Goal: Task Accomplishment & Management: Manage account settings

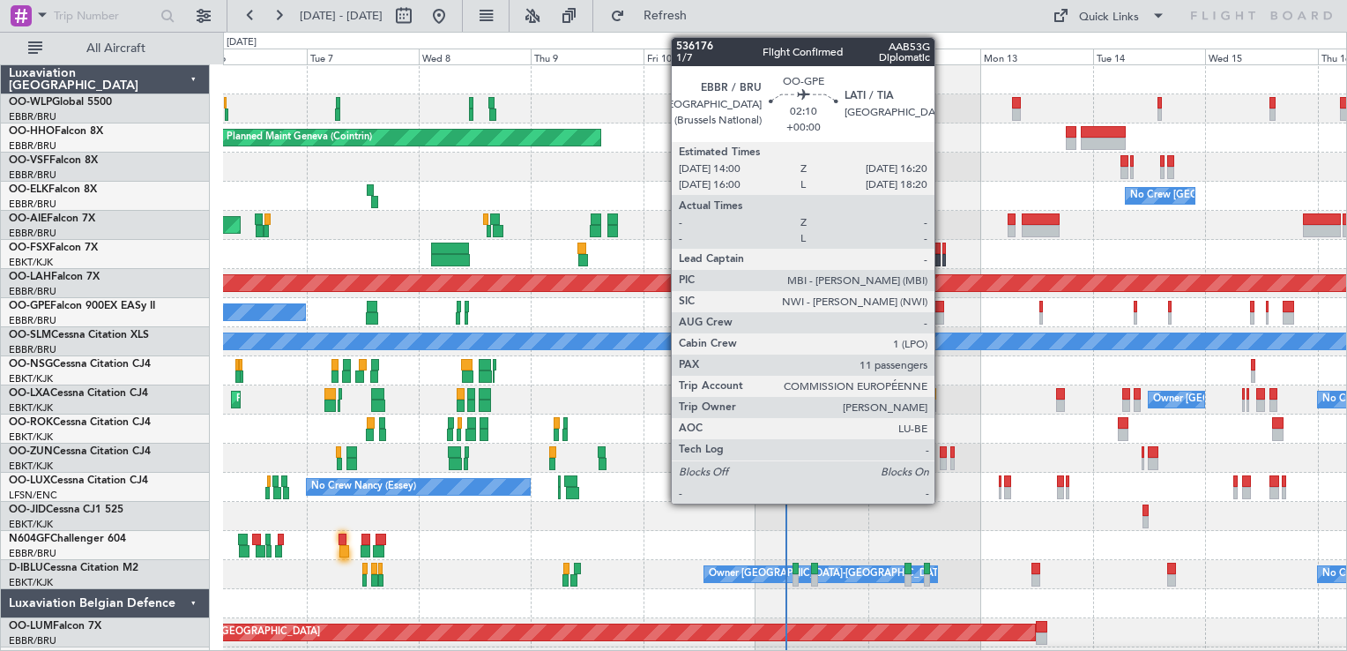
click at [942, 317] on div at bounding box center [938, 318] width 11 height 12
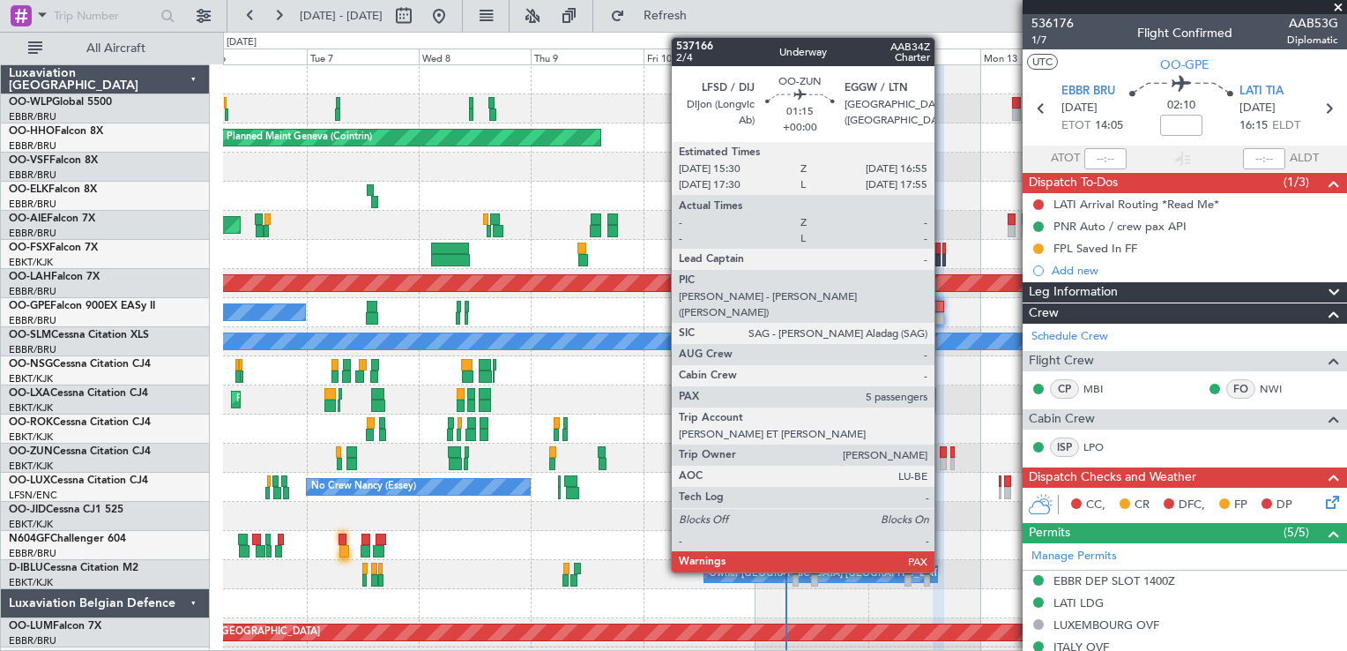
click at [942, 463] on div at bounding box center [943, 464] width 7 height 12
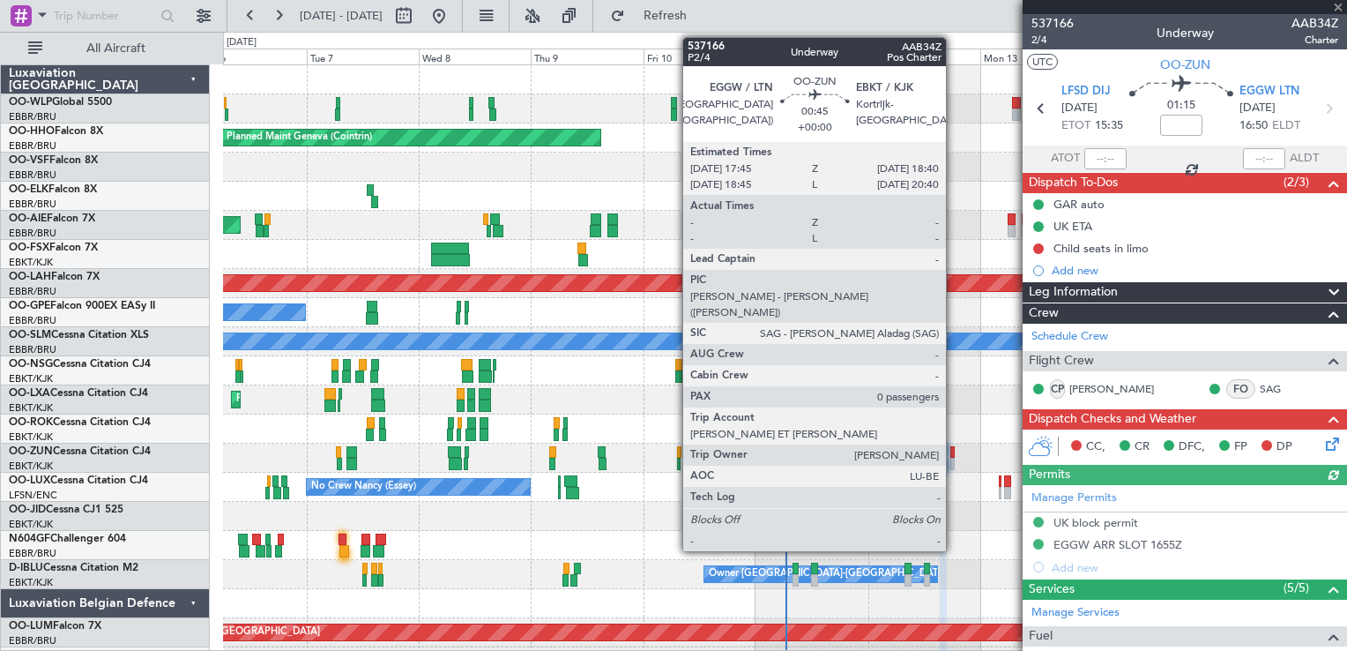
click at [954, 459] on div at bounding box center [952, 464] width 4 height 12
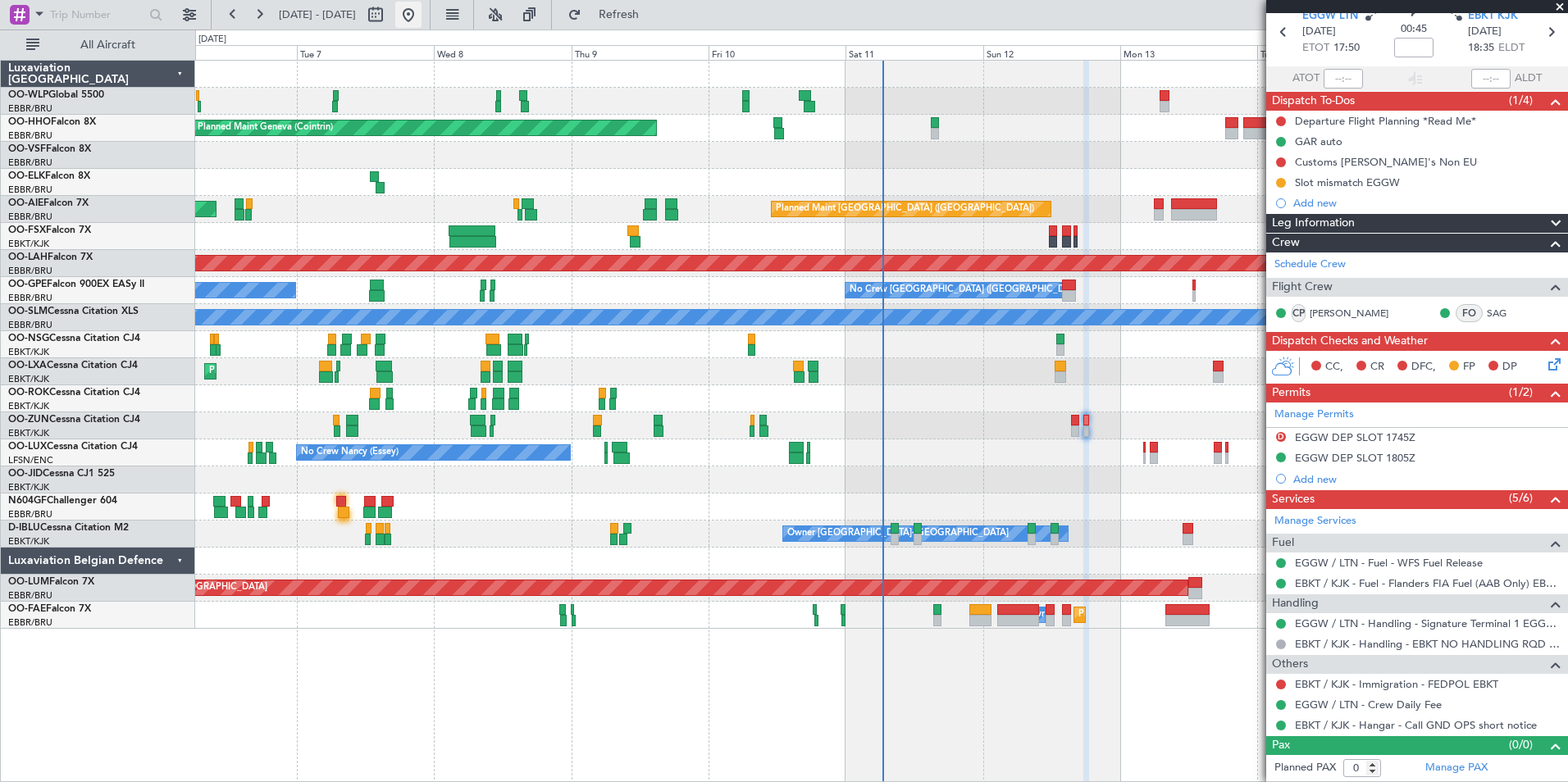
scroll to position [68, 0]
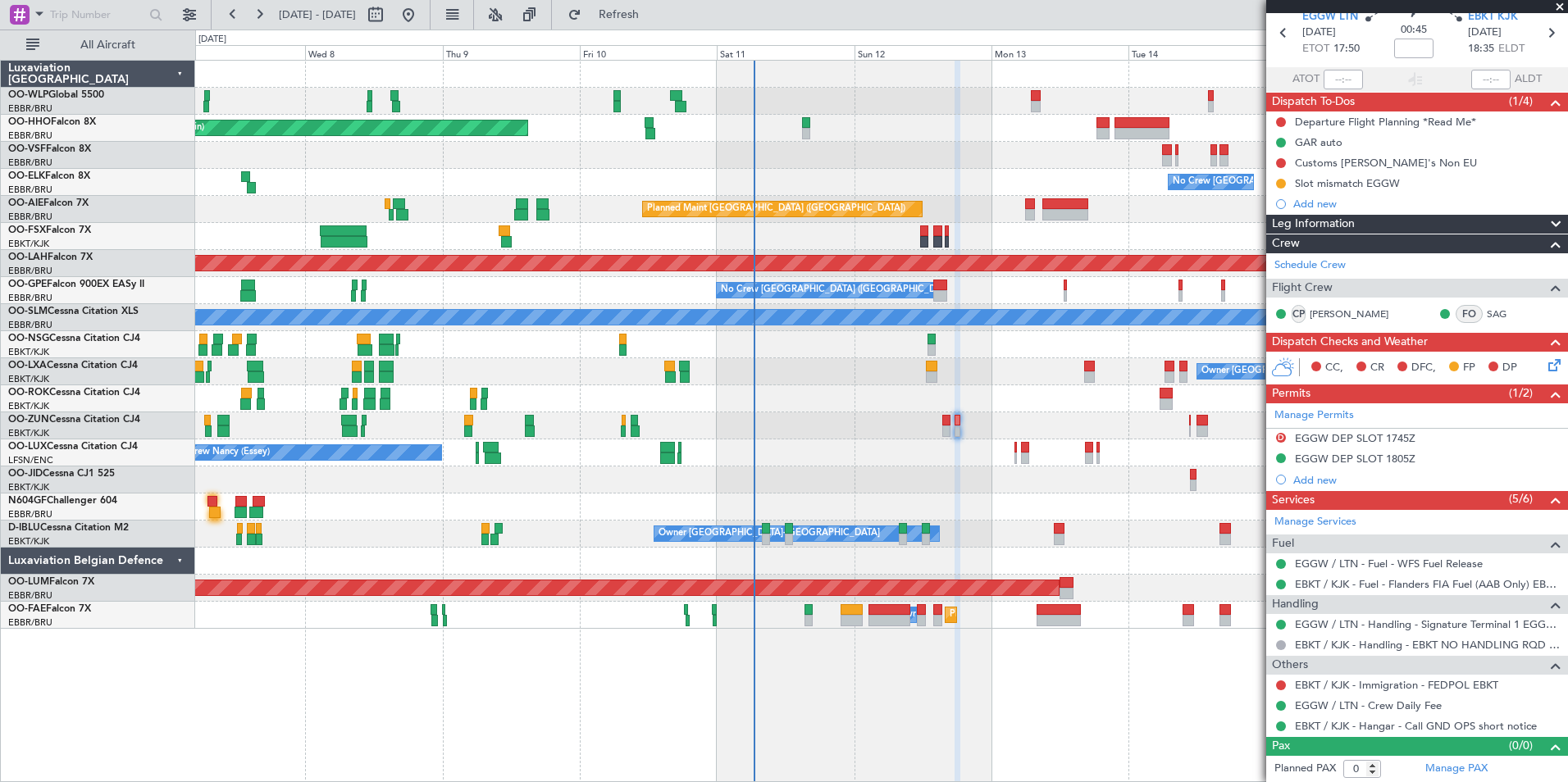
click at [875, 378] on div "No Crew Brussels (Brussels National) Owner Kortrijk-Wevelgem Planned Maint Kort…" at bounding box center [881, 371] width 1372 height 27
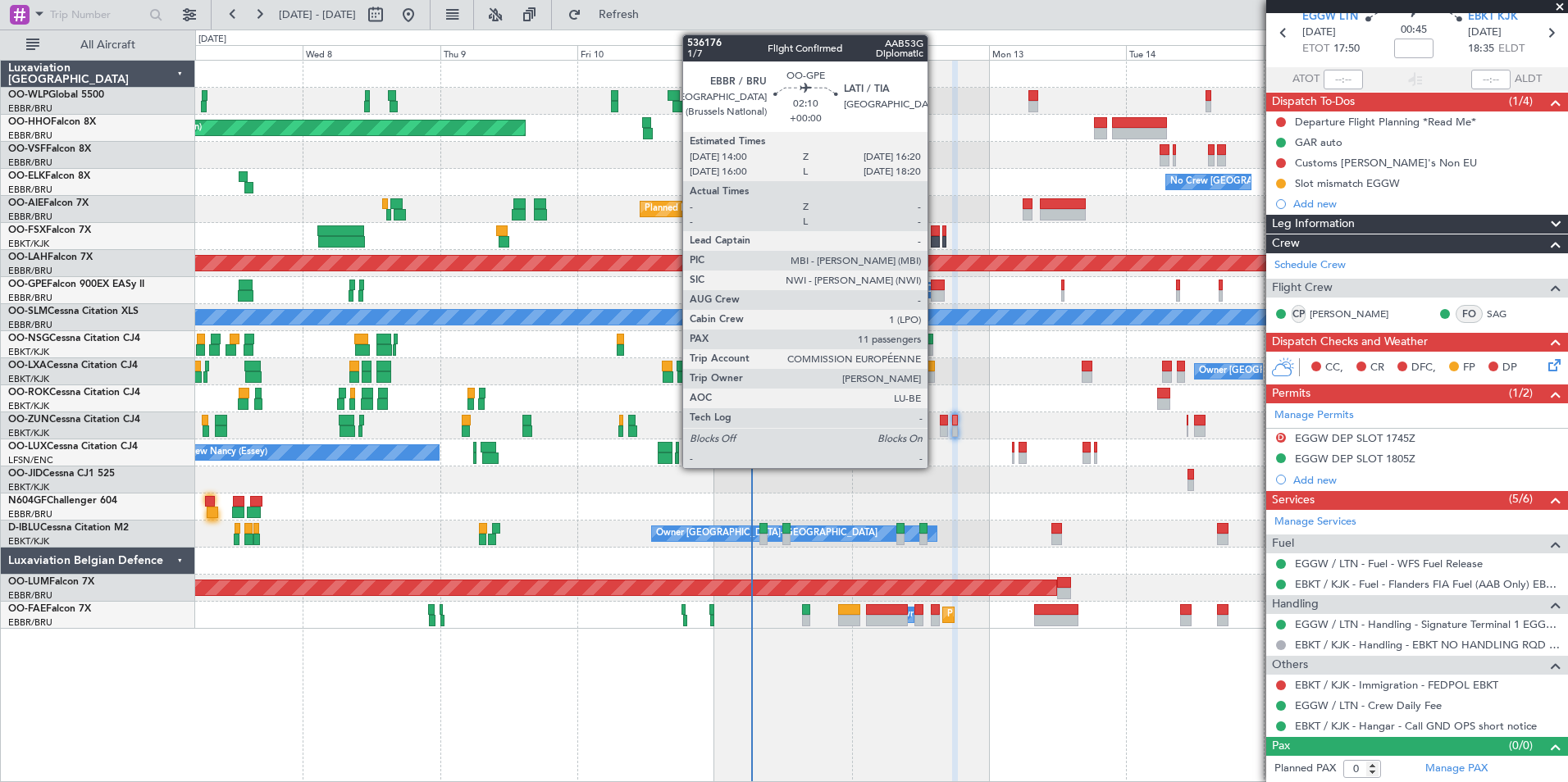
click at [935, 296] on div at bounding box center [937, 296] width 14 height 11
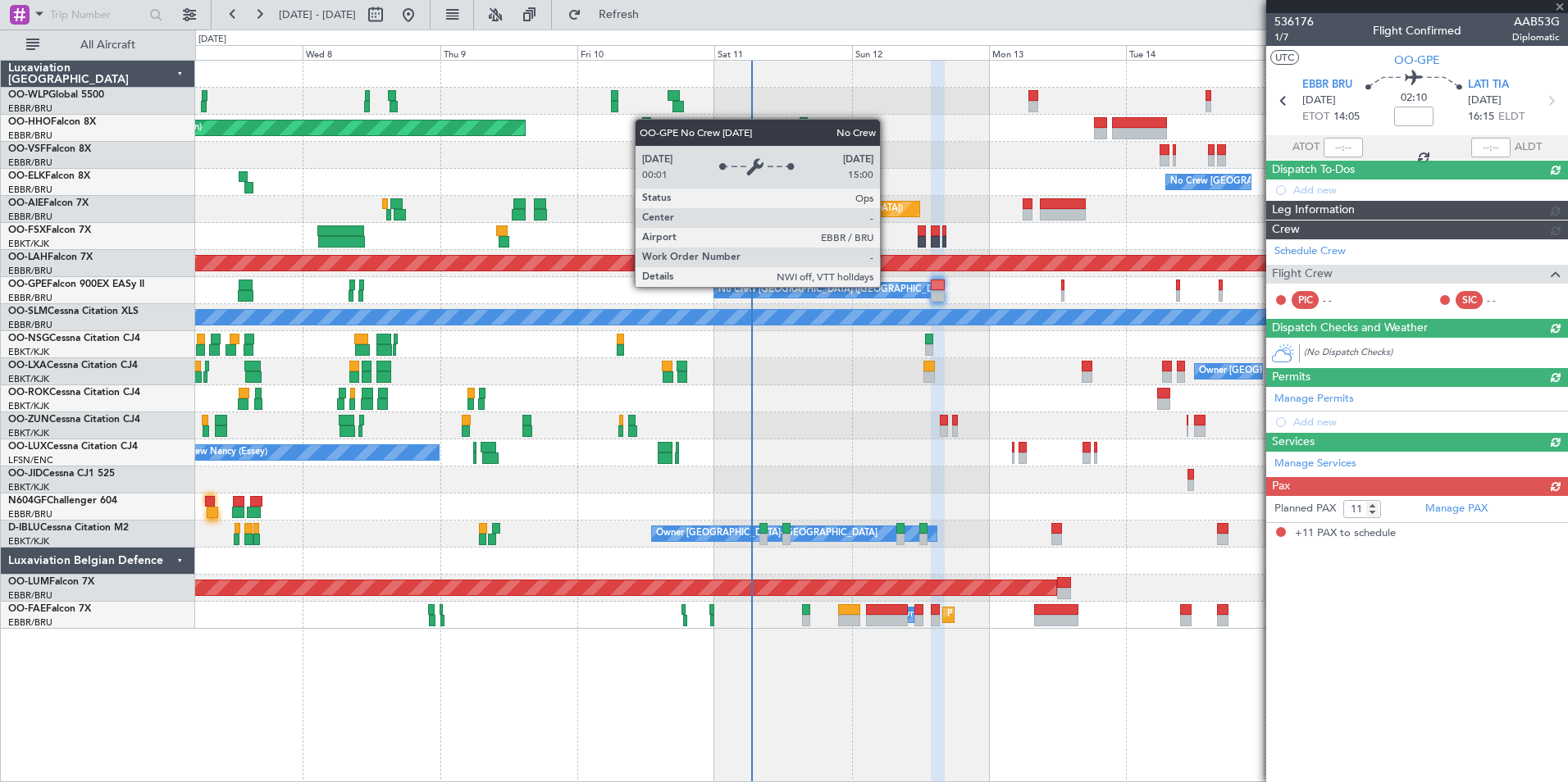
scroll to position [0, 0]
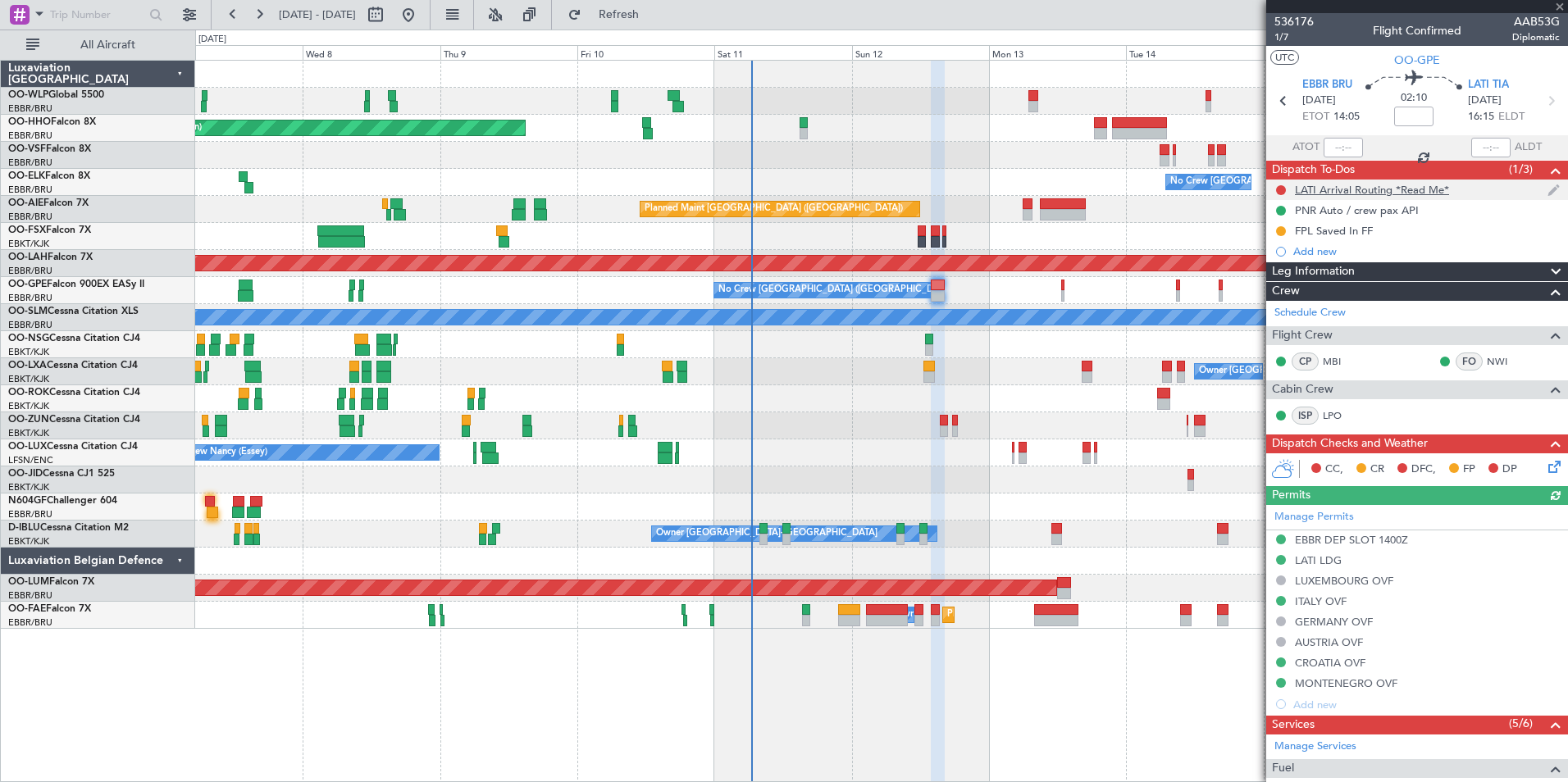
click at [1252, 193] on div "LATI Arrival Routing *Read Me*" at bounding box center [1372, 190] width 154 height 14
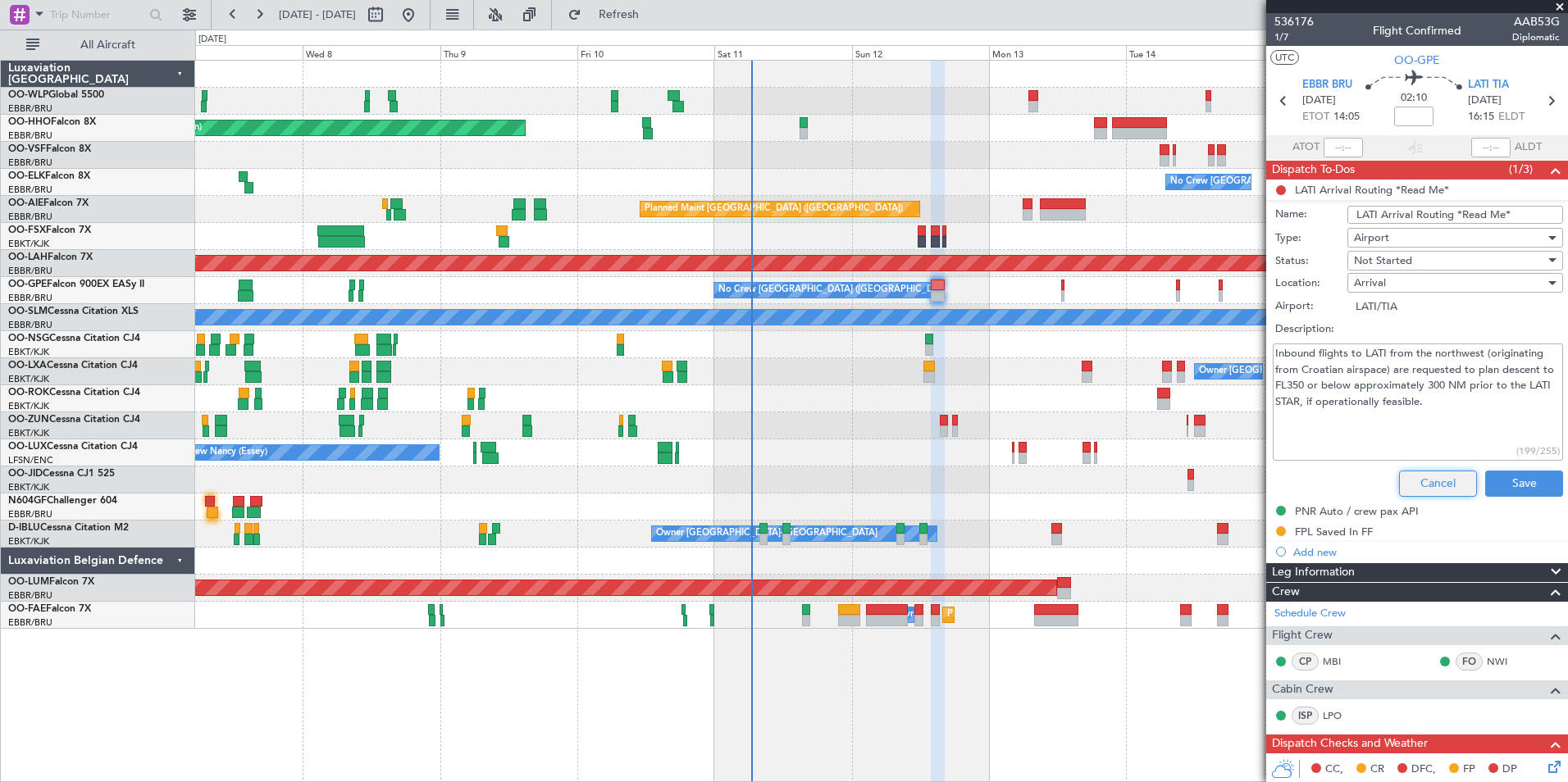
click at [1252, 474] on button "Cancel" at bounding box center [1438, 484] width 78 height 26
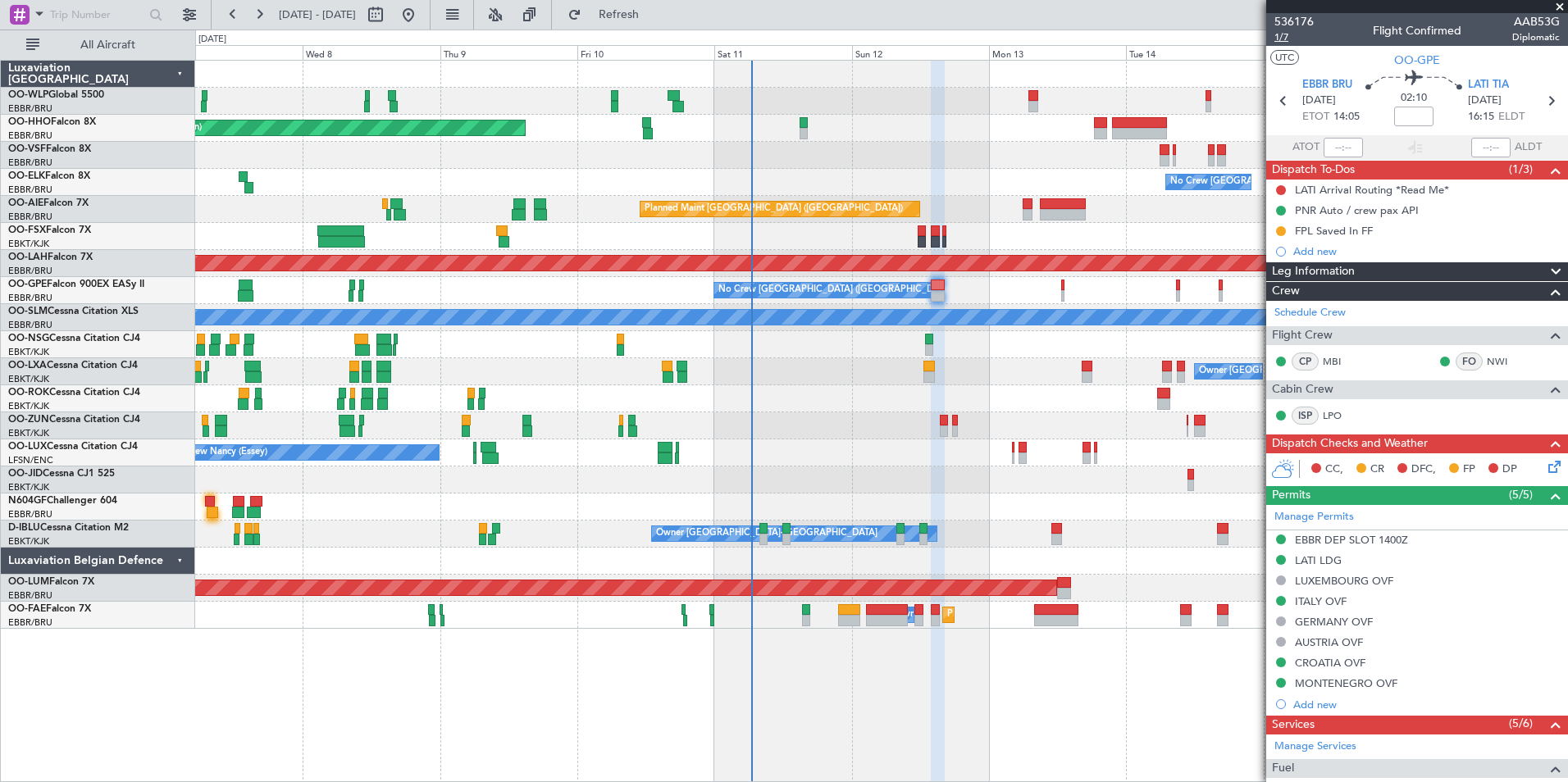
click at [1252, 33] on span "1/7" at bounding box center [1294, 37] width 39 height 14
click at [1252, 36] on span "1/7" at bounding box center [1294, 37] width 39 height 14
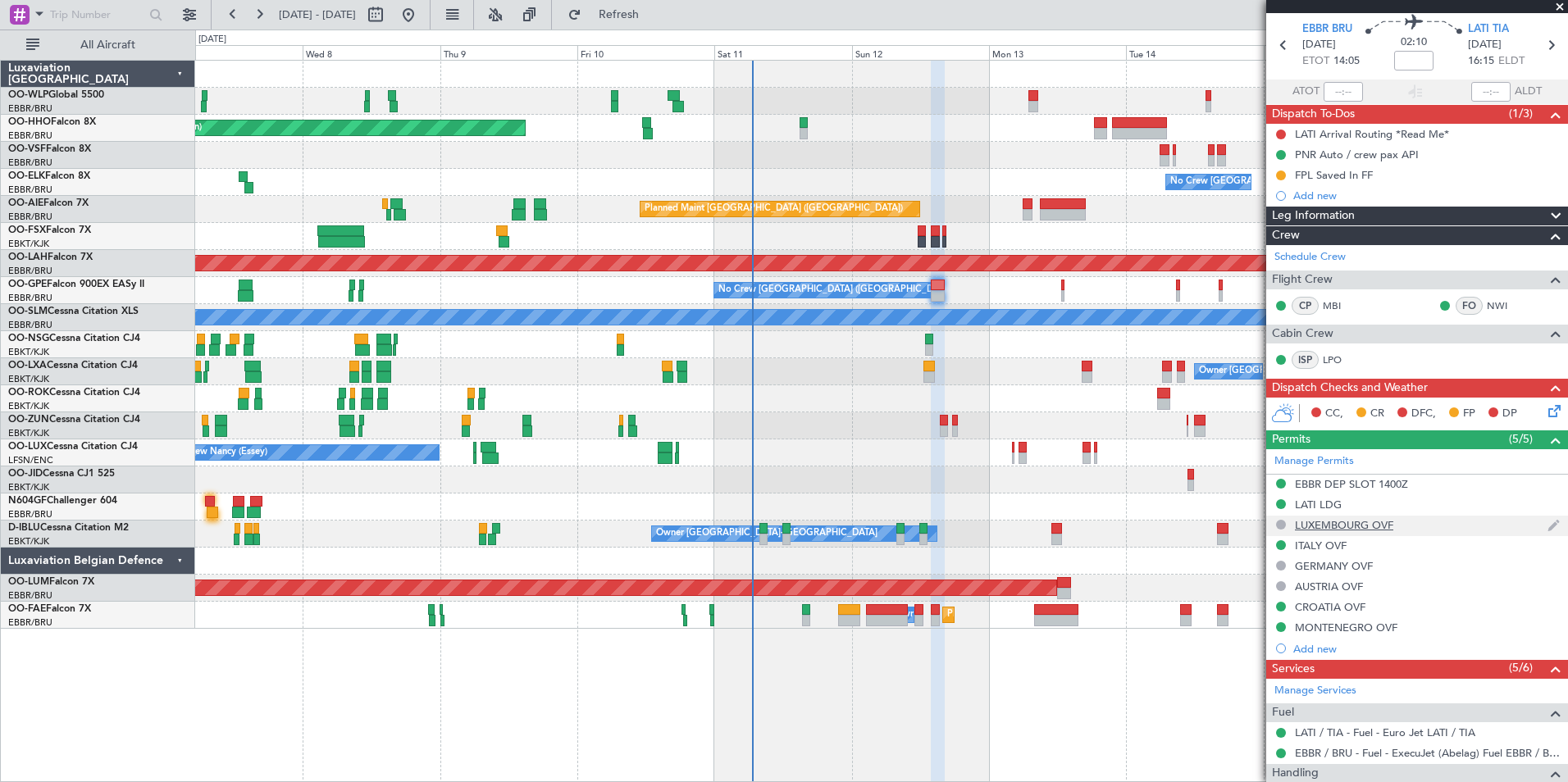
scroll to position [82, 0]
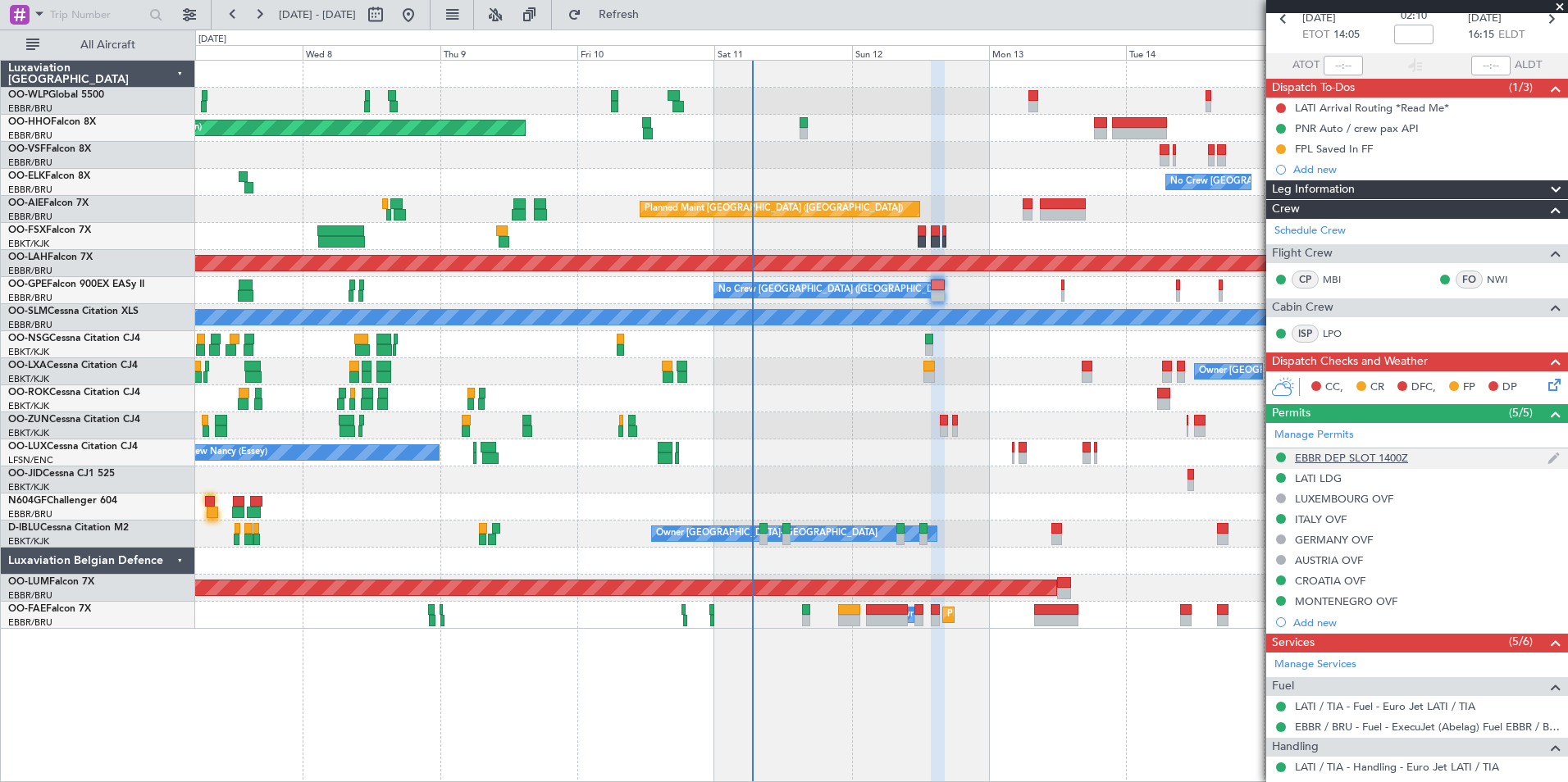
click at [1252, 459] on div "EBBR DEP SLOT 1400Z" at bounding box center [1351, 457] width 113 height 14
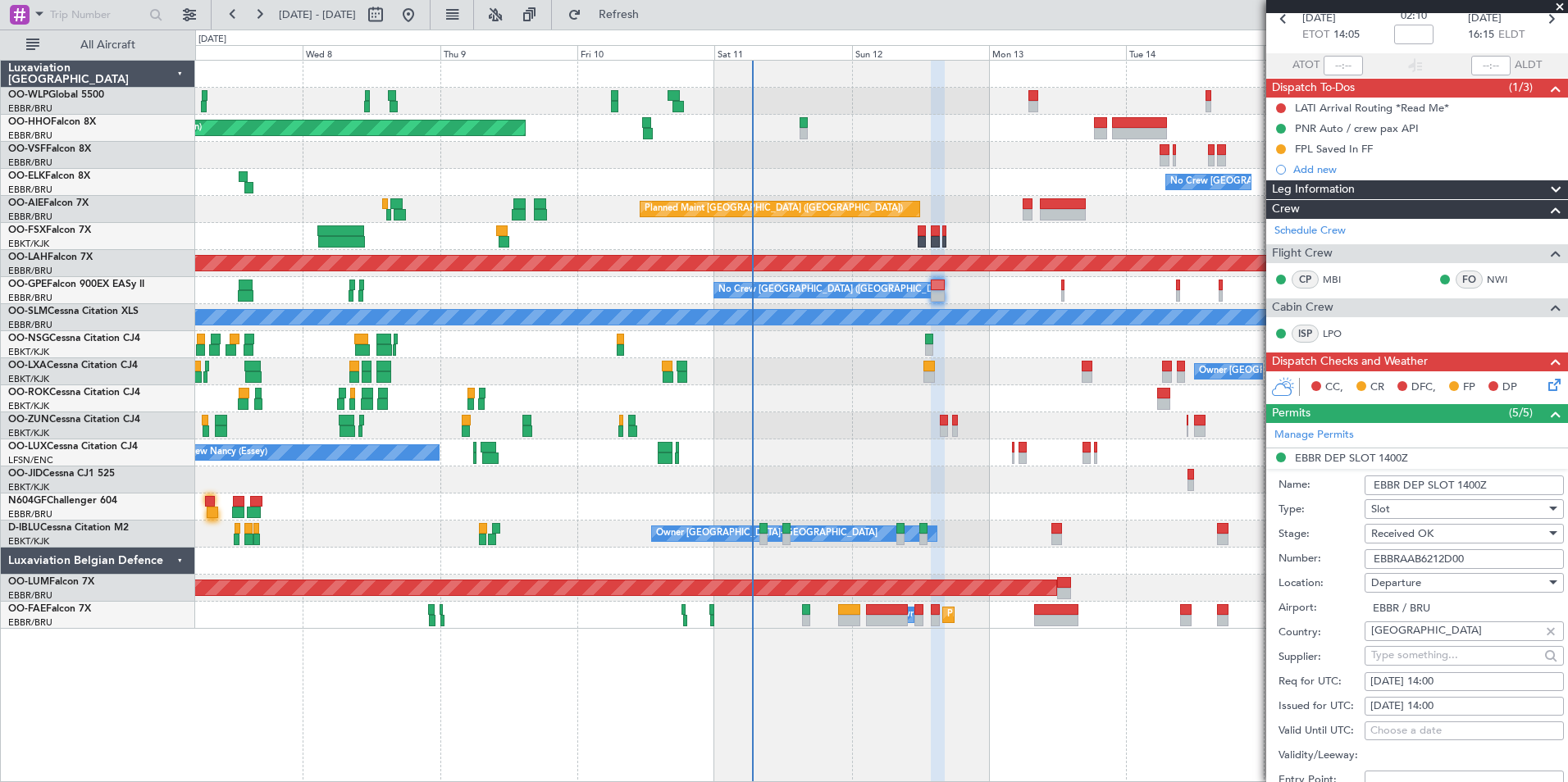
click at [1252, 558] on input "EBBRAAB6212D00" at bounding box center [1464, 559] width 199 height 20
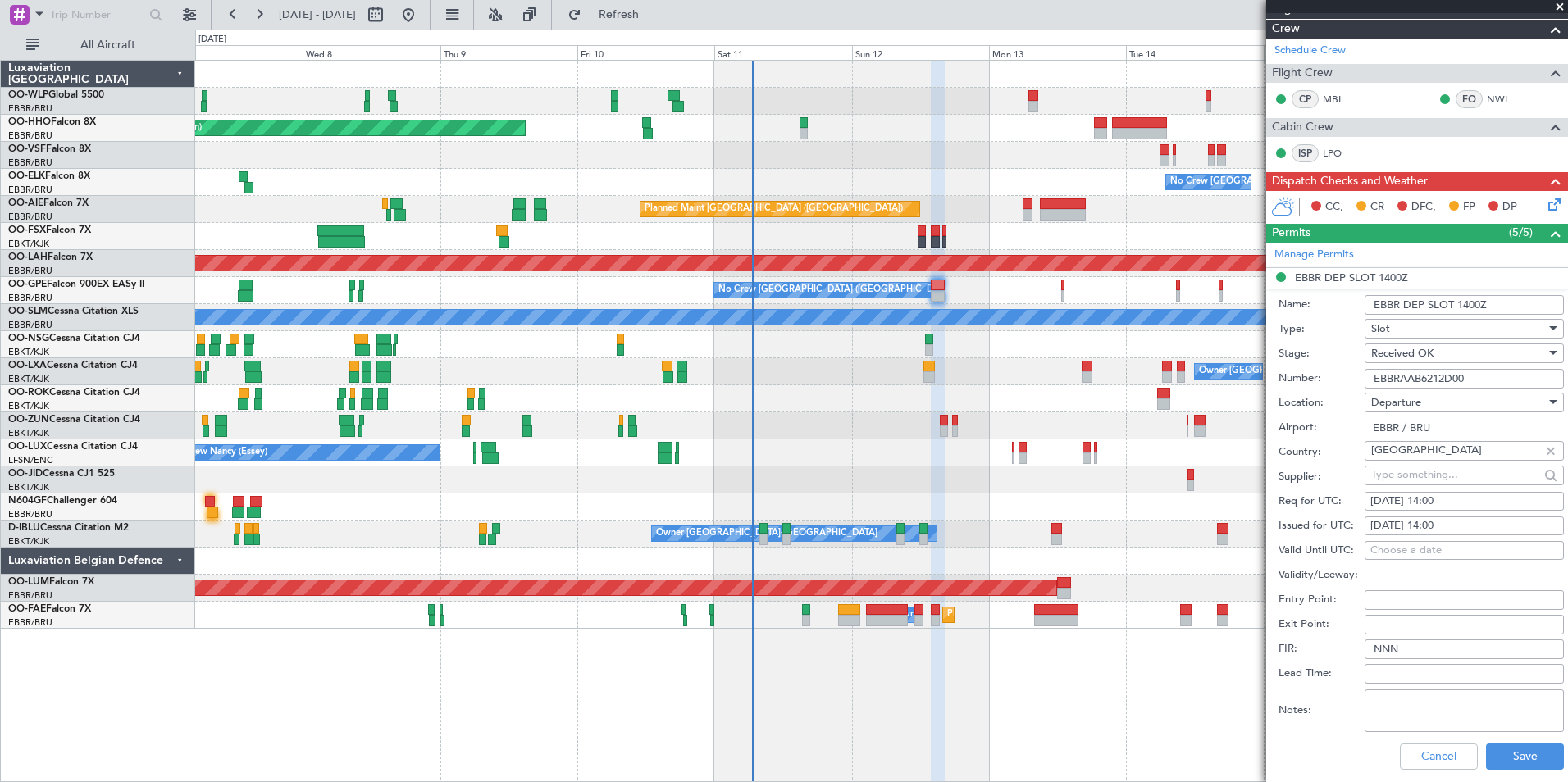
scroll to position [492, 0]
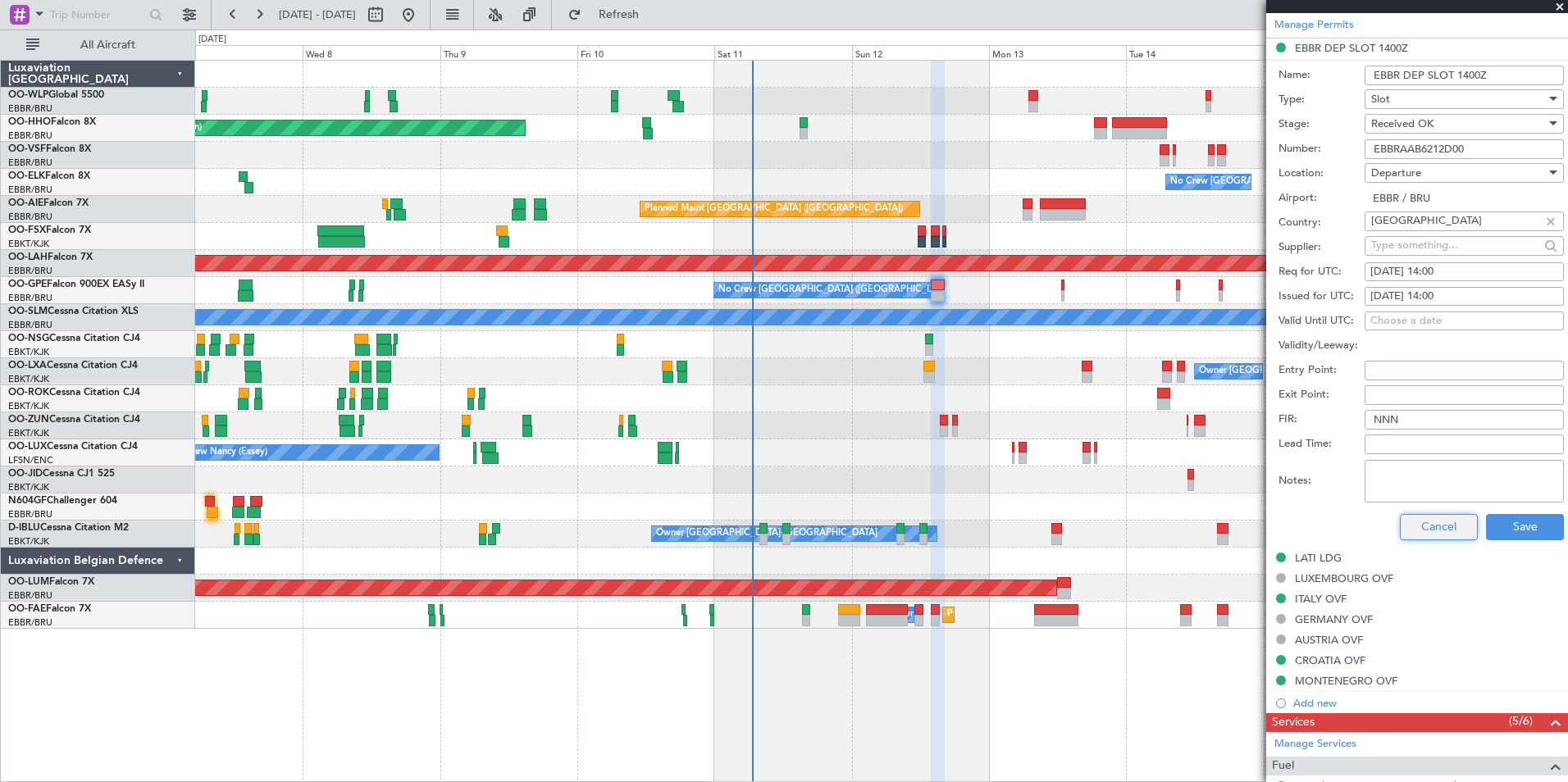
click at [1252, 530] on button "Cancel" at bounding box center [1439, 527] width 78 height 26
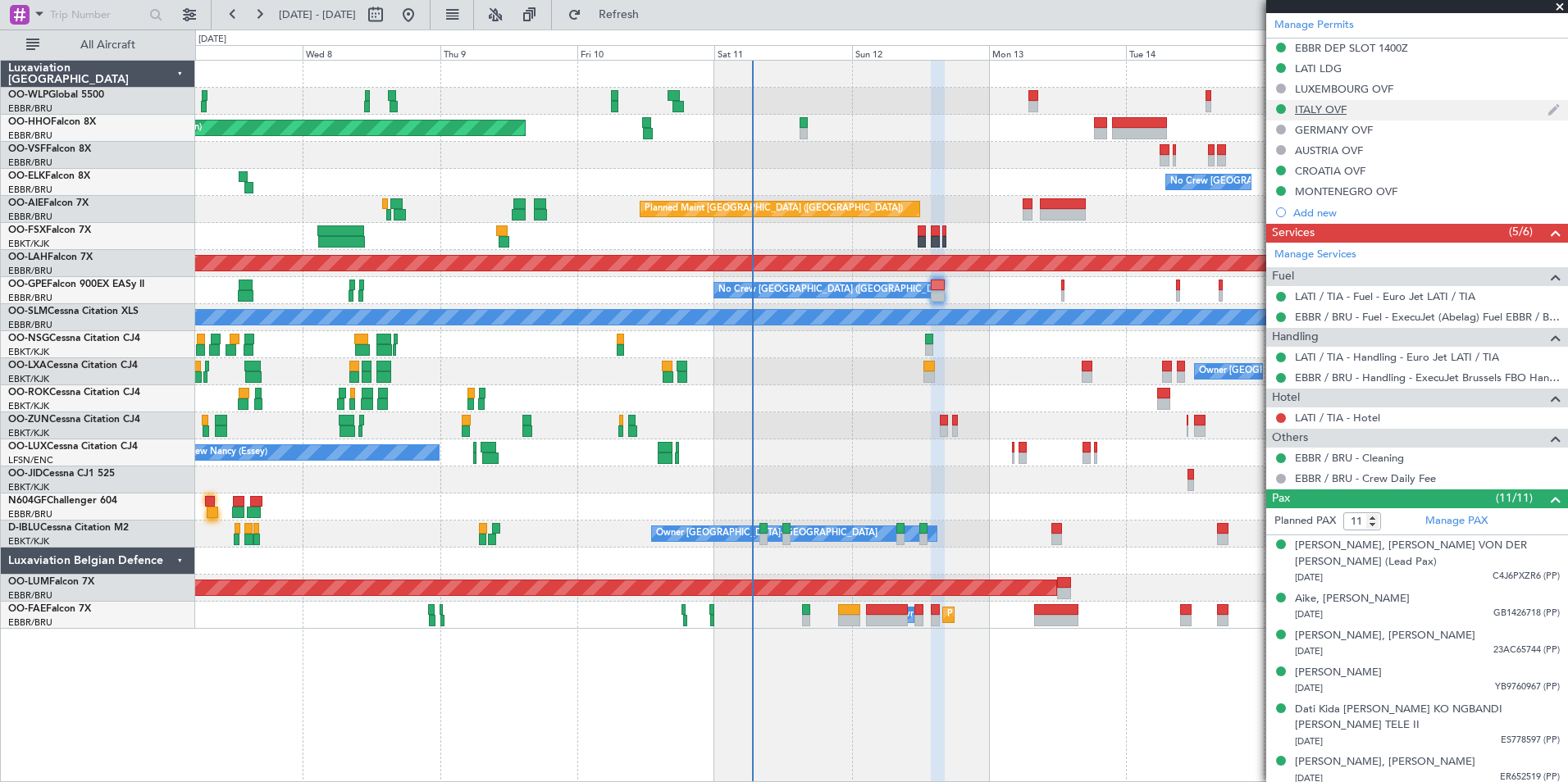
click at [1252, 118] on div "ITALY OVF" at bounding box center [1416, 111] width 301 height 20
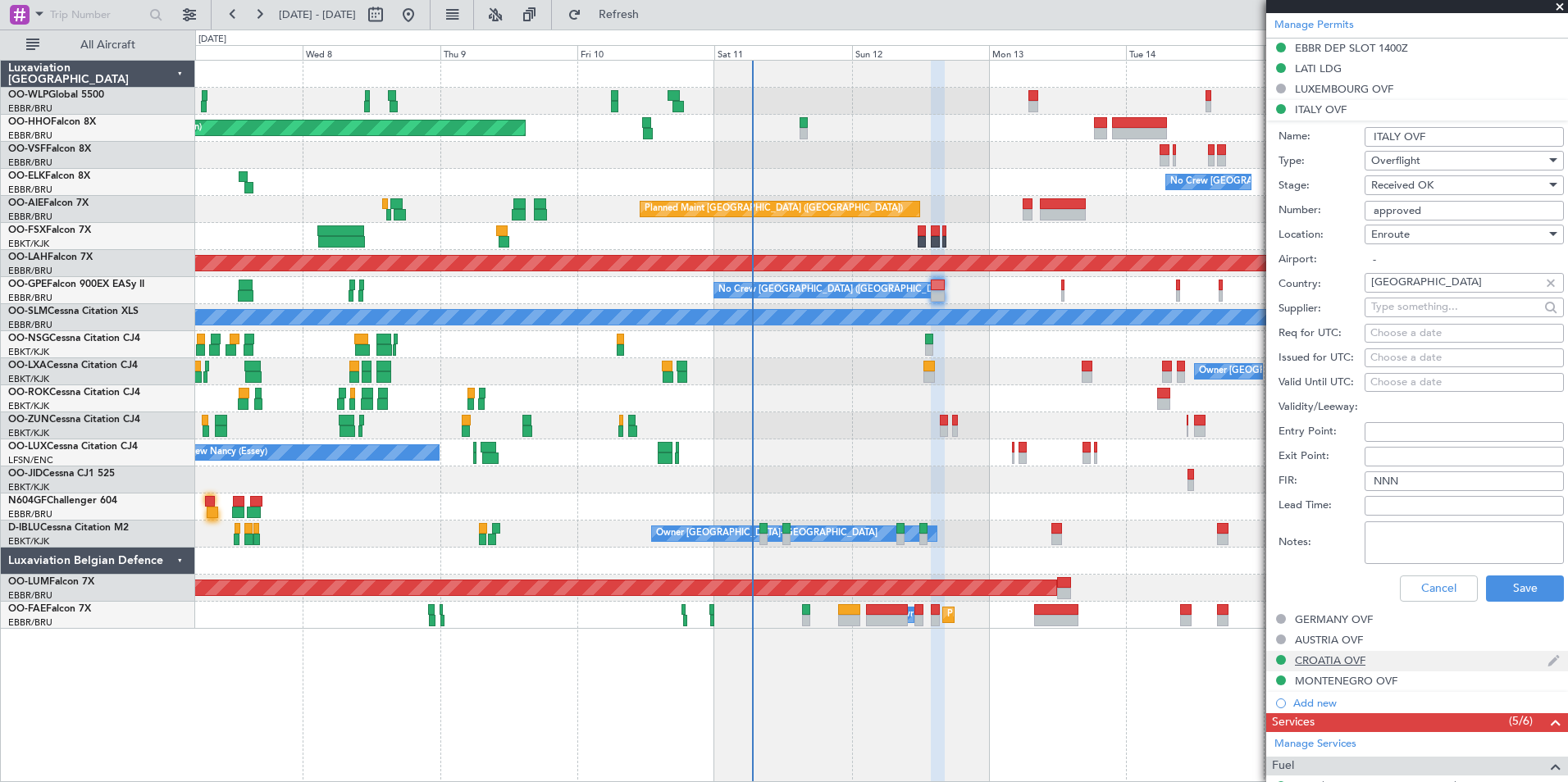
click at [1252, 604] on div "CROATIA OVF" at bounding box center [1330, 660] width 71 height 14
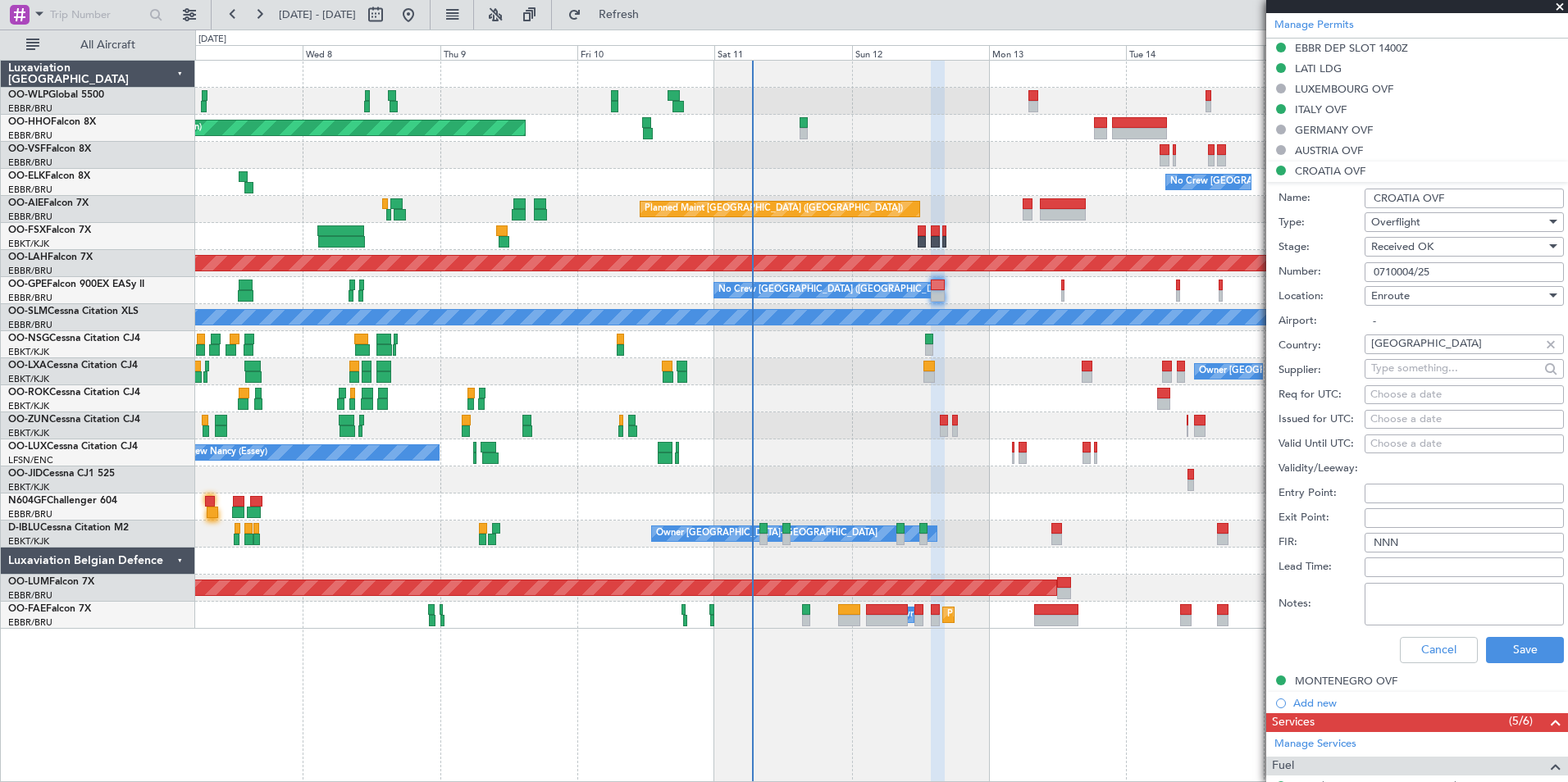
click at [1252, 270] on input "0710004/25" at bounding box center [1464, 272] width 199 height 20
click at [1252, 604] on div "MONTENEGRO OVF" at bounding box center [1346, 681] width 102 height 14
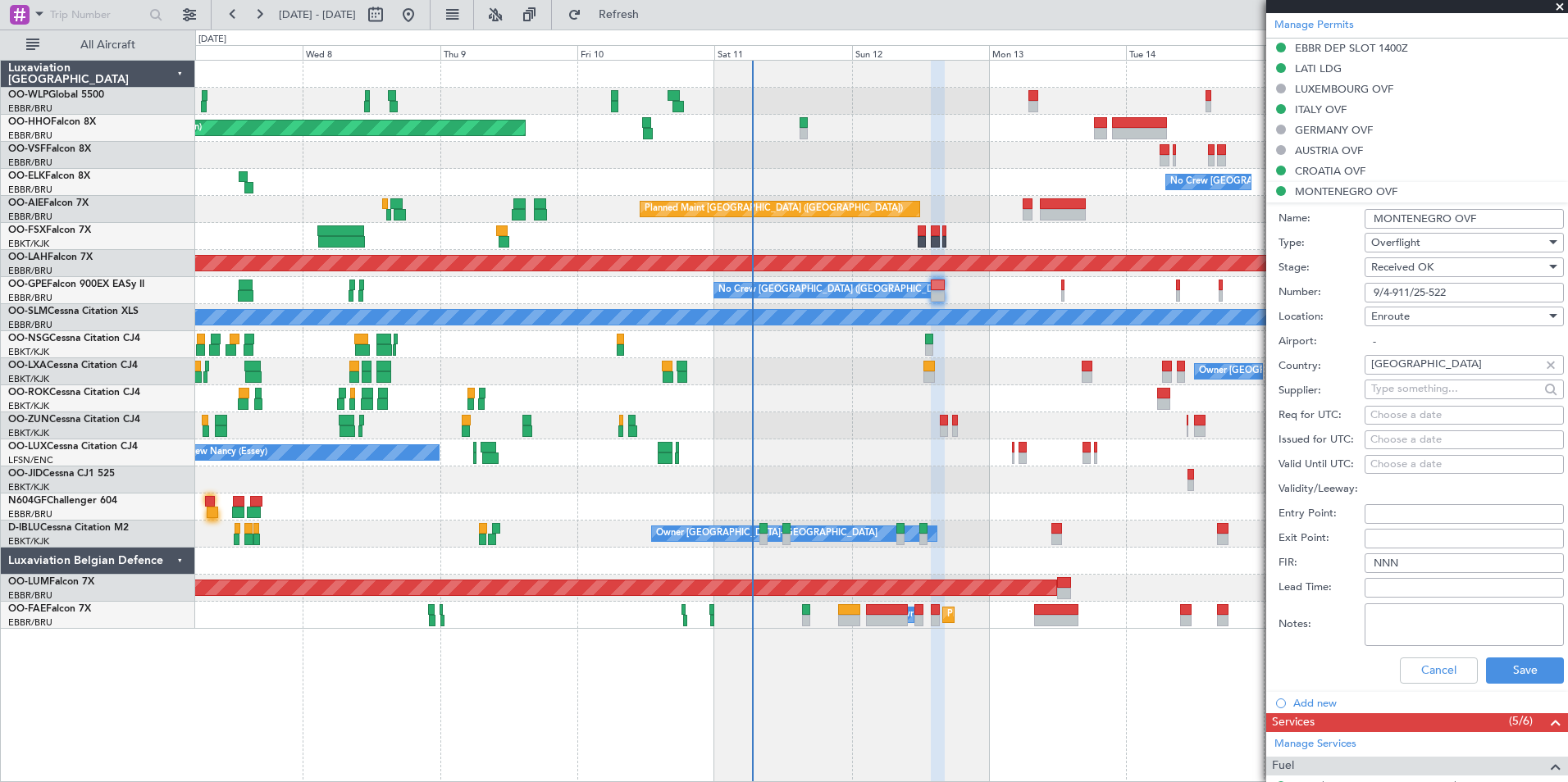
click at [1252, 296] on input "9/4-911/25-522" at bounding box center [1464, 292] width 199 height 20
click at [1252, 73] on div "LATI LDG" at bounding box center [1318, 68] width 47 height 14
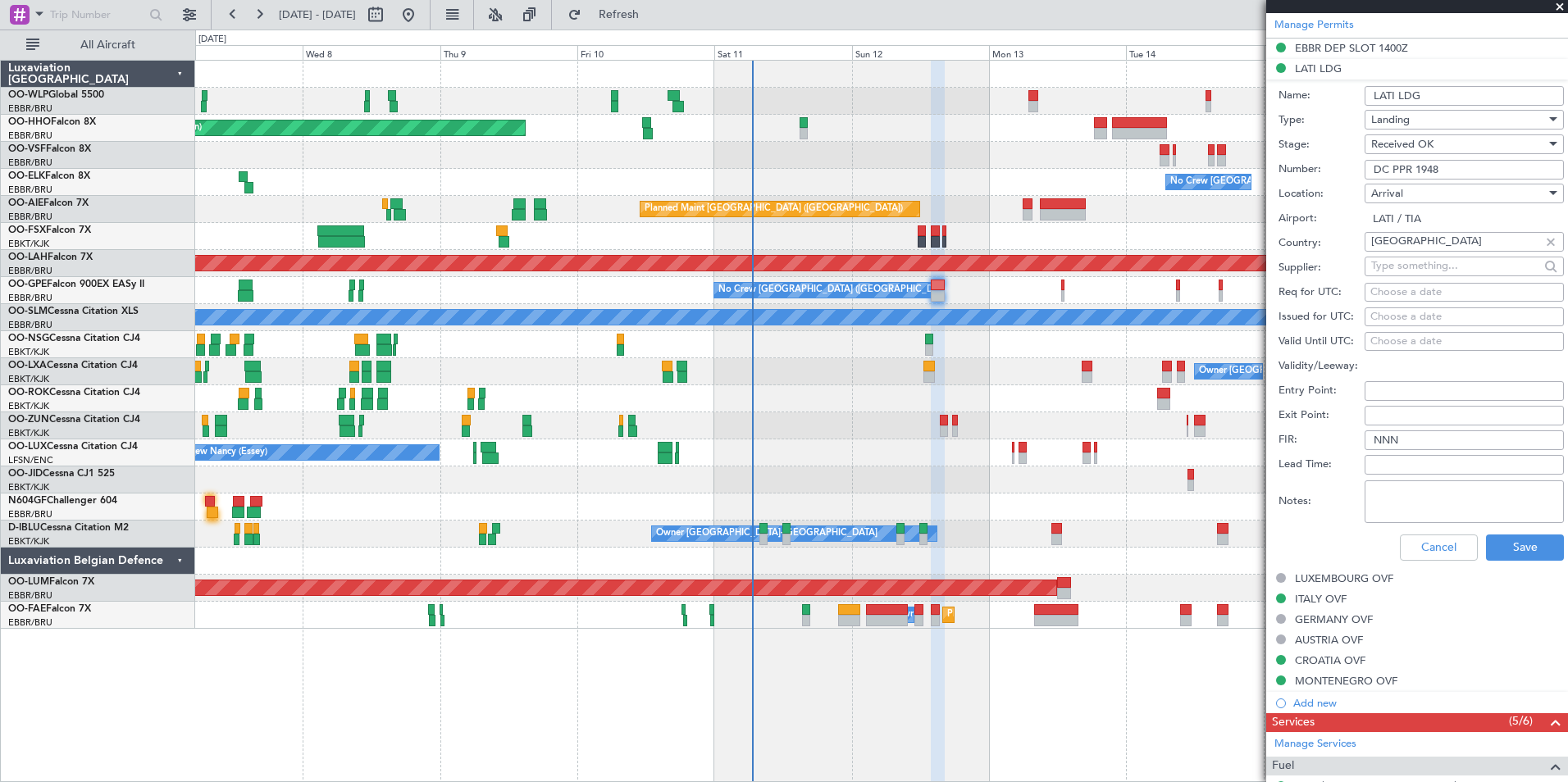
click at [1252, 166] on input "DC PPR 1948" at bounding box center [1464, 169] width 199 height 20
click at [1252, 537] on button "Cancel" at bounding box center [1439, 548] width 78 height 26
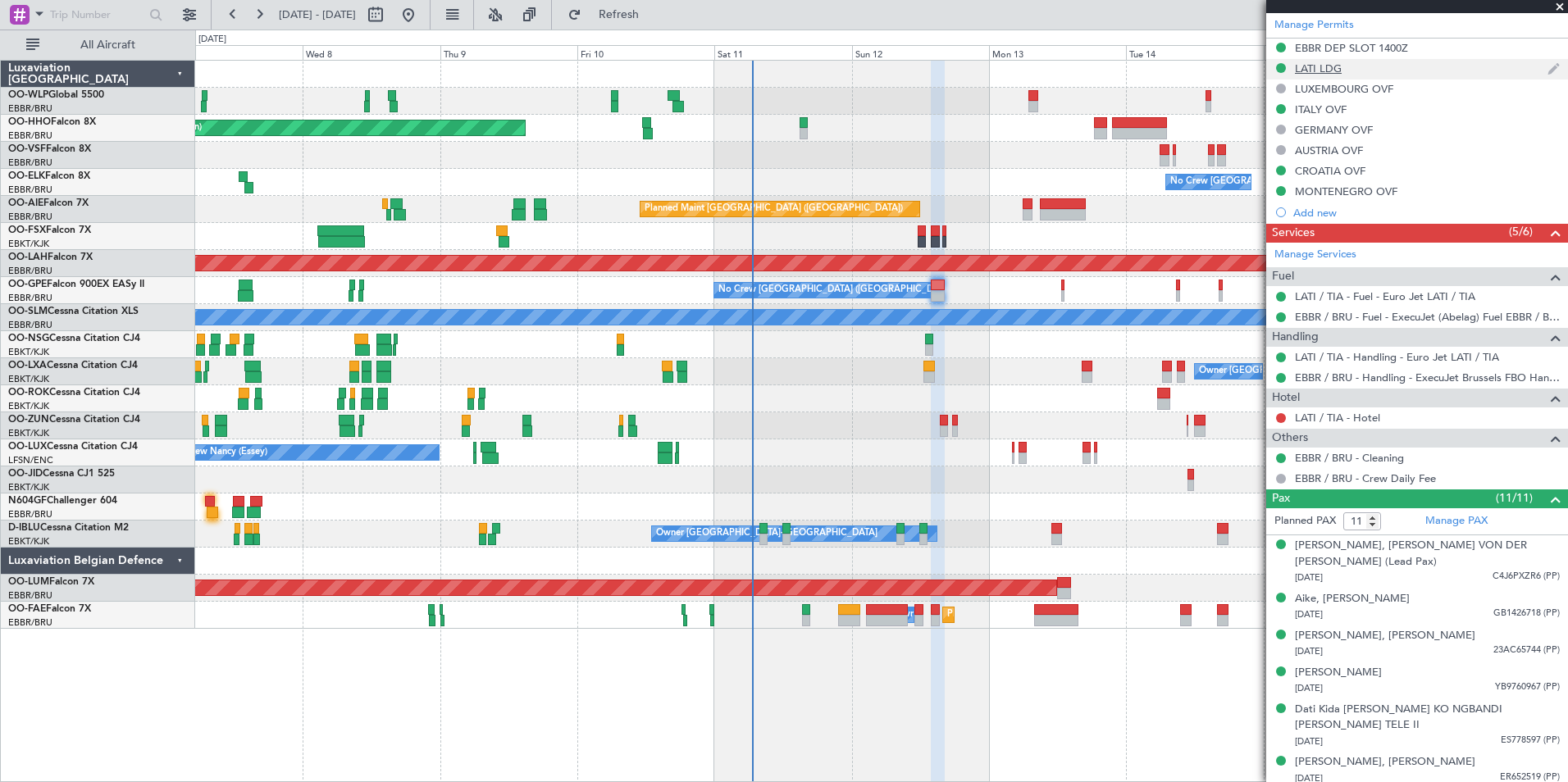
scroll to position [410, 0]
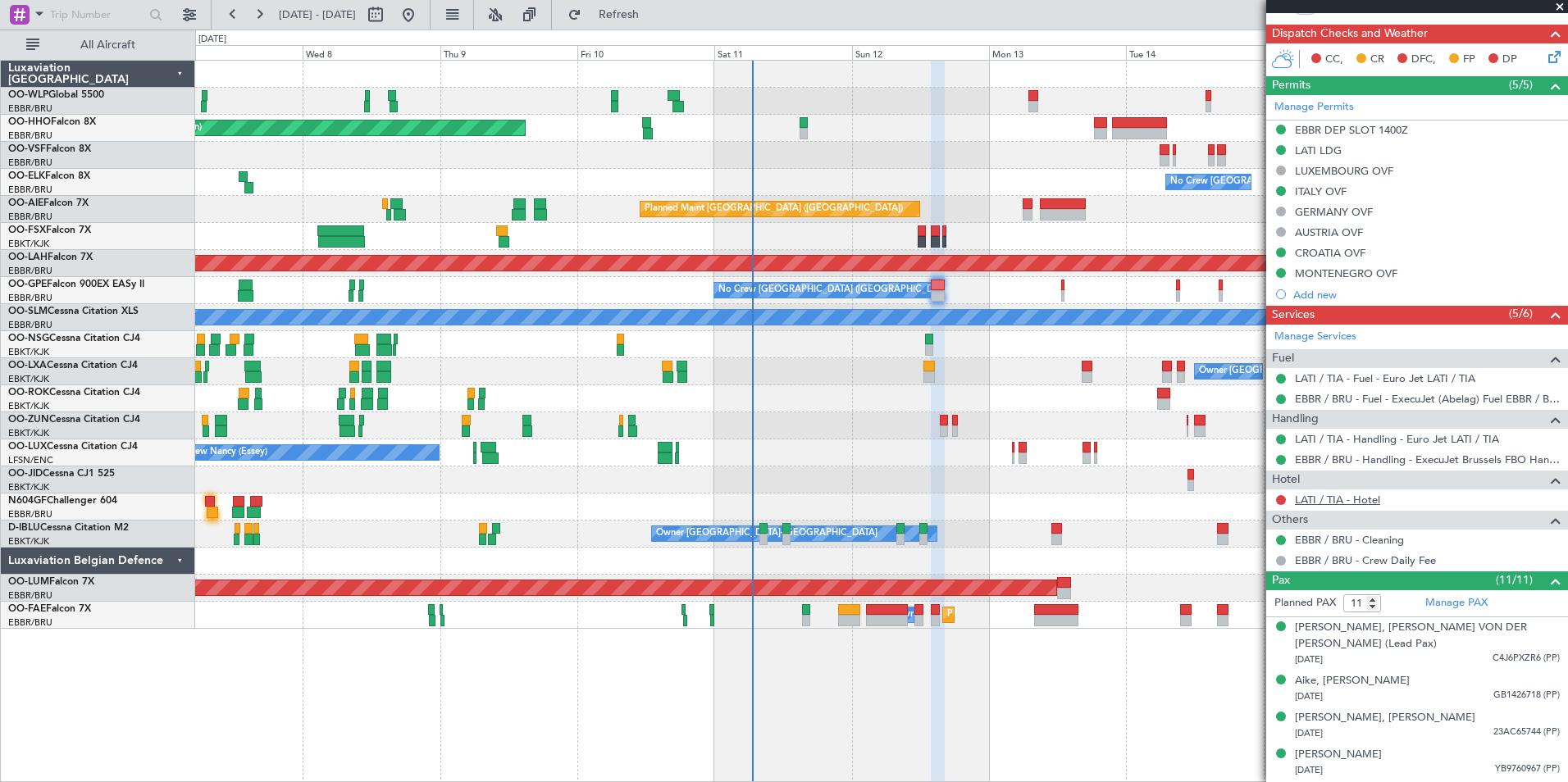
click at [1252, 504] on link "LATI / TIA - Hotel" at bounding box center [1337, 499] width 86 height 14
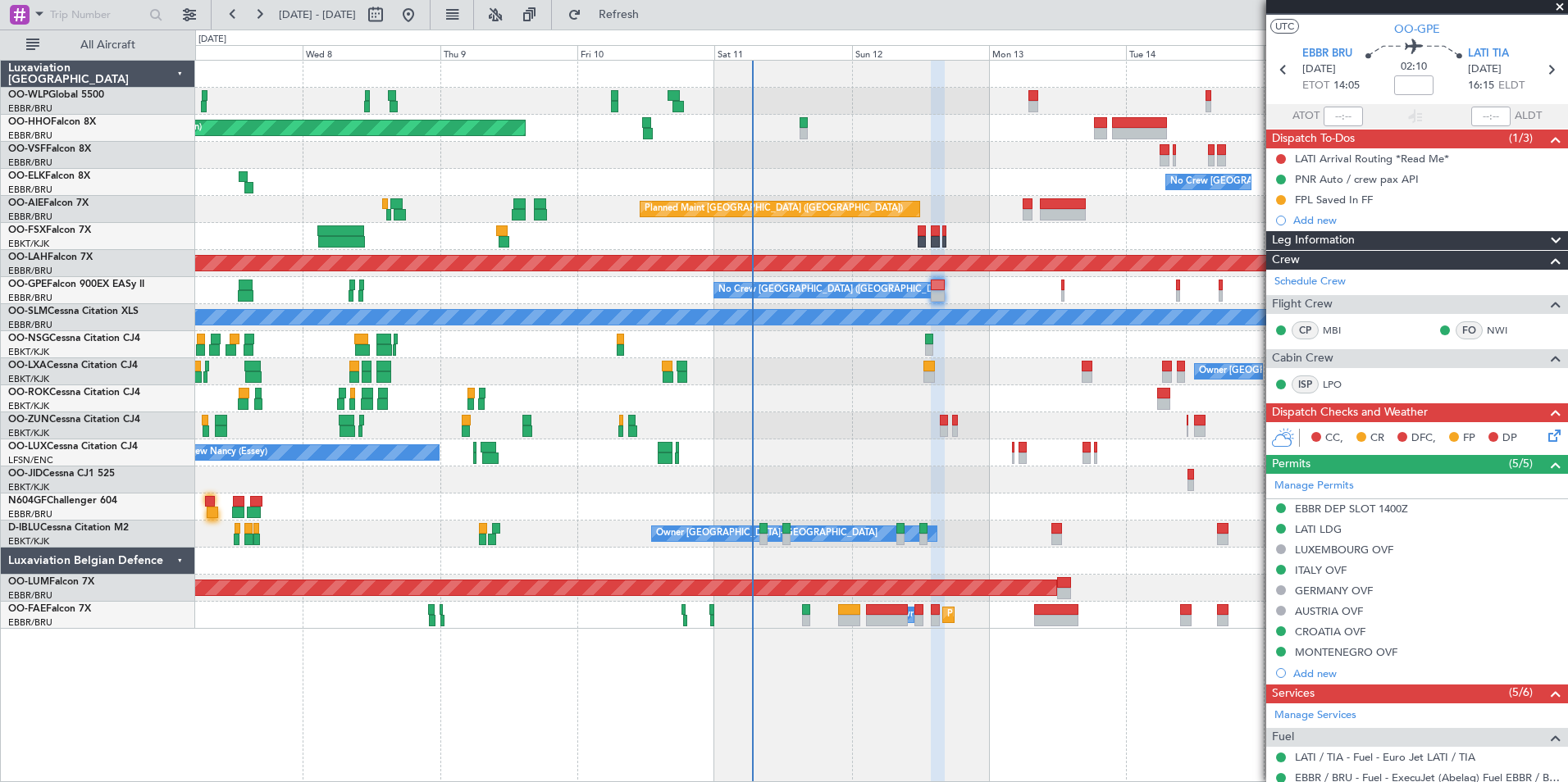
scroll to position [0, 0]
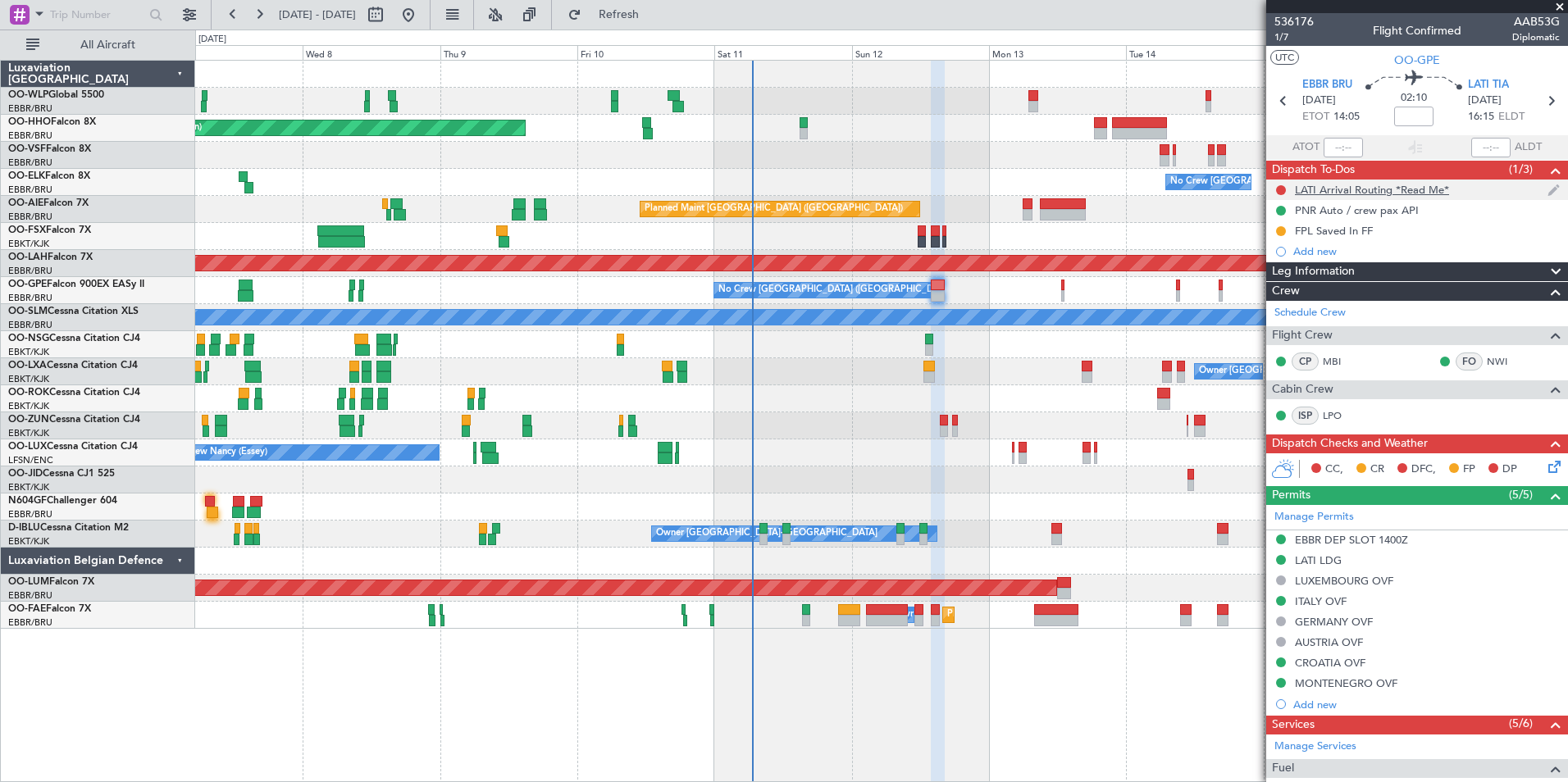
click at [1252, 189] on div "LATI Arrival Routing *Read Me*" at bounding box center [1372, 190] width 154 height 14
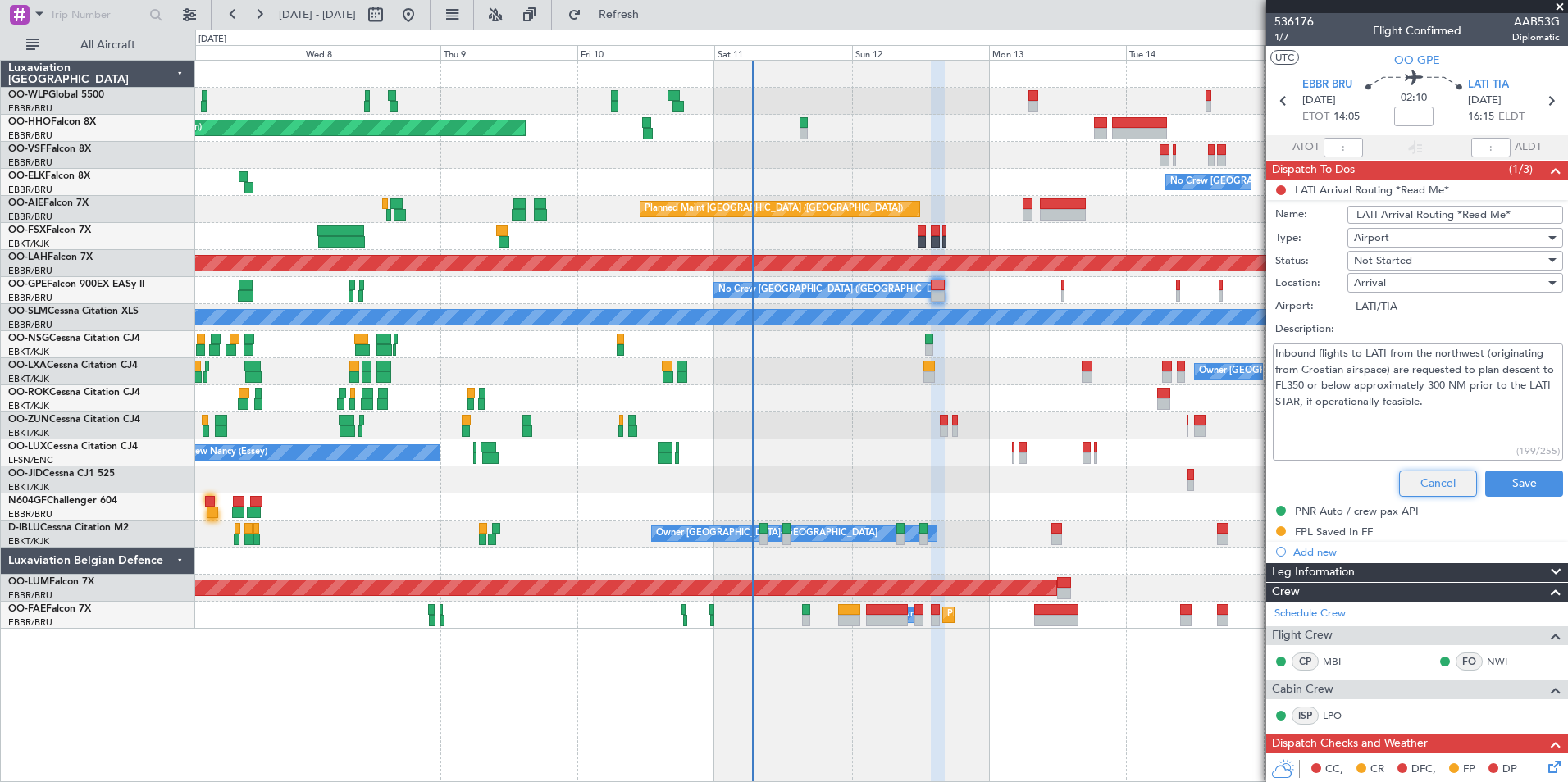
click at [1252, 482] on button "Cancel" at bounding box center [1438, 484] width 78 height 26
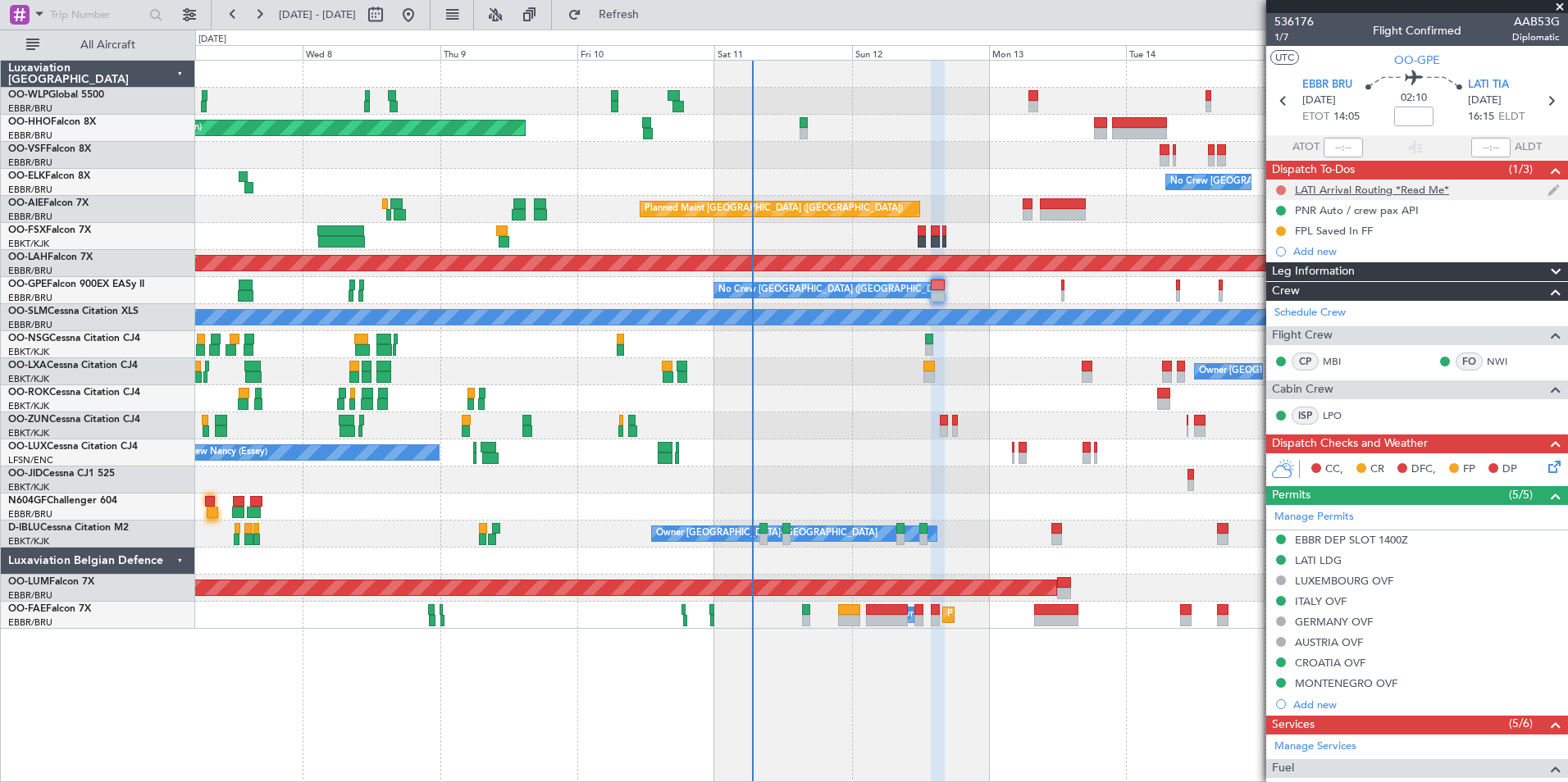
click at [1252, 190] on button at bounding box center [1281, 190] width 10 height 10
click at [1252, 259] on span "Completed" at bounding box center [1288, 262] width 54 height 17
click at [1252, 230] on button at bounding box center [1281, 231] width 10 height 10
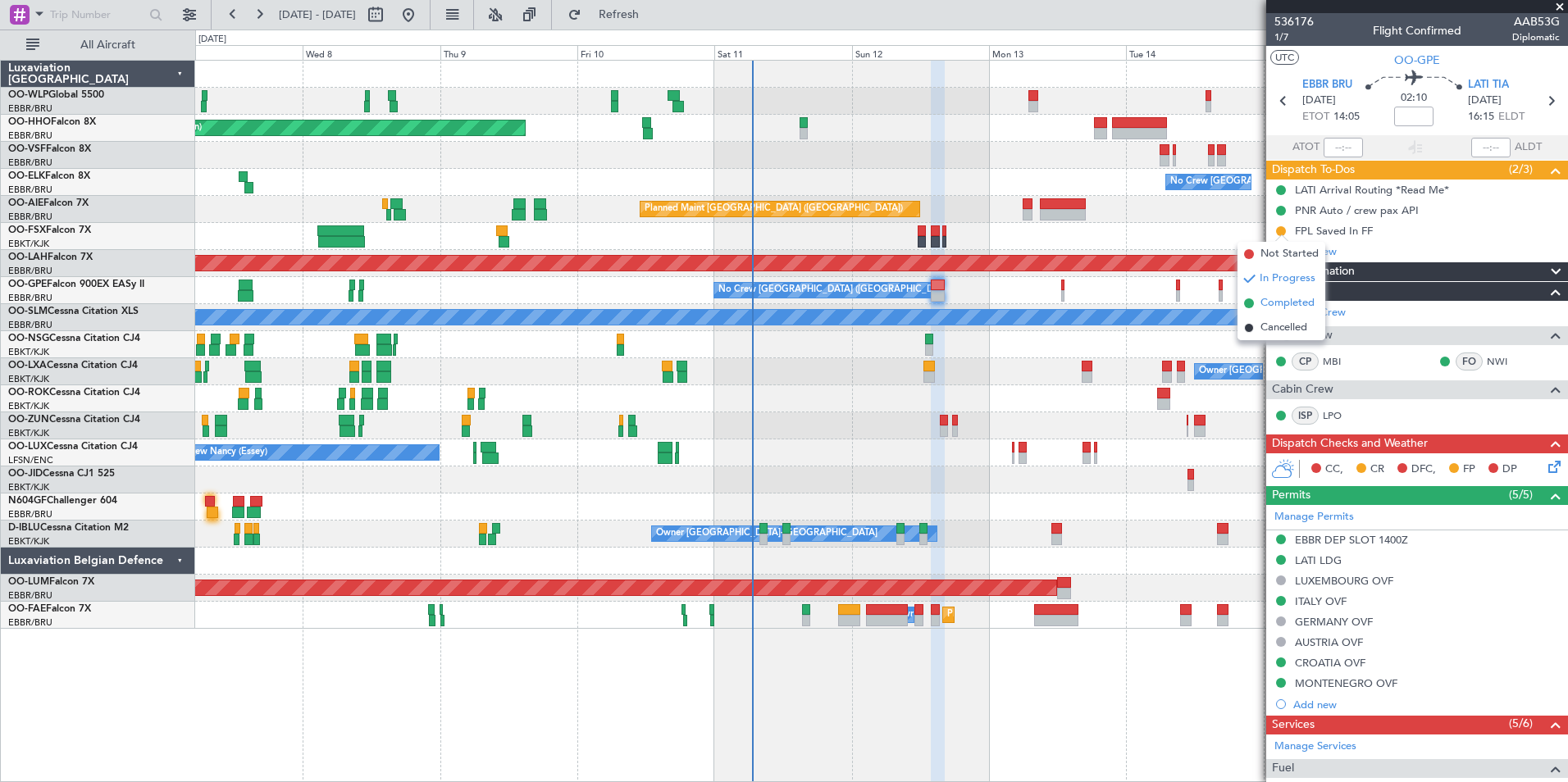
click at [1252, 305] on span "Completed" at bounding box center [1287, 303] width 54 height 17
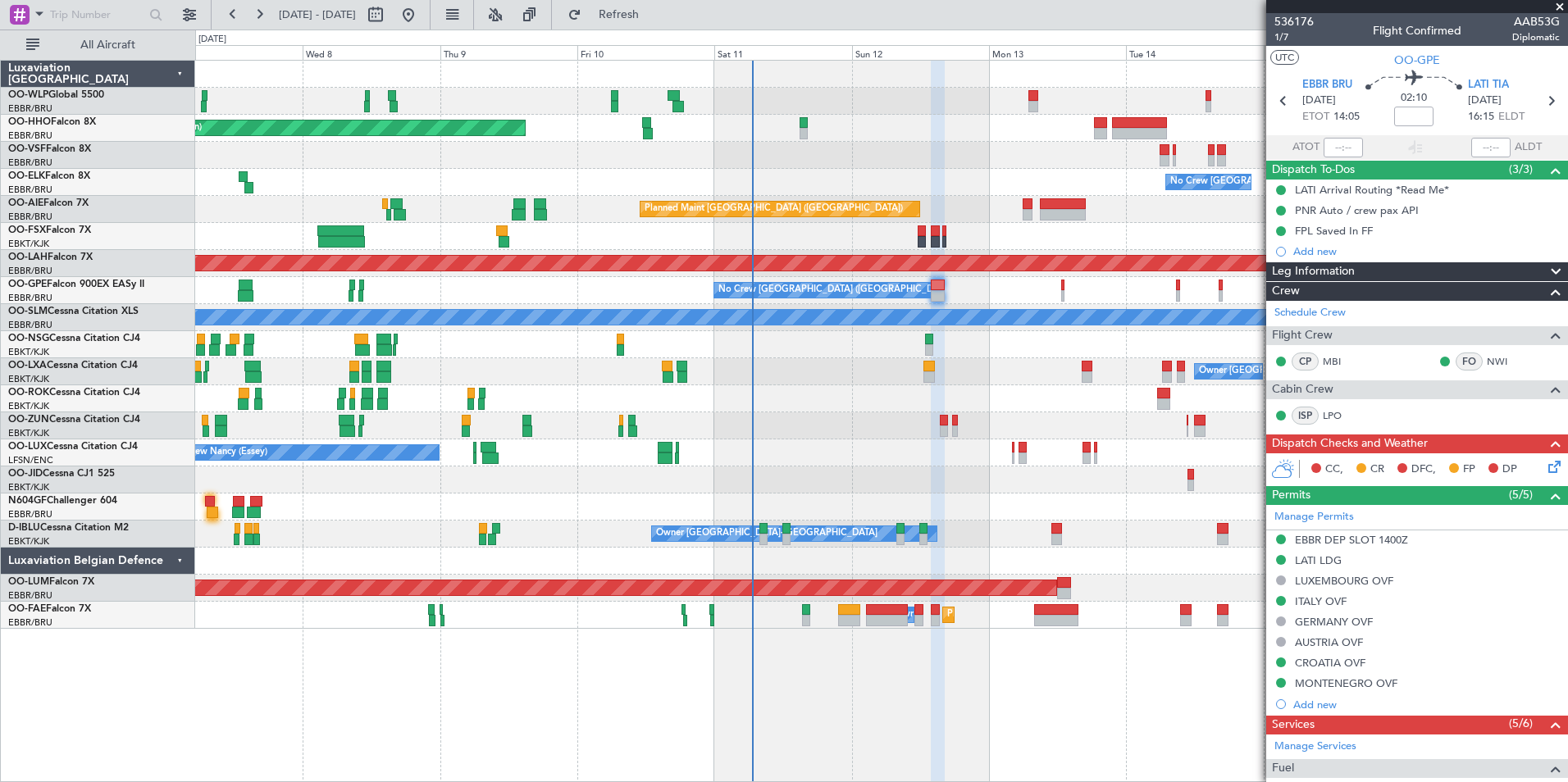
scroll to position [164, 0]
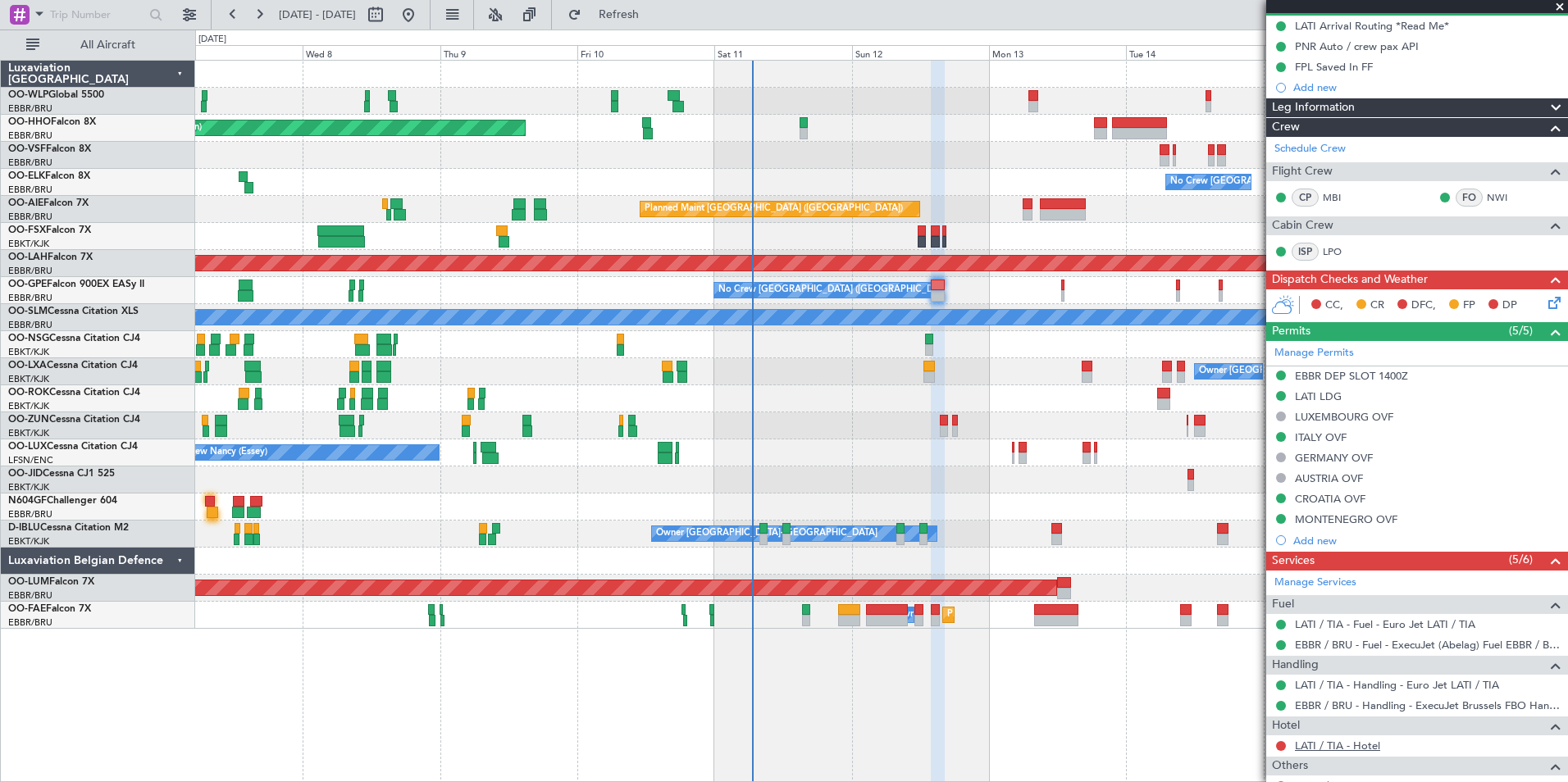
click at [1252, 604] on link "LATI / TIA - Hotel" at bounding box center [1337, 745] width 86 height 14
click at [1252, 604] on button at bounding box center [1281, 746] width 10 height 10
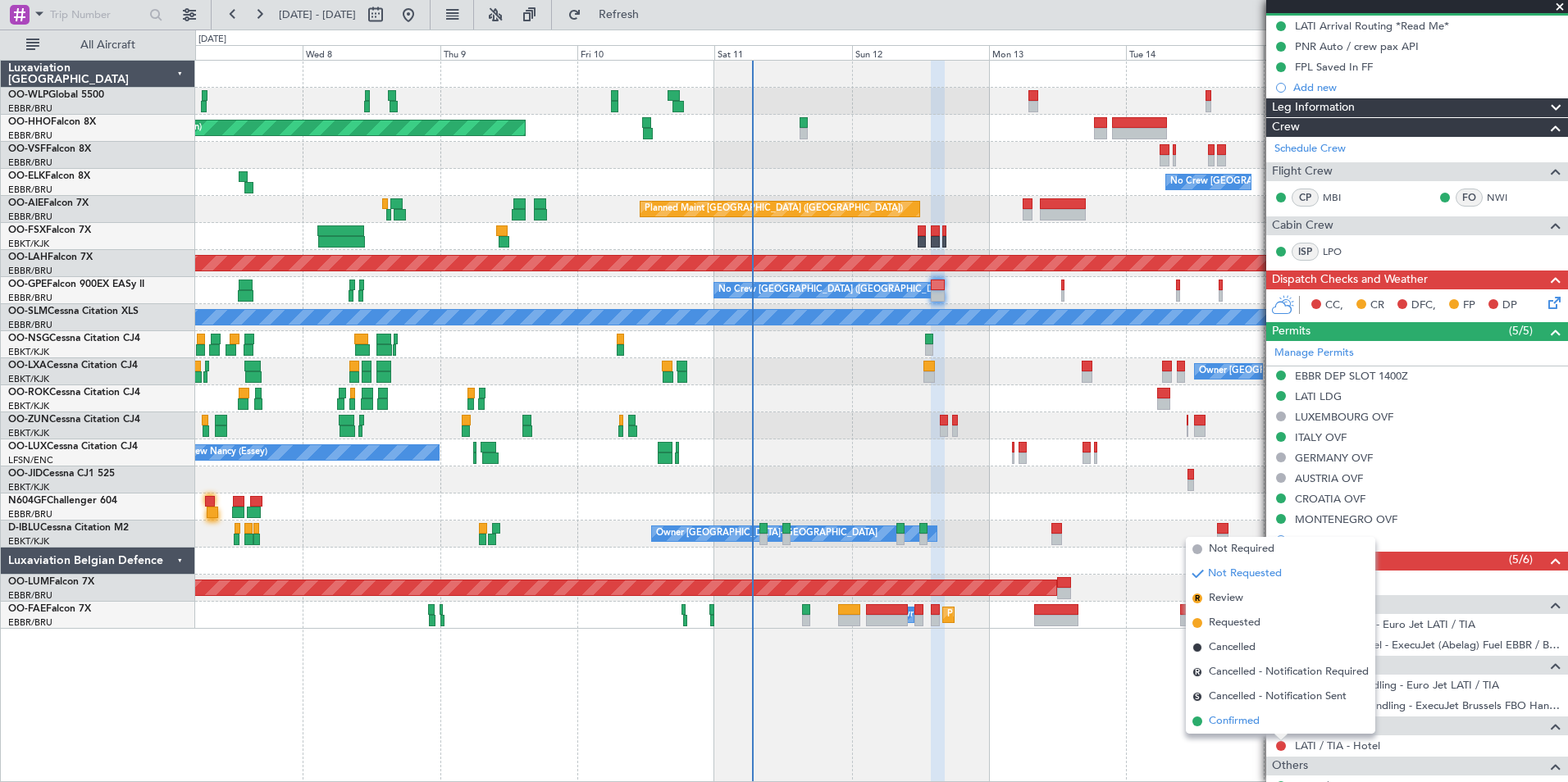
click at [1229, 604] on span "Confirmed" at bounding box center [1234, 722] width 51 height 17
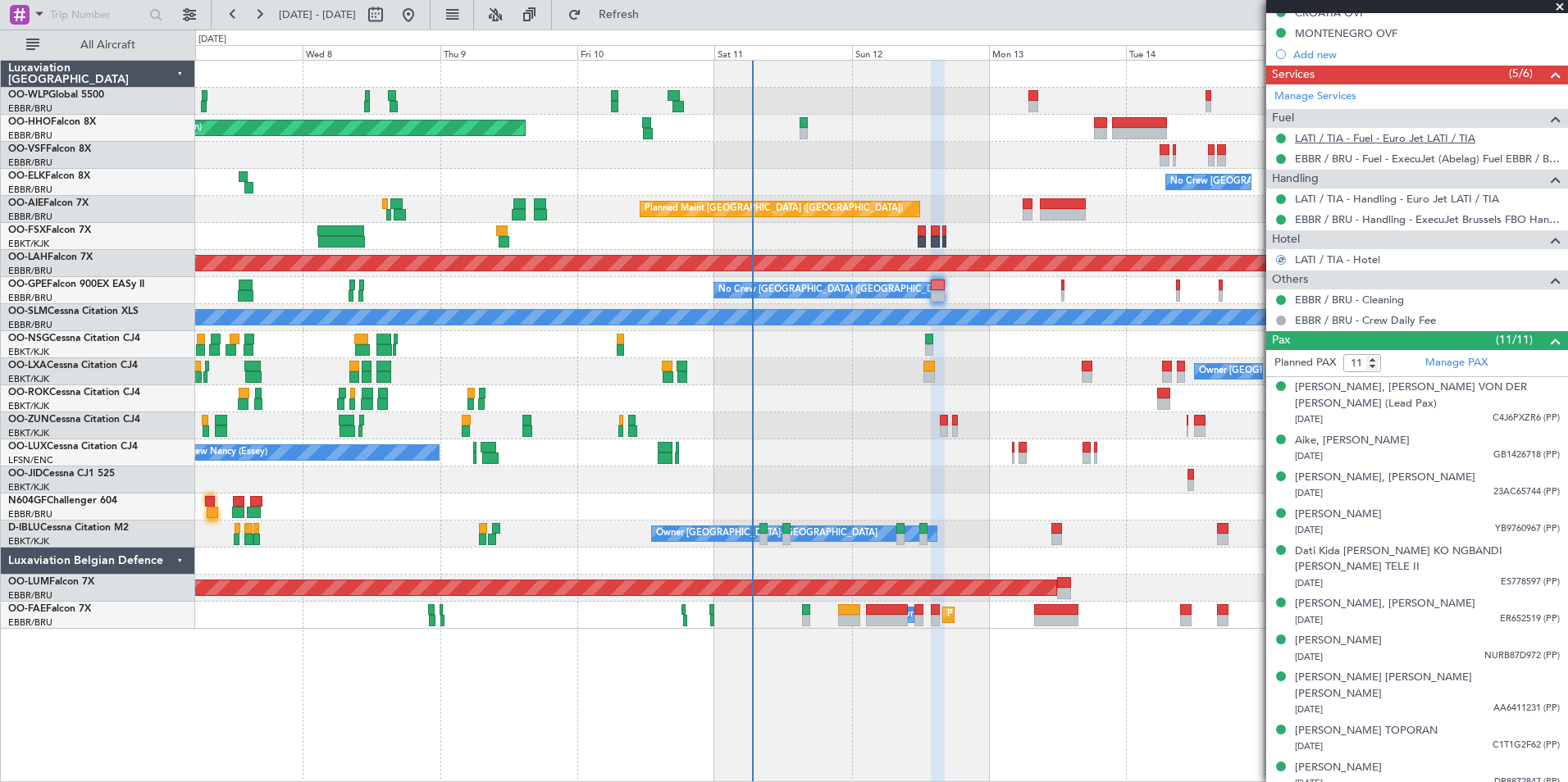
scroll to position [0, 0]
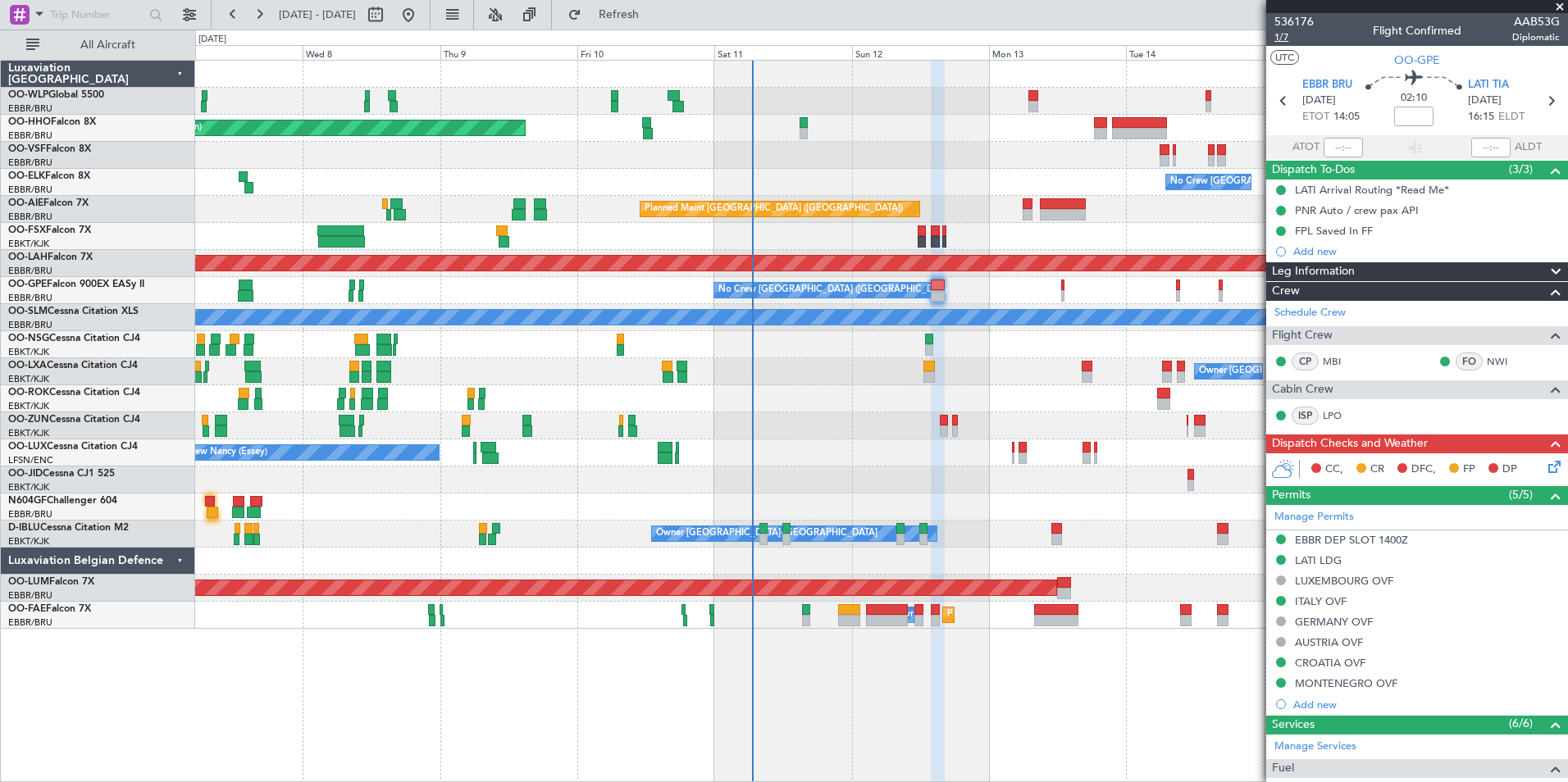
click at [1252, 42] on span "1/7" at bounding box center [1294, 37] width 39 height 14
click at [1252, 468] on icon at bounding box center [1551, 464] width 13 height 13
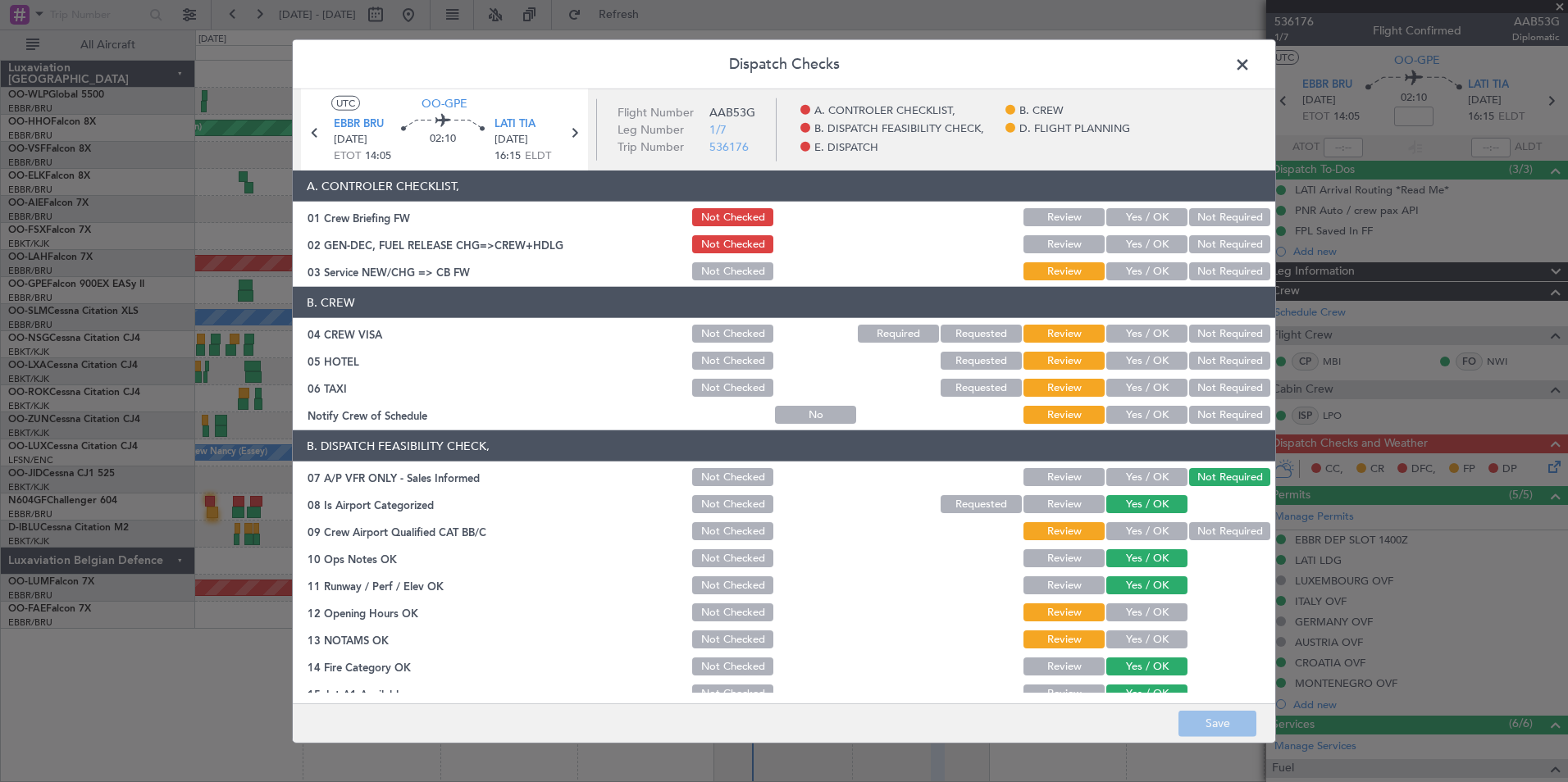
click at [1122, 222] on button "Yes / OK" at bounding box center [1146, 217] width 81 height 18
click at [1125, 245] on button "Yes / OK" at bounding box center [1146, 244] width 81 height 18
click at [1128, 268] on button "Yes / OK" at bounding box center [1146, 271] width 81 height 18
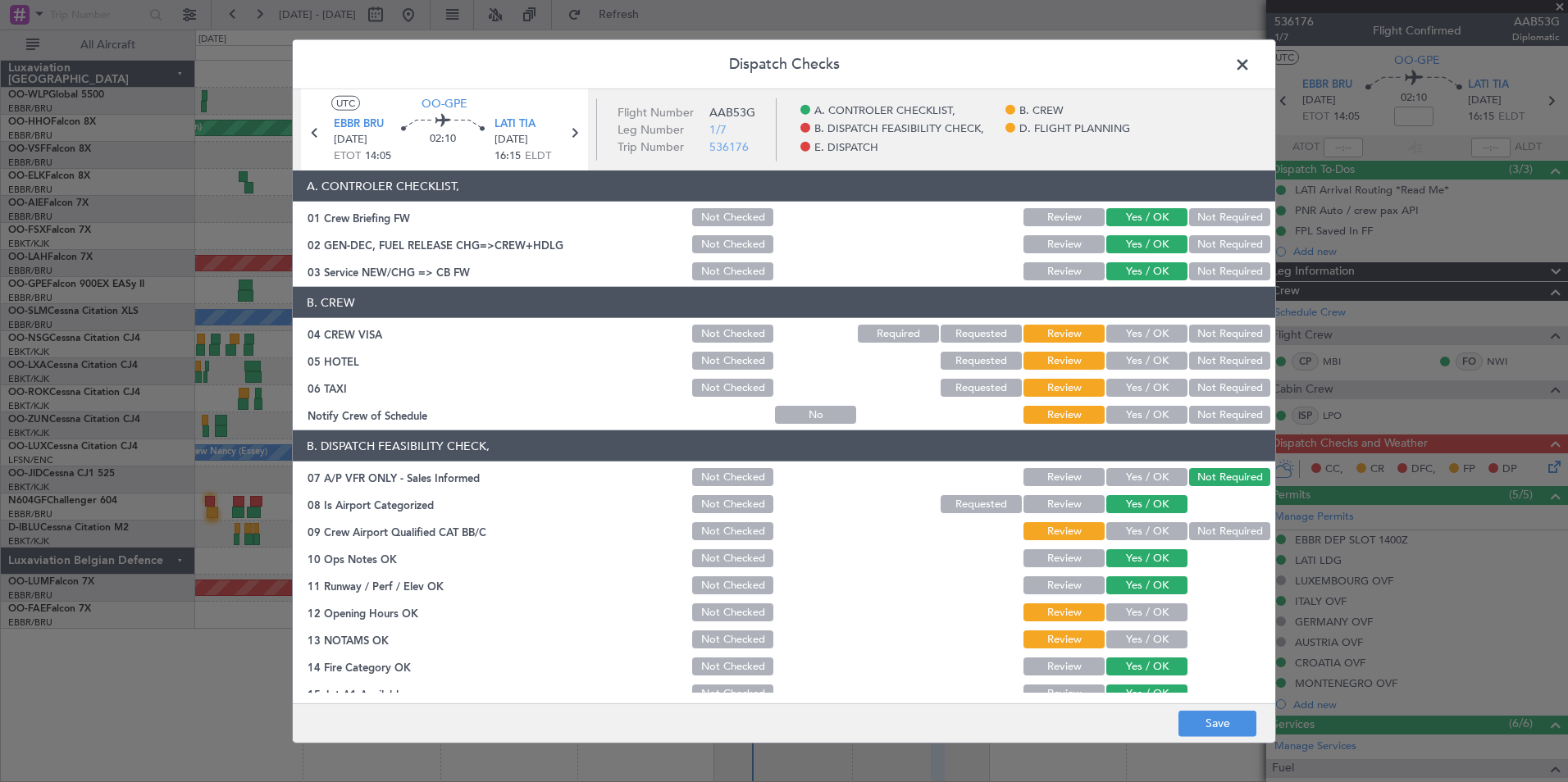
click at [1190, 327] on button "Not Required" at bounding box center [1229, 333] width 81 height 18
click at [1146, 357] on button "Yes / OK" at bounding box center [1146, 360] width 81 height 18
click at [1189, 384] on button "Not Required" at bounding box center [1229, 387] width 81 height 18
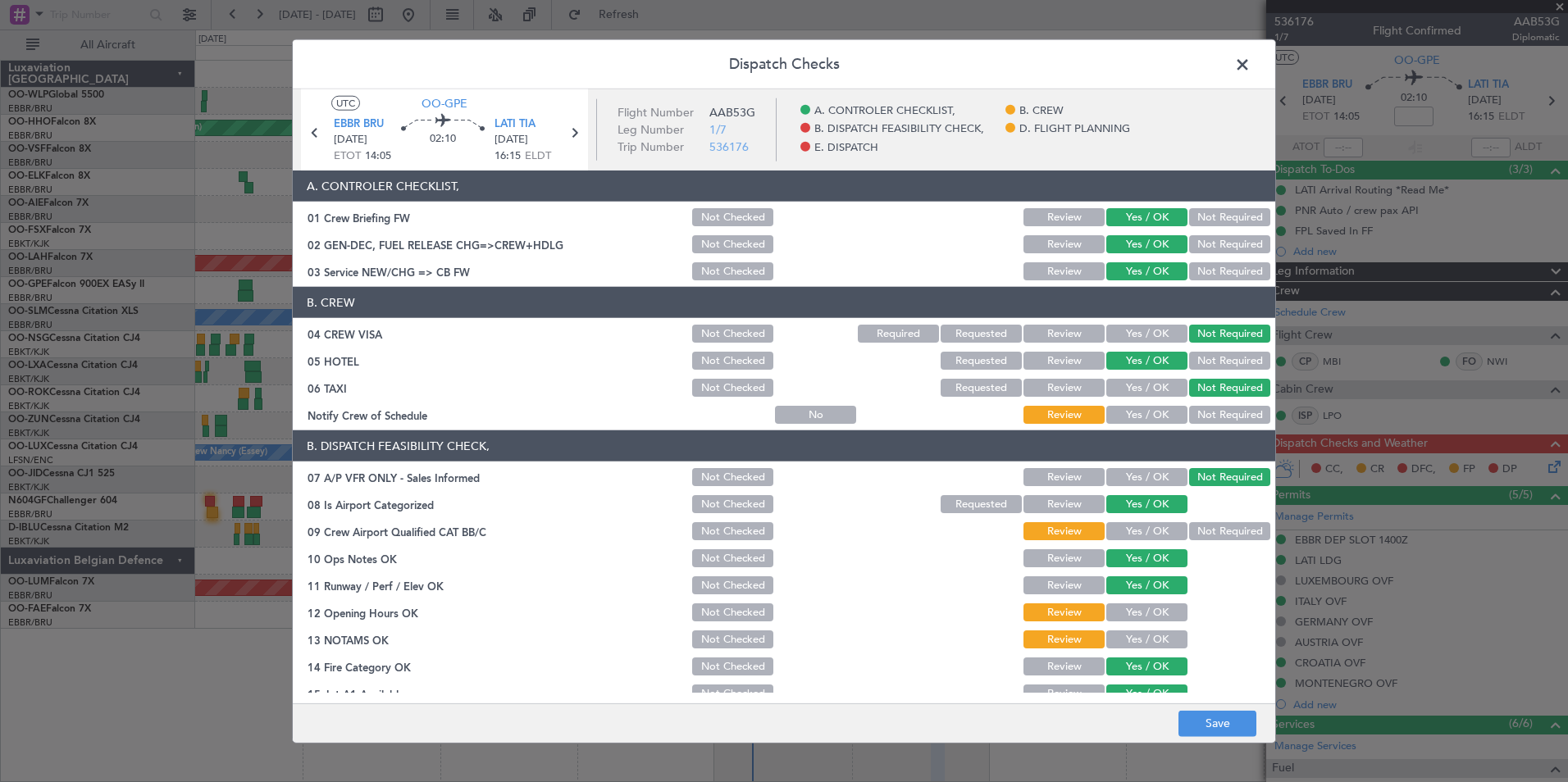
click at [1154, 413] on button "Yes / OK" at bounding box center [1146, 414] width 81 height 18
click at [1121, 530] on button "Yes / OK" at bounding box center [1146, 531] width 81 height 18
click at [1120, 604] on button "Yes / OK" at bounding box center [1146, 612] width 81 height 18
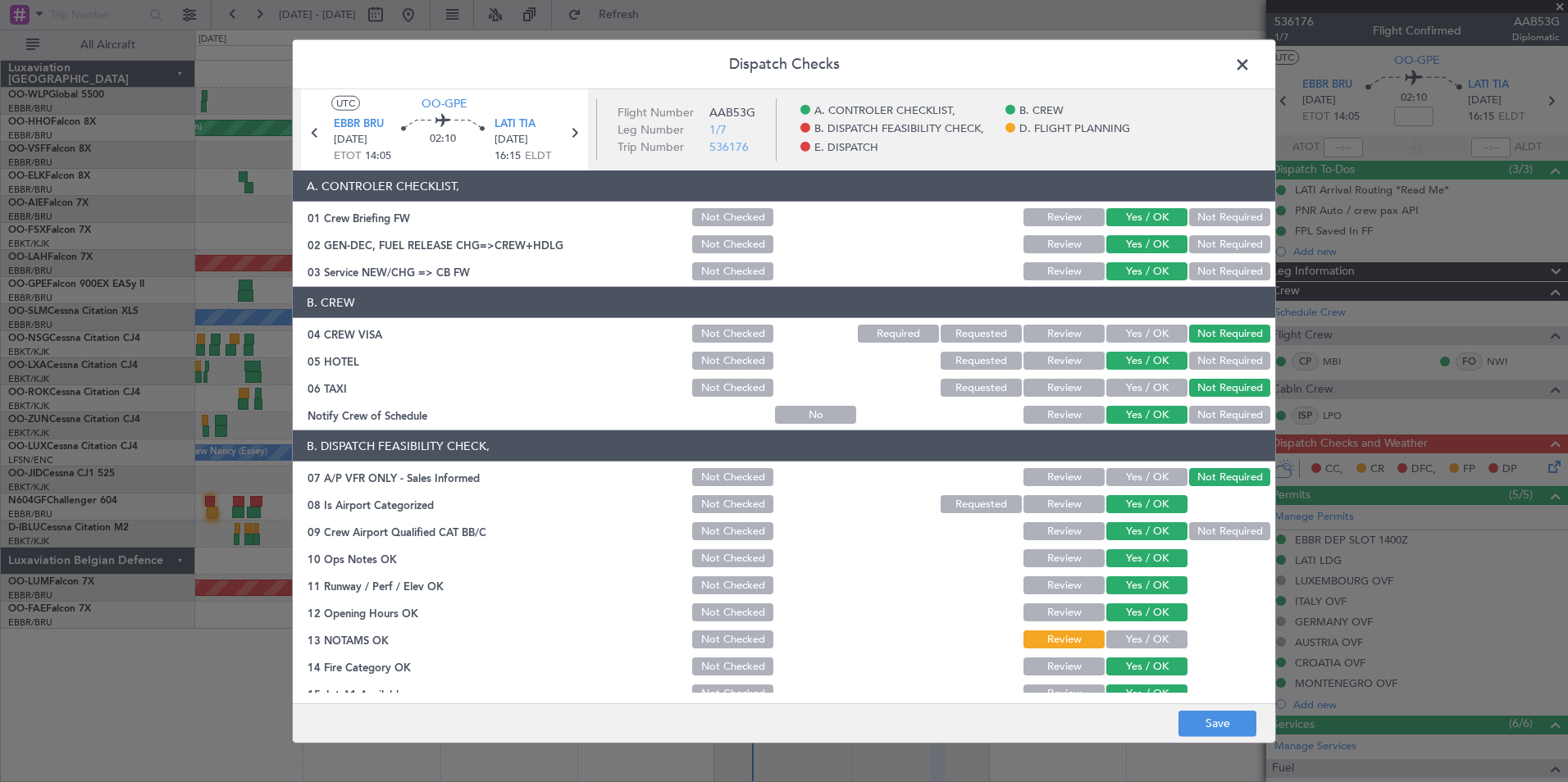
click at [1115, 604] on button "Yes / OK" at bounding box center [1146, 639] width 81 height 18
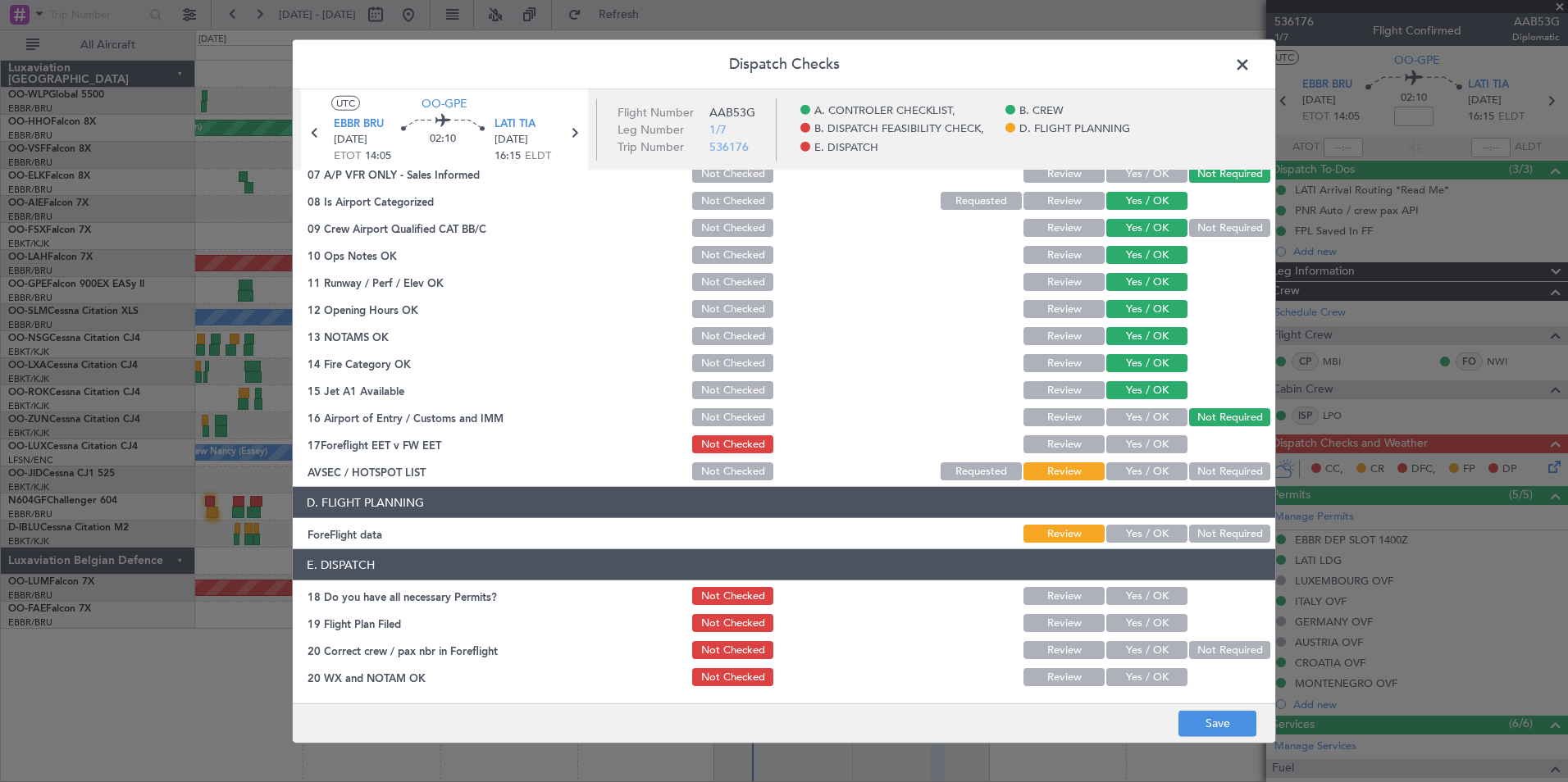
click at [1136, 440] on button "Yes / OK" at bounding box center [1146, 444] width 81 height 18
click at [1194, 456] on section "B. DISPATCH FEASIBILITY CHECK, 07 A/P VFR ONLY - Sales Informed Not Checked Rev…" at bounding box center [784, 305] width 982 height 356
click at [1198, 466] on button "Not Required" at bounding box center [1229, 471] width 81 height 18
click at [1153, 521] on section "D. FLIGHT PLANNING ForeFlight data Review Yes / OK Not Required" at bounding box center [784, 516] width 982 height 59
click at [1149, 532] on button "Yes / OK" at bounding box center [1146, 533] width 81 height 18
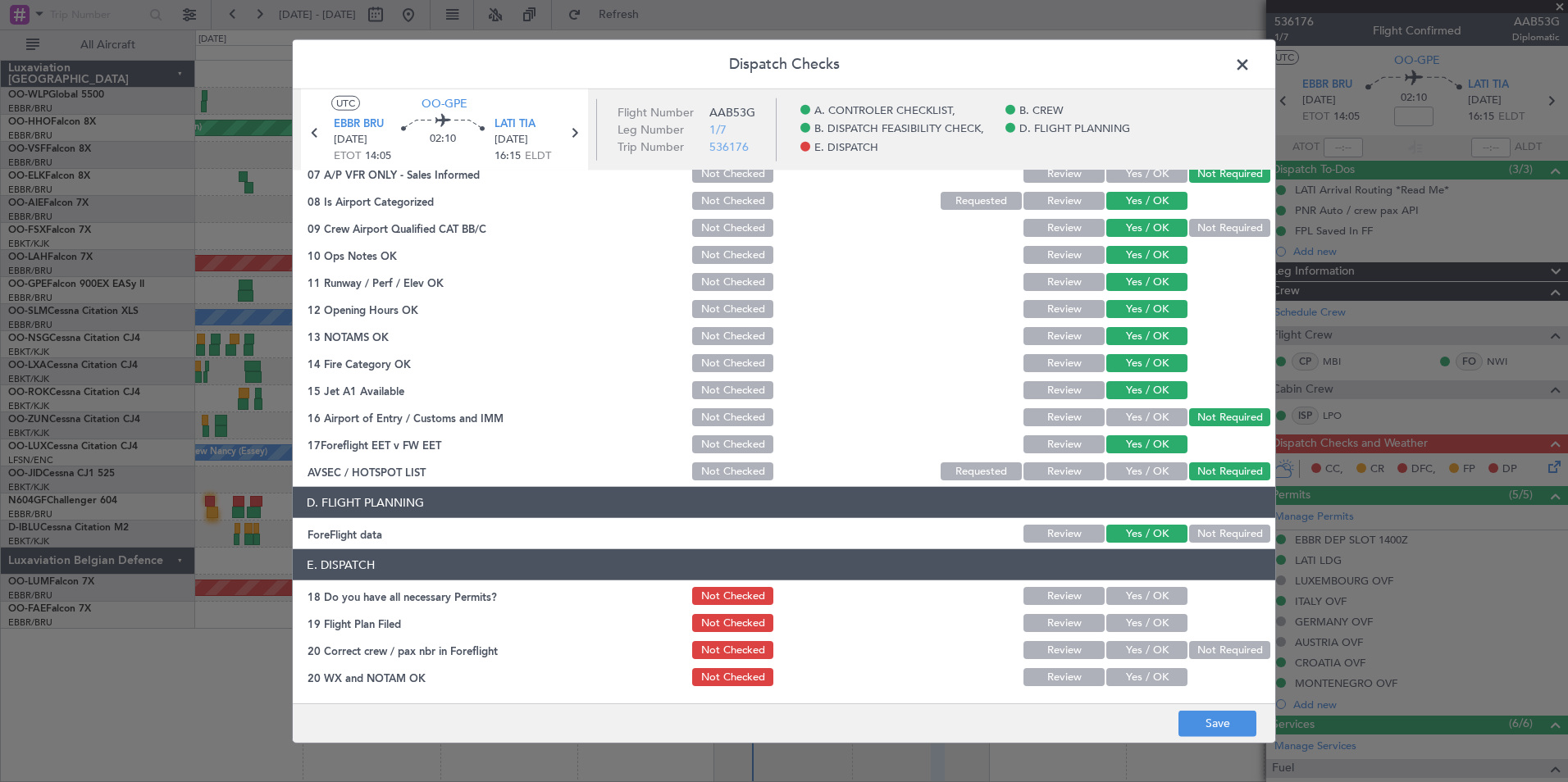
drag, startPoint x: 1126, startPoint y: 588, endPoint x: 1126, endPoint y: 607, distance: 19.0
click at [1126, 589] on button "Yes / OK" at bounding box center [1146, 595] width 81 height 18
drag, startPoint x: 1126, startPoint y: 620, endPoint x: 1133, endPoint y: 656, distance: 36.7
click at [1126, 604] on button "Yes / OK" at bounding box center [1146, 622] width 81 height 18
click at [1133, 604] on button "Yes / OK" at bounding box center [1146, 649] width 81 height 18
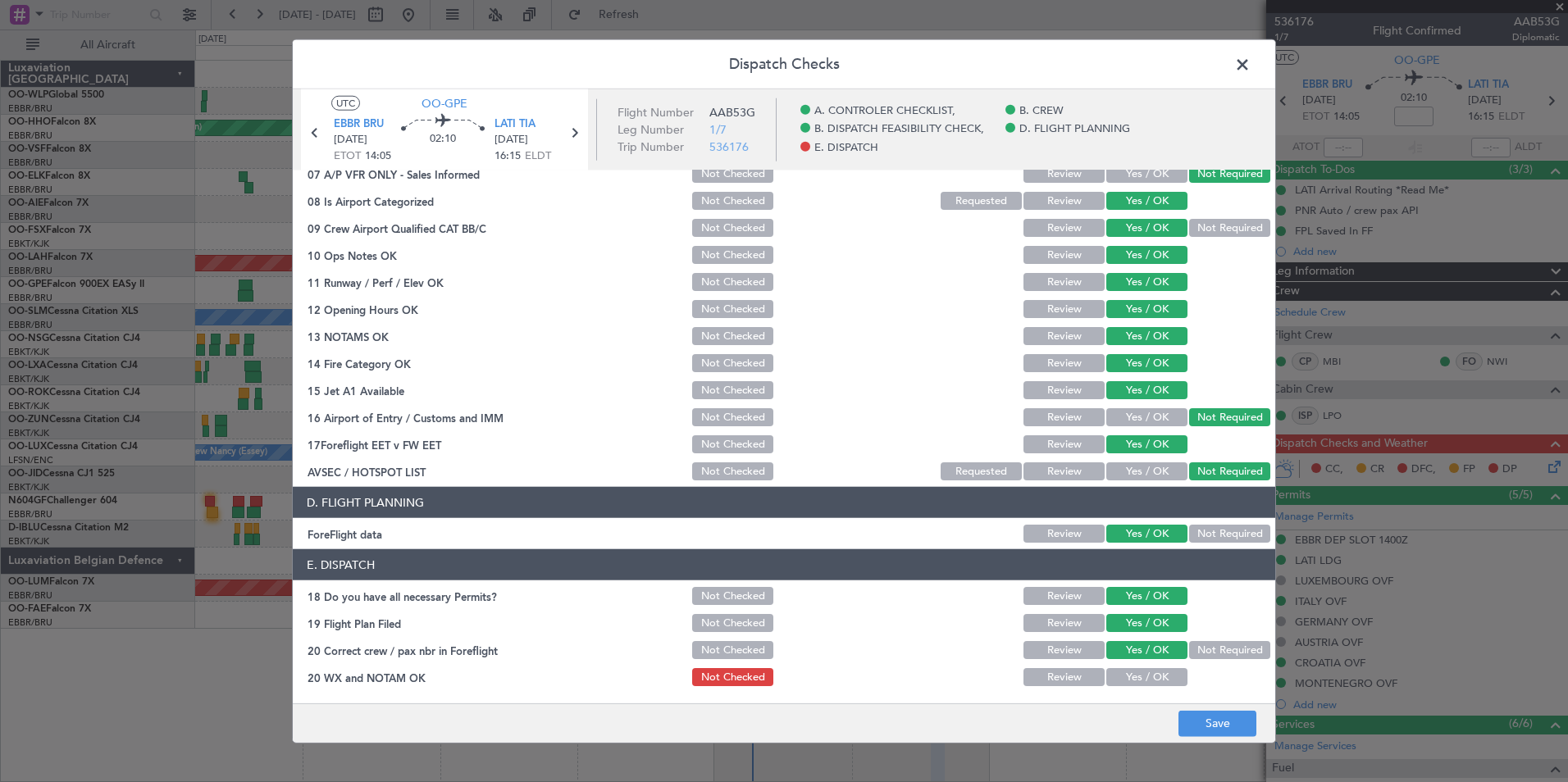
click at [1133, 604] on button "Yes / OK" at bounding box center [1146, 677] width 81 height 18
click at [1241, 604] on div "Dispatch Checks UTC OO-GPE EBBR BRU 12/10/2025 ETOT 14:05 02:10 LATI TIA 12/10/…" at bounding box center [784, 391] width 1568 height 782
click at [1228, 604] on button "Save" at bounding box center [1217, 723] width 78 height 26
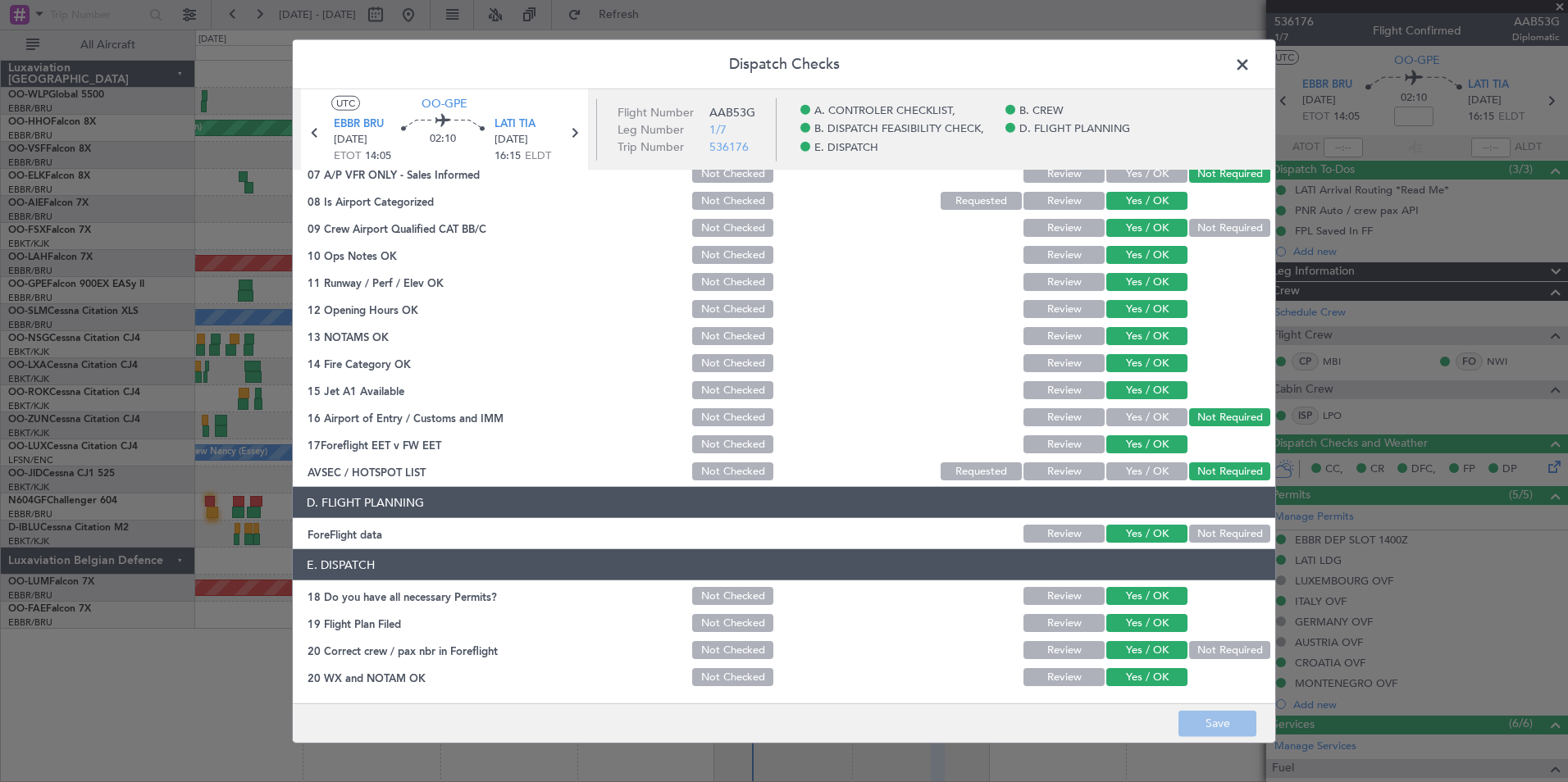
click at [1252, 66] on header "Dispatch Checks" at bounding box center [784, 64] width 982 height 49
click at [1252, 68] on header "Dispatch Checks" at bounding box center [784, 64] width 982 height 49
click at [1251, 68] on span at bounding box center [1251, 68] width 0 height 33
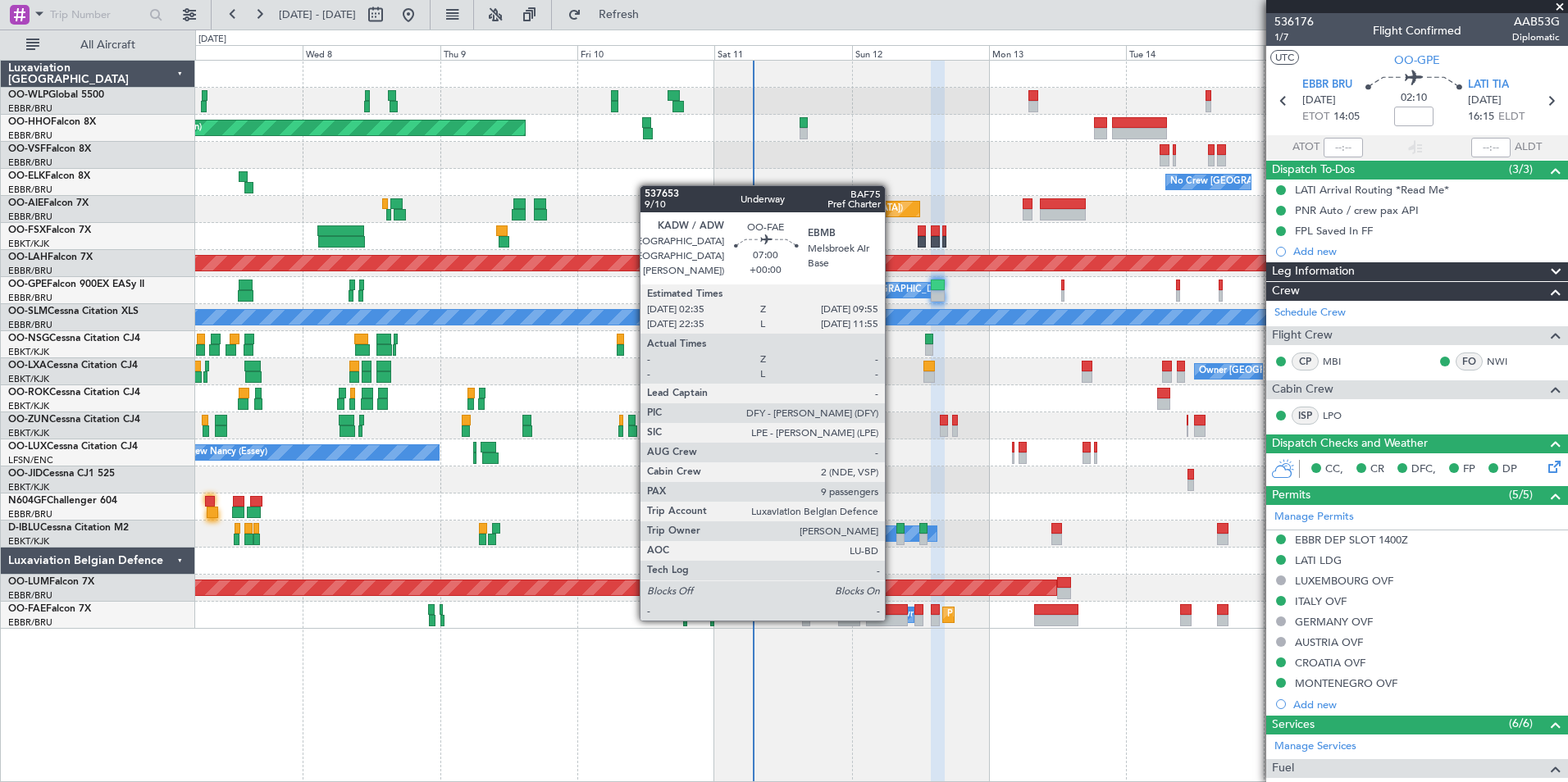
click at [892, 604] on div at bounding box center [887, 620] width 43 height 11
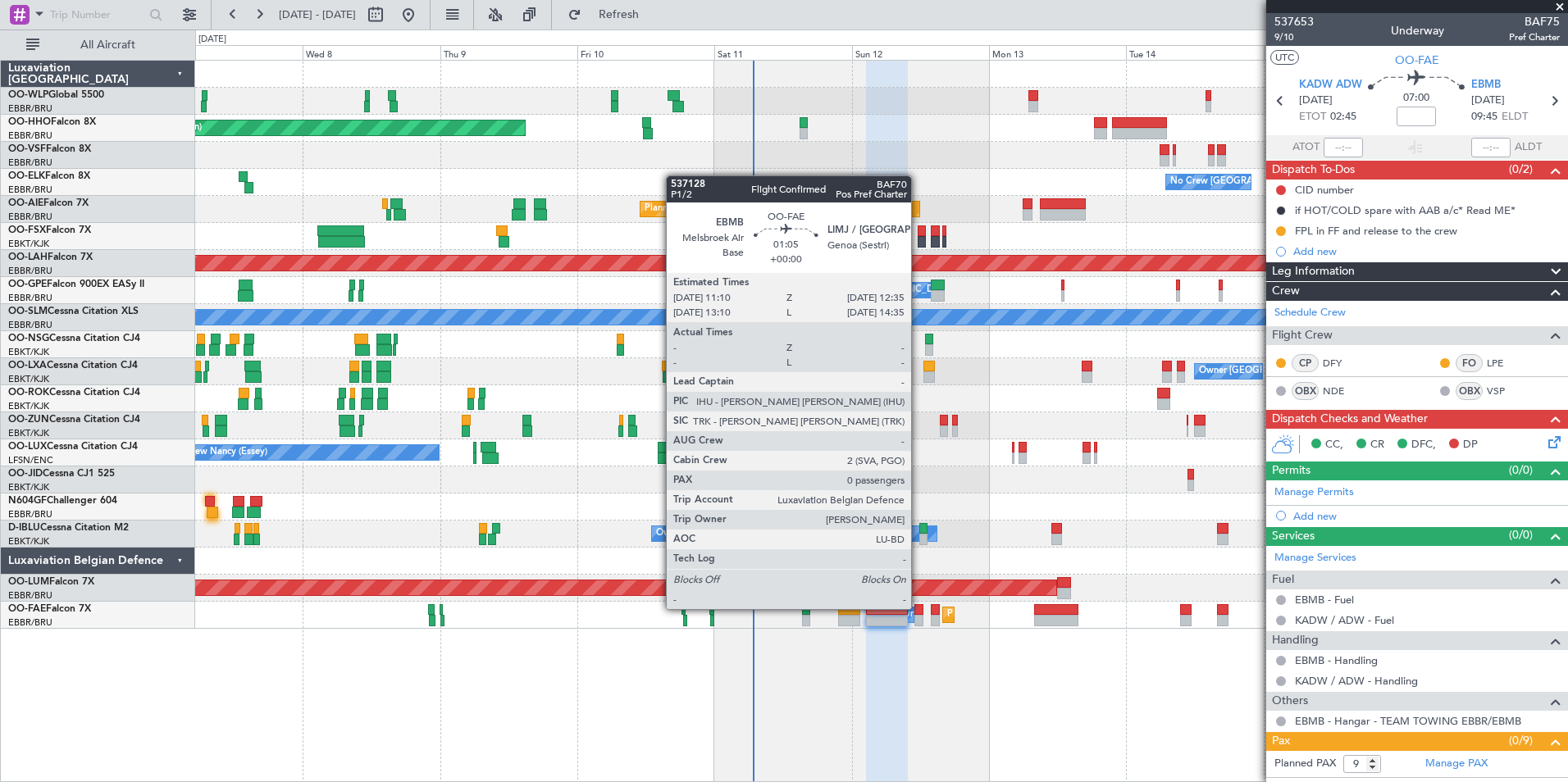
click at [918, 604] on div at bounding box center [918, 610] width 8 height 11
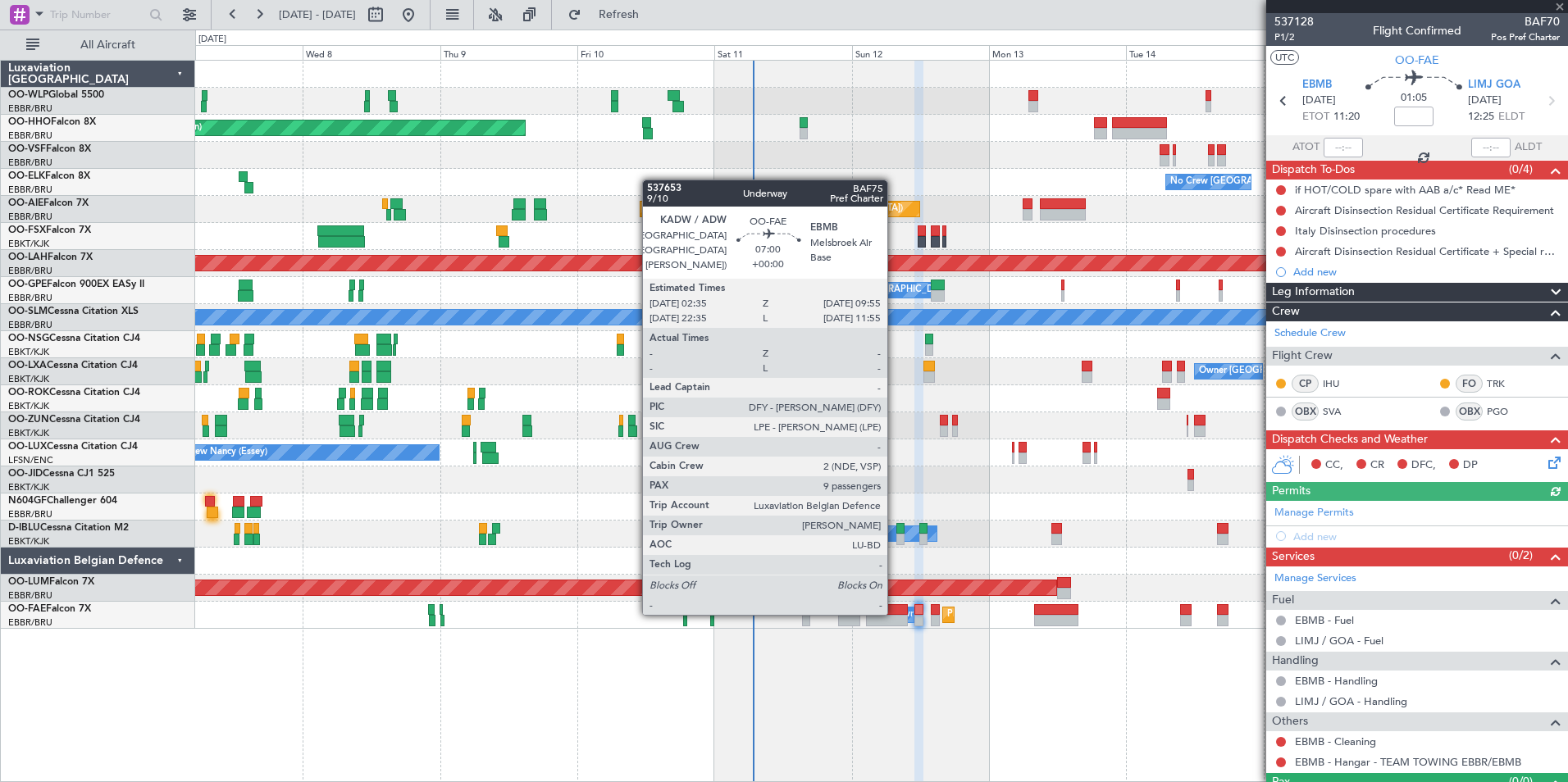
click at [895, 604] on div at bounding box center [887, 610] width 43 height 11
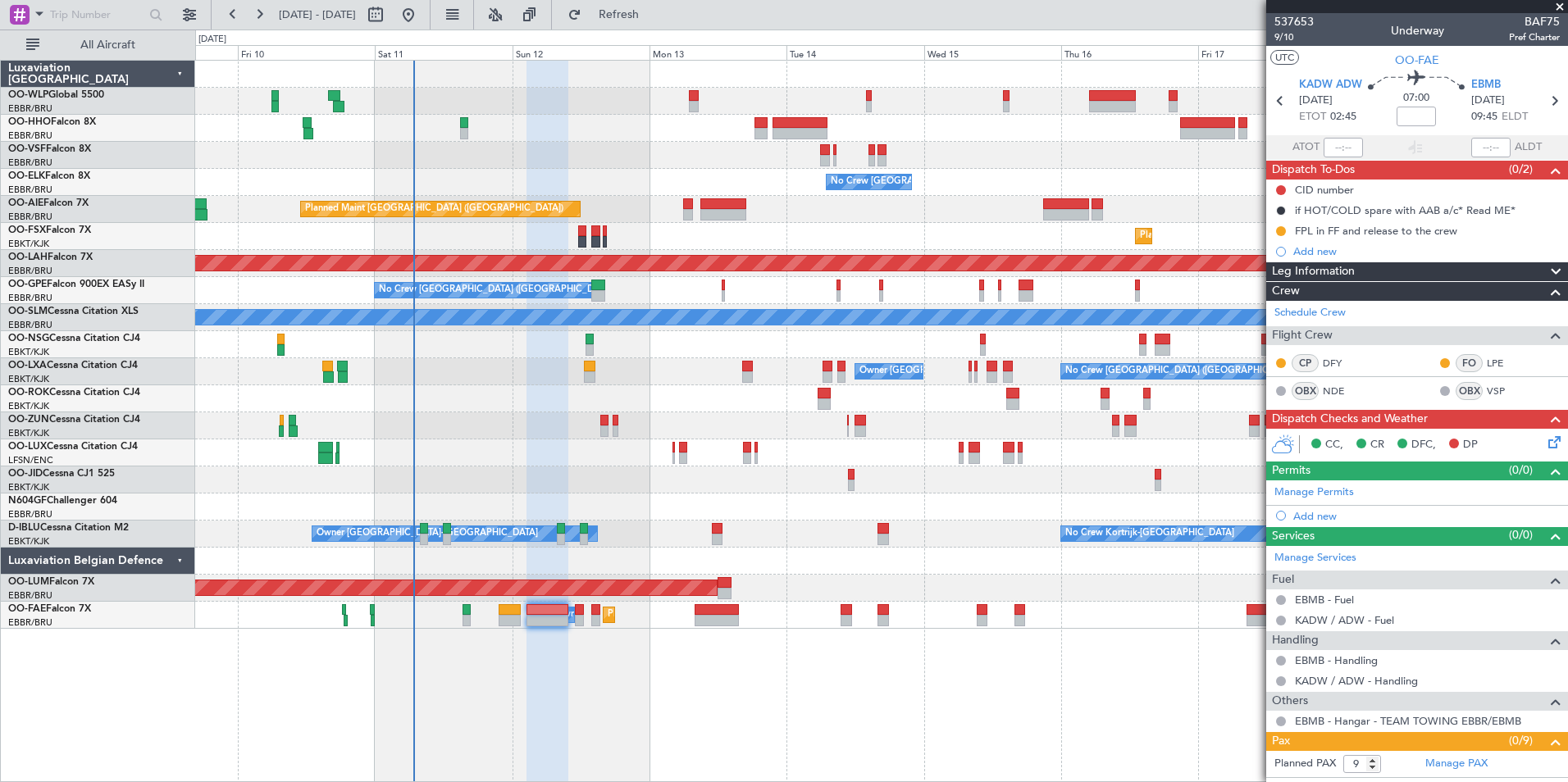
click at [484, 179] on div "Planned Maint Geneva (Cointrin) No Crew Brussels (Brussels National) Planned Ma…" at bounding box center [881, 344] width 1372 height 568
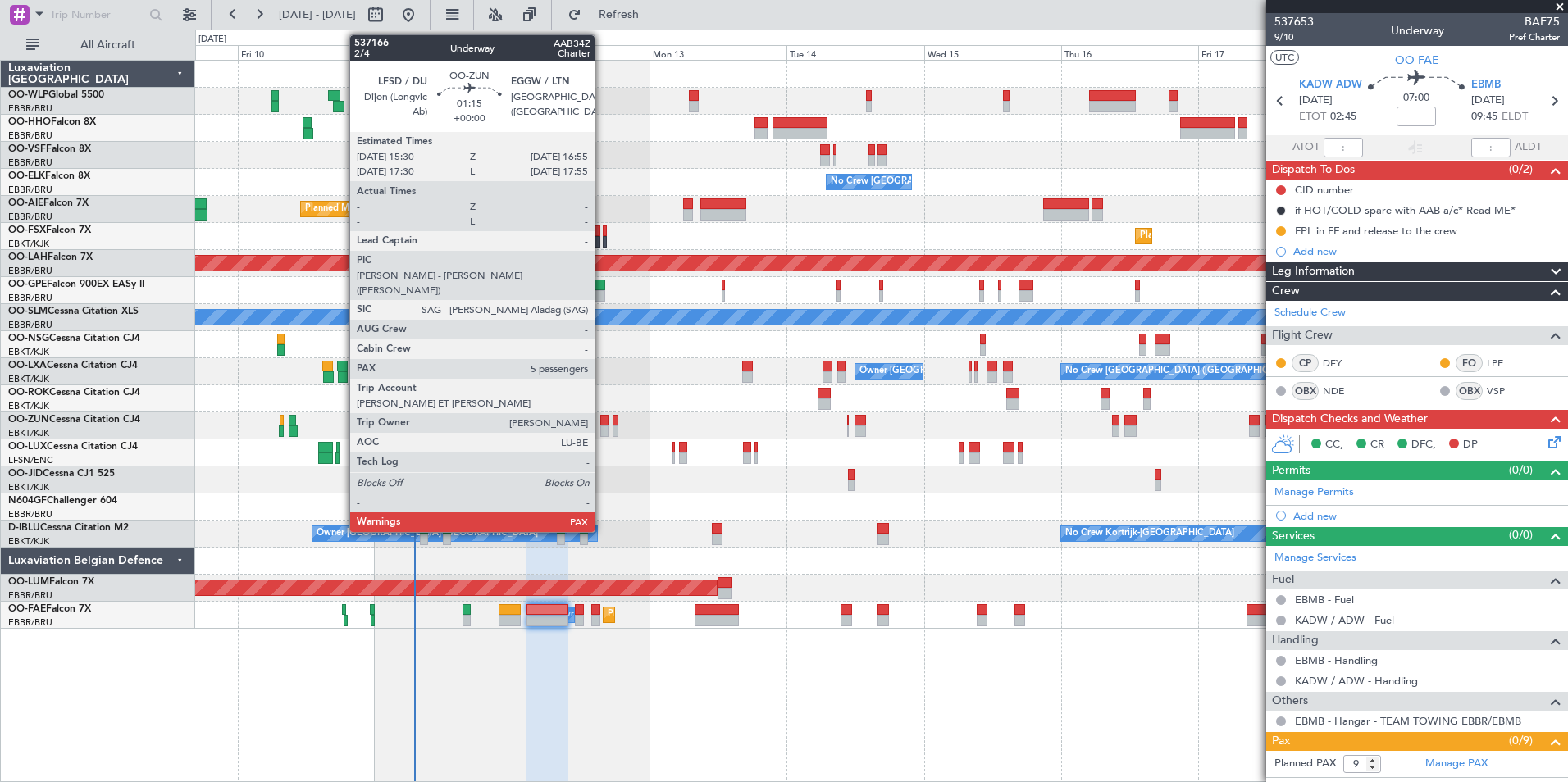
click at [602, 427] on div at bounding box center [604, 431] width 8 height 11
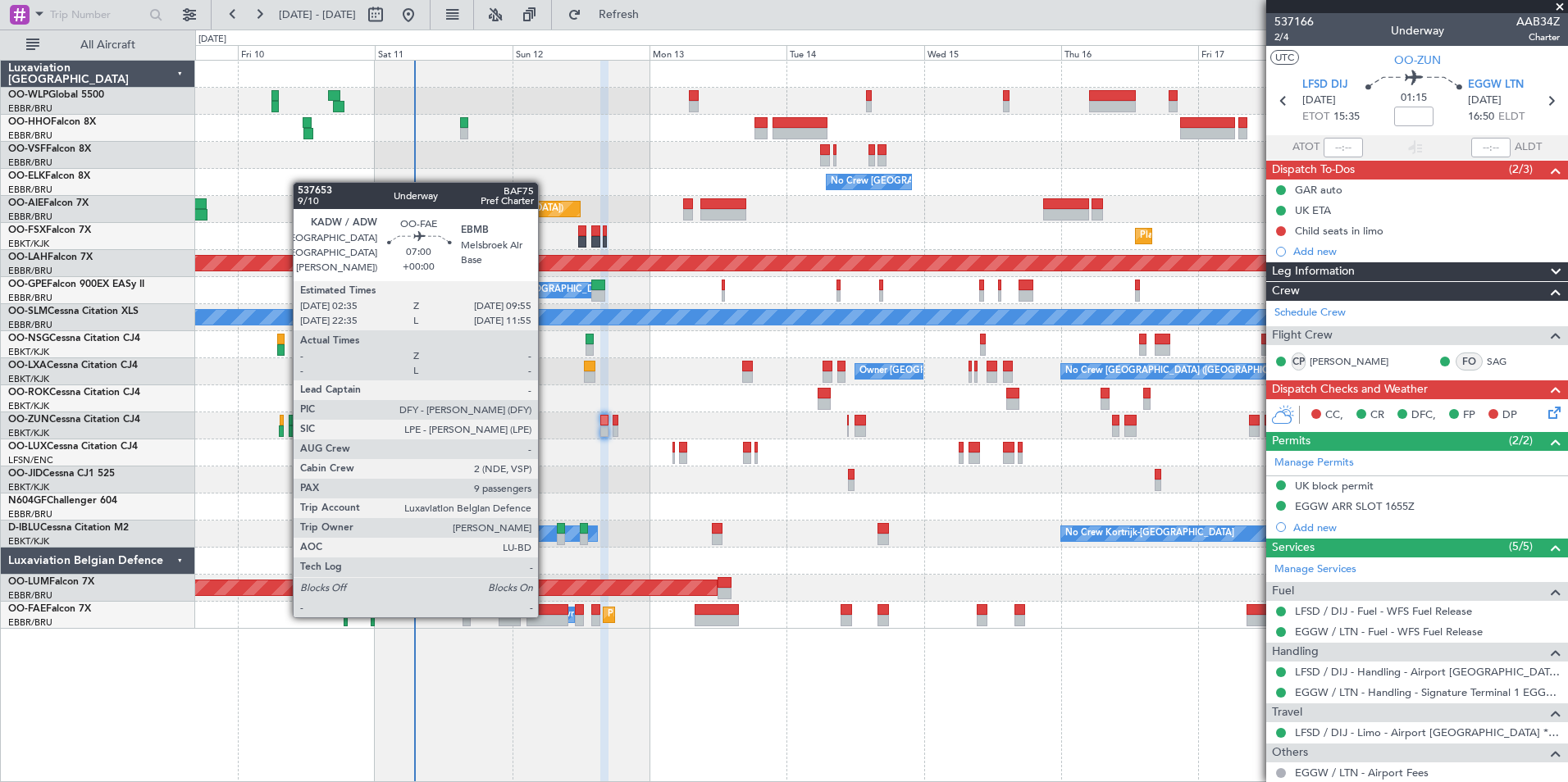
click at [545, 604] on div at bounding box center [548, 620] width 43 height 11
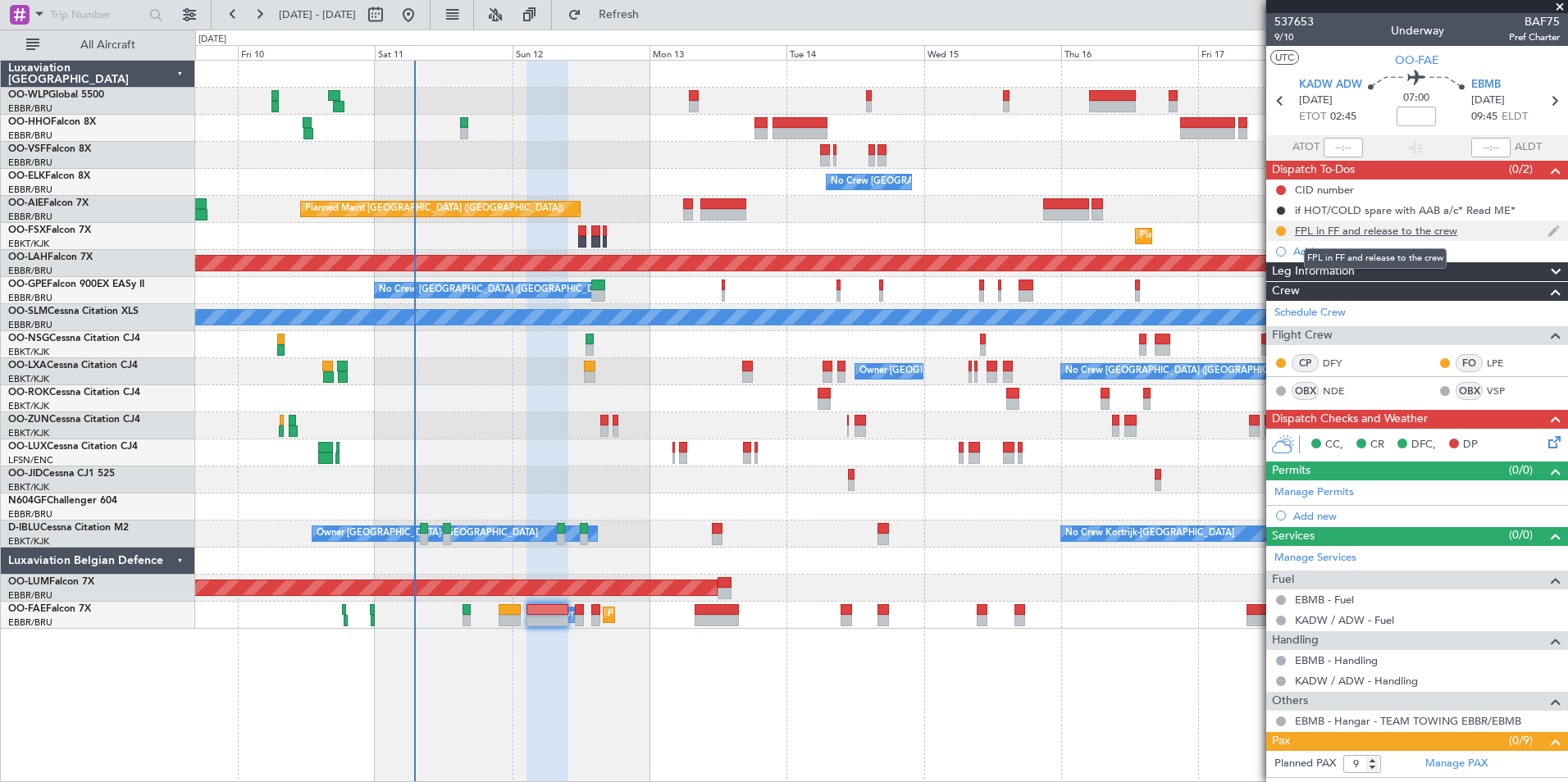
click at [1252, 224] on div "FPL in FF and release to the crew" at bounding box center [1375, 231] width 163 height 14
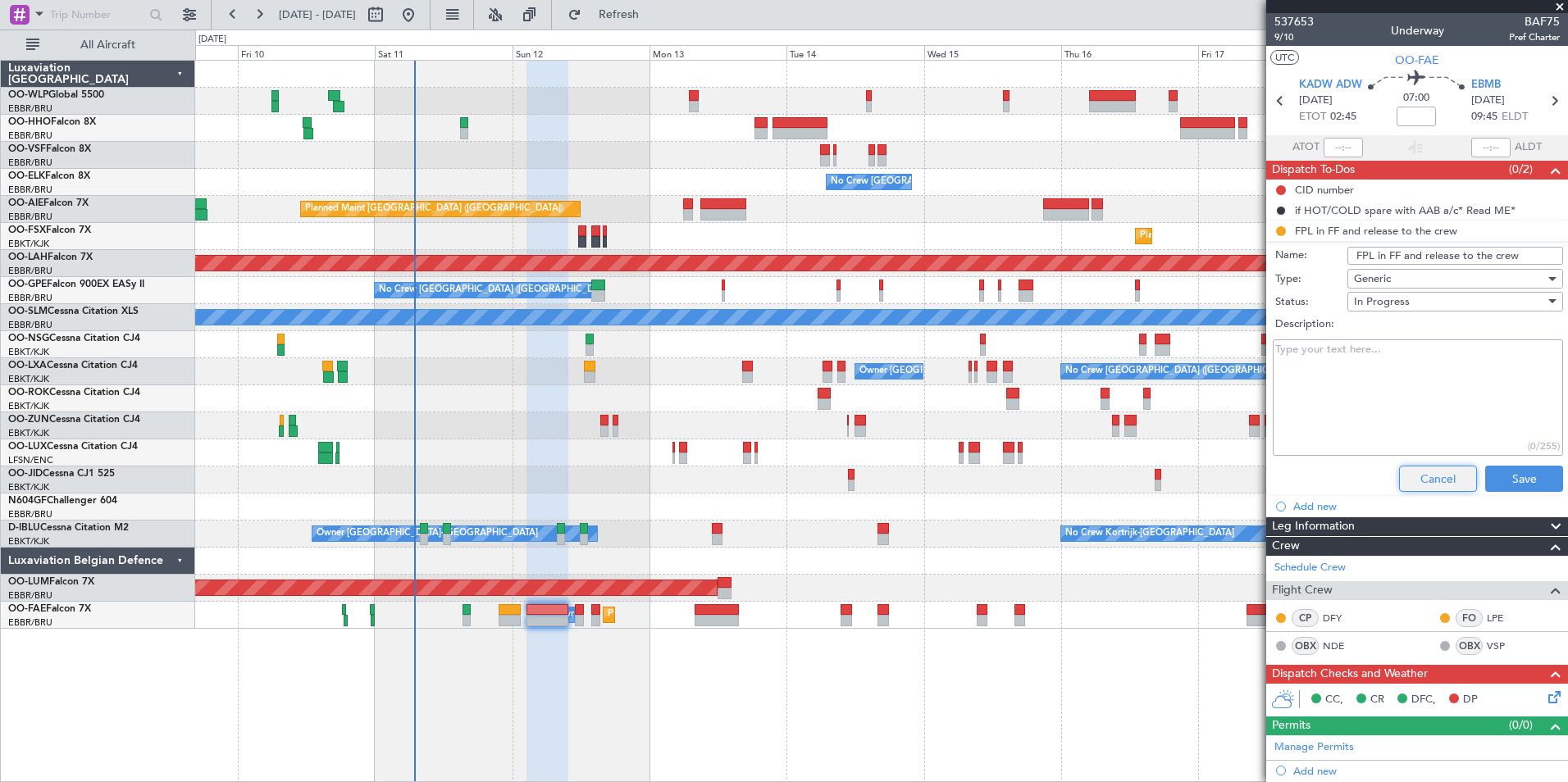
click at [1252, 467] on button "Cancel" at bounding box center [1438, 479] width 78 height 26
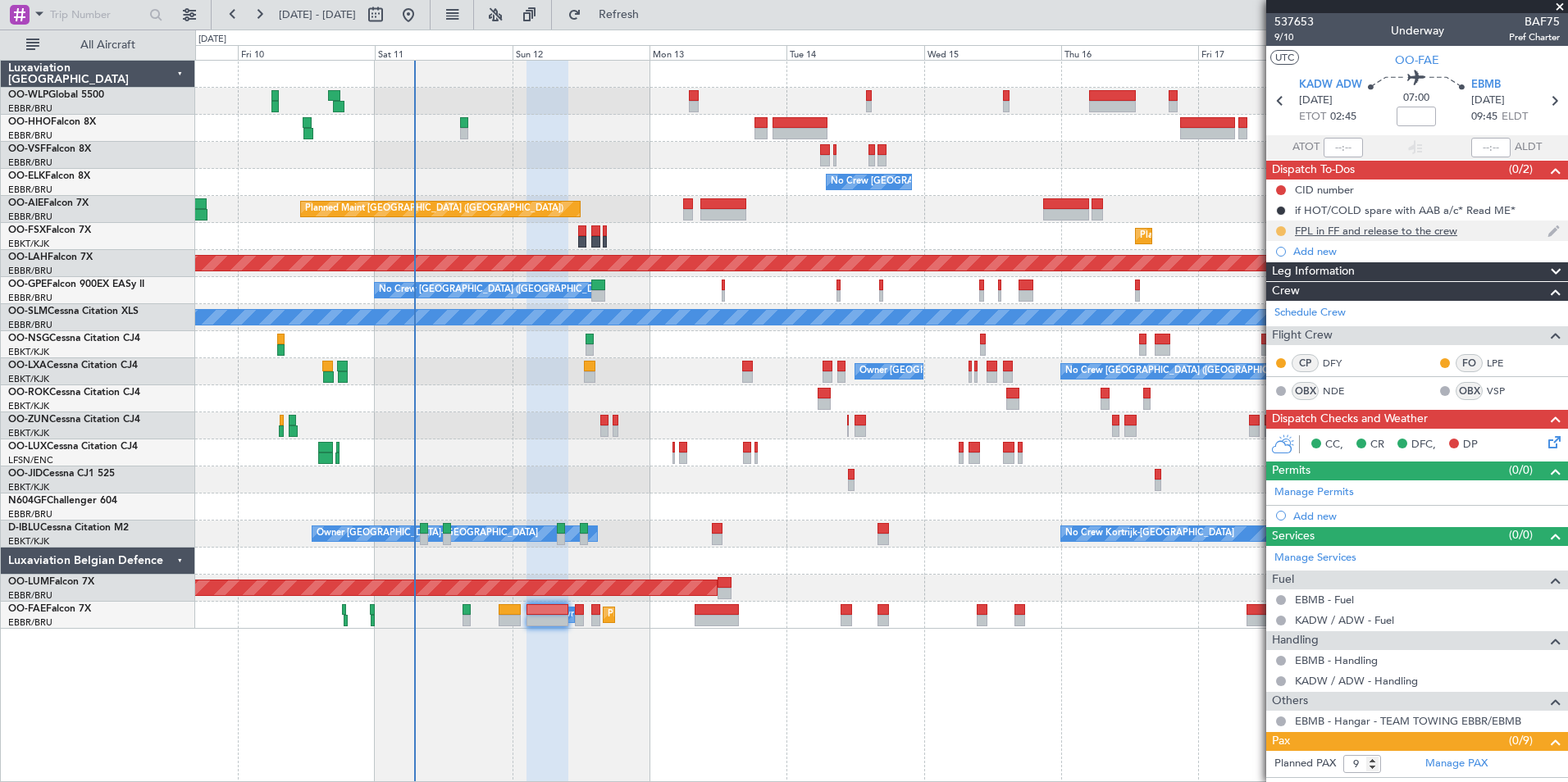
click at [1252, 230] on button at bounding box center [1281, 231] width 10 height 10
click at [1252, 300] on span "Completed" at bounding box center [1287, 303] width 54 height 17
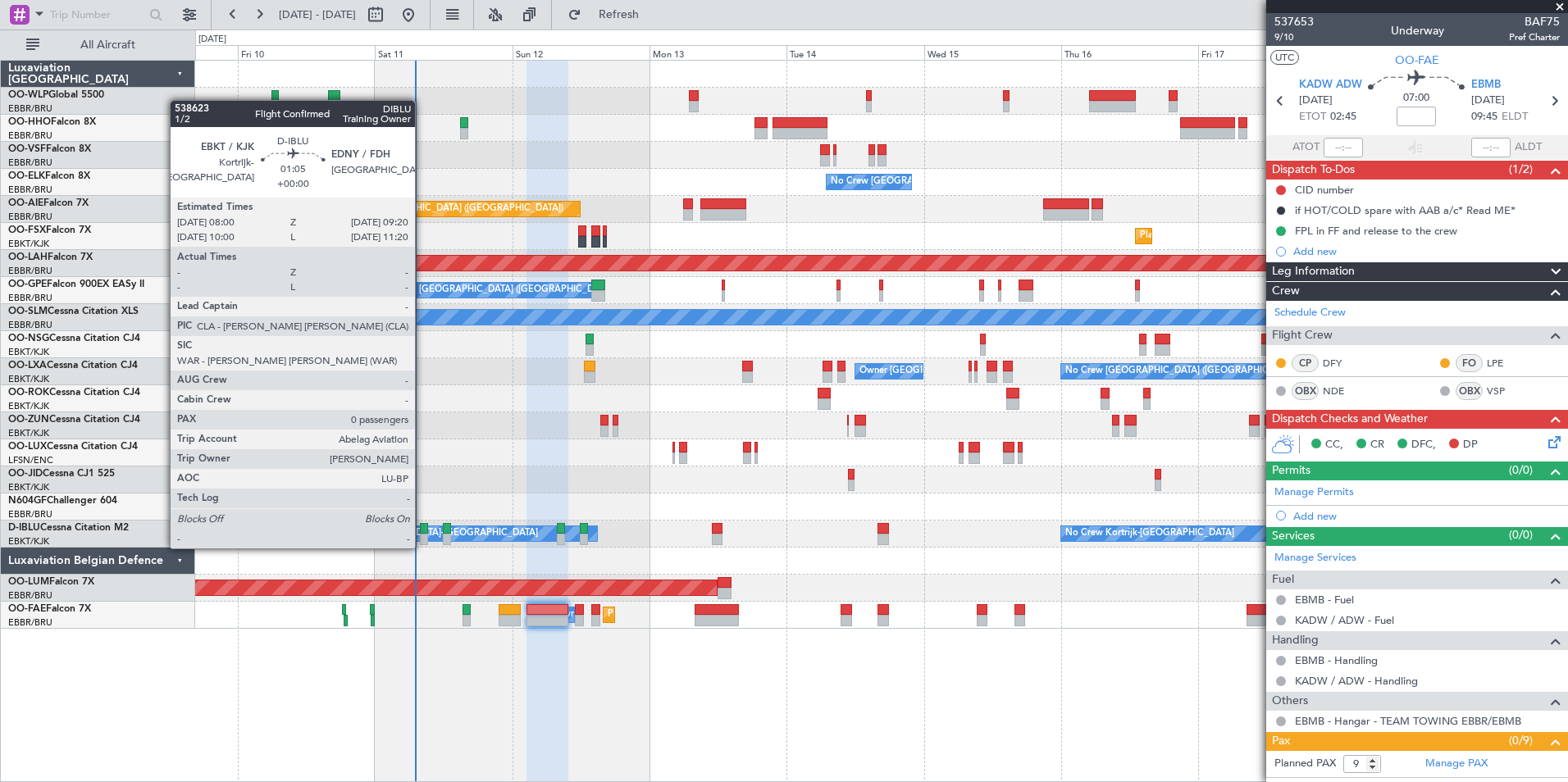
click at [422, 532] on div at bounding box center [423, 528] width 8 height 11
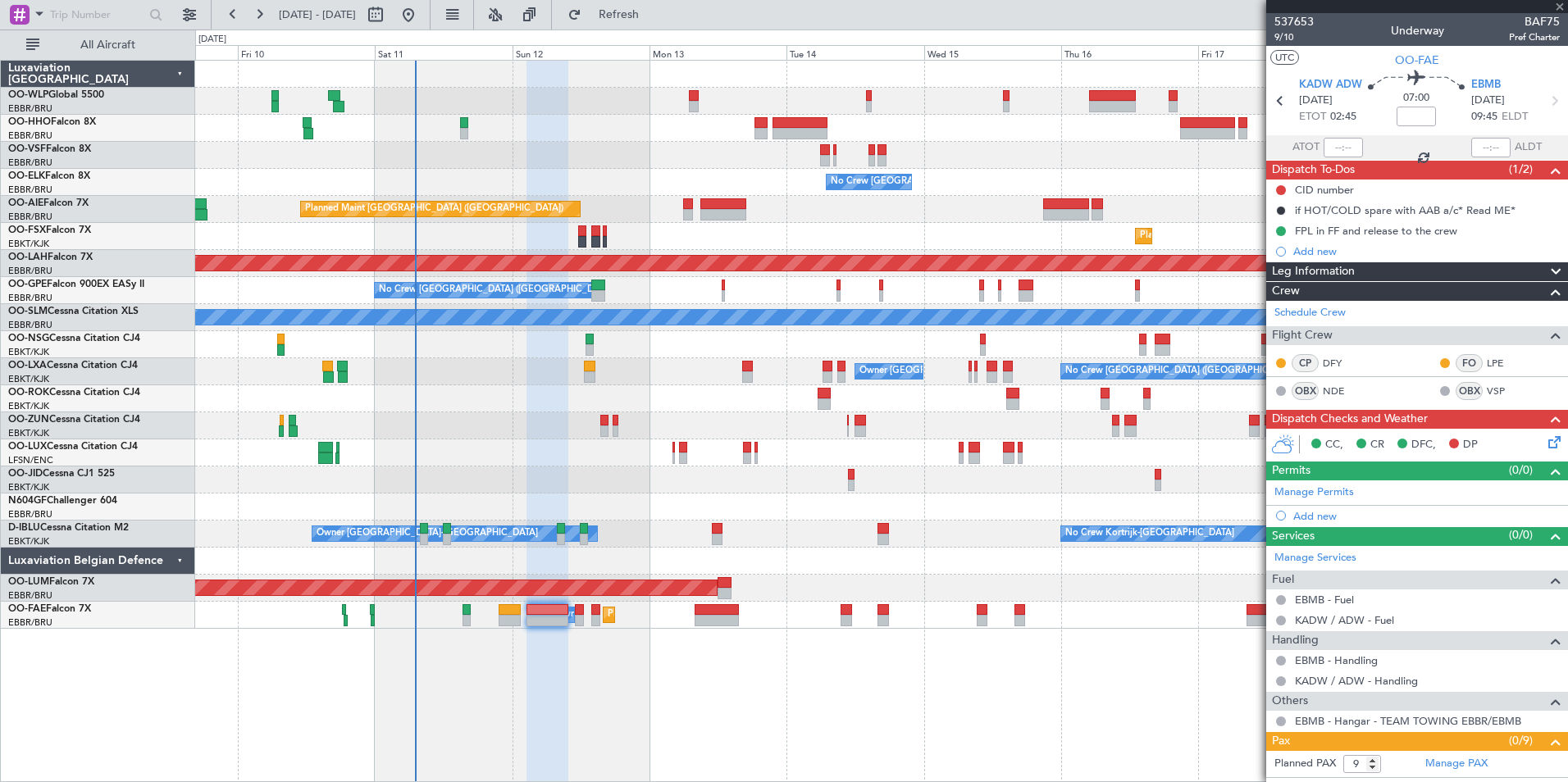
type input "0"
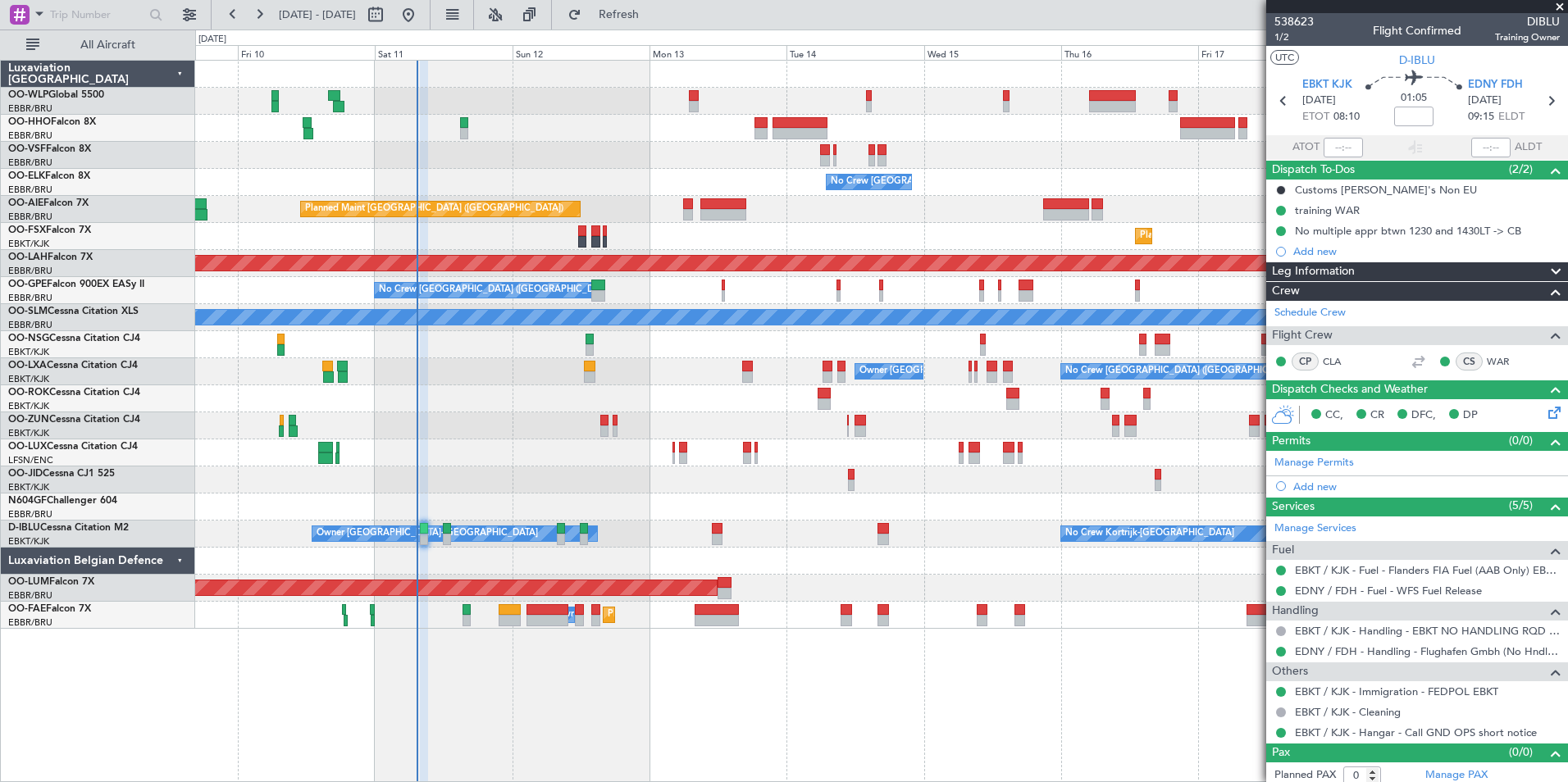
click at [737, 248] on div "Planned Maint Geneva (Cointrin) No Crew Brussels (Brussels National) Planned Ma…" at bounding box center [881, 344] width 1372 height 568
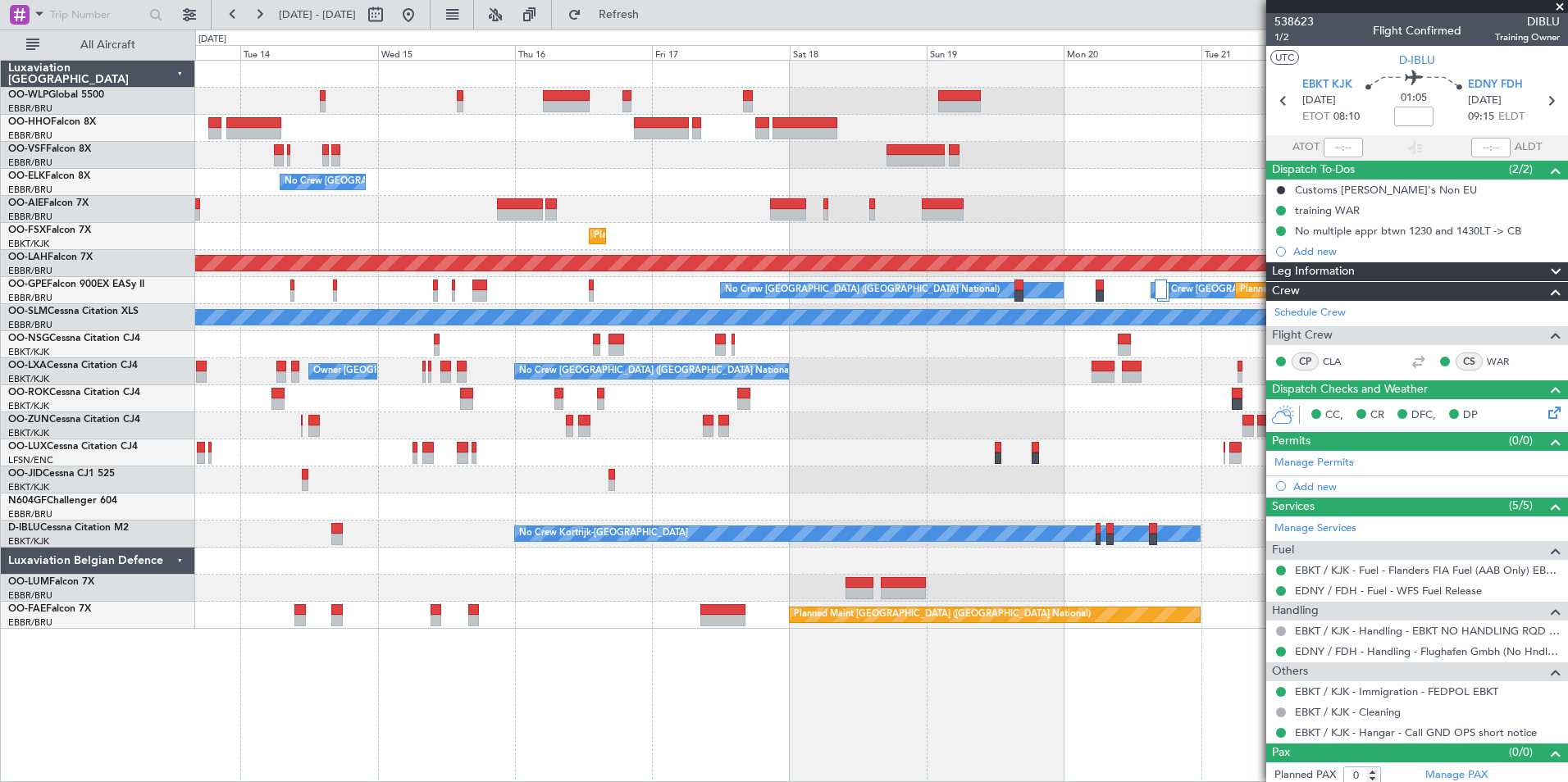
click at [694, 215] on div "Planned Maint [GEOGRAPHIC_DATA] ([GEOGRAPHIC_DATA])" at bounding box center [881, 209] width 1372 height 27
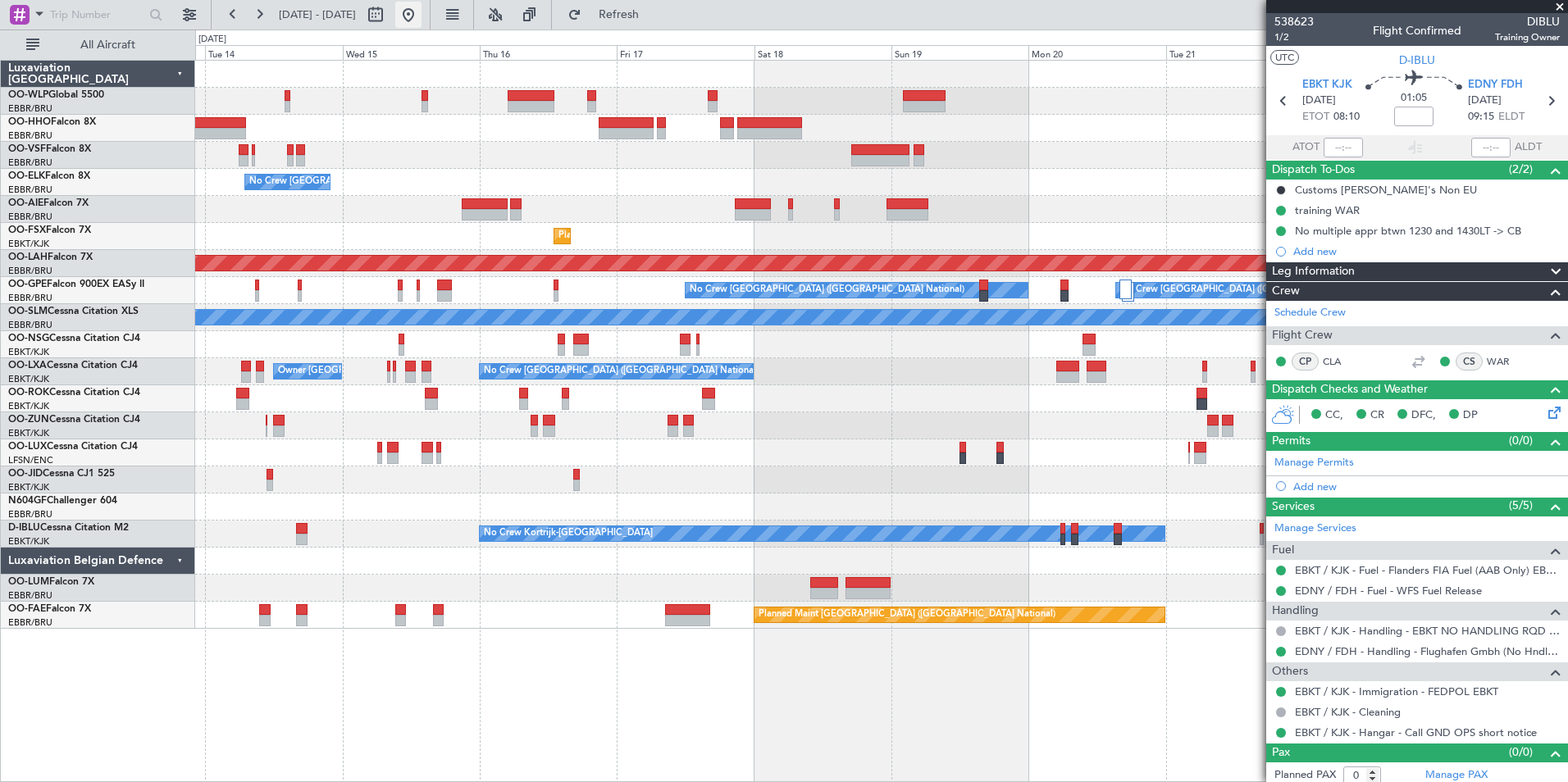
click at [421, 26] on button at bounding box center [408, 15] width 26 height 26
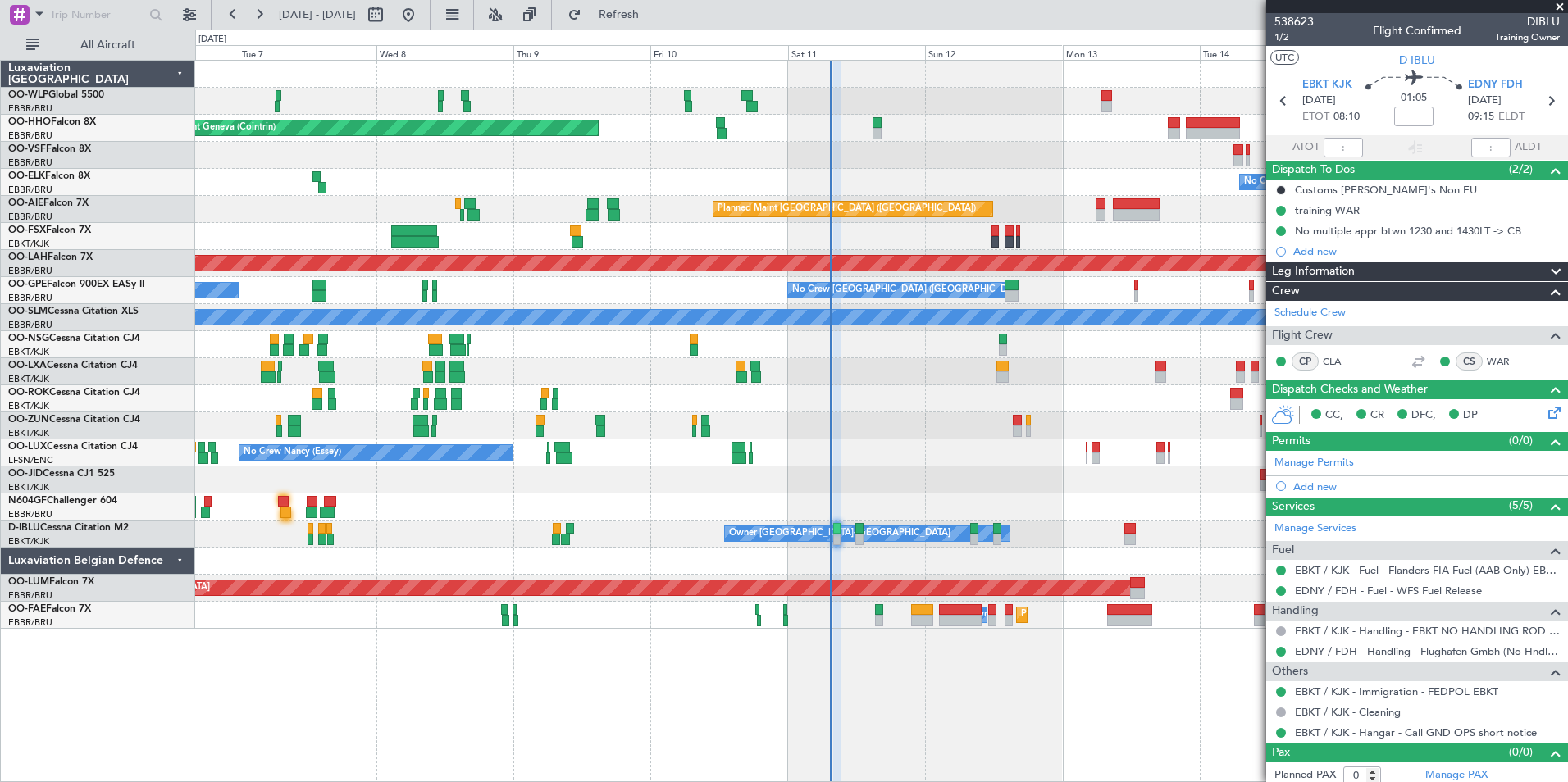
click at [983, 511] on div at bounding box center [881, 507] width 1372 height 27
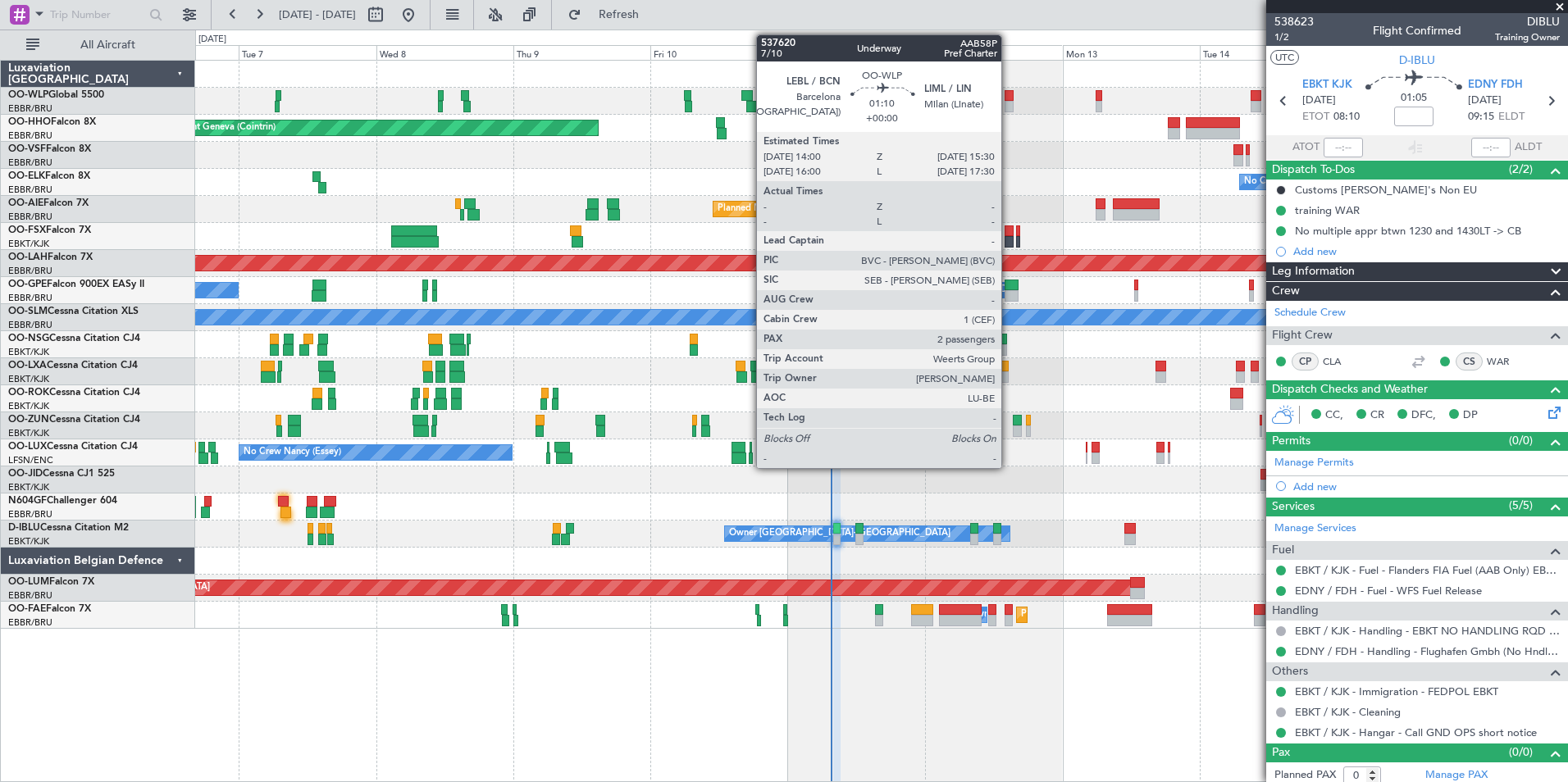
click at [1008, 100] on div at bounding box center [1009, 96] width 9 height 11
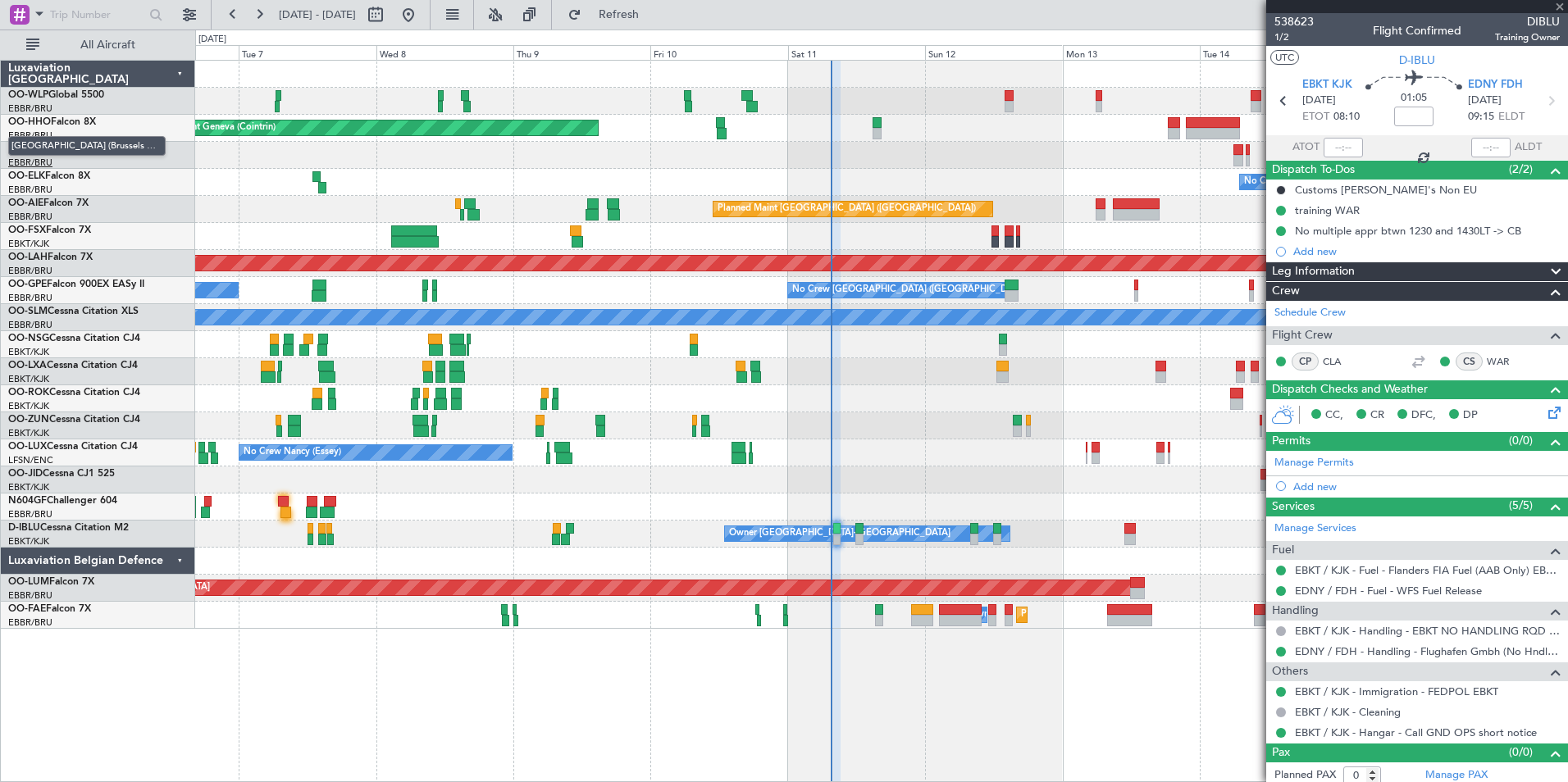
type input "2"
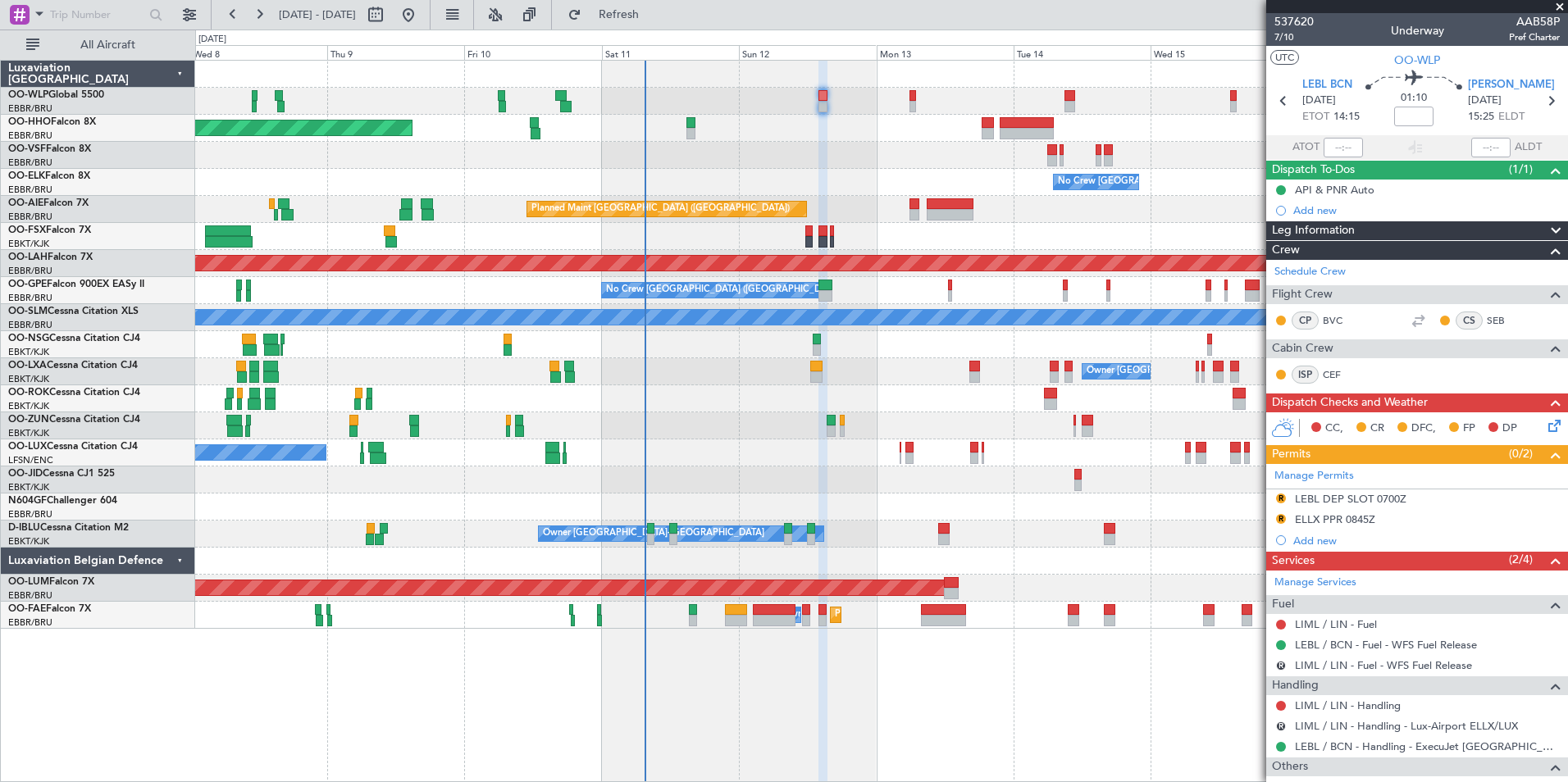
click at [830, 156] on div "Planned Maint Geneva (Cointrin) No Crew [GEOGRAPHIC_DATA] (Brussels National) P…" at bounding box center [881, 344] width 1372 height 568
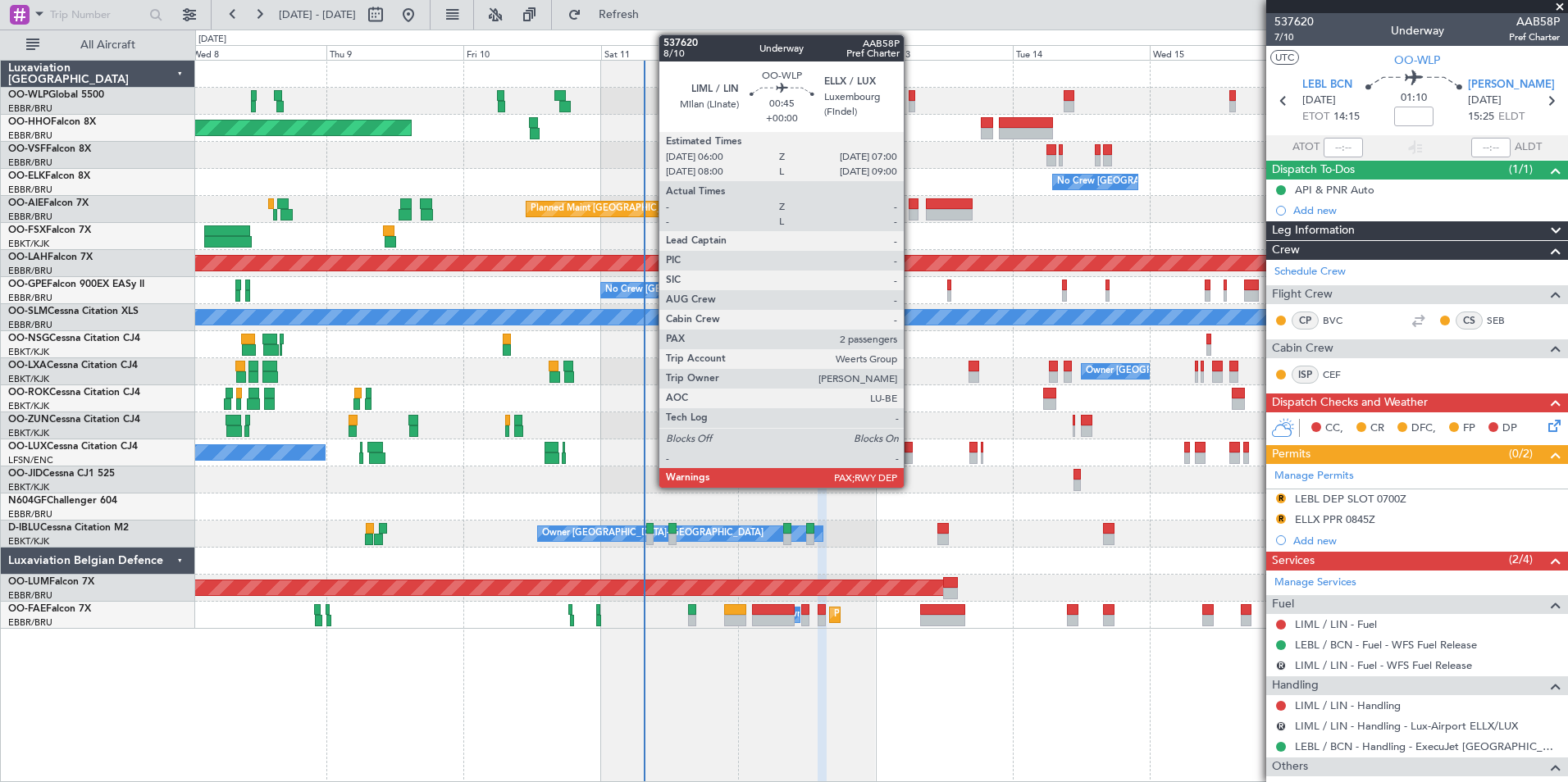
click at [911, 98] on div at bounding box center [911, 96] width 6 height 11
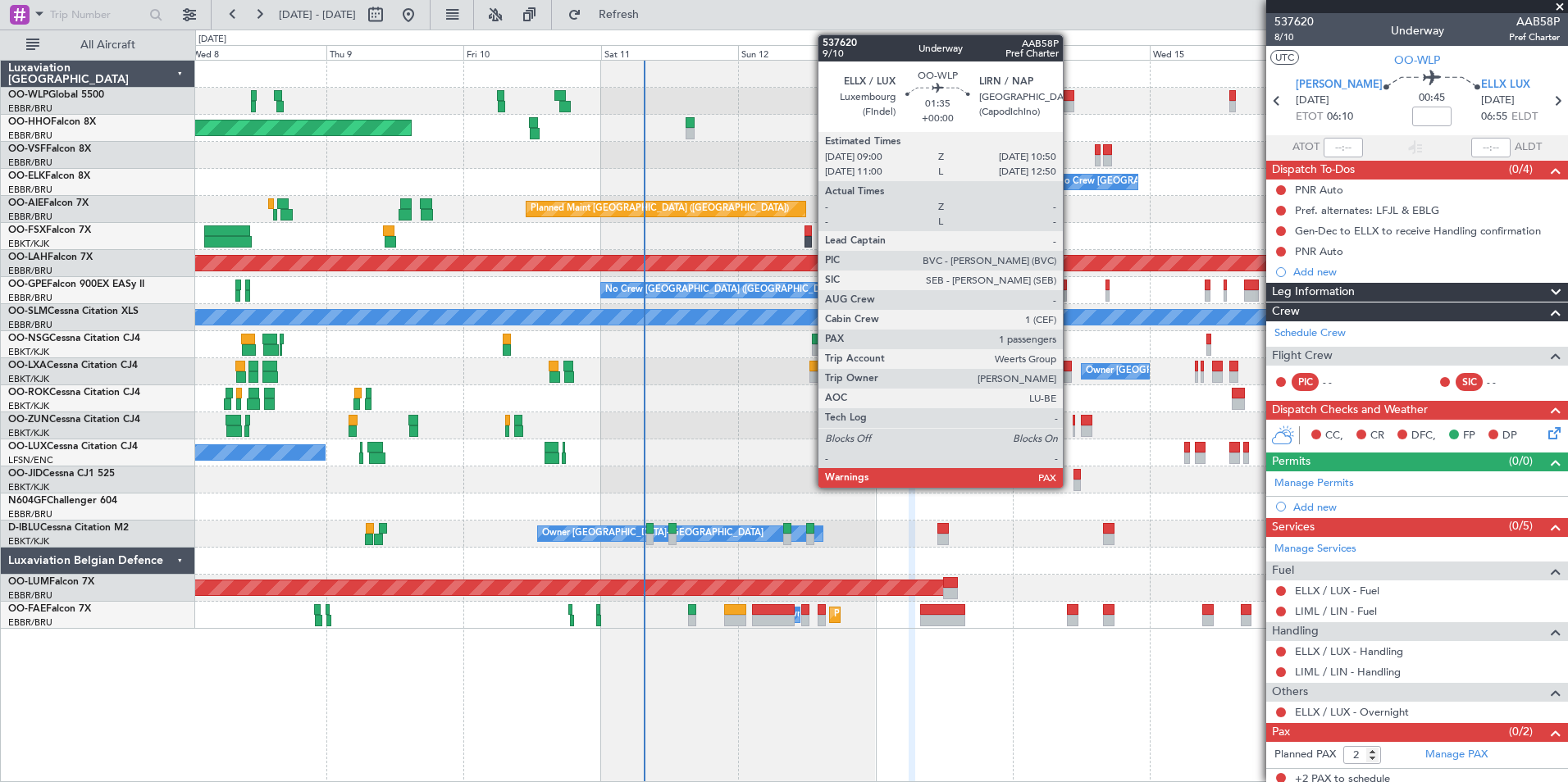
click at [1070, 99] on div at bounding box center [1068, 96] width 10 height 11
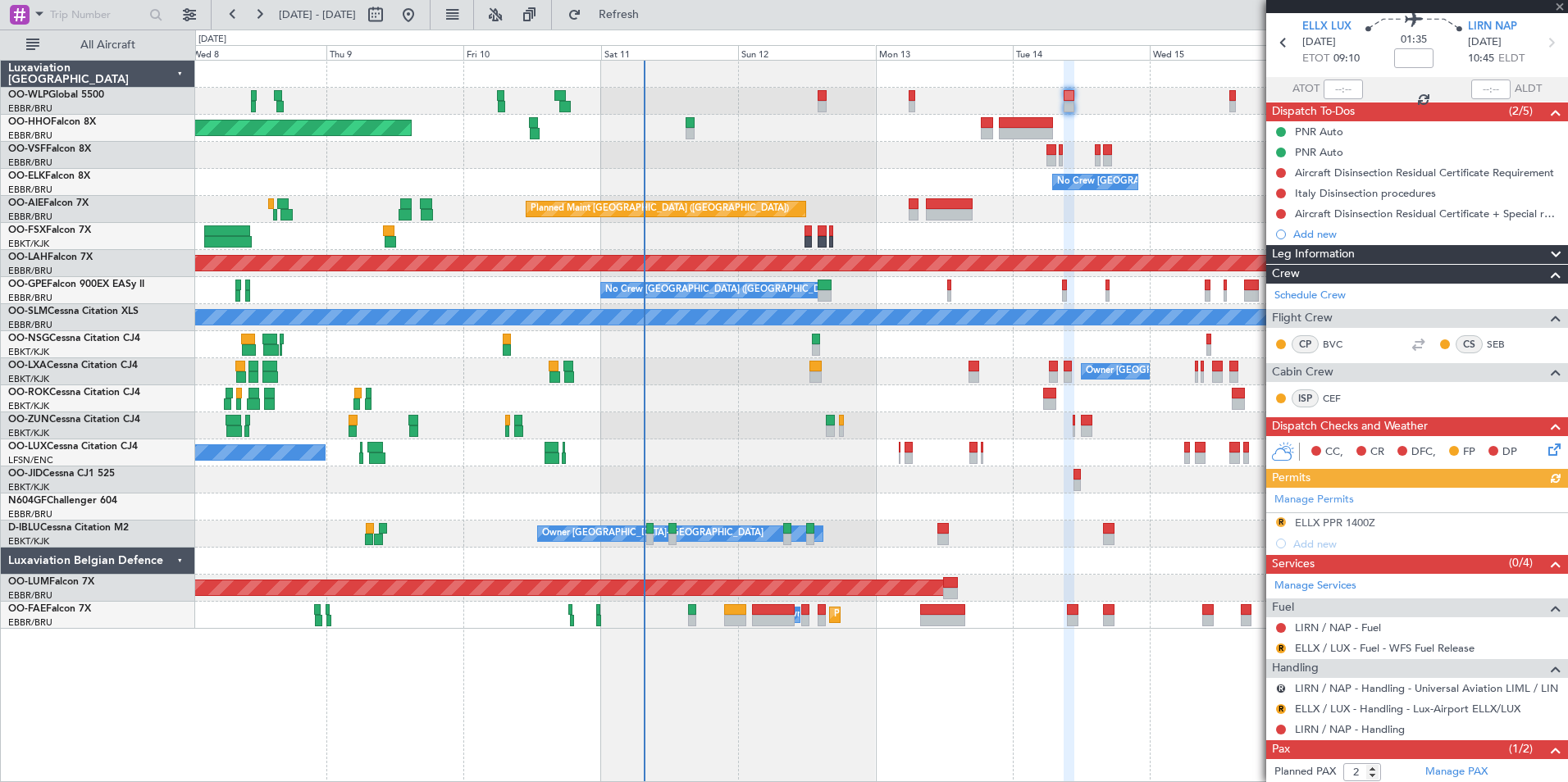
scroll to position [82, 0]
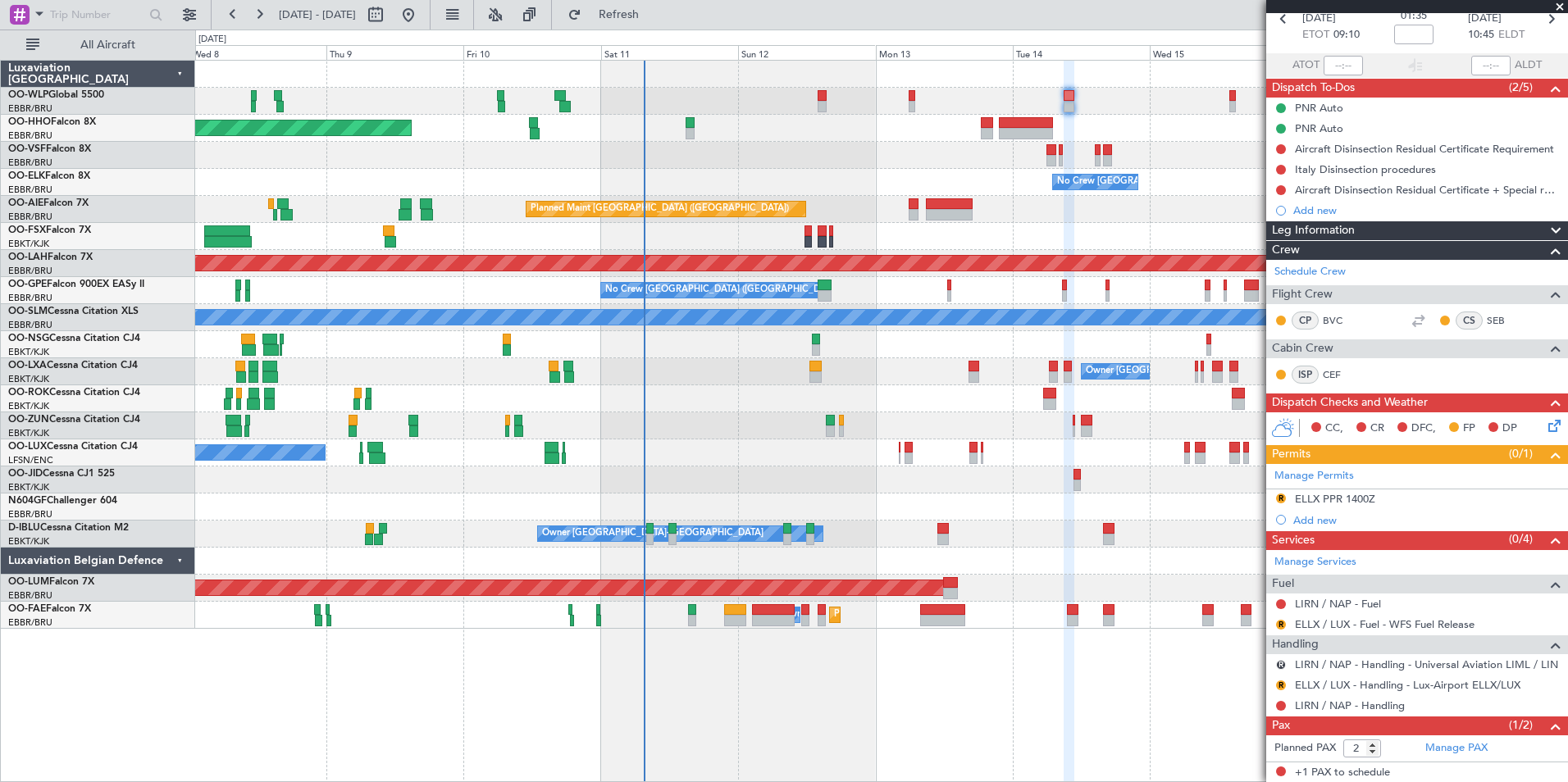
click at [957, 127] on div "Planned Maint Geneva (Cointrin)" at bounding box center [881, 127] width 1372 height 27
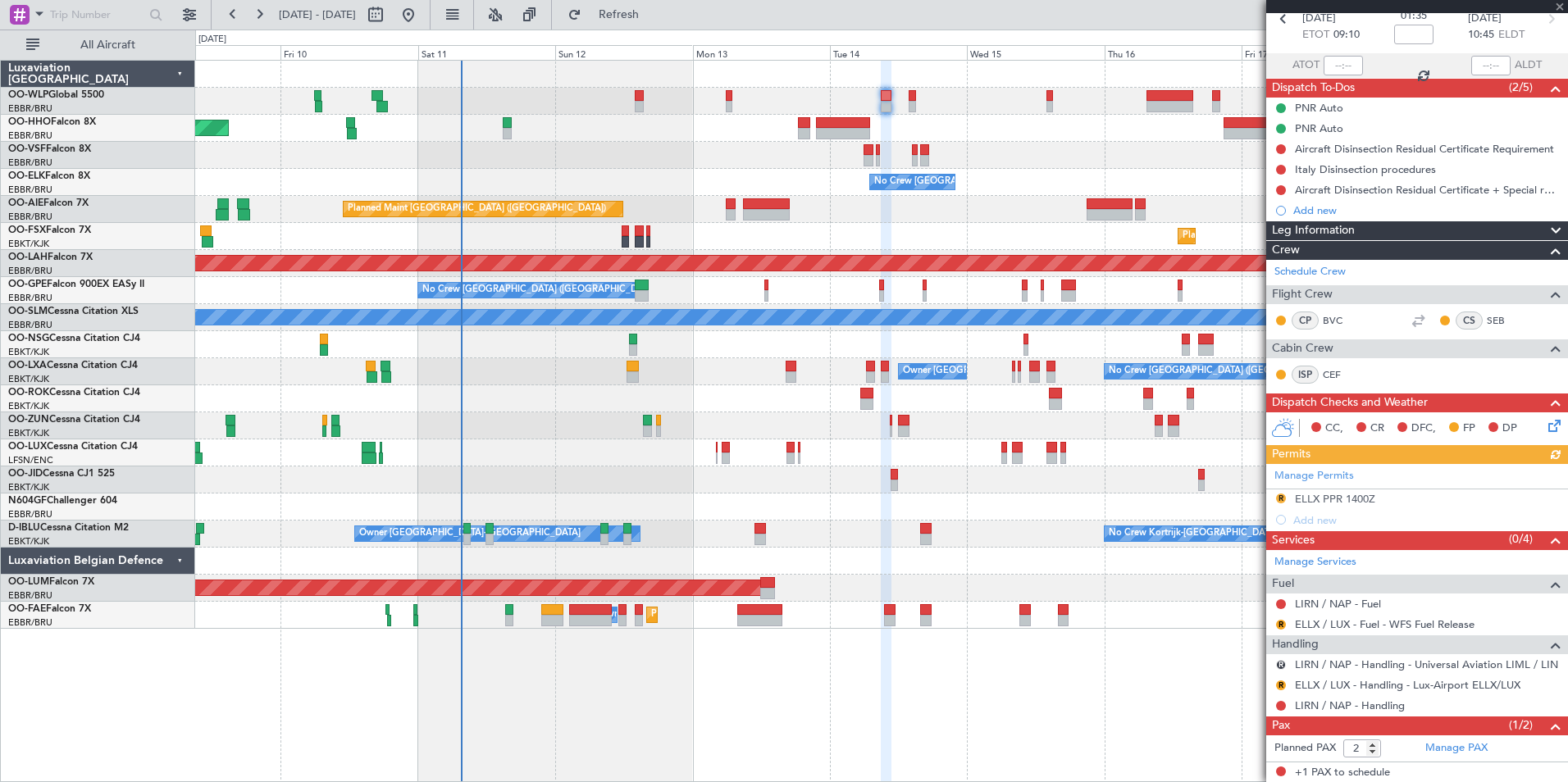
click at [1056, 162] on div at bounding box center [881, 155] width 1372 height 27
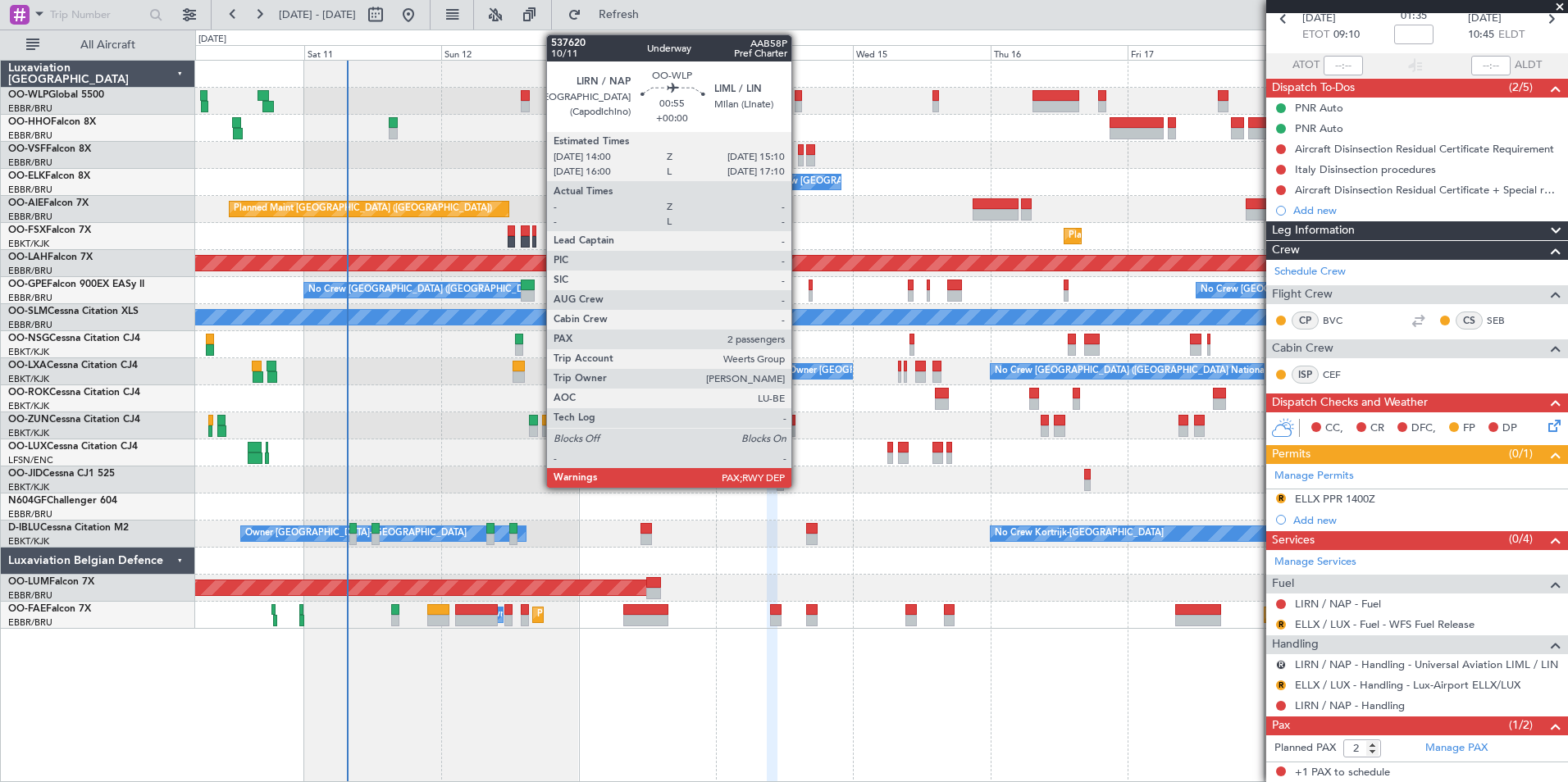
click at [799, 104] on div at bounding box center [798, 106] width 7 height 11
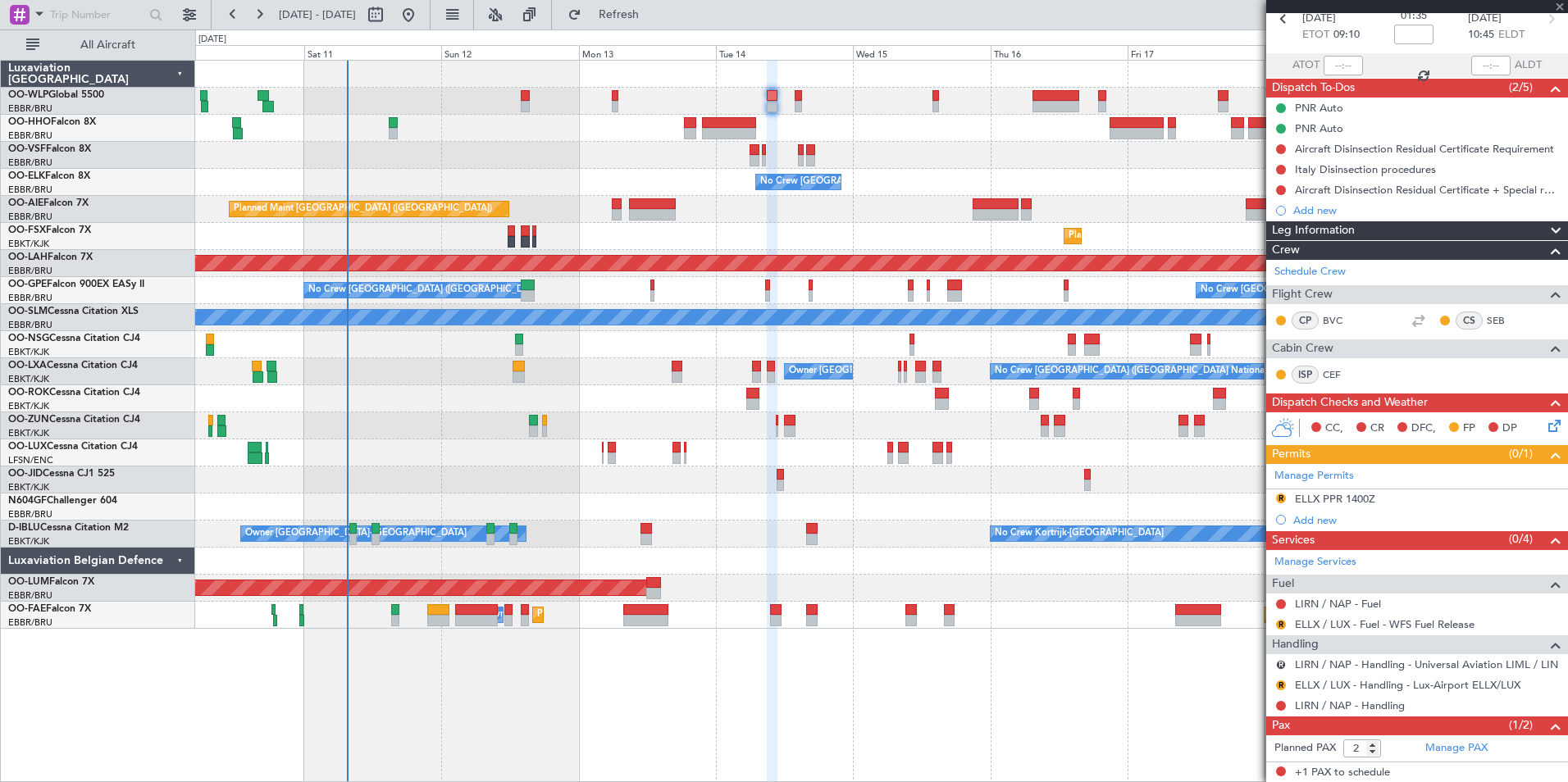
scroll to position [0, 0]
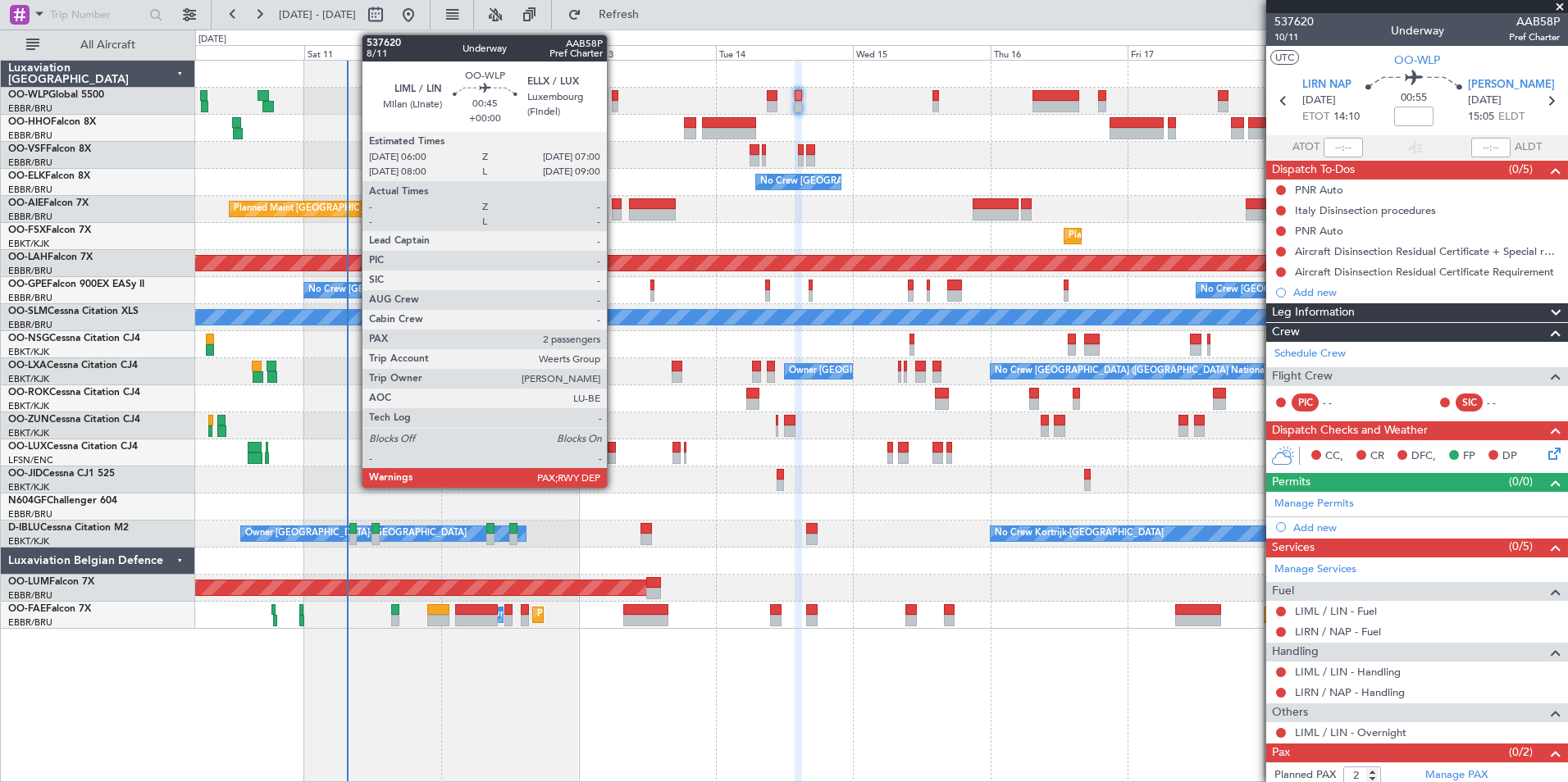
click at [614, 102] on div at bounding box center [615, 106] width 6 height 11
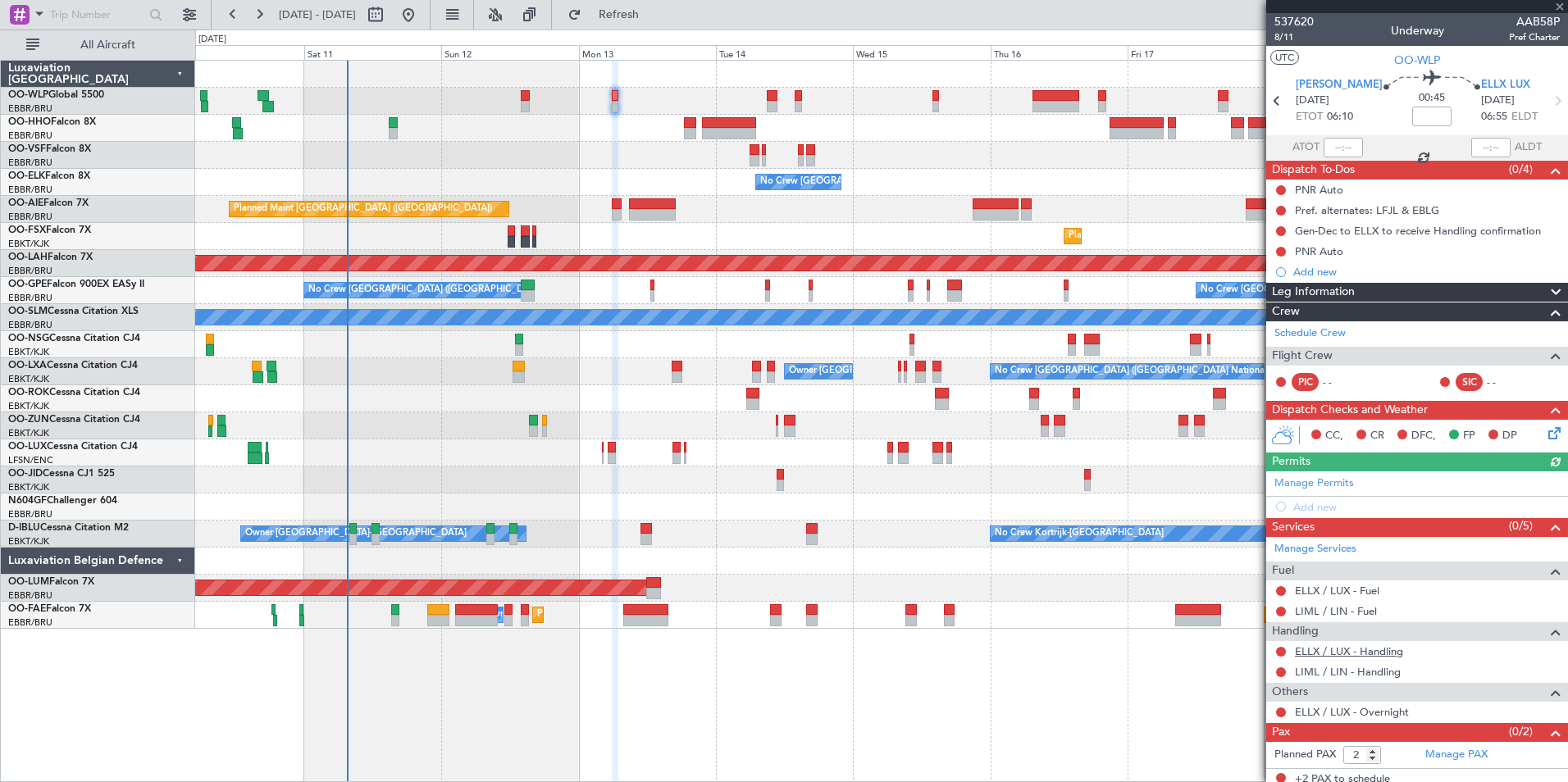
click at [1320, 653] on link "ELLX / LUX - Handling" at bounding box center [1349, 651] width 108 height 14
click at [1315, 670] on link "LIML / LIN - Handling" at bounding box center [1348, 671] width 106 height 14
click at [1326, 585] on link "ELLX / LUX - Fuel" at bounding box center [1336, 590] width 85 height 14
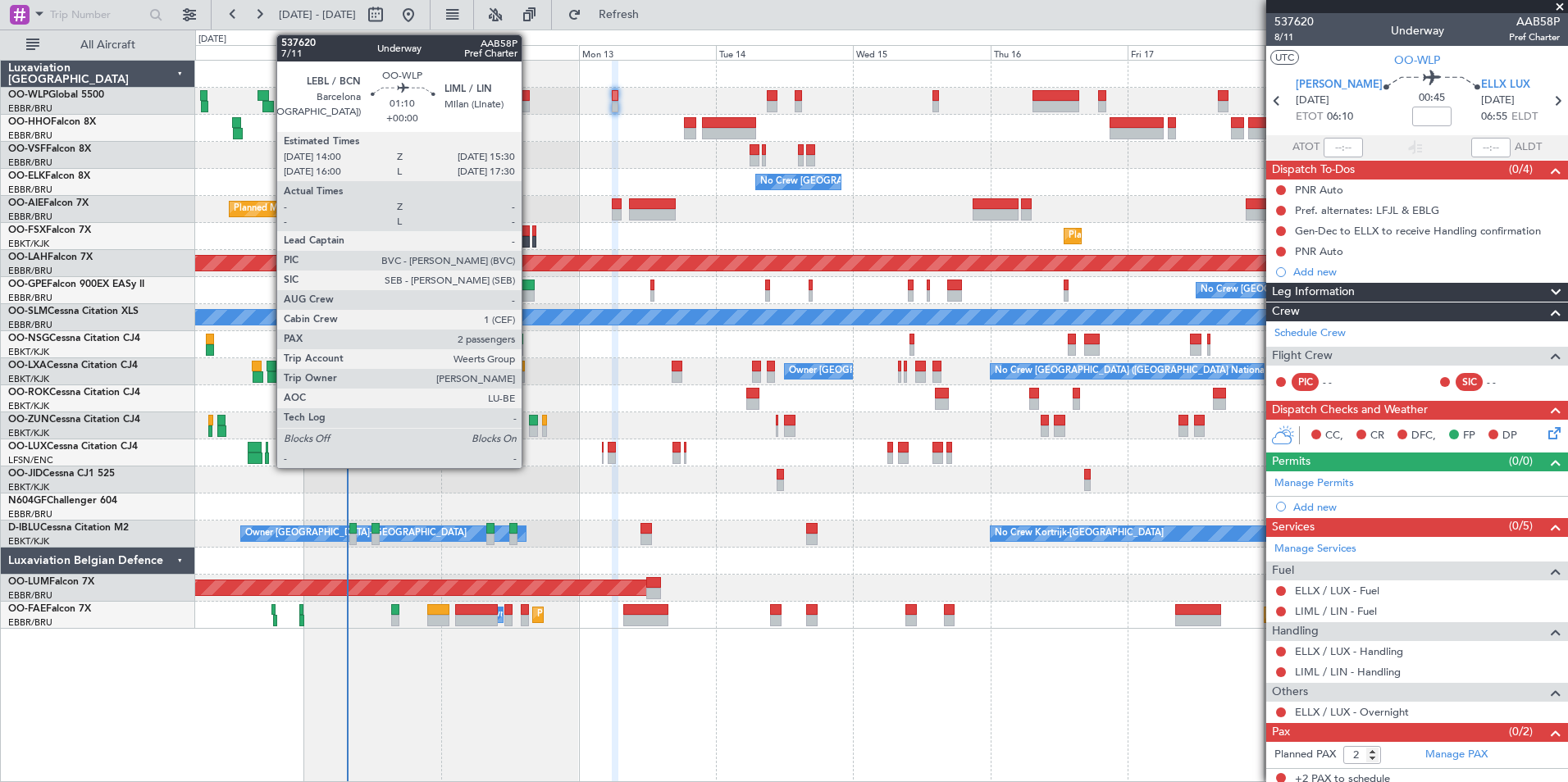
click at [529, 101] on div at bounding box center [525, 106] width 9 height 11
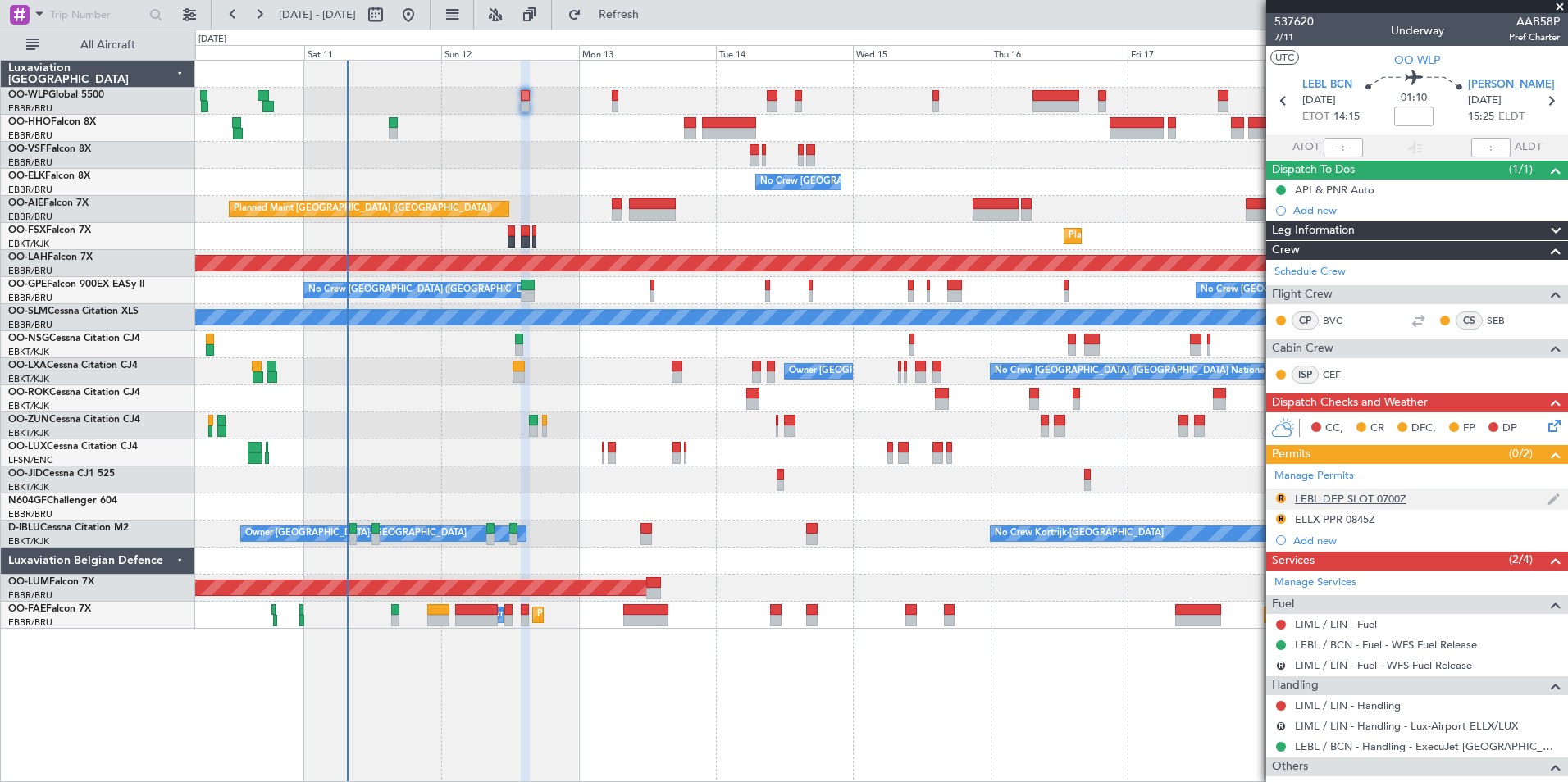
click at [1377, 496] on div "LEBL DEP SLOT 0700Z" at bounding box center [1350, 498] width 112 height 14
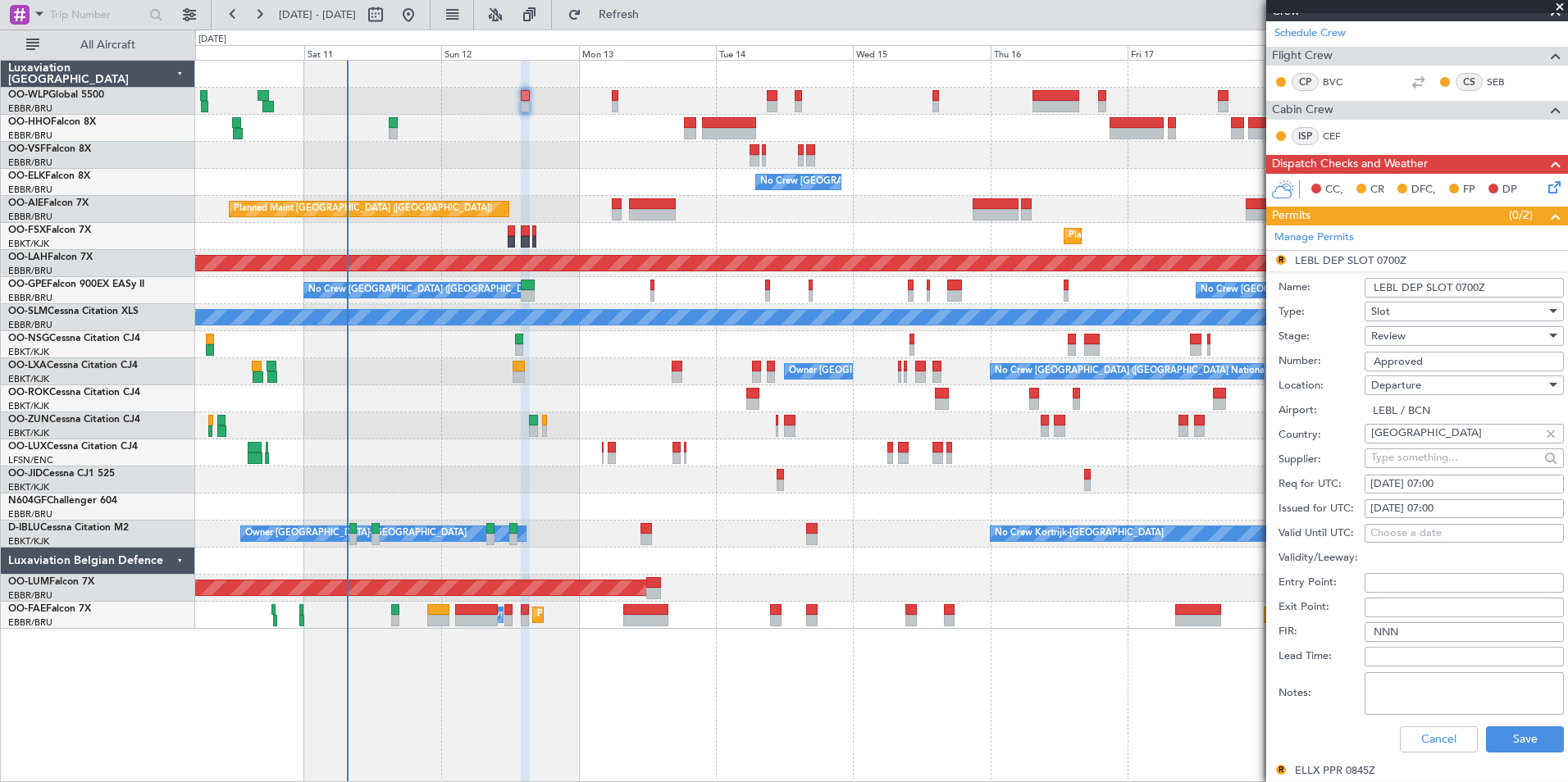
scroll to position [245, 0]
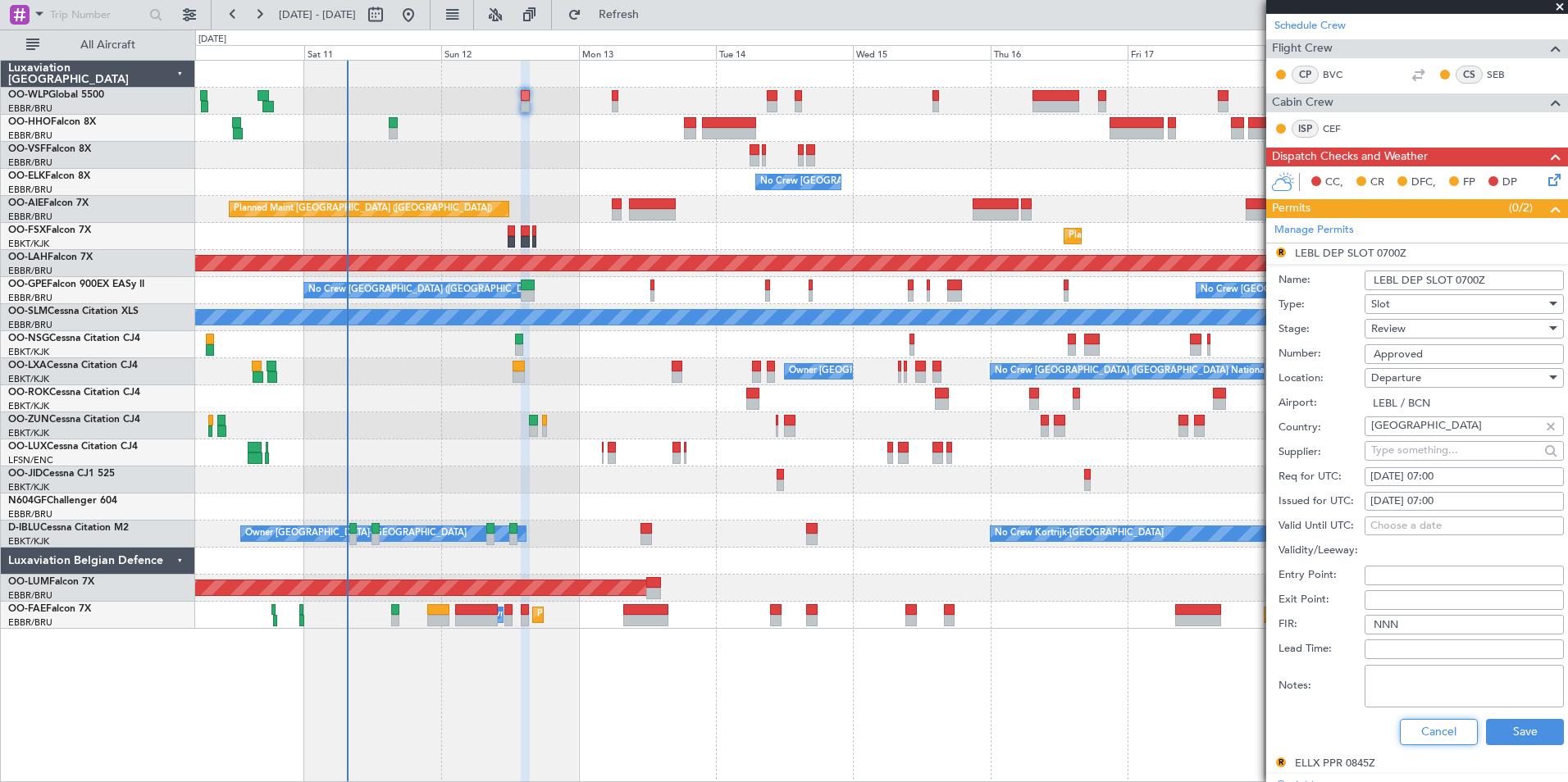
click at [1415, 723] on button "Cancel" at bounding box center [1439, 732] width 78 height 26
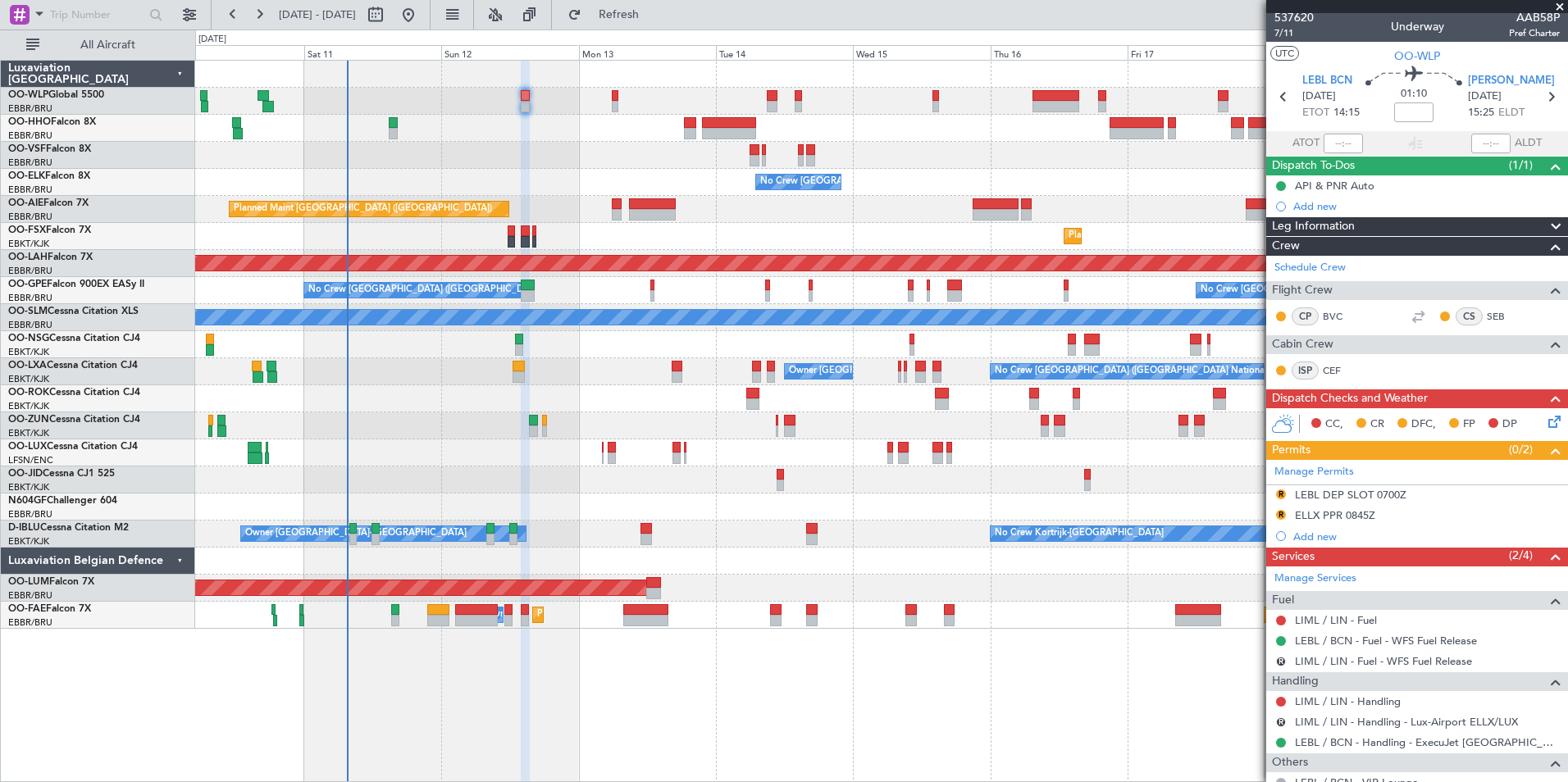
scroll to position [0, 0]
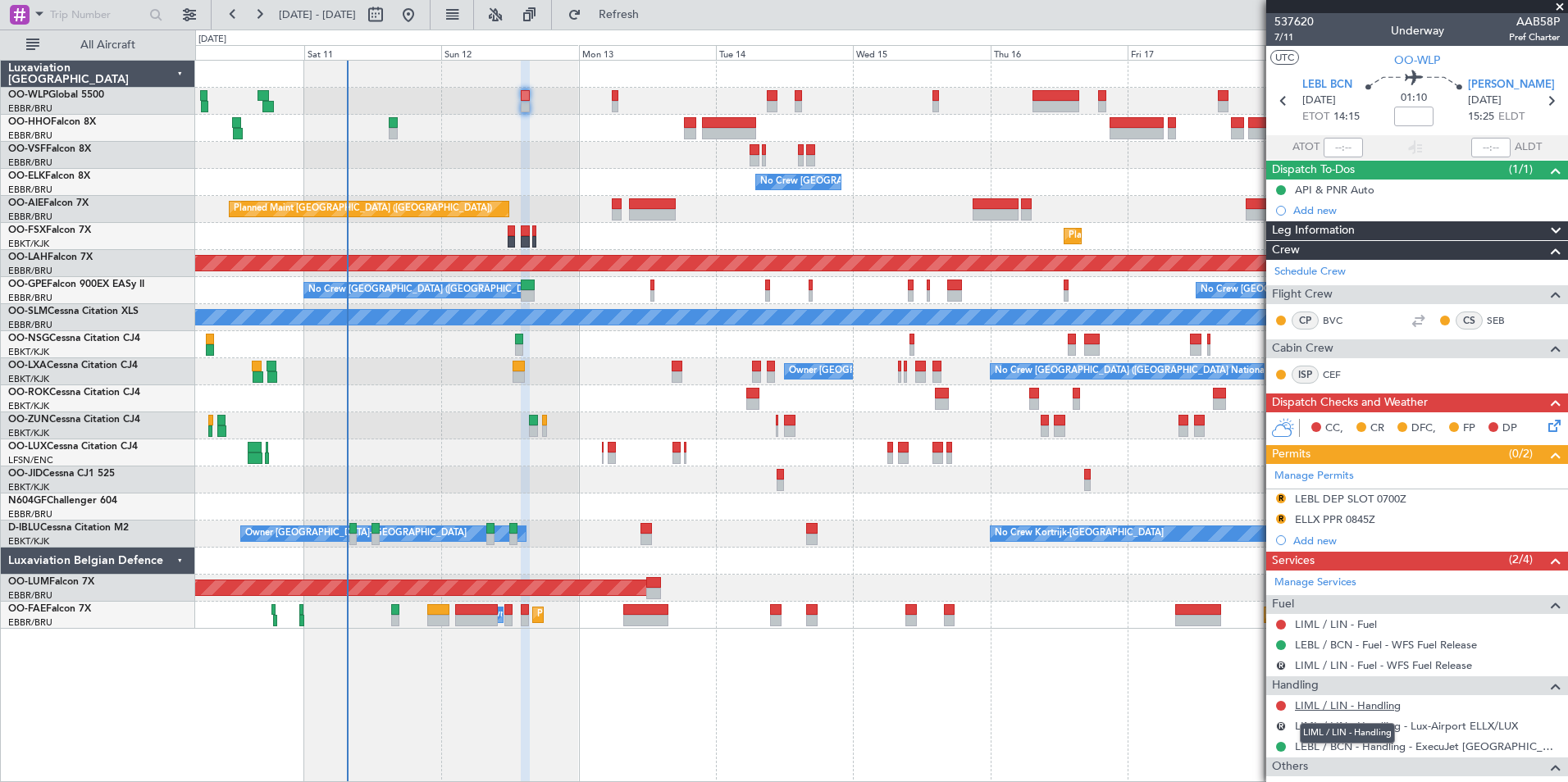
click at [1361, 701] on link "LIML / LIN - Handling" at bounding box center [1348, 705] width 106 height 14
click at [1541, 97] on icon at bounding box center [1550, 100] width 21 height 21
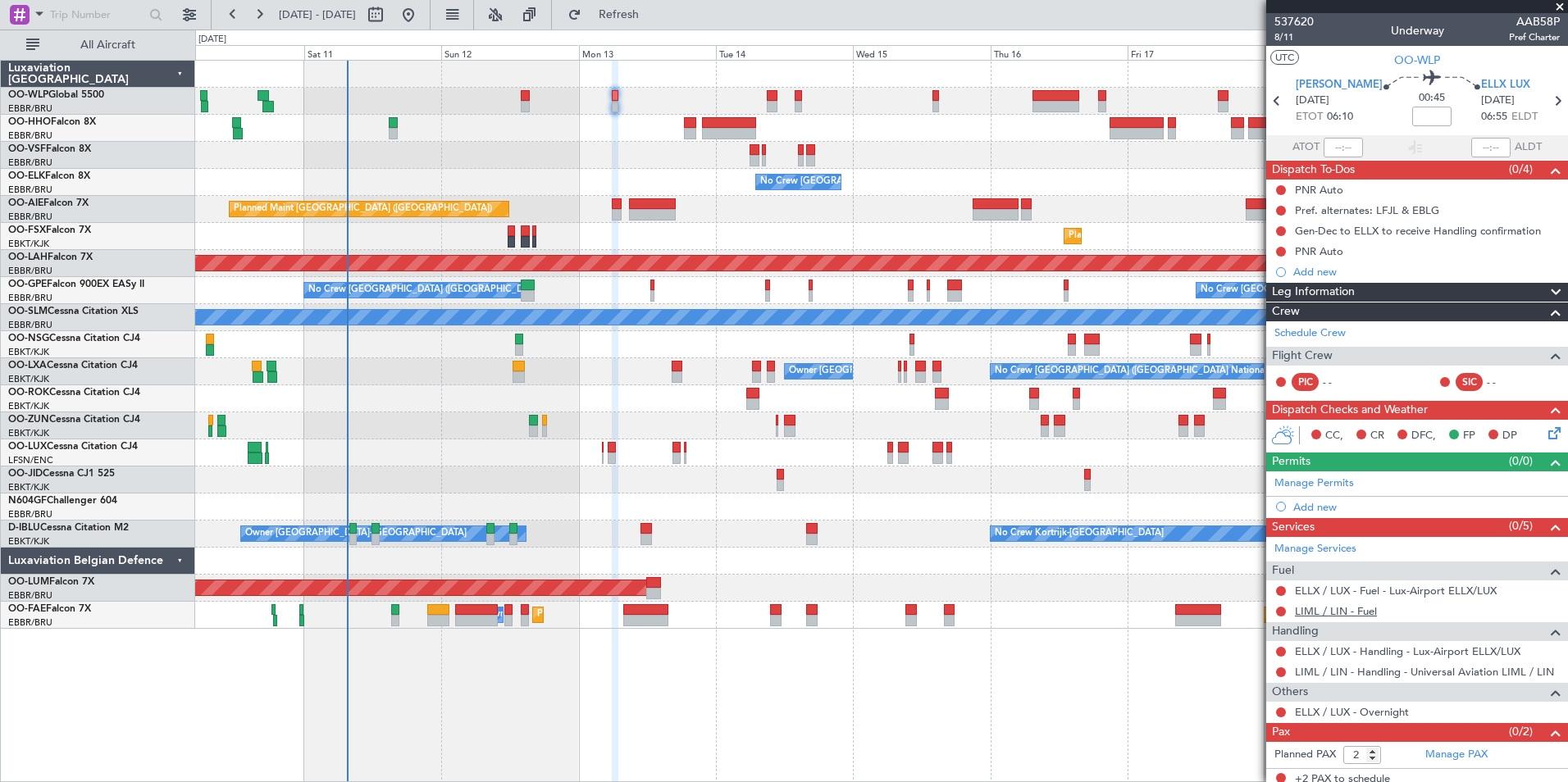
click at [1325, 612] on link "LIML / LIN - Fuel" at bounding box center [1335, 611] width 82 height 14
click at [1312, 514] on div "Add new" at bounding box center [1416, 507] width 301 height 20
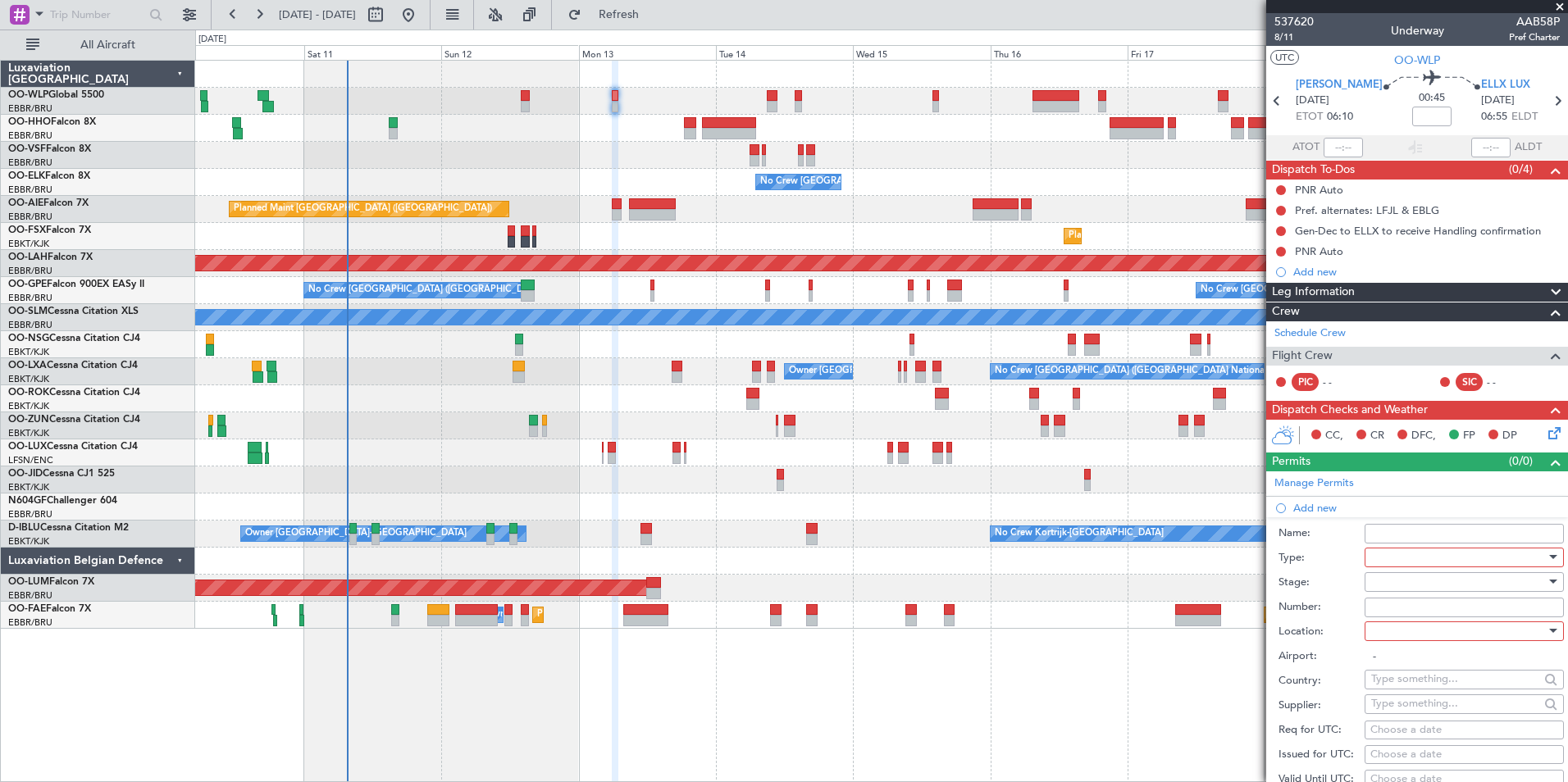
click at [1380, 558] on div at bounding box center [1458, 557] width 175 height 24
click at [1403, 641] on span "PPR" at bounding box center [1457, 638] width 172 height 24
click at [1409, 574] on div at bounding box center [1458, 582] width 175 height 24
click at [1420, 636] on span "Not Requested" at bounding box center [1457, 639] width 172 height 24
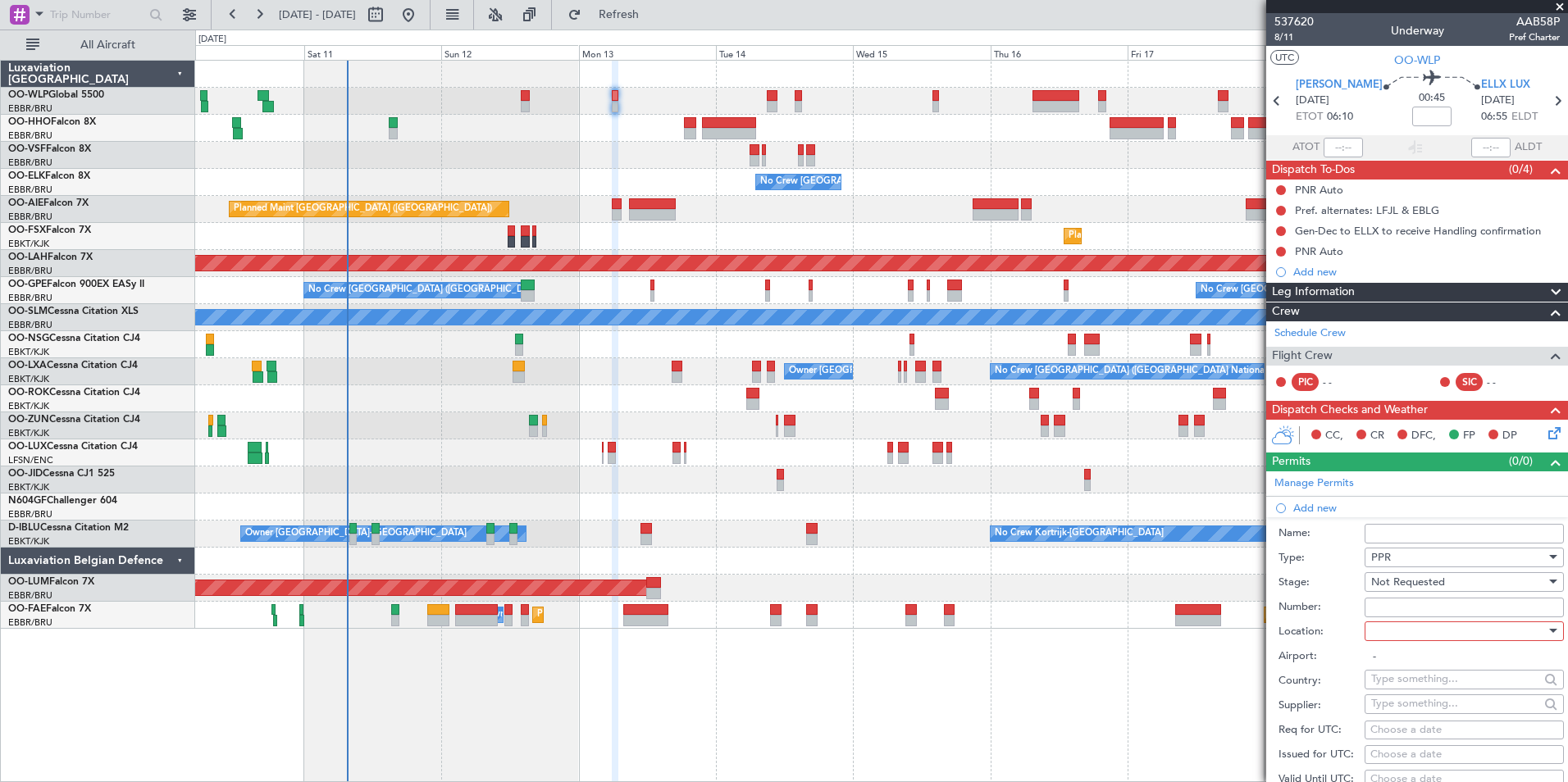
click at [1412, 626] on div at bounding box center [1458, 631] width 175 height 24
click at [1408, 715] on span "Arrival" at bounding box center [1457, 713] width 172 height 24
type input "ELLX / LUX"
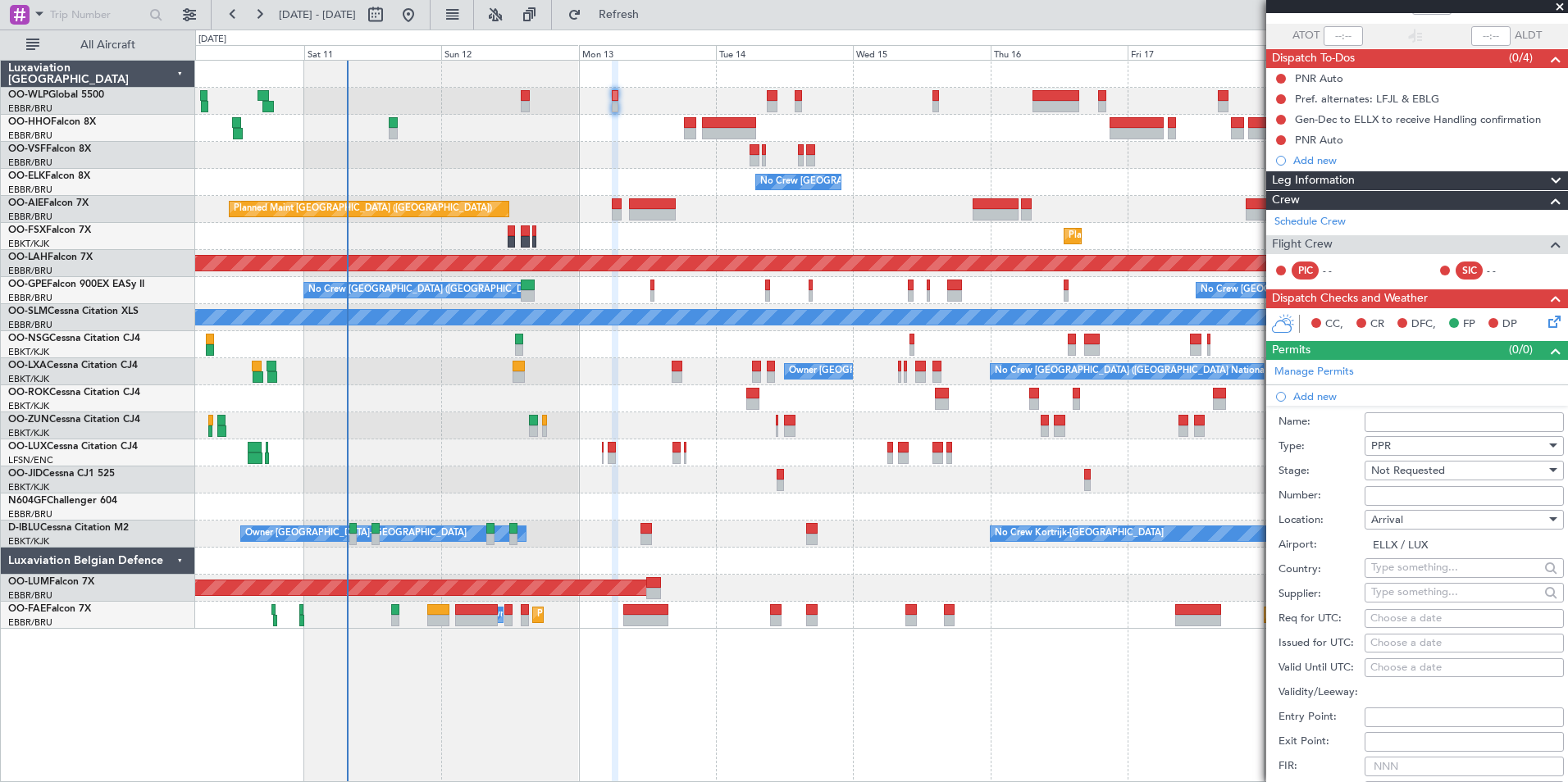
scroll to position [245, 0]
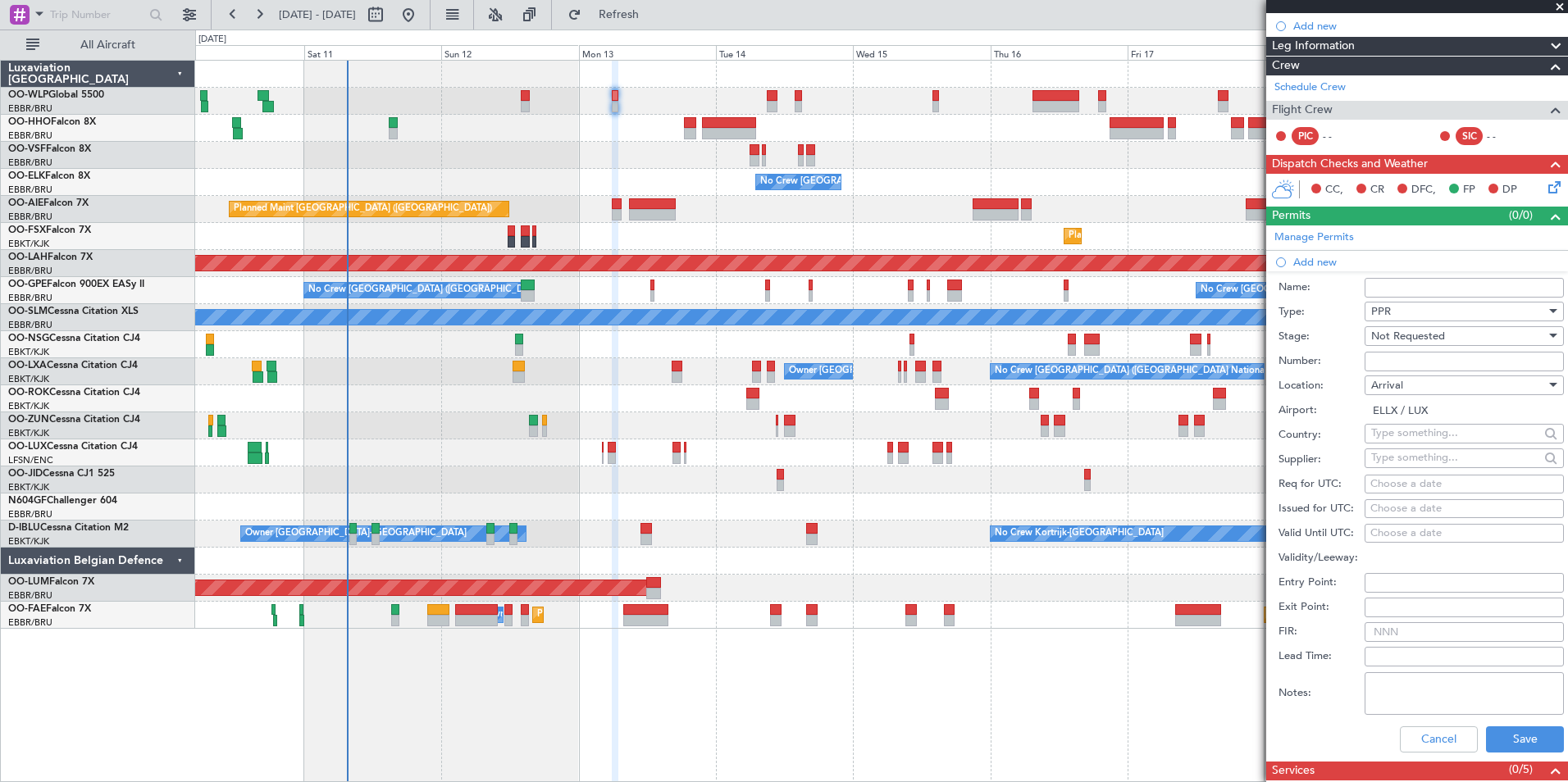
click at [1425, 482] on div "Choose a date" at bounding box center [1464, 484] width 188 height 17
select select "10"
select select "2025"
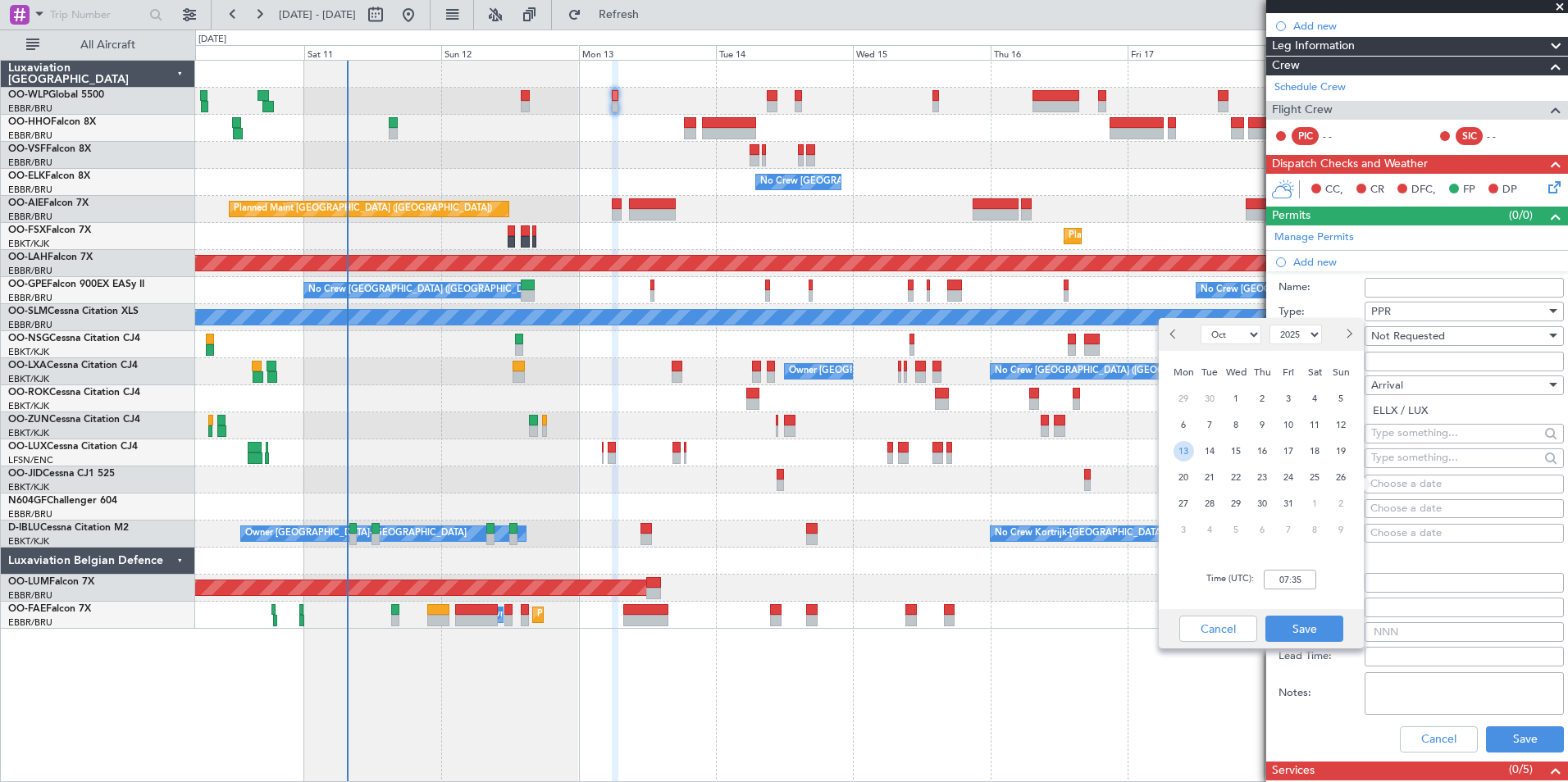
click at [1174, 455] on span "13" at bounding box center [1184, 451] width 20 height 20
click at [1299, 574] on input "00:00" at bounding box center [1290, 579] width 52 height 20
type input "07:00"
click at [1299, 627] on button "Save" at bounding box center [1304, 629] width 78 height 26
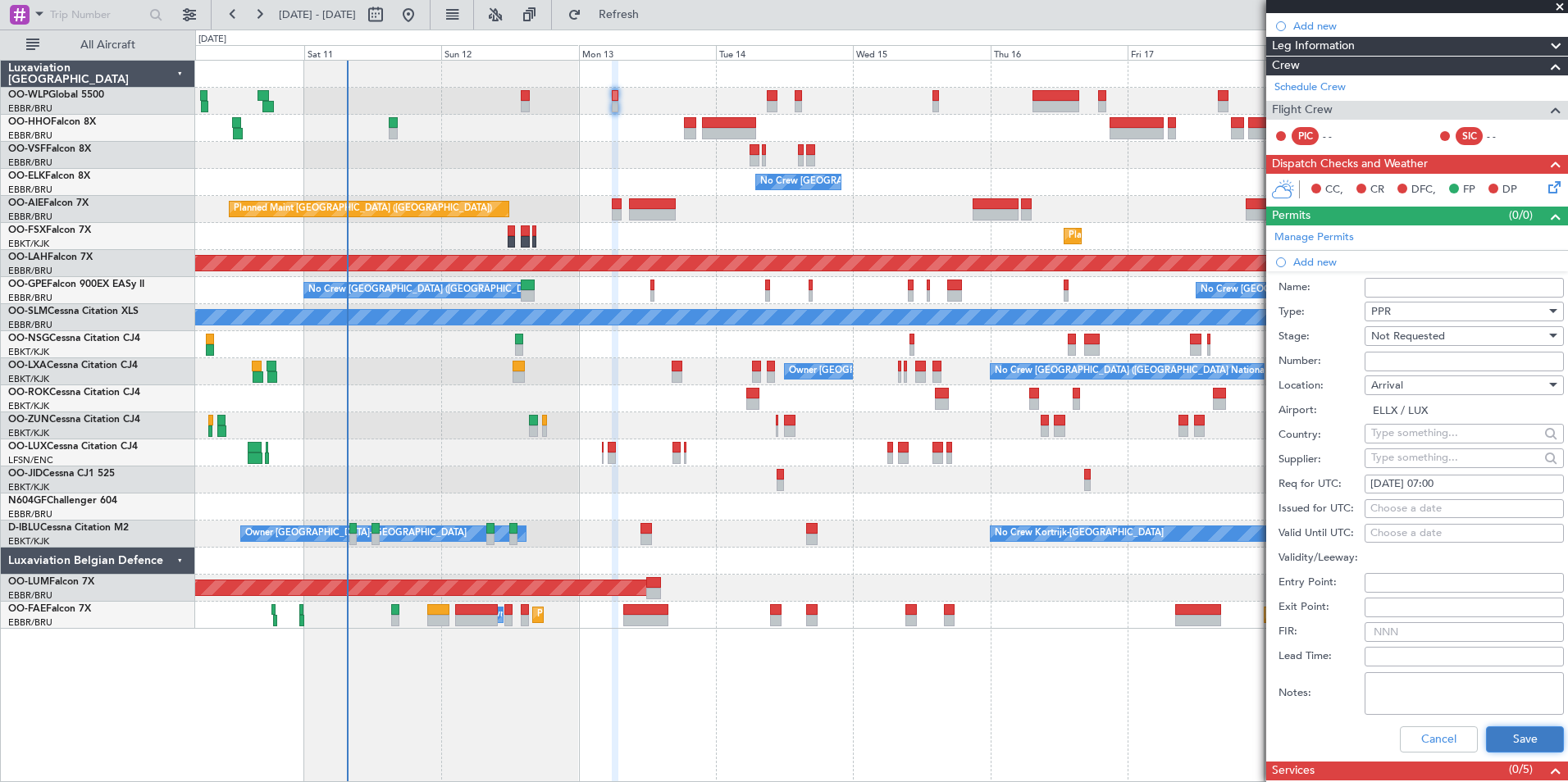
click at [1507, 739] on button "Save" at bounding box center [1525, 739] width 78 height 26
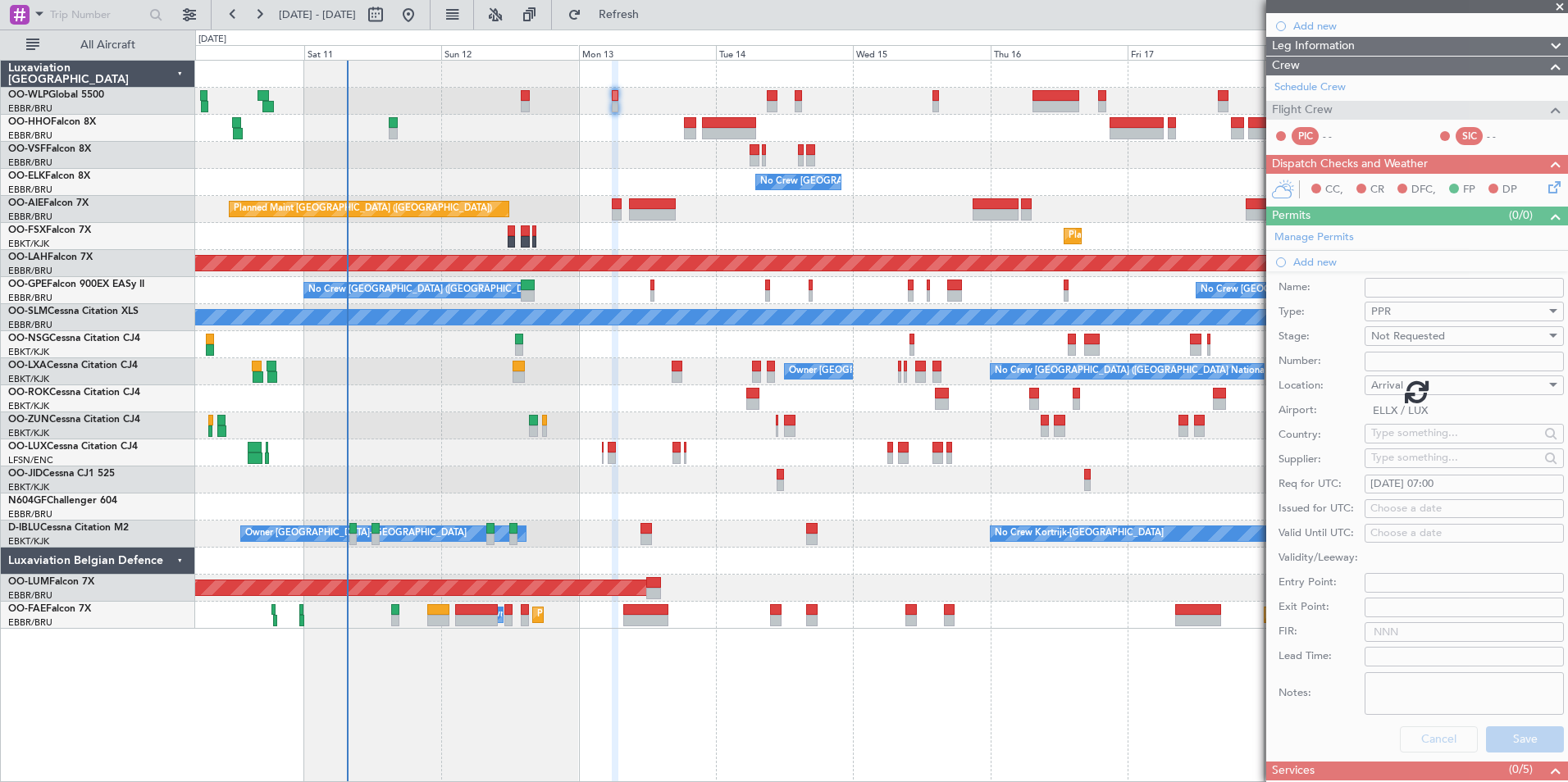
scroll to position [28, 0]
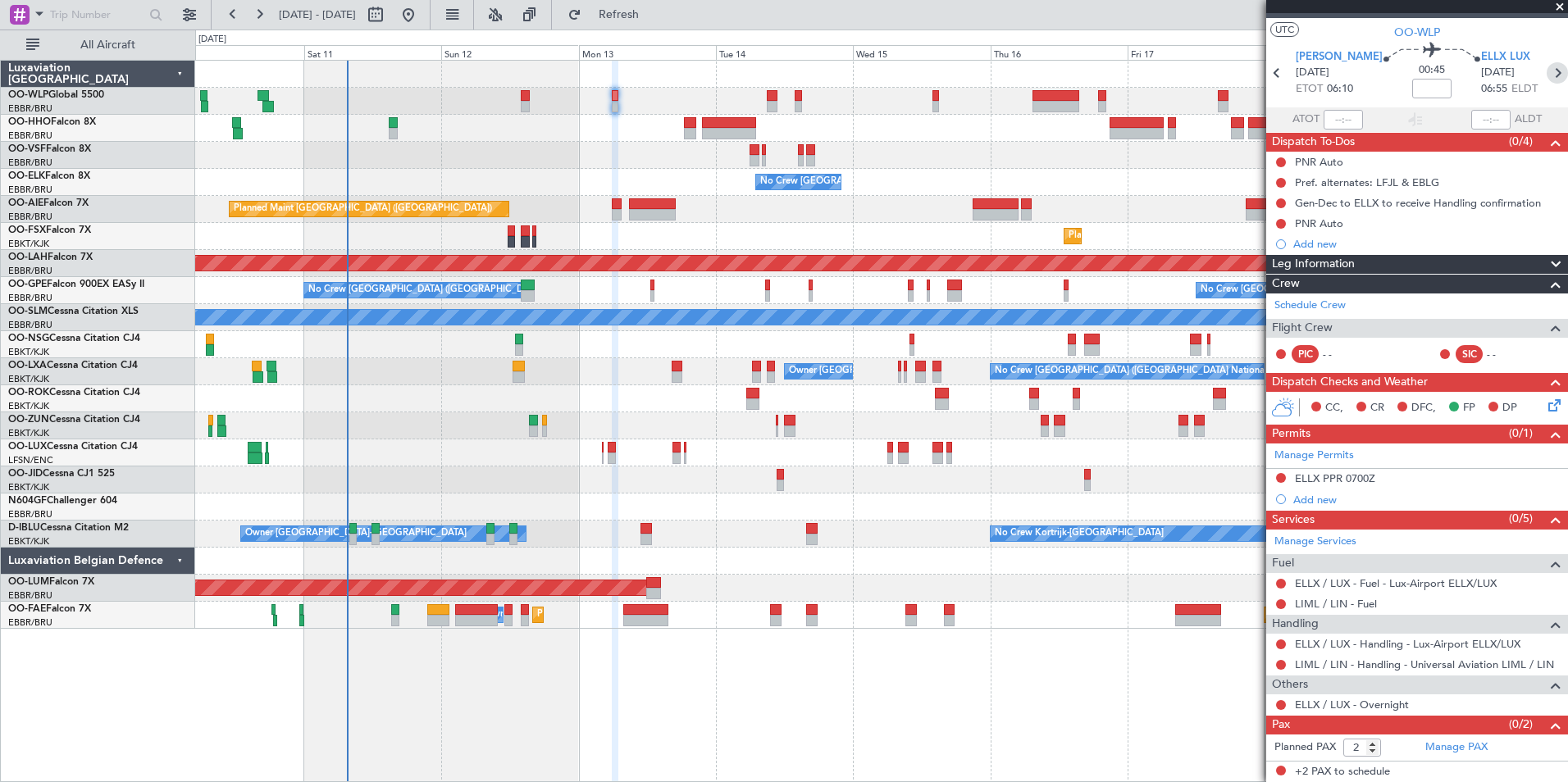
click at [1547, 71] on icon at bounding box center [1557, 73] width 21 height 21
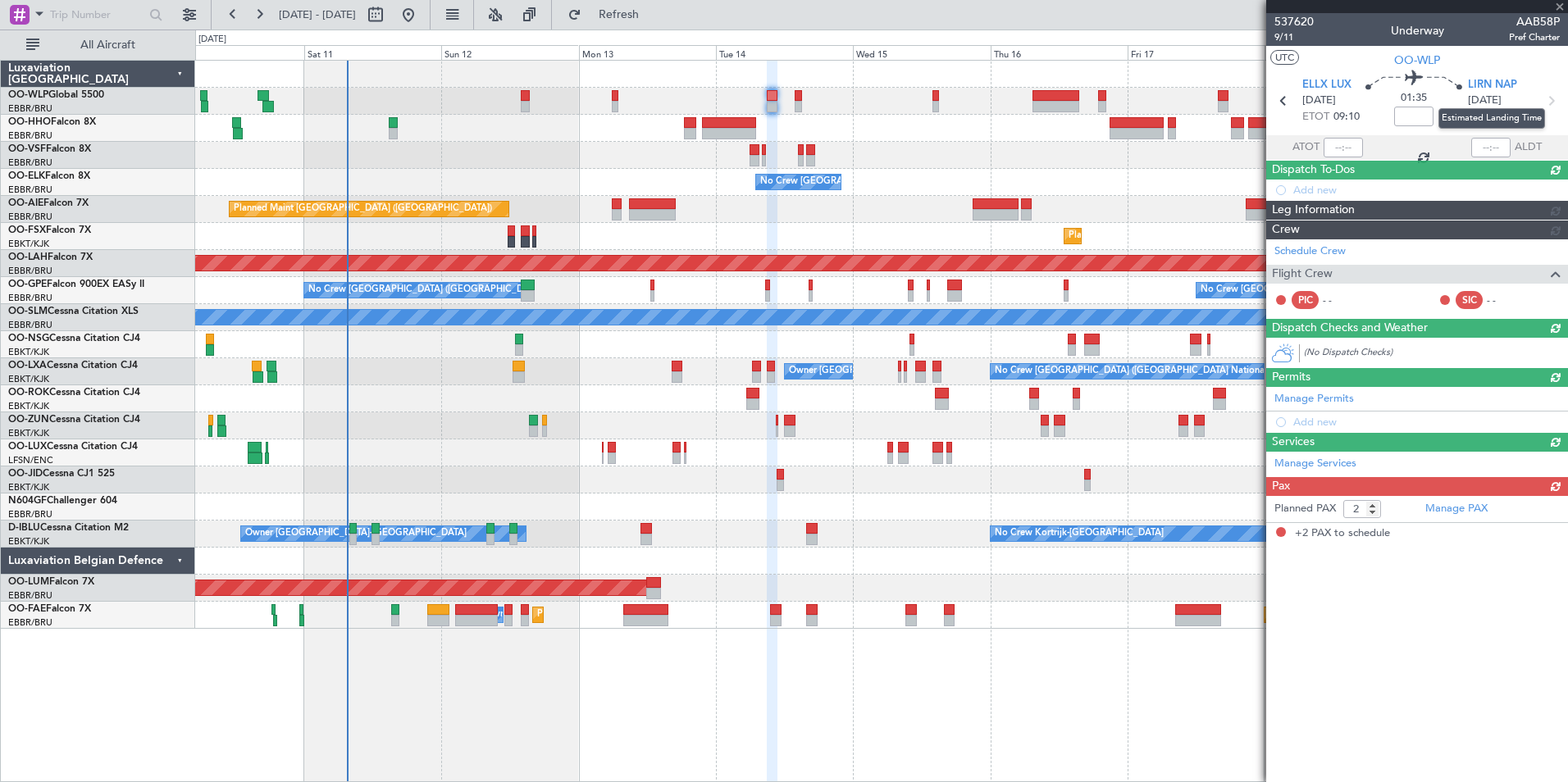
scroll to position [0, 0]
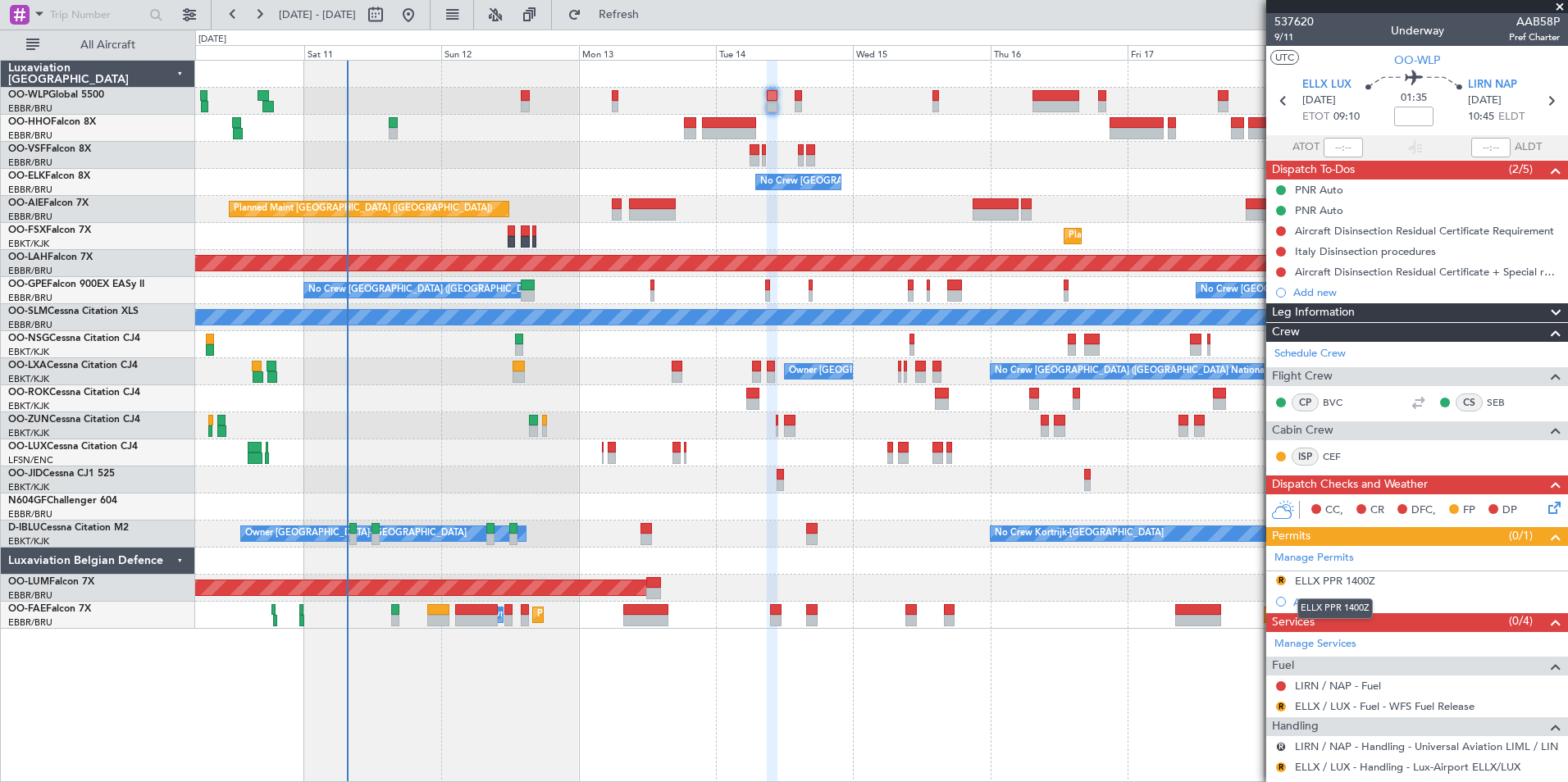
click at [1339, 587] on mat-tooltip-component "ELLX PPR 1400Z" at bounding box center [1335, 608] width 99 height 44
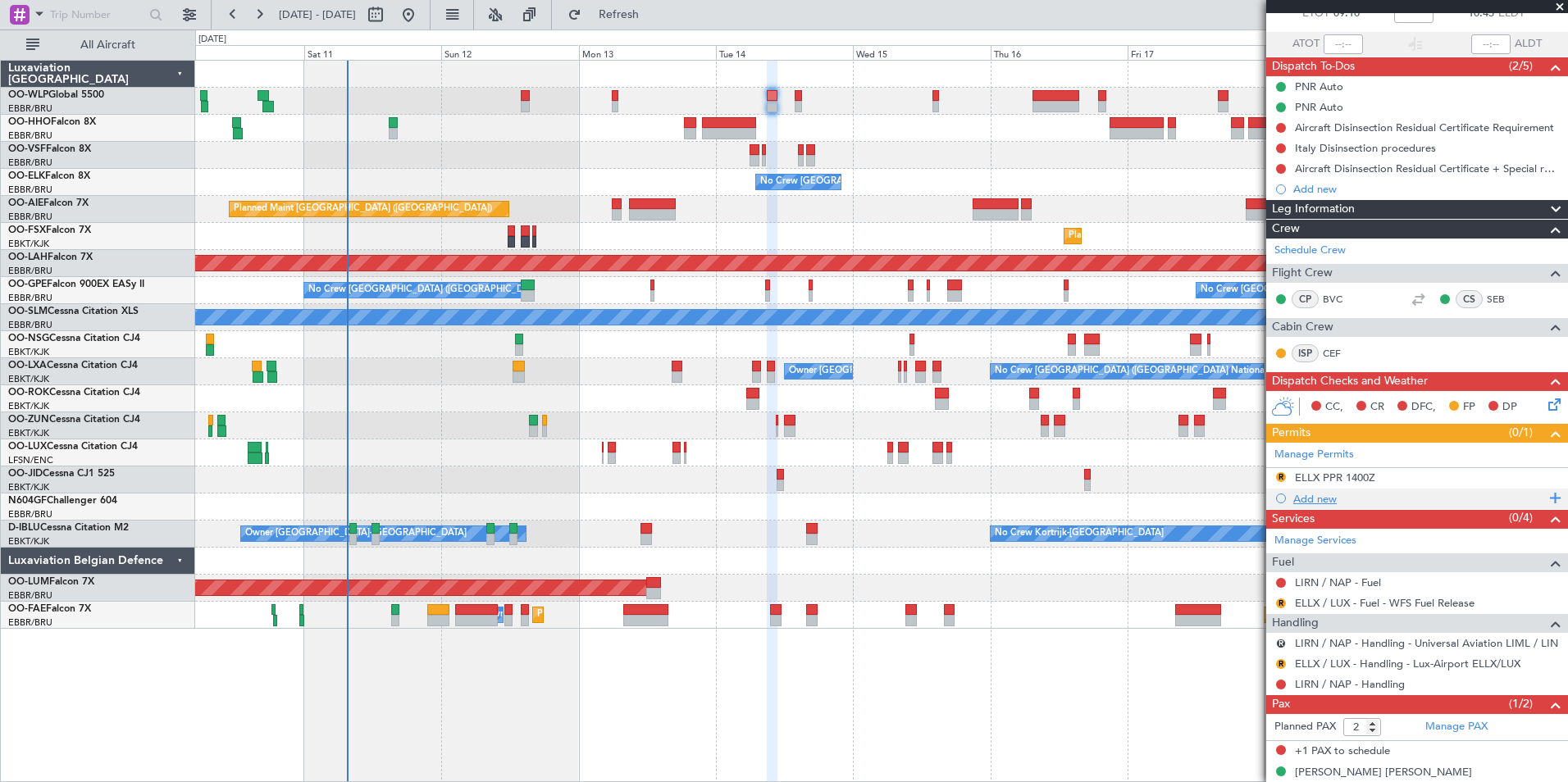
scroll to position [120, 0]
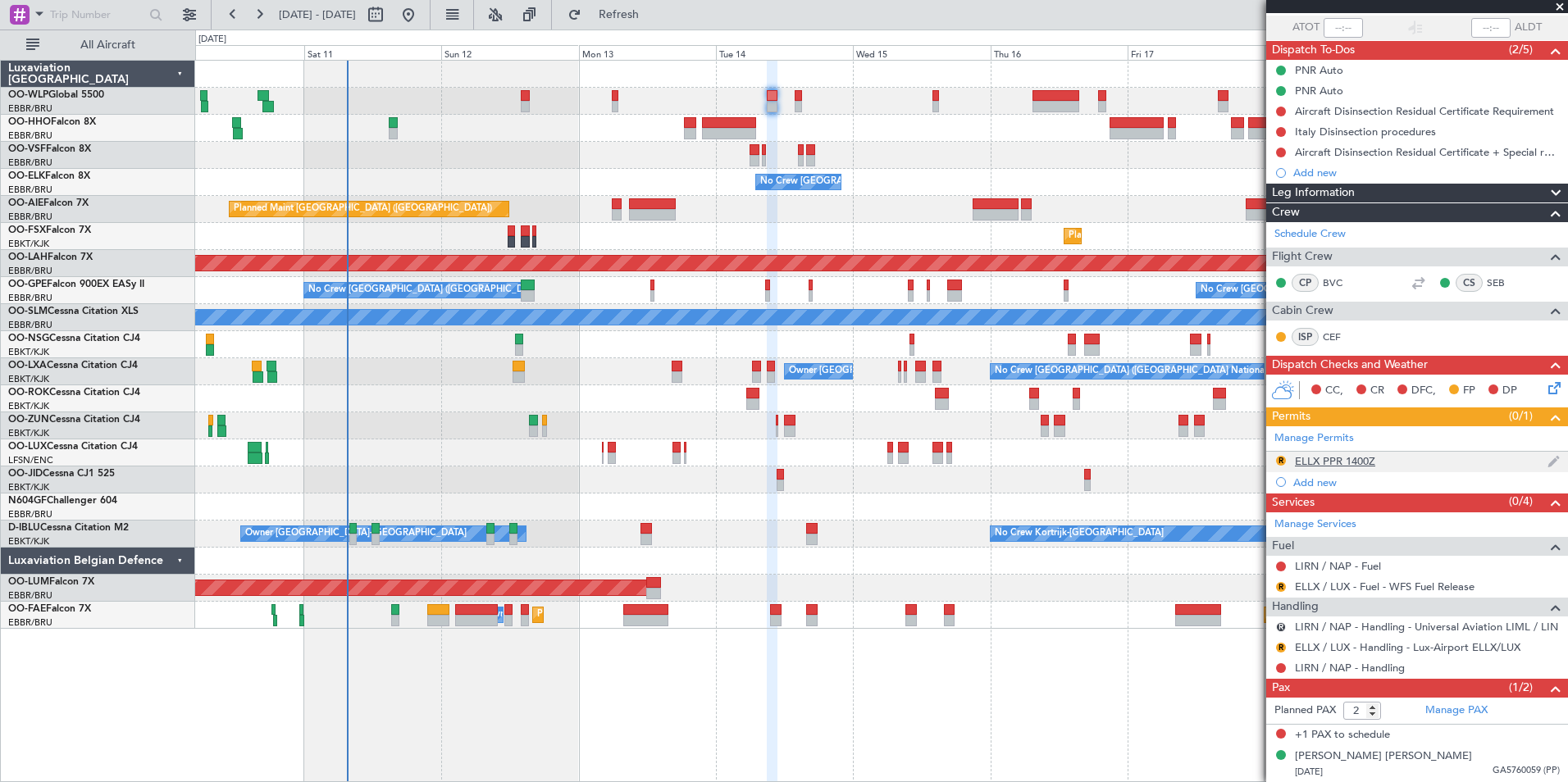
click at [1361, 458] on div "ELLX PPR 1400Z" at bounding box center [1335, 460] width 80 height 14
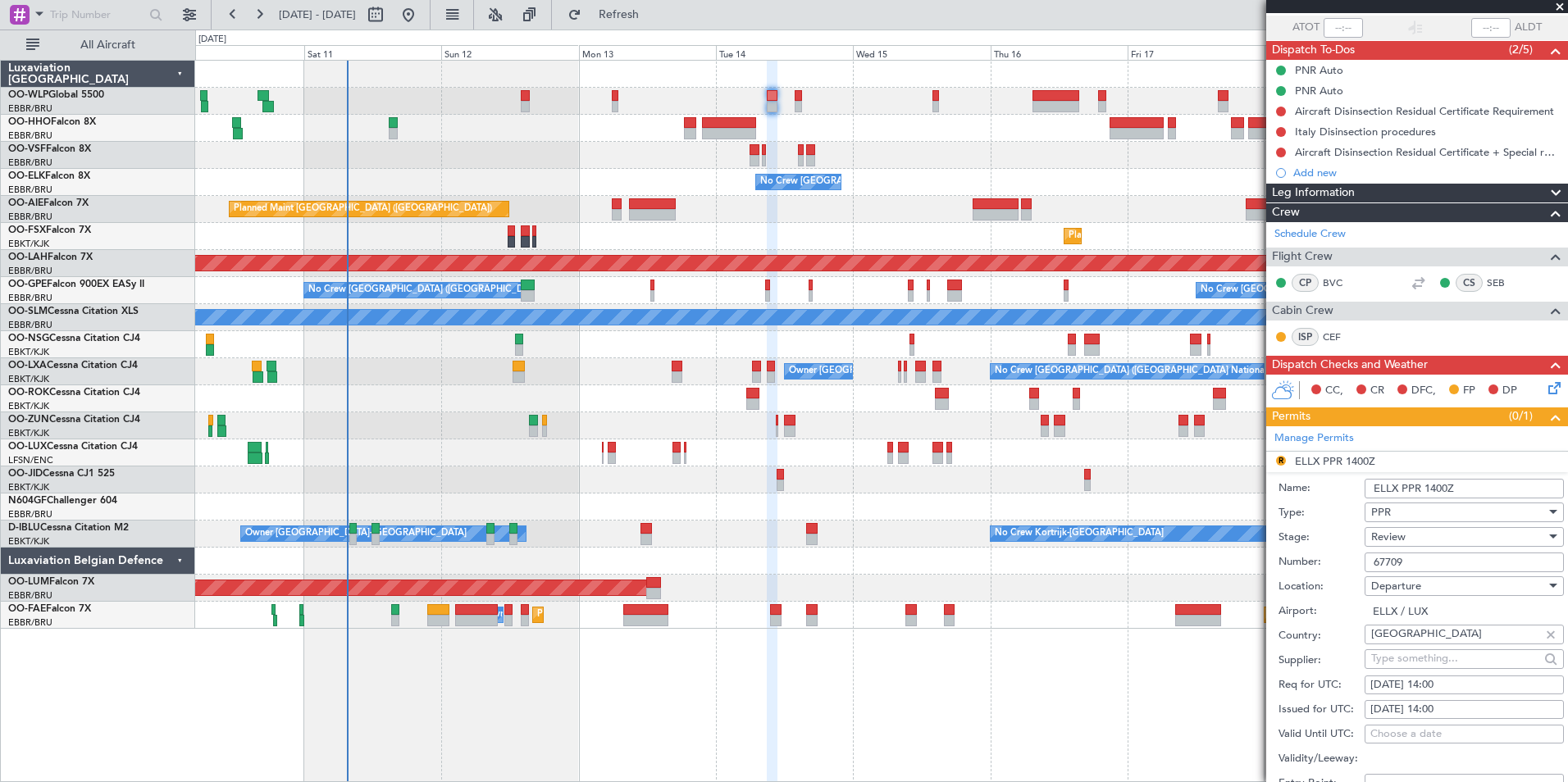
scroll to position [202, 0]
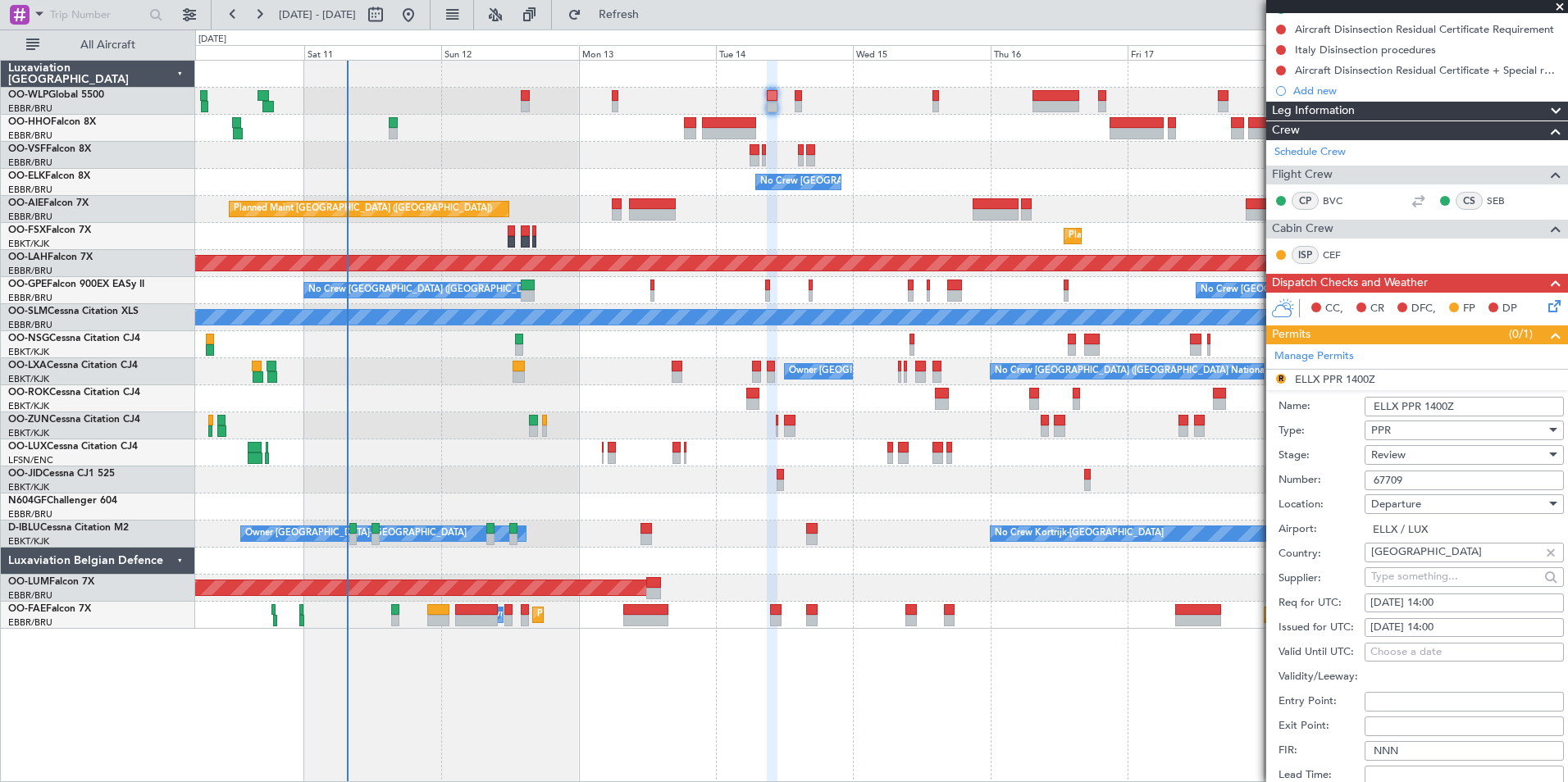
click at [1442, 591] on div "Req for UTC: 14/10/2025 14:00" at bounding box center [1420, 603] width 286 height 24
drag, startPoint x: 1442, startPoint y: 590, endPoint x: 1444, endPoint y: 599, distance: 9.2
click at [1444, 599] on div "14/10/2025 14:00" at bounding box center [1464, 603] width 188 height 17
select select "10"
select select "2025"
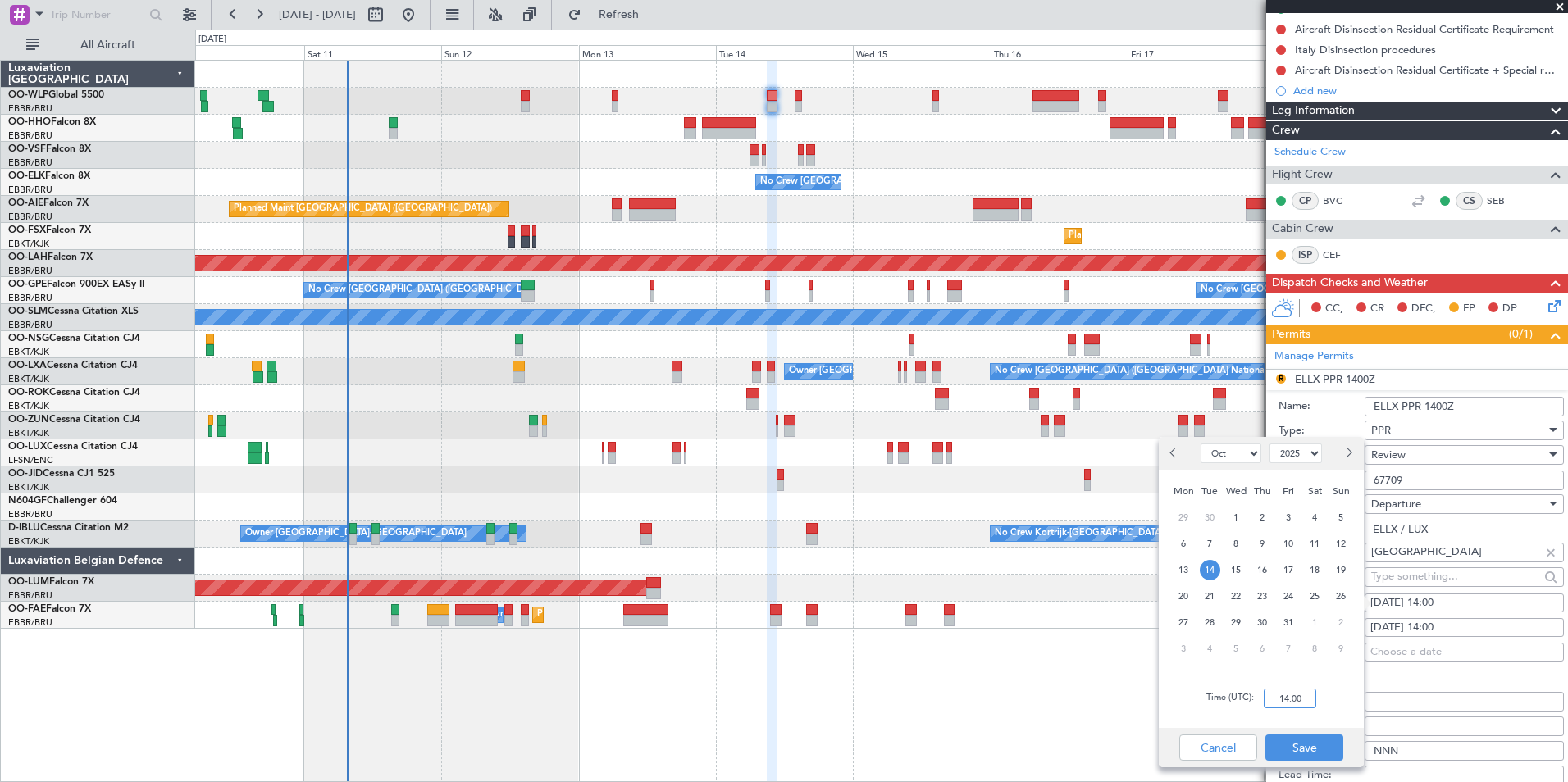
click at [1289, 699] on input "14:00" at bounding box center [1290, 698] width 52 height 20
type input "09:00"
click at [1308, 753] on button "Save" at bounding box center [1304, 748] width 78 height 26
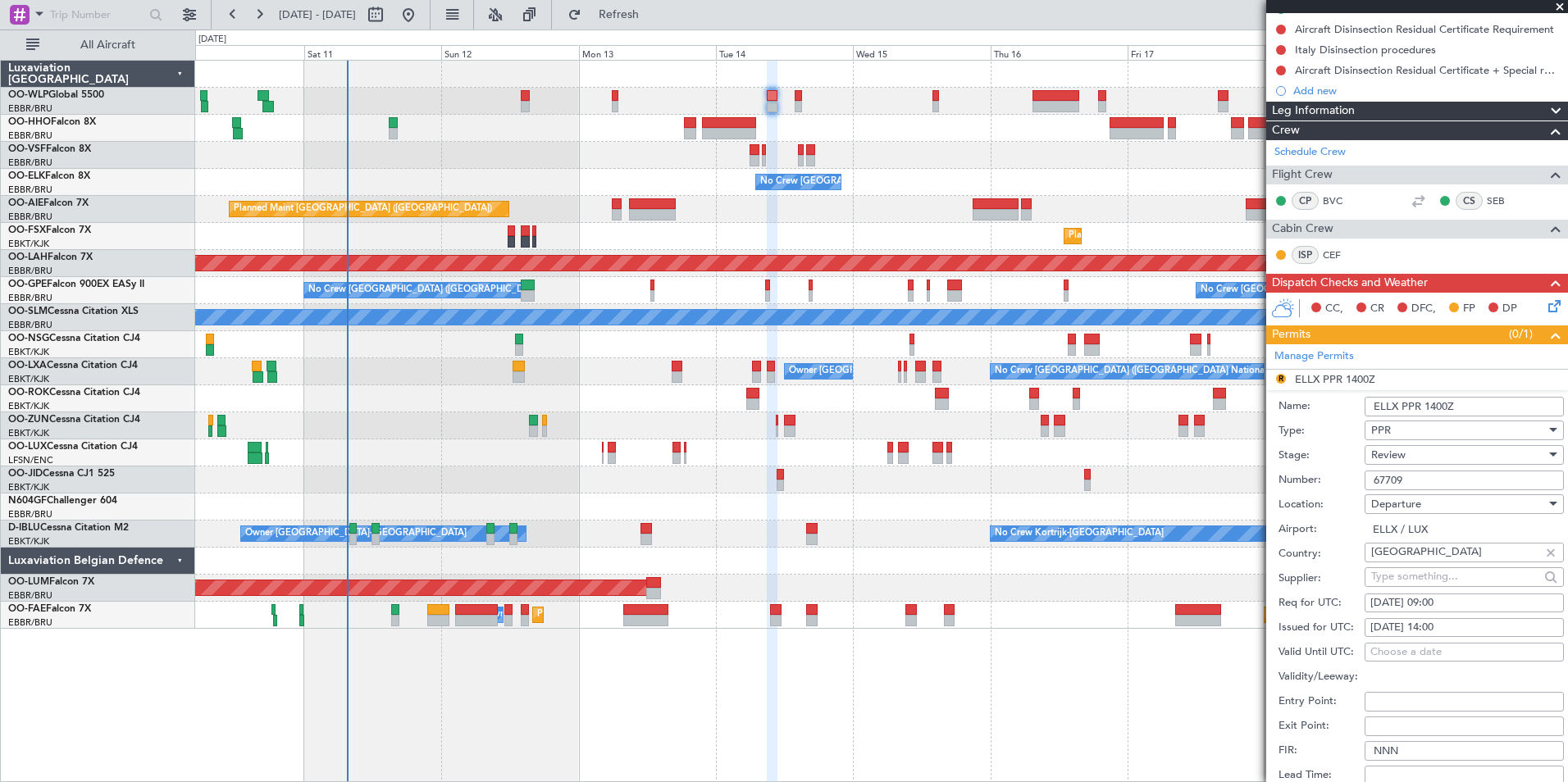
click at [1448, 627] on div "14/10/2025 14:00" at bounding box center [1464, 629] width 188 height 17
select select "10"
select select "2025"
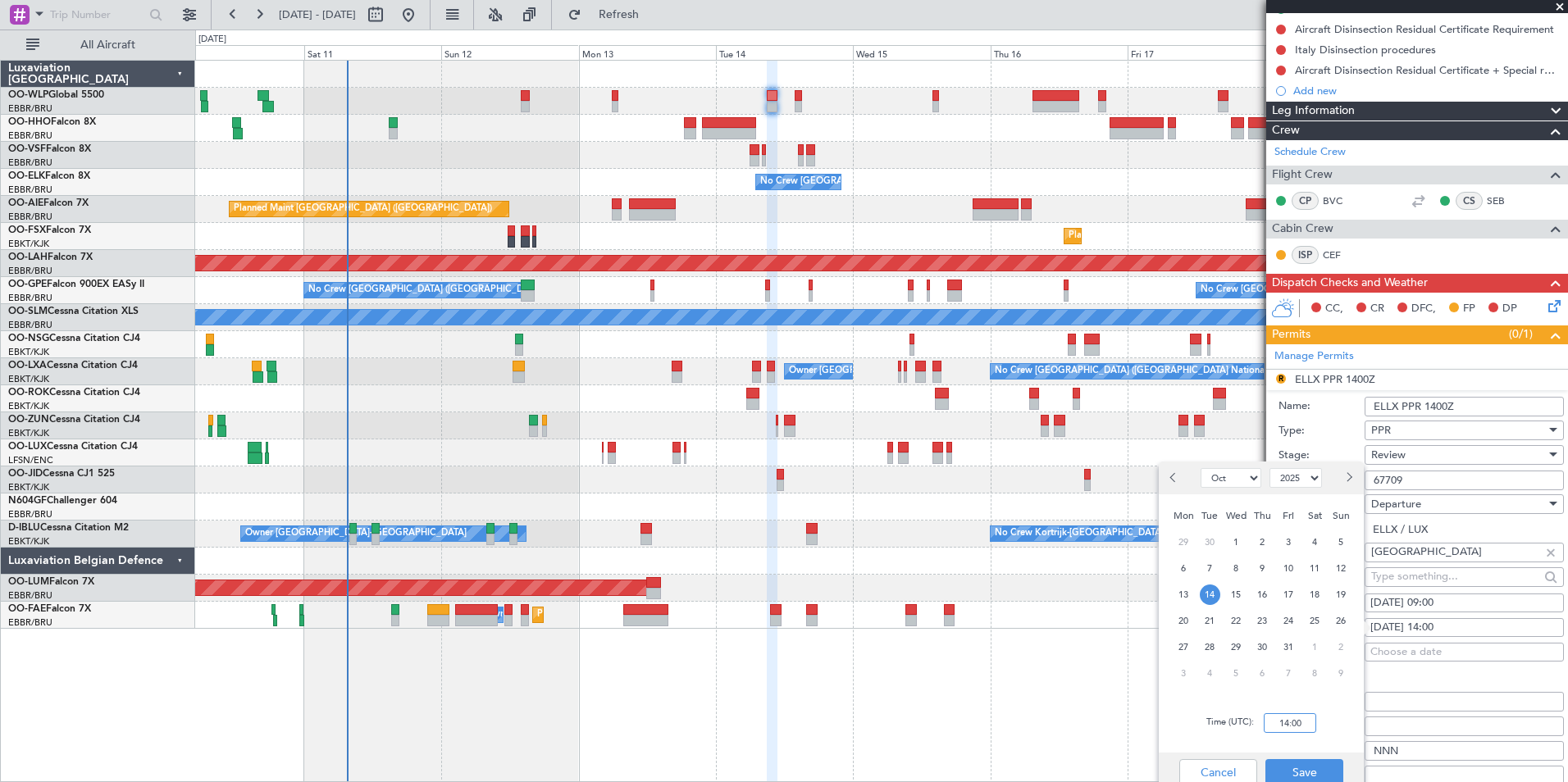
click at [1308, 718] on input "14:00" at bounding box center [1290, 722] width 52 height 20
type input "09:00"
click at [1297, 767] on button "Save" at bounding box center [1304, 772] width 78 height 26
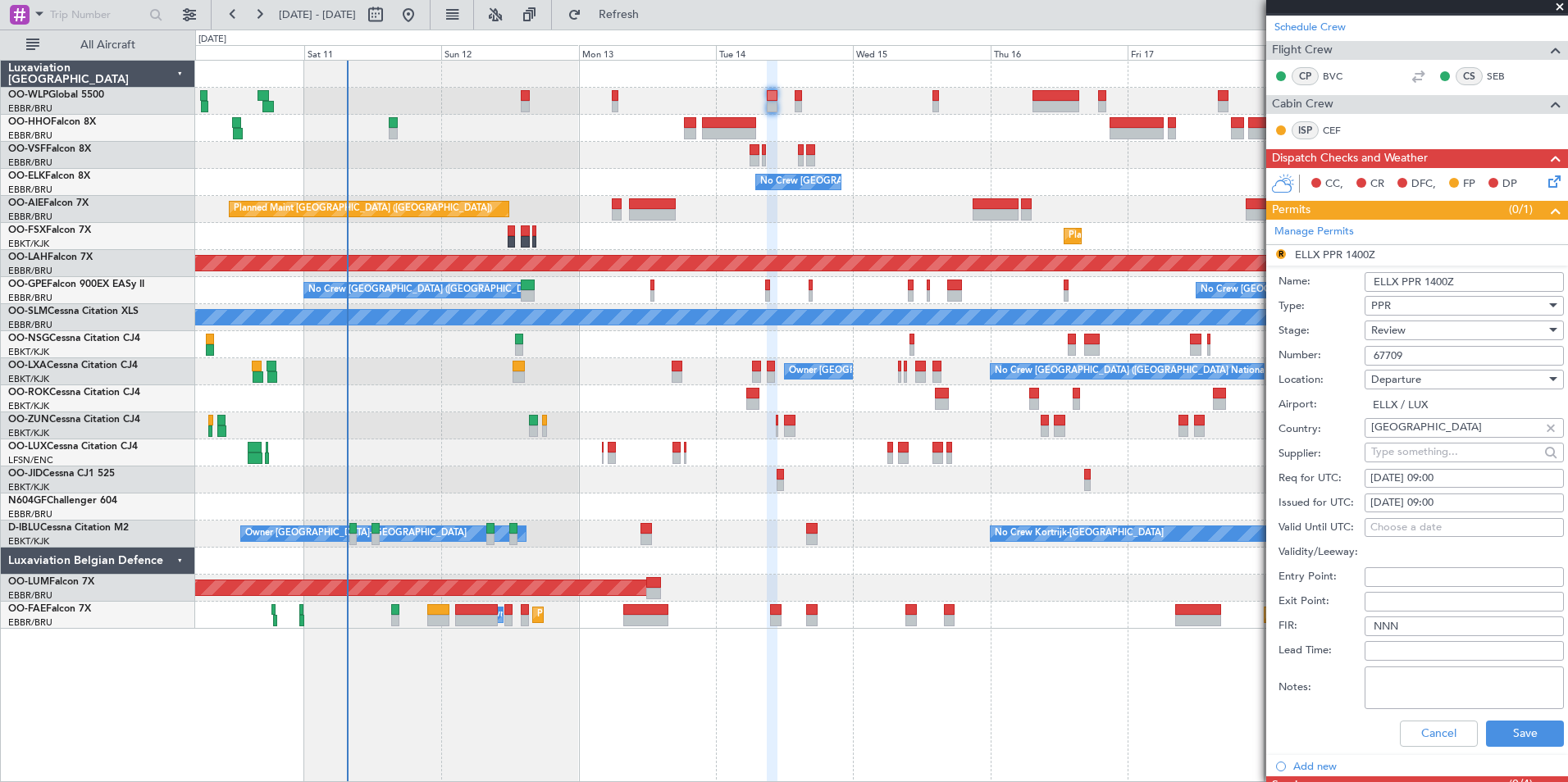
scroll to position [447, 0]
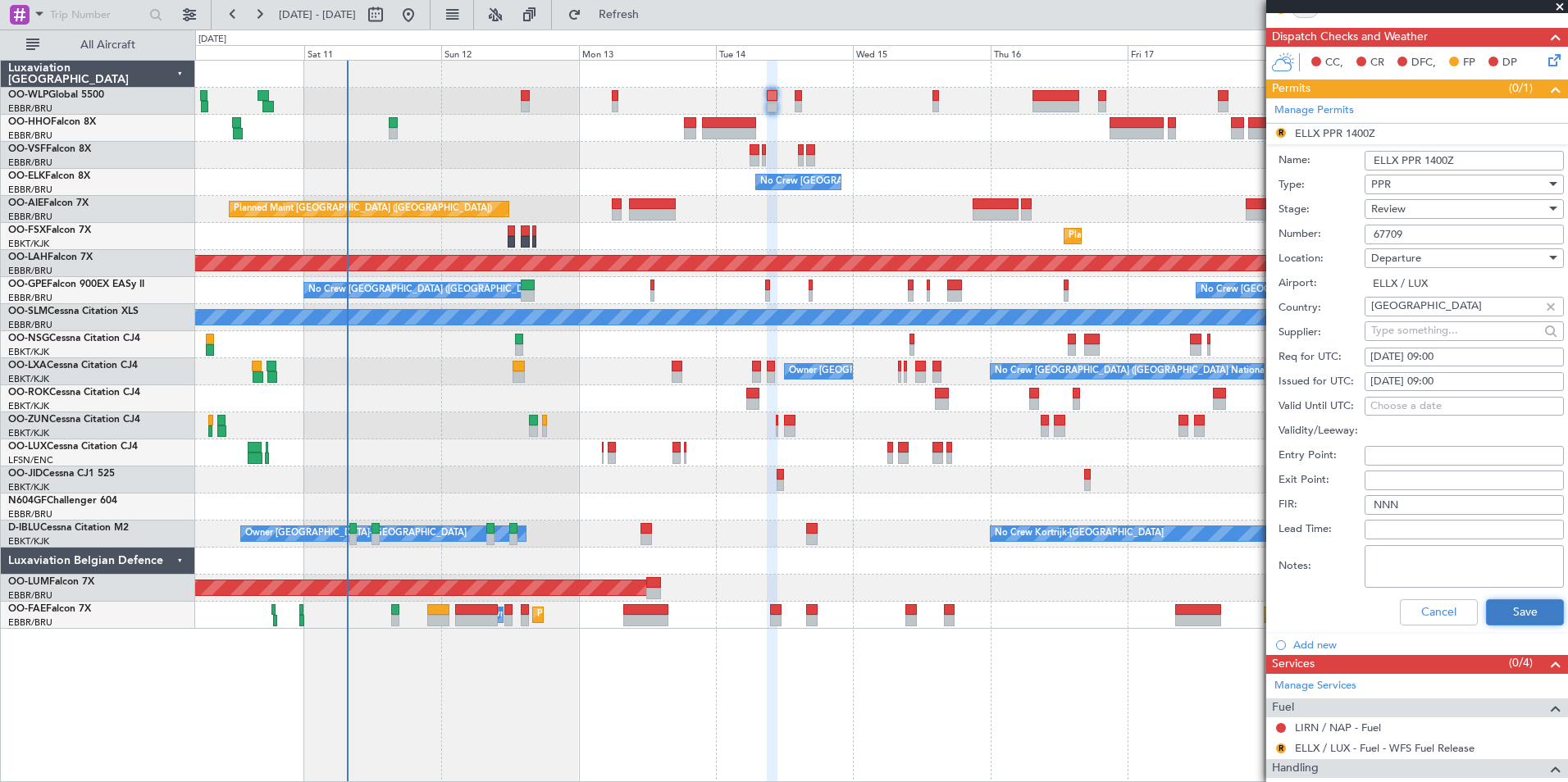
click at [1520, 601] on button "Save" at bounding box center [1525, 612] width 78 height 26
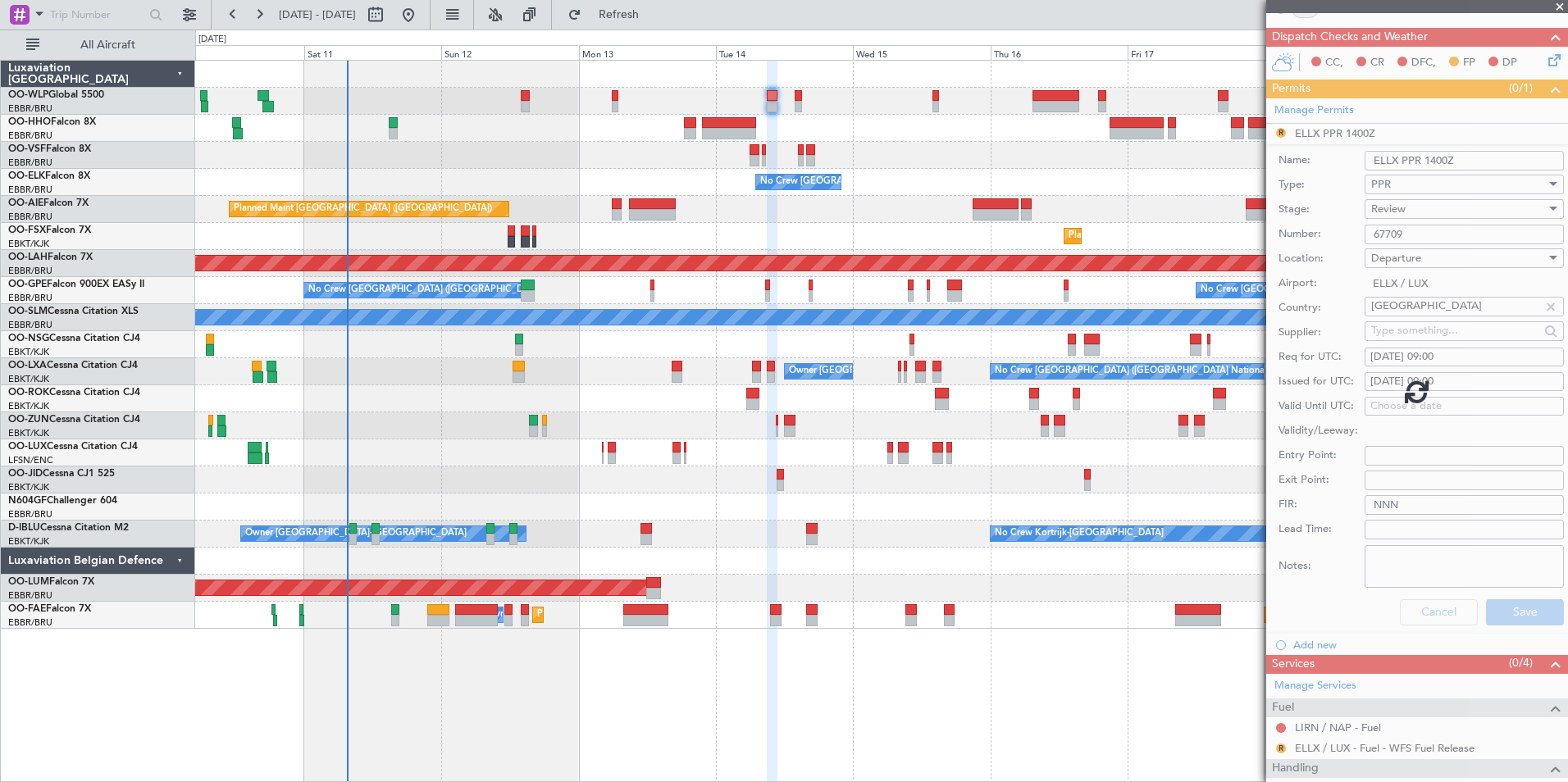
scroll to position [120, 0]
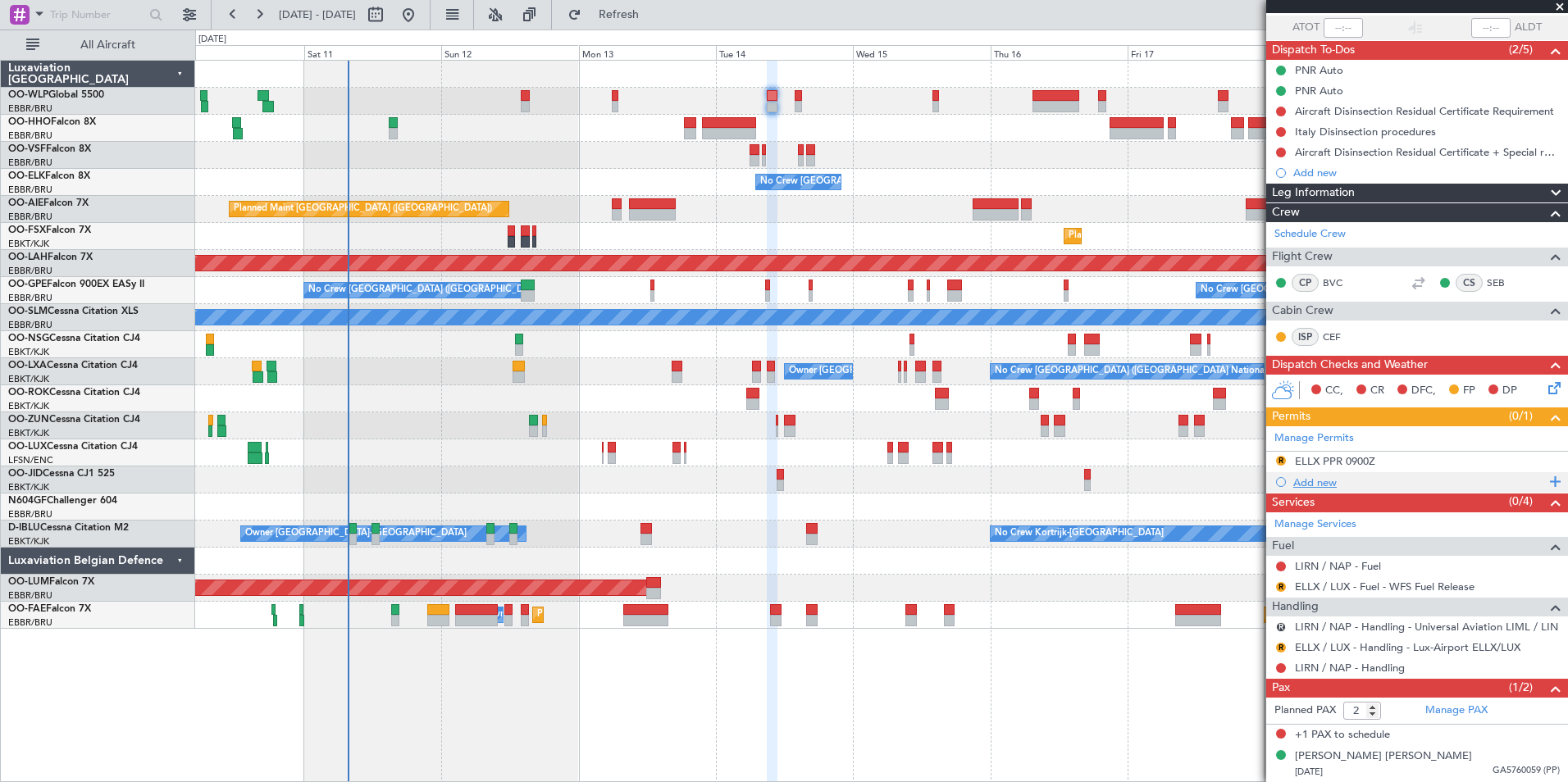
click at [1322, 481] on div "Add new" at bounding box center [1418, 482] width 252 height 14
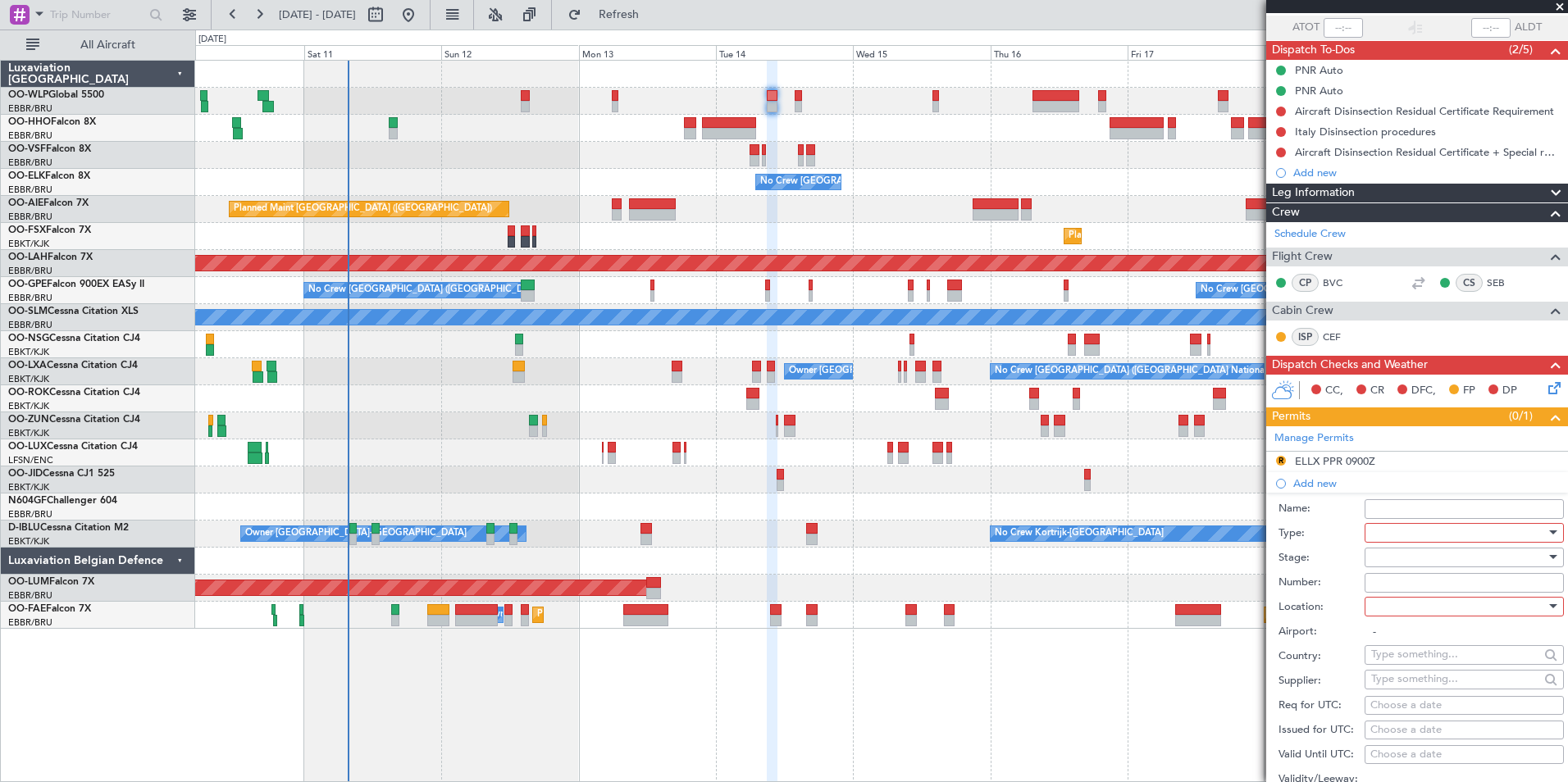
scroll to position [447, 0]
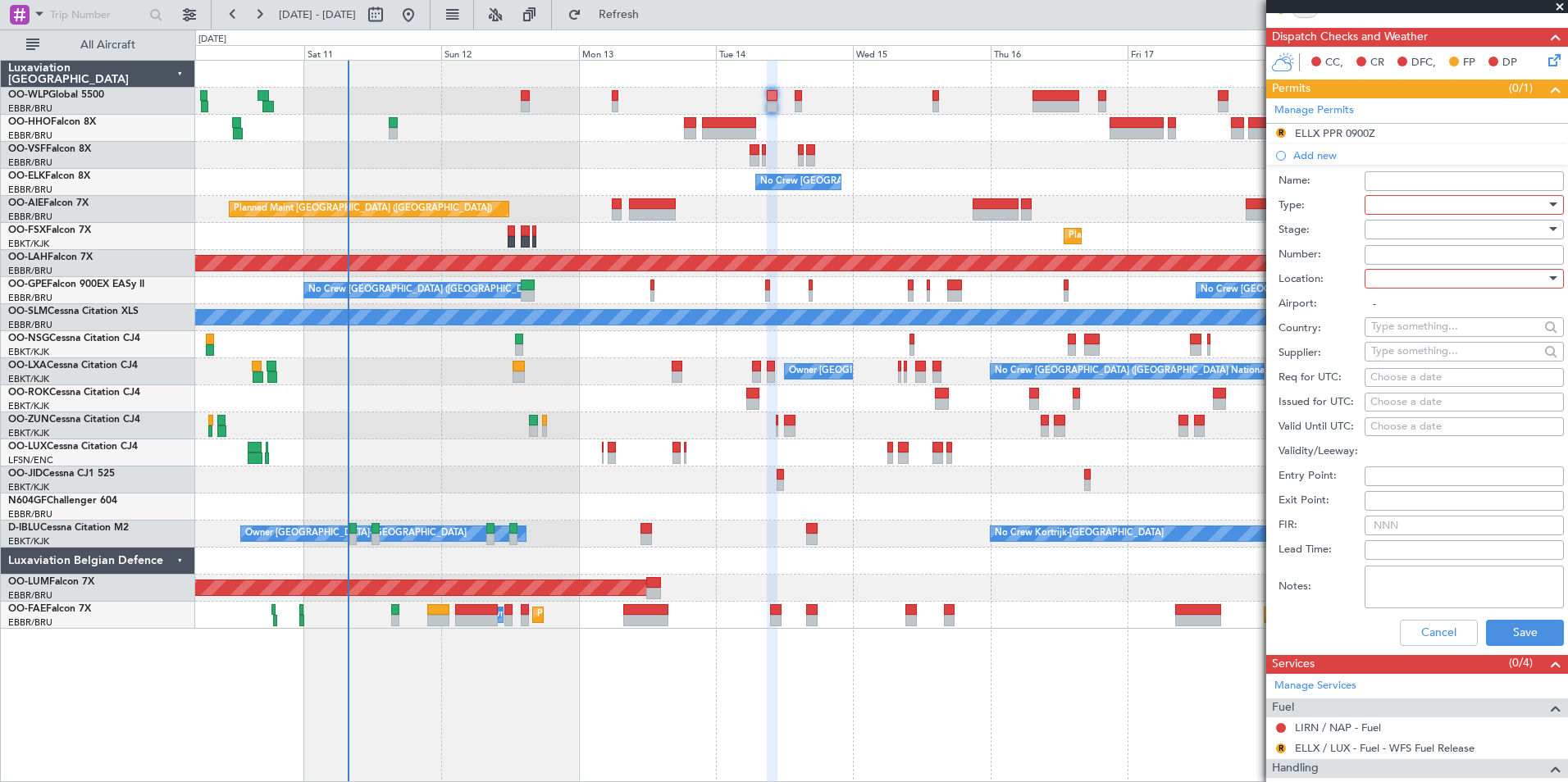
click at [1391, 202] on div at bounding box center [1458, 205] width 175 height 24
click at [1402, 282] on span "PPR" at bounding box center [1457, 285] width 172 height 24
click at [1387, 229] on div at bounding box center [1458, 230] width 175 height 24
click at [1393, 287] on span "Not Requested" at bounding box center [1457, 286] width 172 height 24
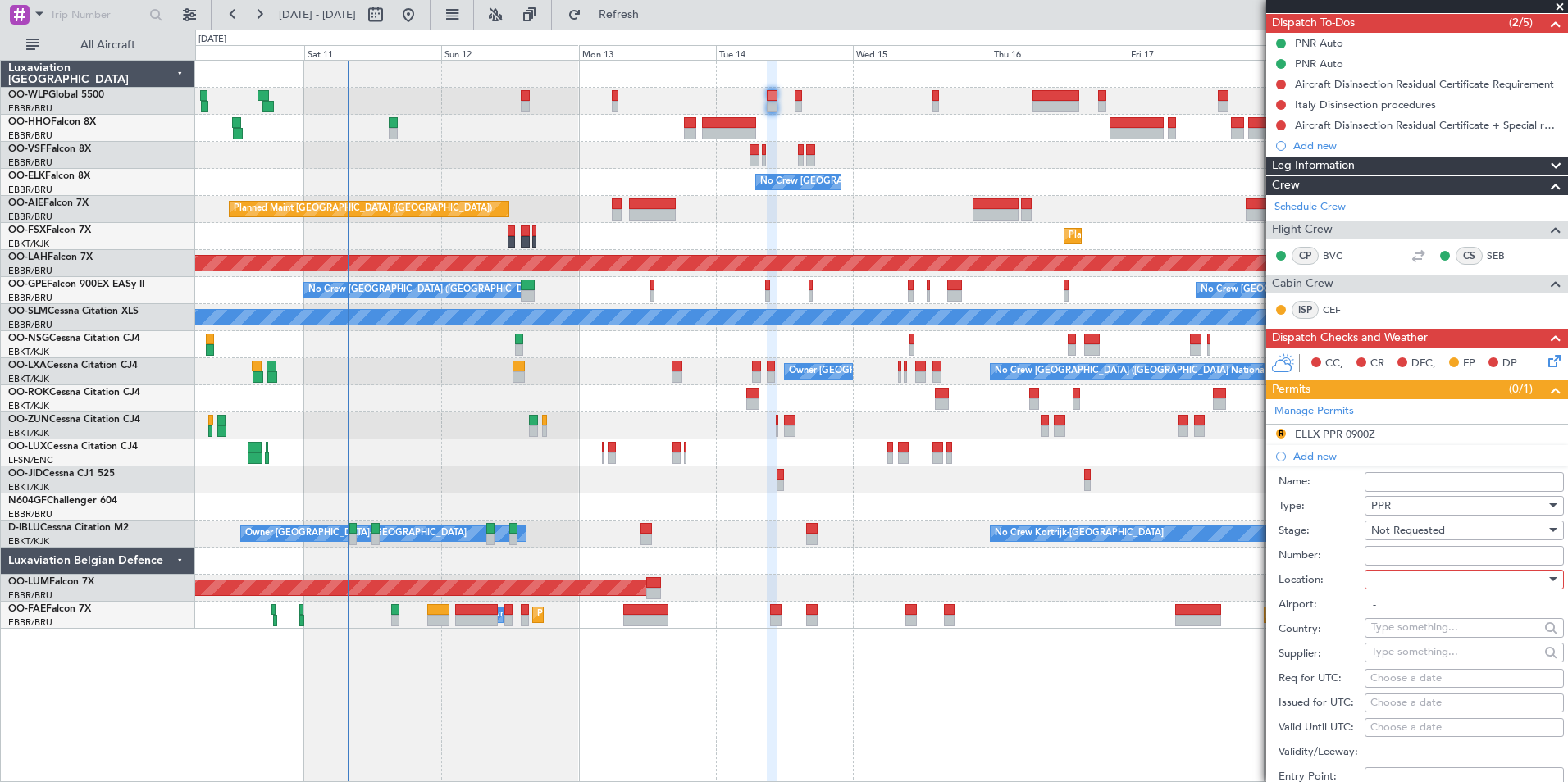
scroll to position [0, 0]
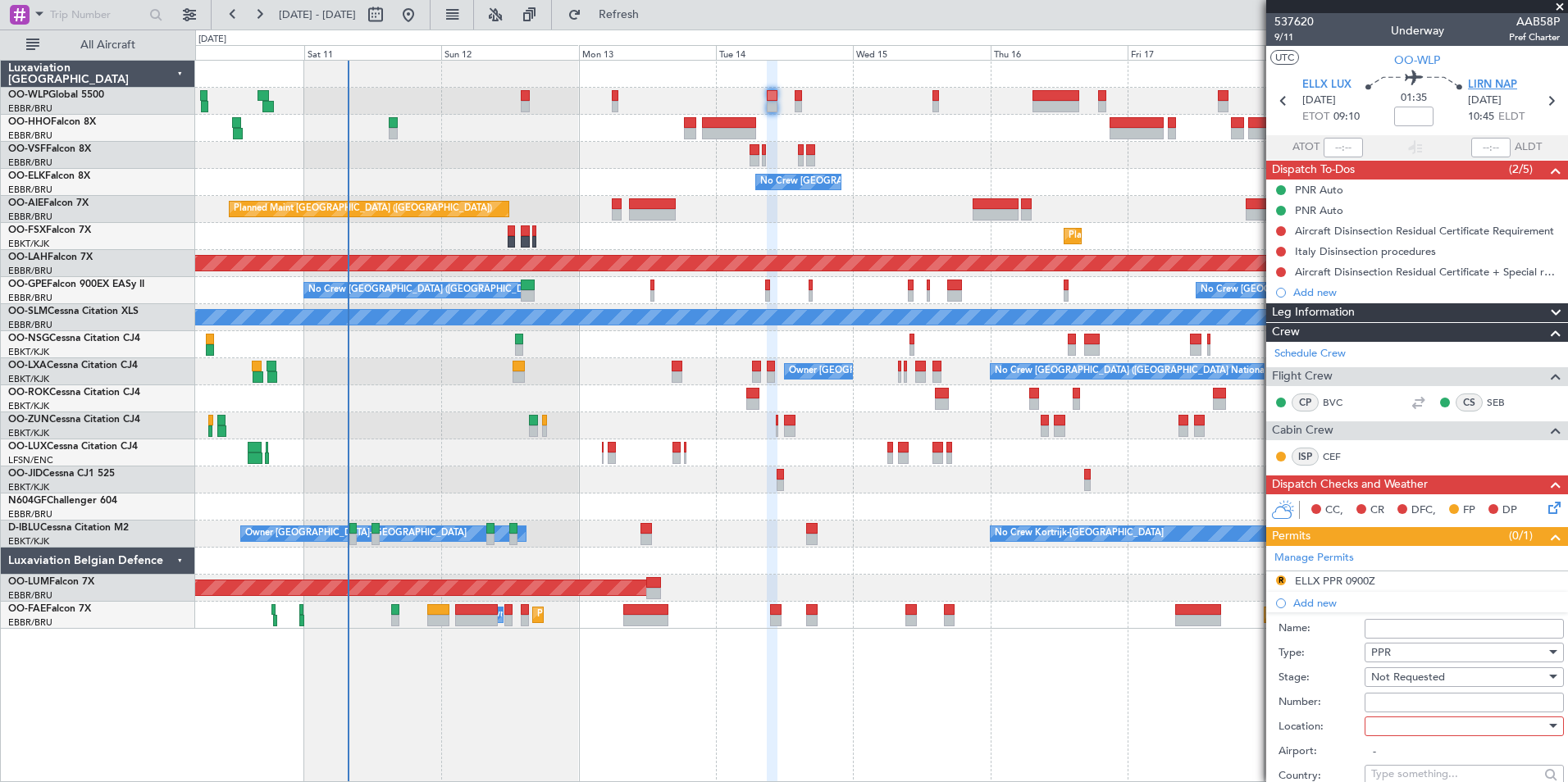
click at [1483, 83] on span "LIRN NAP" at bounding box center [1492, 86] width 49 height 17
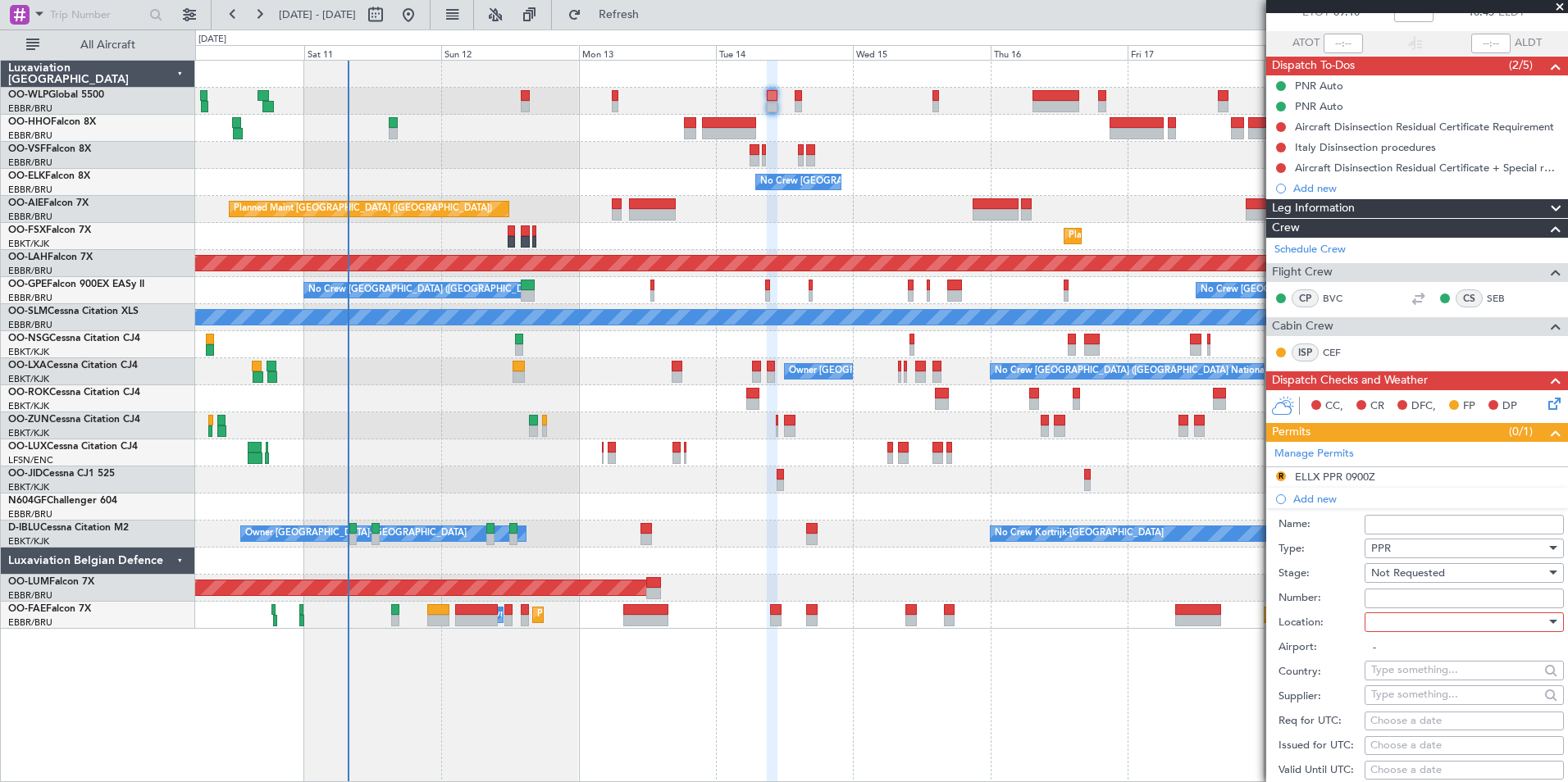
scroll to position [328, 0]
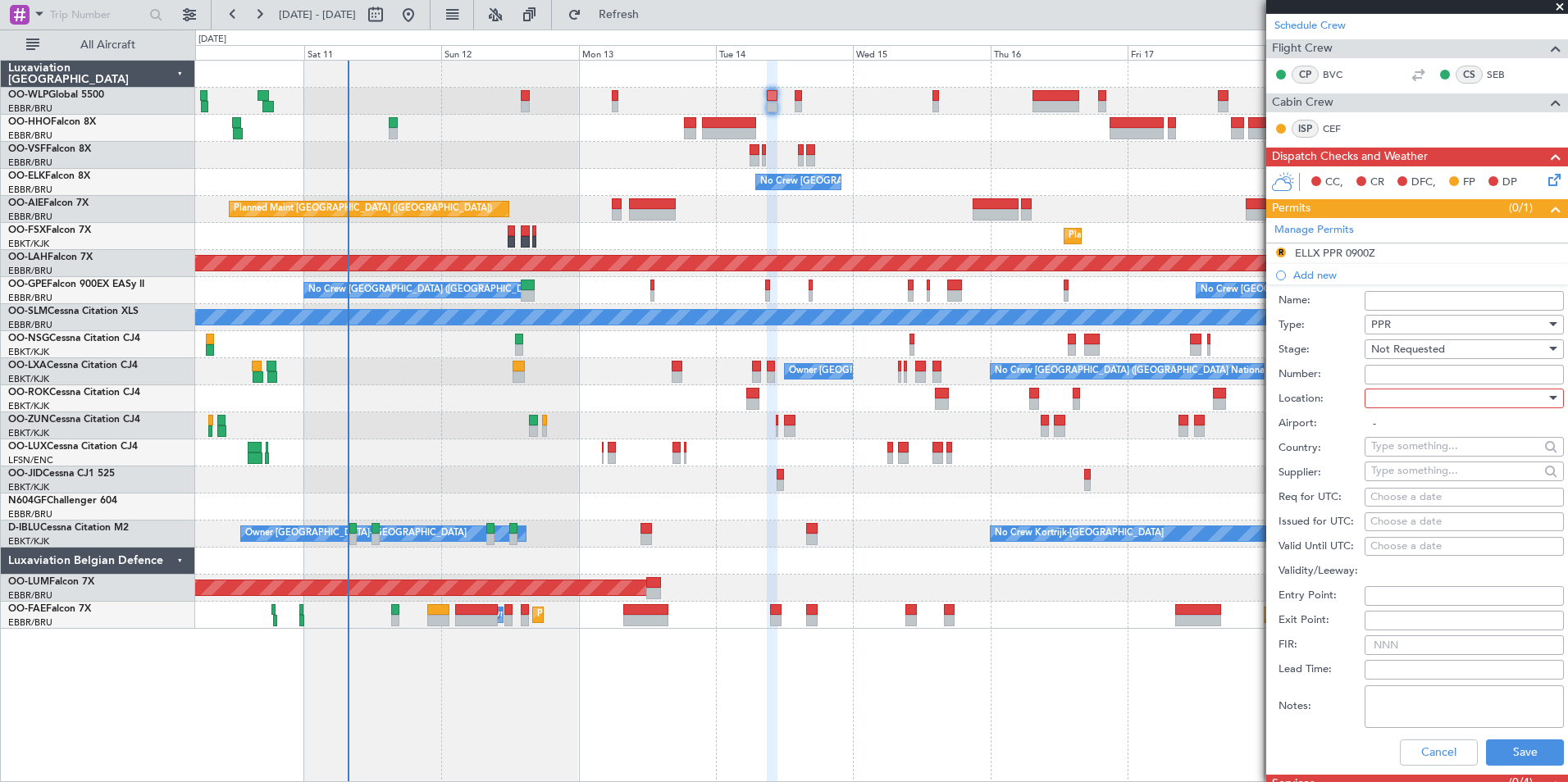
click at [1400, 391] on div at bounding box center [1458, 398] width 175 height 24
click at [1413, 482] on span "Arrival" at bounding box center [1457, 480] width 172 height 24
type input "LIRN / NAP"
click at [1430, 489] on div "Choose a date" at bounding box center [1464, 497] width 188 height 17
select select "10"
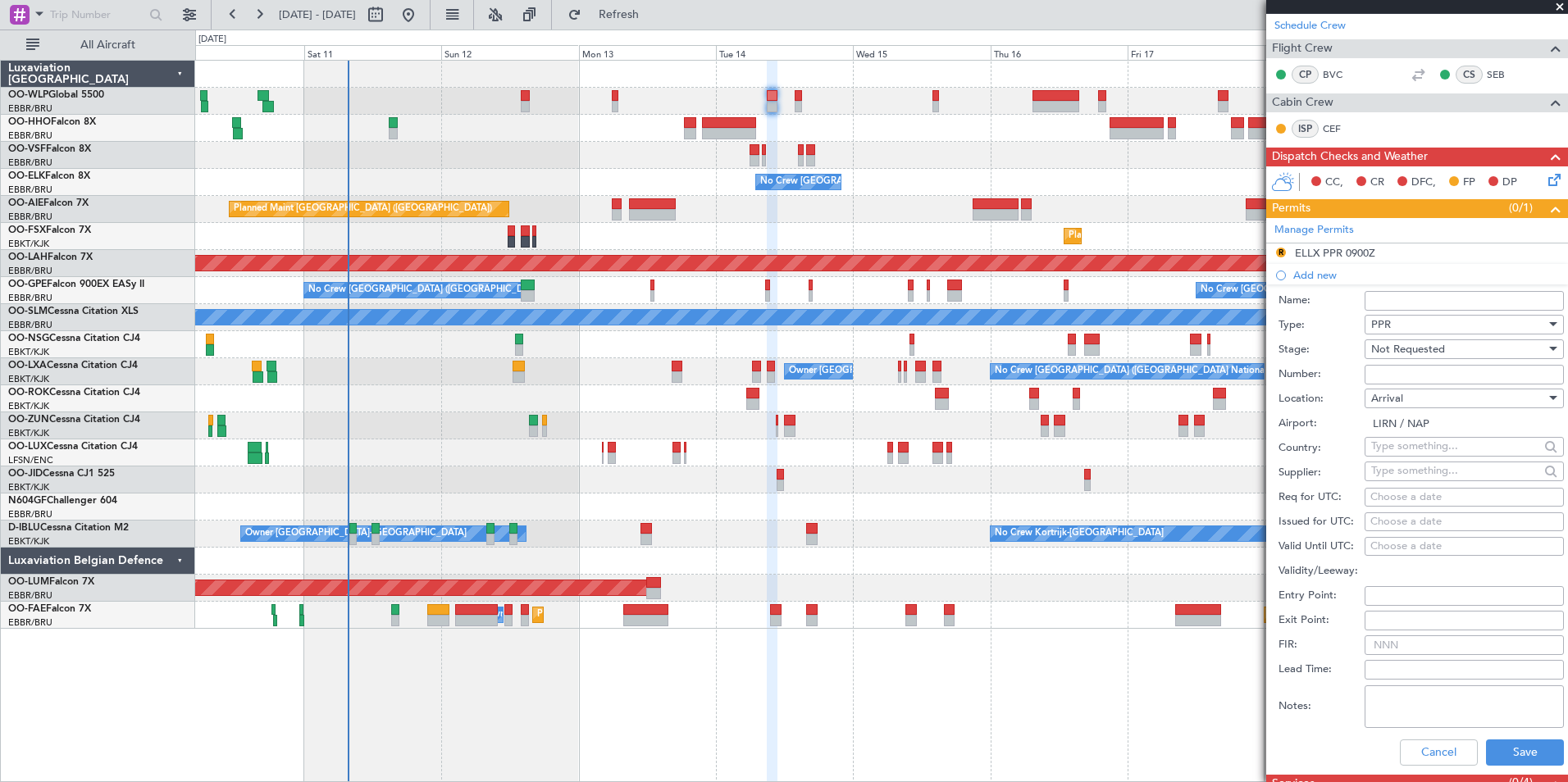
select select "2025"
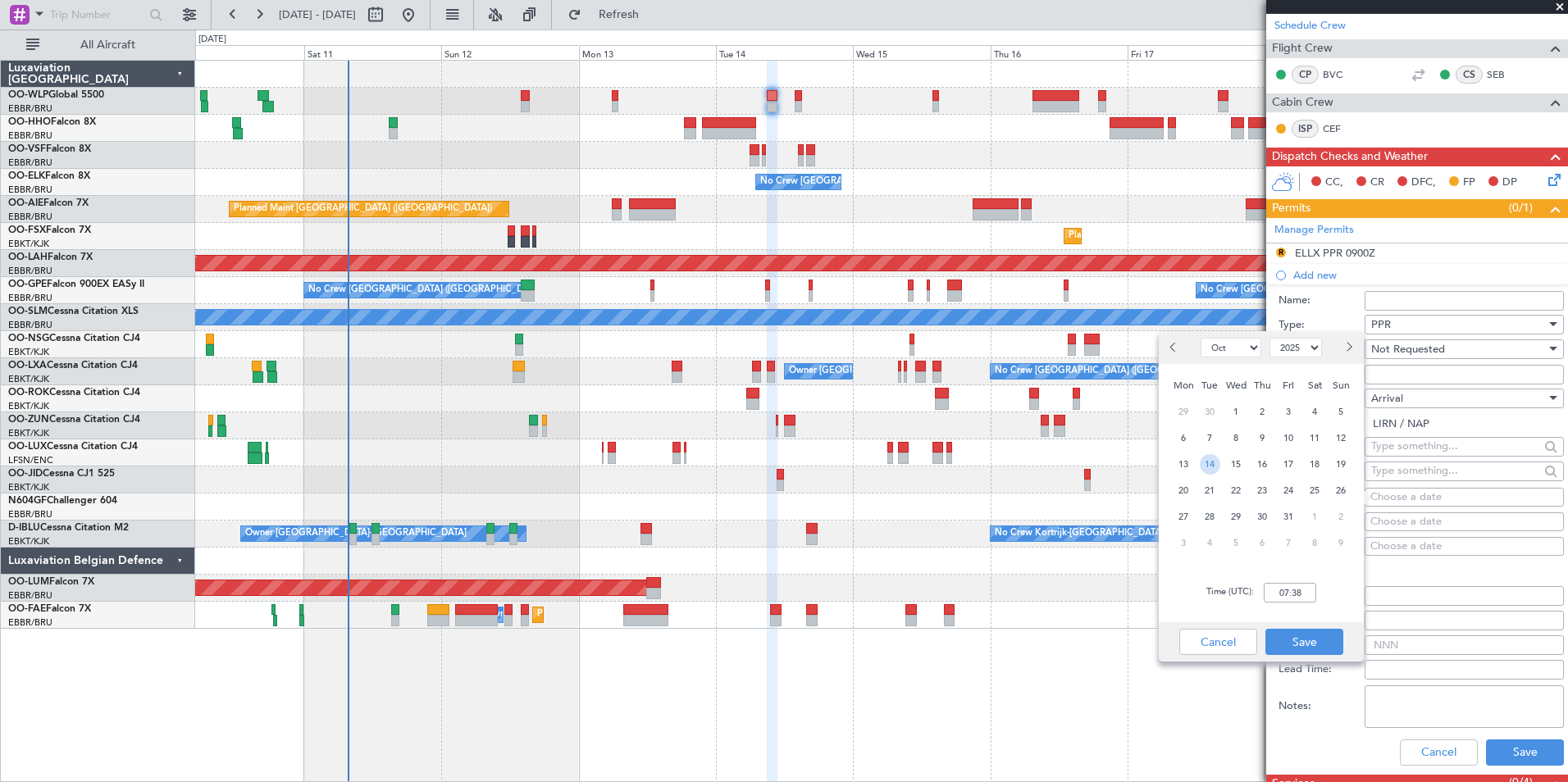
click at [1209, 461] on span "14" at bounding box center [1210, 464] width 20 height 20
click at [1275, 588] on input "00:00" at bounding box center [1290, 592] width 52 height 20
type input "10:50"
click at [1303, 643] on button "Save" at bounding box center [1304, 642] width 78 height 26
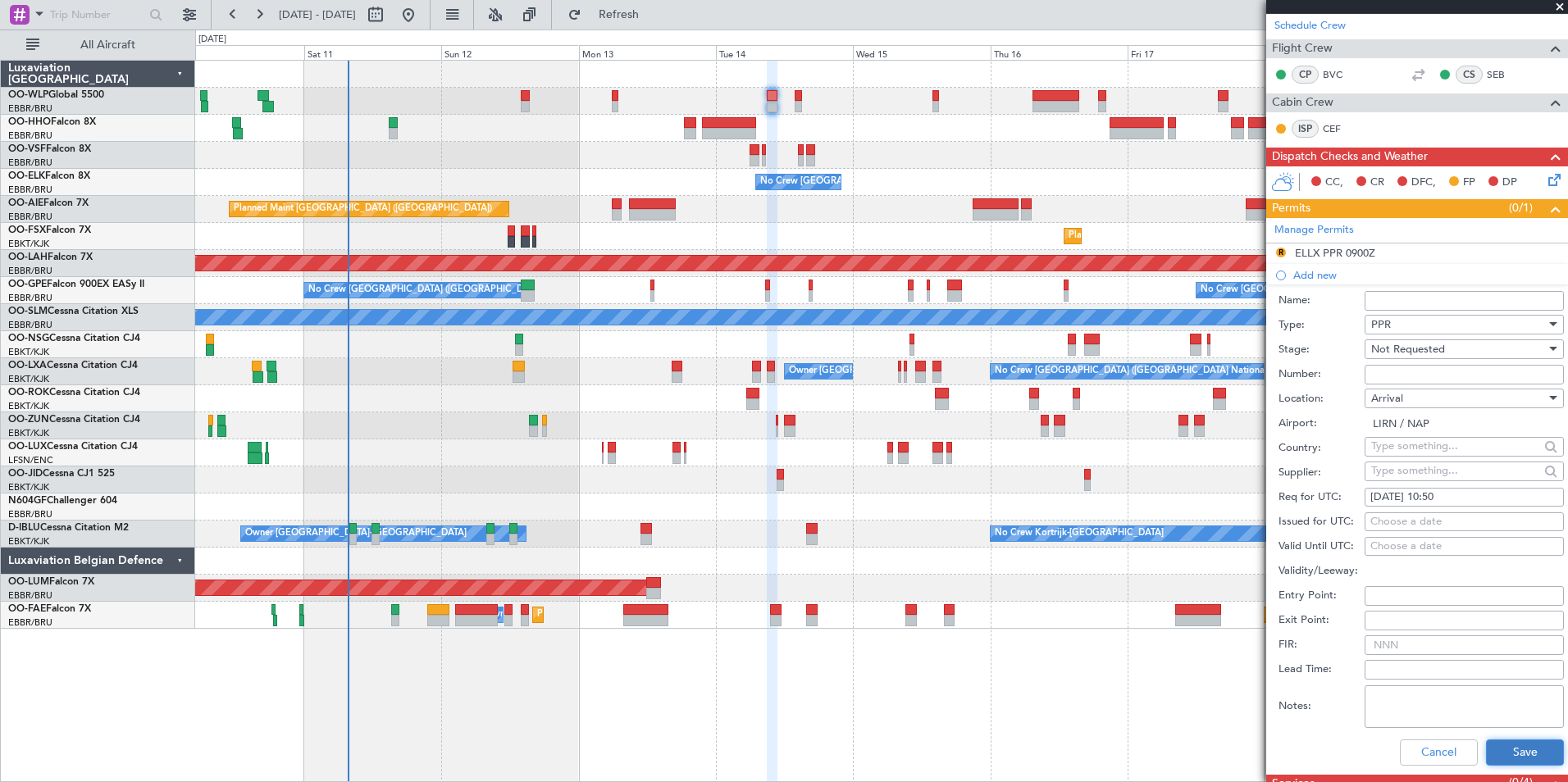
click at [1521, 756] on button "Save" at bounding box center [1525, 752] width 78 height 26
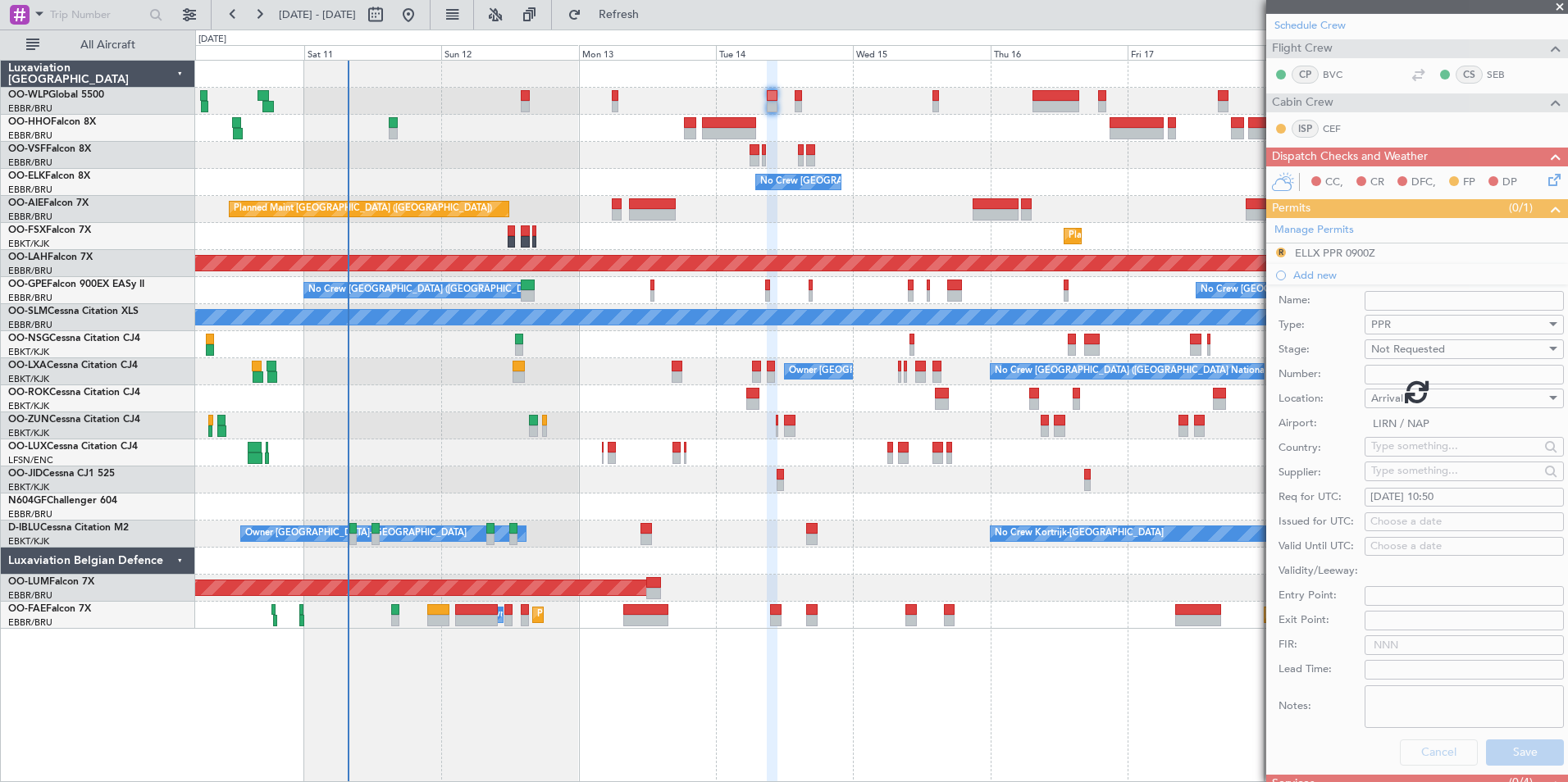
scroll to position [140, 0]
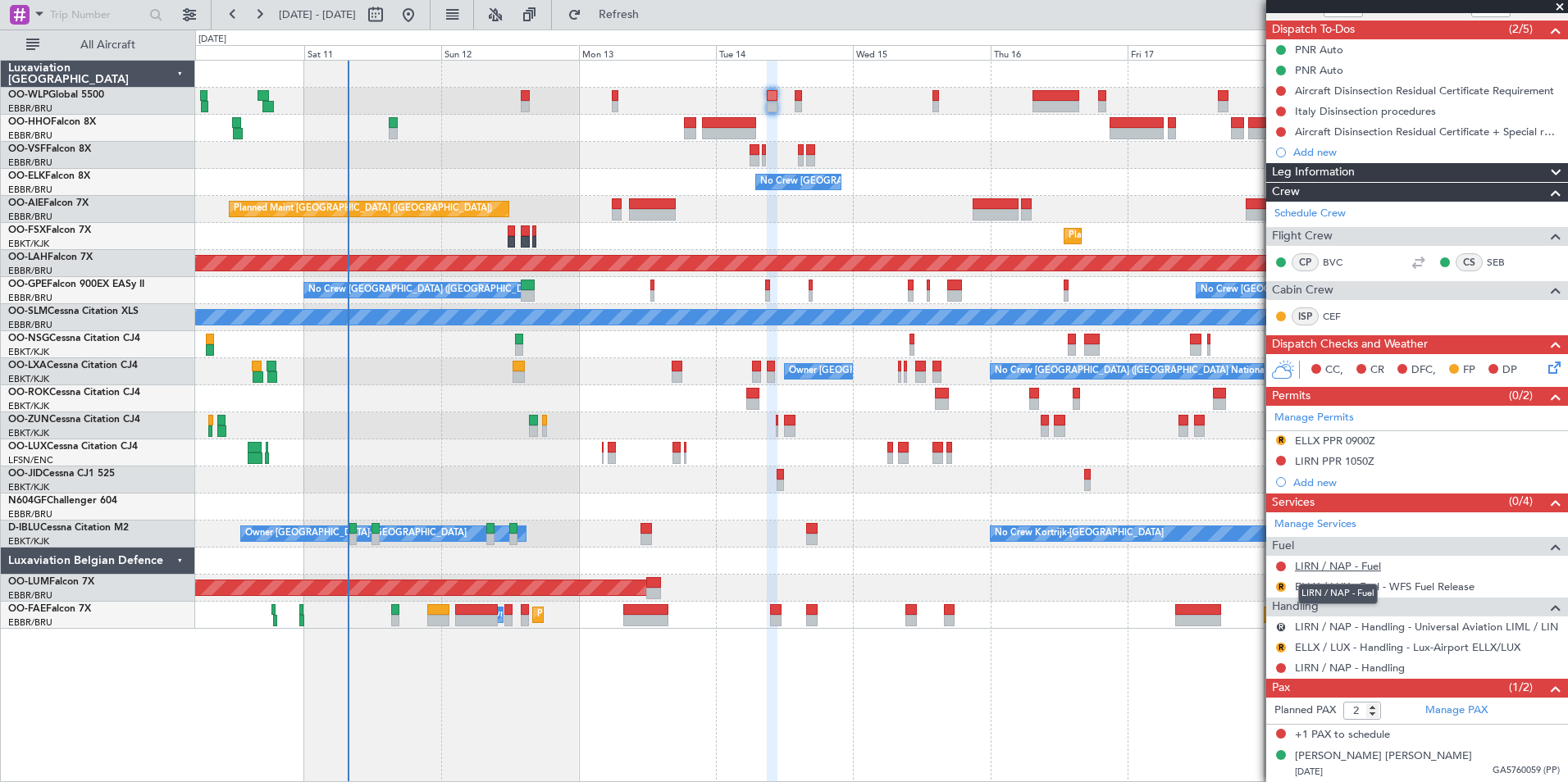
click at [1332, 570] on link "LIRN / NAP - Fuel" at bounding box center [1337, 565] width 86 height 14
click at [1322, 669] on link "LIRN / NAP - Handling" at bounding box center [1349, 668] width 110 height 14
click at [654, 11] on span "Refresh" at bounding box center [619, 15] width 69 height 11
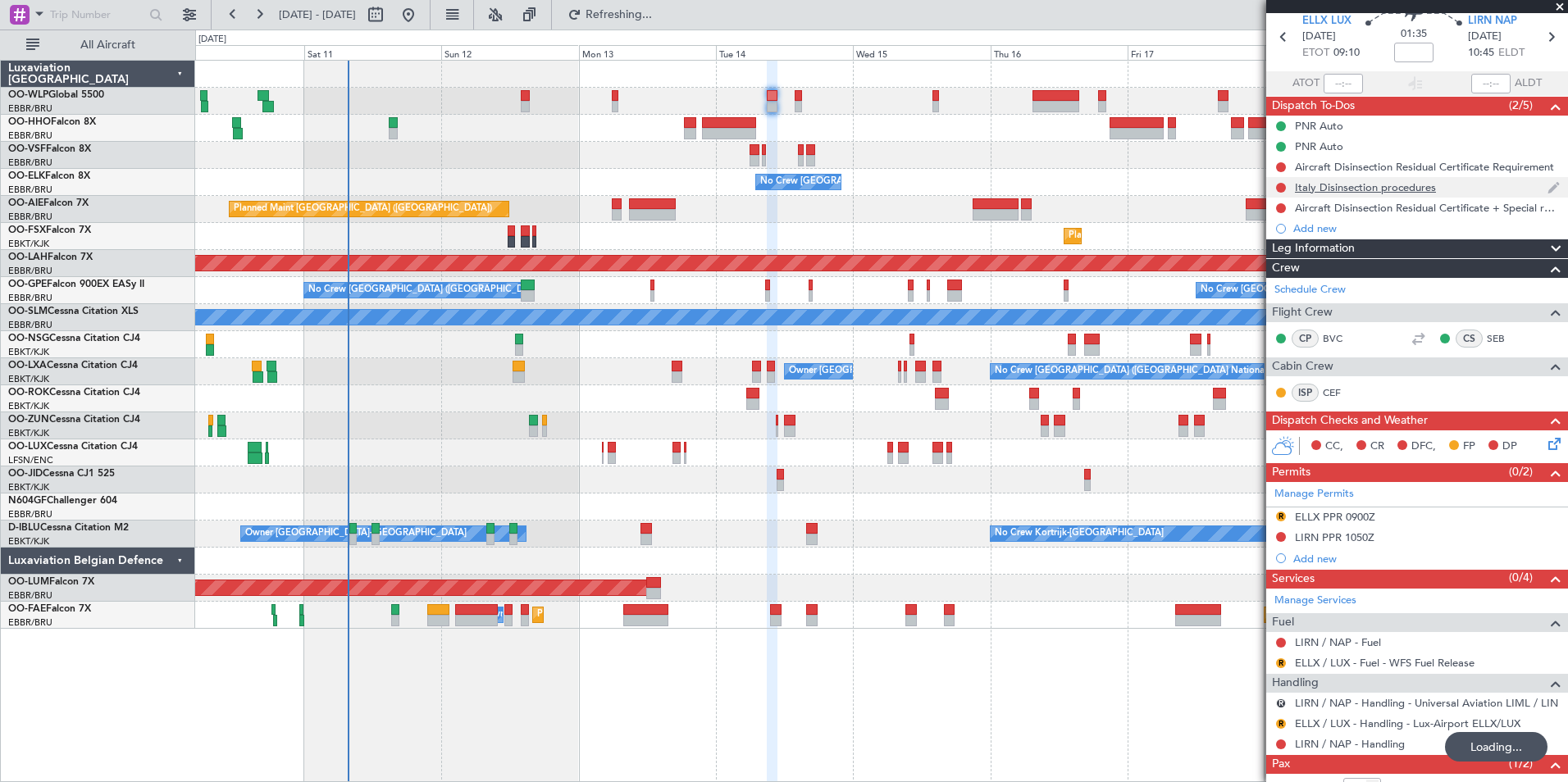
scroll to position [0, 0]
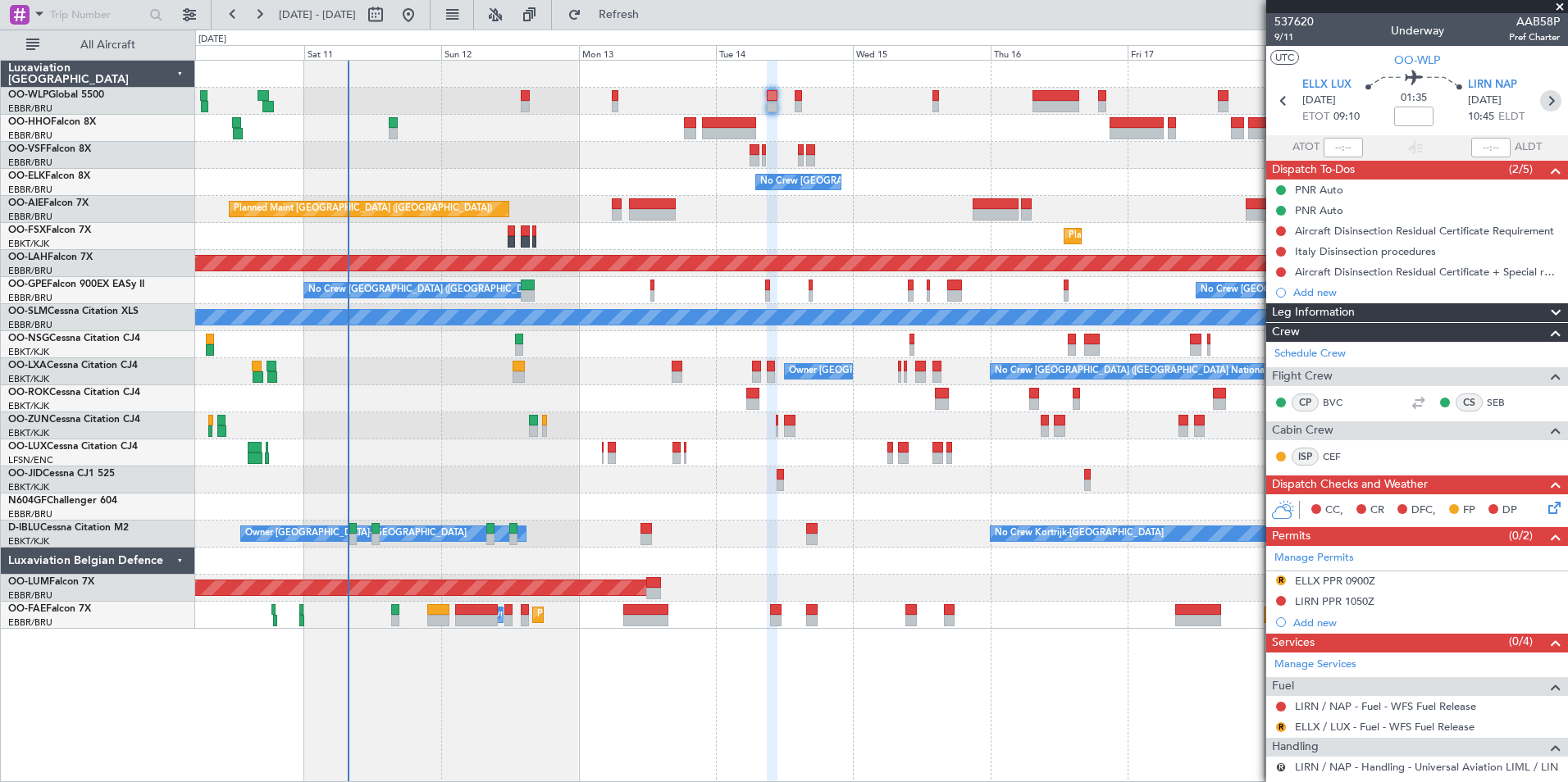
click at [1541, 99] on icon at bounding box center [1550, 100] width 21 height 21
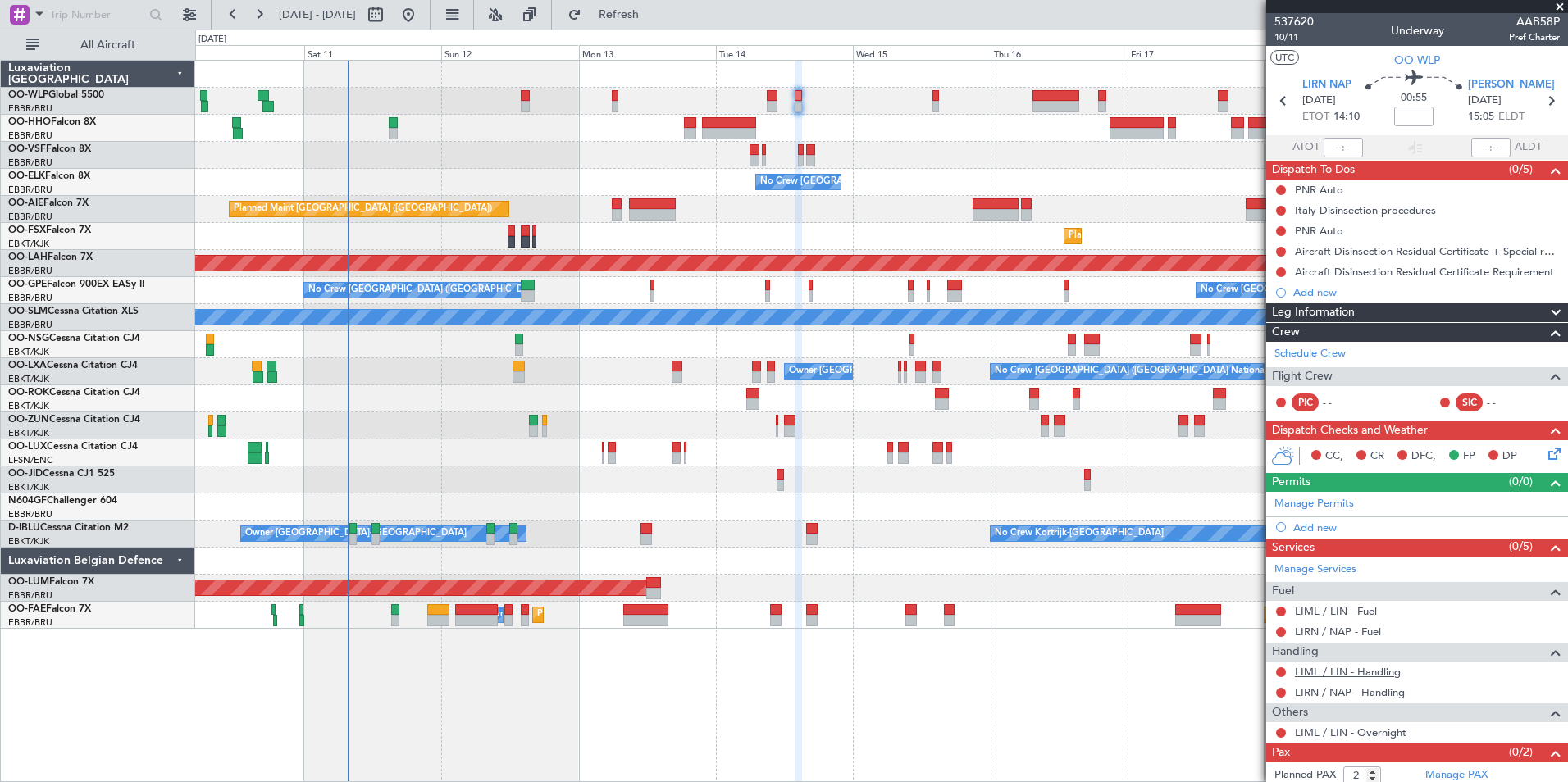
click at [1345, 671] on link "LIML / LIN - Handling" at bounding box center [1348, 671] width 106 height 14
click at [1314, 693] on link "LIRN / NAP - Handling" at bounding box center [1349, 692] width 110 height 14
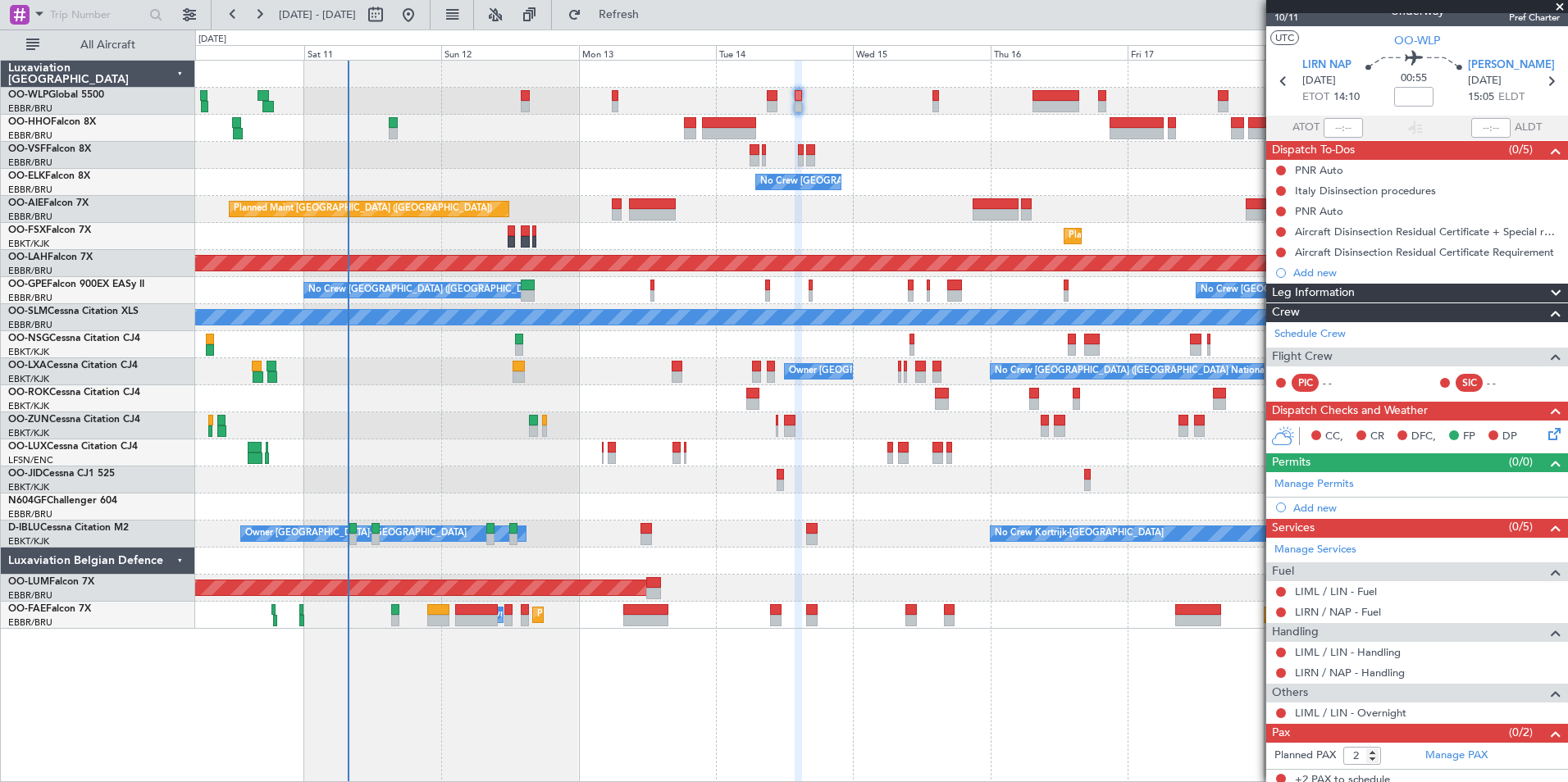
scroll to position [28, 0]
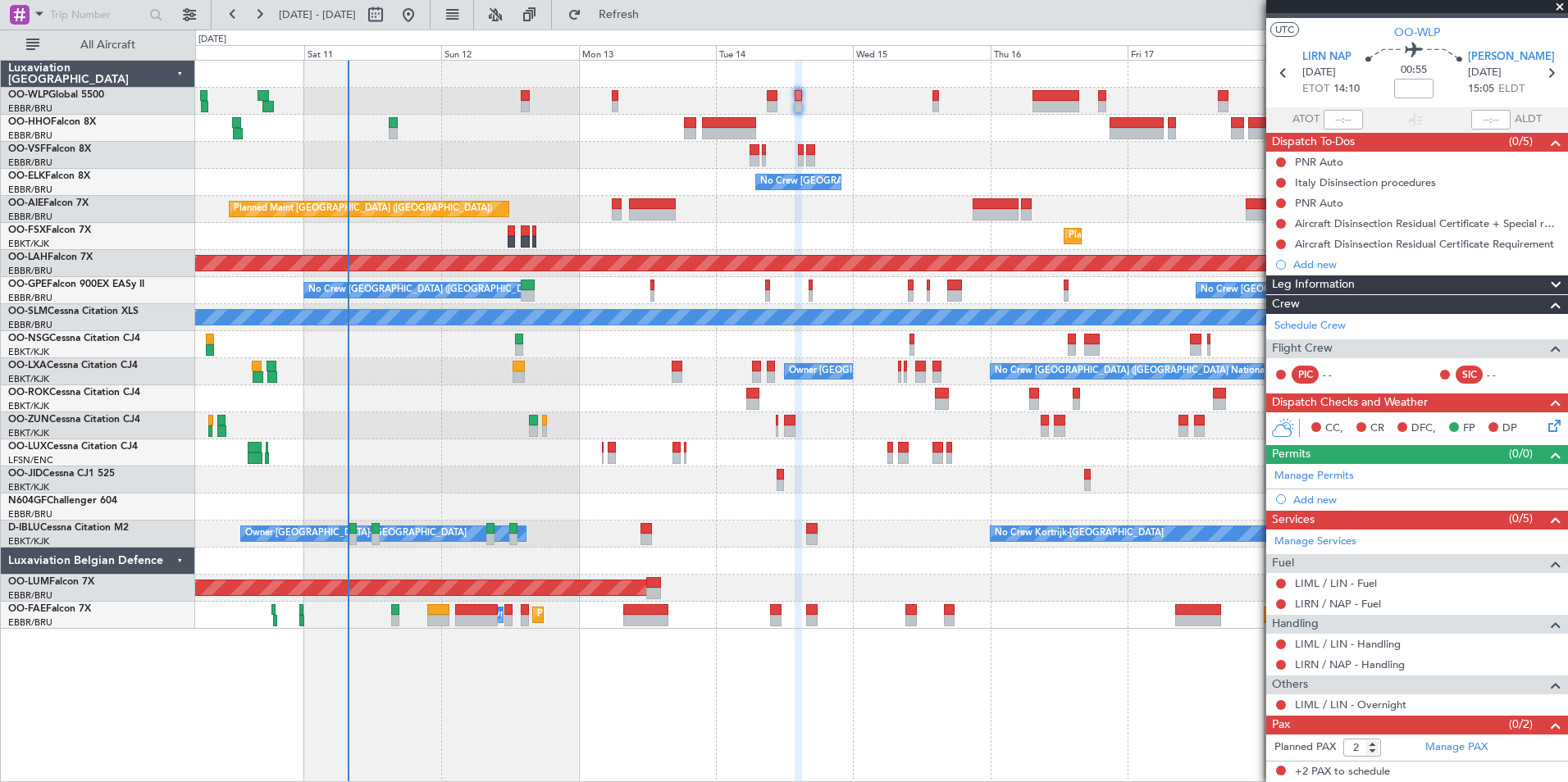
click at [1337, 590] on mat-tooltip-component "LIML / LIN - Fuel" at bounding box center [1335, 611] width 98 height 44
click at [1334, 583] on link "LIML / LIN - Fuel" at bounding box center [1335, 583] width 82 height 14
click at [1368, 606] on link "LIRN / NAP - Fuel" at bounding box center [1337, 603] width 86 height 14
click at [1549, 71] on icon at bounding box center [1550, 73] width 21 height 21
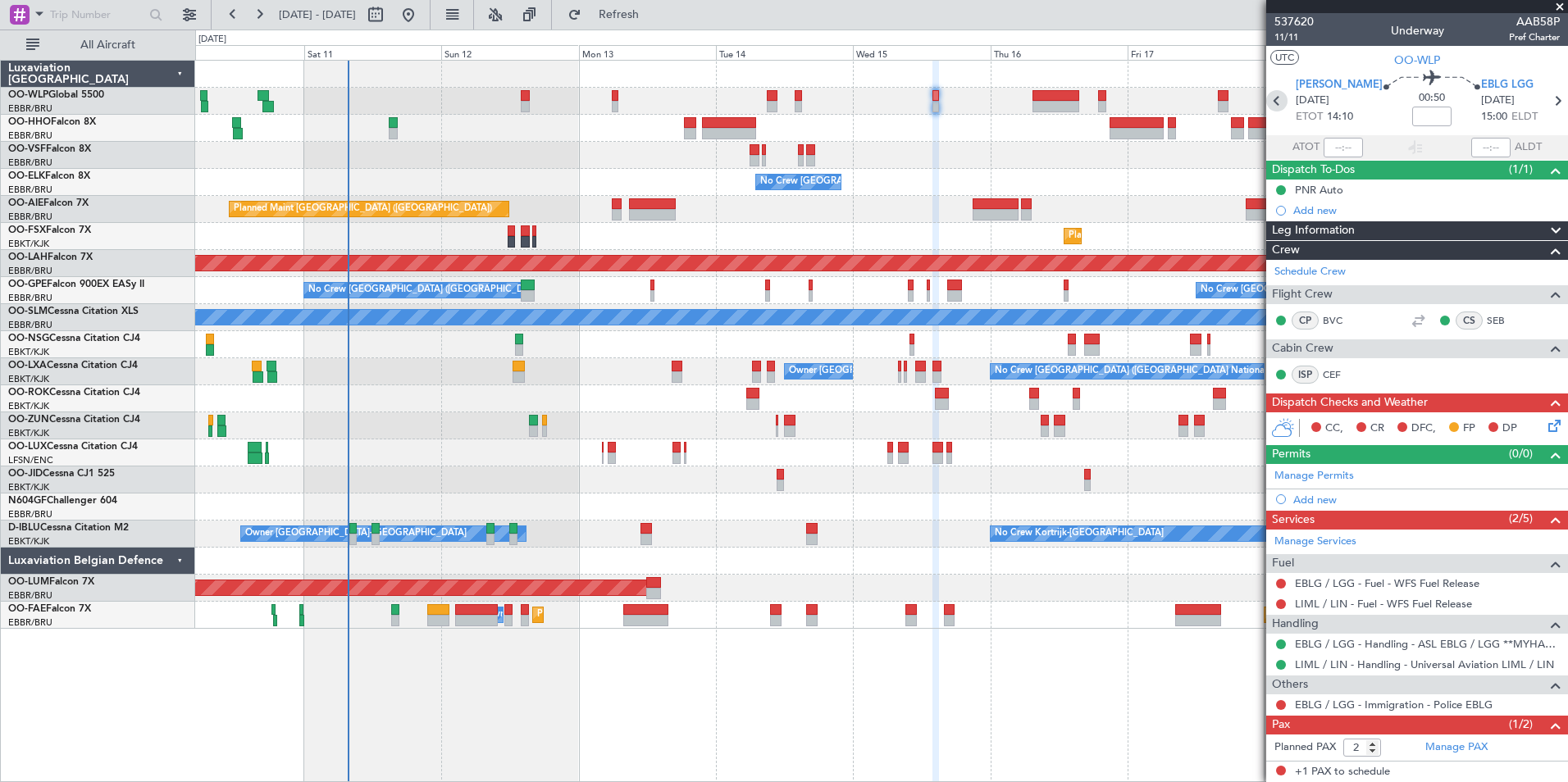
click at [1278, 99] on icon at bounding box center [1276, 100] width 21 height 21
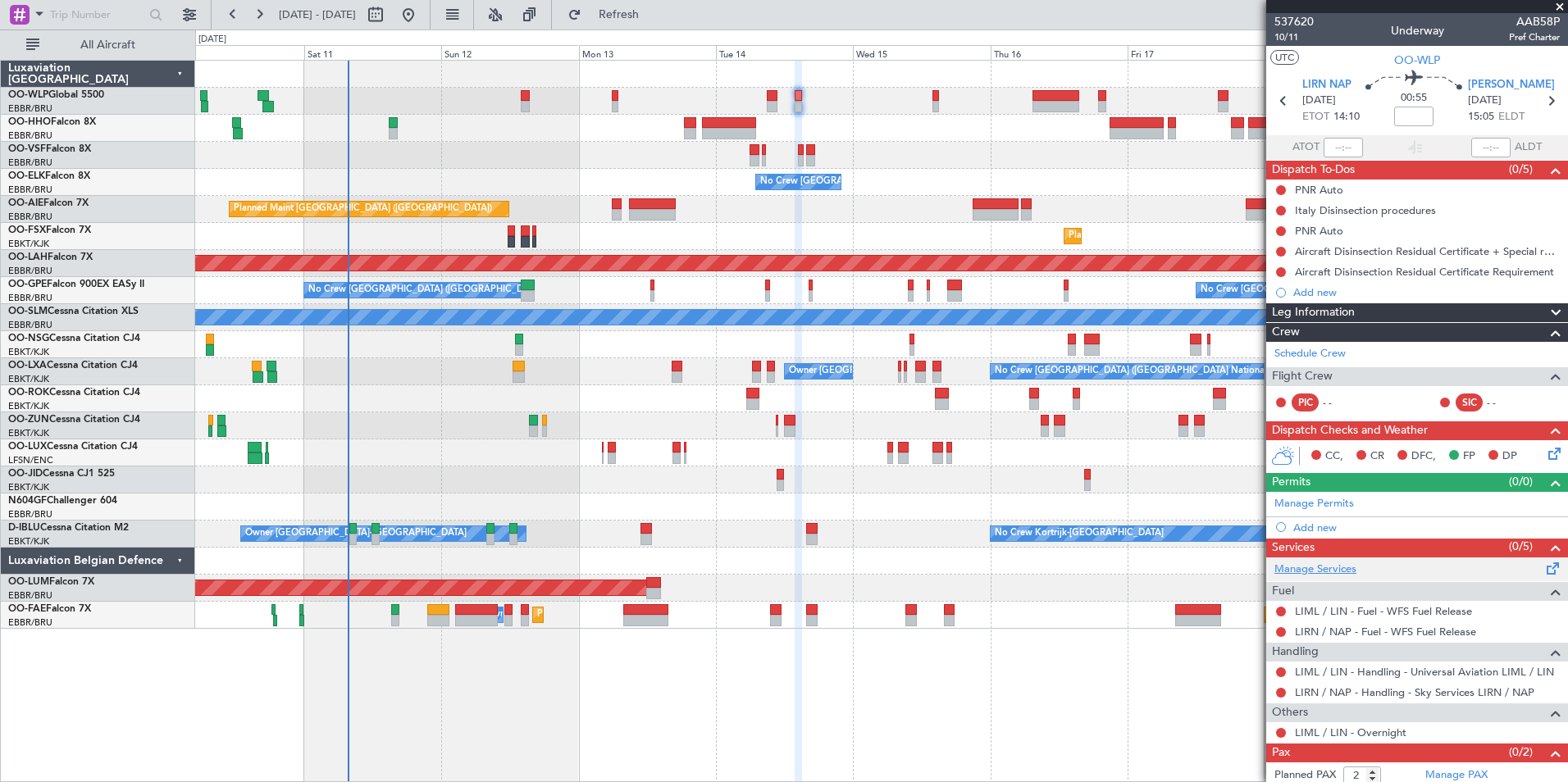
click at [1328, 566] on link "Manage Services" at bounding box center [1315, 570] width 82 height 17
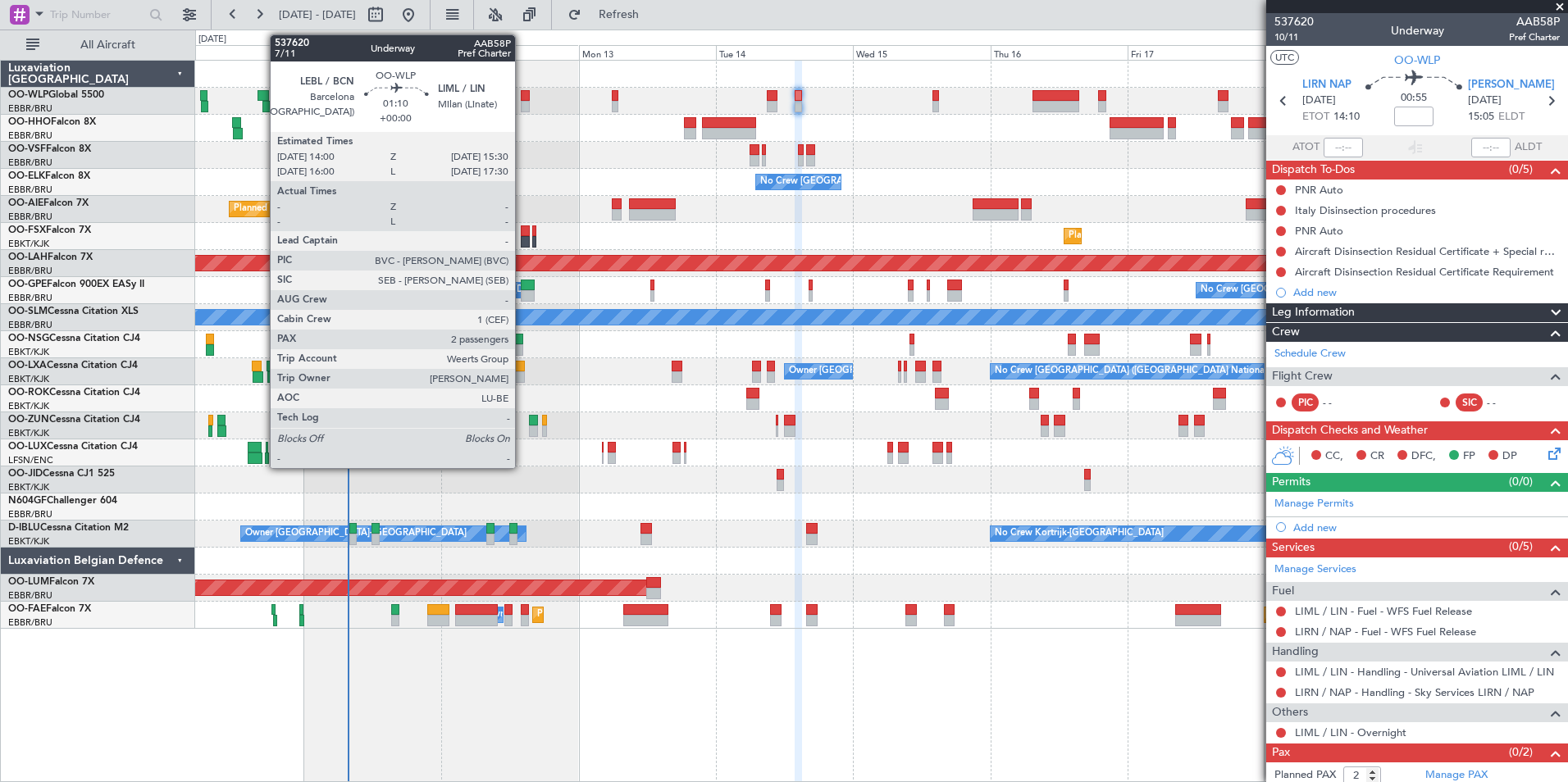
click at [523, 94] on div at bounding box center [525, 96] width 9 height 11
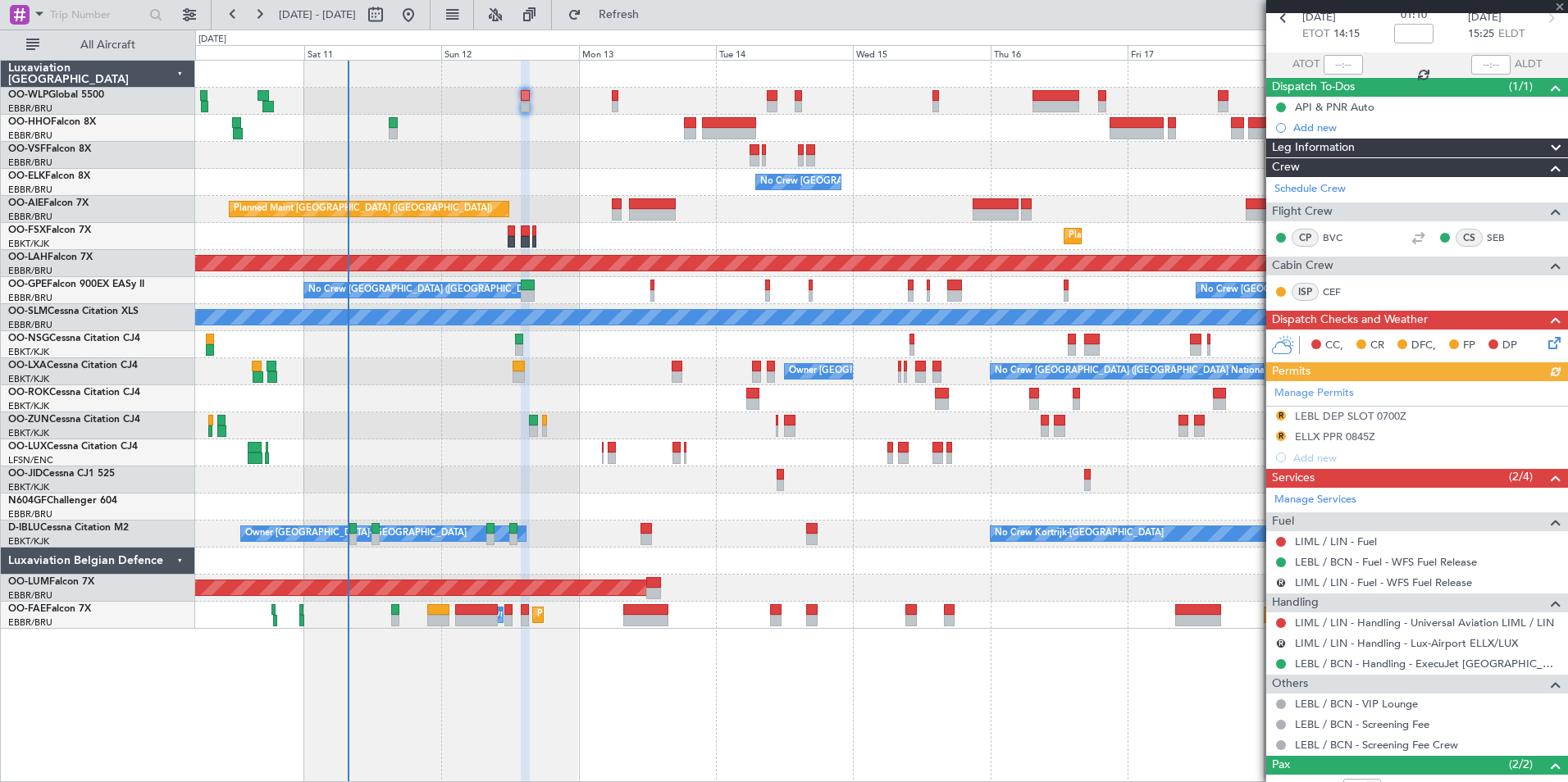
scroll to position [176, 0]
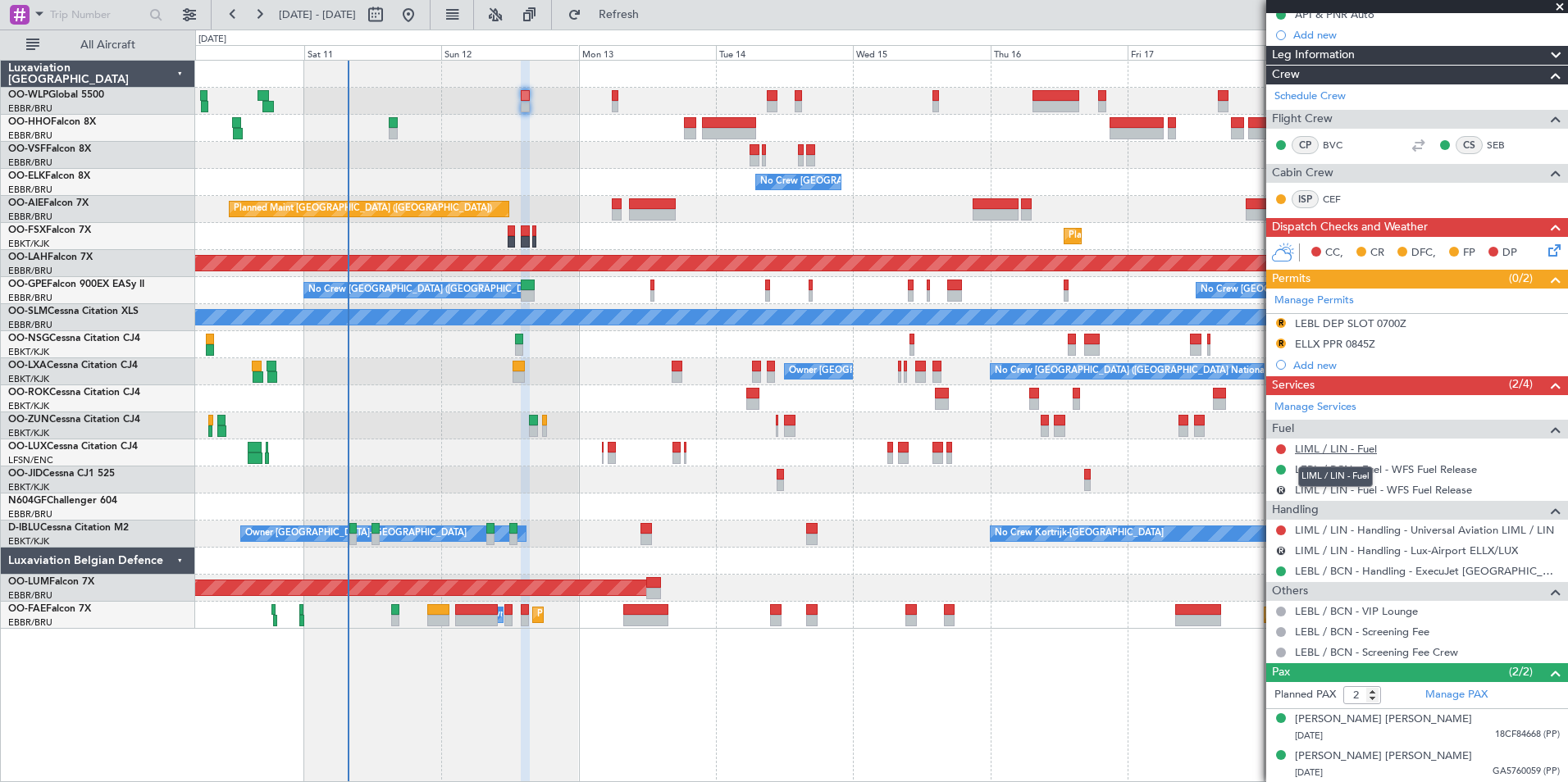
click at [1315, 443] on link "LIML / LIN - Fuel" at bounding box center [1335, 448] width 82 height 14
click at [1329, 567] on link "LEBL / BCN - Handling - ExecuJet [GEOGRAPHIC_DATA] [PERSON_NAME]/BCN" at bounding box center [1427, 571] width 265 height 14
click at [1282, 549] on button "R" at bounding box center [1281, 550] width 10 height 10
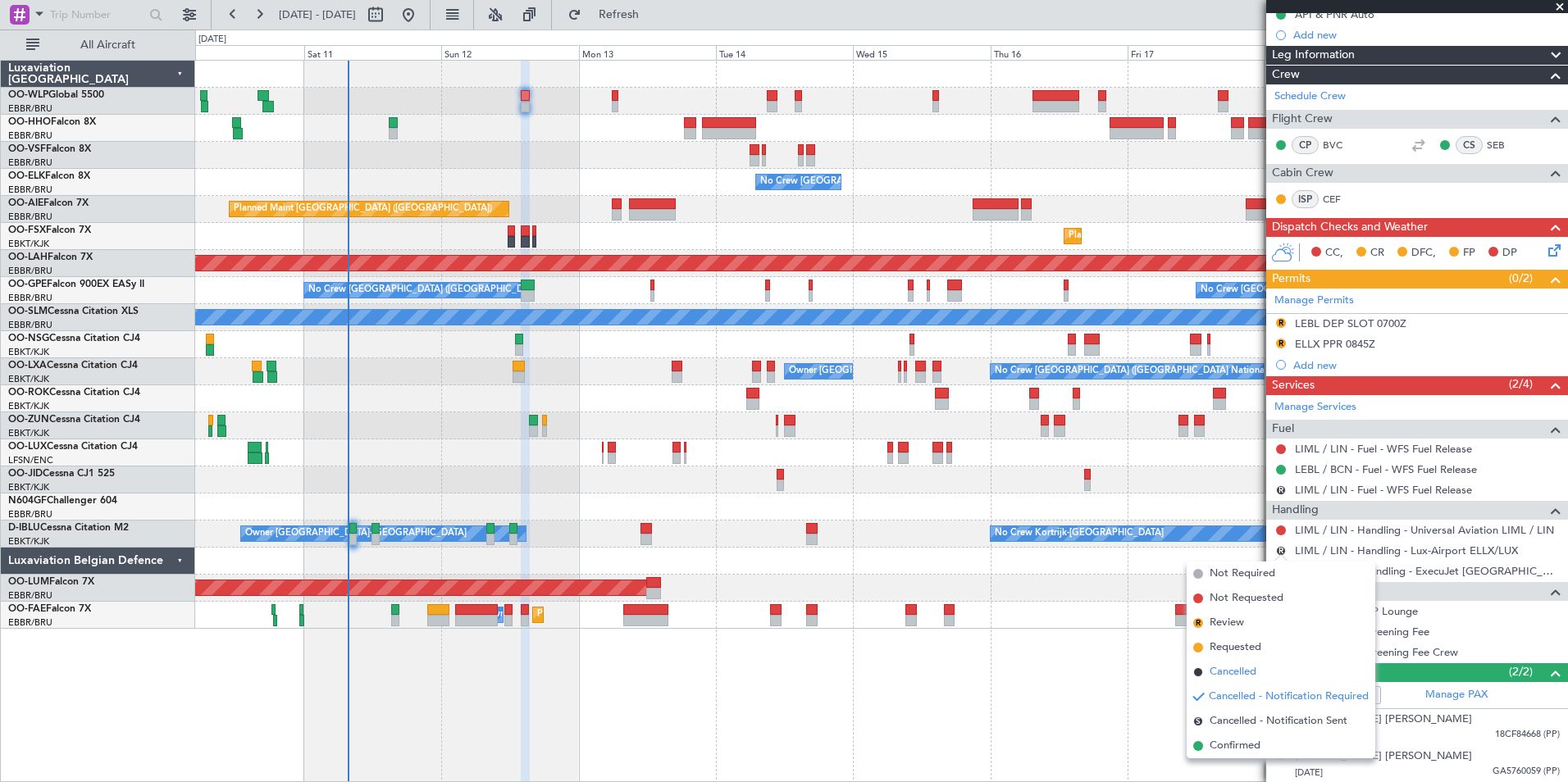
click at [1234, 667] on span "Cancelled" at bounding box center [1232, 672] width 47 height 17
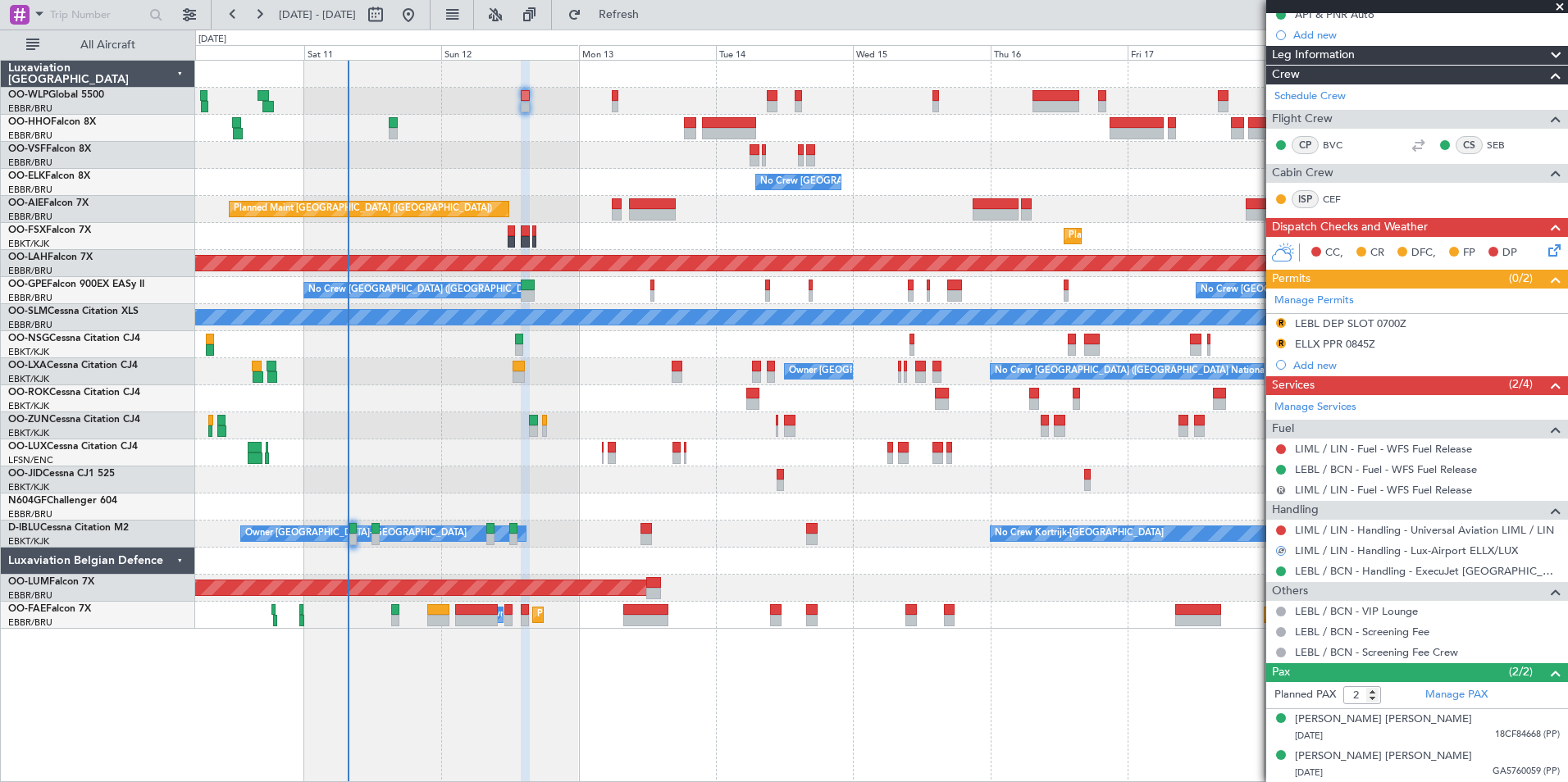
click at [1283, 488] on button "R" at bounding box center [1281, 490] width 10 height 10
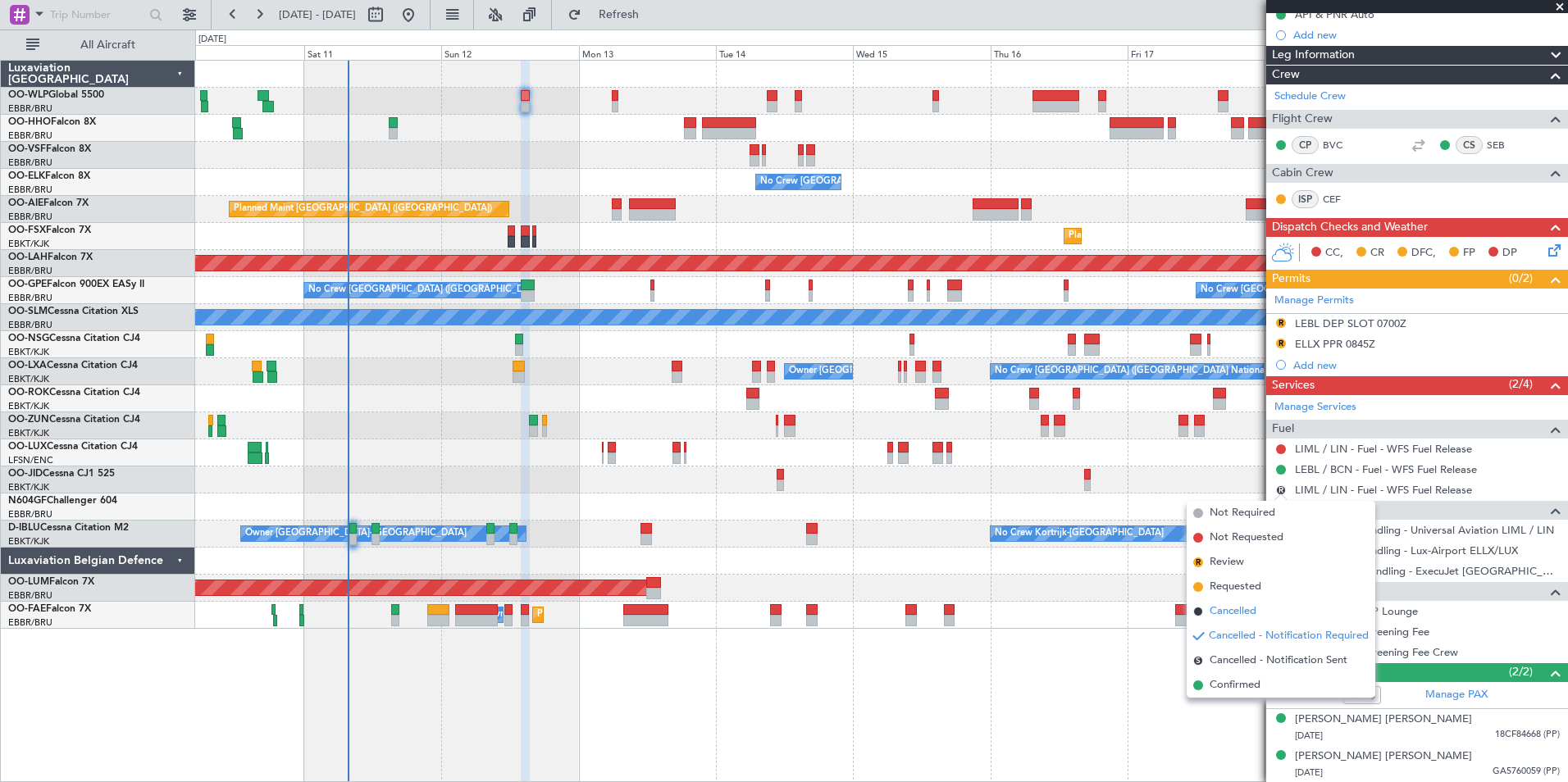
click at [1240, 613] on span "Cancelled" at bounding box center [1232, 612] width 47 height 17
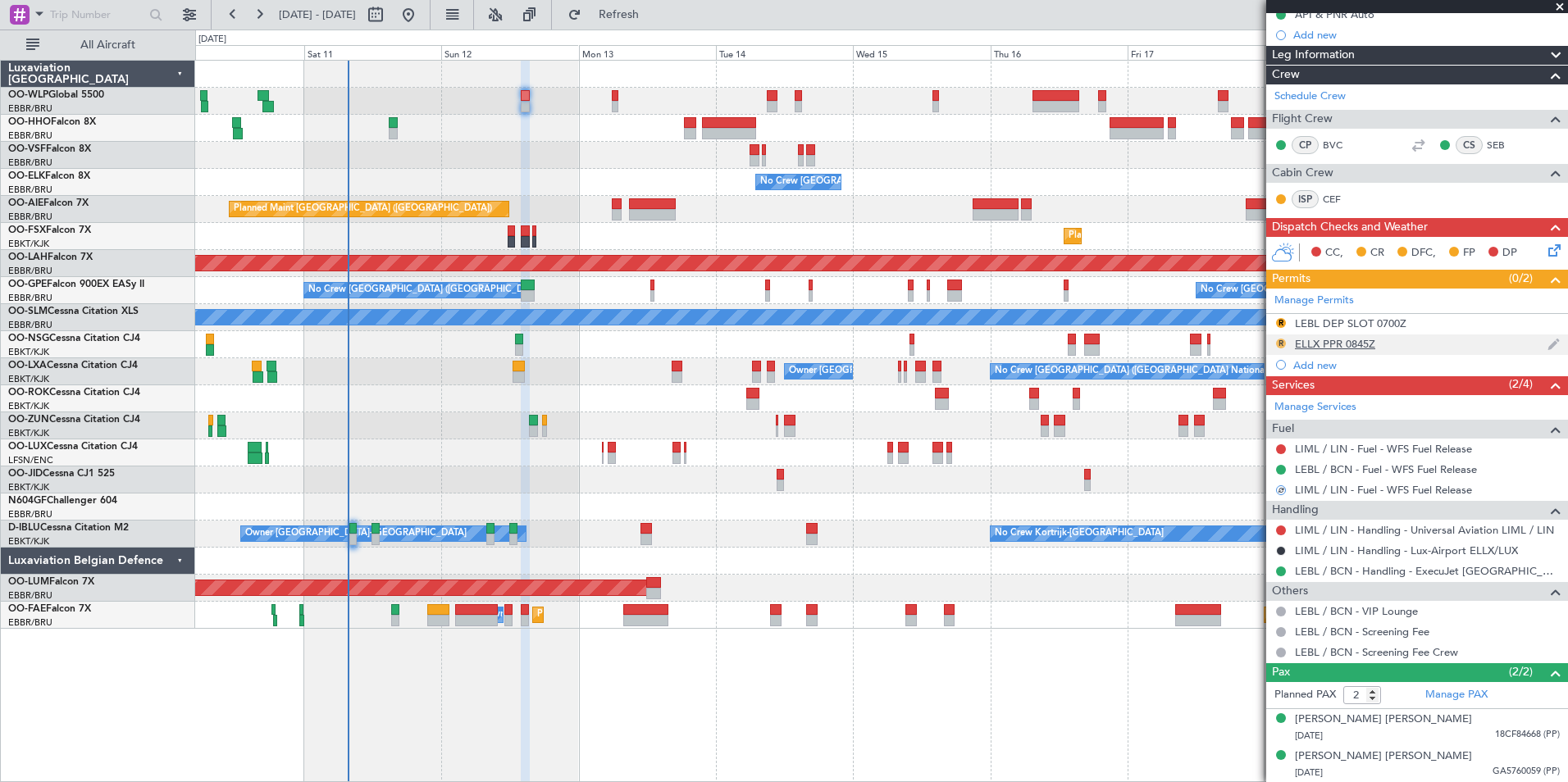
click at [1282, 343] on button "R" at bounding box center [1281, 343] width 10 height 10
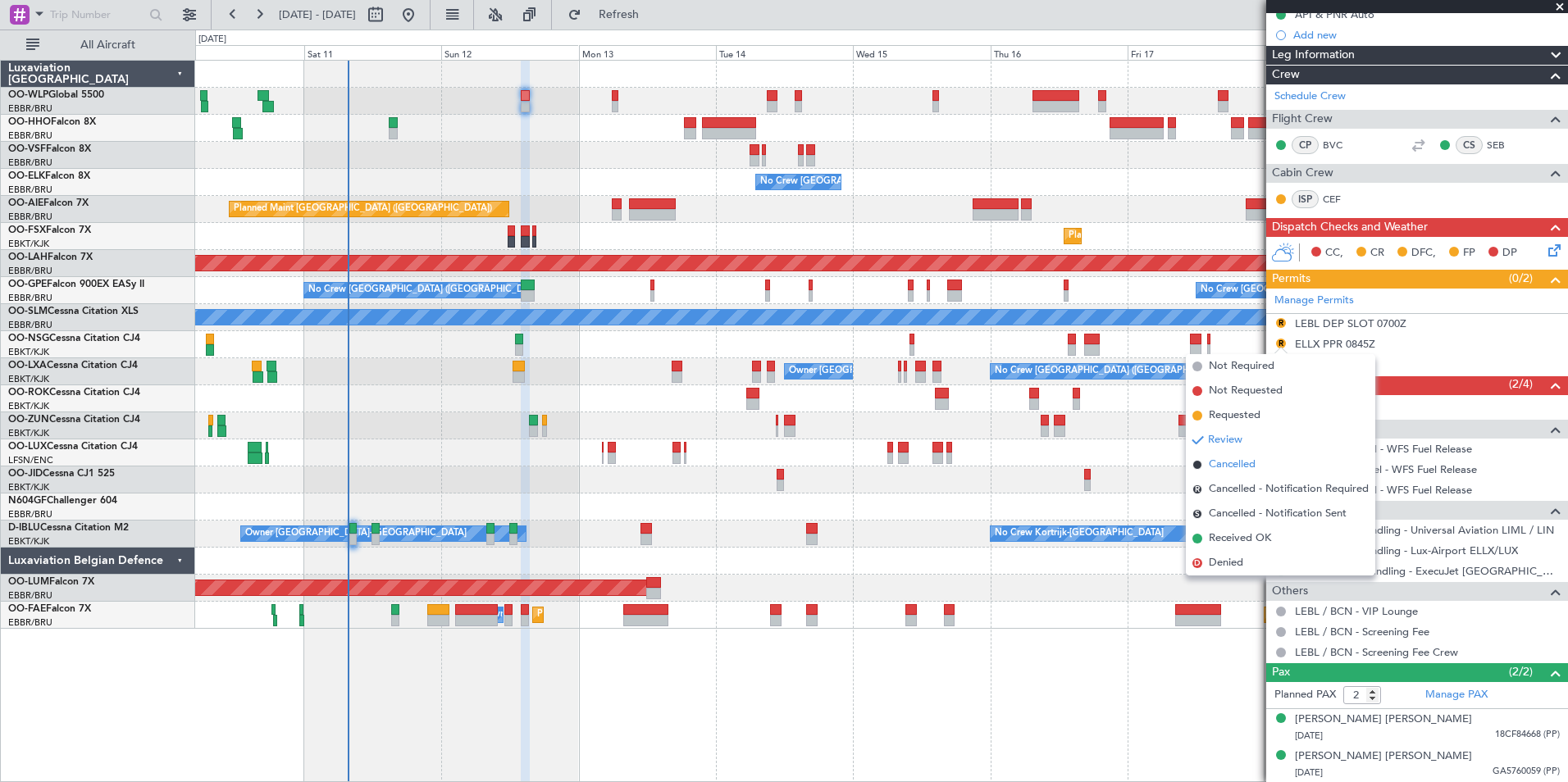
click at [1237, 468] on span "Cancelled" at bounding box center [1232, 465] width 47 height 17
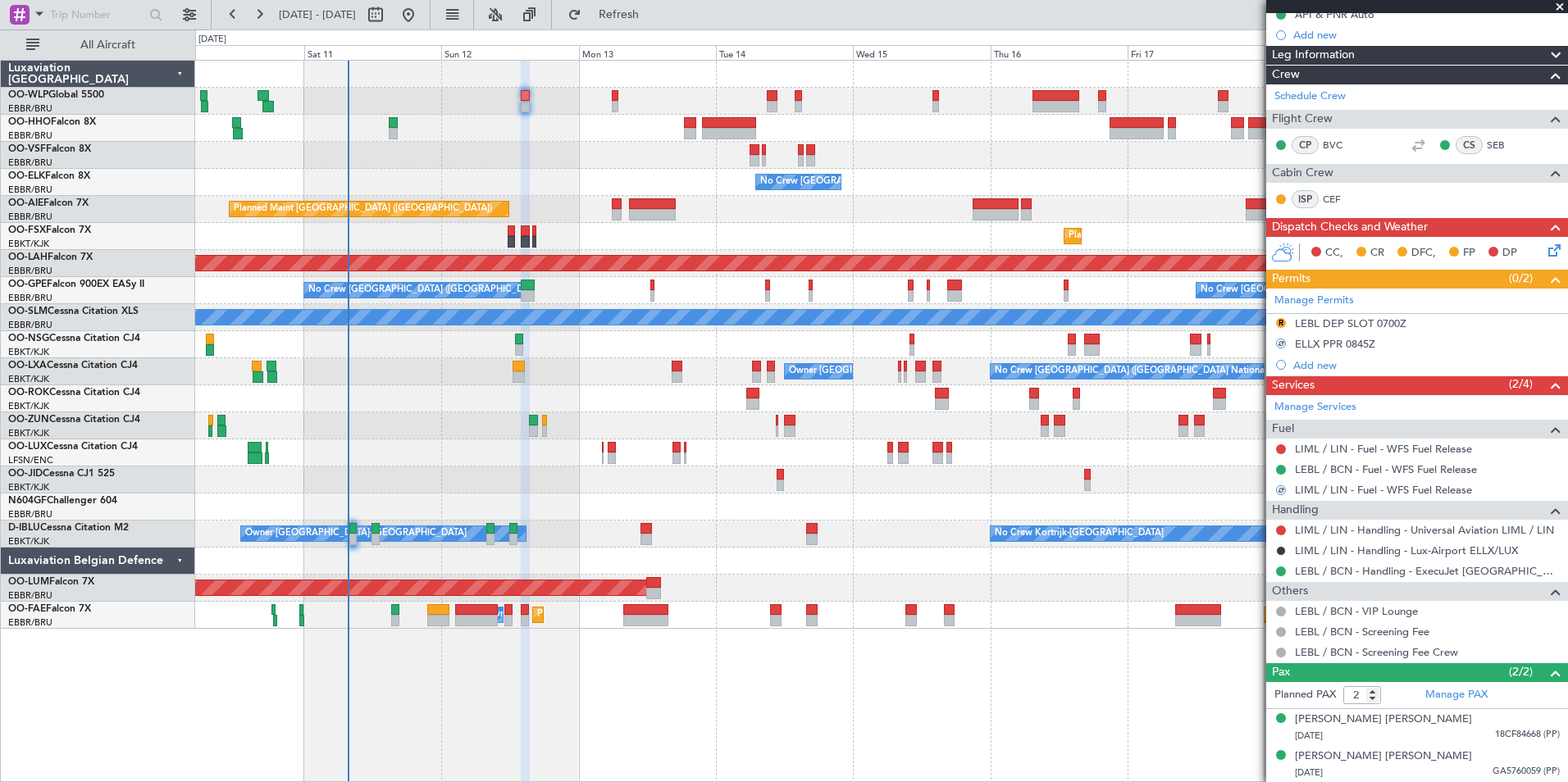
scroll to position [0, 0]
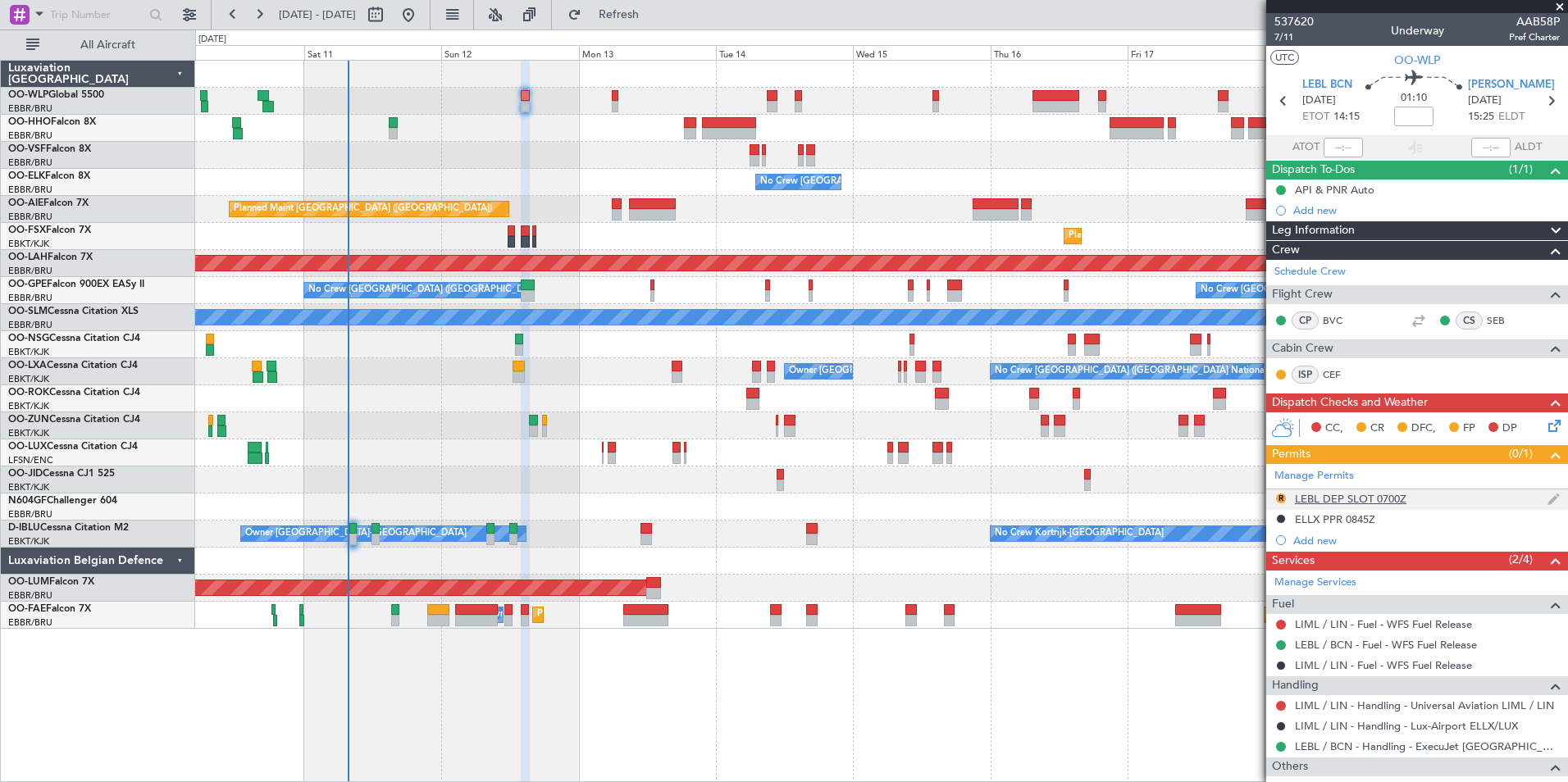
click at [1339, 495] on div "LEBL DEP SLOT 0700Z" at bounding box center [1350, 498] width 112 height 14
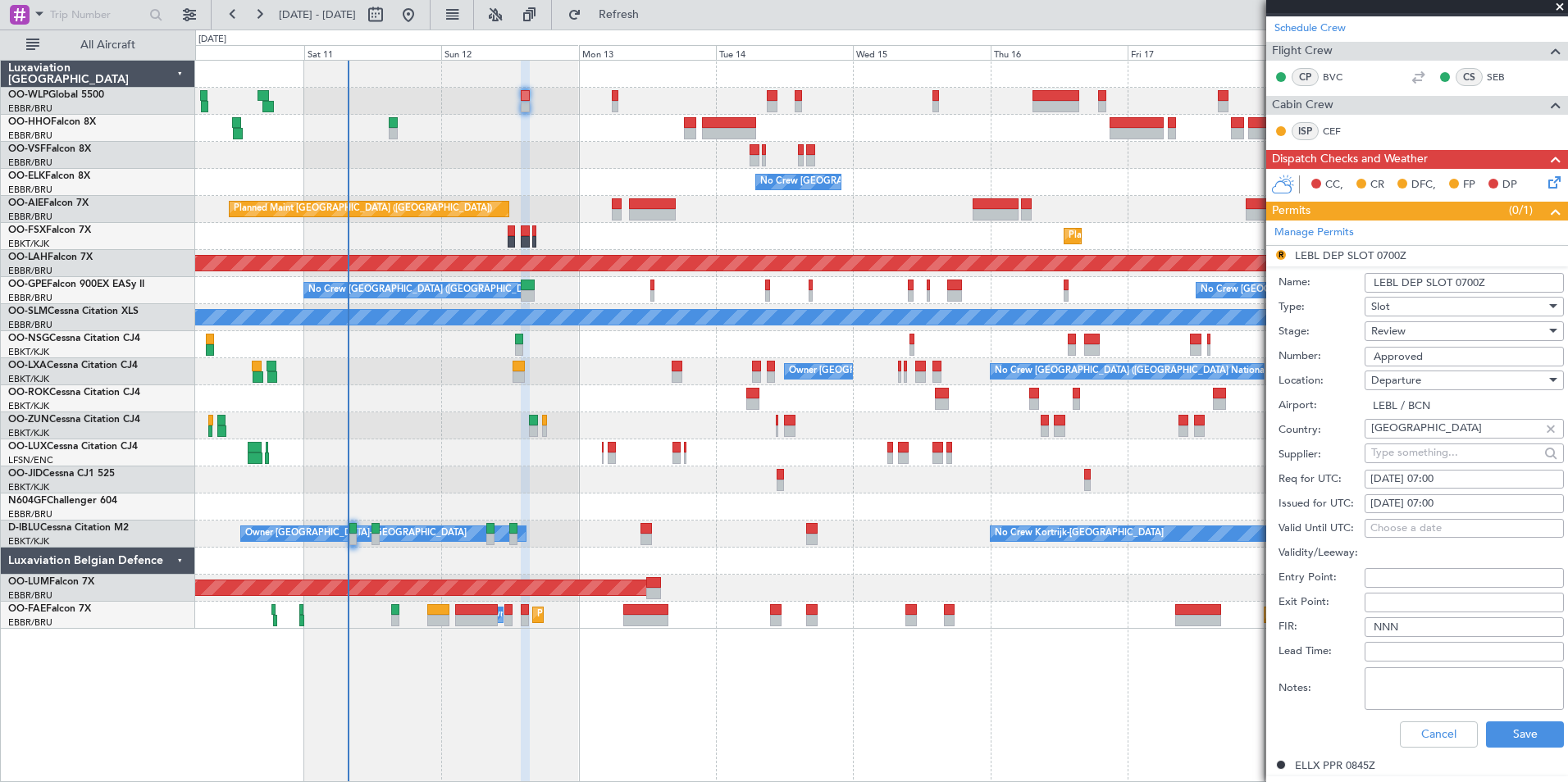
scroll to position [245, 0]
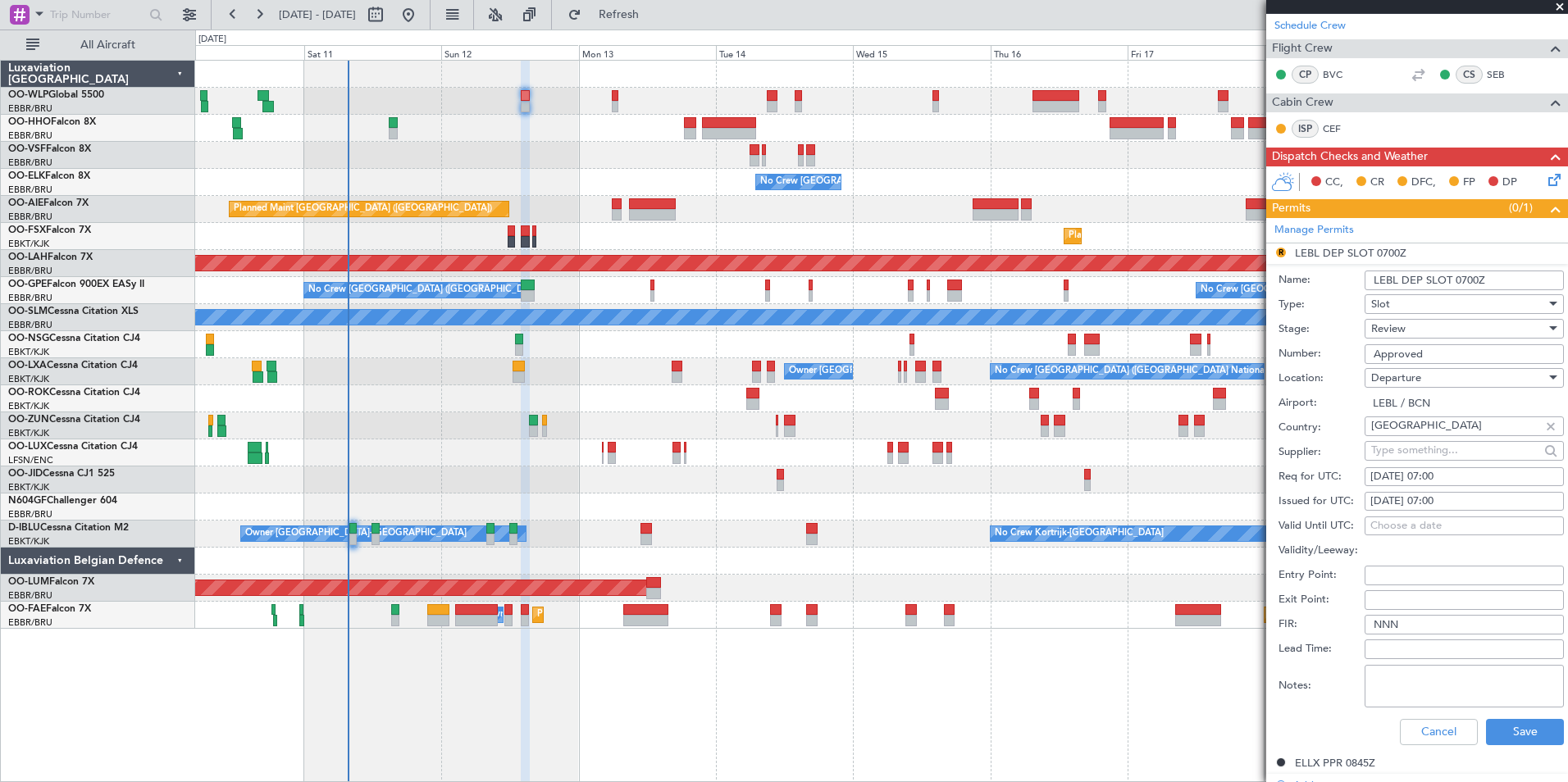
click at [1391, 474] on div "13/10/2025 07:00" at bounding box center [1464, 477] width 188 height 17
select select "10"
select select "2025"
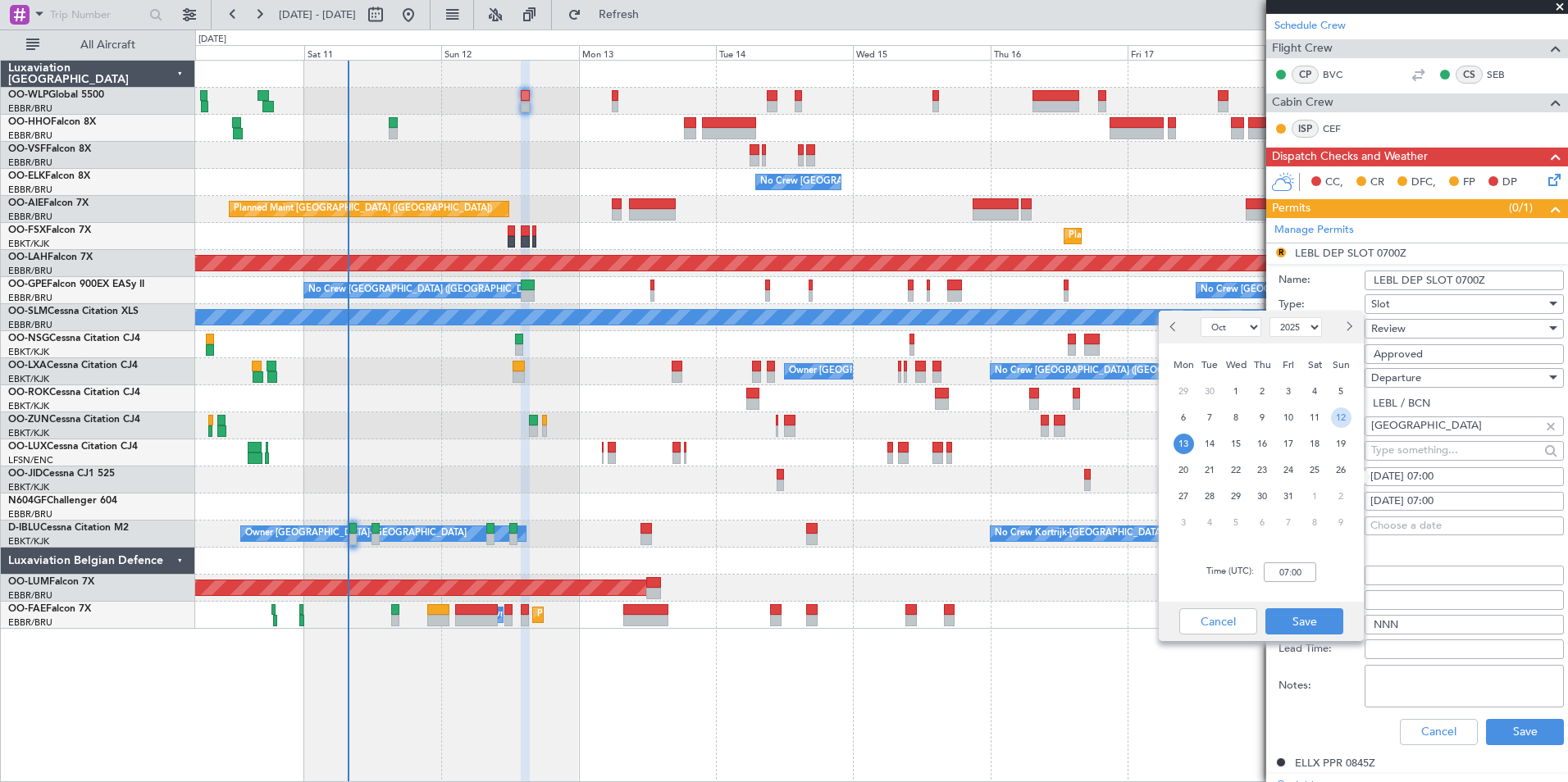
click at [1340, 413] on span "12" at bounding box center [1341, 418] width 20 height 20
click at [1286, 567] on input "00:00" at bounding box center [1290, 572] width 52 height 20
type input "14:00"
click at [1314, 623] on button "Save" at bounding box center [1304, 621] width 78 height 26
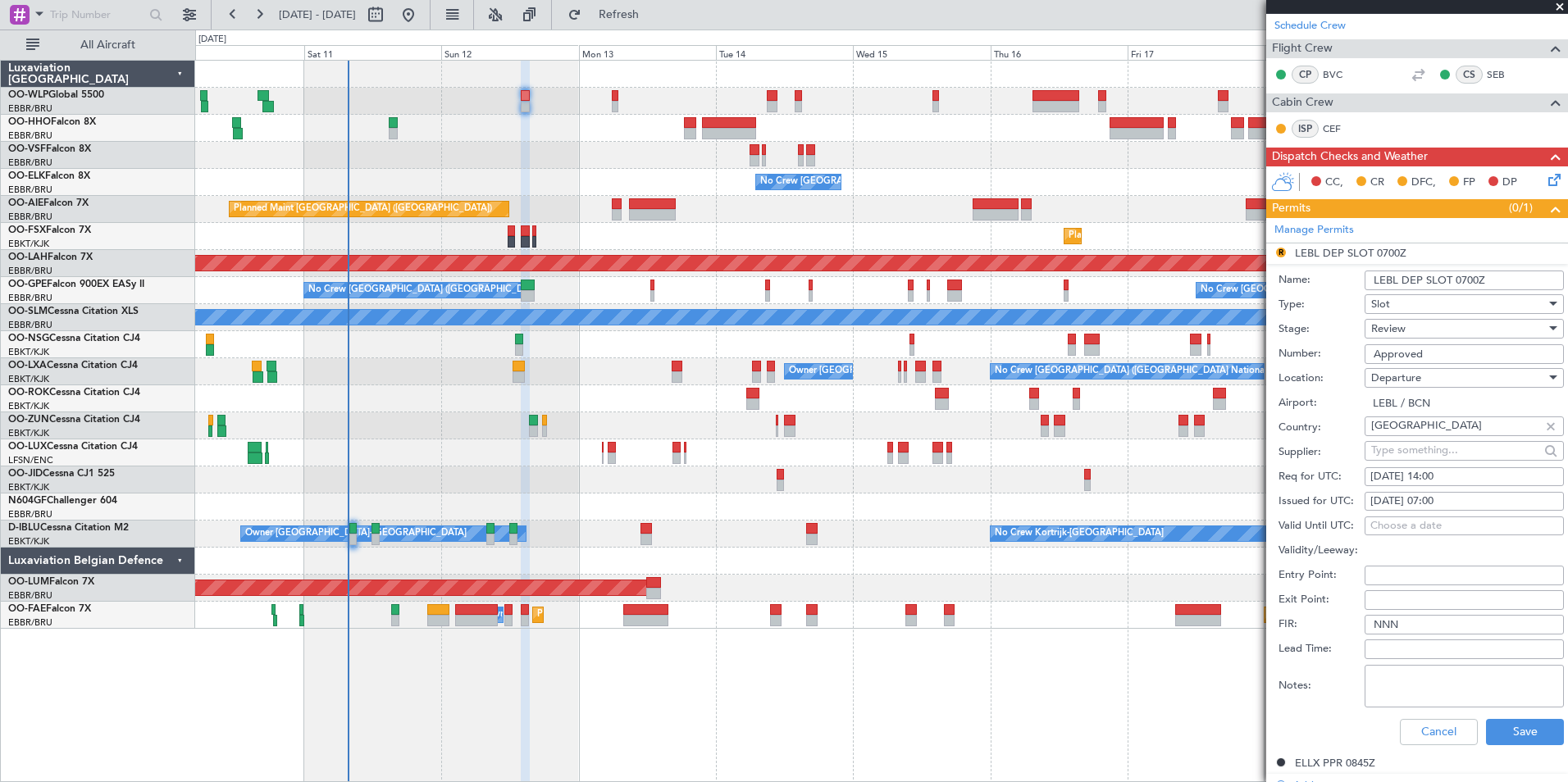
click at [1443, 502] on div "13/10/2025 07:00" at bounding box center [1464, 502] width 188 height 17
select select "10"
select select "2025"
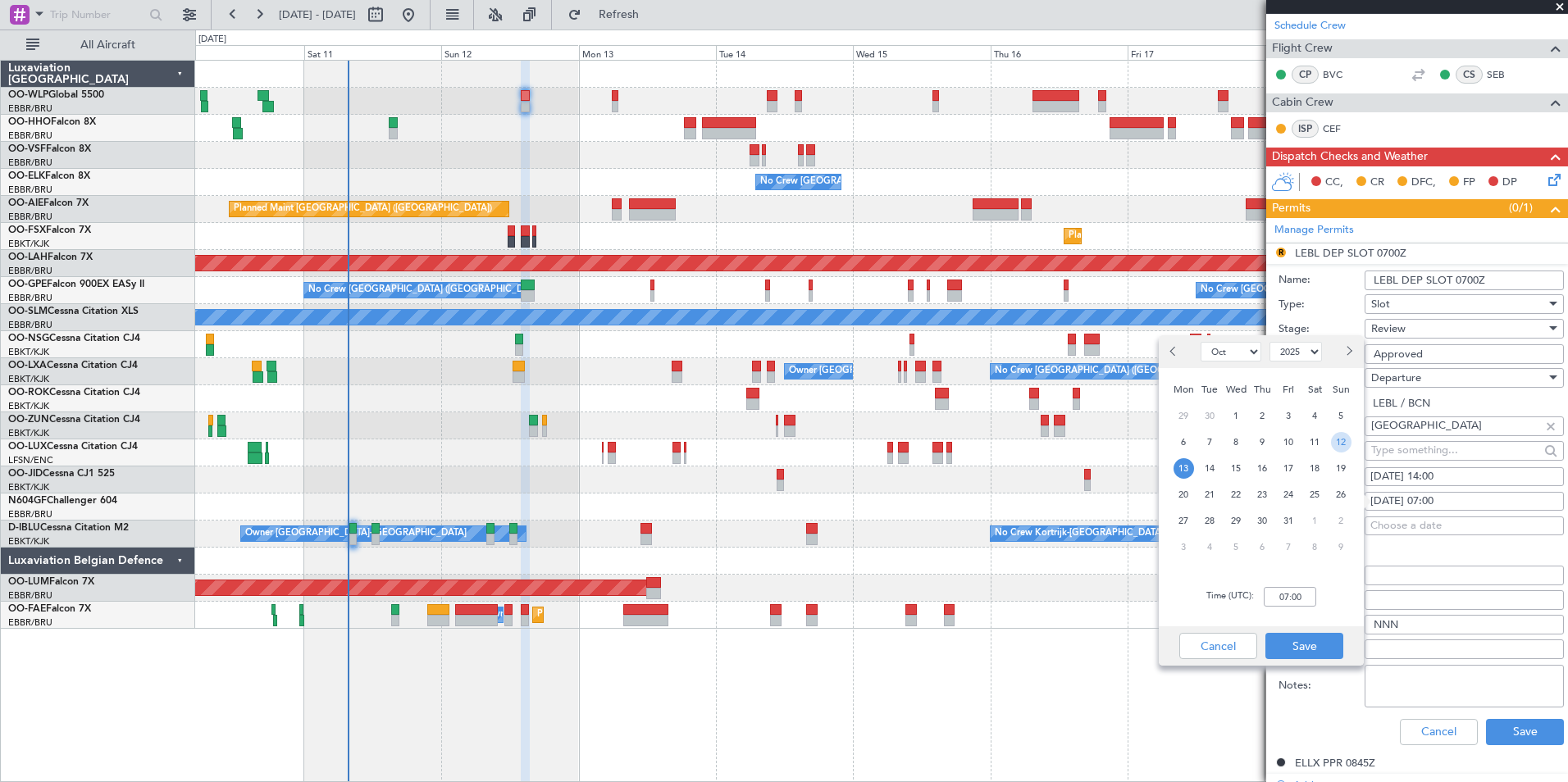
click at [1342, 443] on span "12" at bounding box center [1341, 443] width 20 height 20
click at [1286, 594] on input "00:00" at bounding box center [1290, 596] width 52 height 20
type input "14:00"
click at [1317, 642] on button "Save" at bounding box center [1304, 646] width 78 height 26
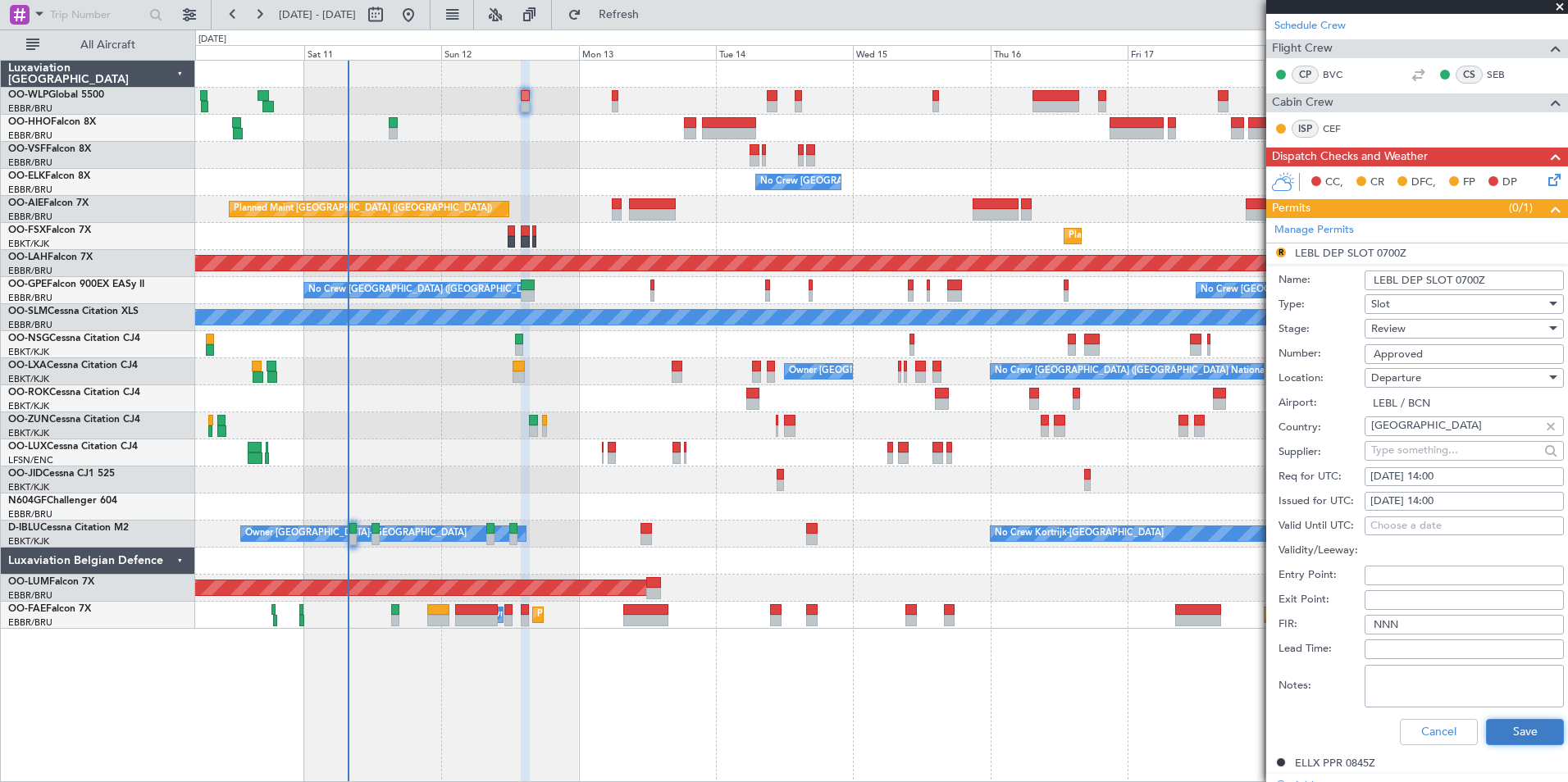
click at [1523, 728] on button "Save" at bounding box center [1525, 732] width 78 height 26
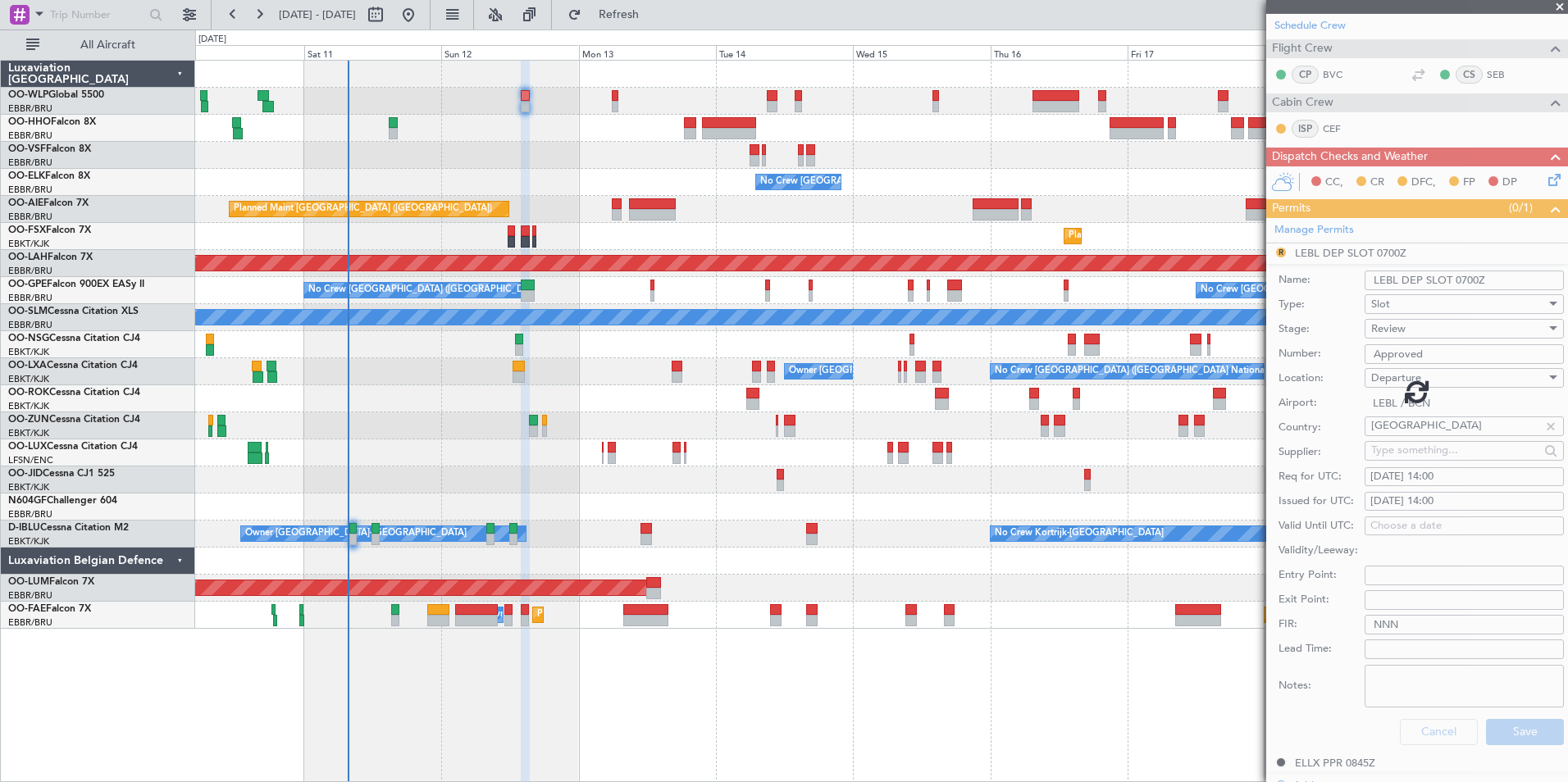
scroll to position [176, 0]
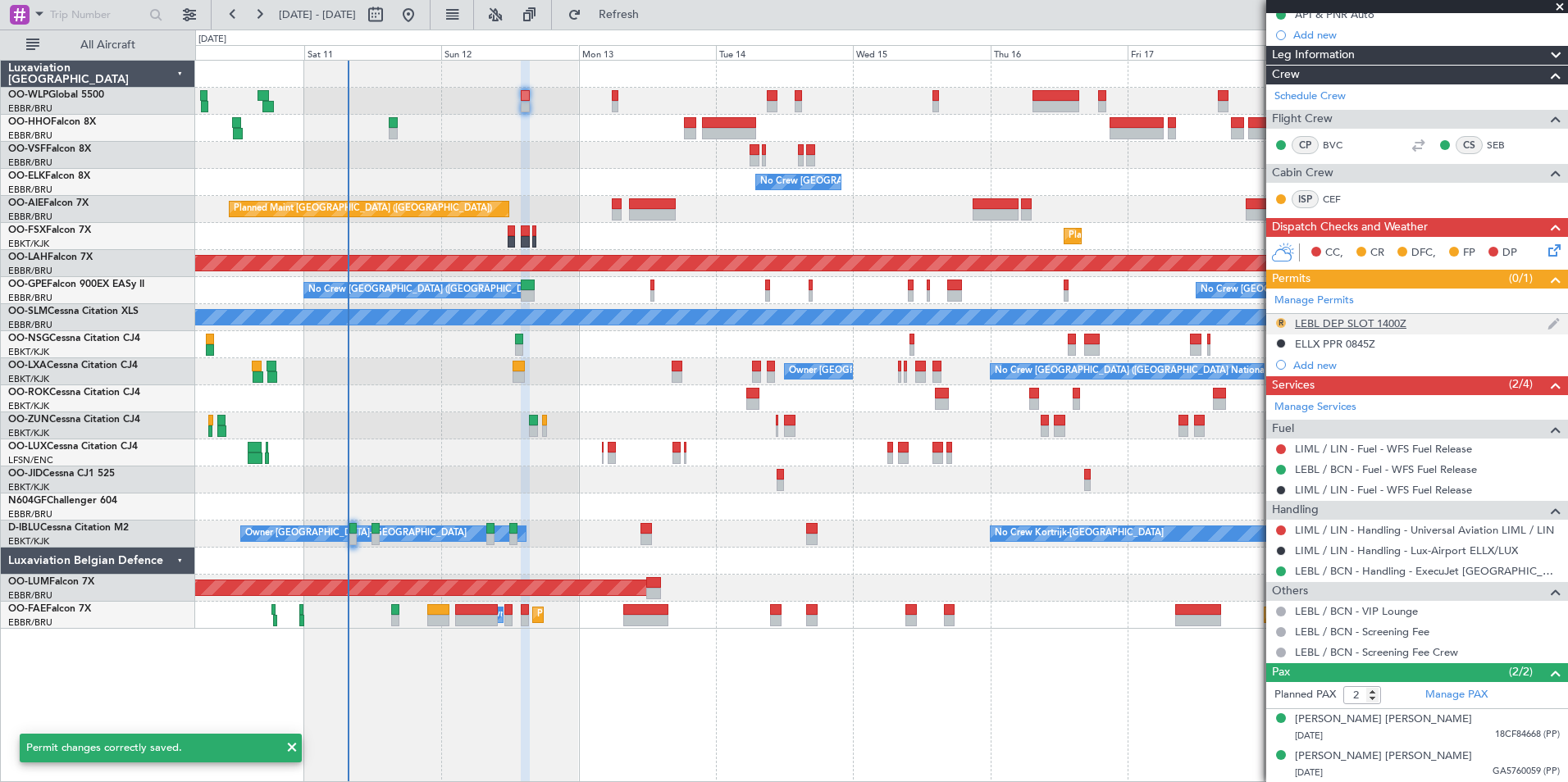
click at [1281, 322] on button "R" at bounding box center [1281, 323] width 10 height 10
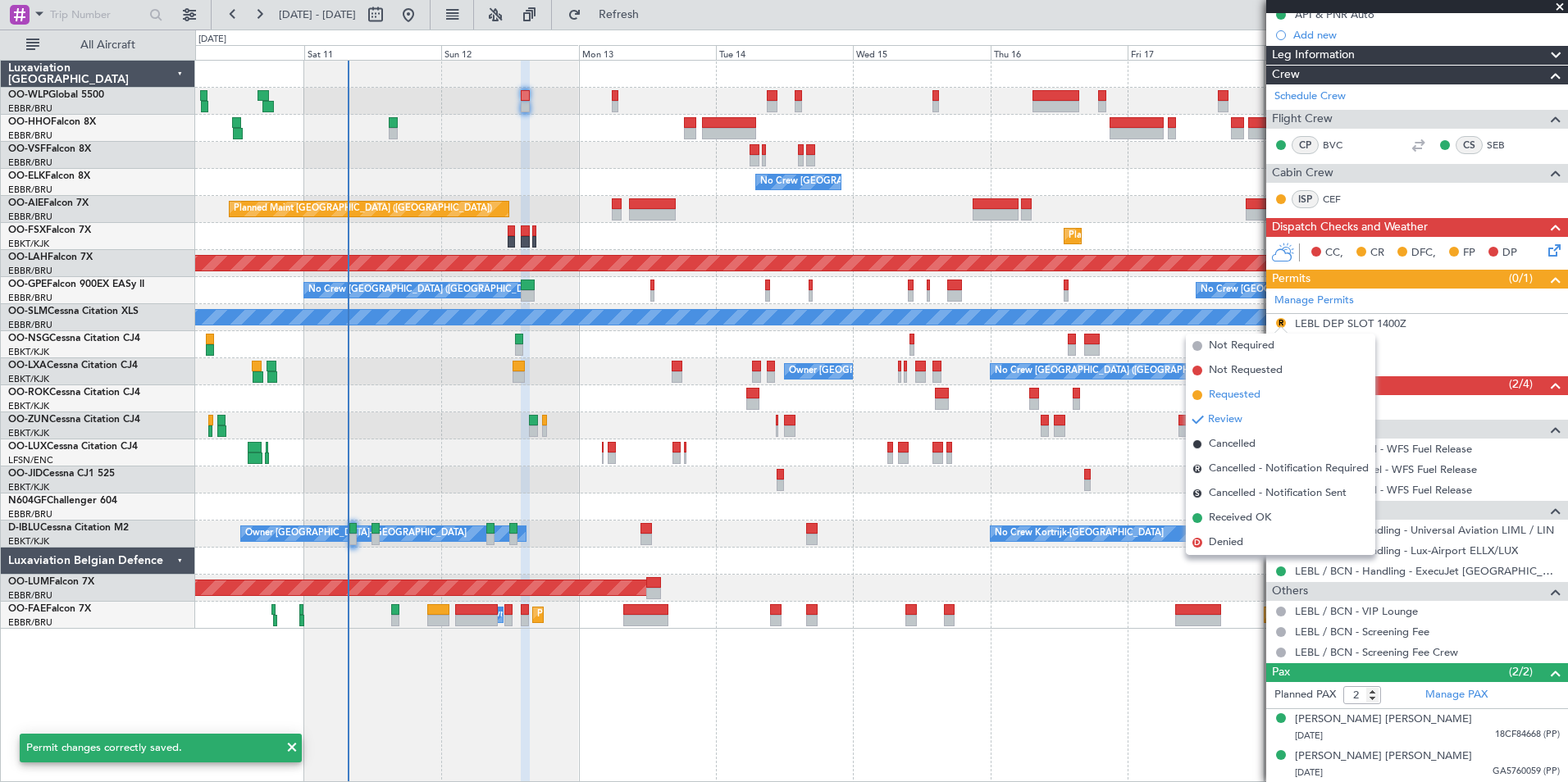
click at [1235, 391] on span "Requested" at bounding box center [1235, 395] width 52 height 17
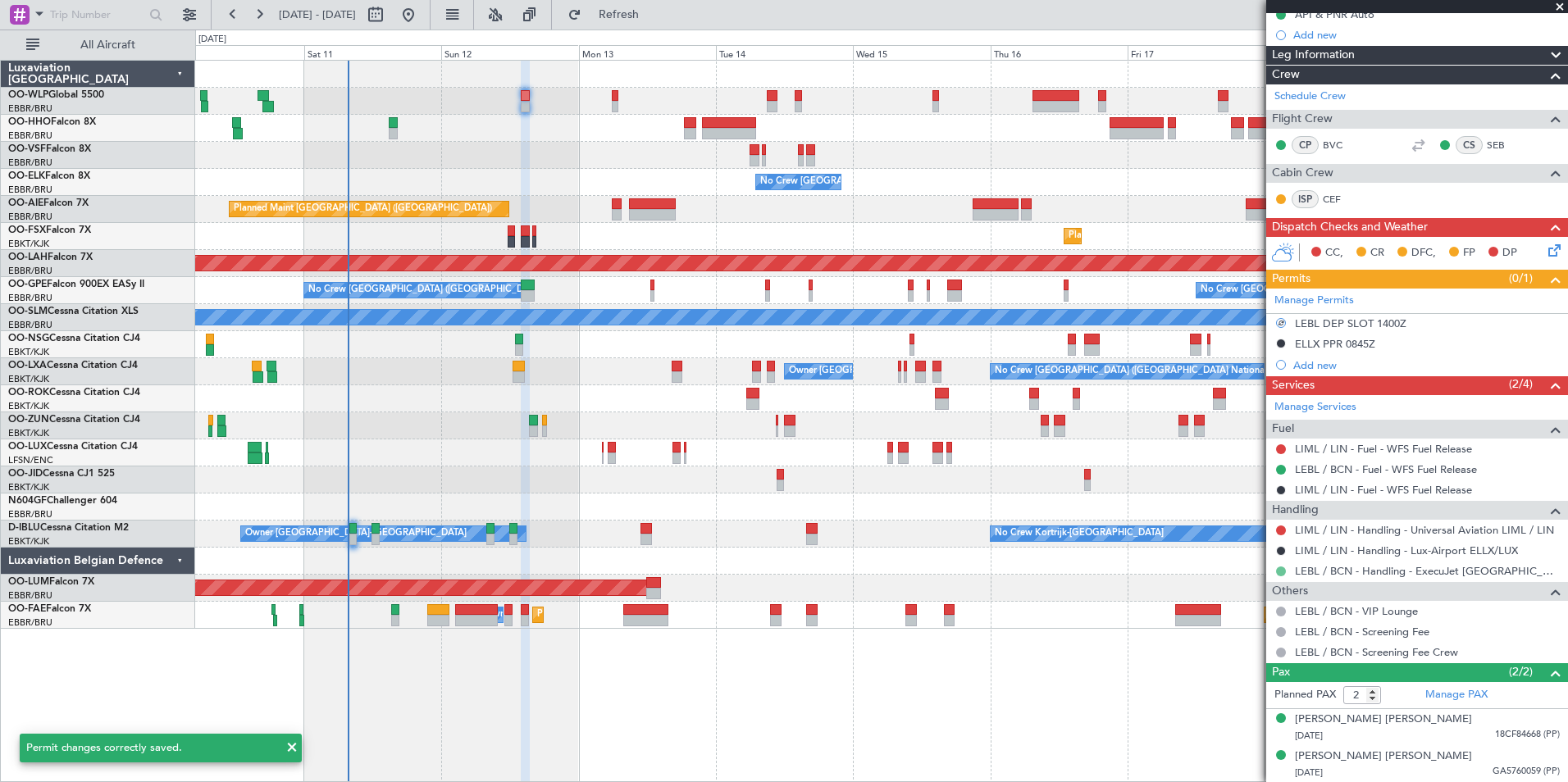
click at [1279, 572] on button at bounding box center [1281, 571] width 10 height 10
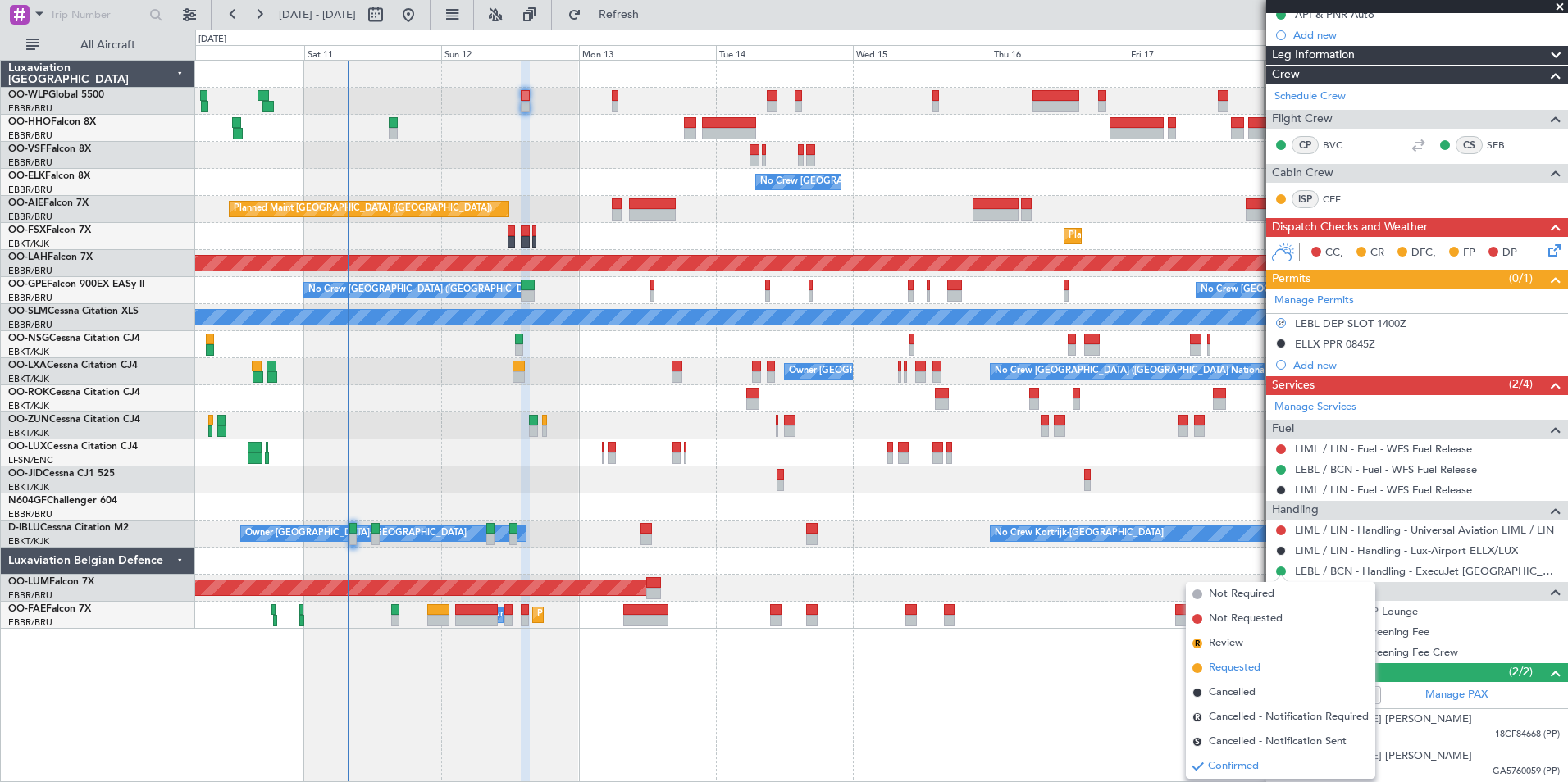
click at [1233, 665] on span "Requested" at bounding box center [1235, 669] width 52 height 17
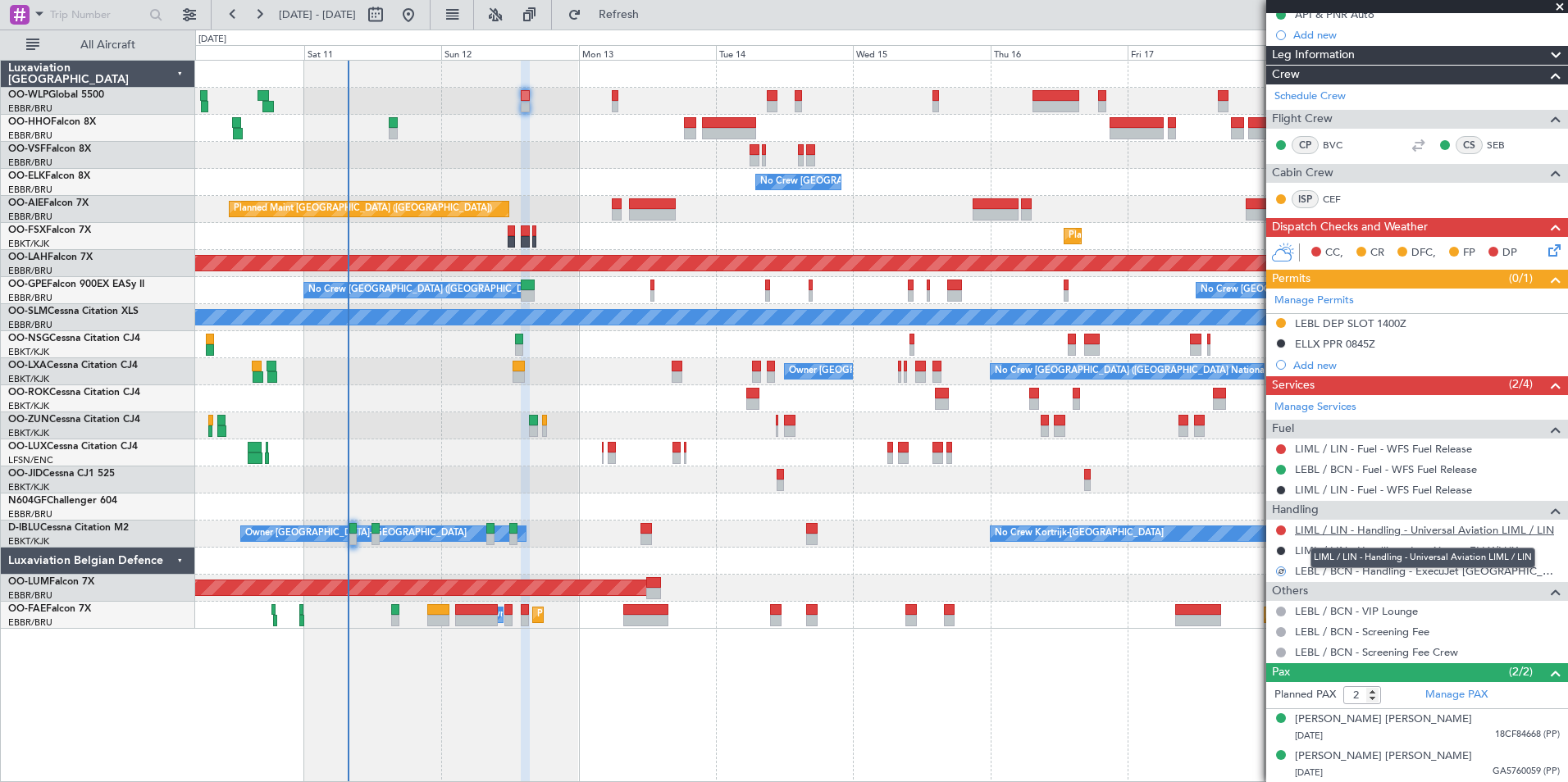
click at [1315, 531] on link "LIML / LIN - Handling - Universal Aviation LIML / LIN" at bounding box center [1424, 529] width 259 height 14
click at [1279, 532] on button at bounding box center [1281, 530] width 10 height 10
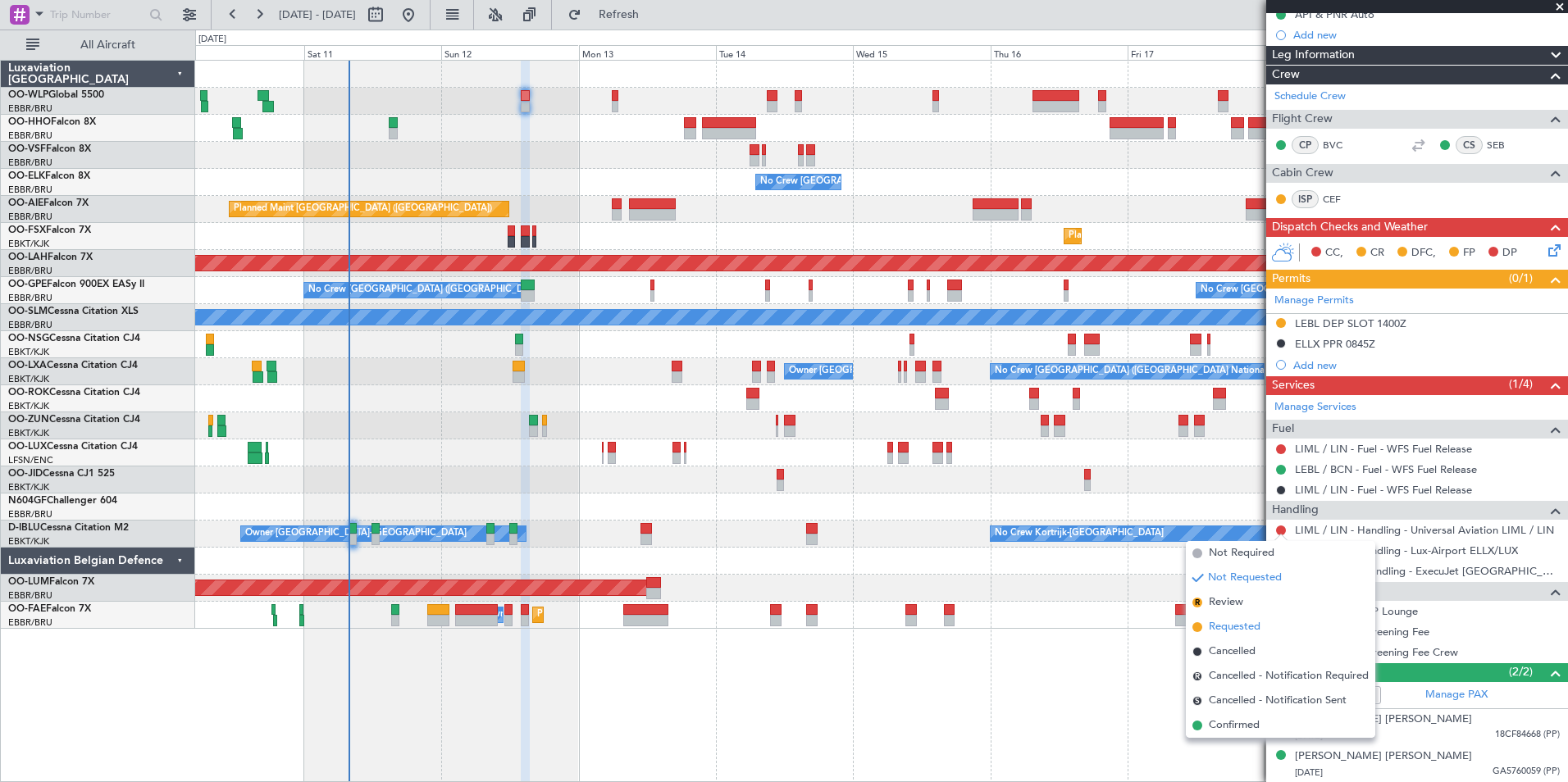
click at [1226, 627] on span "Requested" at bounding box center [1235, 628] width 52 height 17
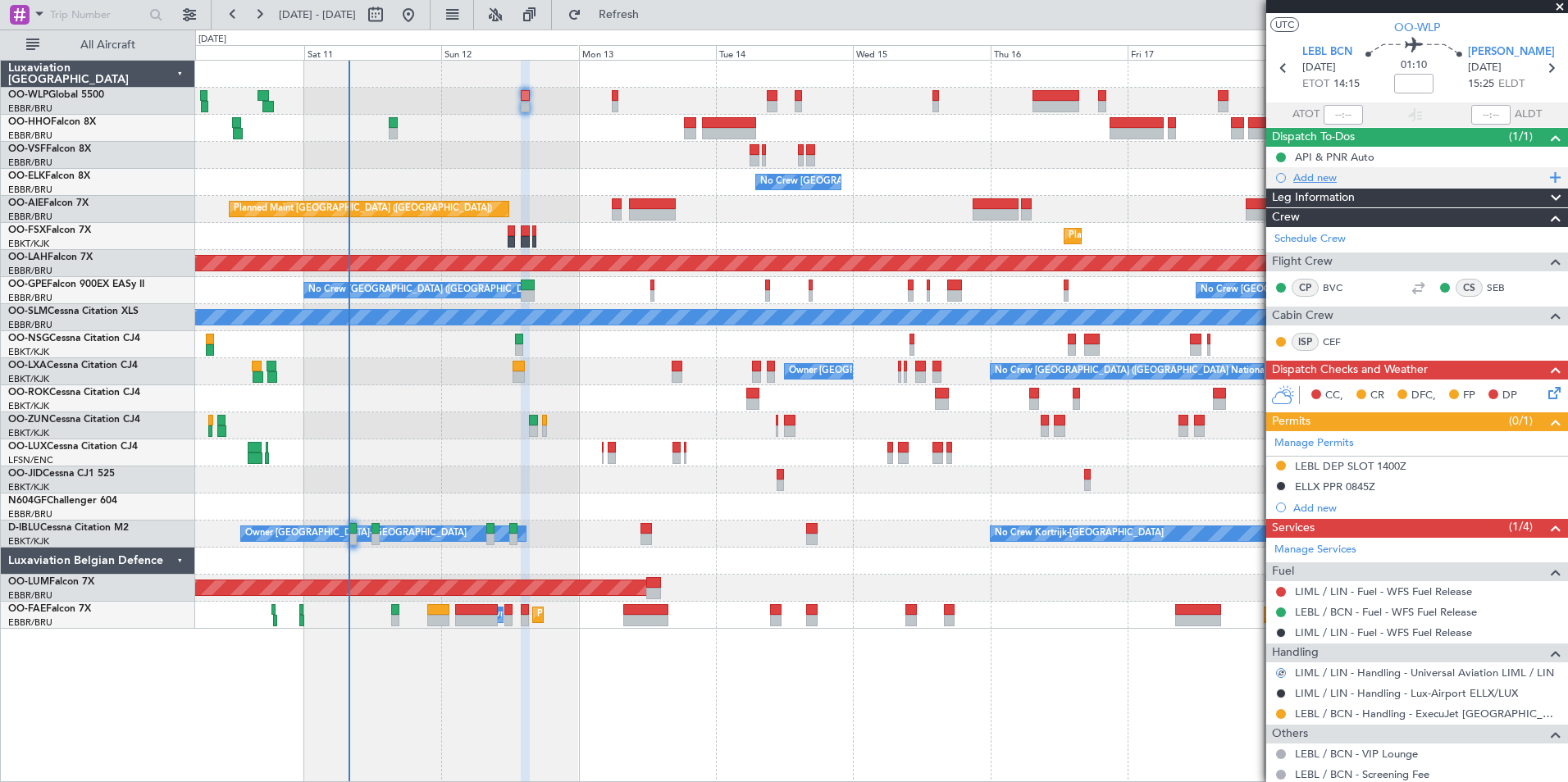
scroll to position [0, 0]
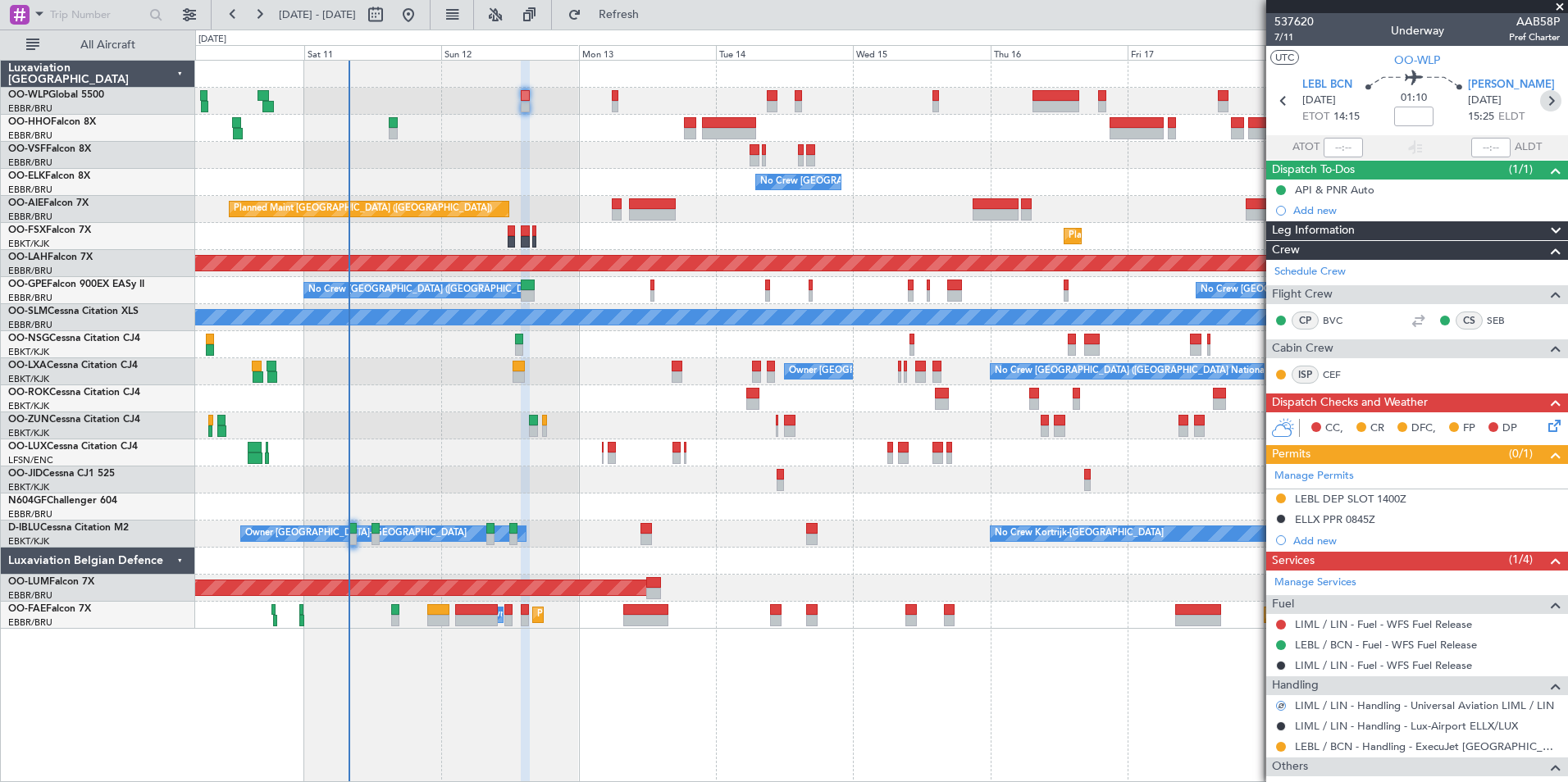
click at [1540, 93] on icon at bounding box center [1550, 100] width 21 height 21
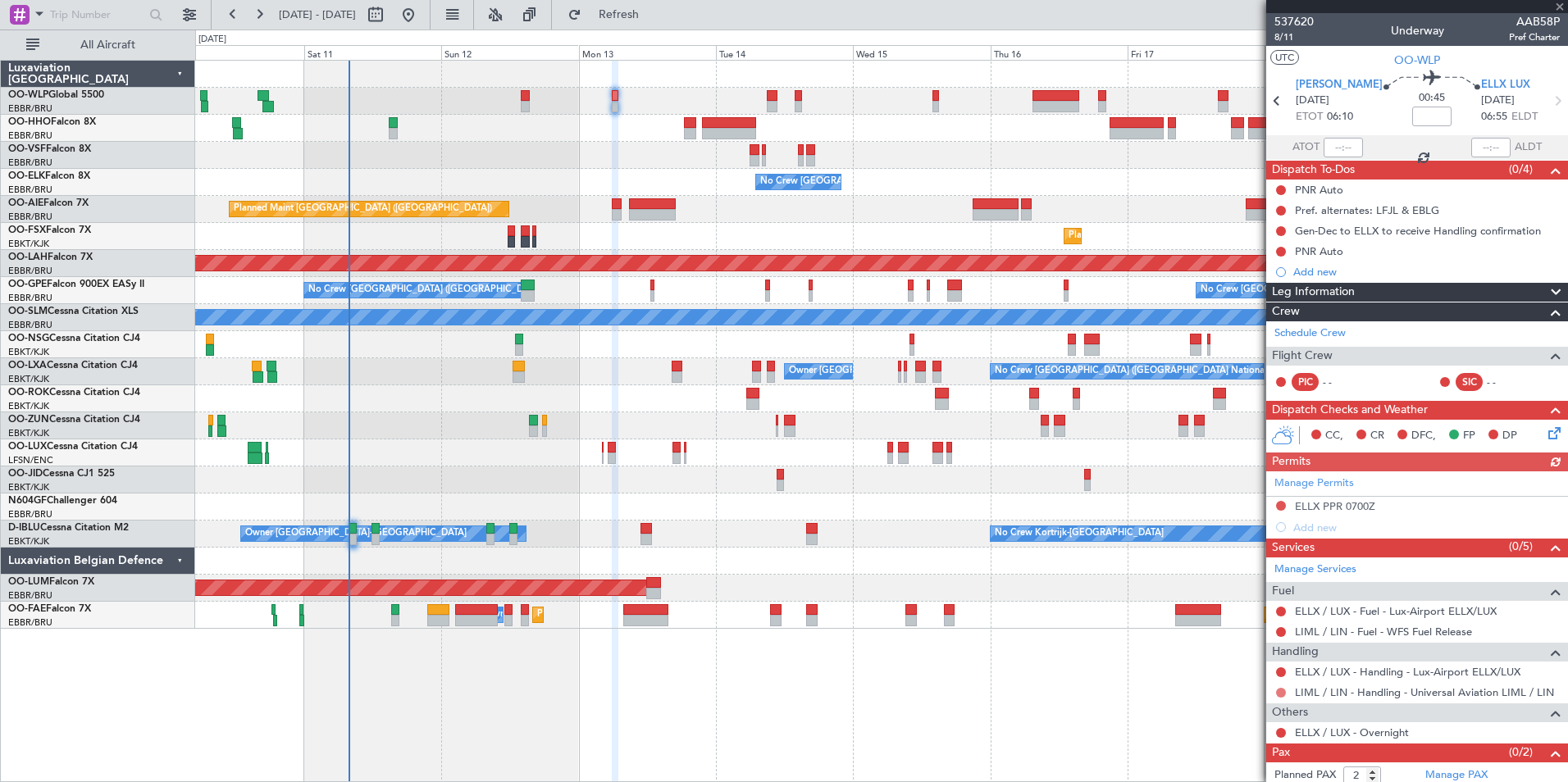
click at [1278, 694] on button at bounding box center [1281, 693] width 10 height 10
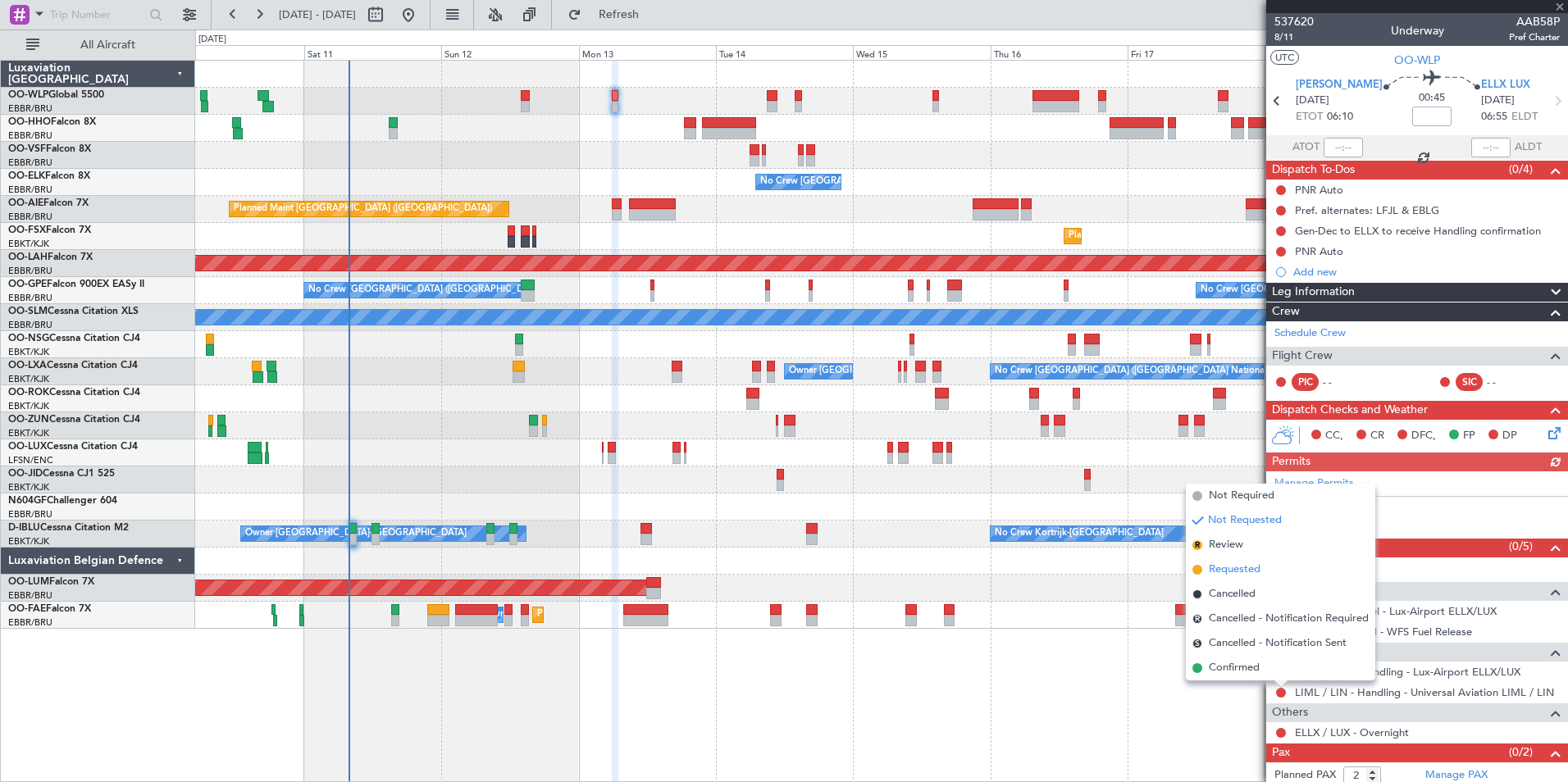
click at [1226, 572] on span "Requested" at bounding box center [1235, 570] width 52 height 17
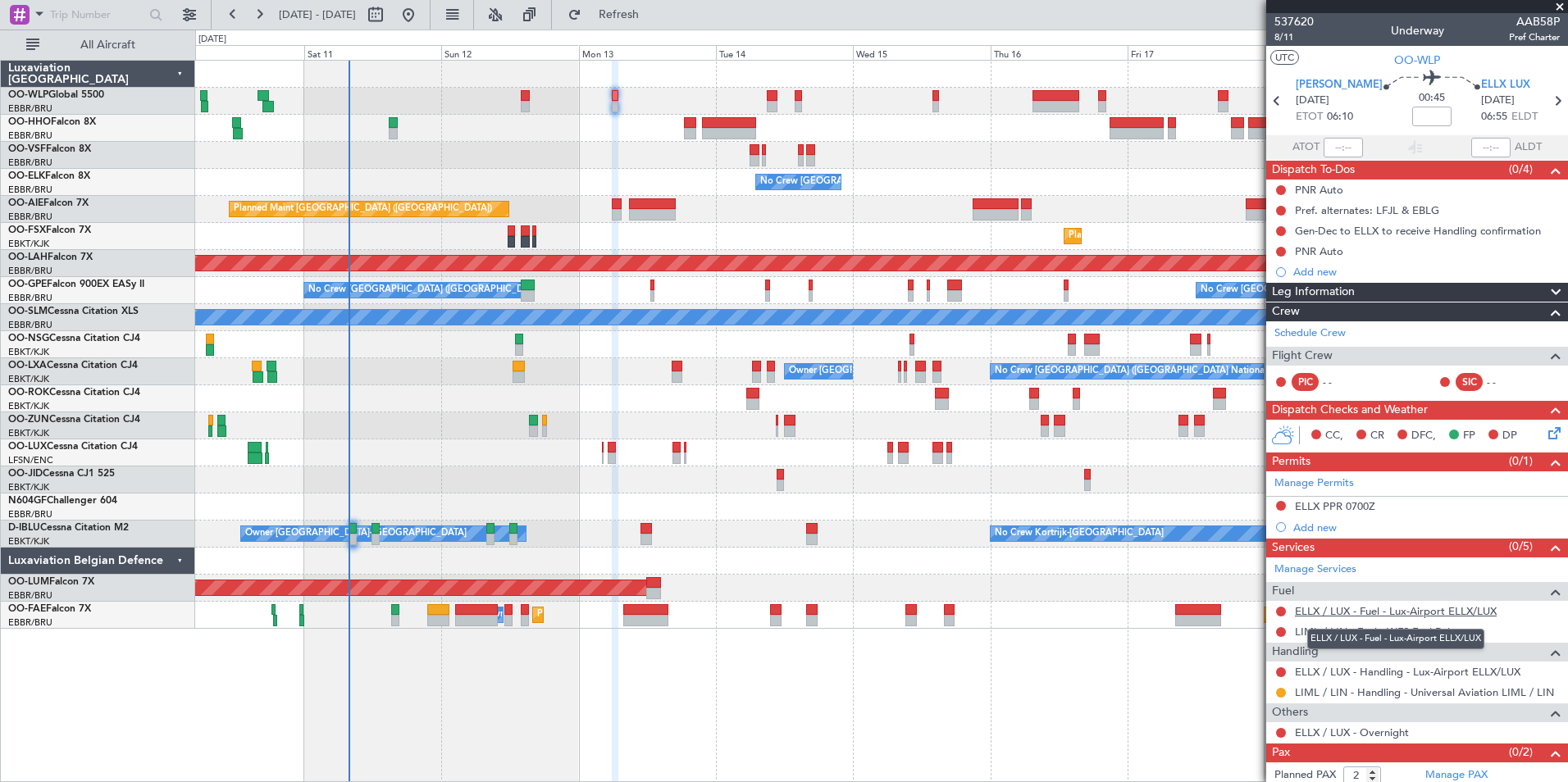
click at [1368, 613] on link "ELLX / LUX - Fuel - Lux-Airport ELLX/LUX" at bounding box center [1395, 611] width 202 height 14
click at [1322, 672] on link "ELLX / LUX - Handling - Lux-Airport ELLX/LUX" at bounding box center [1407, 671] width 225 height 14
click at [1278, 668] on button at bounding box center [1281, 672] width 10 height 10
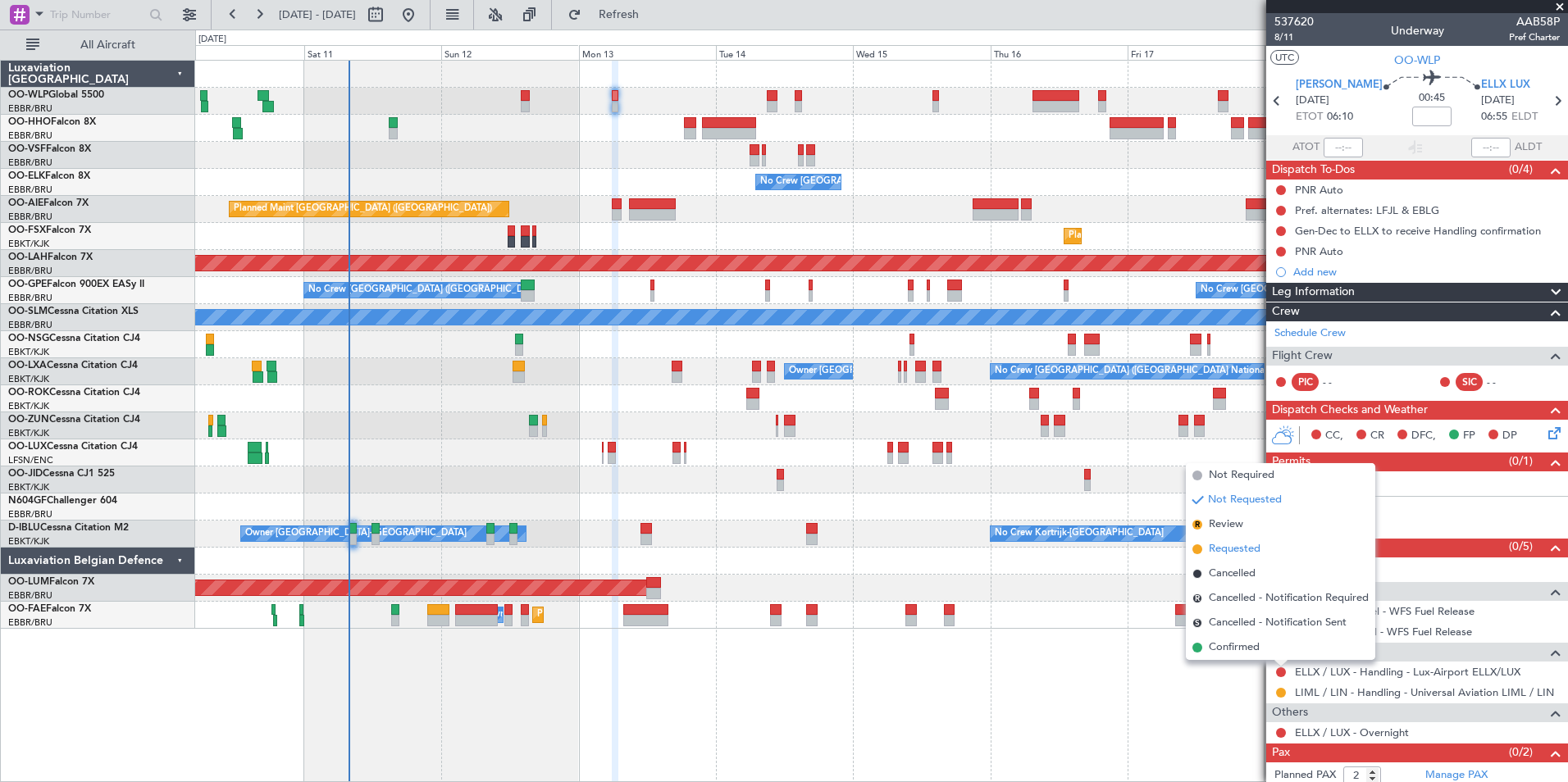
click at [1222, 546] on span "Requested" at bounding box center [1235, 550] width 52 height 17
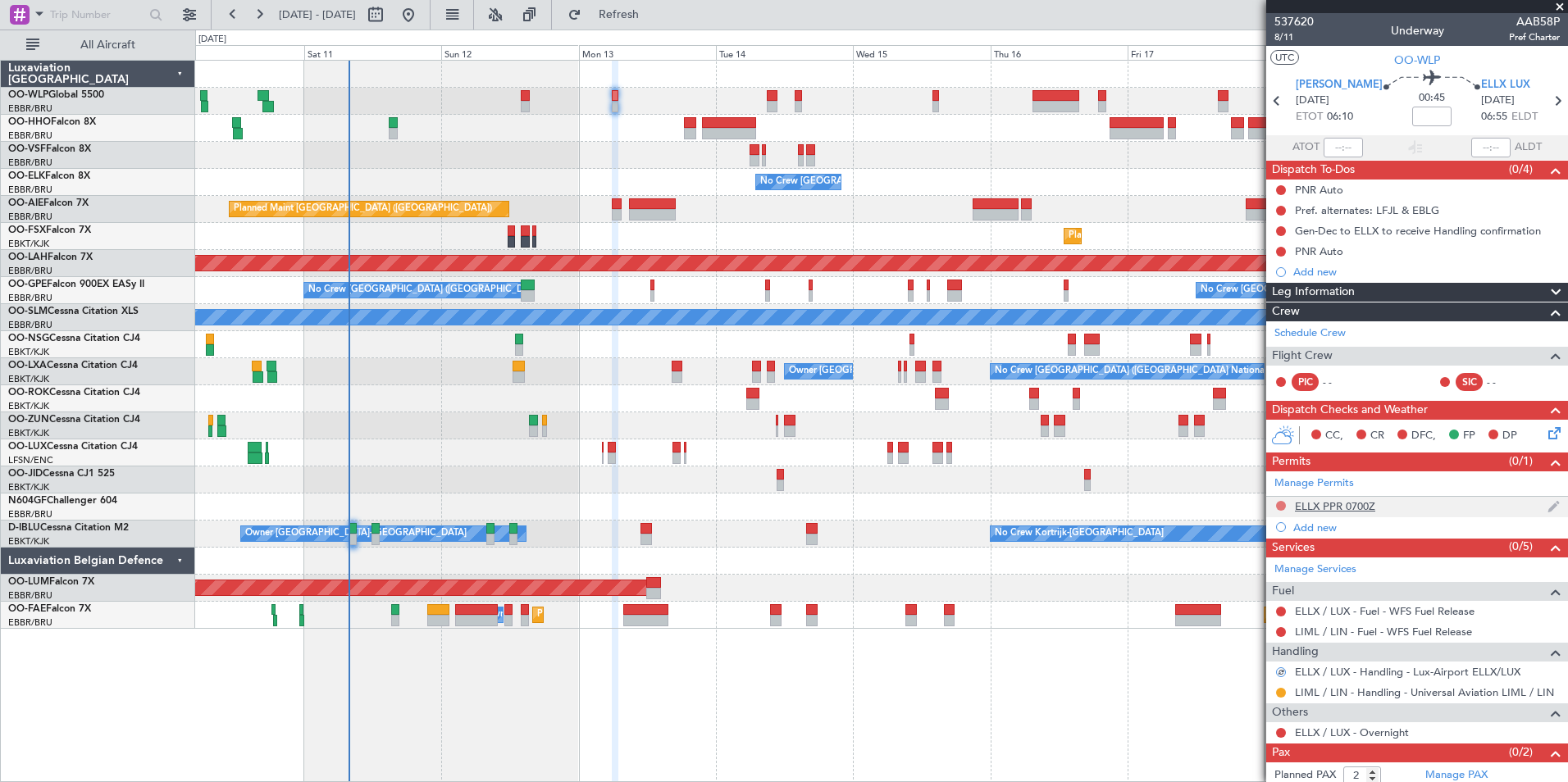
click at [1280, 505] on button at bounding box center [1281, 506] width 10 height 10
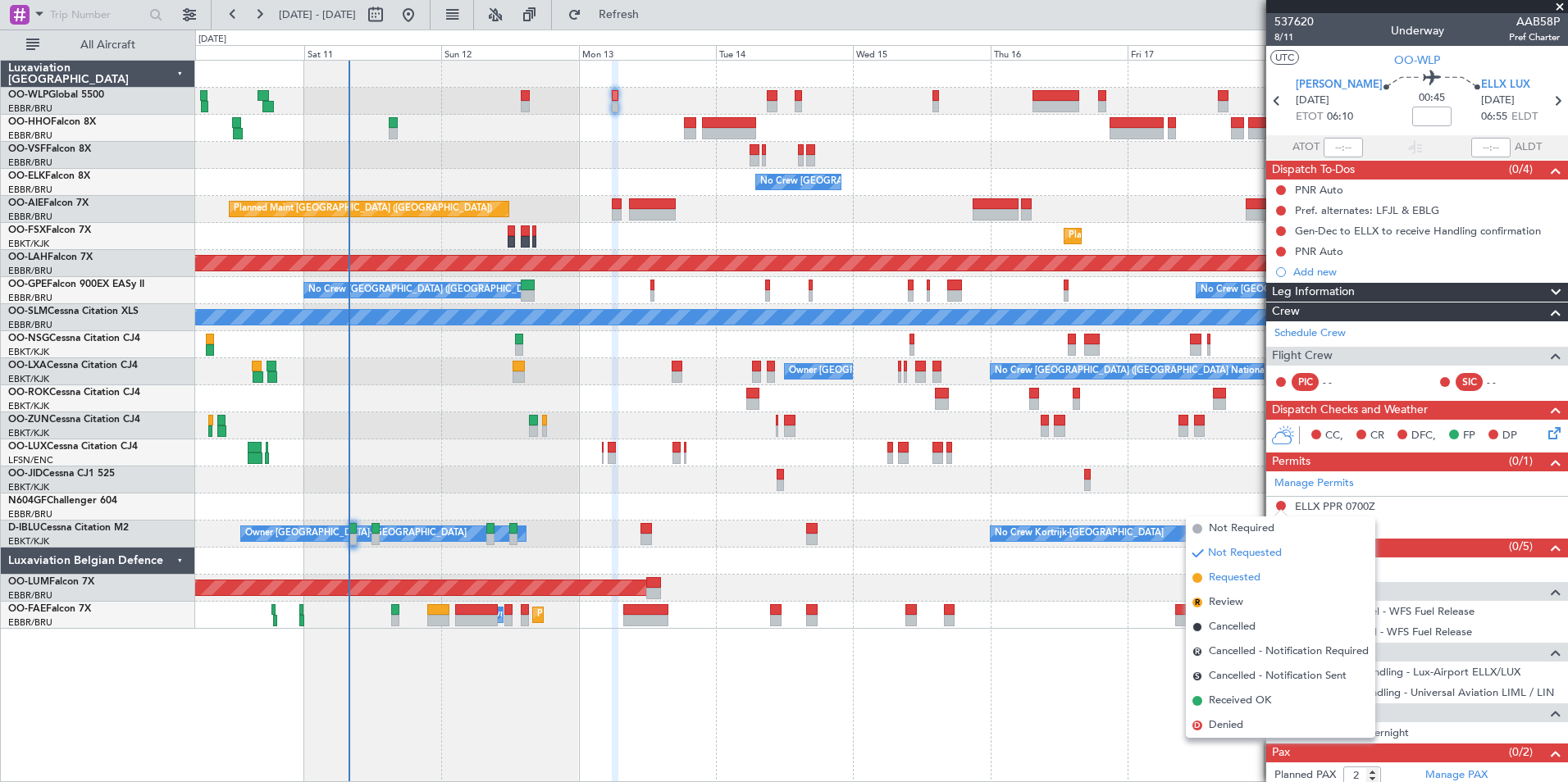
click at [1244, 573] on span "Requested" at bounding box center [1235, 578] width 52 height 17
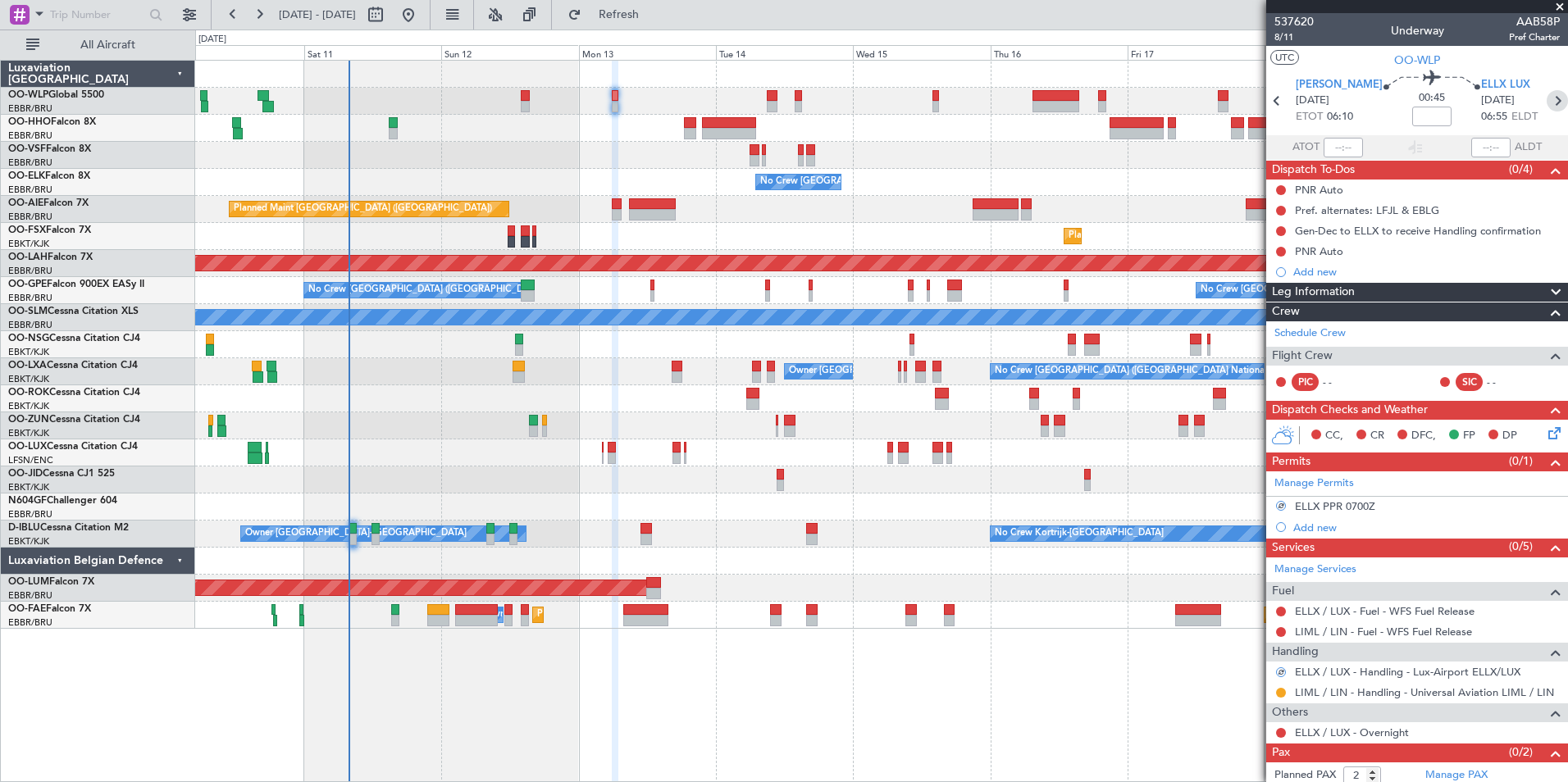
click at [1547, 100] on icon at bounding box center [1557, 100] width 21 height 21
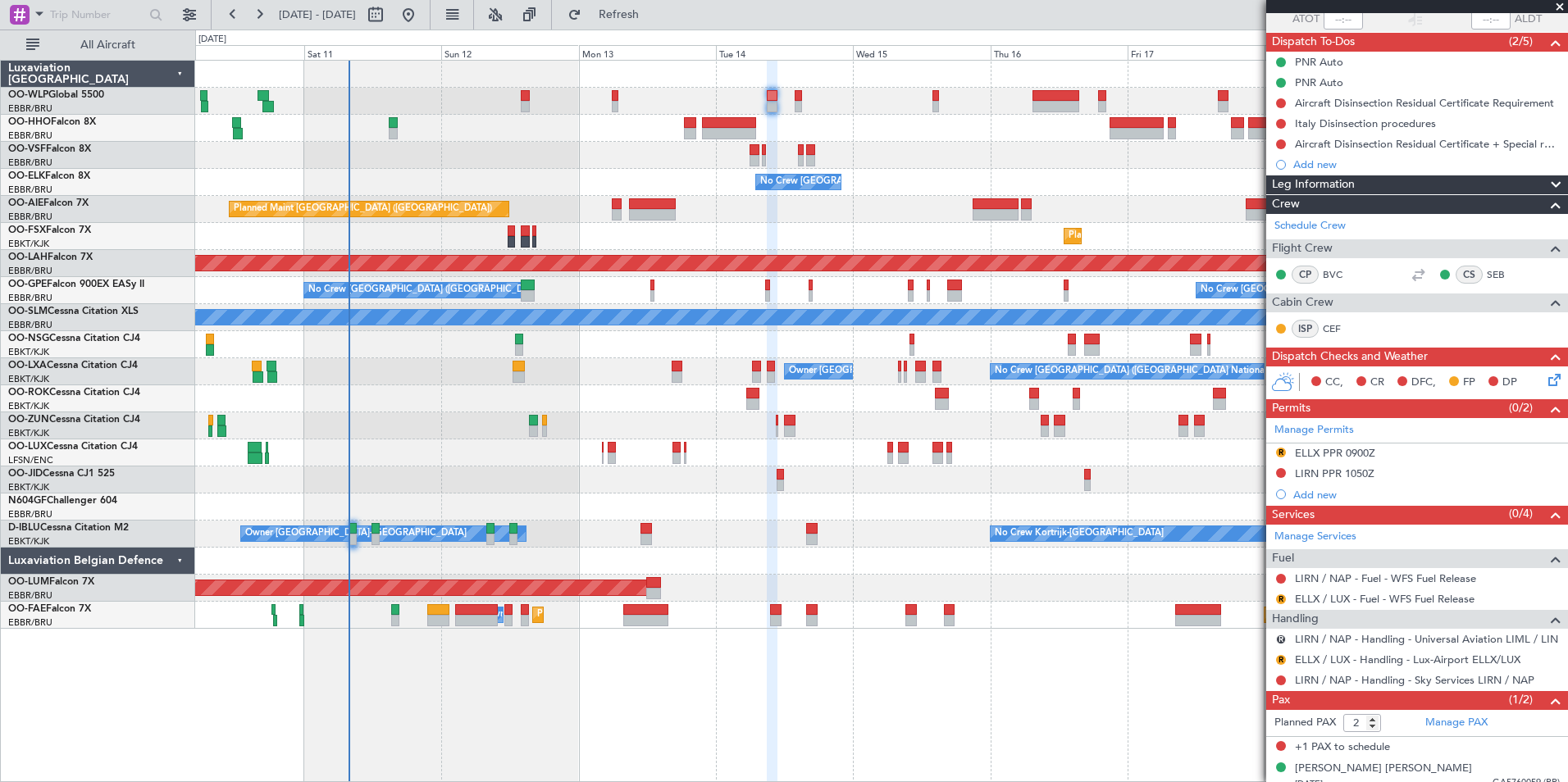
scroll to position [140, 0]
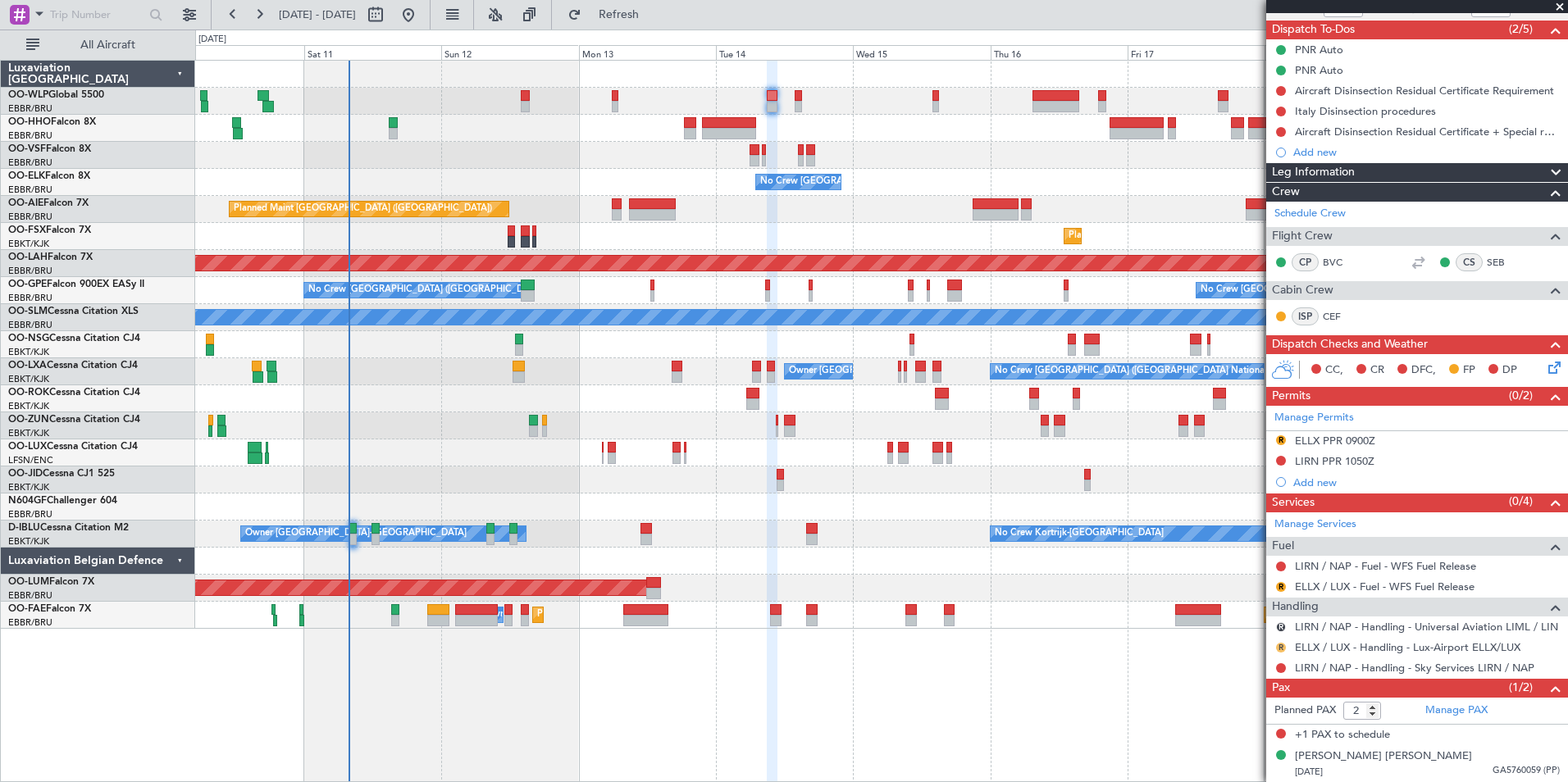
click at [1278, 648] on button "R" at bounding box center [1281, 647] width 10 height 10
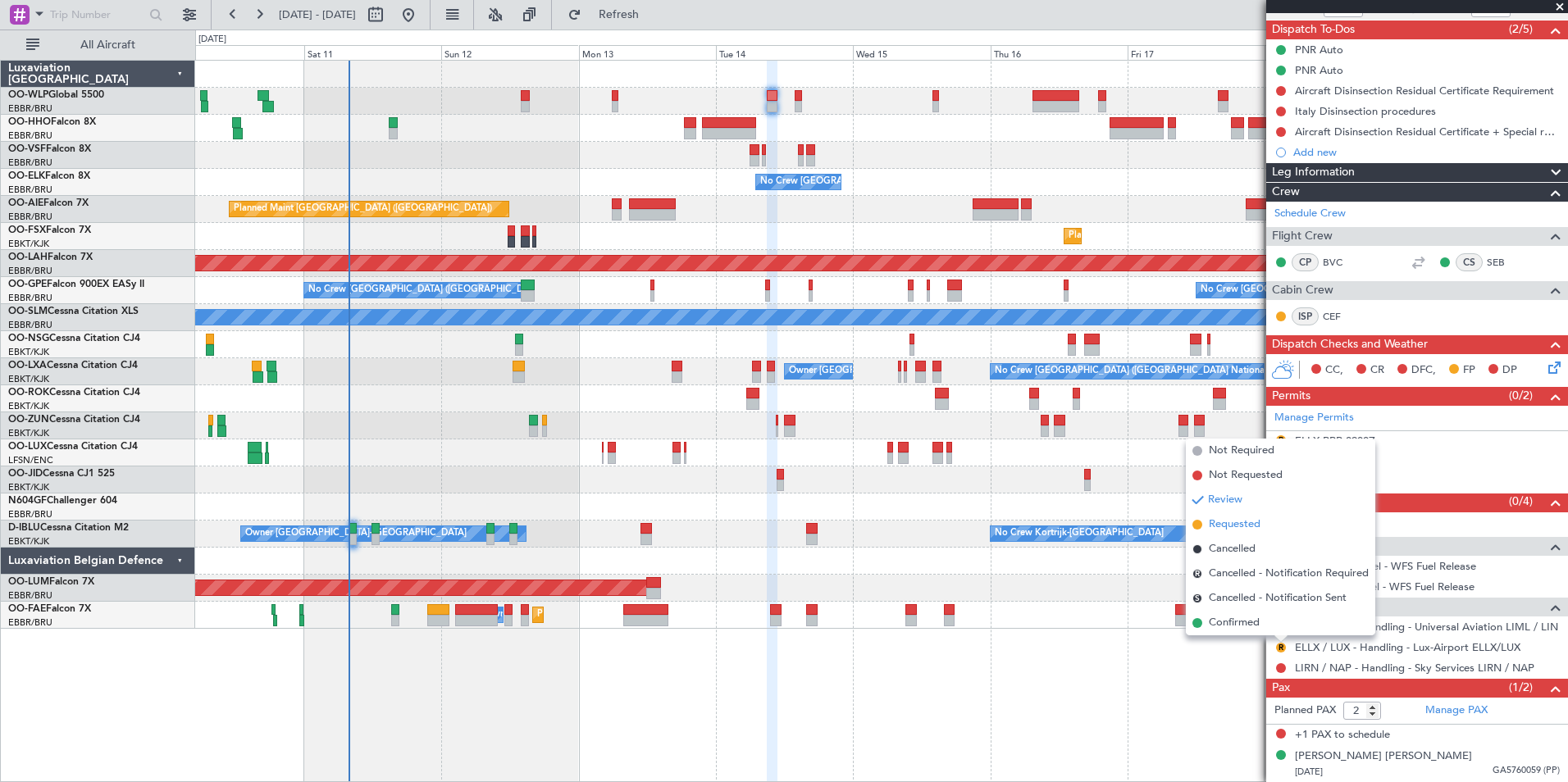
click at [1239, 523] on span "Requested" at bounding box center [1235, 524] width 52 height 17
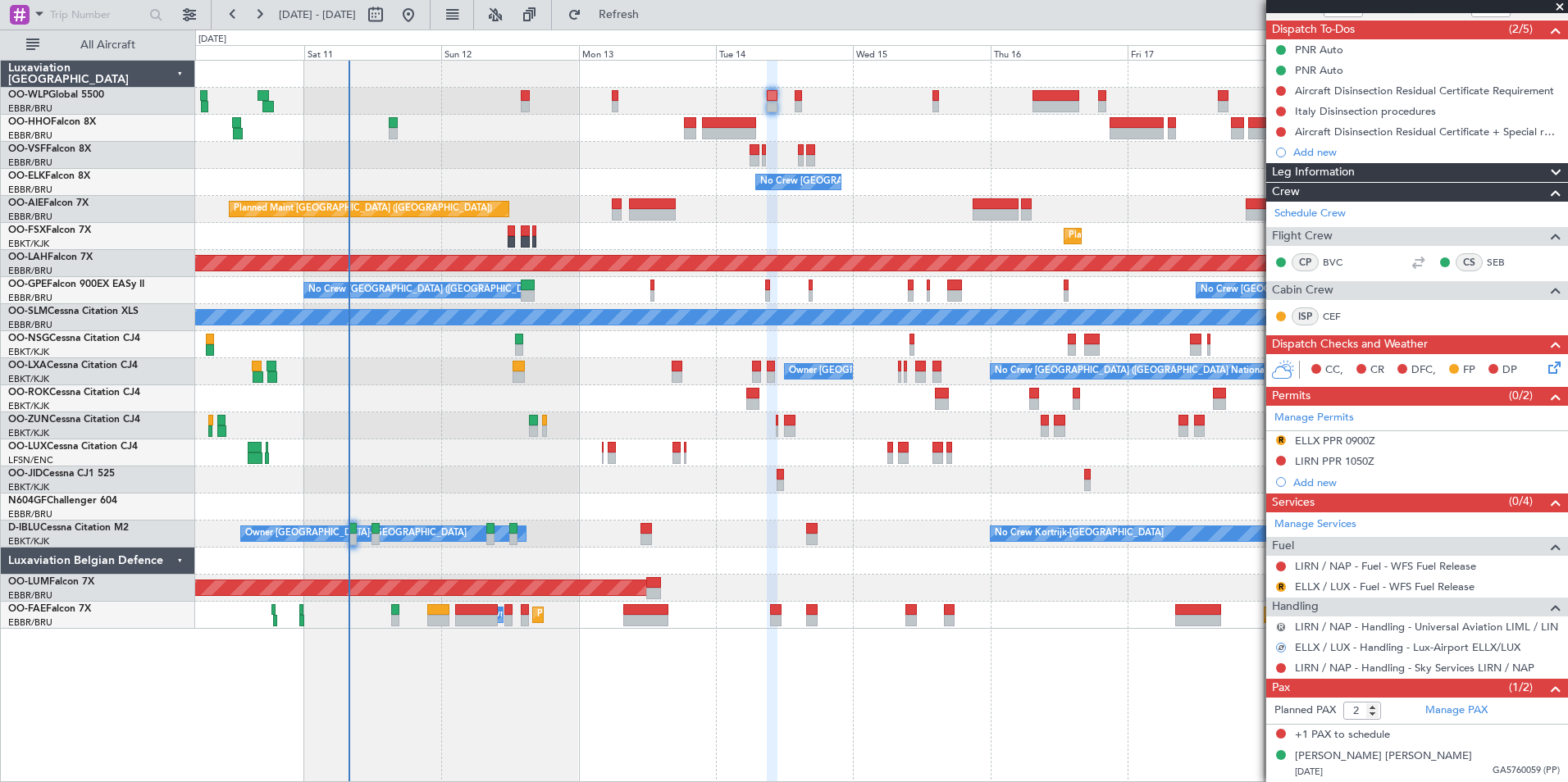
click at [1282, 629] on button "R" at bounding box center [1281, 627] width 10 height 10
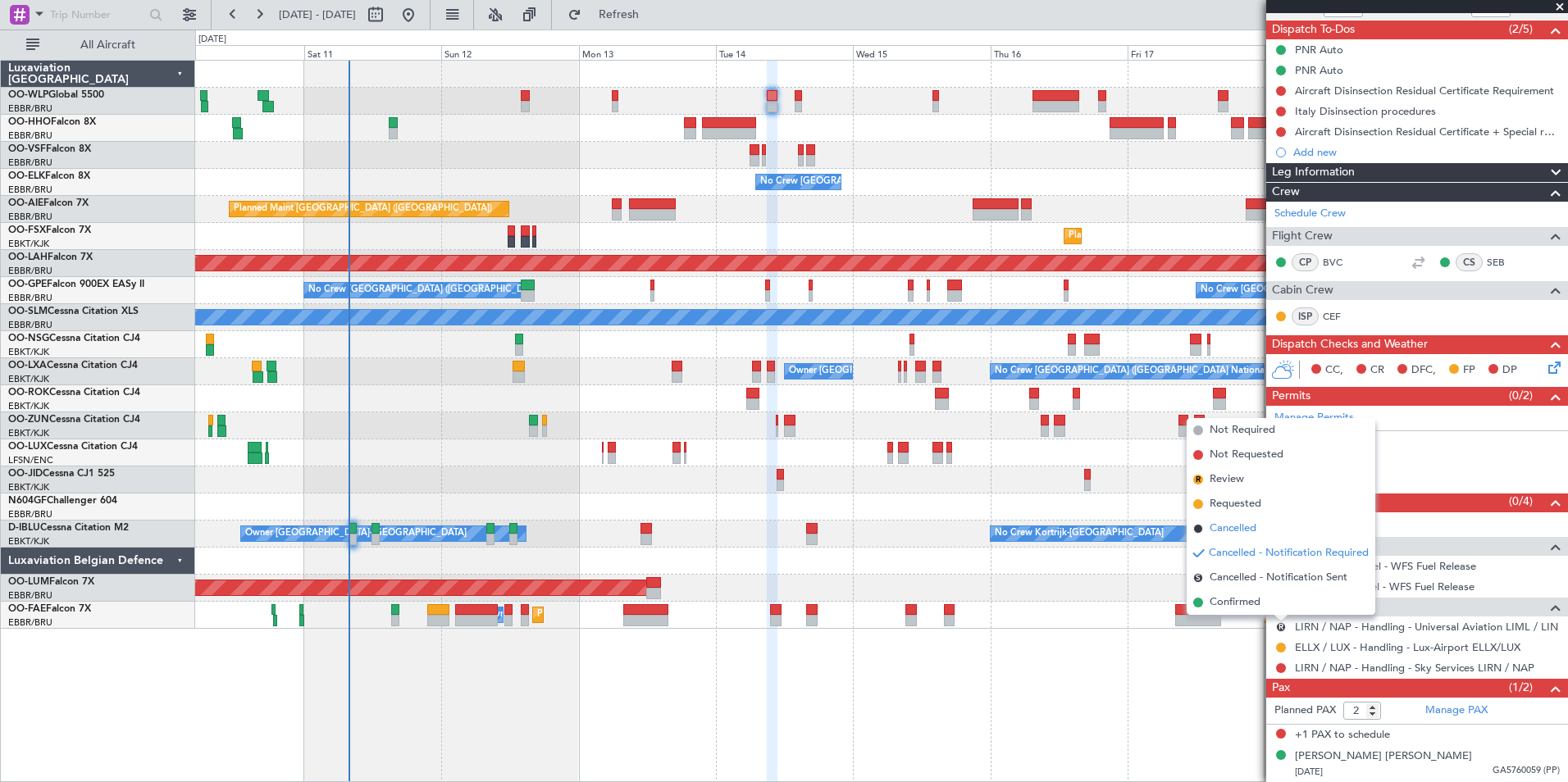
click at [1237, 529] on span "Cancelled" at bounding box center [1232, 529] width 47 height 17
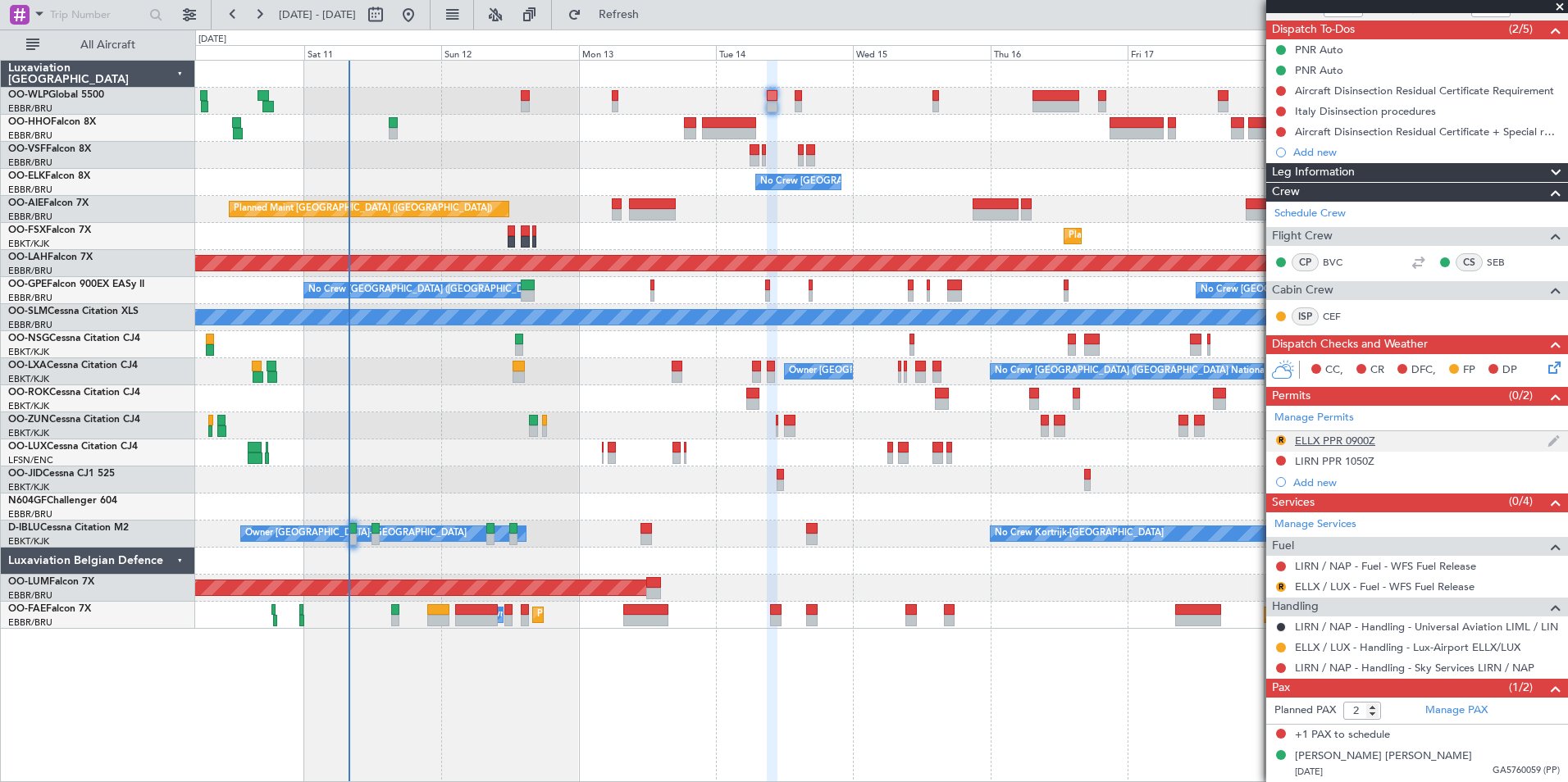
click at [1285, 441] on div "R" at bounding box center [1281, 440] width 13 height 13
click at [1278, 435] on button "R" at bounding box center [1281, 440] width 10 height 10
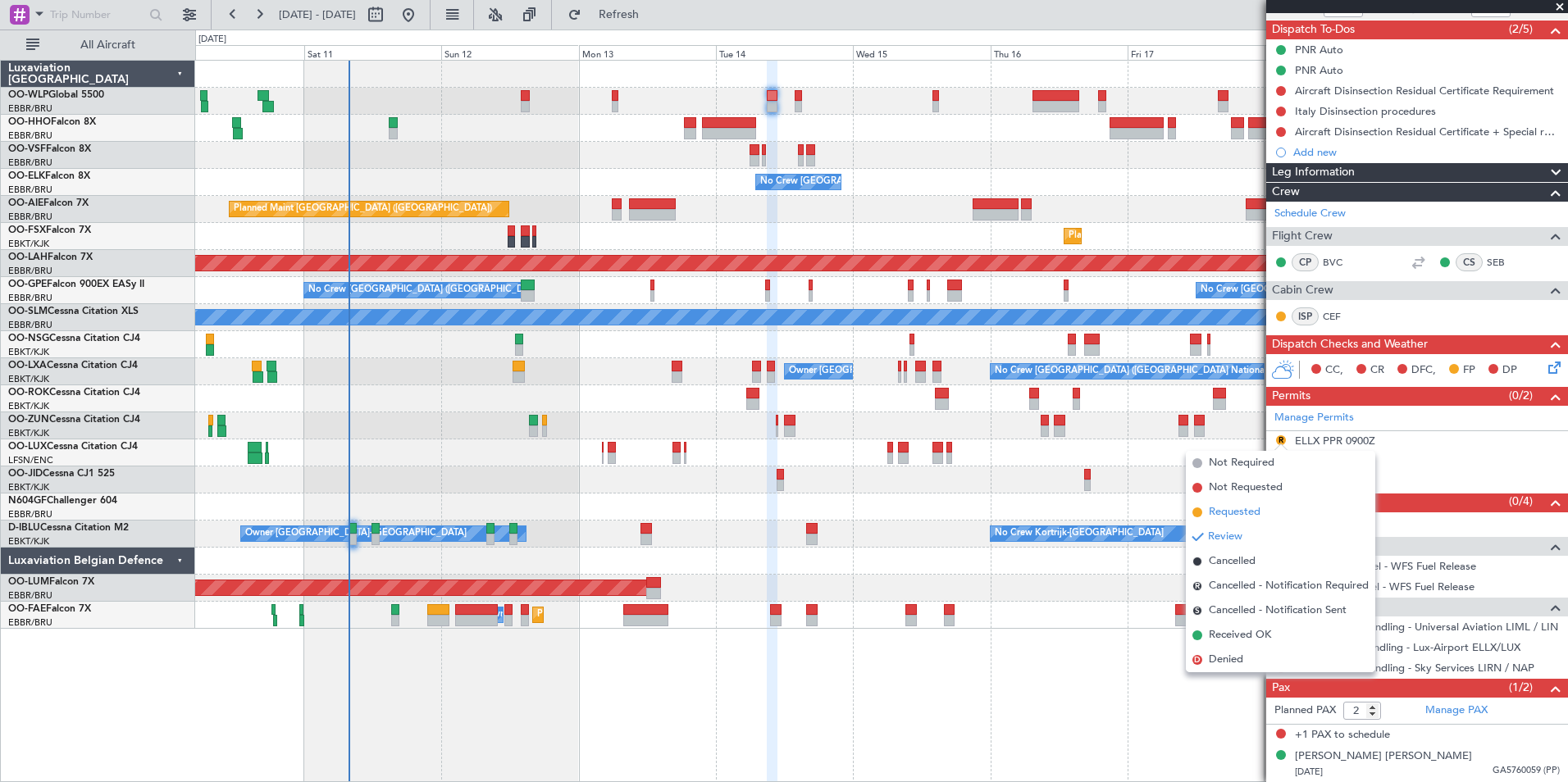
click at [1245, 512] on span "Requested" at bounding box center [1235, 512] width 52 height 17
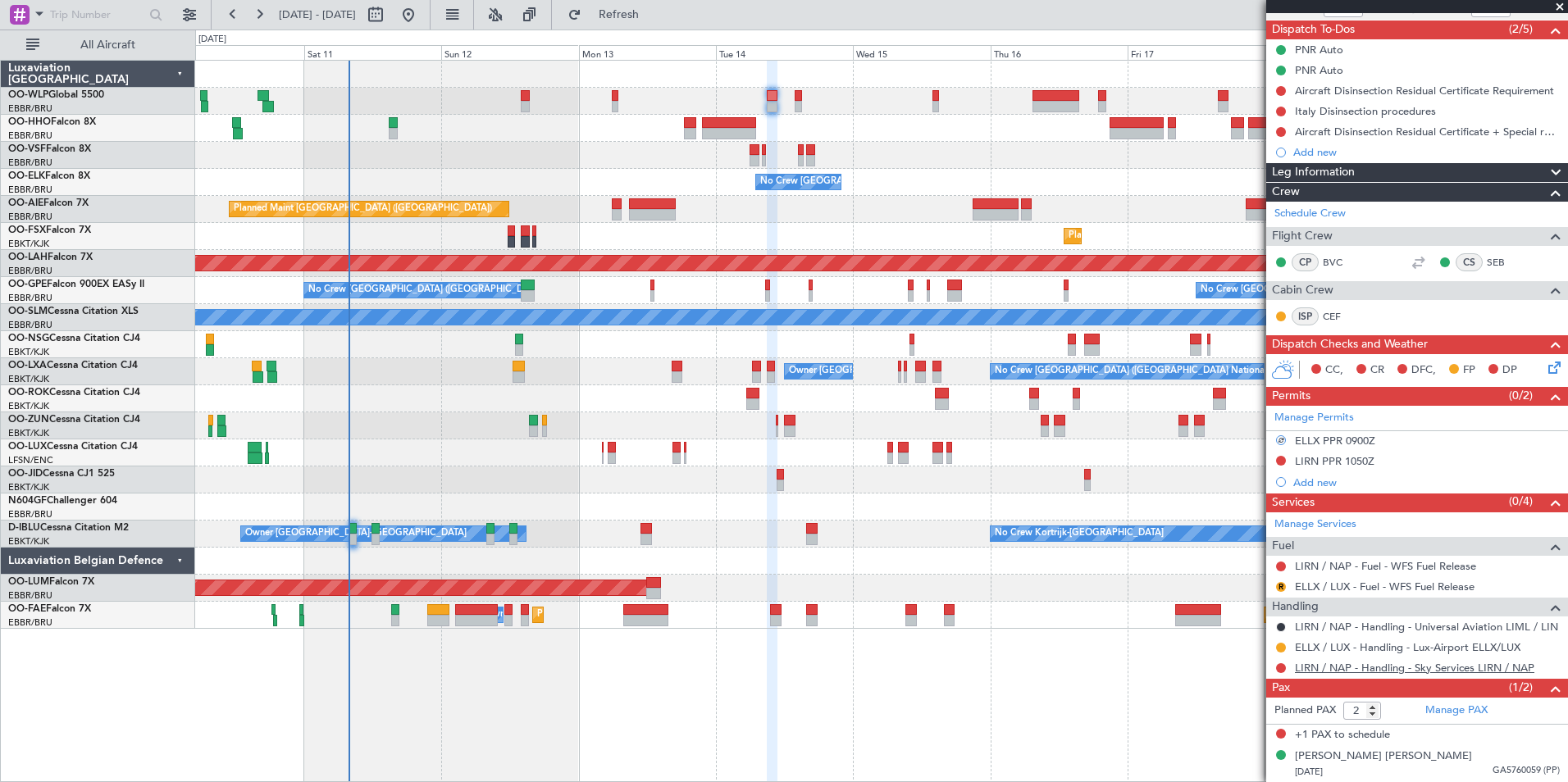
click at [1332, 663] on link "LIRN / NAP - Handling - Sky Services LIRN / NAP" at bounding box center [1414, 668] width 239 height 14
click at [1282, 460] on button at bounding box center [1281, 460] width 10 height 10
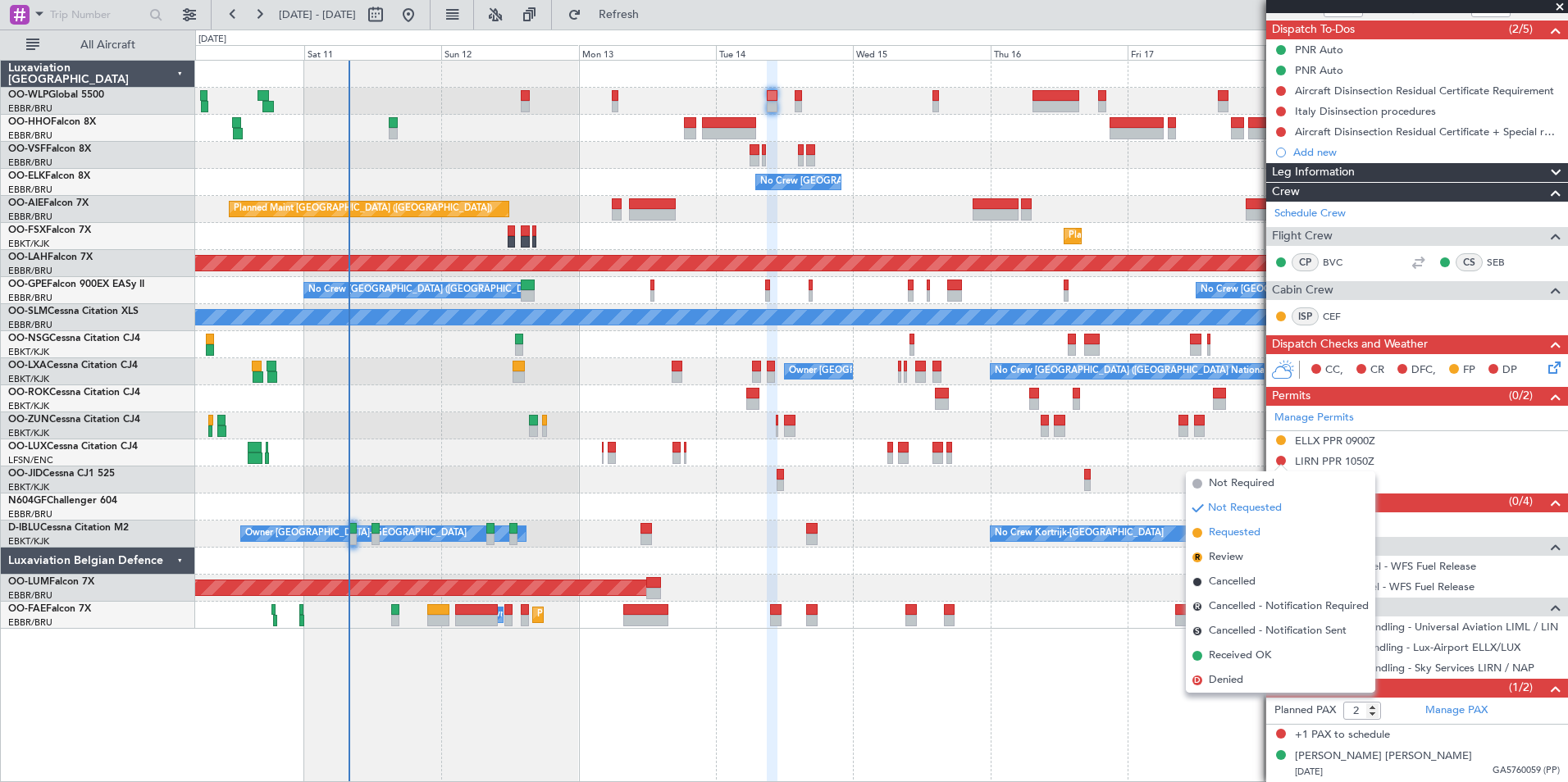
click at [1237, 535] on span "Requested" at bounding box center [1235, 533] width 52 height 17
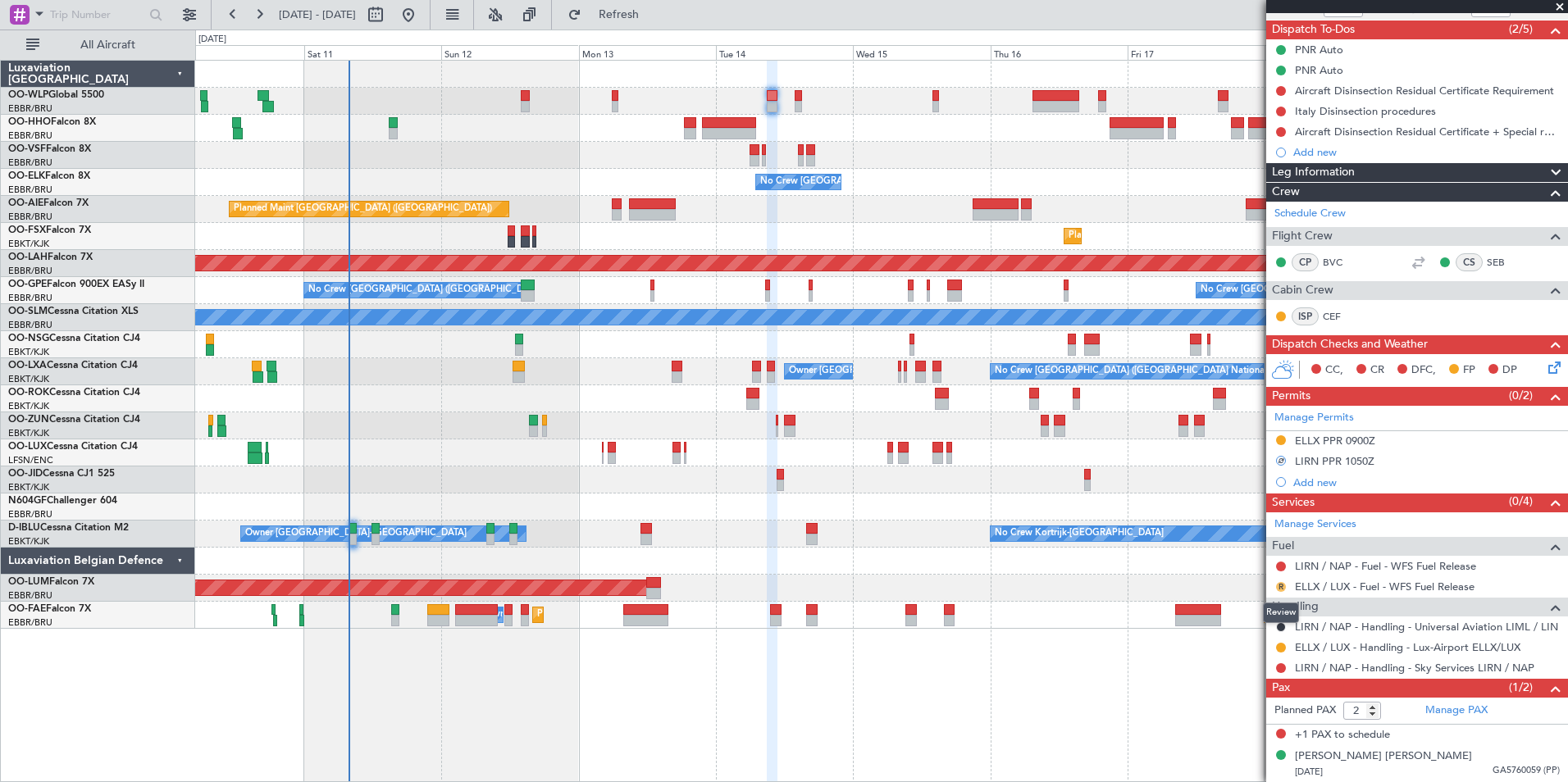
click at [1284, 586] on button "R" at bounding box center [1281, 587] width 10 height 10
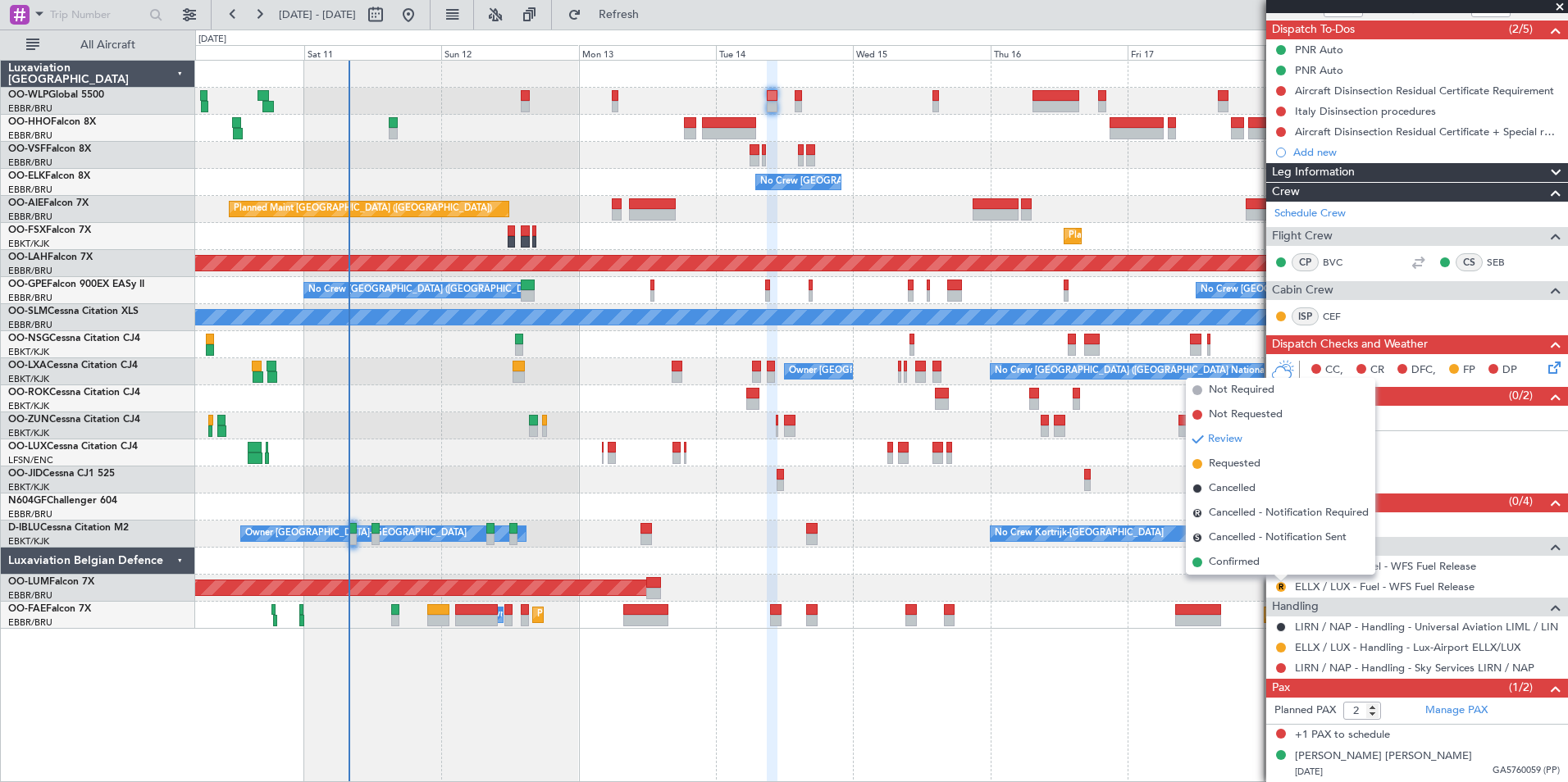
click at [1245, 419] on span "Not Requested" at bounding box center [1245, 415] width 73 height 17
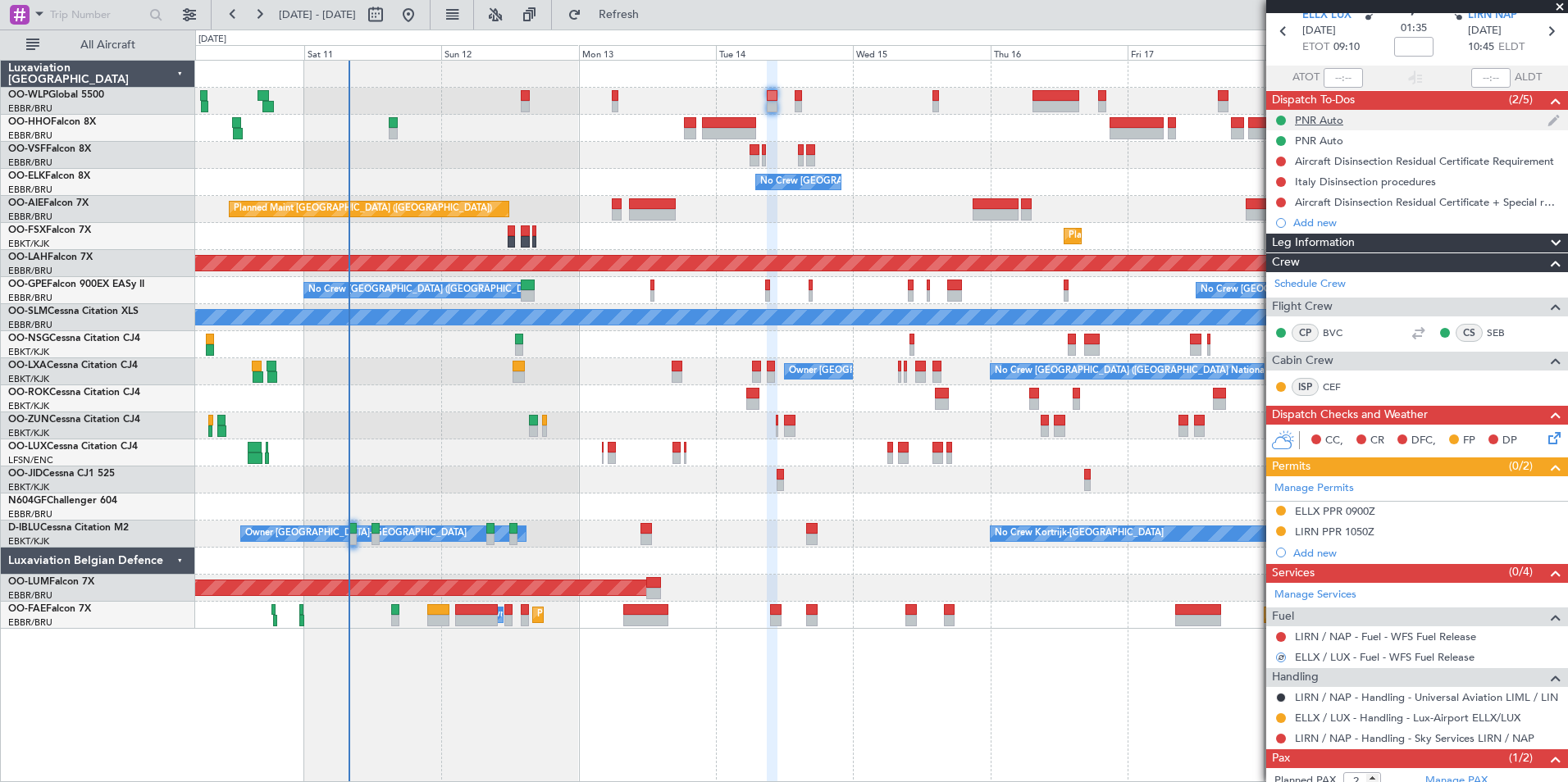
scroll to position [0, 0]
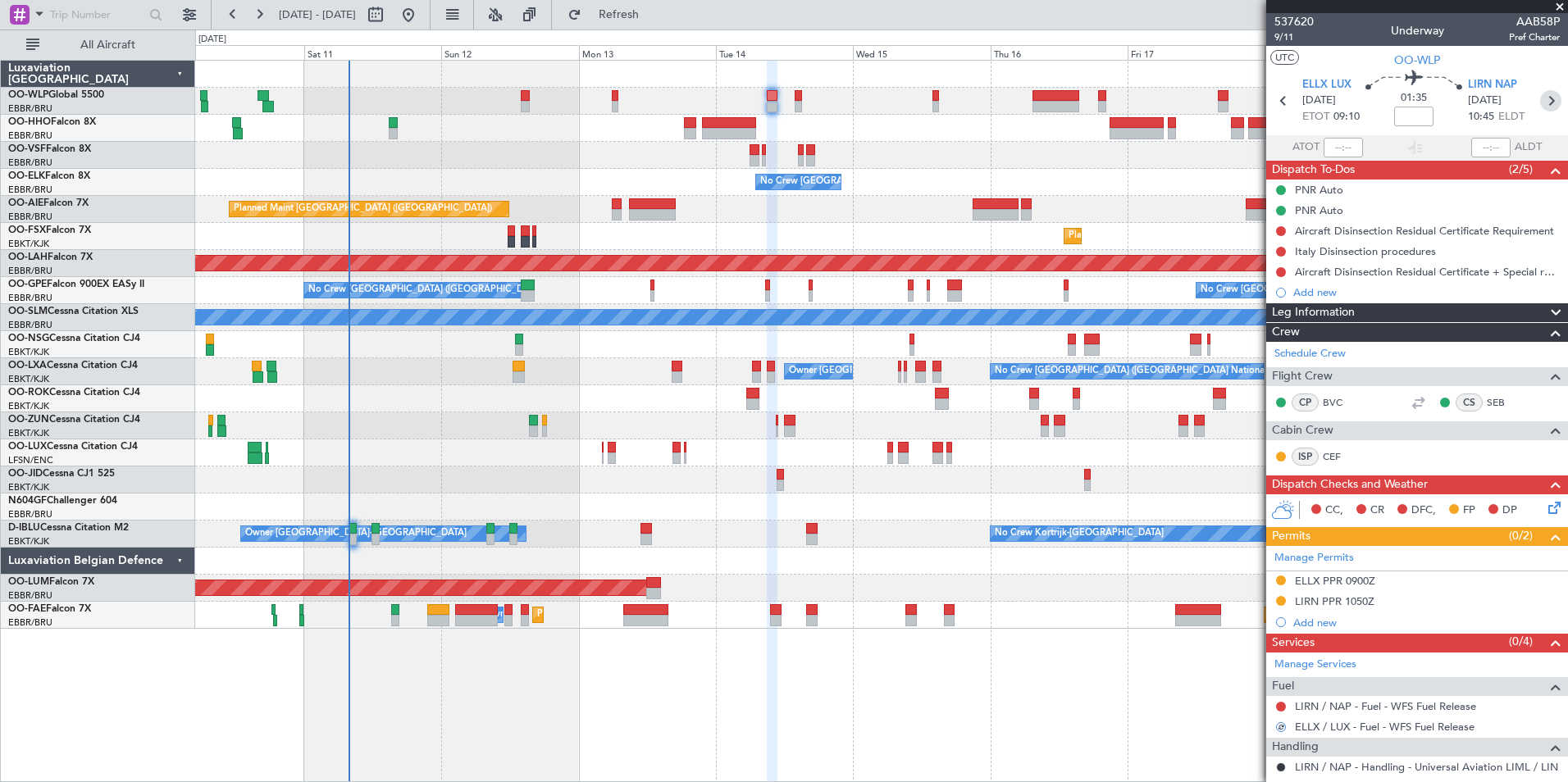
click at [1542, 104] on icon at bounding box center [1550, 100] width 21 height 21
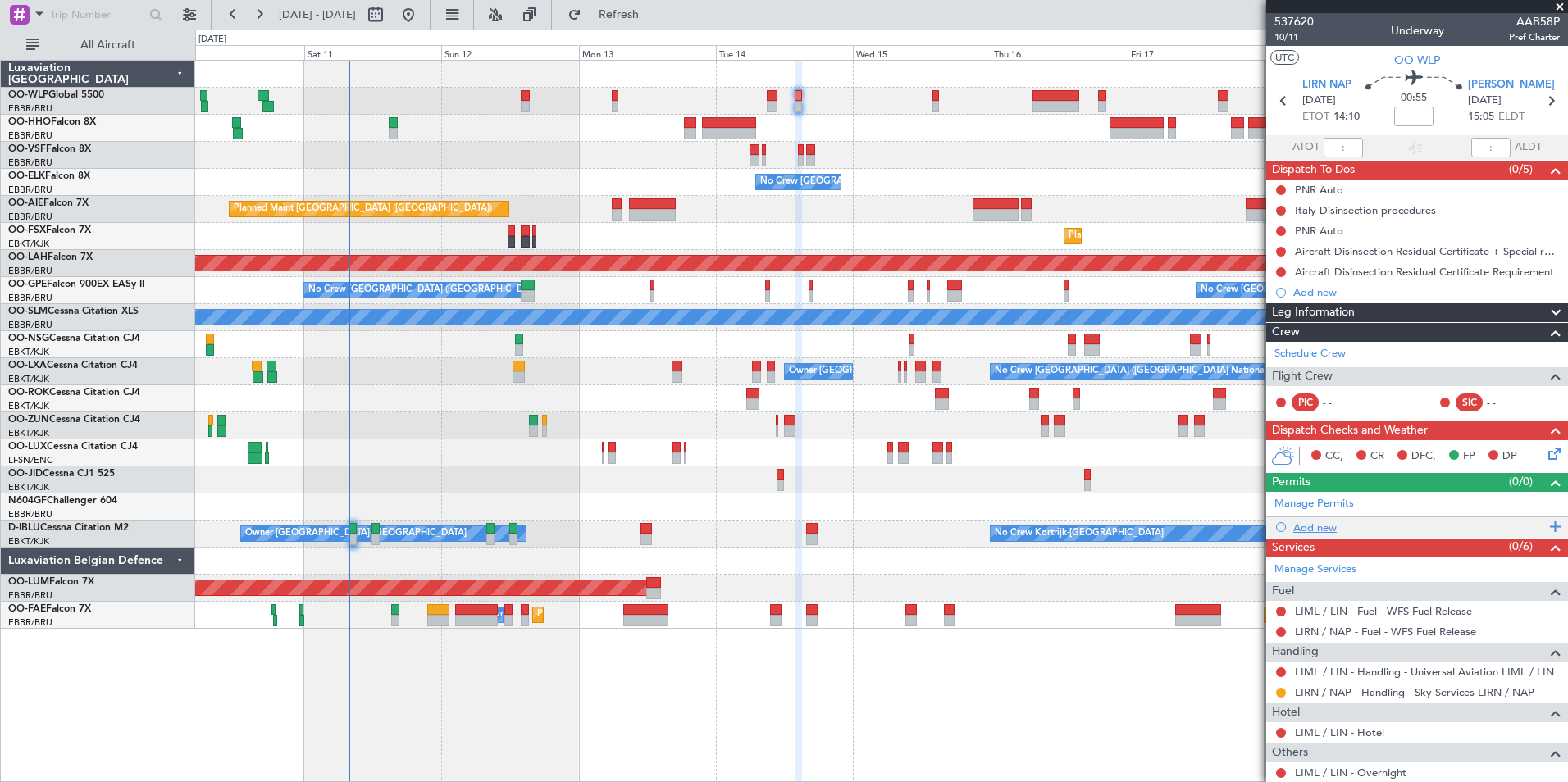
click at [1312, 529] on div "Add new" at bounding box center [1418, 527] width 252 height 14
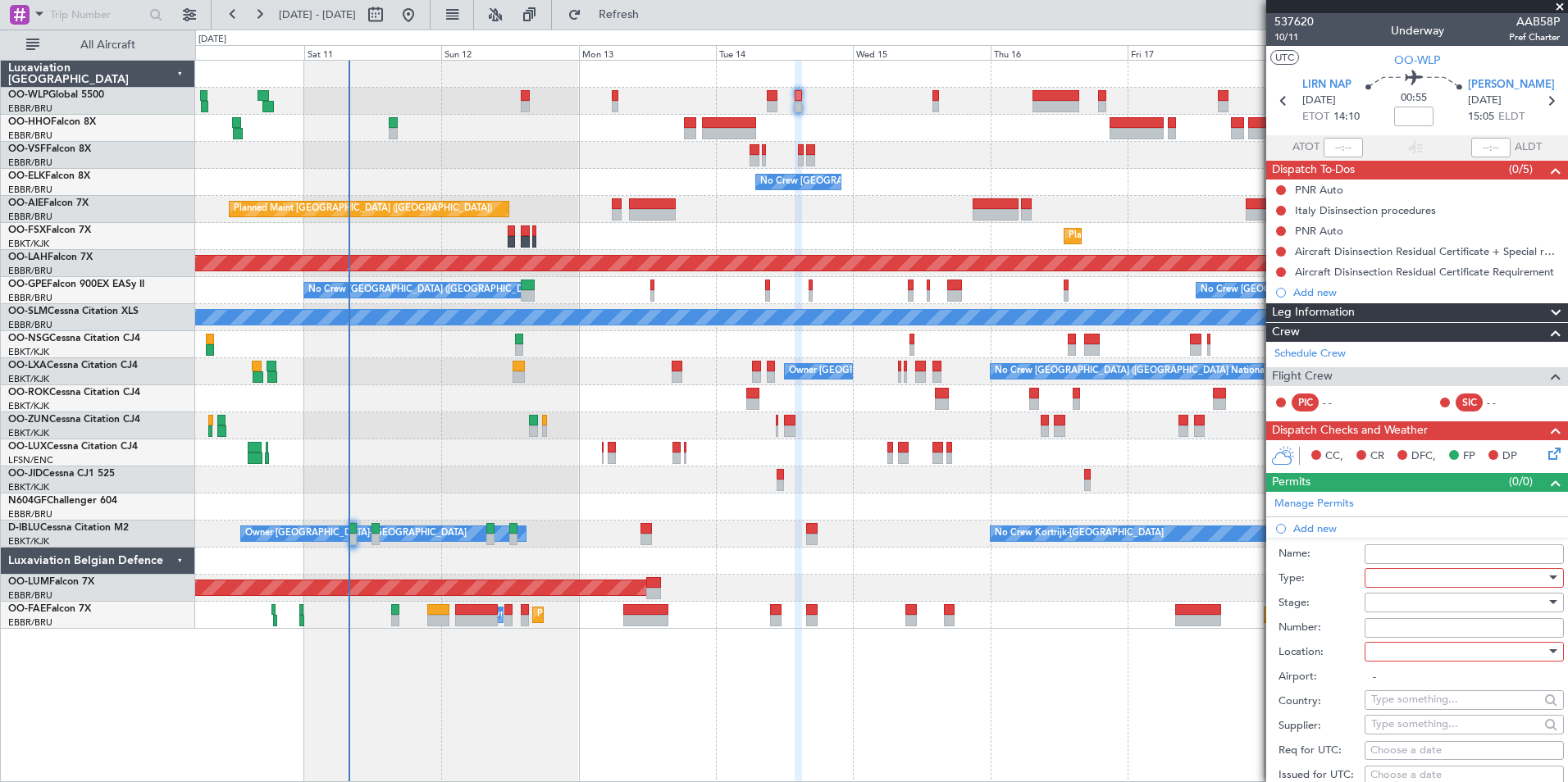
click at [1393, 576] on div at bounding box center [1458, 577] width 175 height 24
click at [1416, 658] on span "PPR" at bounding box center [1457, 658] width 172 height 24
click at [1411, 612] on div at bounding box center [1458, 603] width 175 height 24
drag, startPoint x: 1412, startPoint y: 706, endPoint x: 1415, endPoint y: 649, distance: 57.1
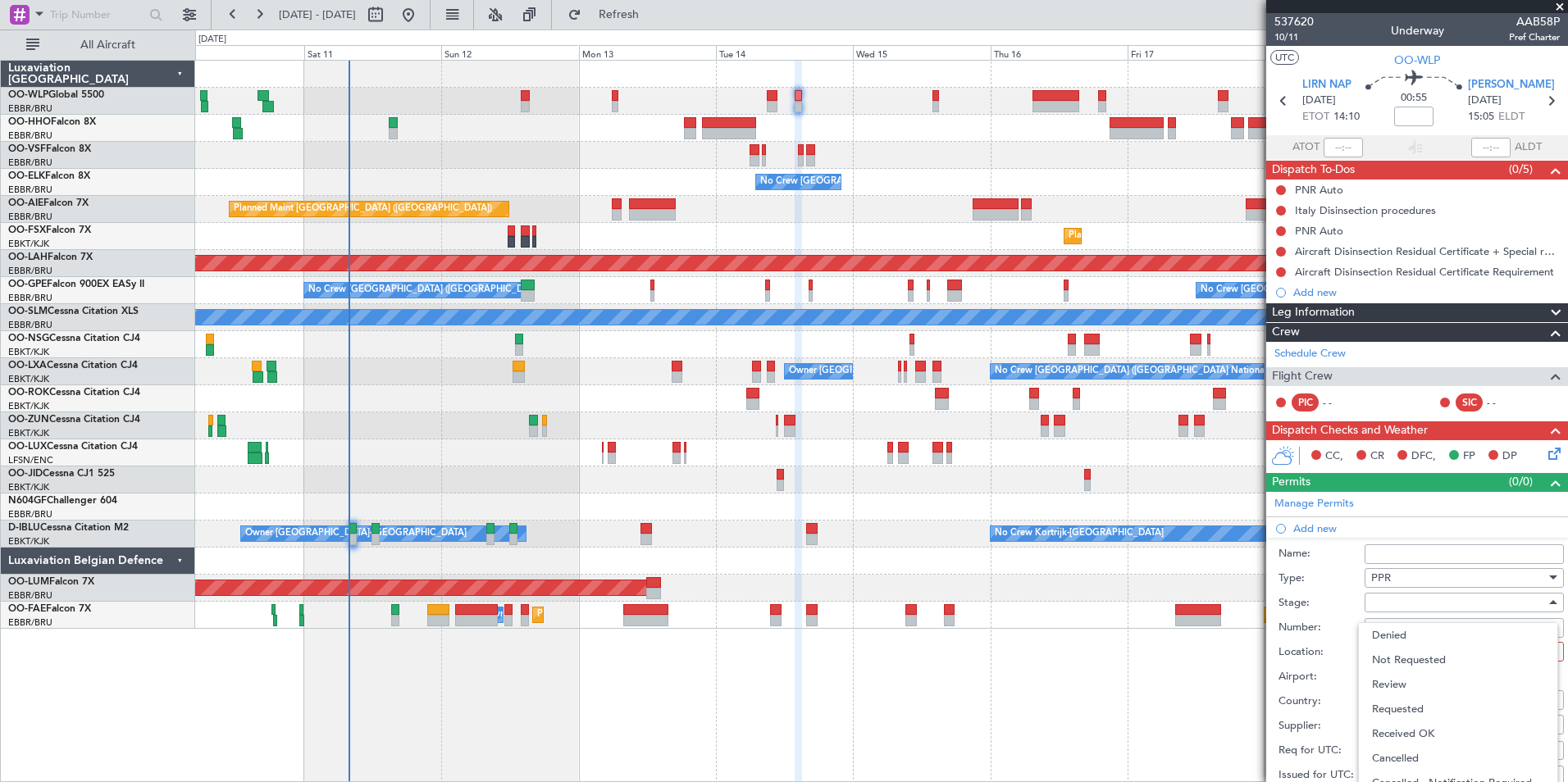
click at [1412, 705] on span "Requested" at bounding box center [1457, 709] width 172 height 24
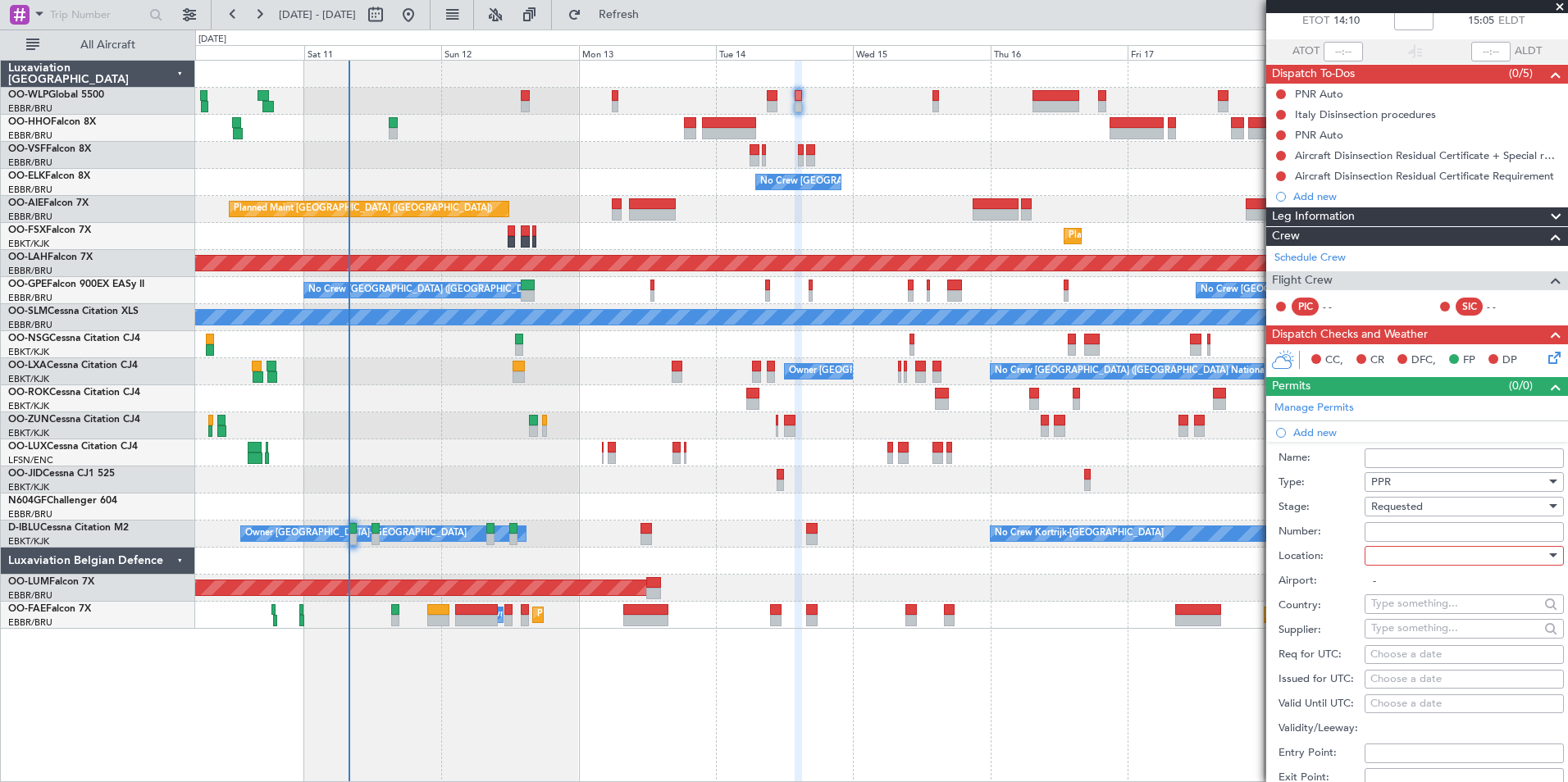
scroll to position [245, 0]
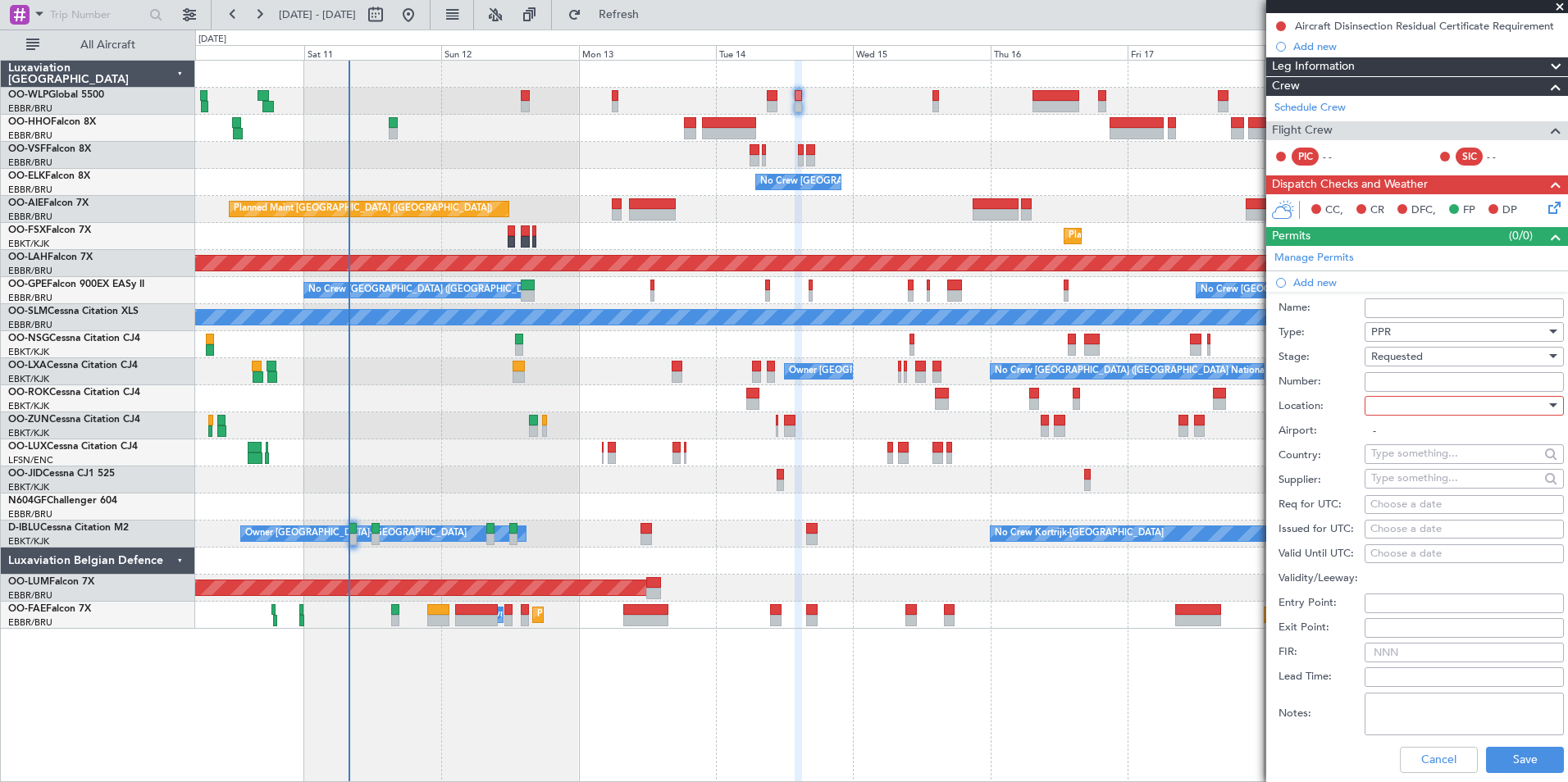
click at [1389, 398] on div at bounding box center [1458, 405] width 175 height 24
click at [1387, 443] on span "Departure" at bounding box center [1457, 438] width 172 height 24
type input "LIRN / NAP"
click at [1396, 497] on div "Choose a date" at bounding box center [1464, 505] width 188 height 17
select select "10"
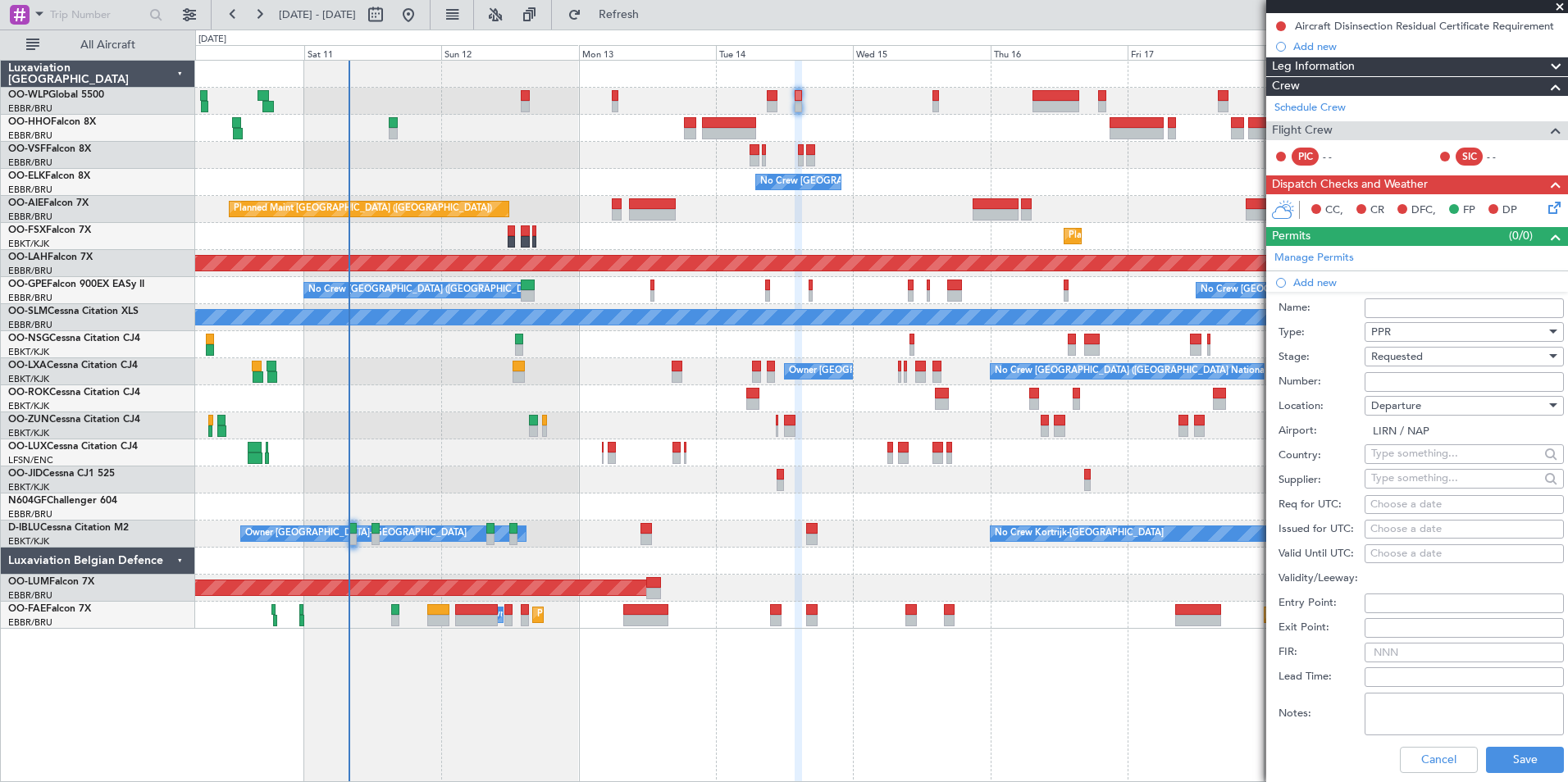
select select "2025"
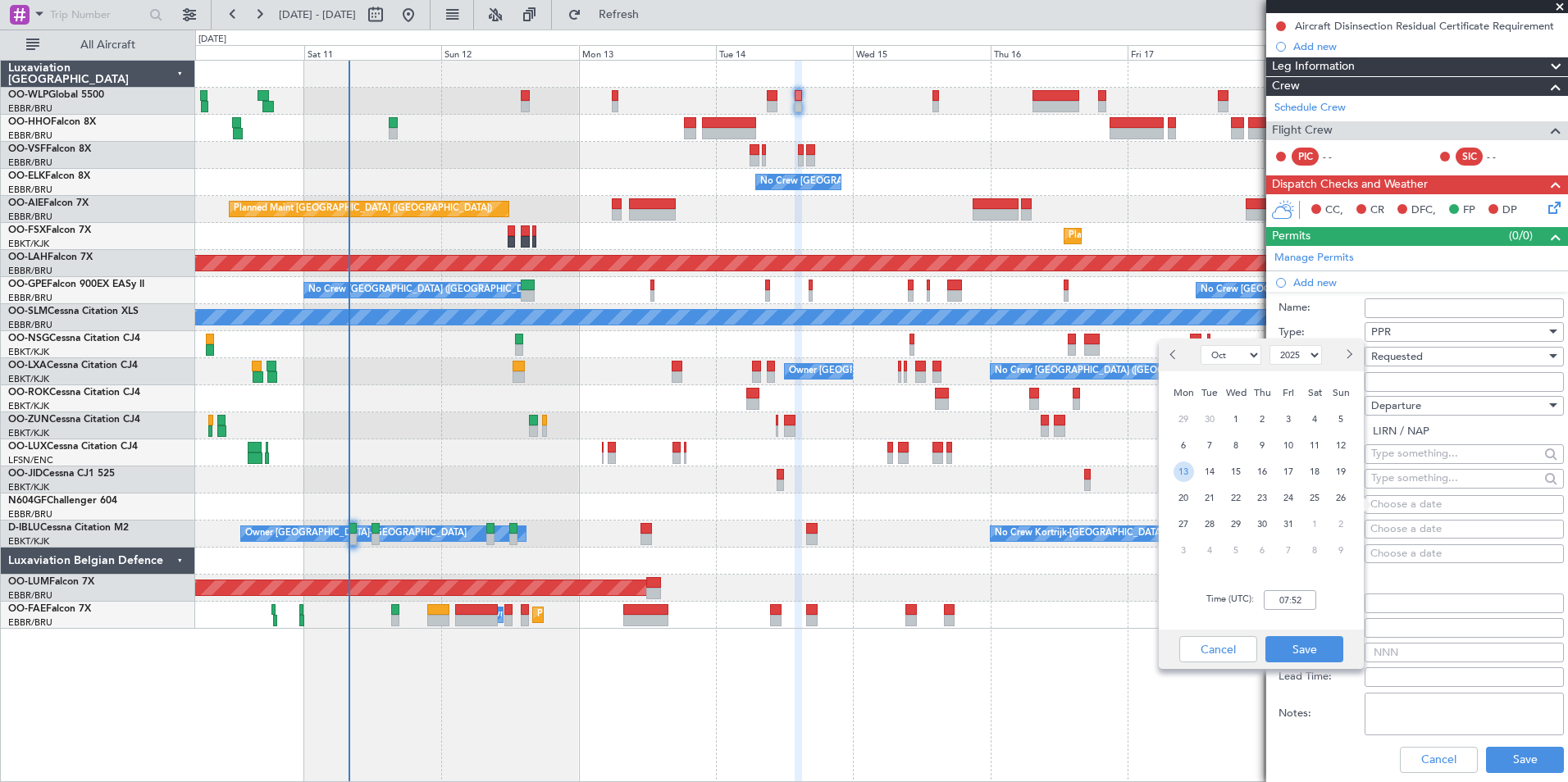
click at [1186, 475] on span "13" at bounding box center [1184, 471] width 20 height 20
click at [1209, 472] on span "14" at bounding box center [1210, 471] width 20 height 20
click at [1282, 599] on input "00:00" at bounding box center [1290, 600] width 52 height 20
type input "14:00"
click at [1316, 655] on button "Save" at bounding box center [1304, 649] width 78 height 26
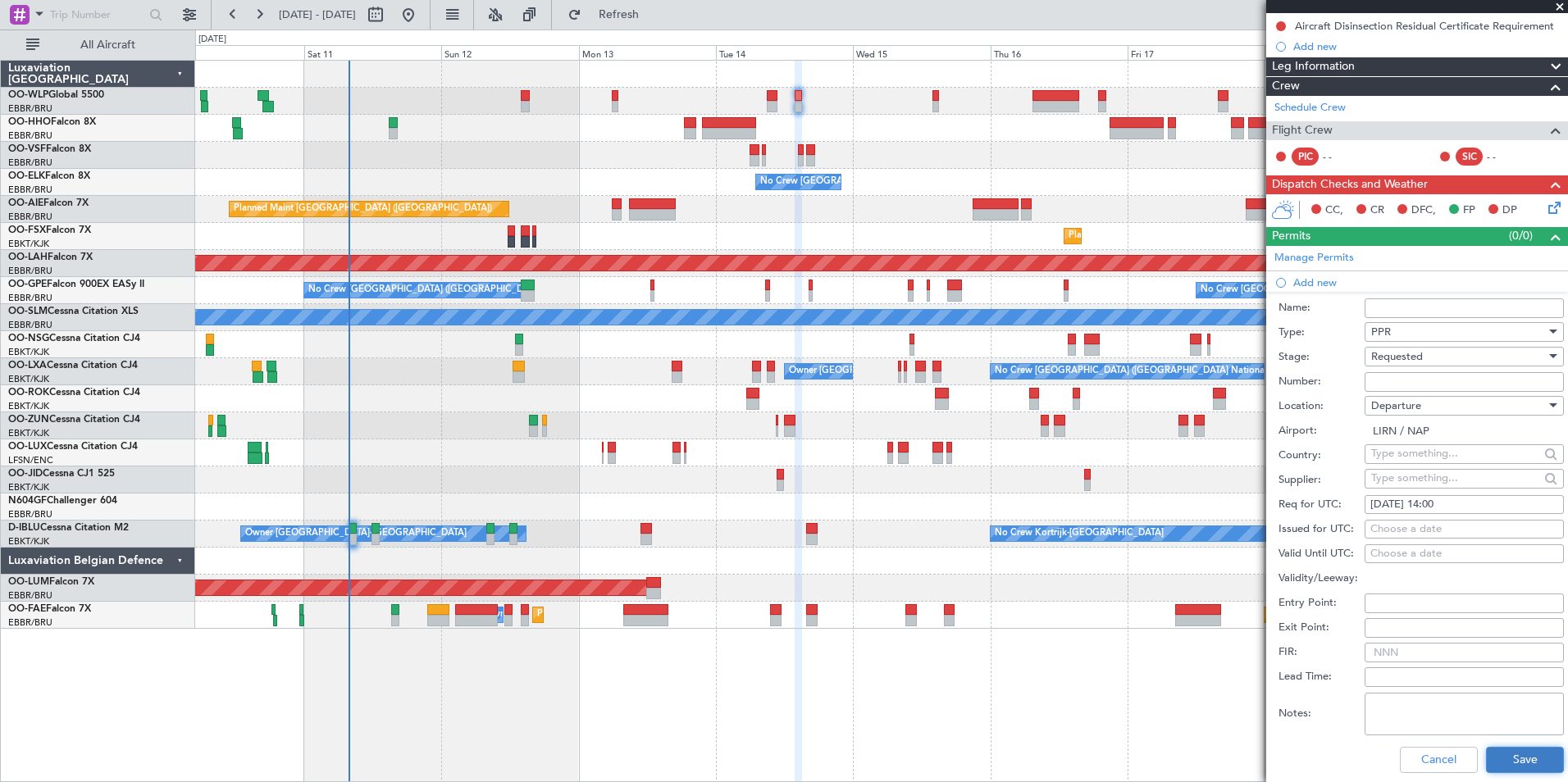
click at [1521, 759] on button "Save" at bounding box center [1525, 760] width 78 height 26
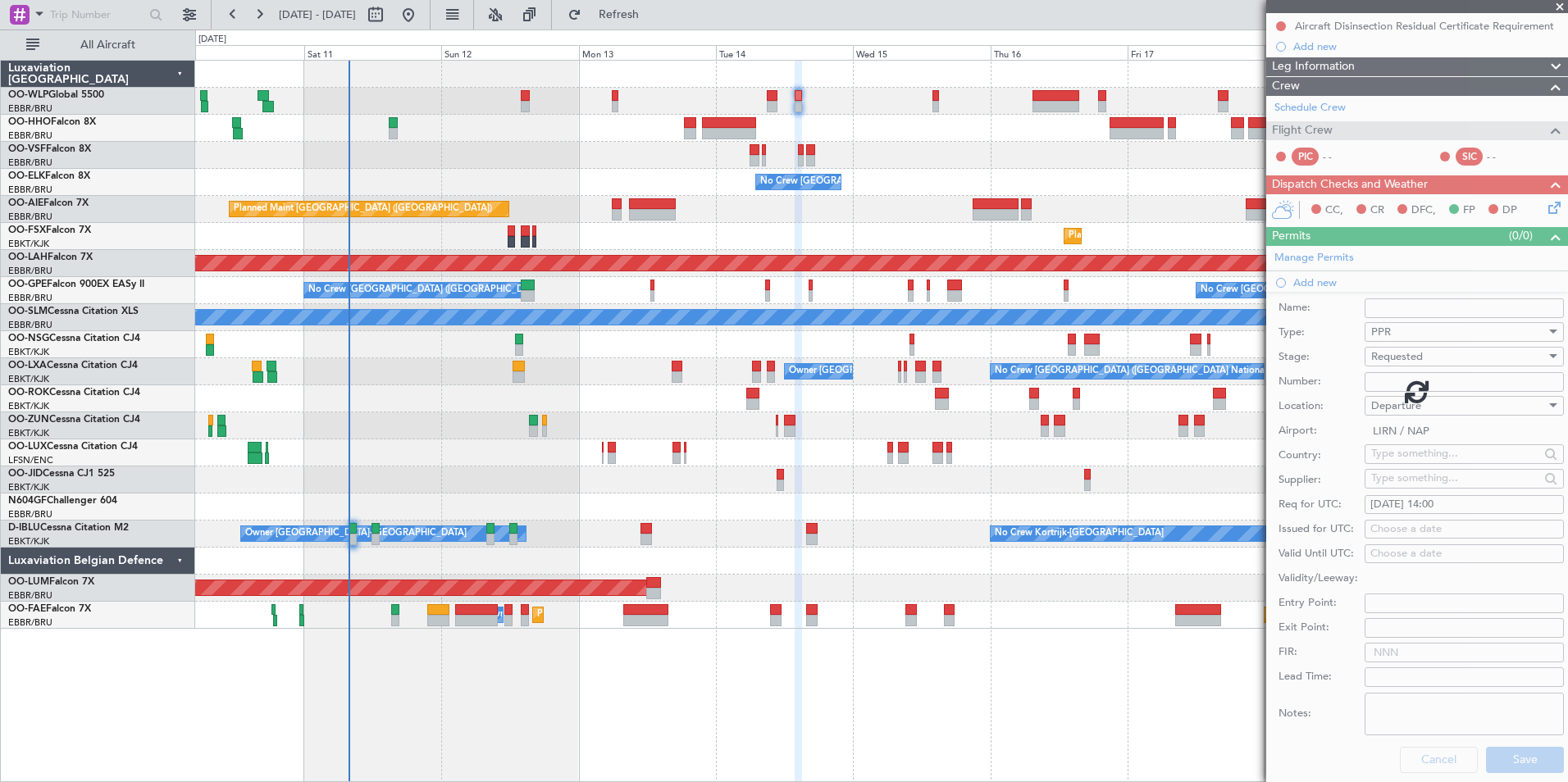
scroll to position [88, 0]
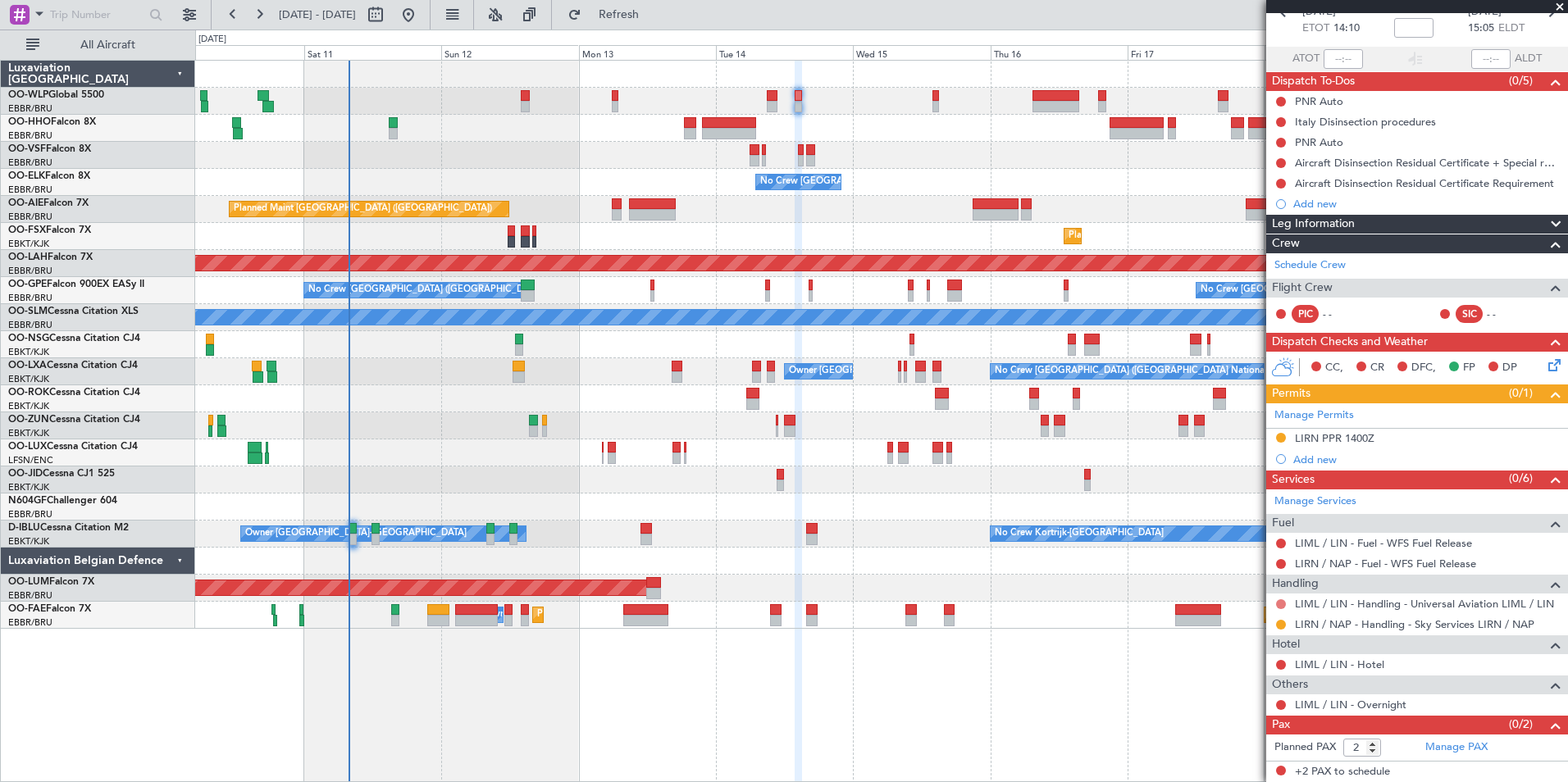
click at [1278, 604] on button at bounding box center [1281, 603] width 10 height 10
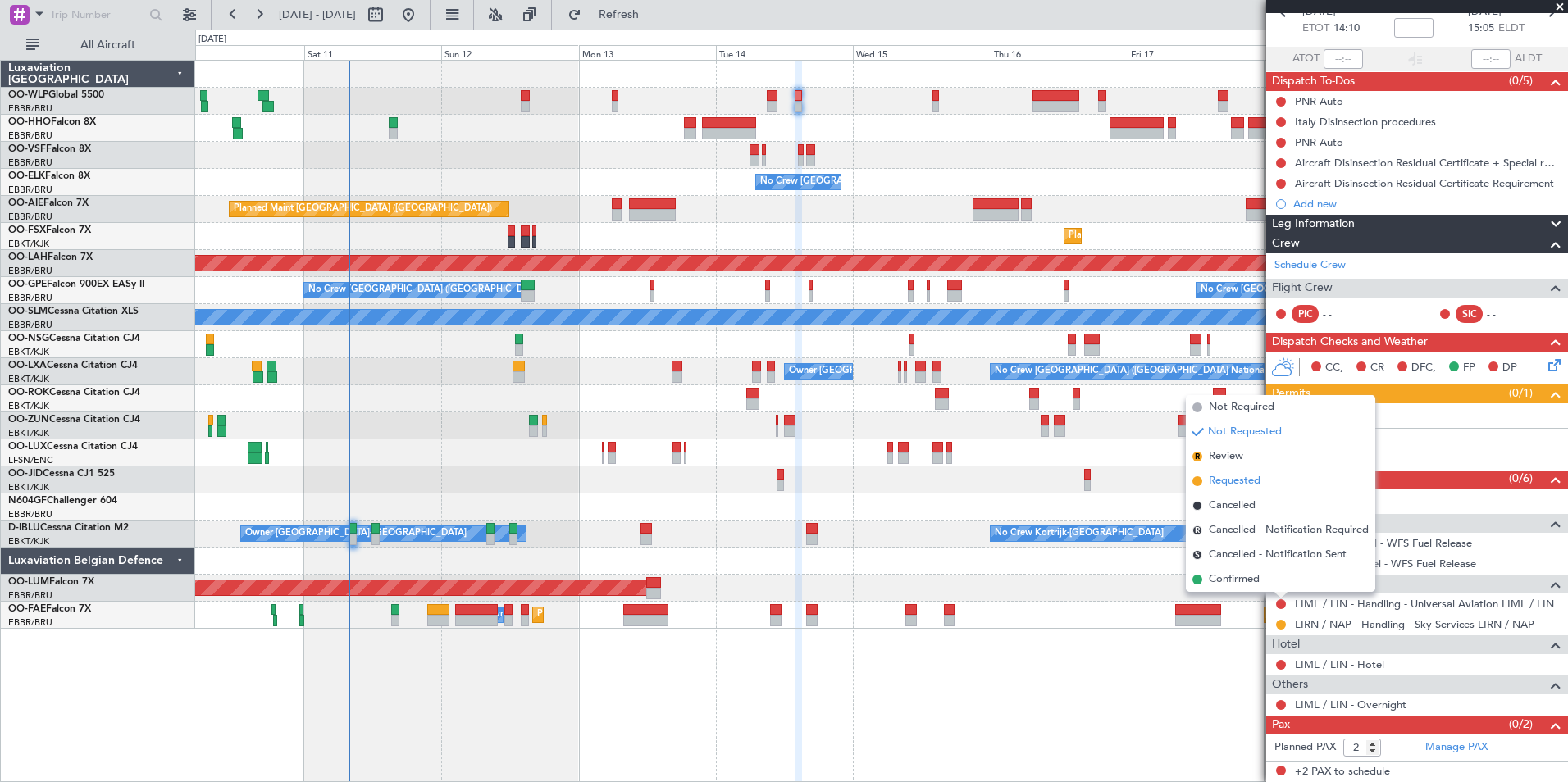
click at [1229, 482] on span "Requested" at bounding box center [1235, 482] width 52 height 17
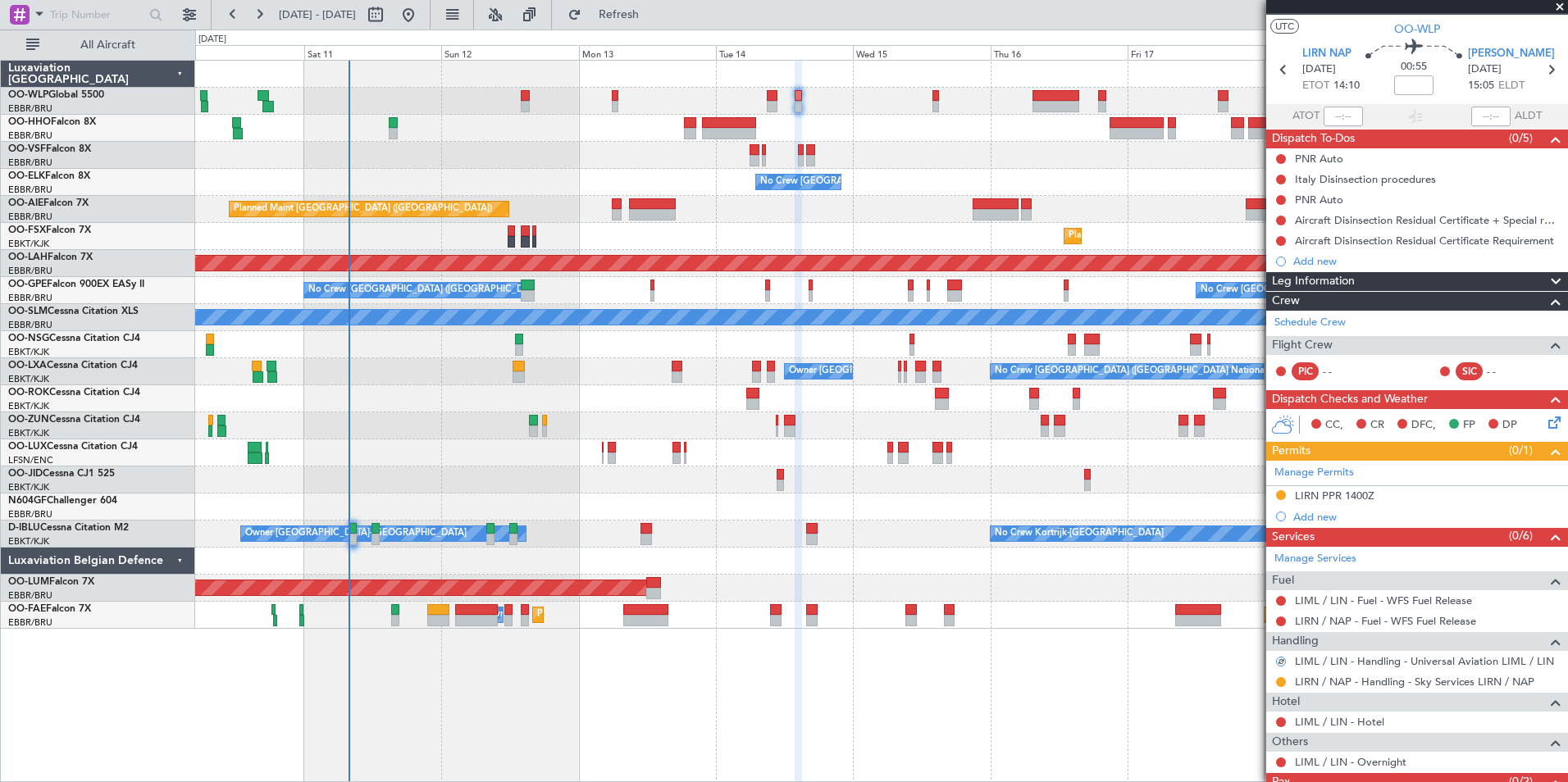
scroll to position [0, 0]
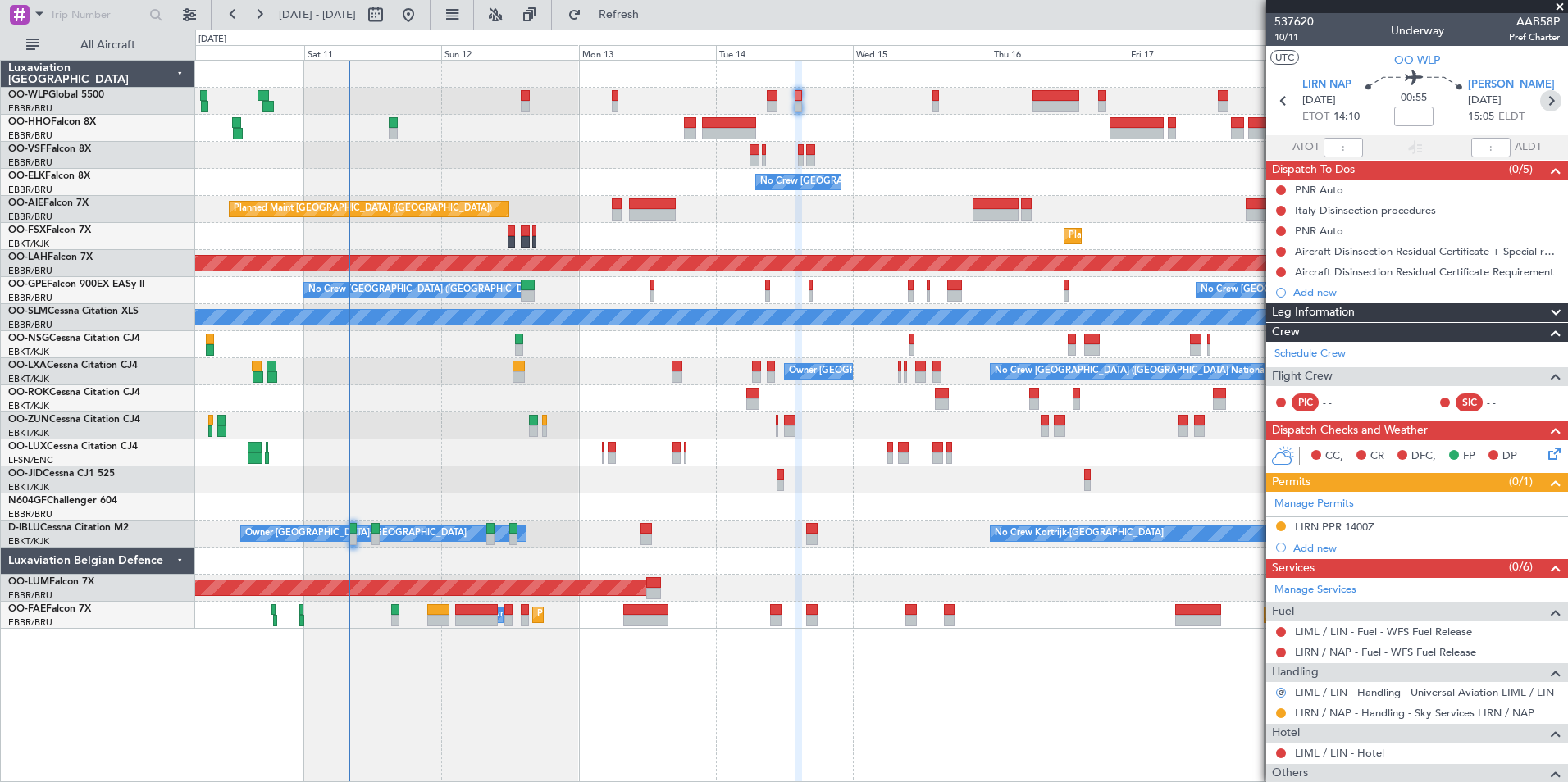
click at [1540, 98] on icon at bounding box center [1550, 100] width 21 height 21
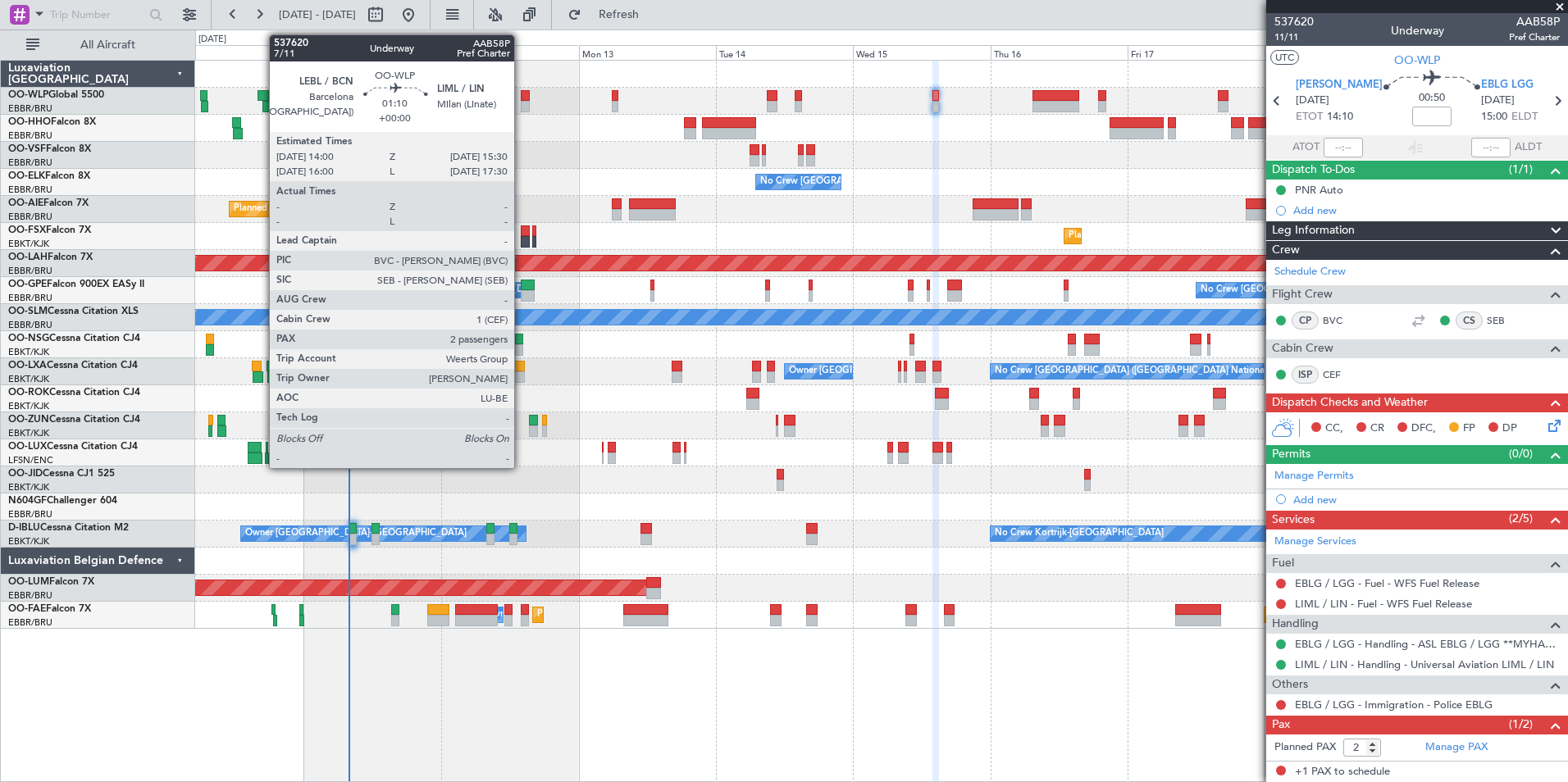
click at [526, 103] on div at bounding box center [525, 106] width 9 height 11
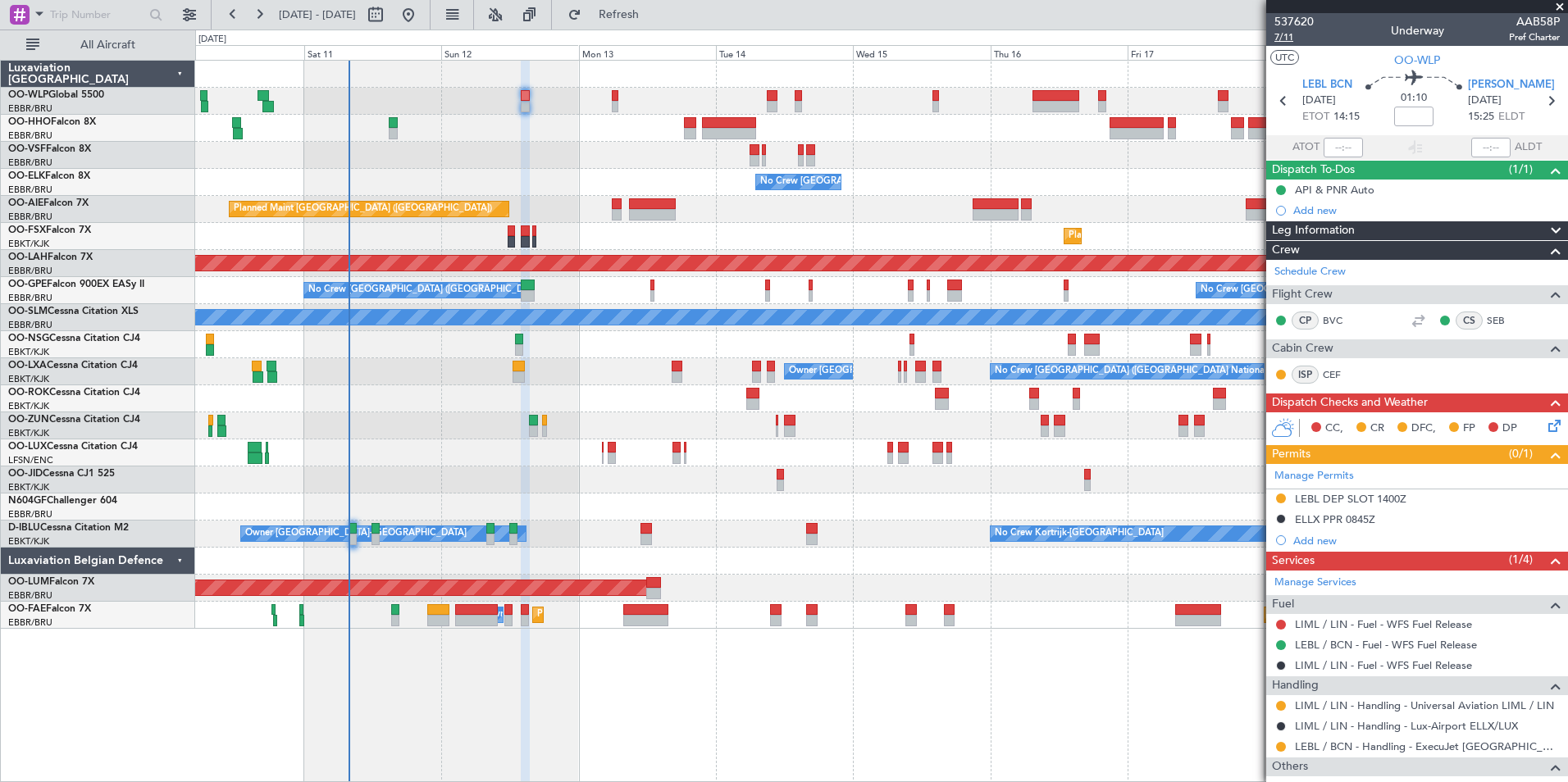
click at [1292, 33] on span "7/11" at bounding box center [1294, 37] width 39 height 14
click at [1540, 99] on icon at bounding box center [1550, 100] width 21 height 21
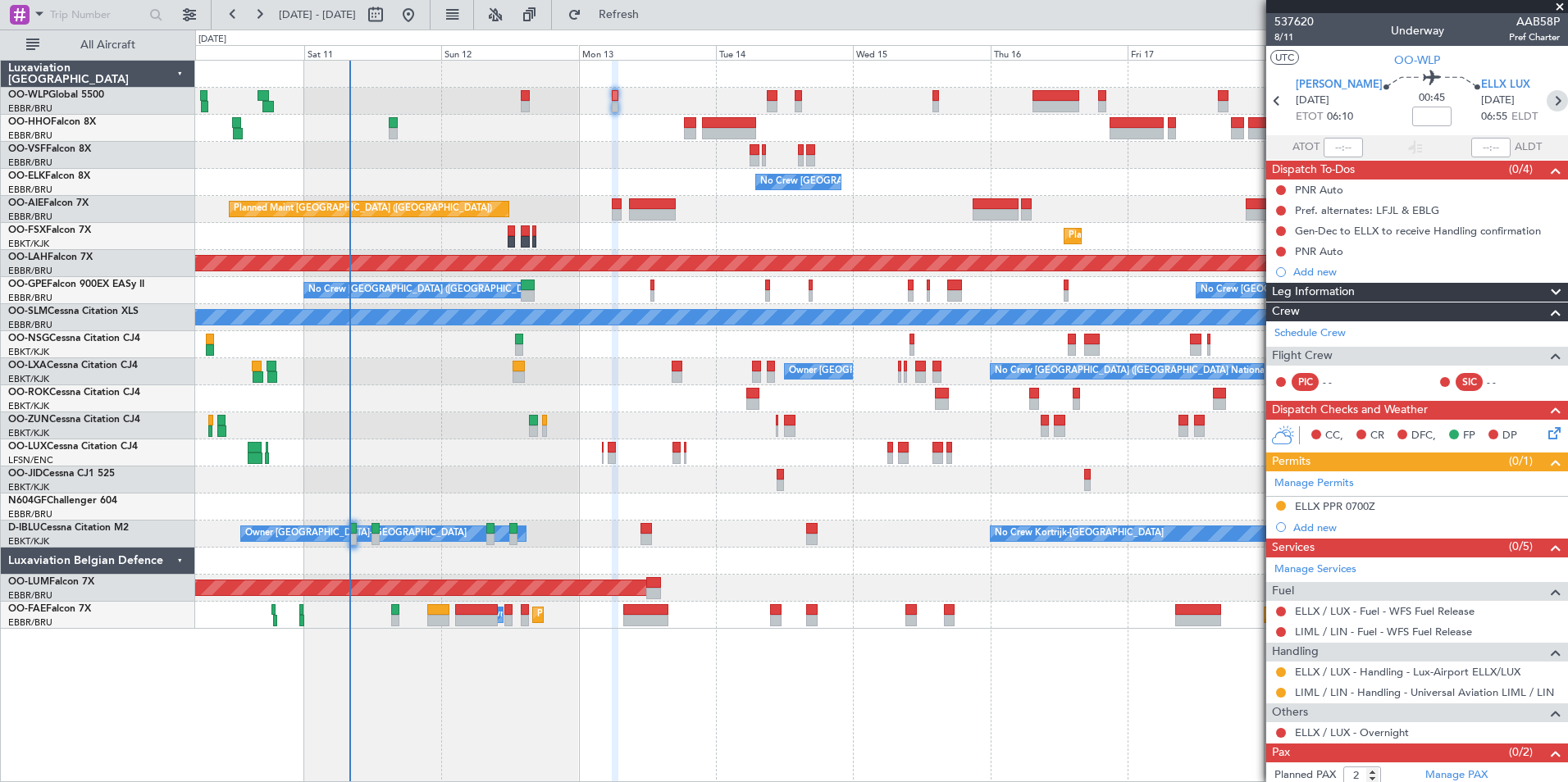
click at [1547, 107] on icon at bounding box center [1557, 100] width 21 height 21
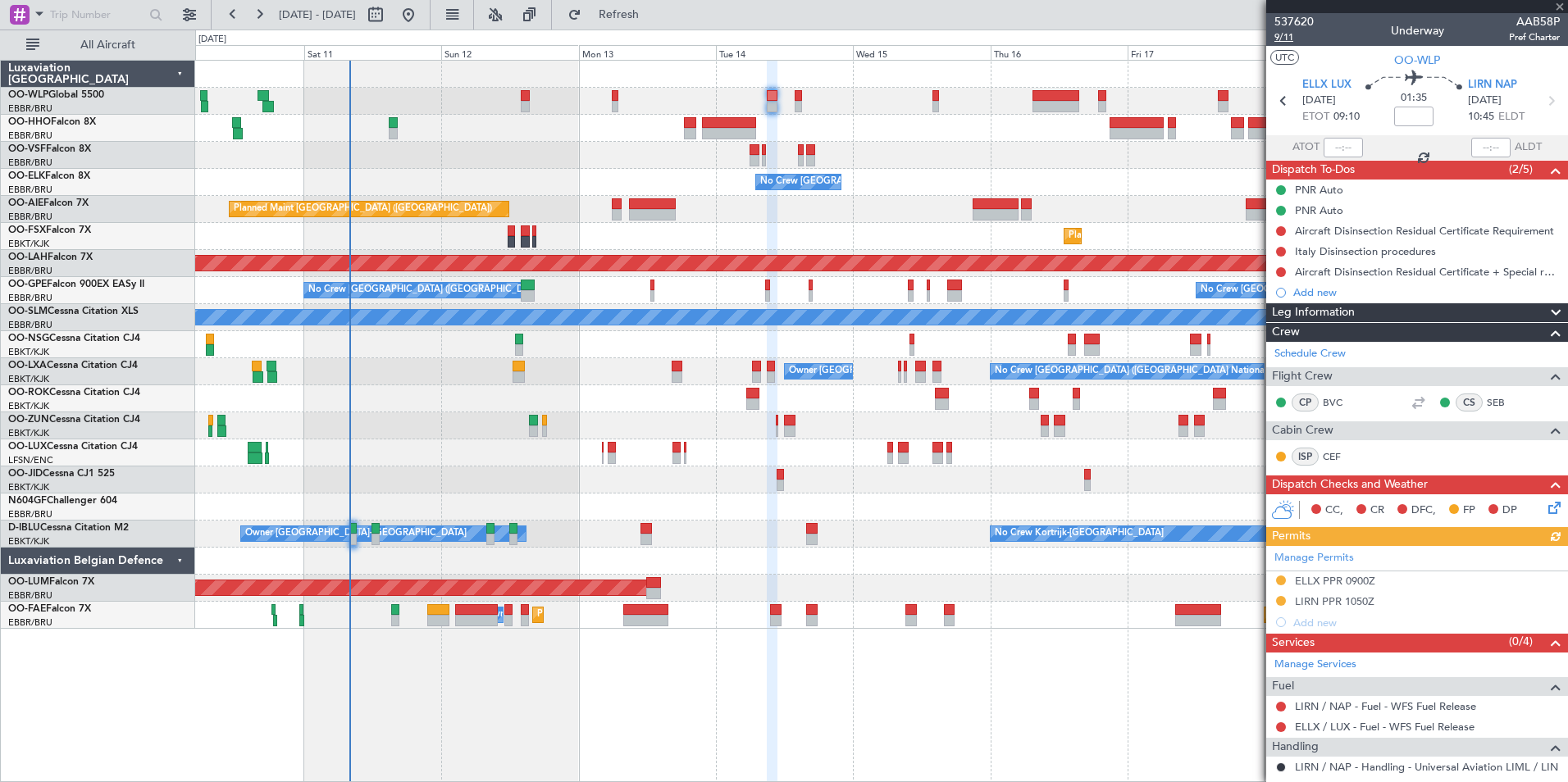
click at [1278, 35] on span "9/11" at bounding box center [1294, 37] width 39 height 14
click at [1540, 103] on icon at bounding box center [1550, 100] width 21 height 21
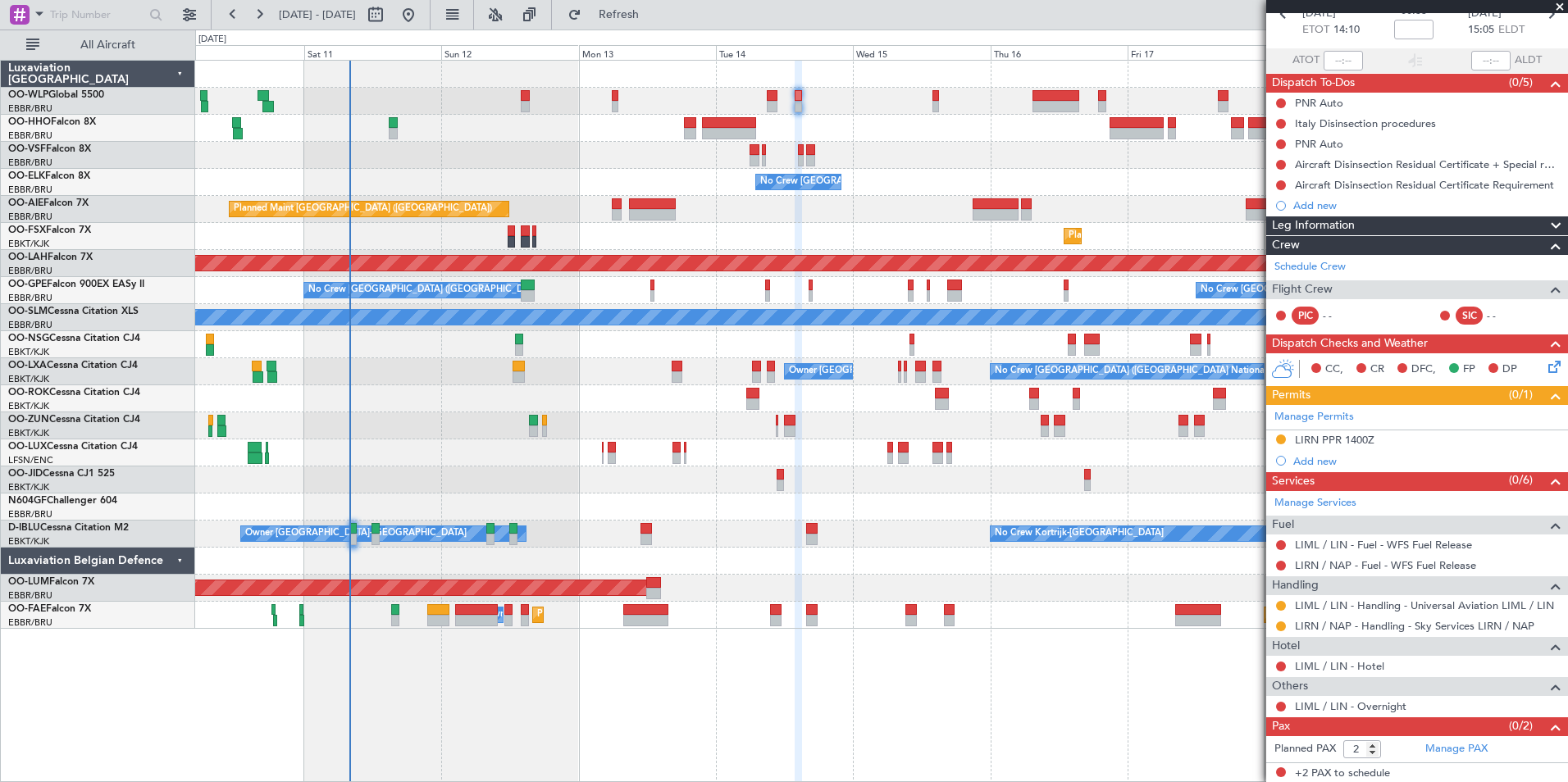
scroll to position [88, 0]
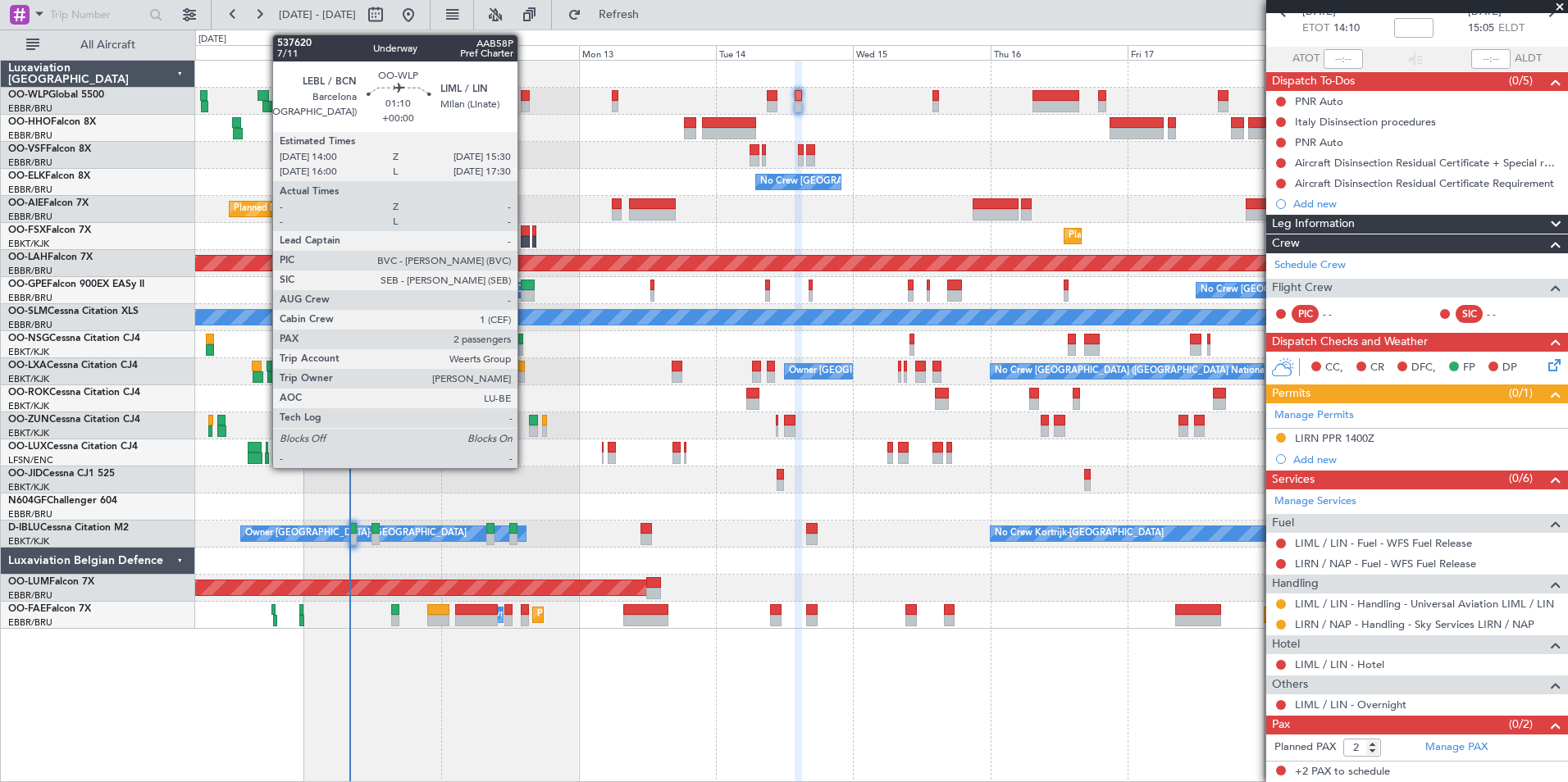
click at [525, 105] on div at bounding box center [525, 106] width 9 height 11
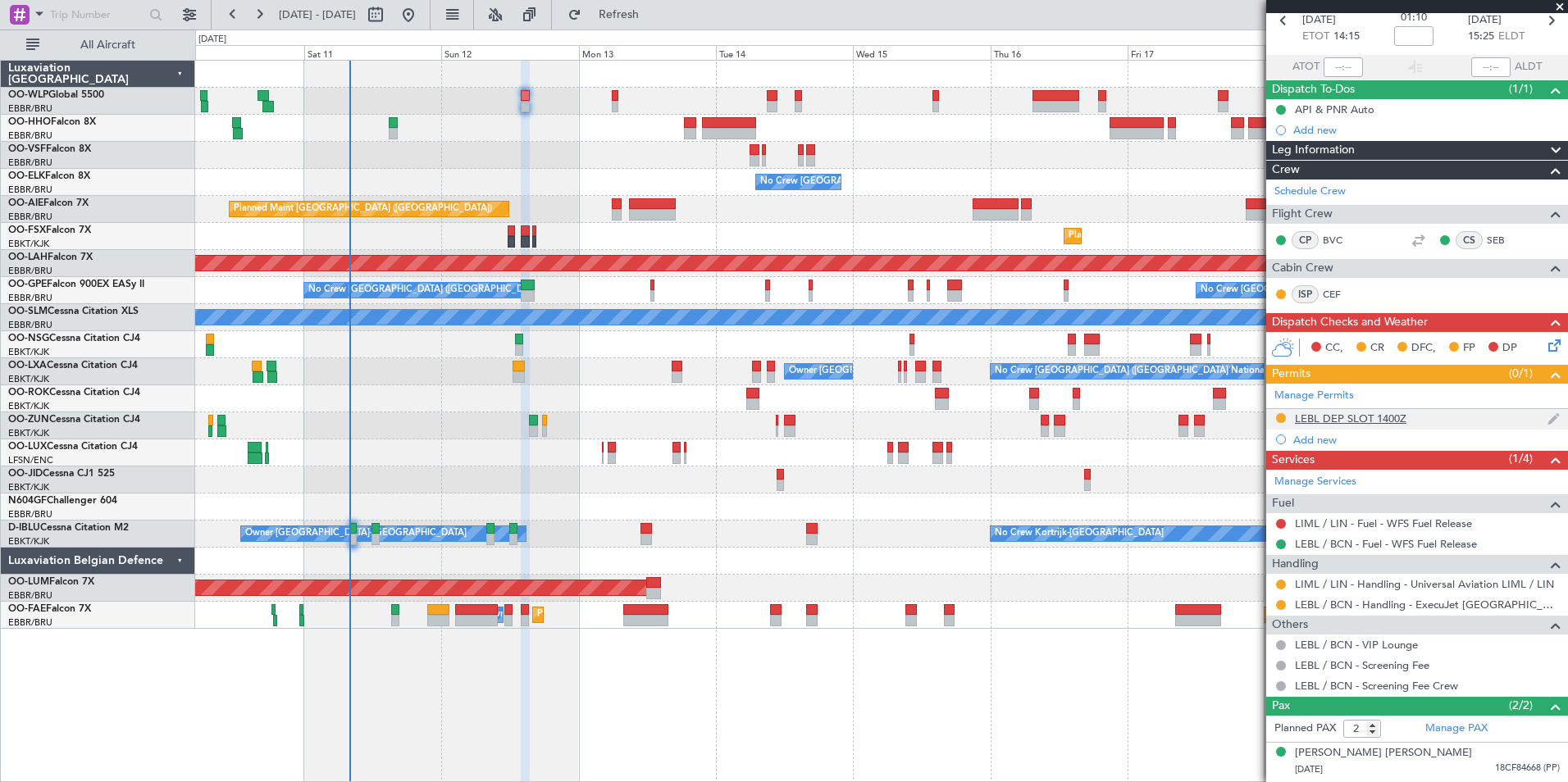
scroll to position [114, 0]
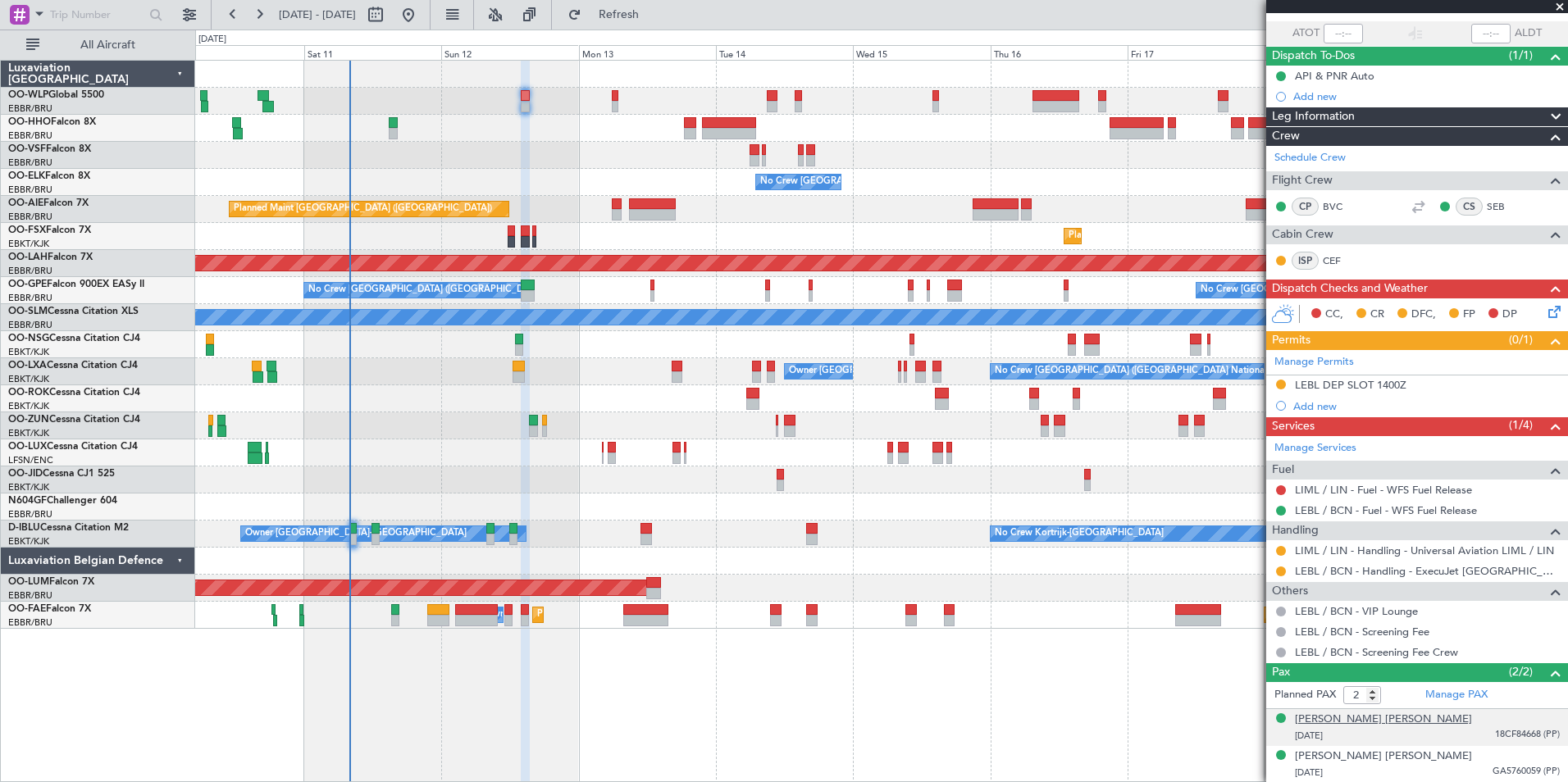
click at [1353, 721] on div "[PERSON_NAME] [PERSON_NAME]" at bounding box center [1383, 720] width 177 height 17
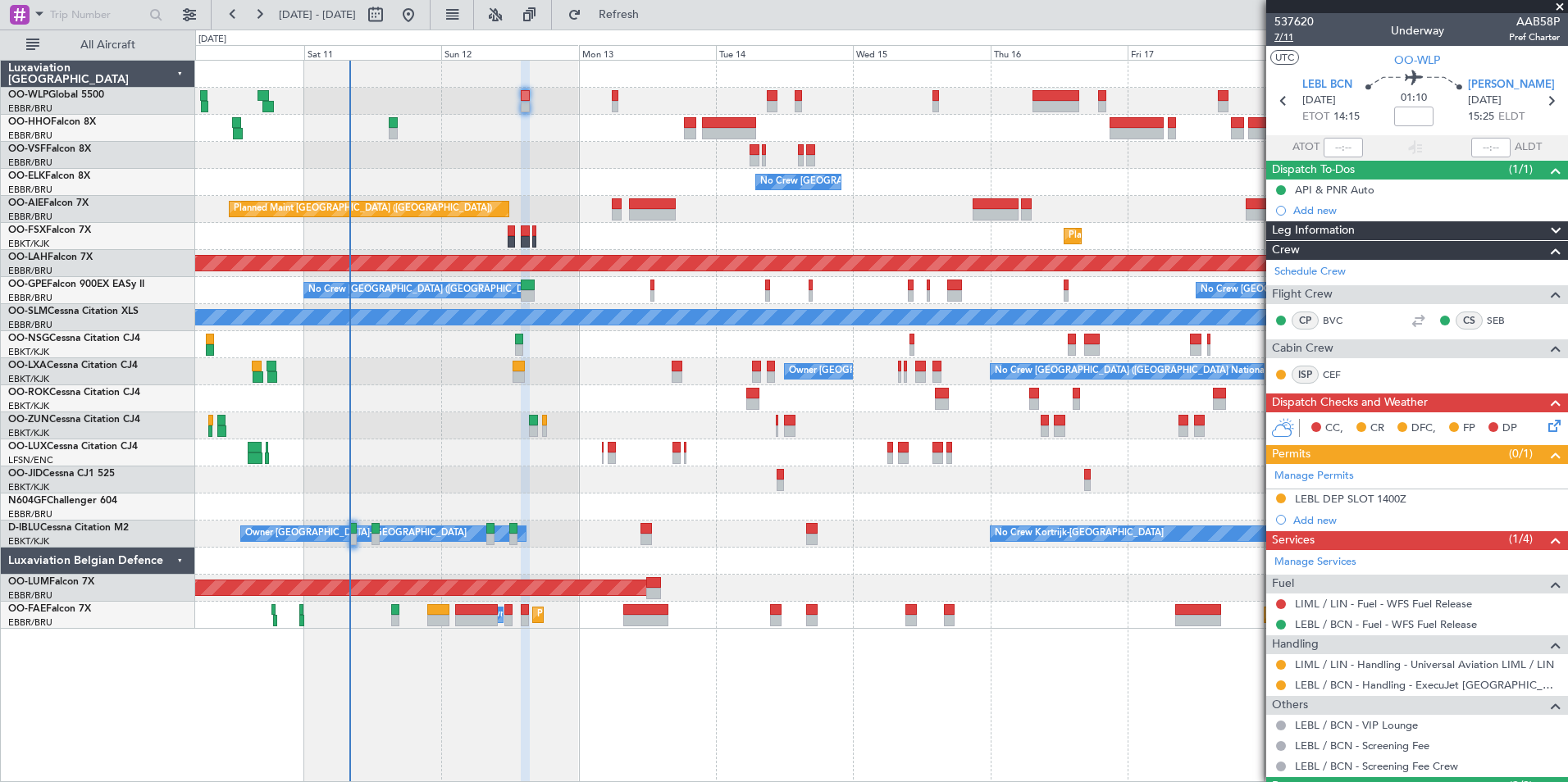
click at [1280, 38] on span "7/11" at bounding box center [1294, 37] width 39 height 14
click at [1539, 441] on div "CC, CR DFC, FP DP" at bounding box center [1416, 428] width 301 height 33
click at [1545, 428] on icon at bounding box center [1551, 423] width 13 height 13
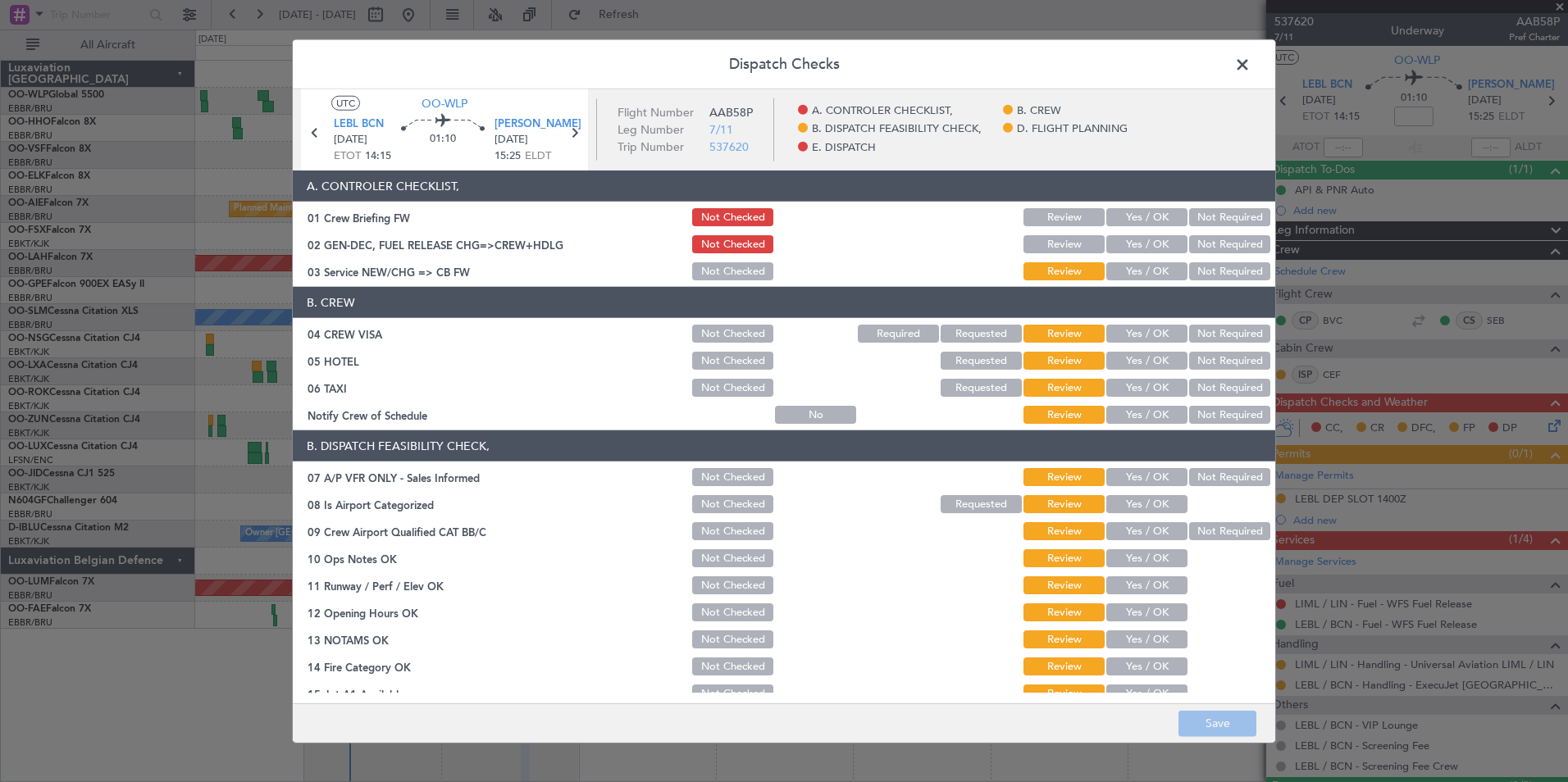
click at [1106, 243] on button "Yes / OK" at bounding box center [1146, 244] width 81 height 18
click at [1190, 711] on button "Save" at bounding box center [1217, 723] width 78 height 26
click at [1251, 64] on span at bounding box center [1251, 68] width 0 height 33
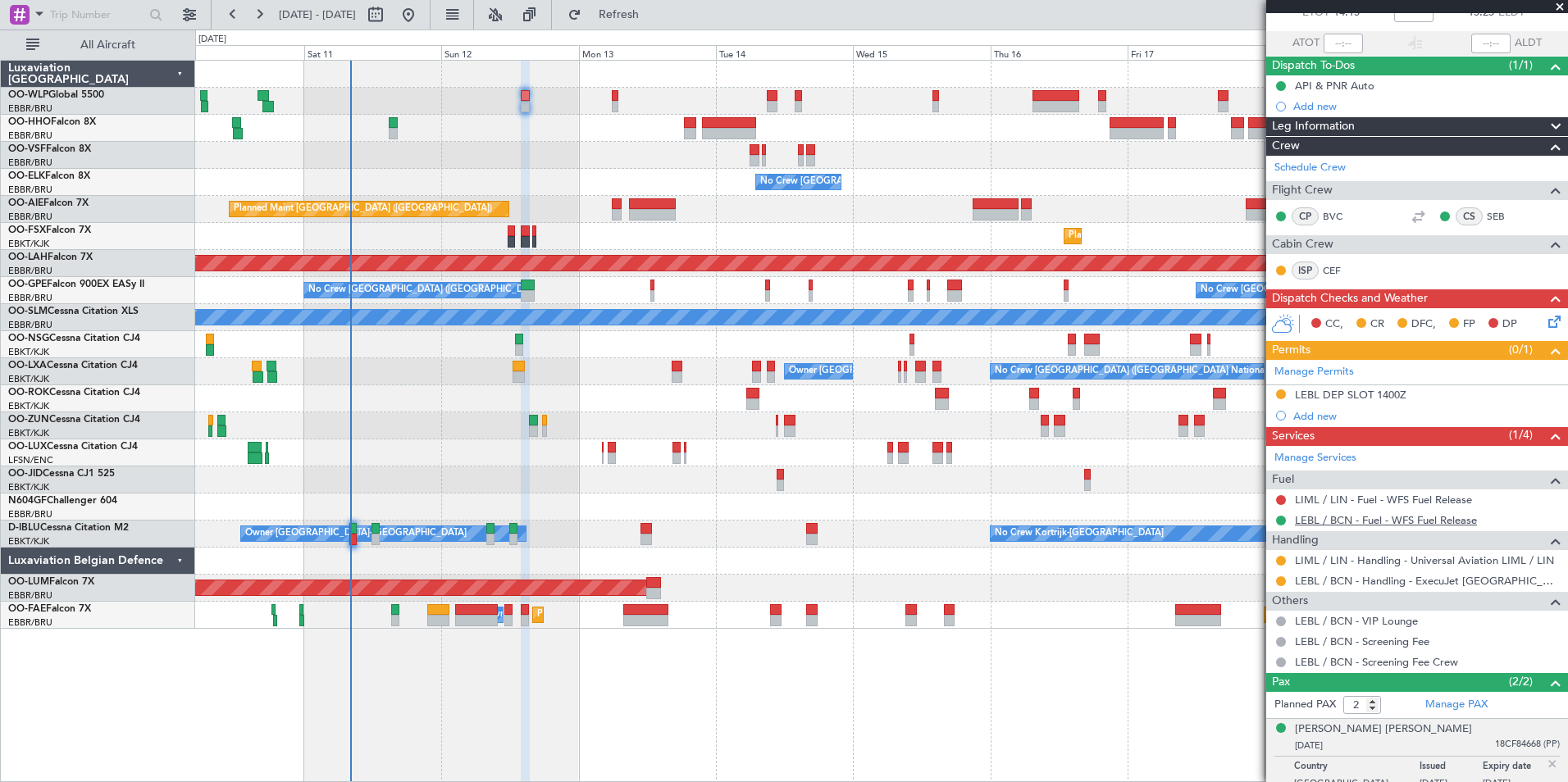
scroll to position [154, 0]
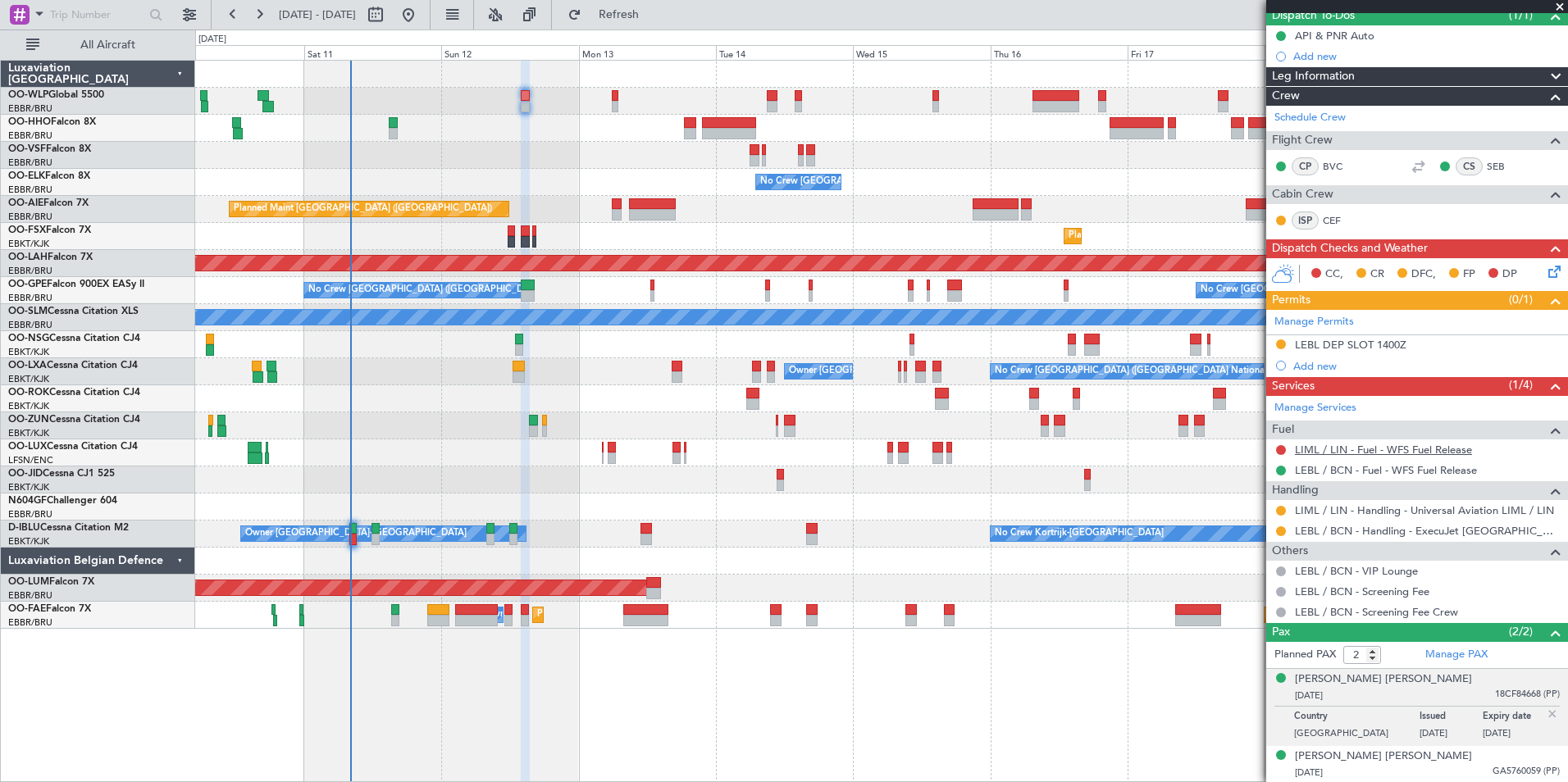
click at [1385, 447] on link "LIML / LIN - Fuel - WFS Fuel Release" at bounding box center [1383, 449] width 177 height 14
click at [1349, 347] on div "LEBL DEP SLOT 1400Z" at bounding box center [1350, 344] width 112 height 14
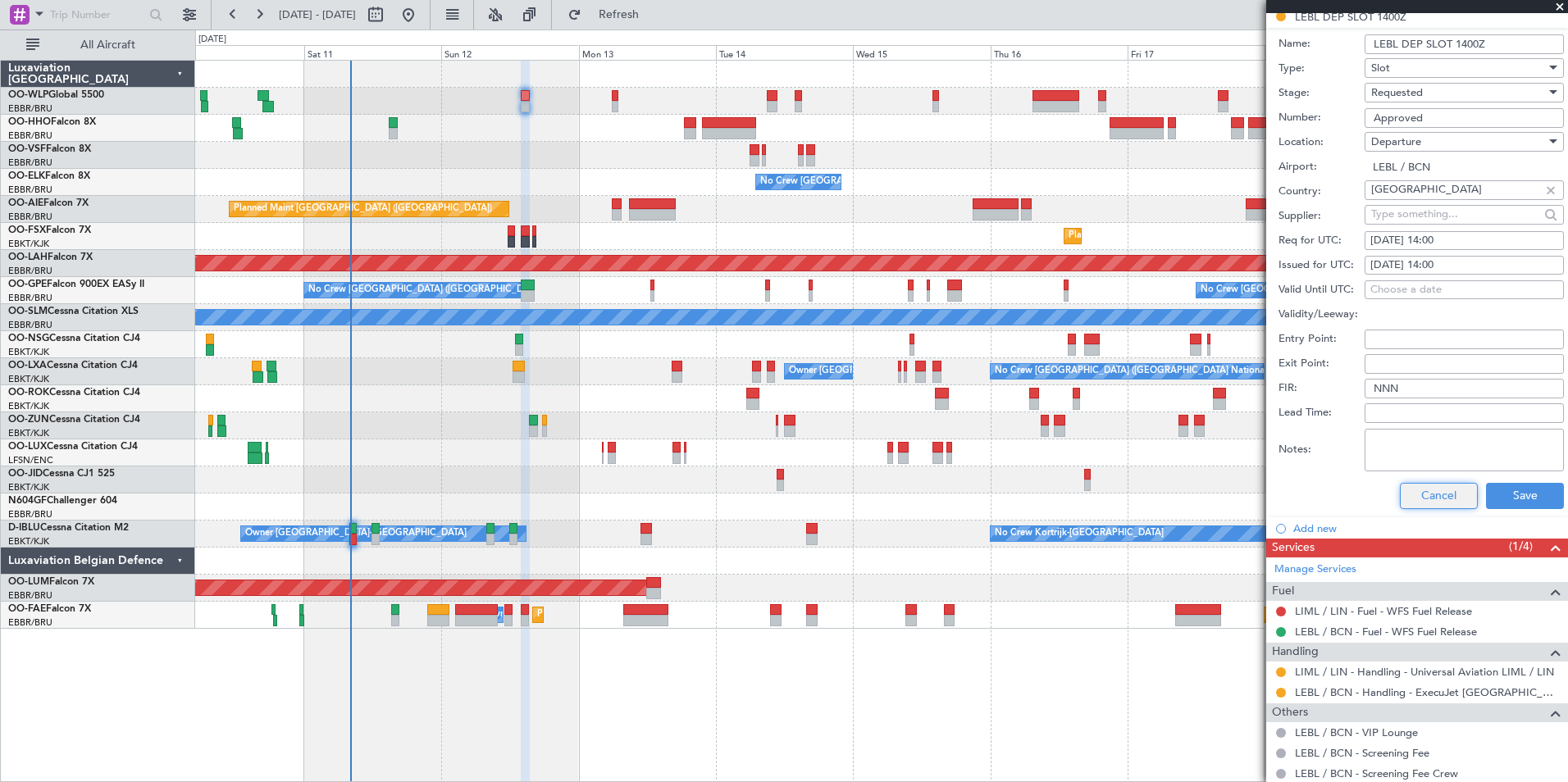
click at [1442, 503] on button "Cancel" at bounding box center [1439, 496] width 78 height 26
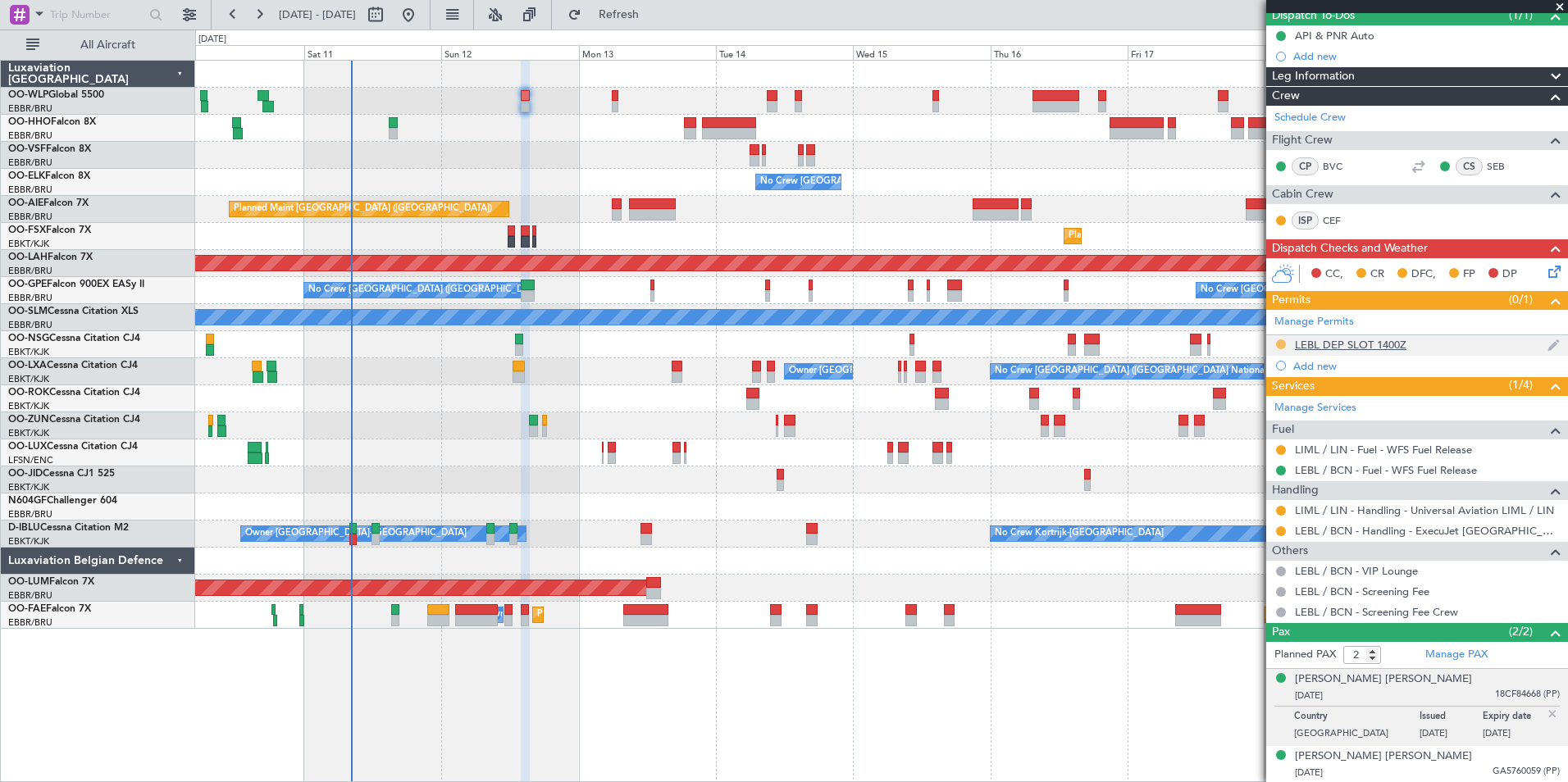
click at [1283, 343] on button at bounding box center [1281, 344] width 10 height 10
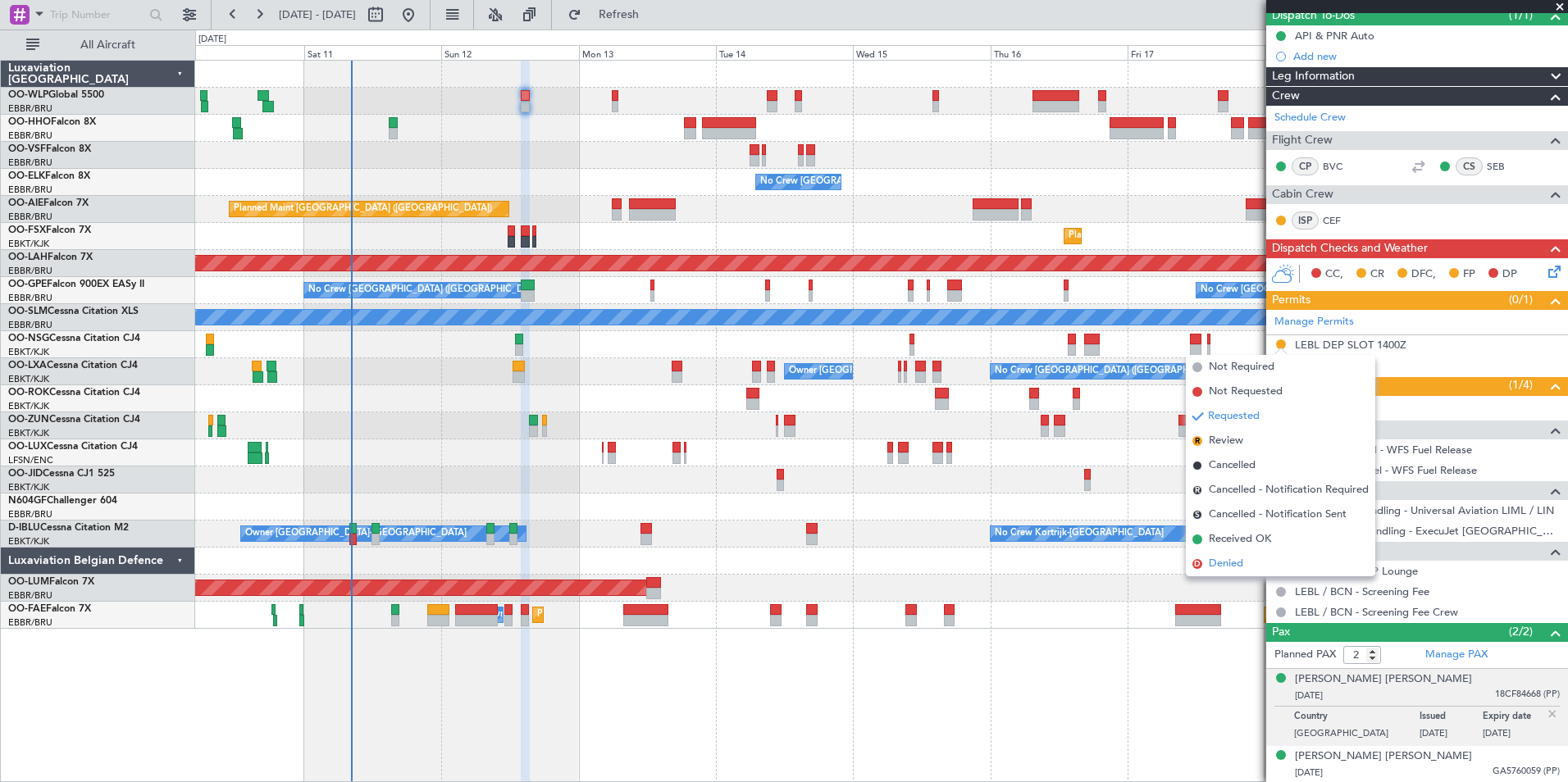
click at [1220, 561] on span "Denied" at bounding box center [1226, 564] width 34 height 17
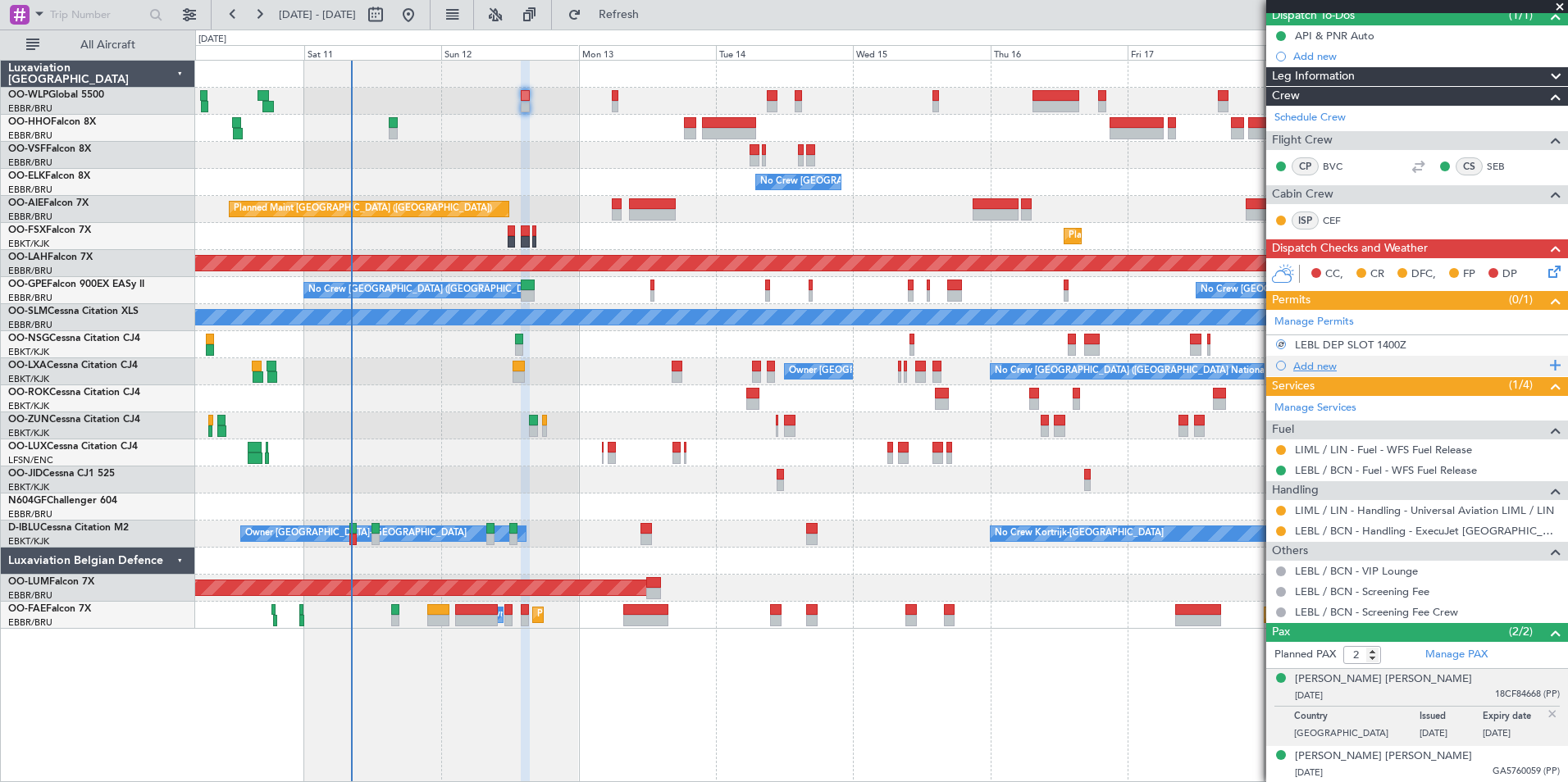
click at [1316, 360] on div "Add new" at bounding box center [1418, 365] width 252 height 14
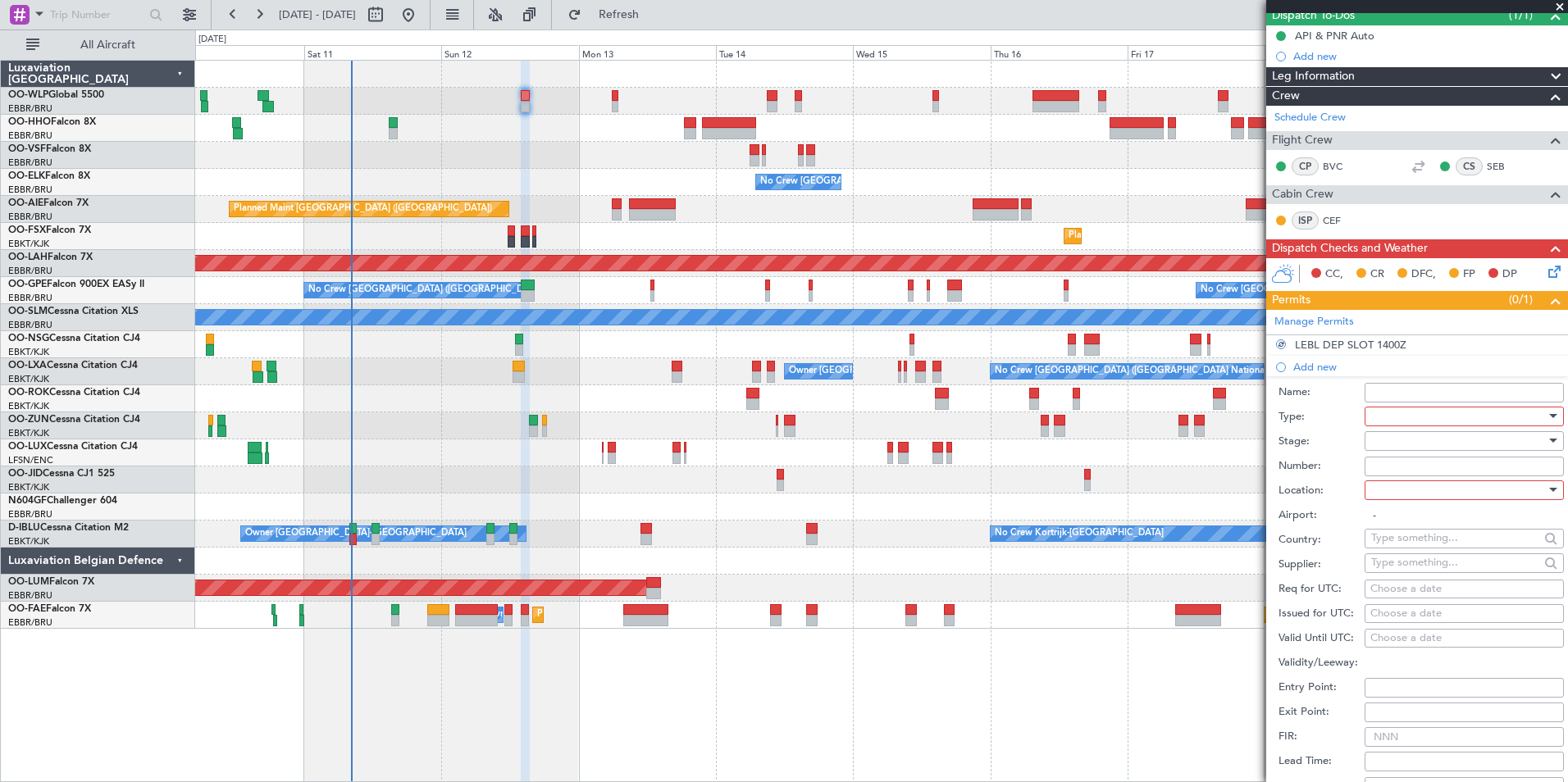
click at [1386, 415] on div at bounding box center [1458, 417] width 175 height 24
click at [1385, 568] on span "Slot" at bounding box center [1457, 570] width 172 height 24
click at [1402, 435] on div at bounding box center [1458, 441] width 175 height 24
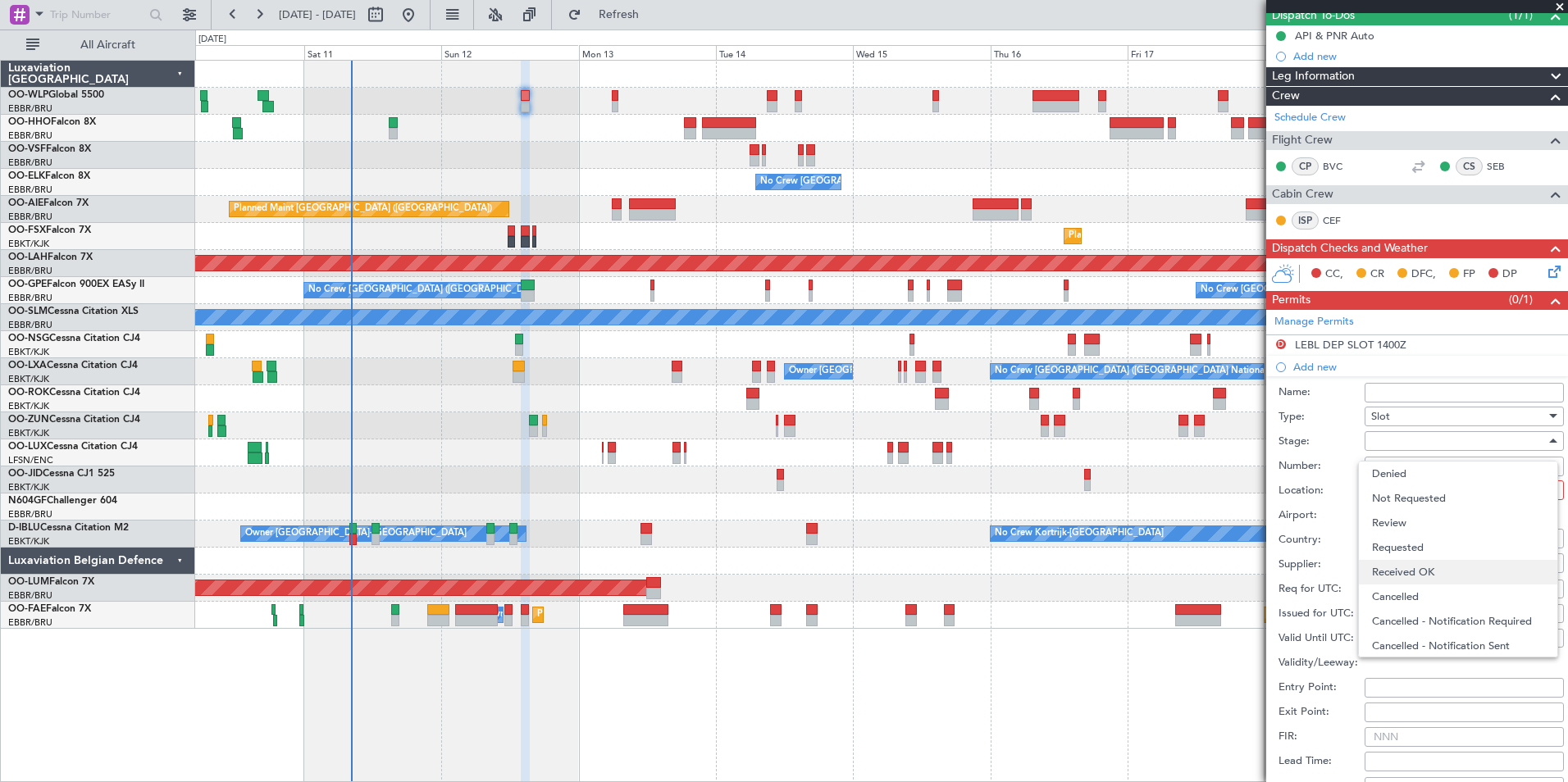
click at [1408, 564] on span "Received OK" at bounding box center [1457, 572] width 172 height 24
click at [1410, 467] on input "Number:" at bounding box center [1464, 466] width 199 height 20
type input "APPROVED"
type input "NNN"
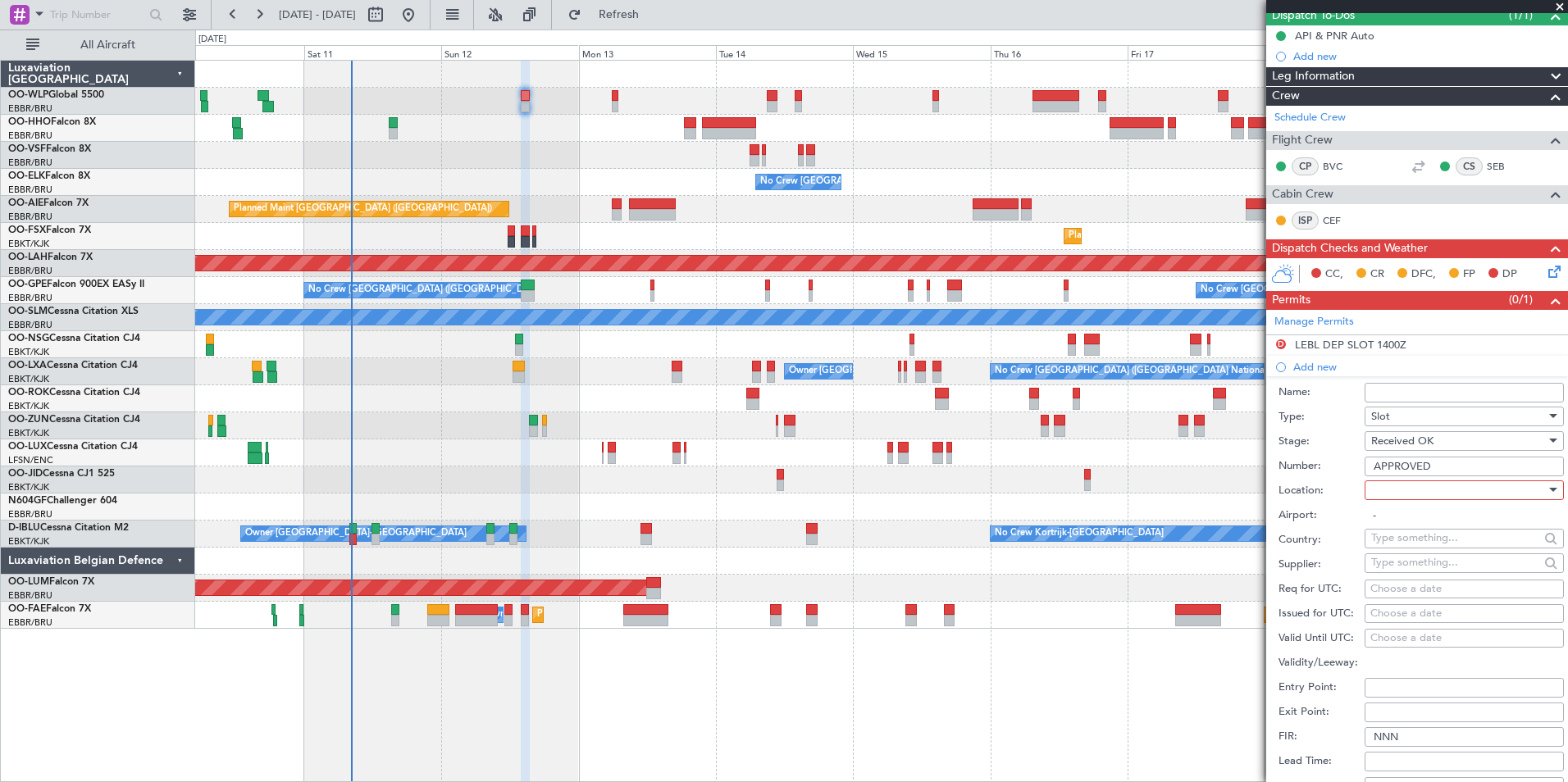
type input "2"
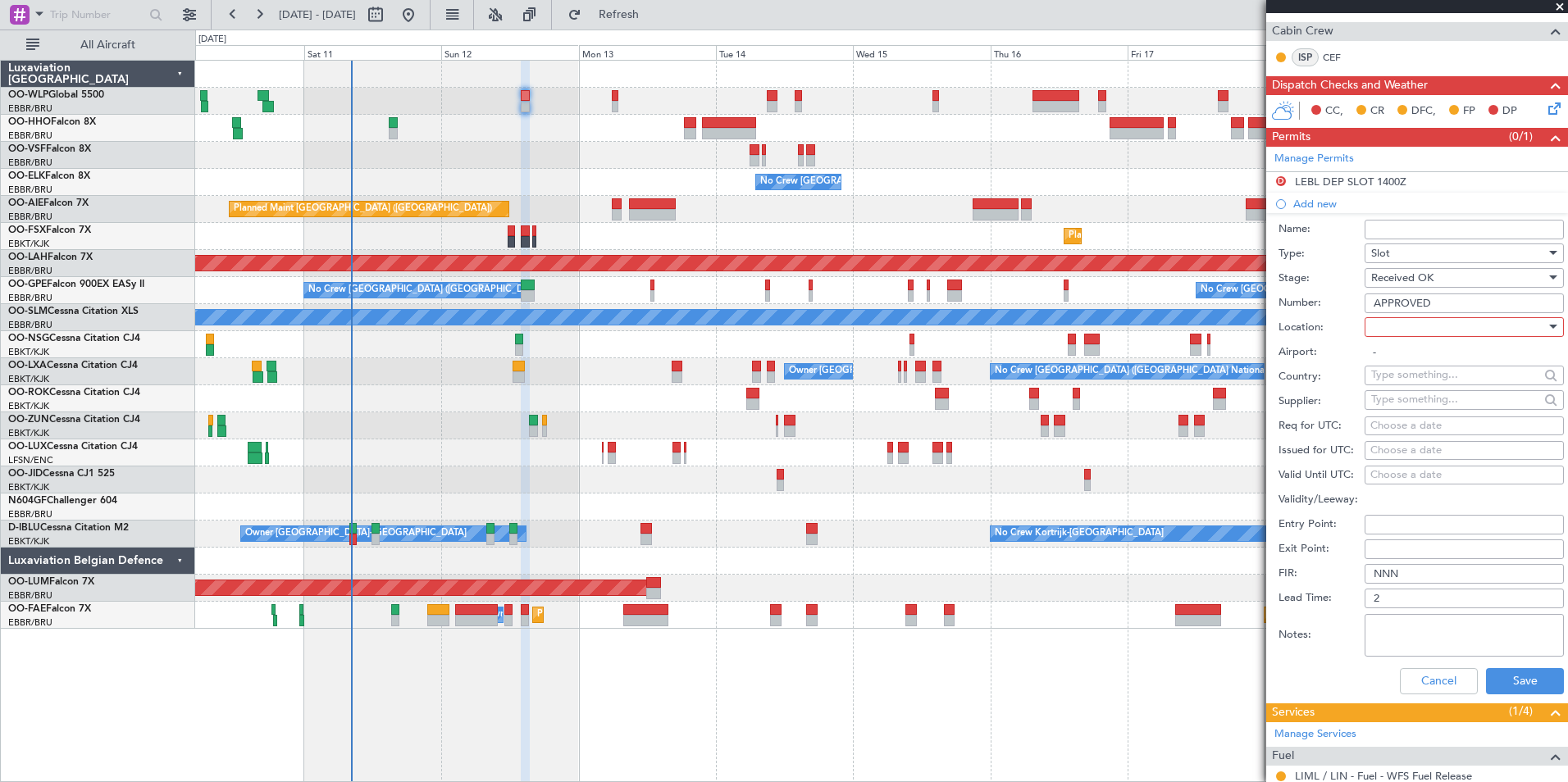
scroll to position [318, 0]
click at [1396, 323] on div at bounding box center [1458, 326] width 175 height 24
click at [1391, 366] on span "Departure" at bounding box center [1457, 359] width 172 height 24
type input "LEBL / BCN"
click at [1404, 567] on input "NNN" at bounding box center [1464, 573] width 199 height 20
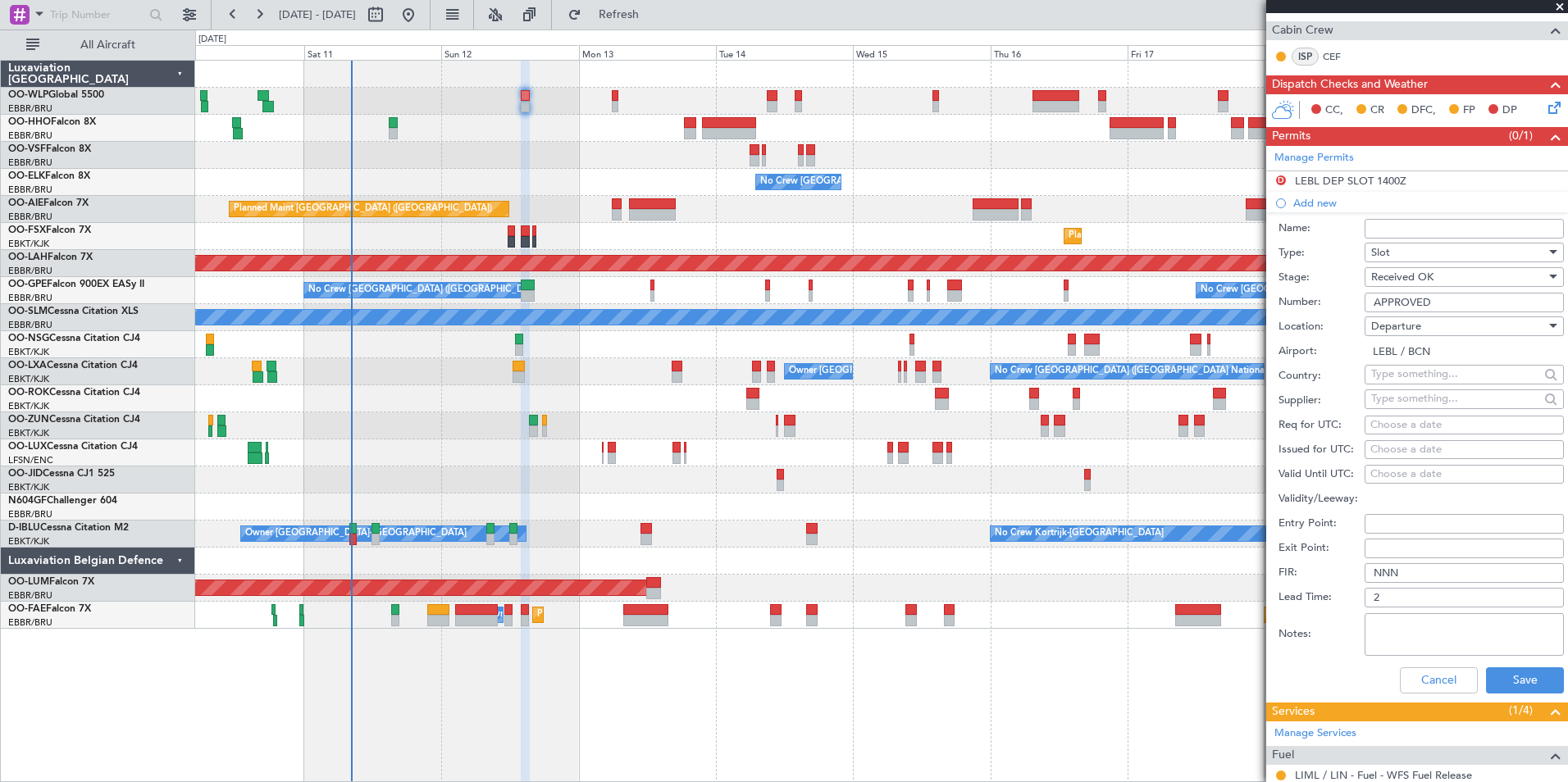
click at [1404, 567] on input "NNN" at bounding box center [1464, 573] width 199 height 20
click at [1378, 558] on div "Exit Point:" at bounding box center [1420, 549] width 286 height 24
click at [1381, 571] on input "NNN" at bounding box center [1464, 573] width 199 height 20
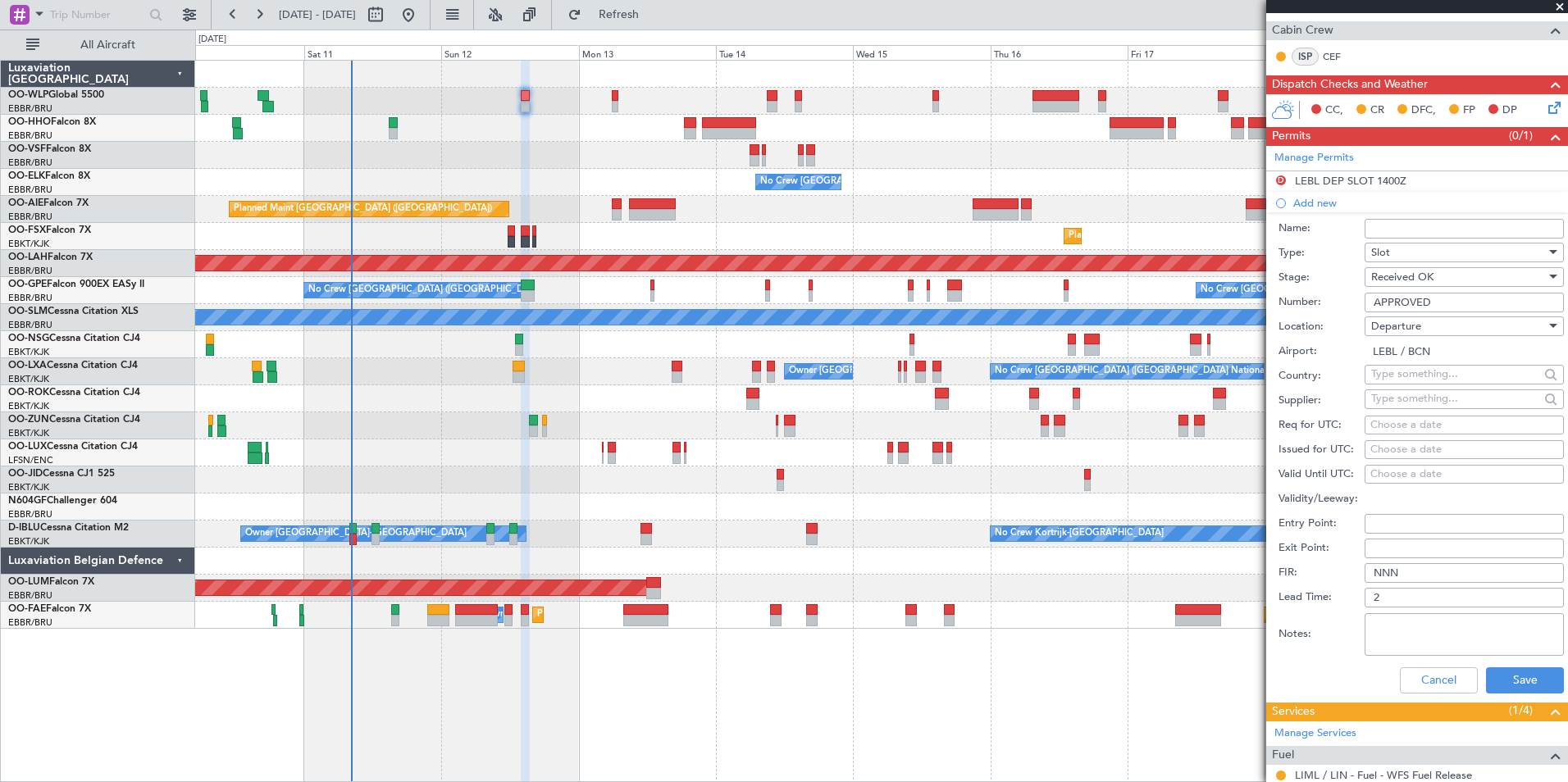
click at [1381, 571] on input "NNN" at bounding box center [1464, 573] width 199 height 20
click at [1389, 572] on input "NNN" at bounding box center [1464, 573] width 199 height 20
click at [1400, 589] on input "2" at bounding box center [1464, 597] width 199 height 20
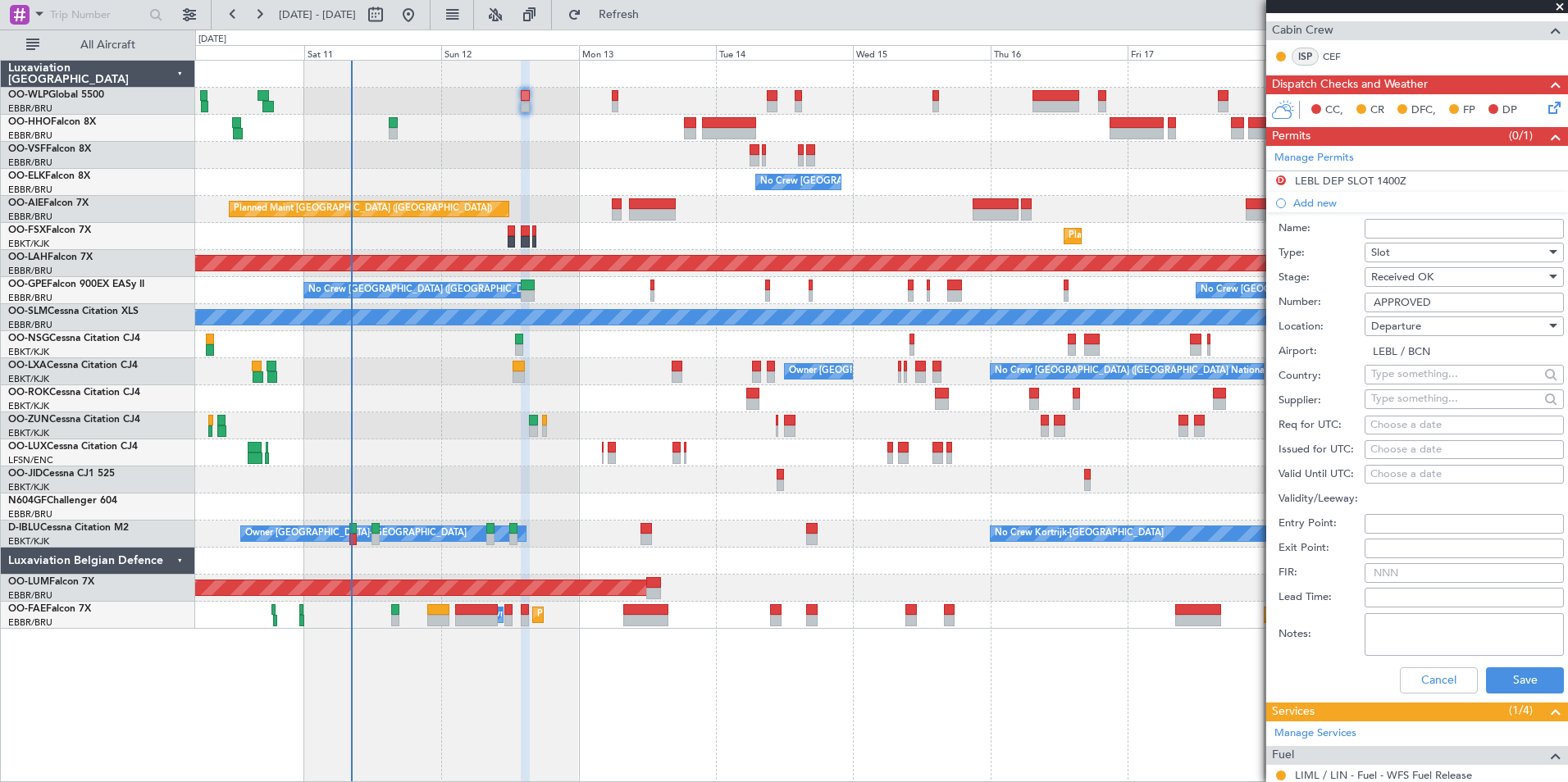
click at [1410, 425] on div "Choose a date" at bounding box center [1464, 426] width 188 height 17
select select "10"
select select "2025"
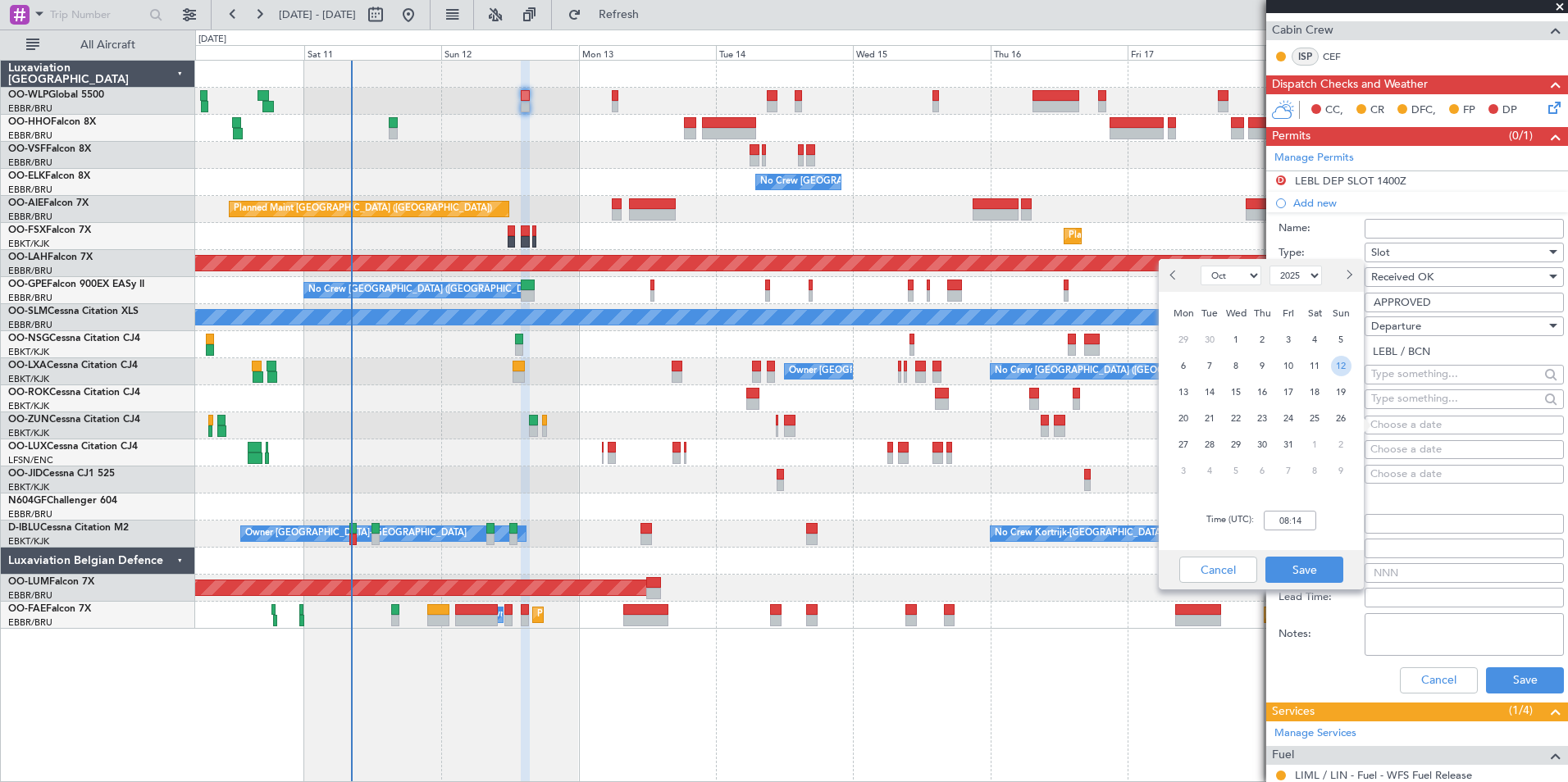
click at [1340, 359] on span "12" at bounding box center [1341, 366] width 20 height 20
drag, startPoint x: 1302, startPoint y: 523, endPoint x: 1288, endPoint y: 515, distance: 16.1
click at [1301, 523] on input "00:00" at bounding box center [1290, 520] width 52 height 20
type input "13:00"
click at [1322, 570] on button "Save" at bounding box center [1304, 570] width 78 height 26
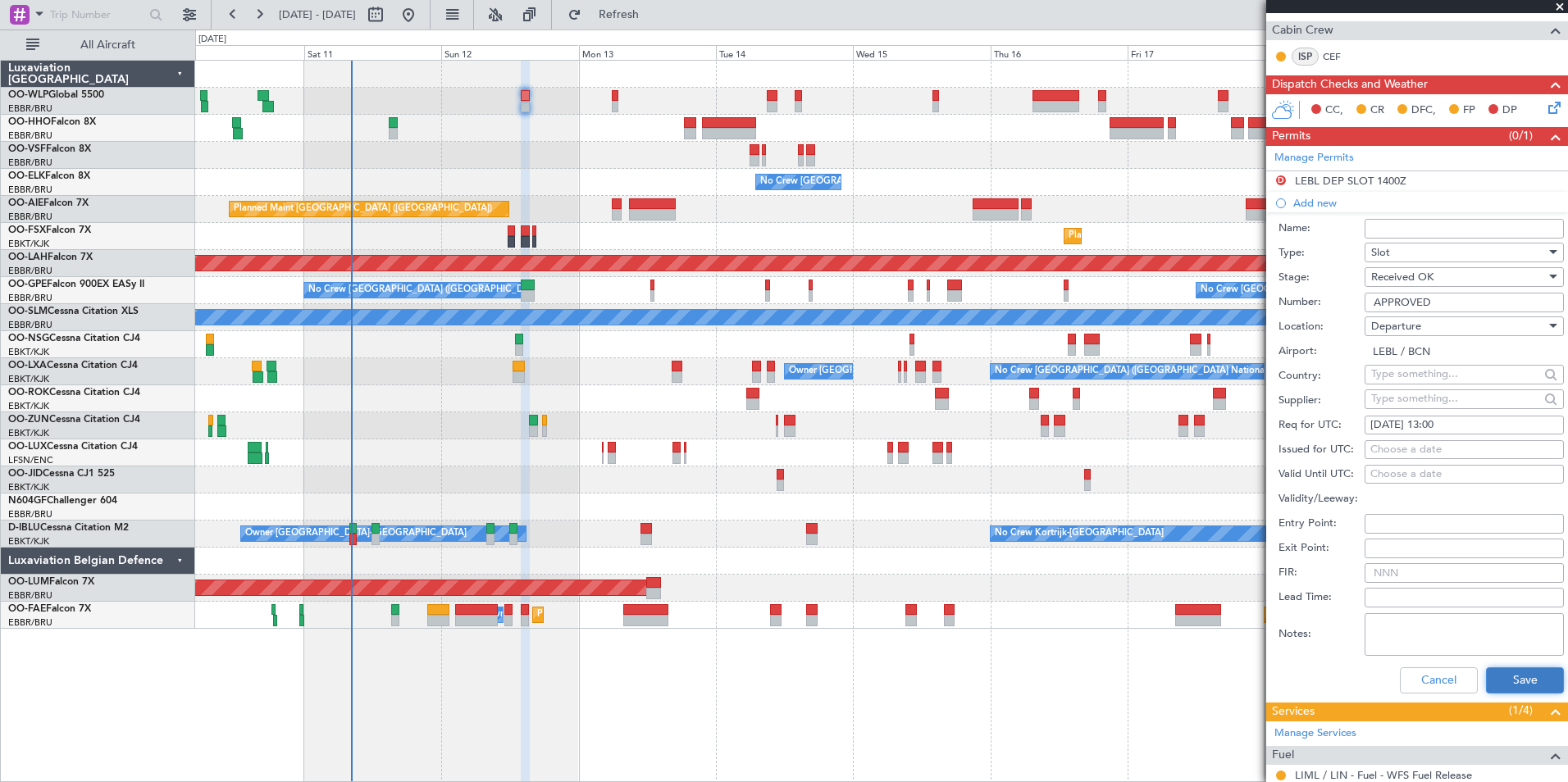
click at [1514, 683] on button "Save" at bounding box center [1525, 681] width 78 height 26
click at [1416, 677] on button "Cancel" at bounding box center [1439, 681] width 78 height 26
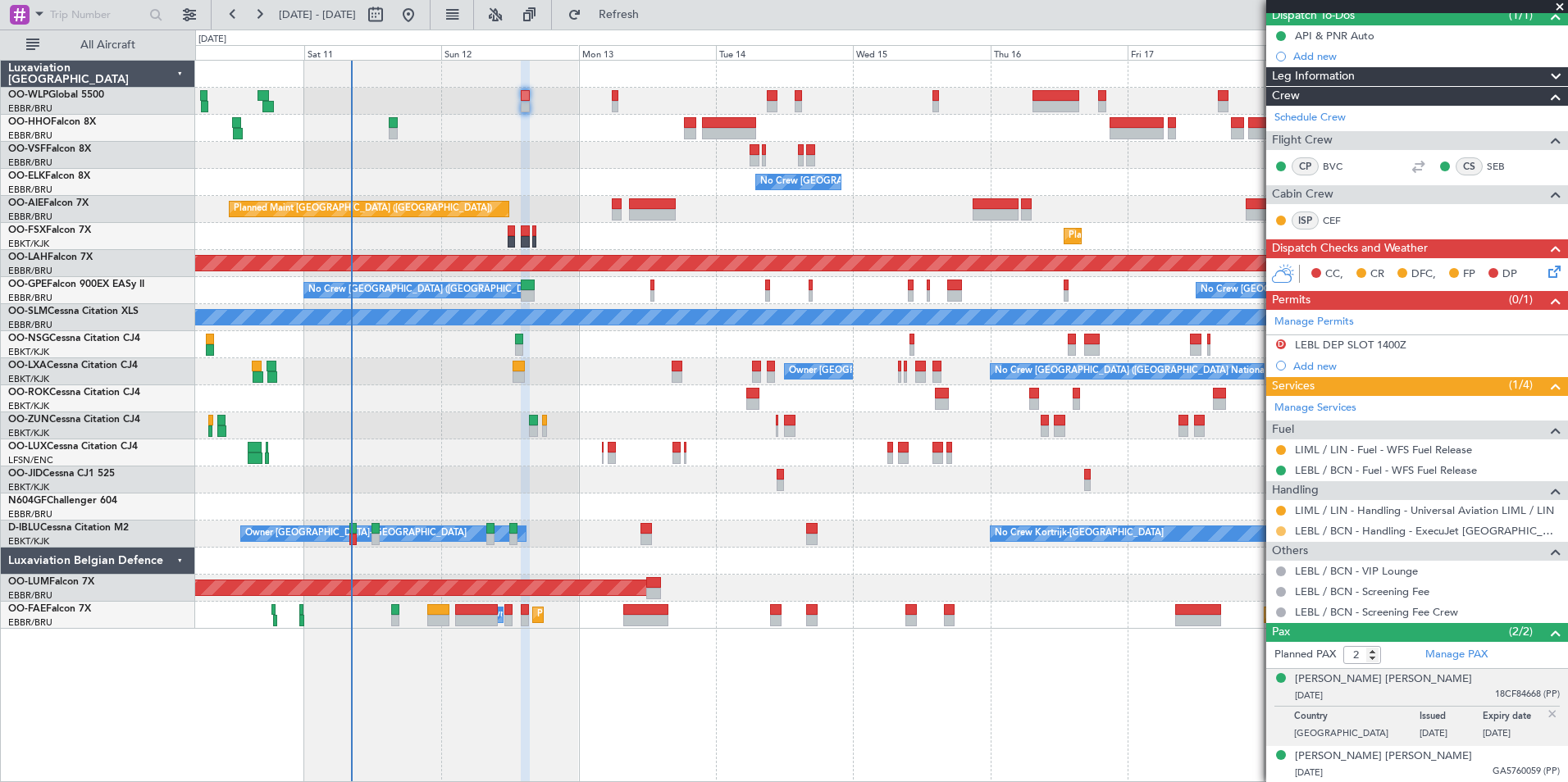
click at [1279, 531] on button at bounding box center [1281, 531] width 10 height 10
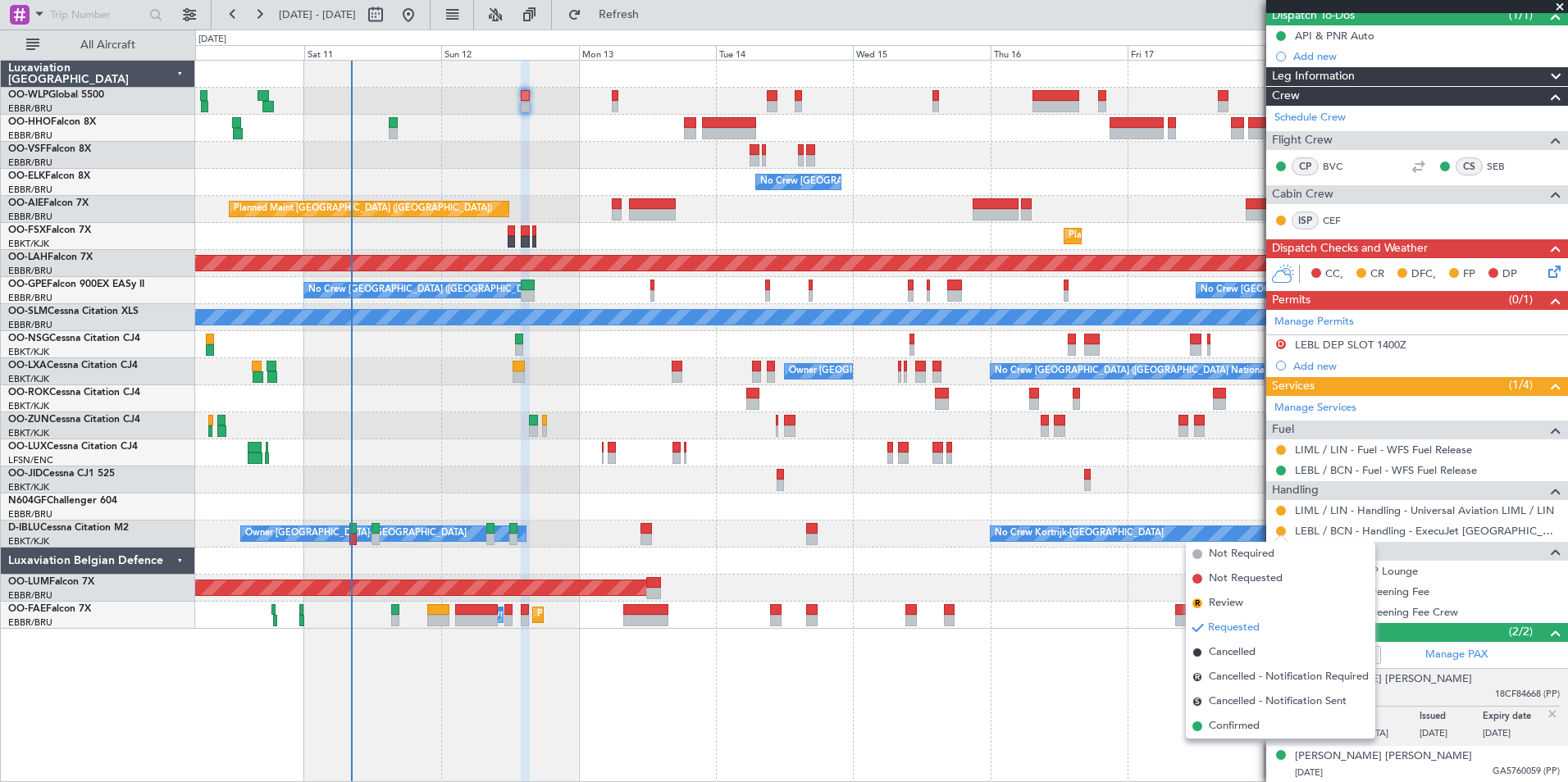
drag, startPoint x: 1241, startPoint y: 728, endPoint x: 1263, endPoint y: 630, distance: 100.4
click at [1240, 724] on span "Confirmed" at bounding box center [1234, 726] width 51 height 17
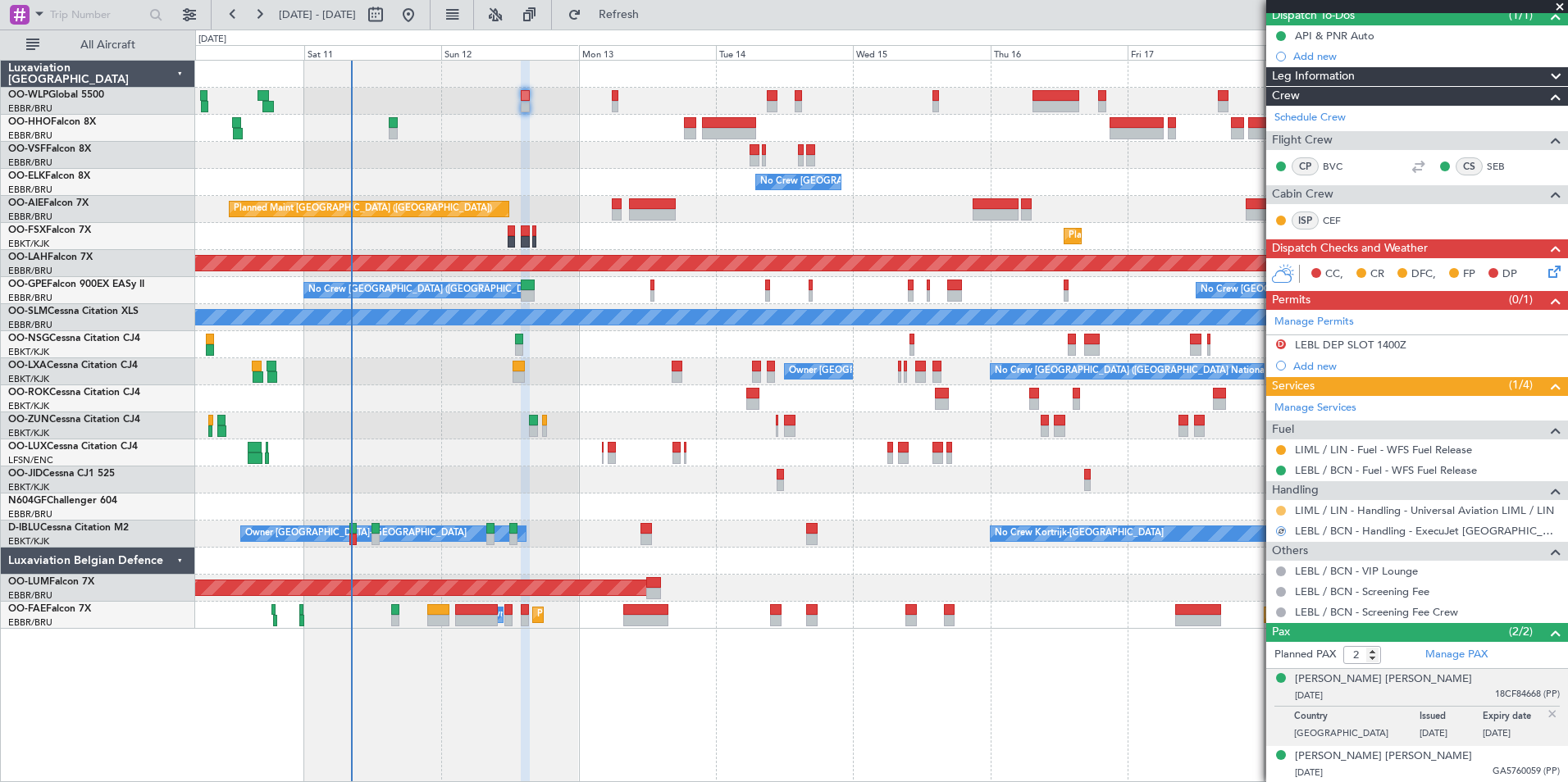
click at [1283, 510] on button at bounding box center [1281, 510] width 10 height 10
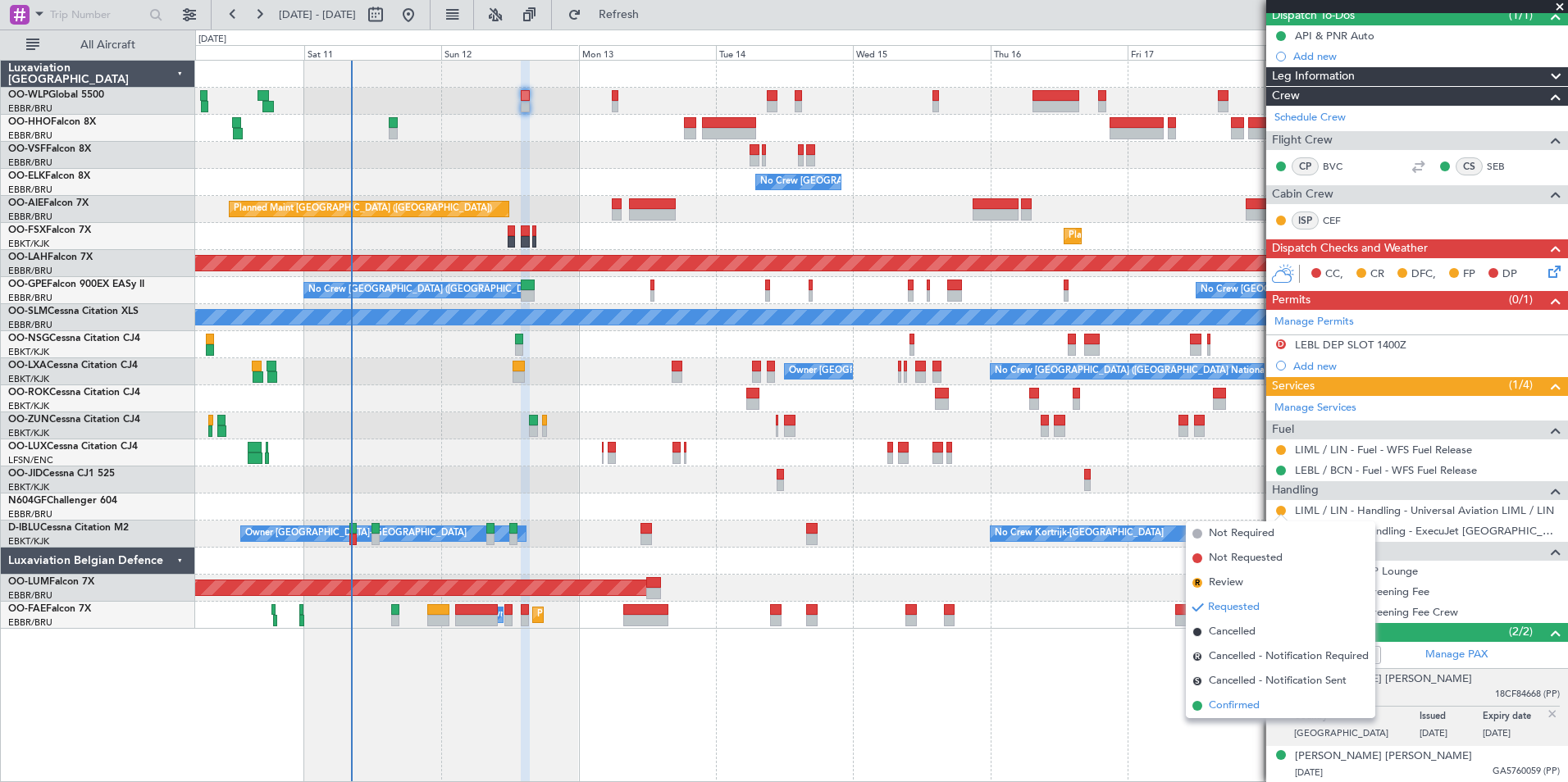
click at [1243, 705] on span "Confirmed" at bounding box center [1234, 706] width 51 height 17
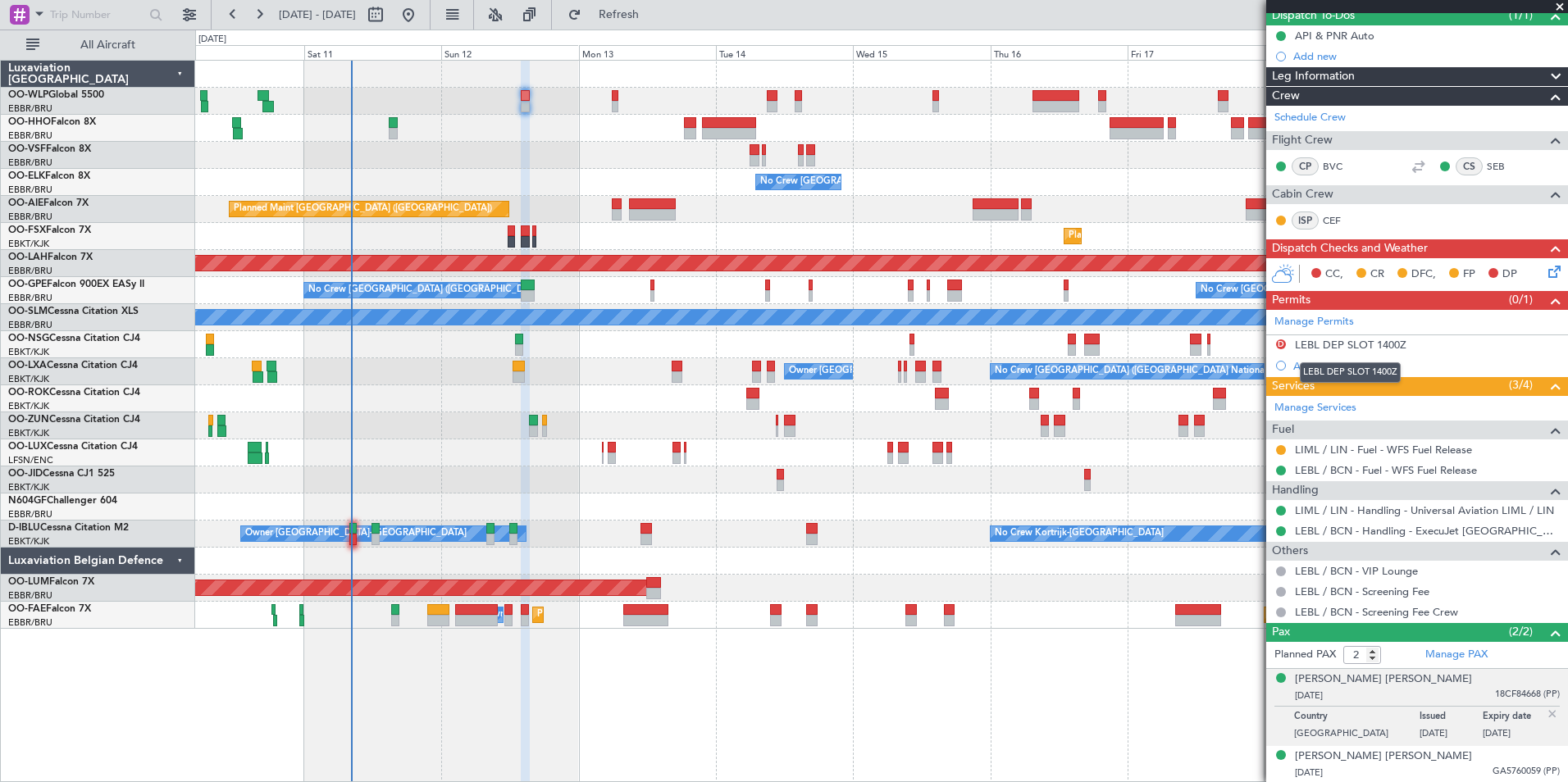
click at [1317, 371] on div "LEBL DEP SLOT 1400Z" at bounding box center [1349, 373] width 100 height 20
click at [1320, 364] on div "Add new" at bounding box center [1418, 365] width 252 height 14
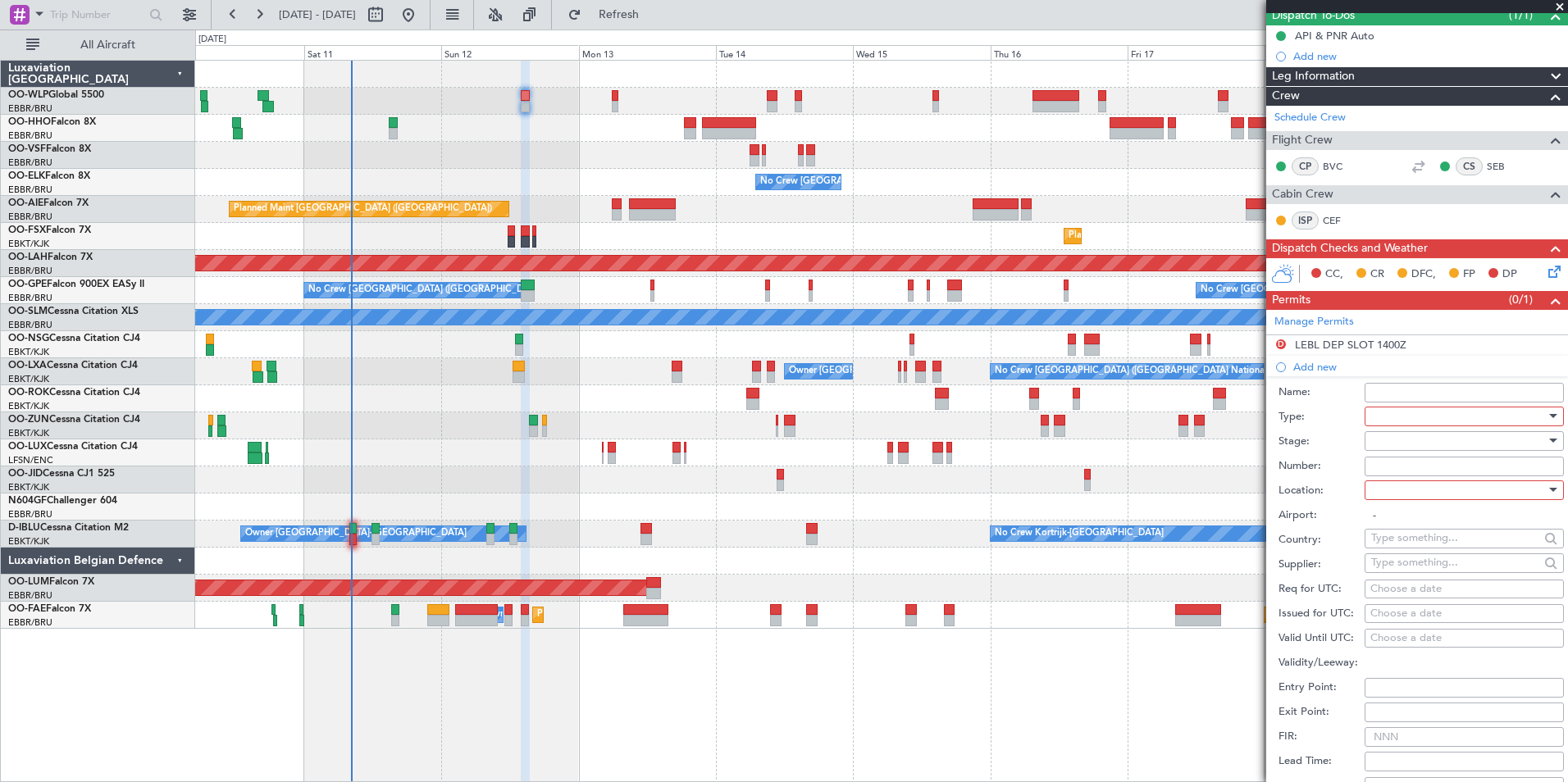
click at [1415, 415] on div at bounding box center [1458, 417] width 175 height 24
click at [1399, 564] on span "Slot" at bounding box center [1457, 570] width 172 height 24
click at [1399, 443] on div at bounding box center [1458, 441] width 175 height 24
click at [1402, 572] on span "Received OK" at bounding box center [1457, 572] width 172 height 24
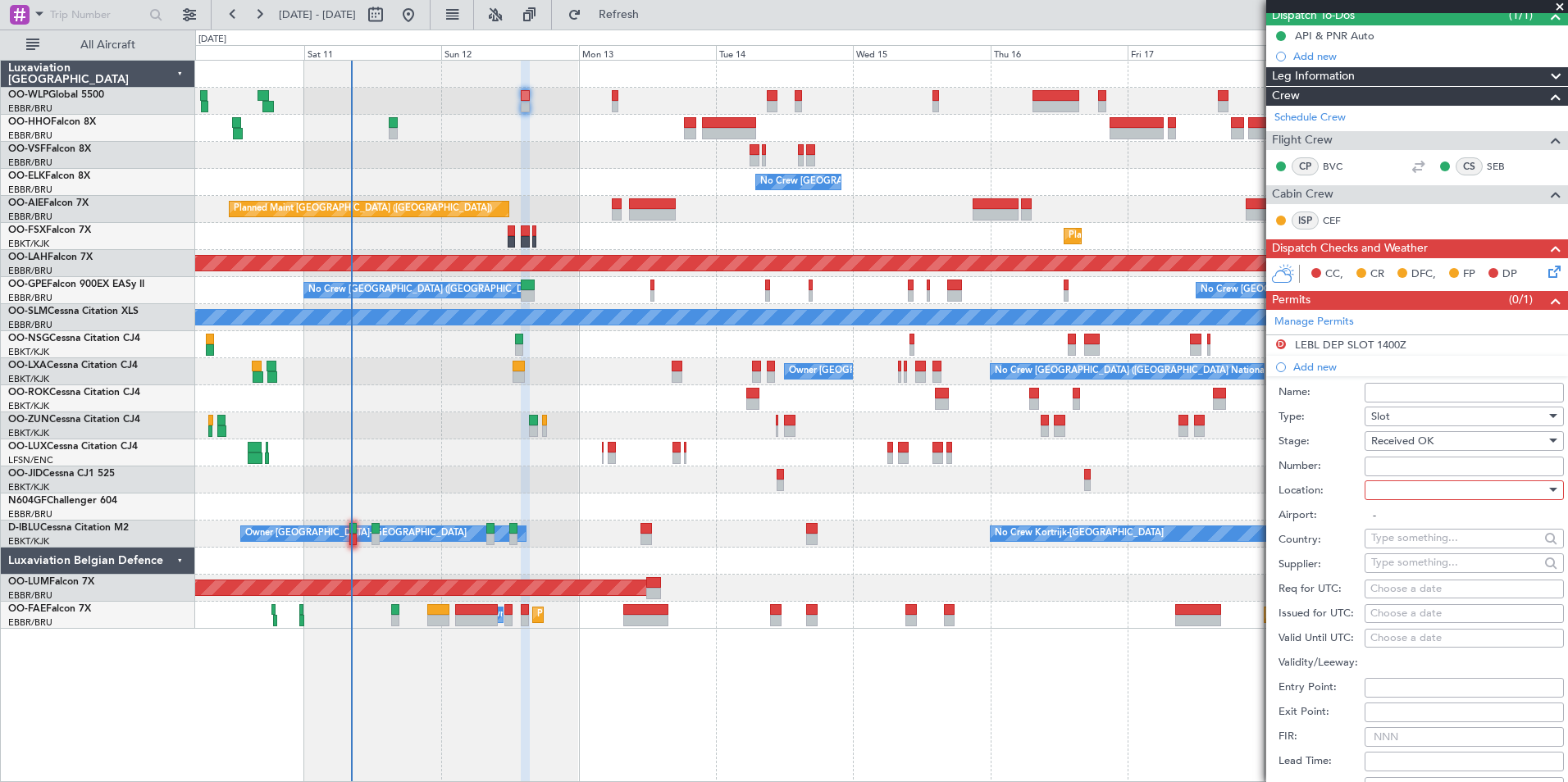
click at [1388, 469] on input "Number:" at bounding box center [1464, 466] width 199 height 20
type input "approved"
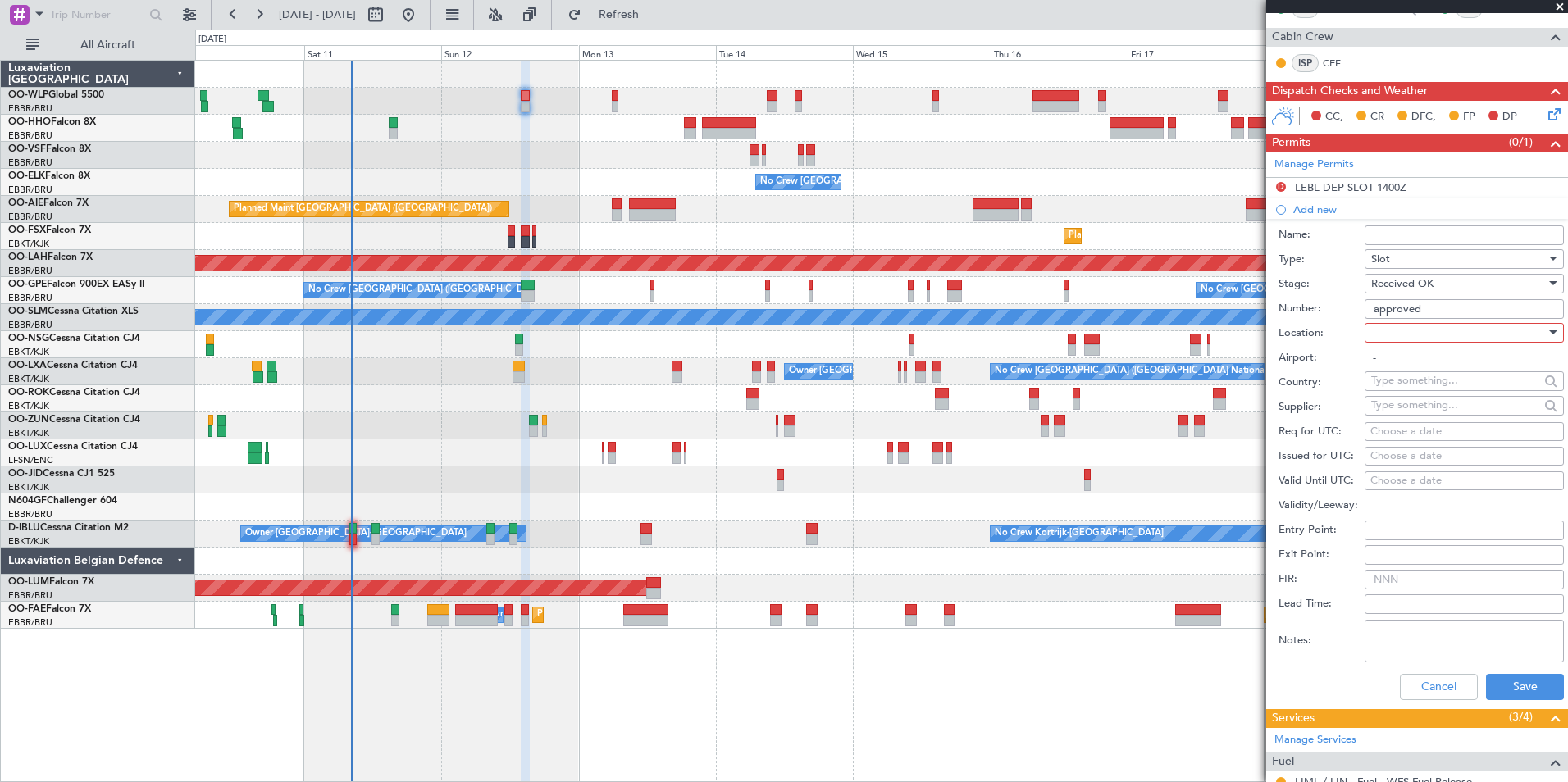
scroll to position [318, 0]
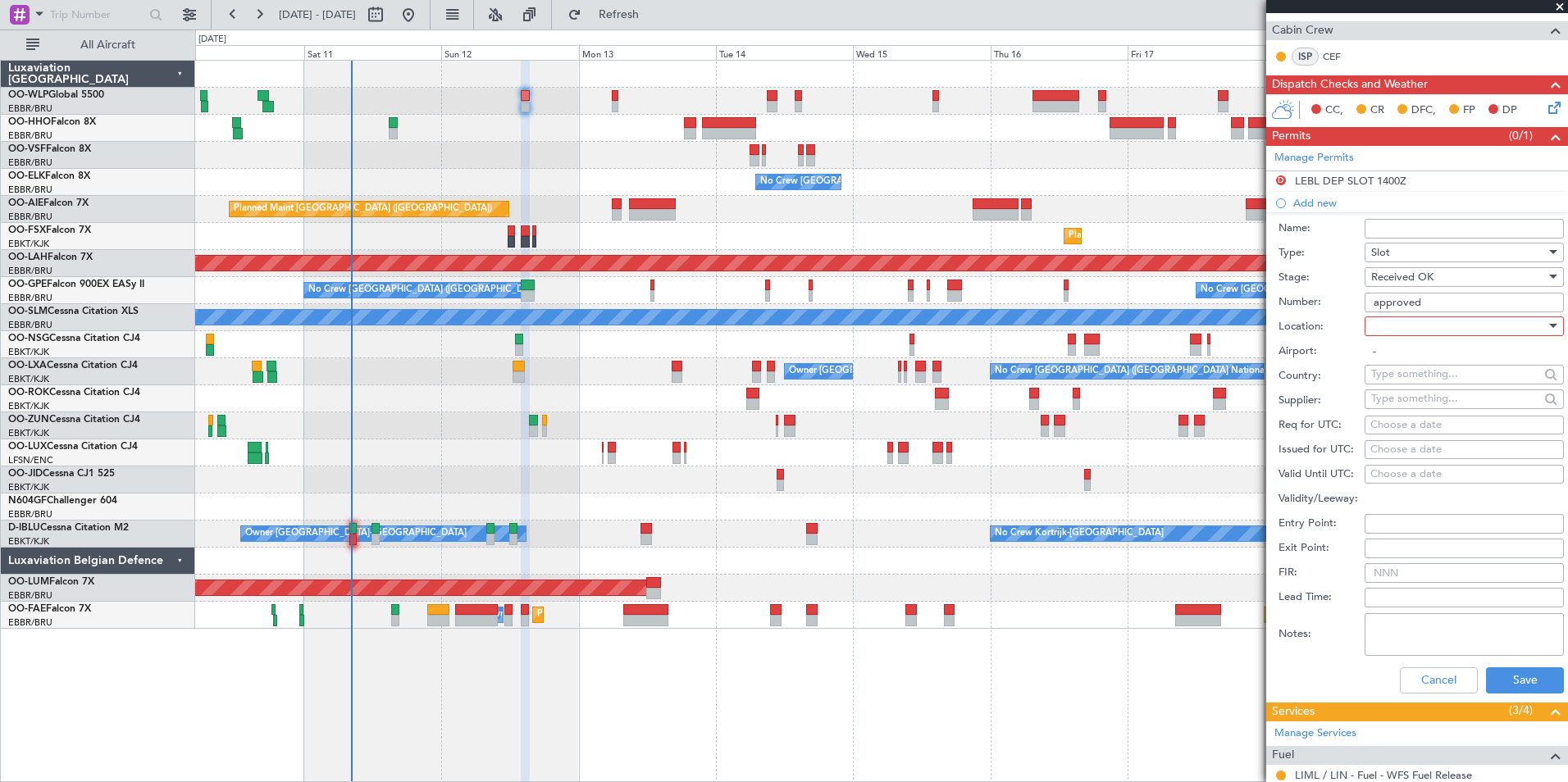
click at [1384, 325] on div at bounding box center [1458, 326] width 175 height 24
click at [1374, 360] on span "Departure" at bounding box center [1457, 359] width 172 height 24
type input "LEBL / BCN"
click at [1402, 424] on div "Choose a date" at bounding box center [1464, 426] width 188 height 17
select select "10"
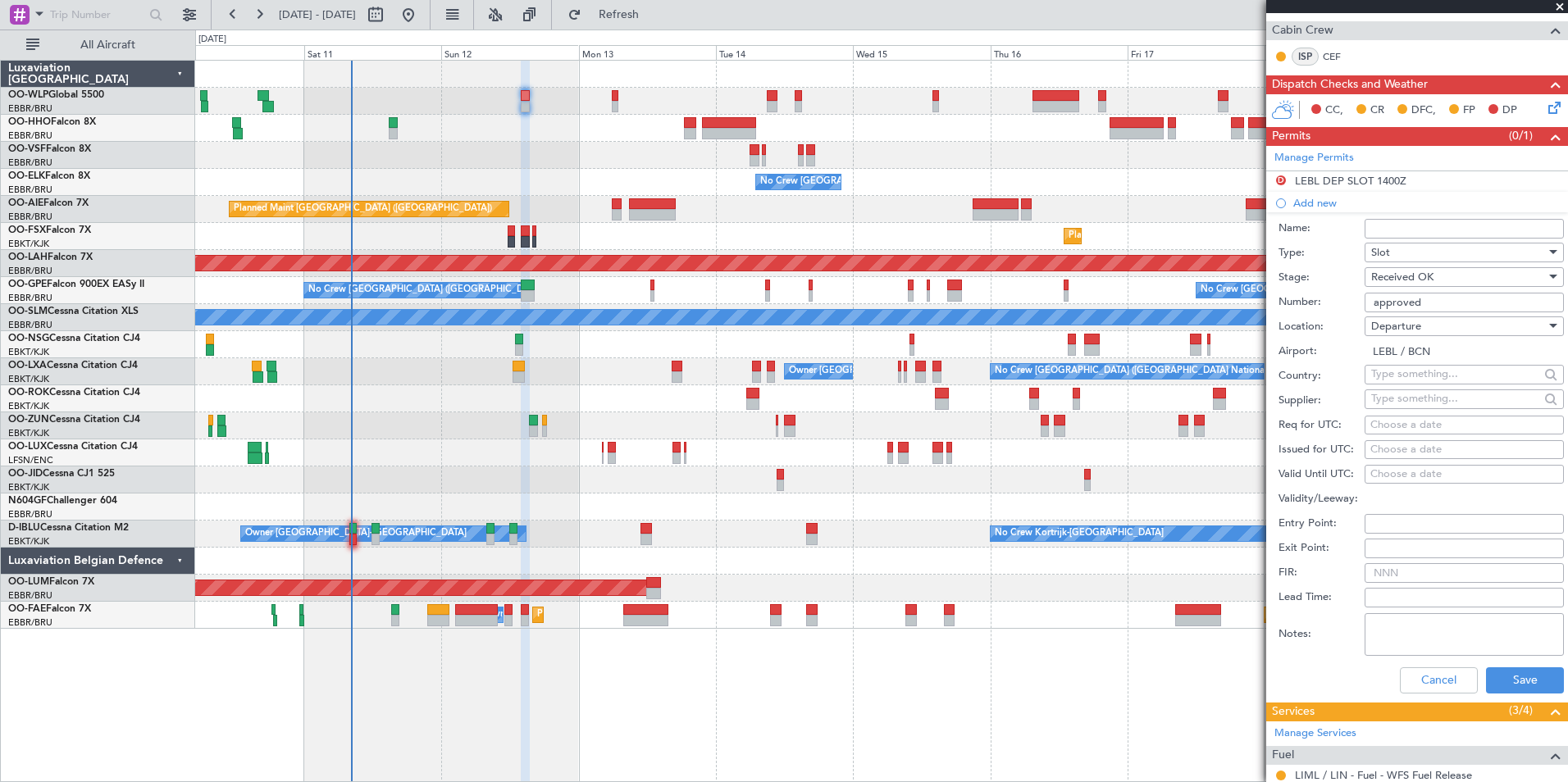
select select "2025"
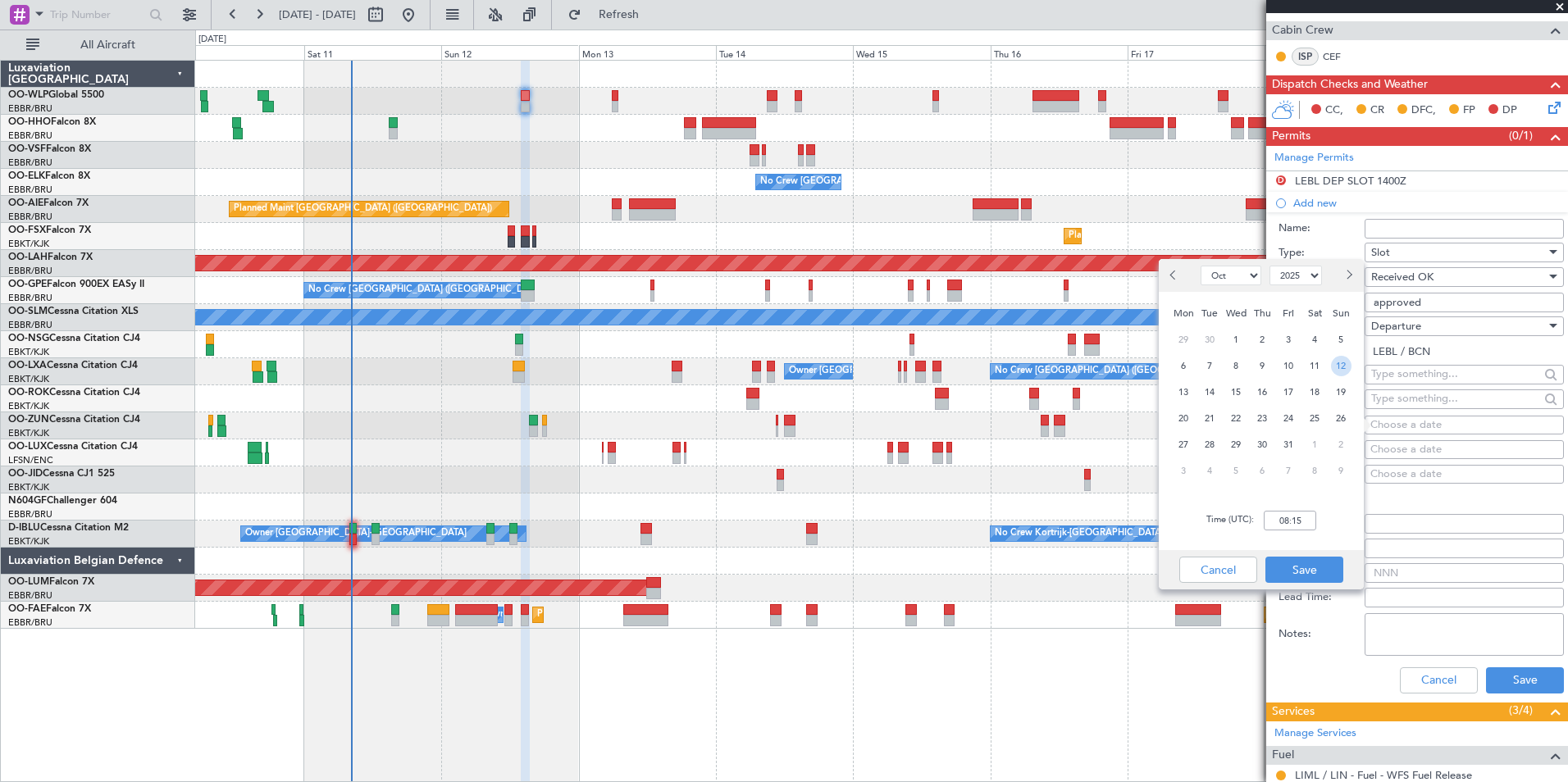
click at [1335, 369] on span "12" at bounding box center [1341, 366] width 20 height 20
click at [1286, 525] on input "00:00" at bounding box center [1290, 520] width 52 height 20
type input "13:00"
click at [1312, 571] on button "Save" at bounding box center [1304, 570] width 78 height 26
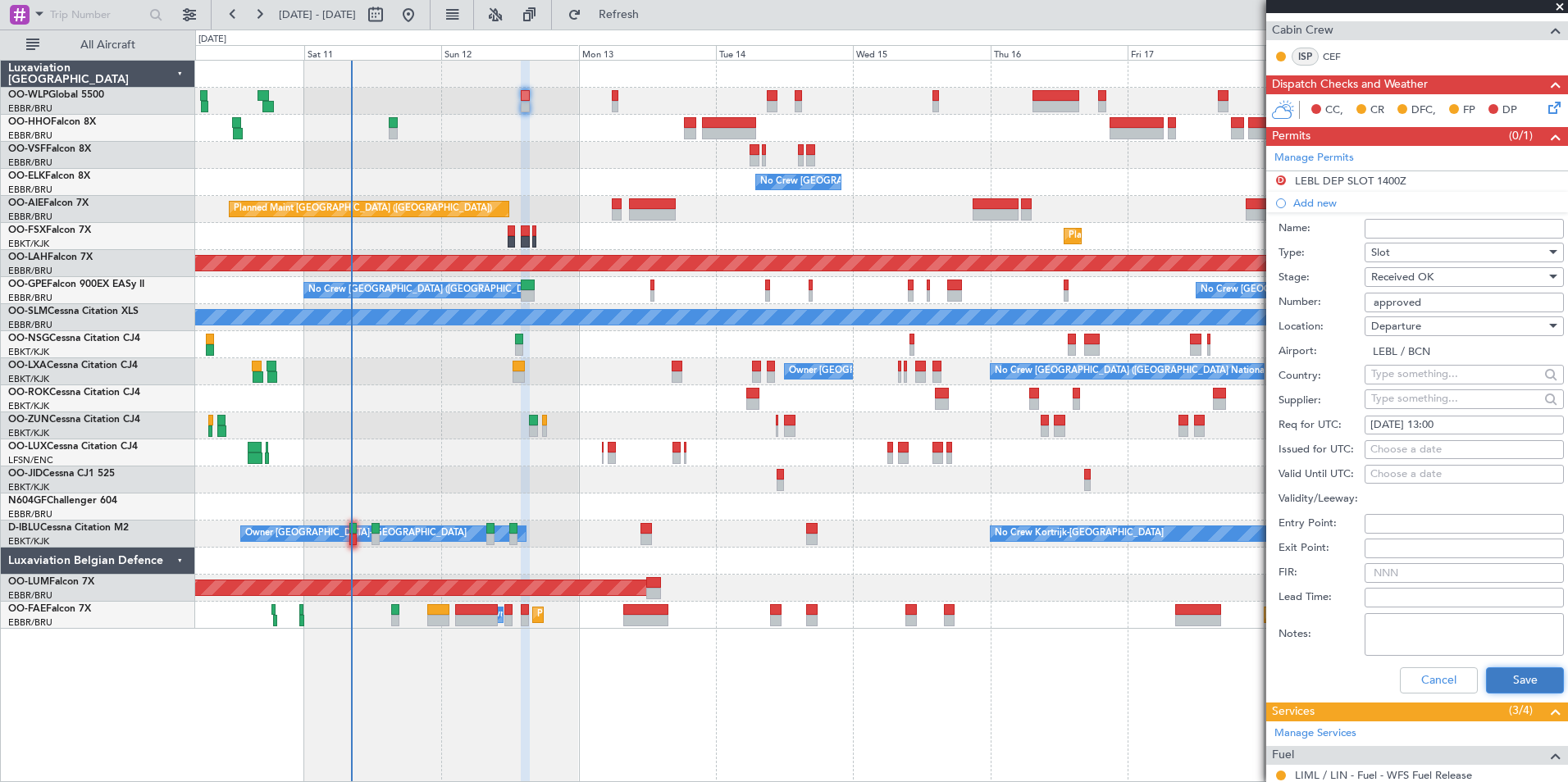
click at [1510, 682] on button "Save" at bounding box center [1525, 681] width 78 height 26
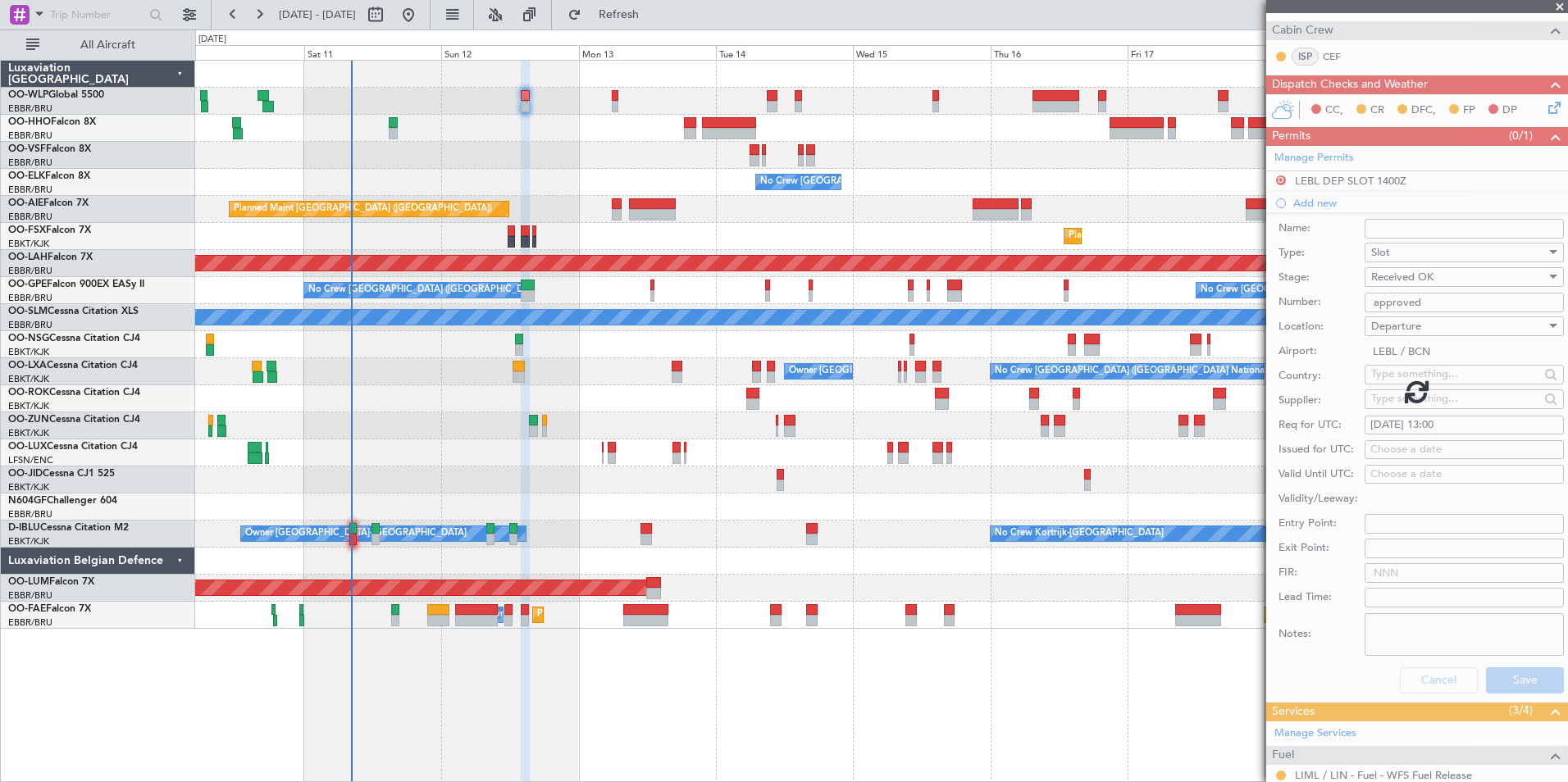
scroll to position [175, 0]
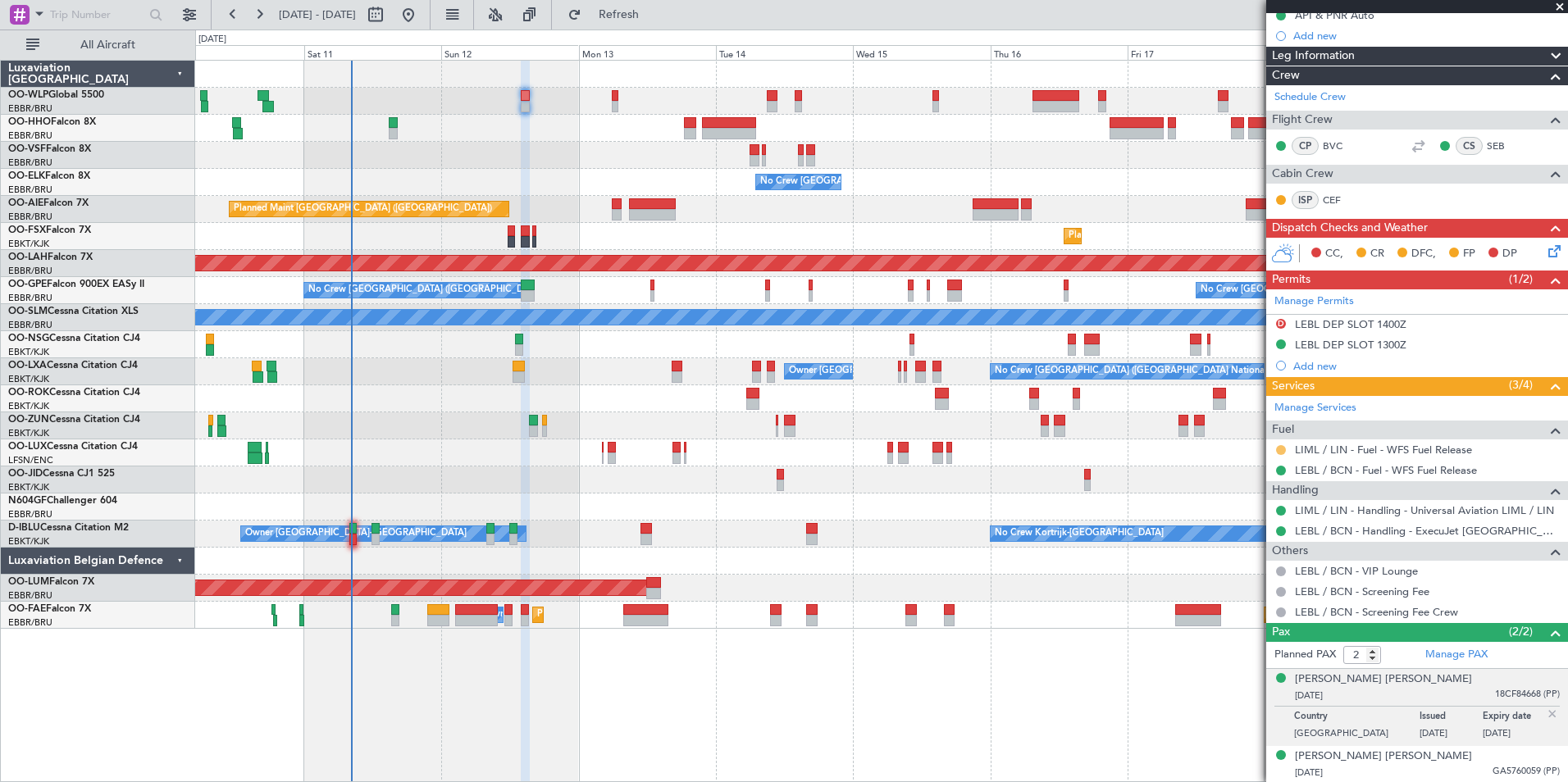
click at [1284, 449] on button at bounding box center [1281, 450] width 10 height 10
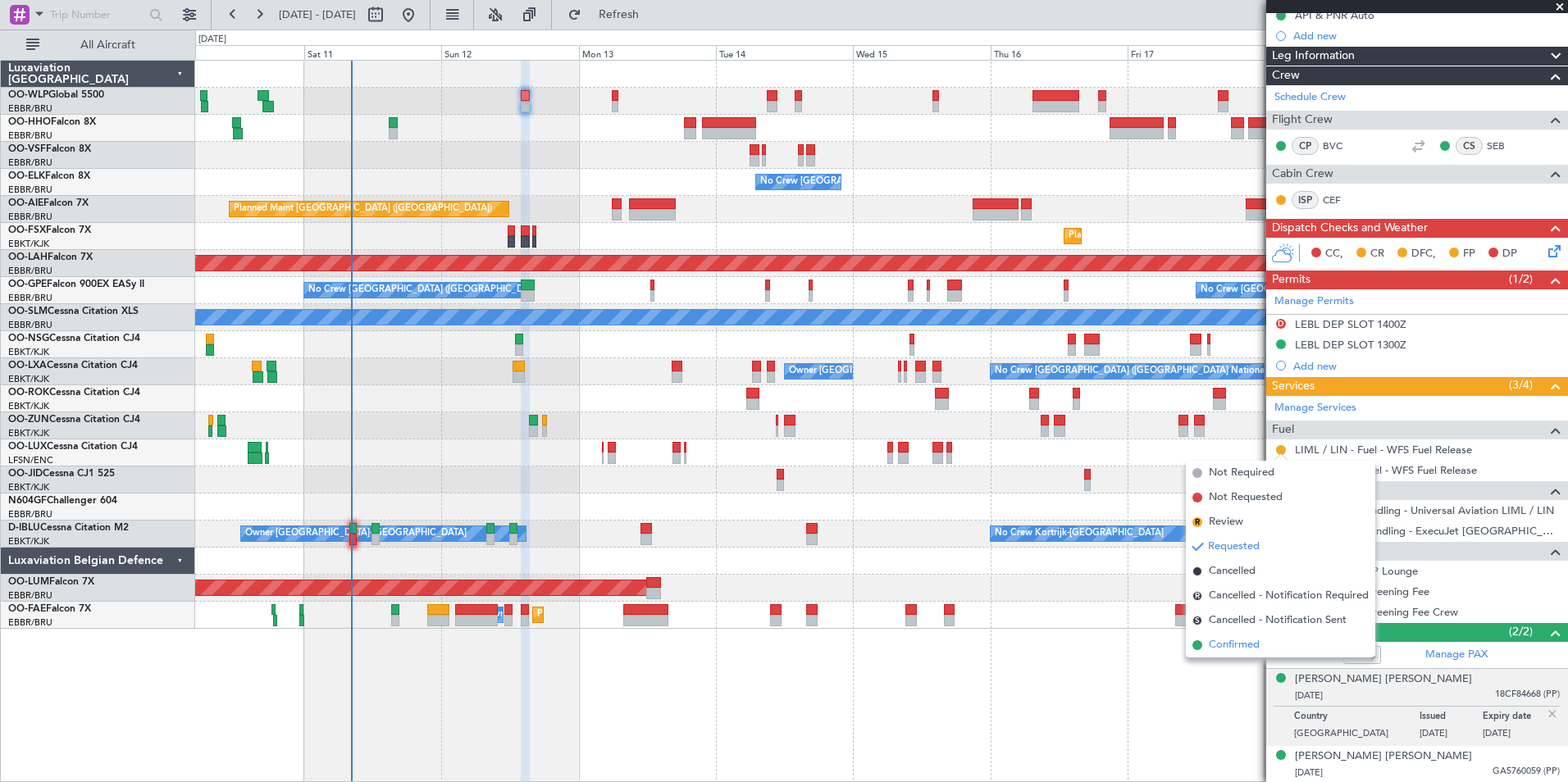
click at [1231, 648] on span "Confirmed" at bounding box center [1234, 645] width 51 height 17
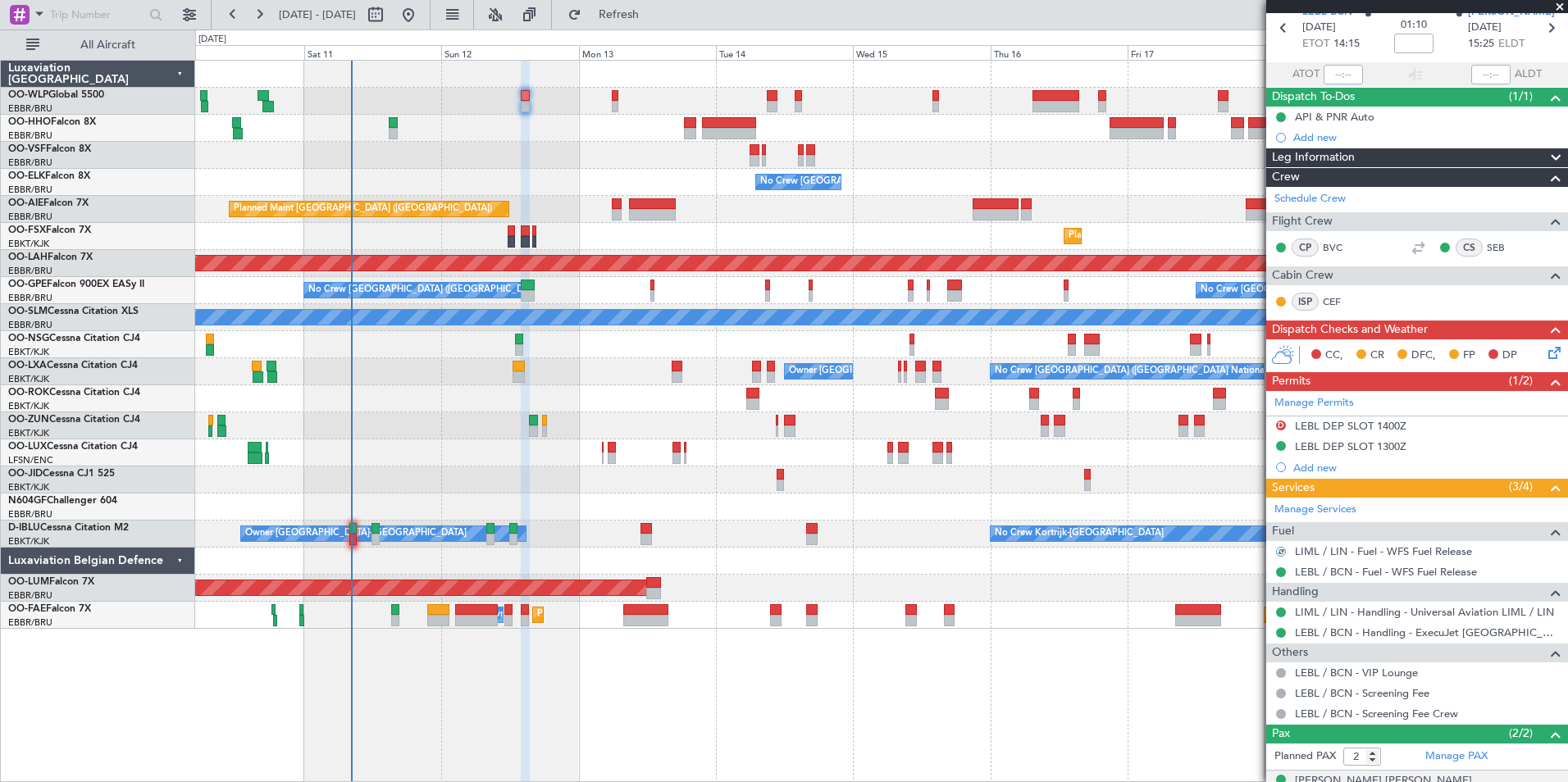
scroll to position [0, 0]
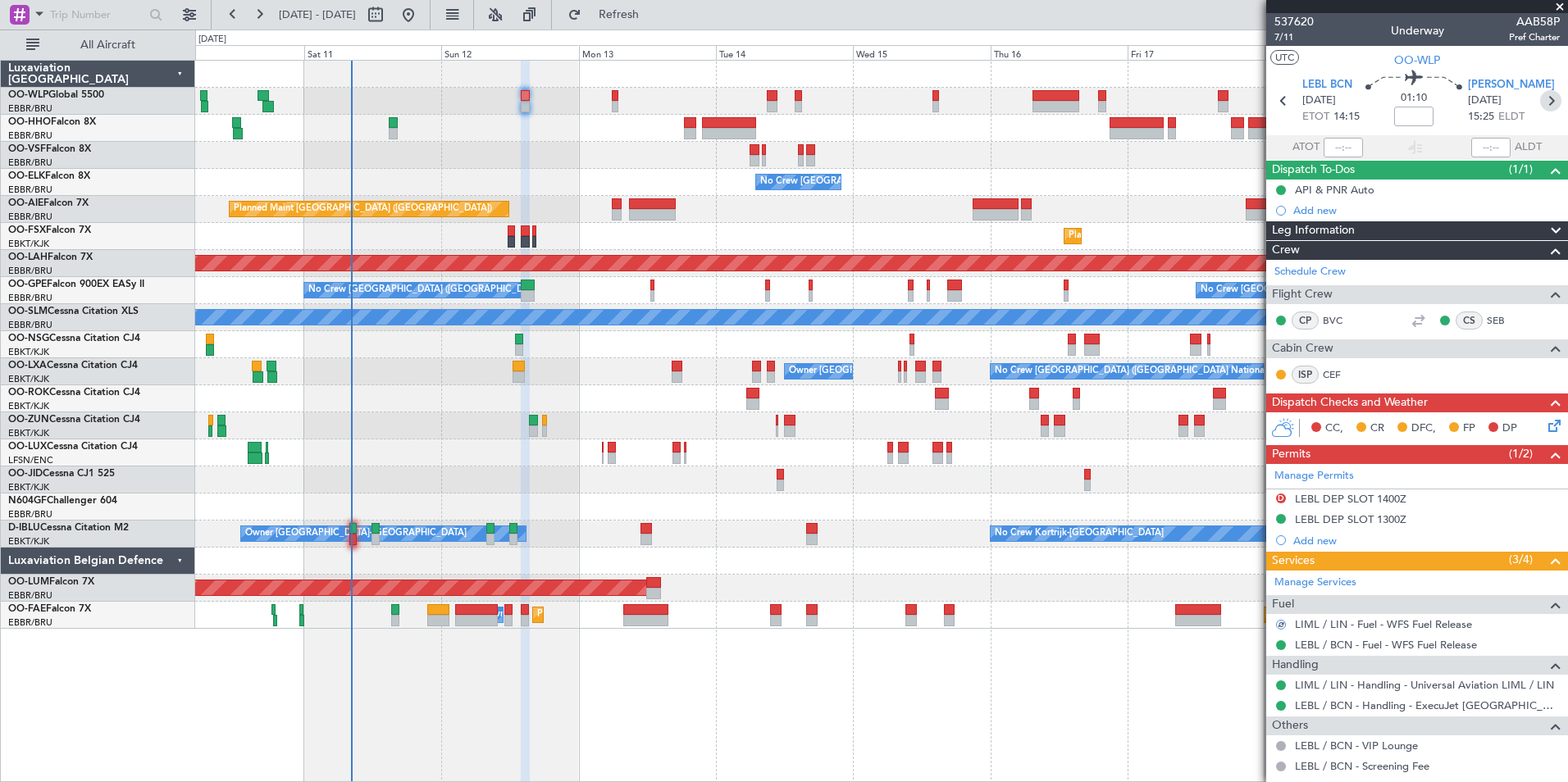
click at [1546, 99] on icon at bounding box center [1550, 100] width 21 height 21
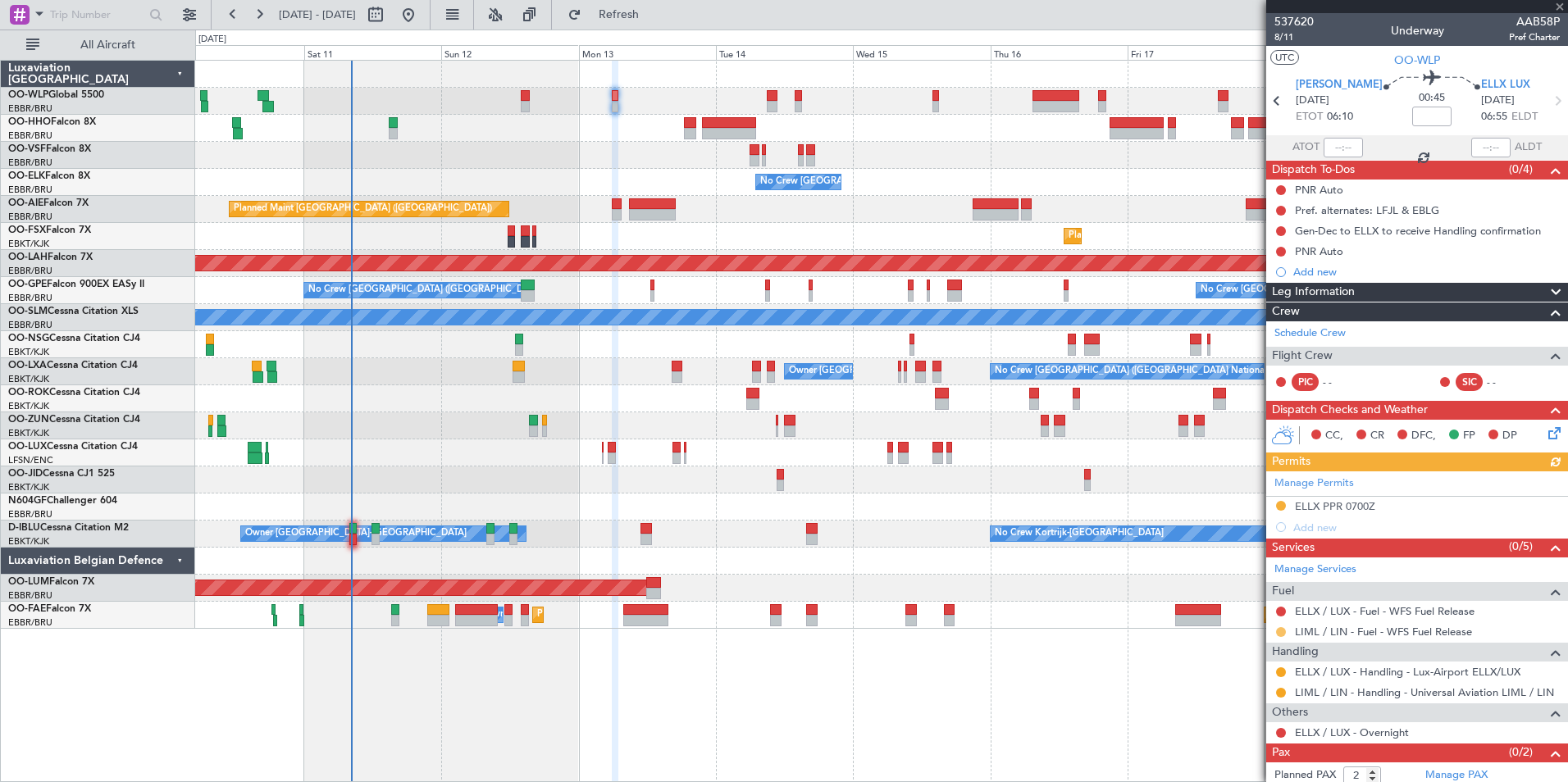
click at [1283, 630] on button at bounding box center [1281, 631] width 10 height 10
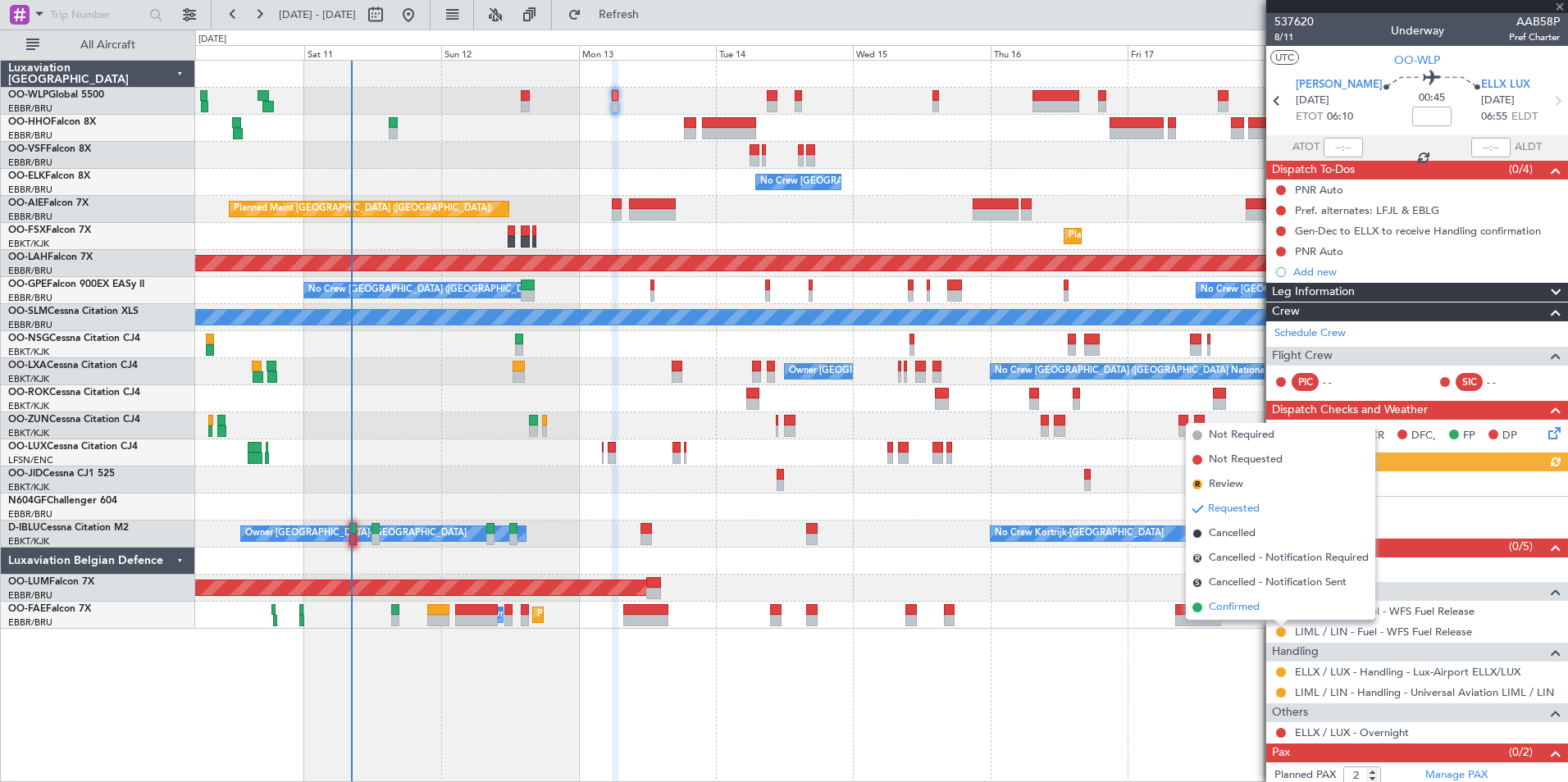
click at [1229, 613] on span "Confirmed" at bounding box center [1234, 607] width 51 height 17
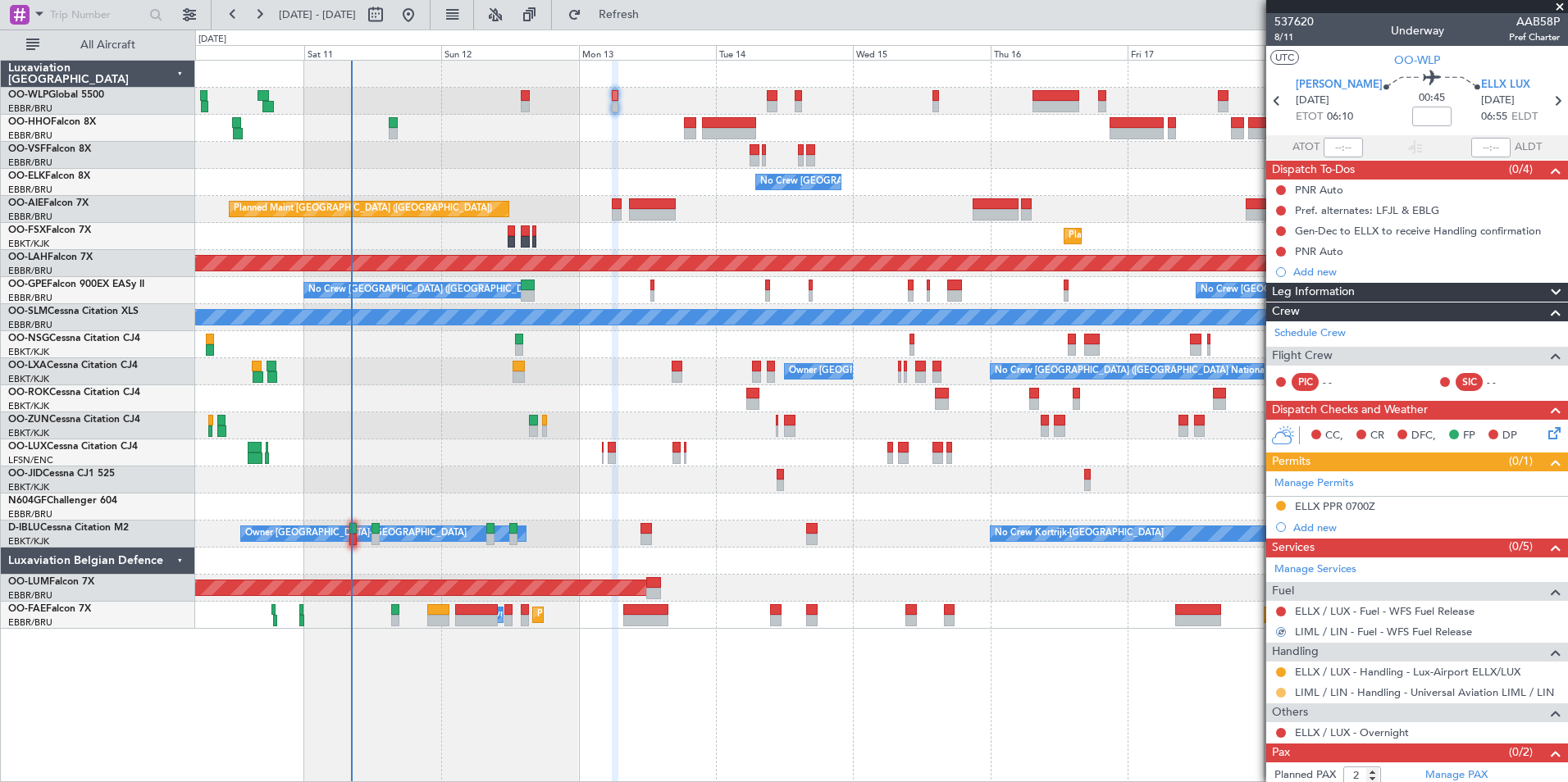
click at [1281, 691] on button at bounding box center [1281, 693] width 10 height 10
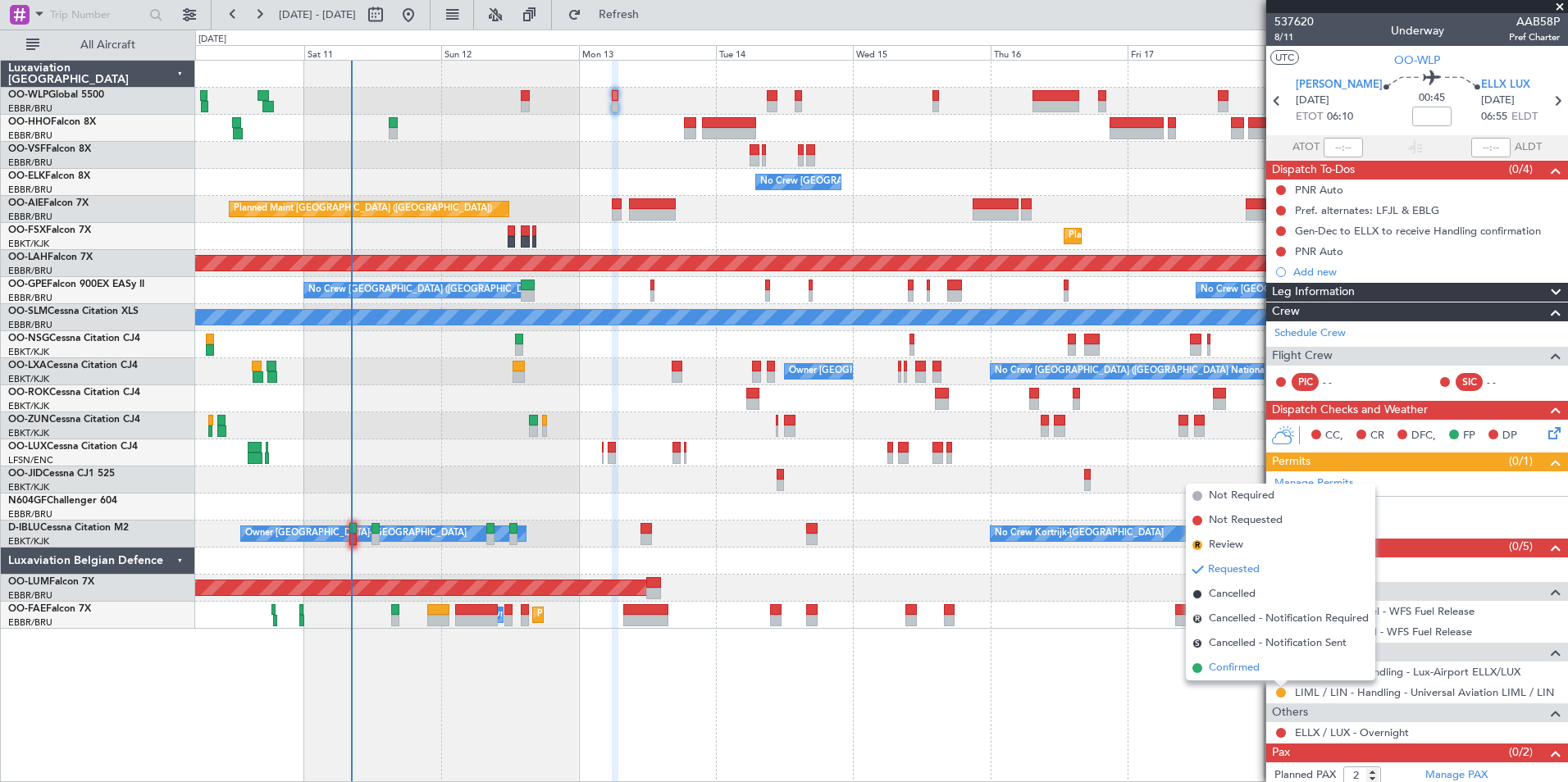
click at [1265, 664] on li "Confirmed" at bounding box center [1281, 668] width 190 height 24
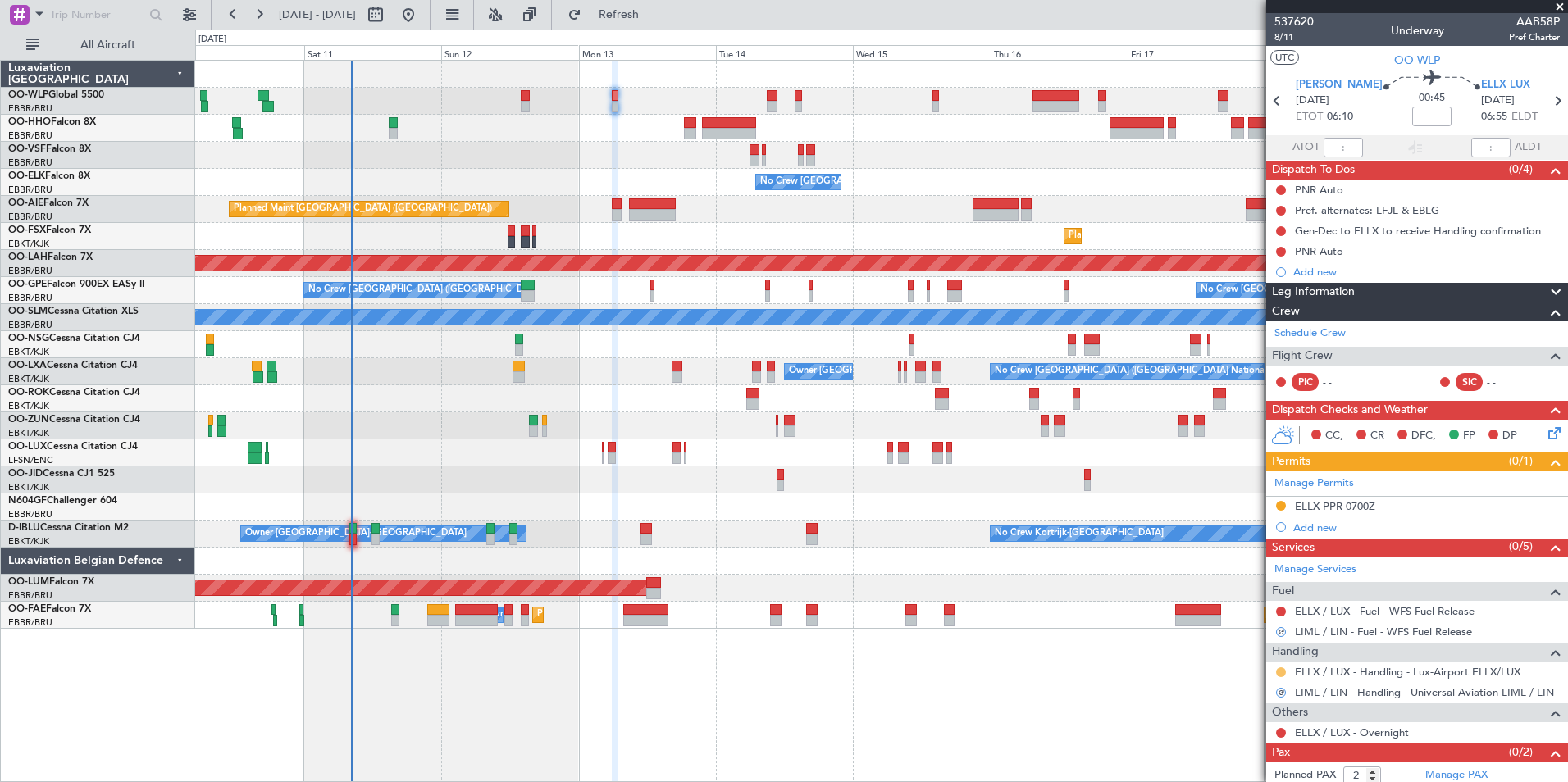
click at [1283, 671] on button at bounding box center [1281, 672] width 10 height 10
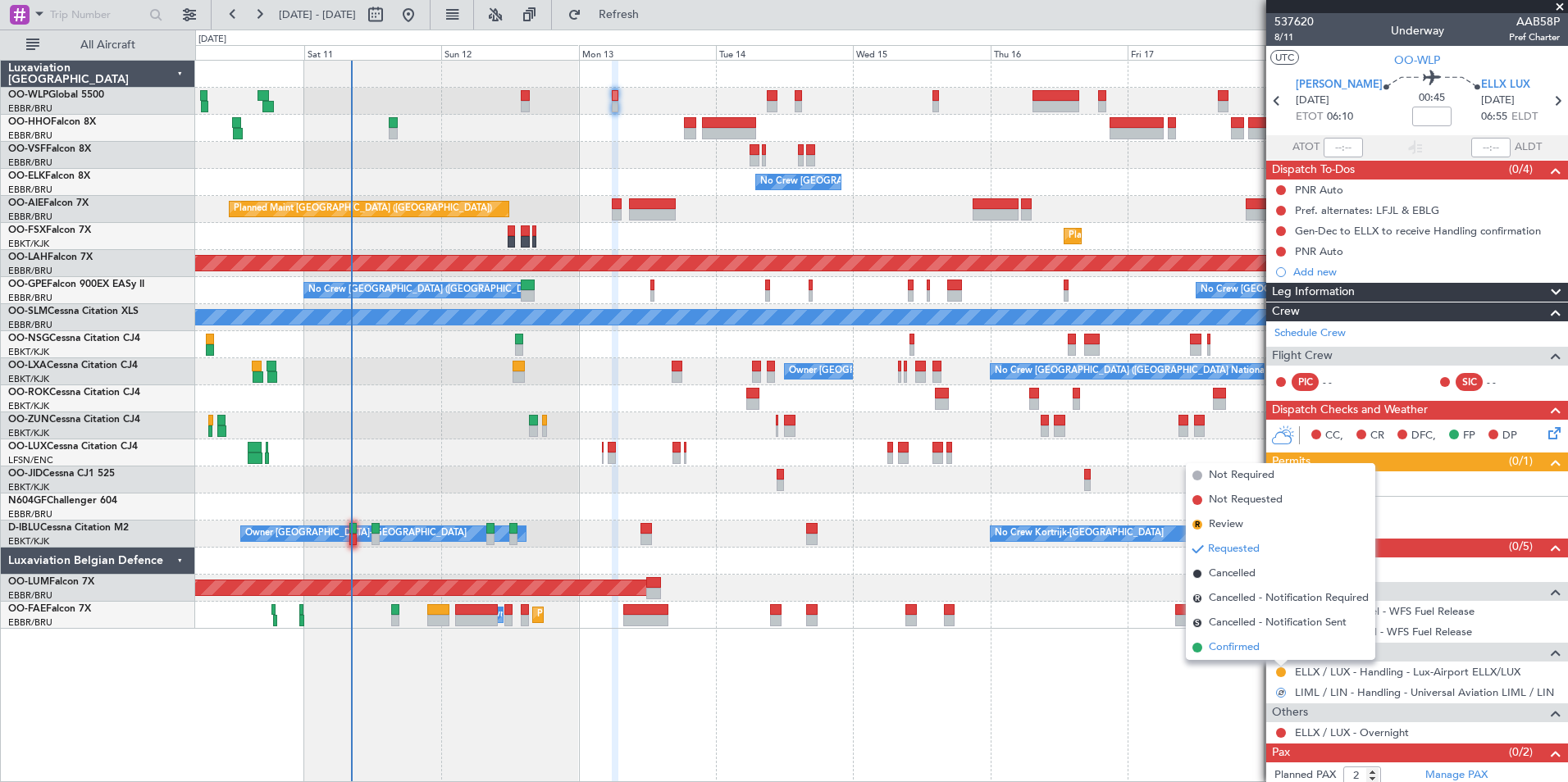
click at [1253, 650] on span "Confirmed" at bounding box center [1234, 648] width 51 height 17
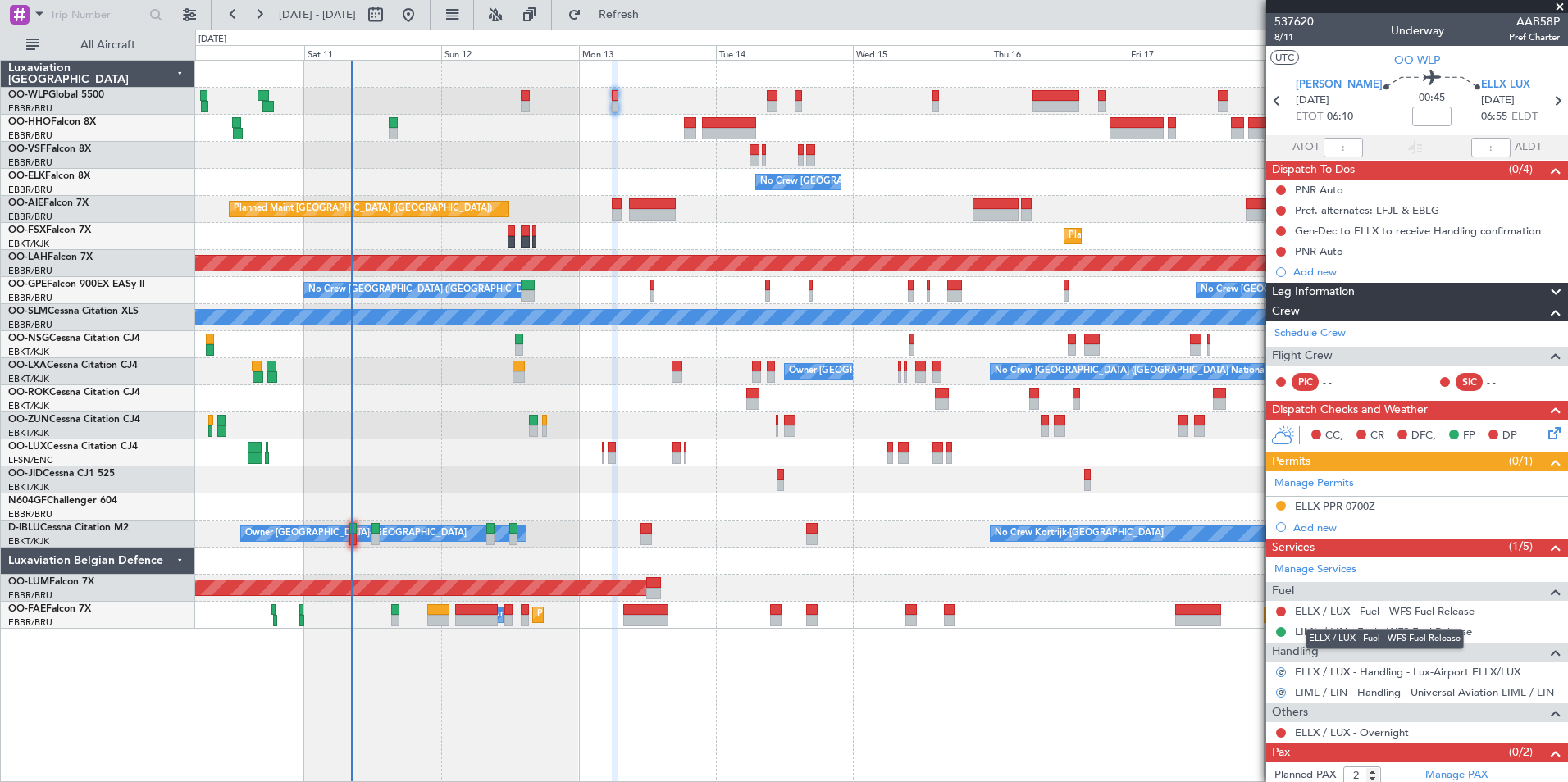
click at [1335, 612] on link "ELLX / LUX - Fuel - WFS Fuel Release" at bounding box center [1384, 611] width 179 height 14
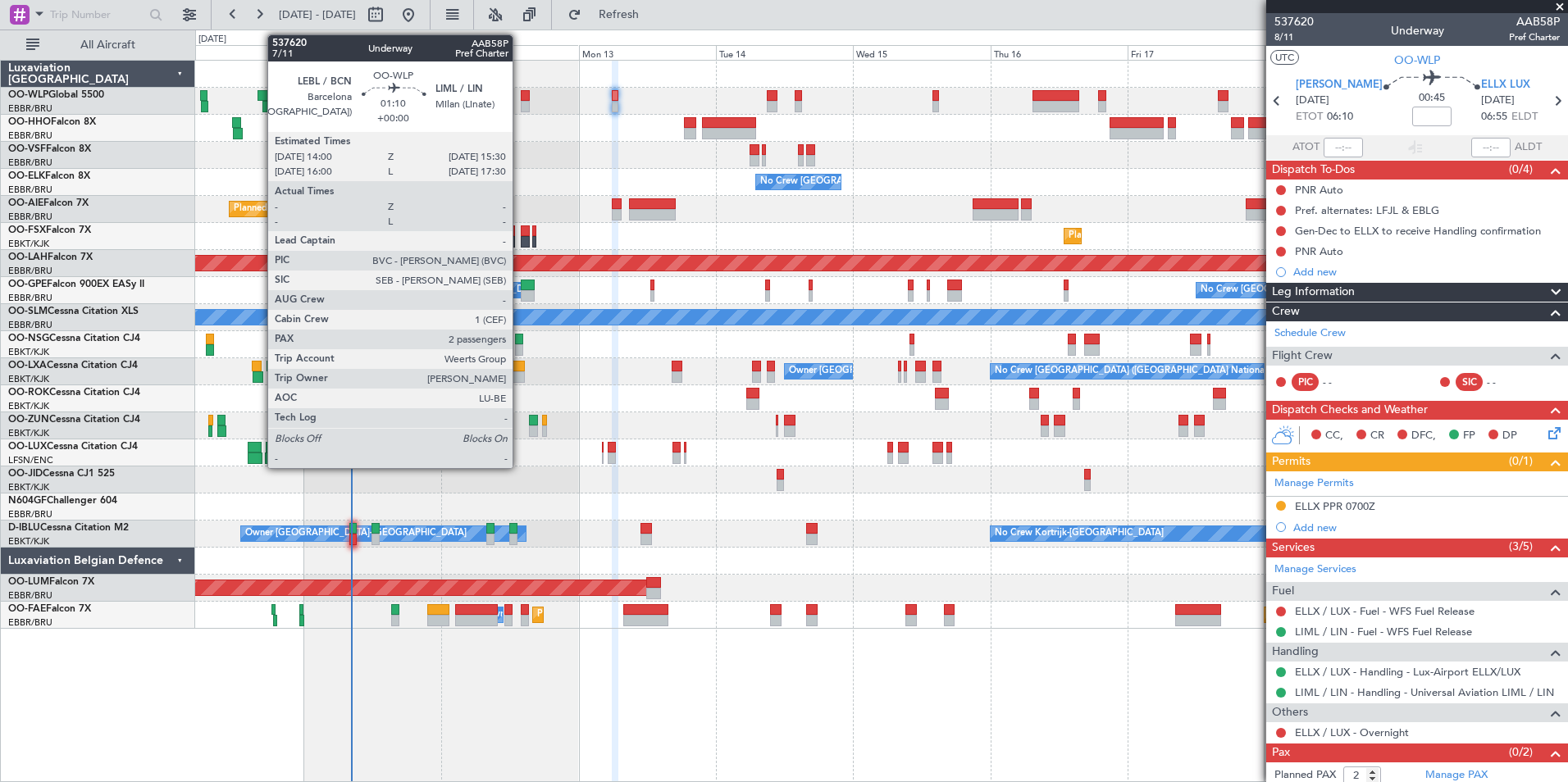
click at [522, 105] on div at bounding box center [525, 106] width 9 height 11
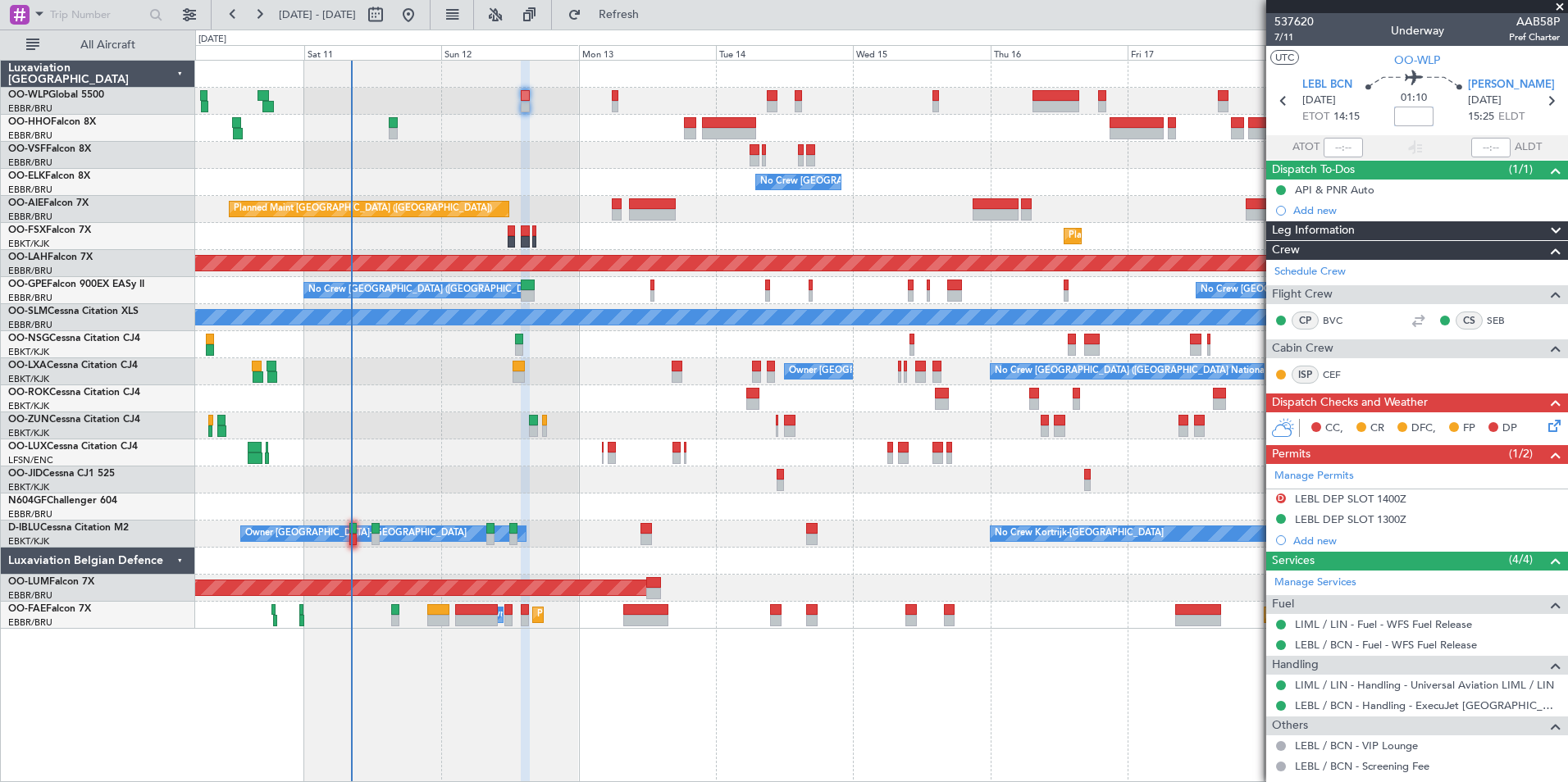
click at [1394, 116] on input at bounding box center [1414, 116] width 39 height 20
click at [1145, 176] on div "No Crew [GEOGRAPHIC_DATA] ([GEOGRAPHIC_DATA] National)" at bounding box center [881, 182] width 1372 height 27
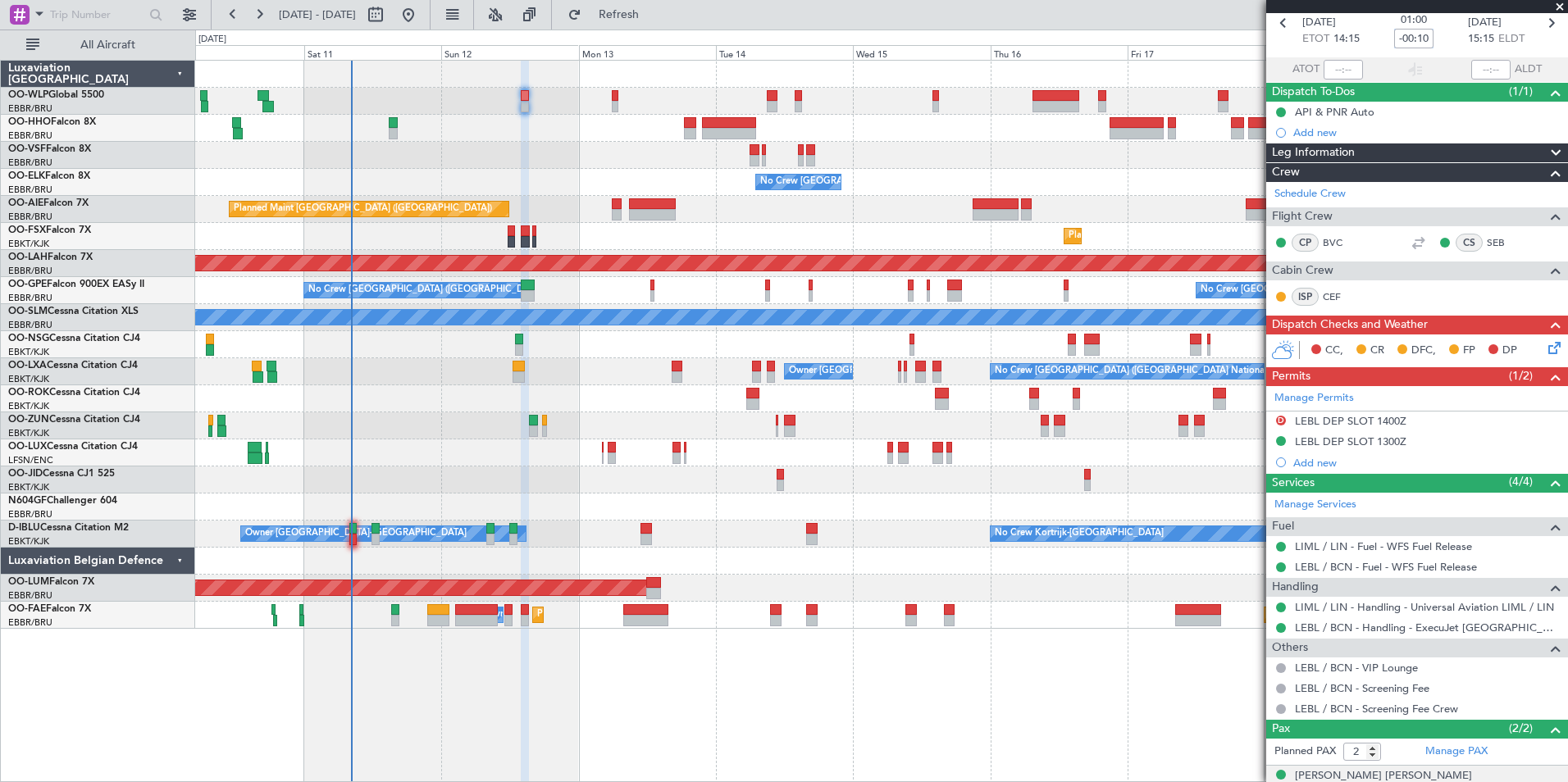
scroll to position [175, 0]
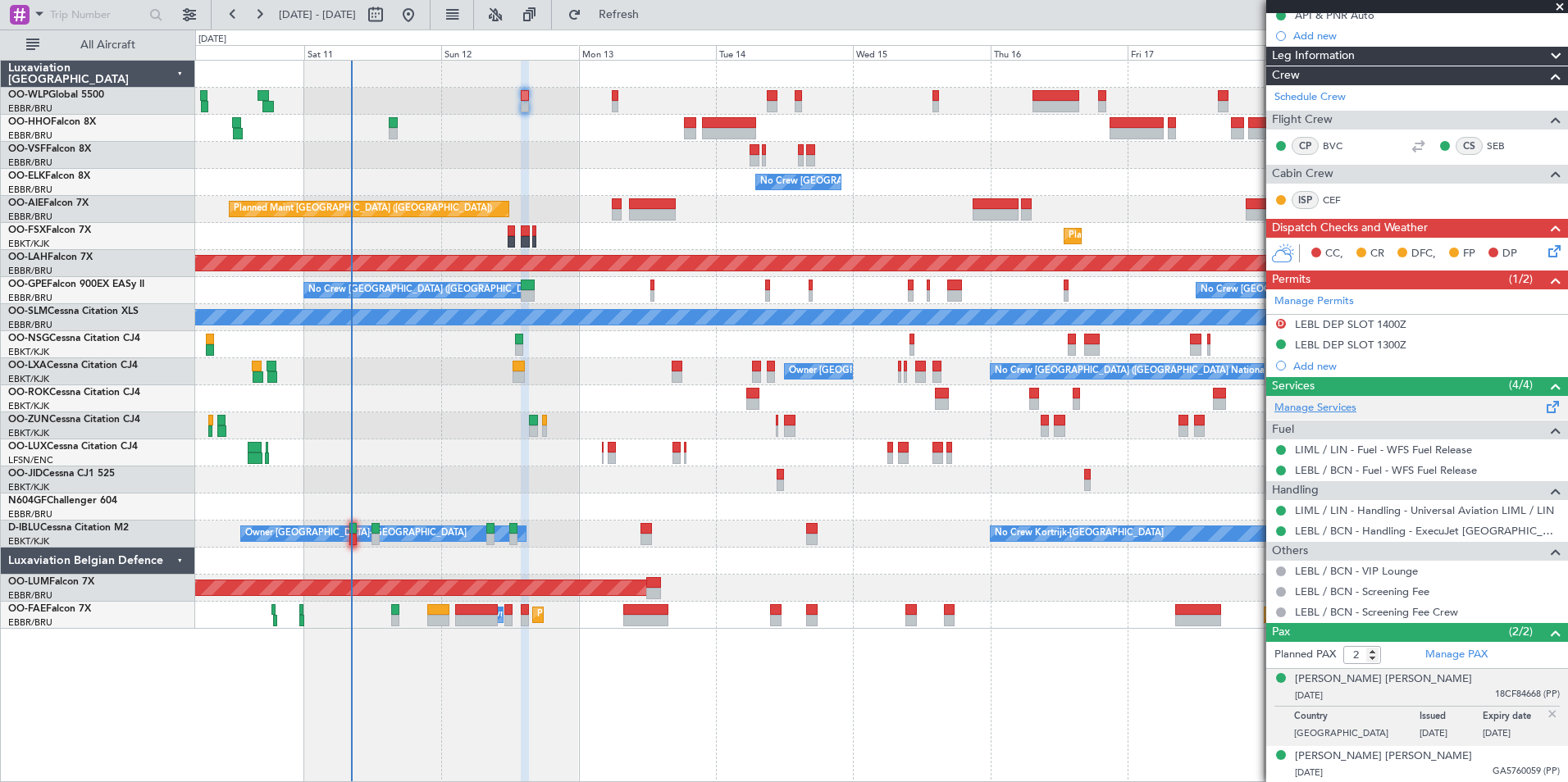
type input "-00:10"
click at [1330, 405] on link "Manage Services" at bounding box center [1315, 408] width 82 height 17
click at [649, 21] on button "Refresh" at bounding box center [609, 15] width 99 height 26
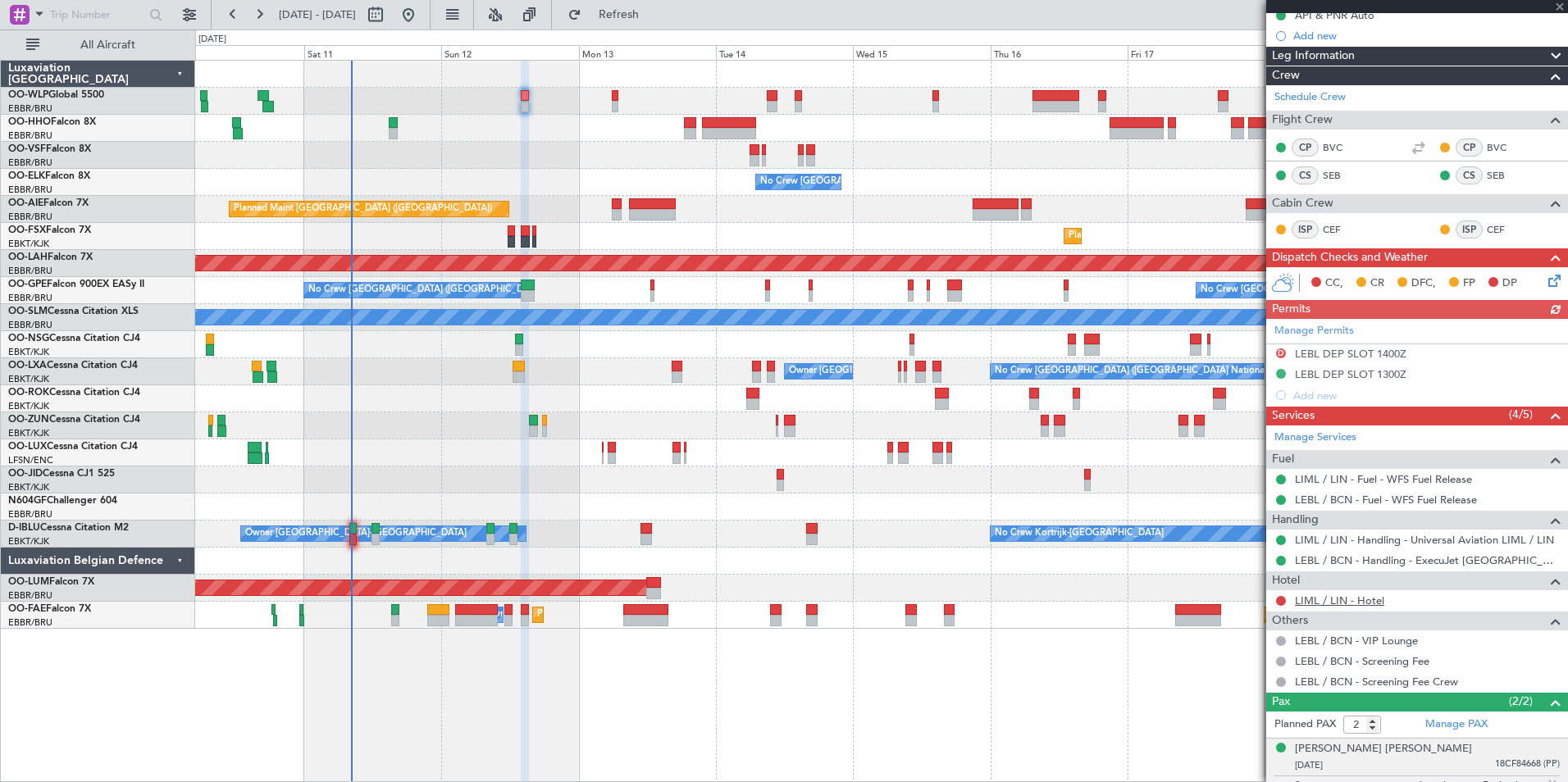
click at [1321, 598] on link "LIML / LIN - Hotel" at bounding box center [1339, 600] width 89 height 14
click at [641, 10] on span "Refresh" at bounding box center [619, 15] width 69 height 11
click at [1284, 599] on button at bounding box center [1281, 601] width 10 height 10
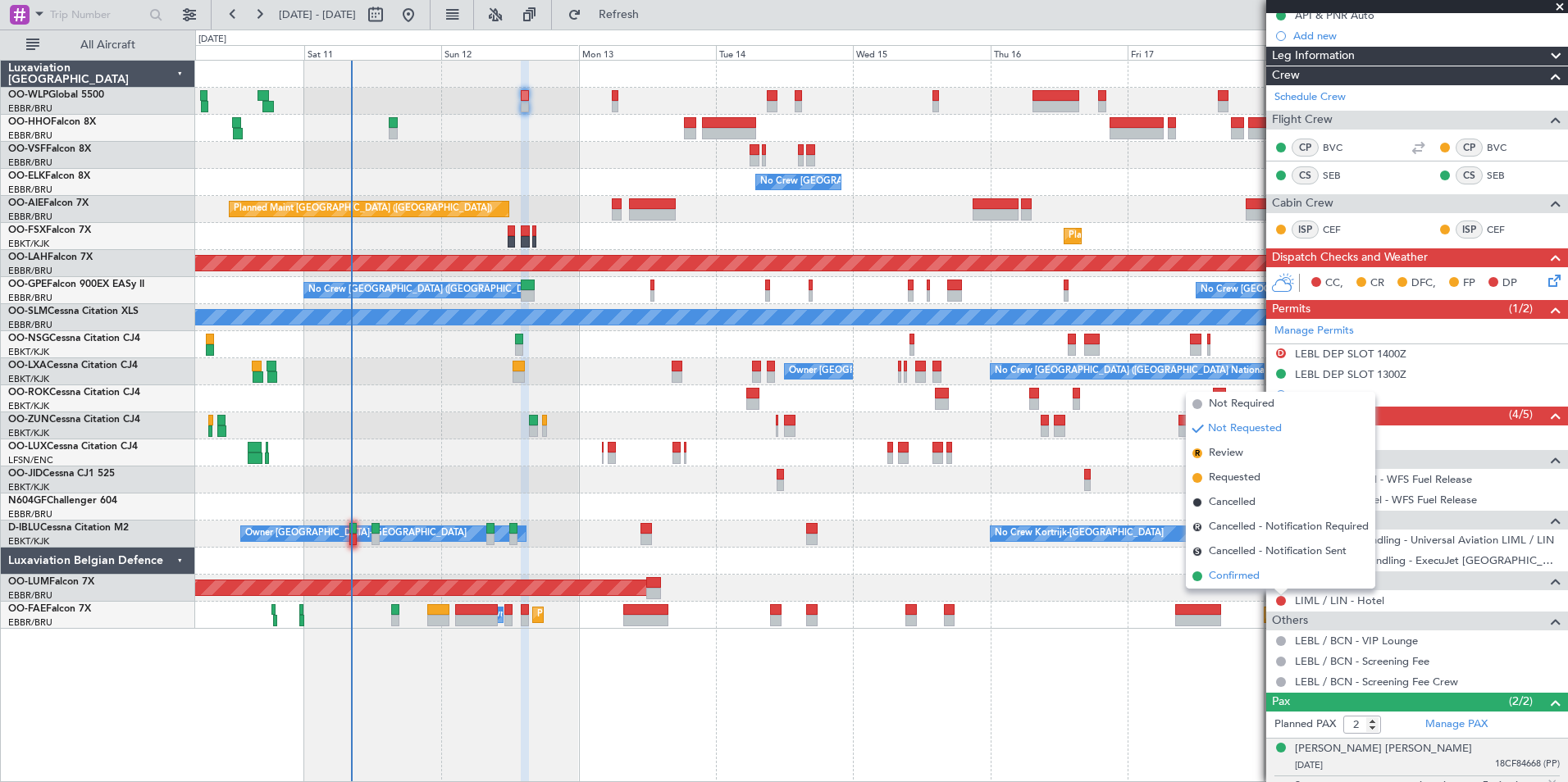
click at [1243, 577] on span "Confirmed" at bounding box center [1234, 577] width 51 height 17
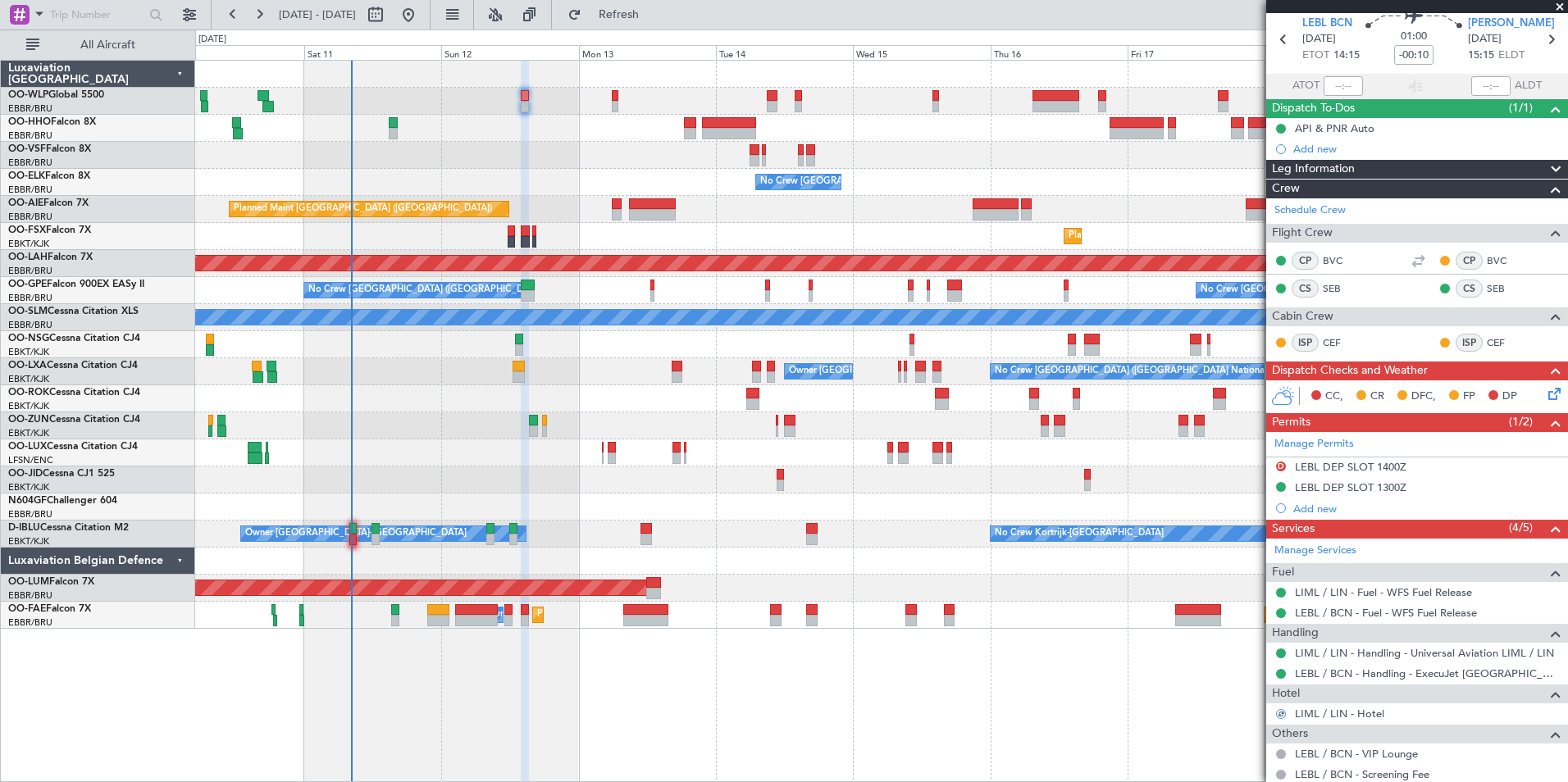
scroll to position [0, 0]
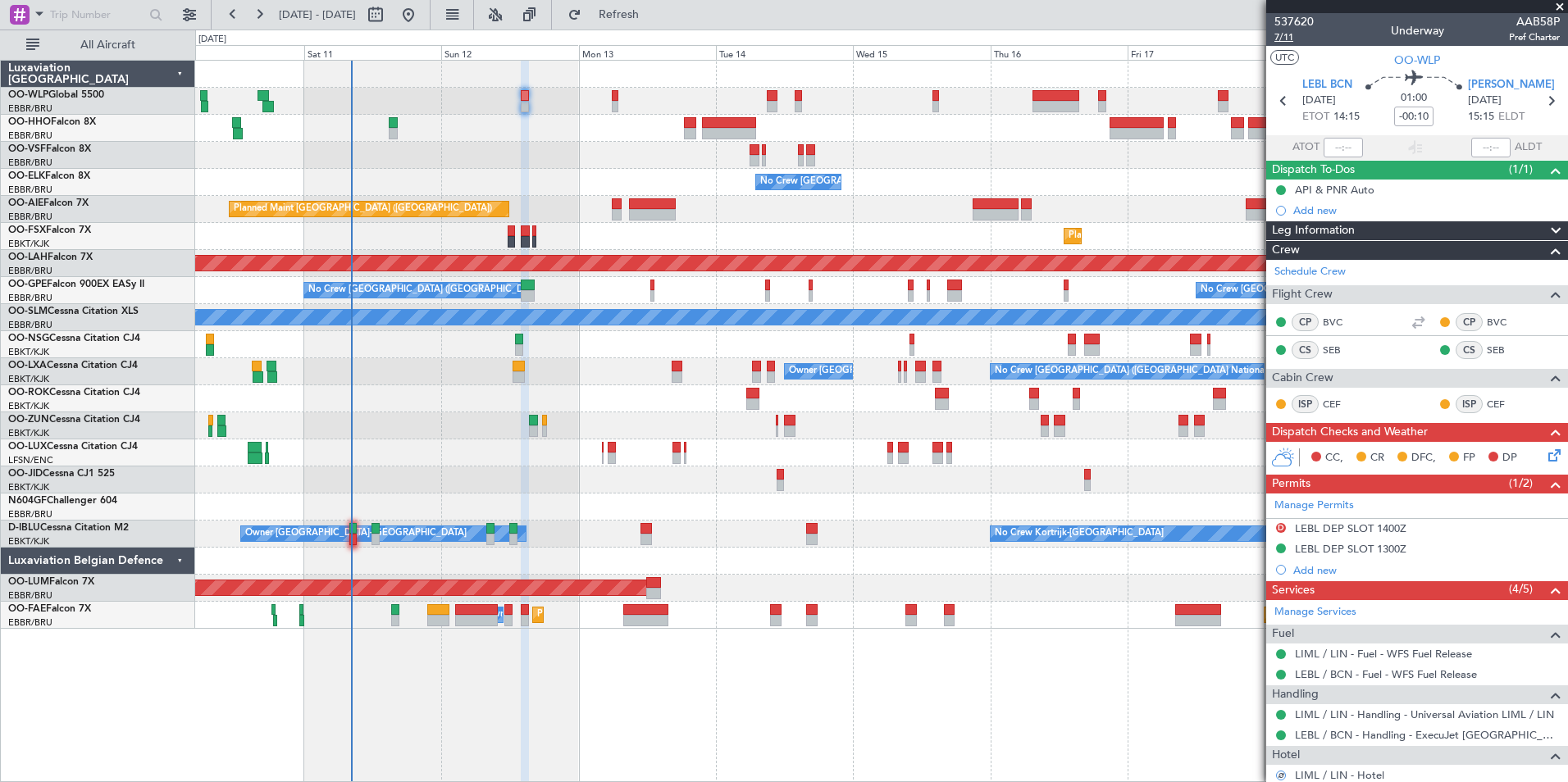
click at [1280, 33] on span "7/11" at bounding box center [1294, 37] width 39 height 14
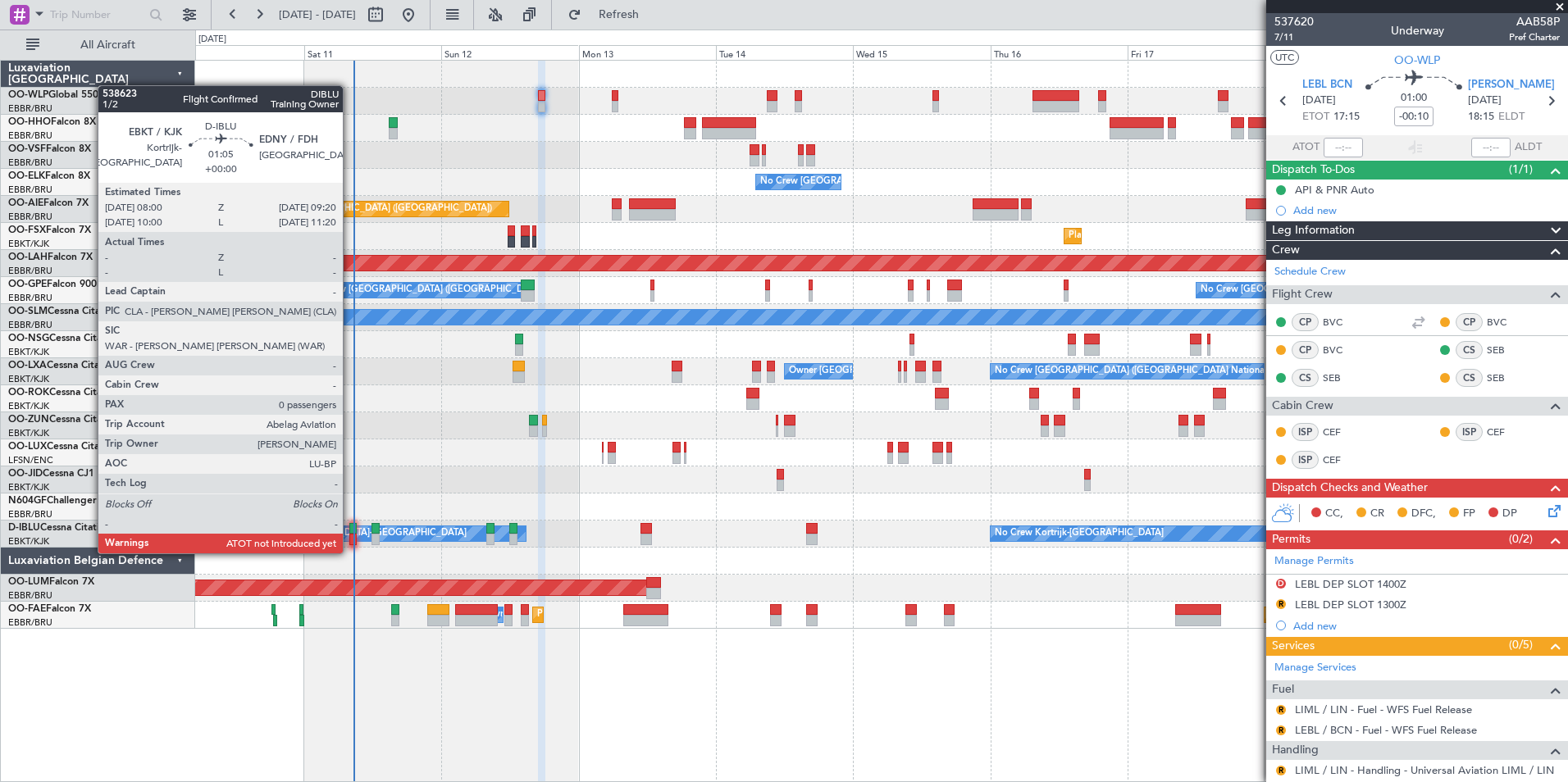
click at [350, 537] on div at bounding box center [353, 539] width 8 height 11
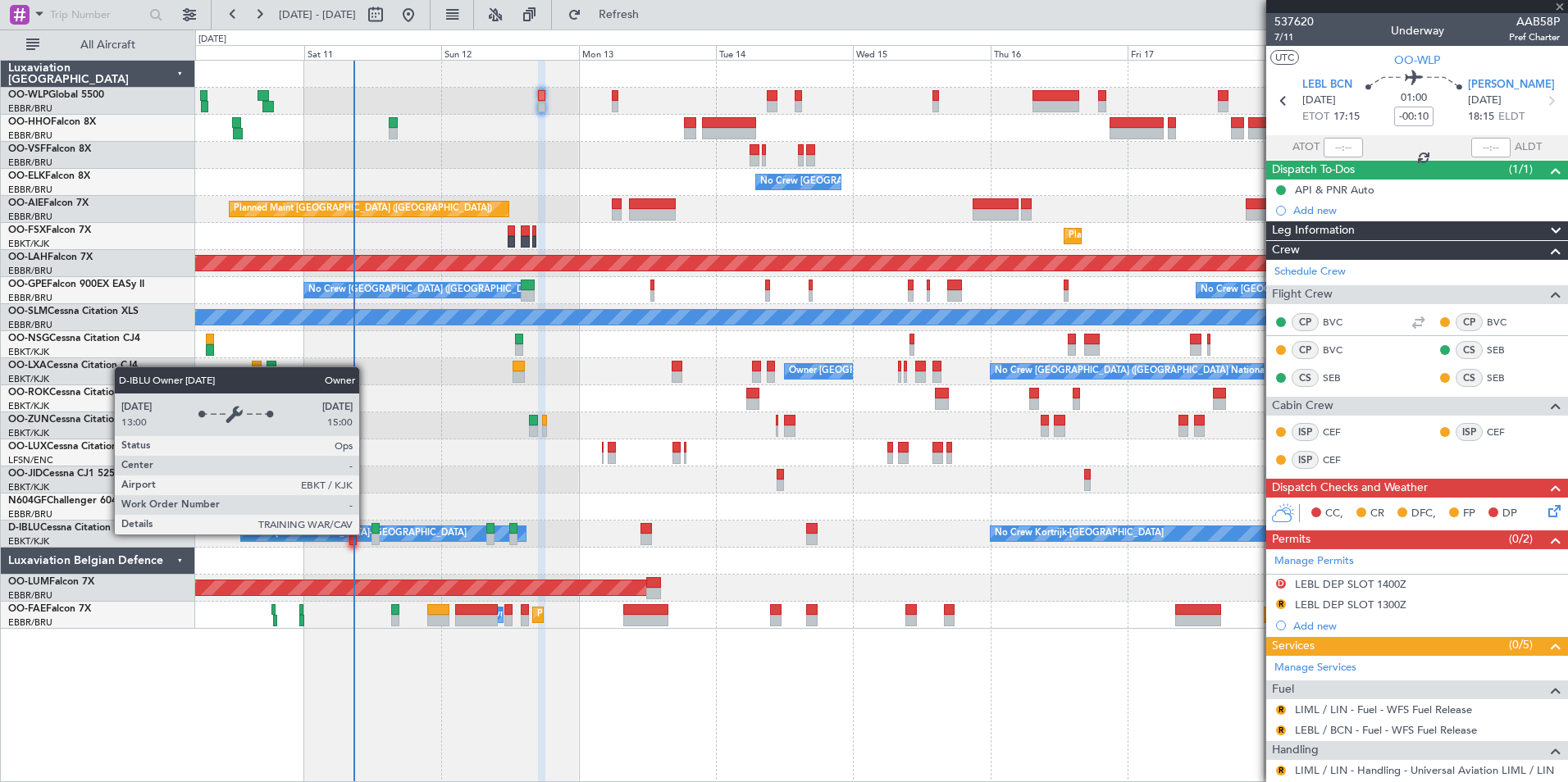
type input "0"
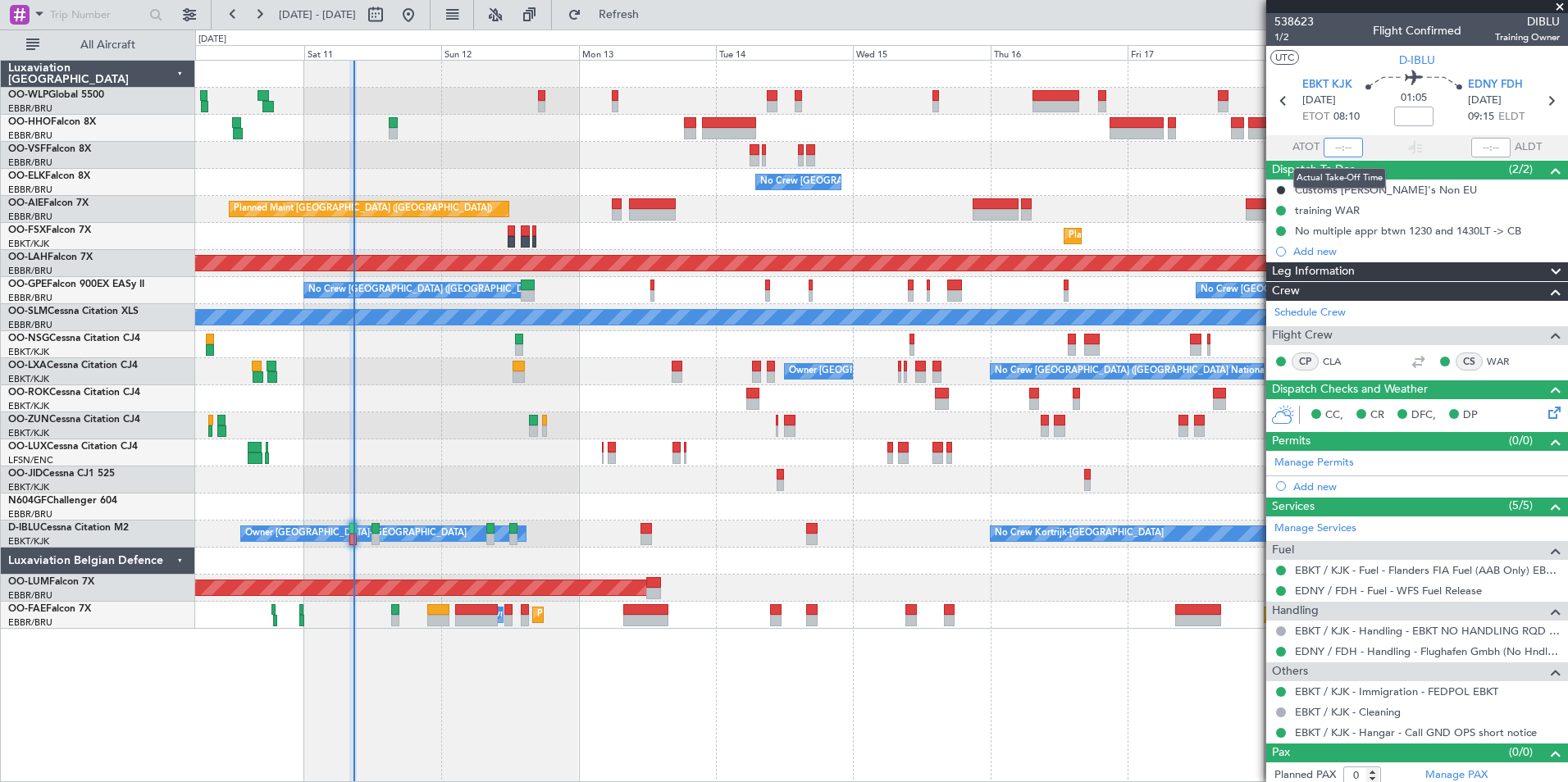
click at [1340, 149] on input "text" at bounding box center [1343, 147] width 39 height 20
click at [1176, 171] on div "No Crew [GEOGRAPHIC_DATA] ([GEOGRAPHIC_DATA] National)" at bounding box center [881, 182] width 1372 height 27
type input "08:24"
click at [1372, 228] on div "No multiple appr btwn 1230 and 1430LT -> CB" at bounding box center [1407, 231] width 226 height 14
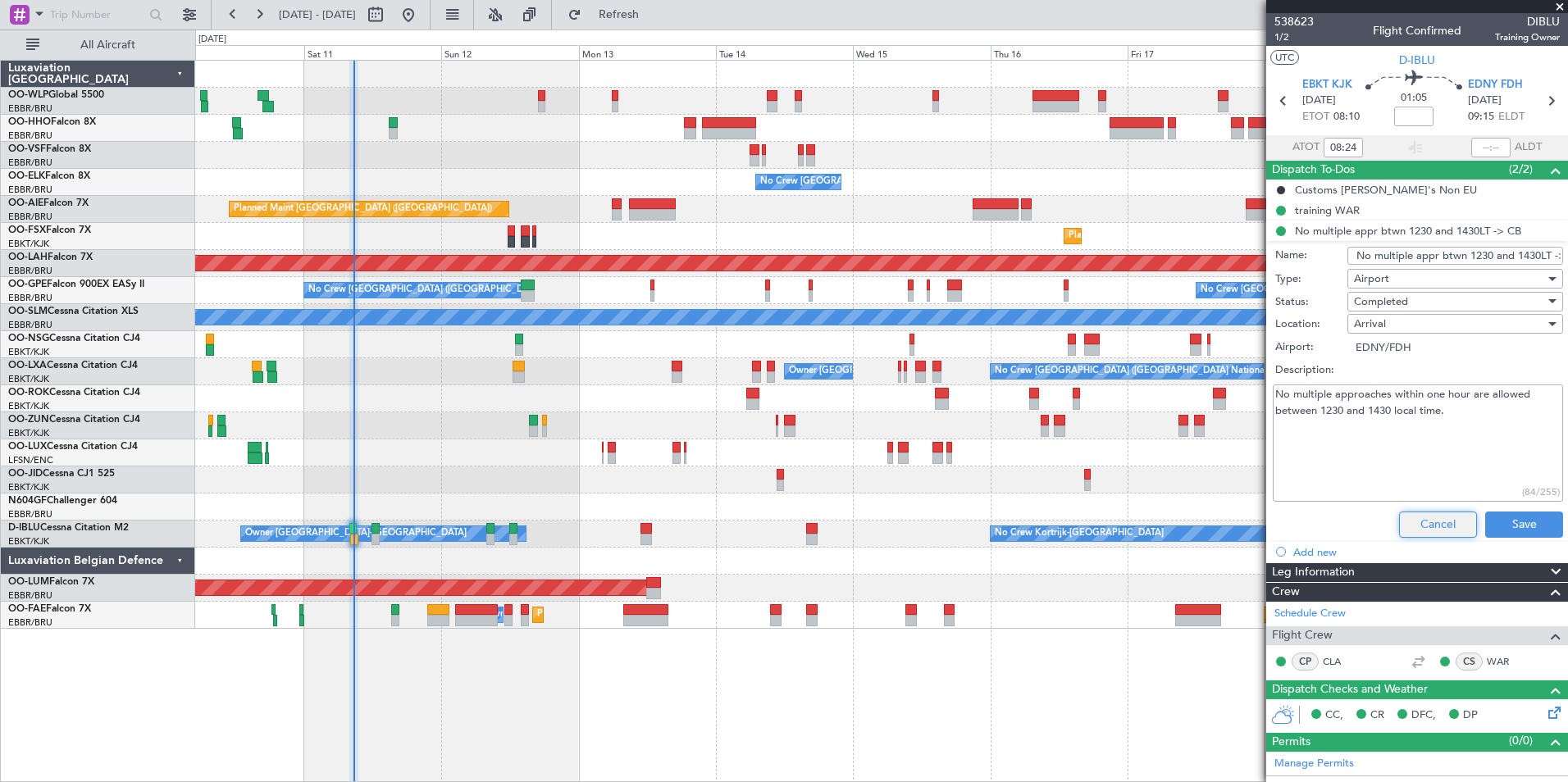
click at [1402, 522] on button "Cancel" at bounding box center [1438, 524] width 78 height 26
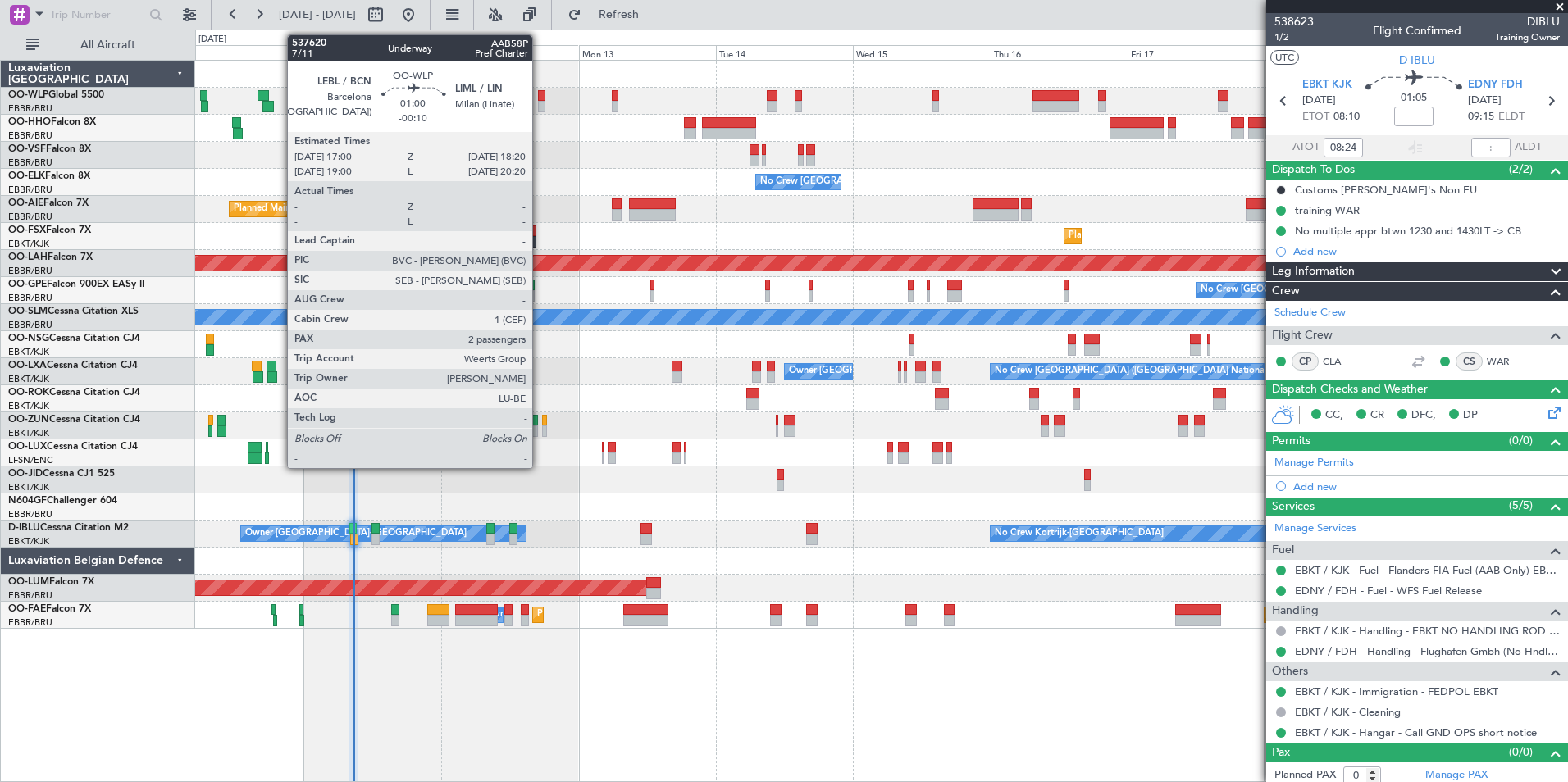
click at [539, 102] on div at bounding box center [541, 106] width 8 height 11
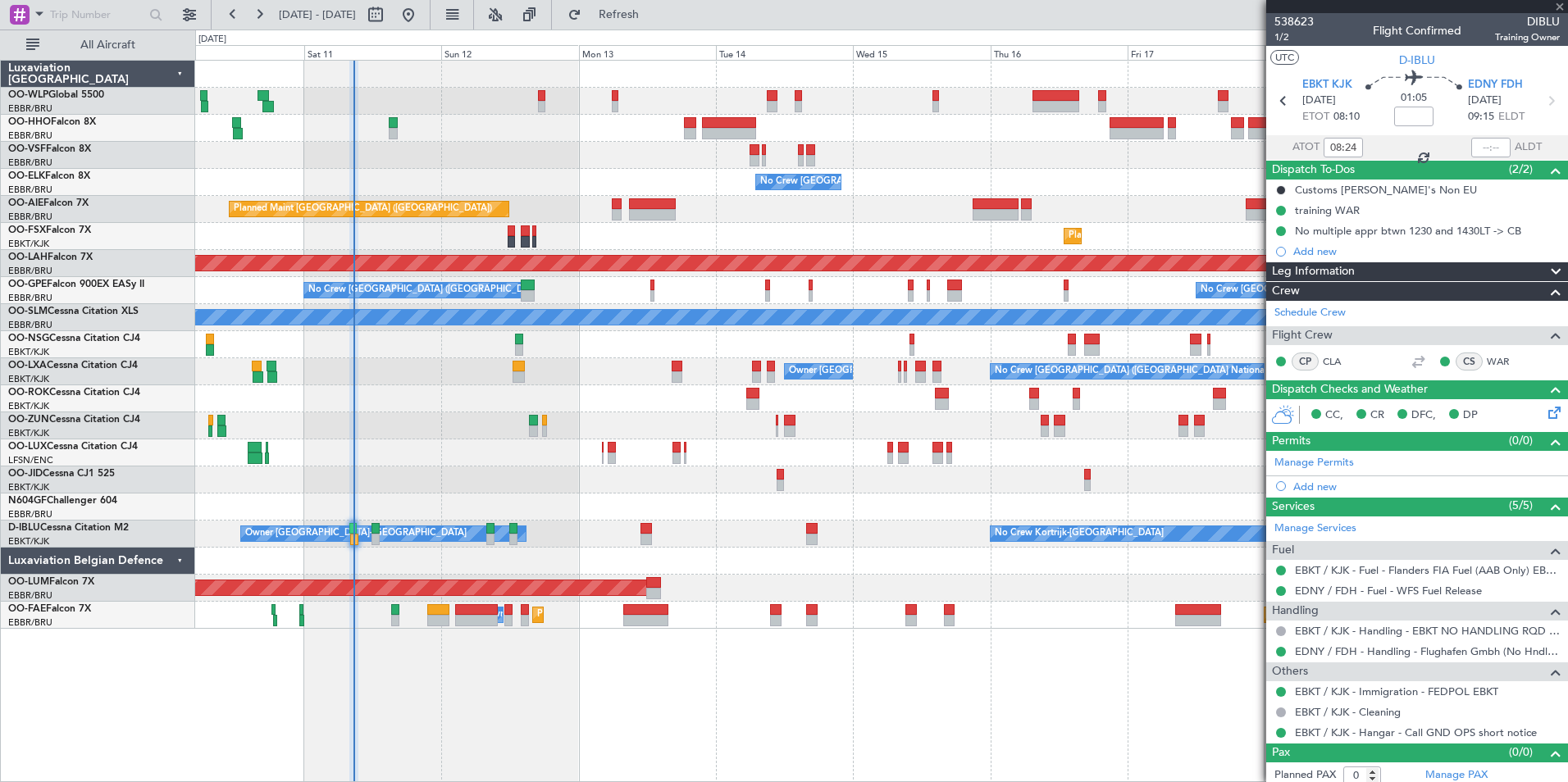
type input "-00:10"
type input "2"
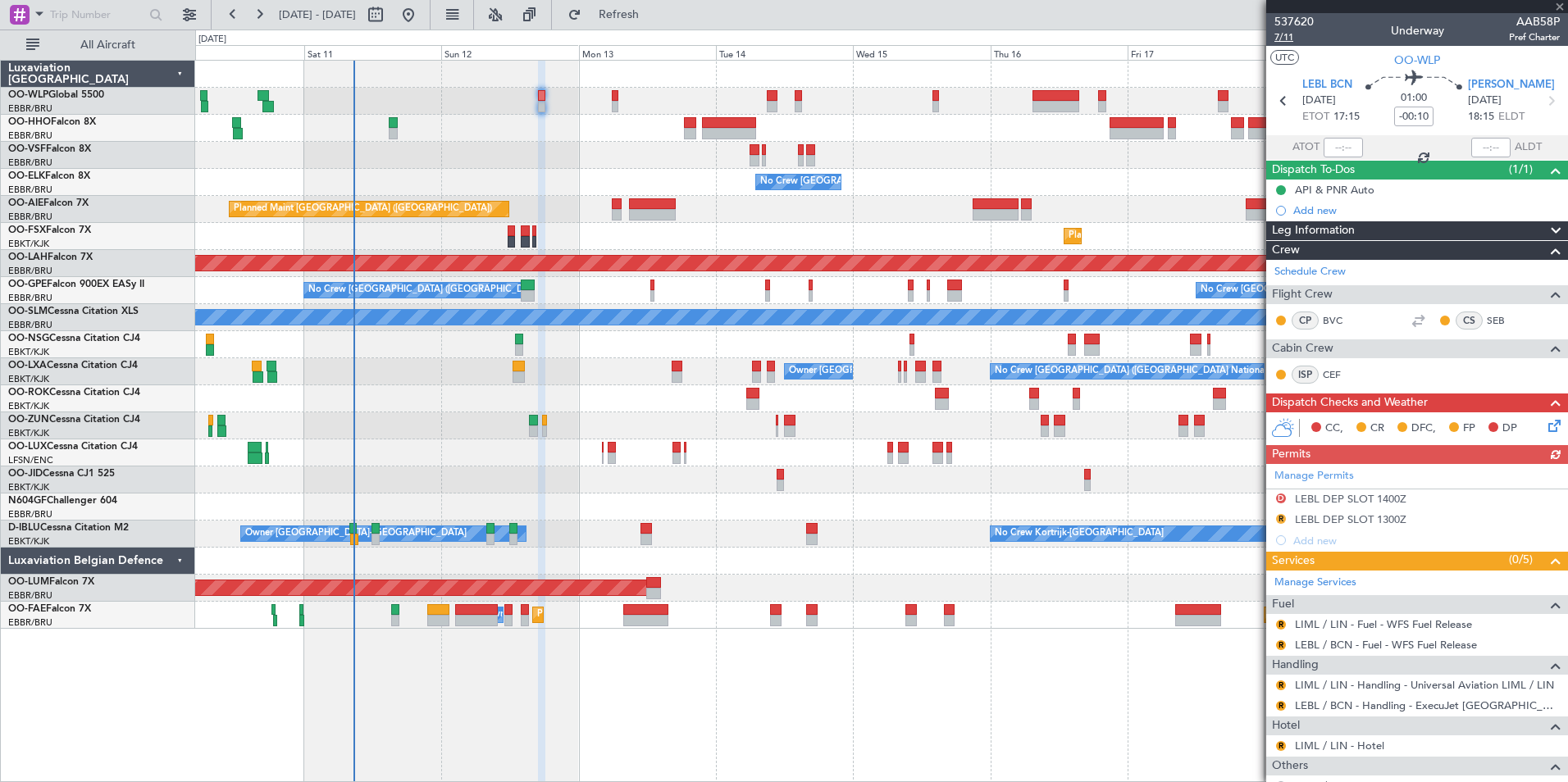
click at [1285, 40] on span "7/11" at bounding box center [1294, 37] width 39 height 14
click at [1317, 703] on link "LEBL / BCN - Handling - ExecuJet [GEOGRAPHIC_DATA] [PERSON_NAME]/BCN" at bounding box center [1427, 705] width 265 height 14
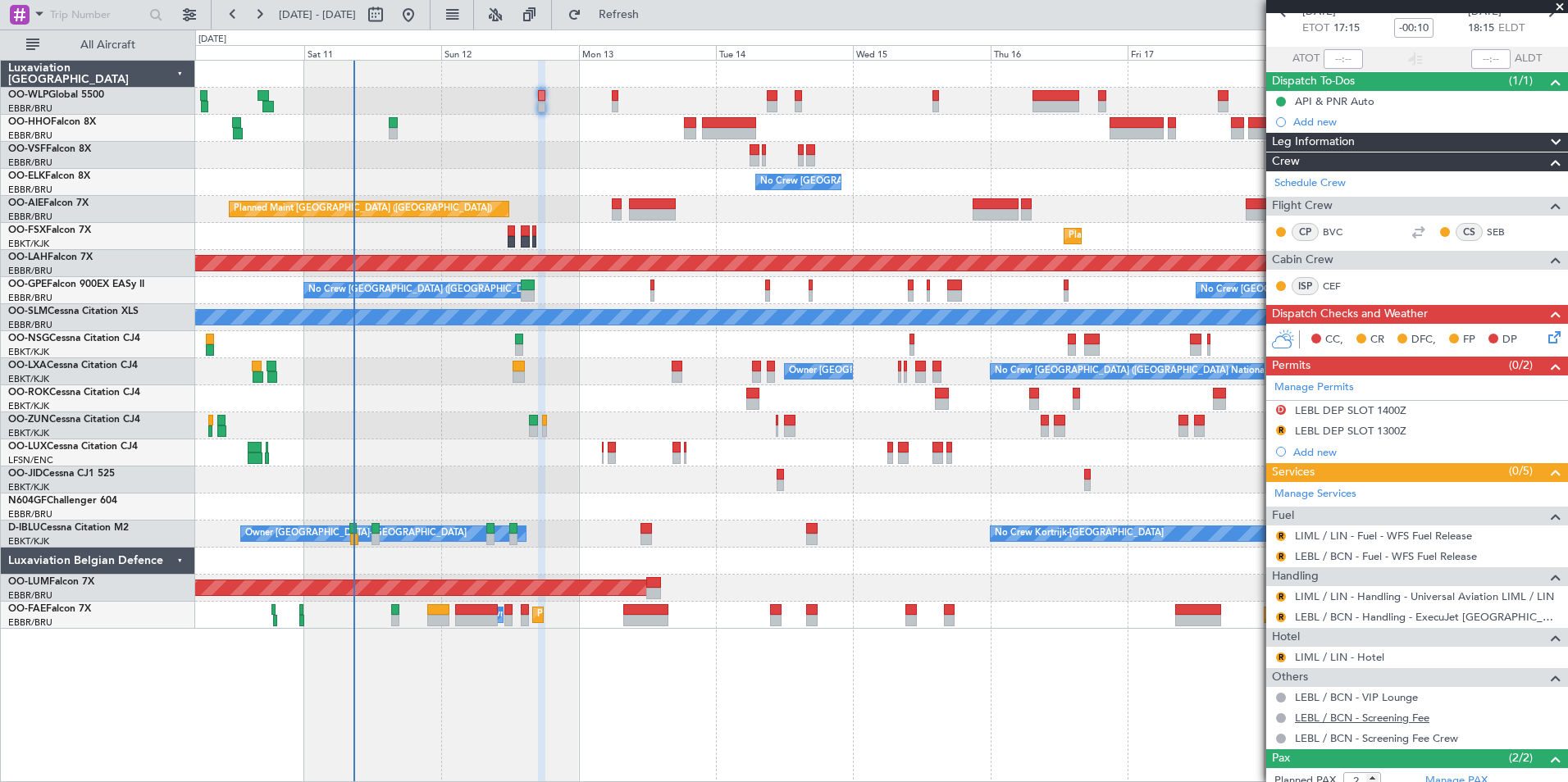
scroll to position [215, 0]
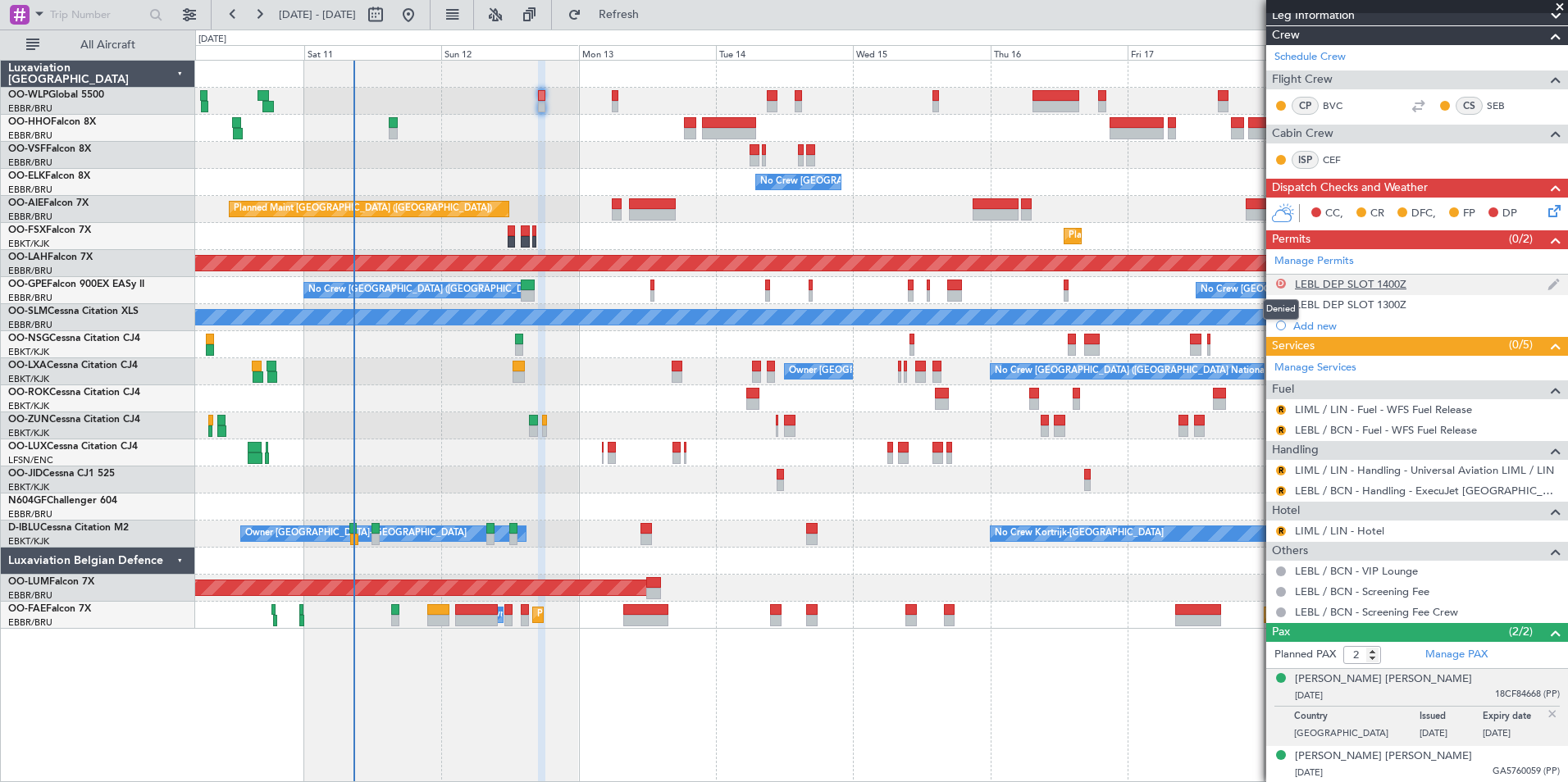
click at [1279, 283] on button "D" at bounding box center [1281, 284] width 10 height 10
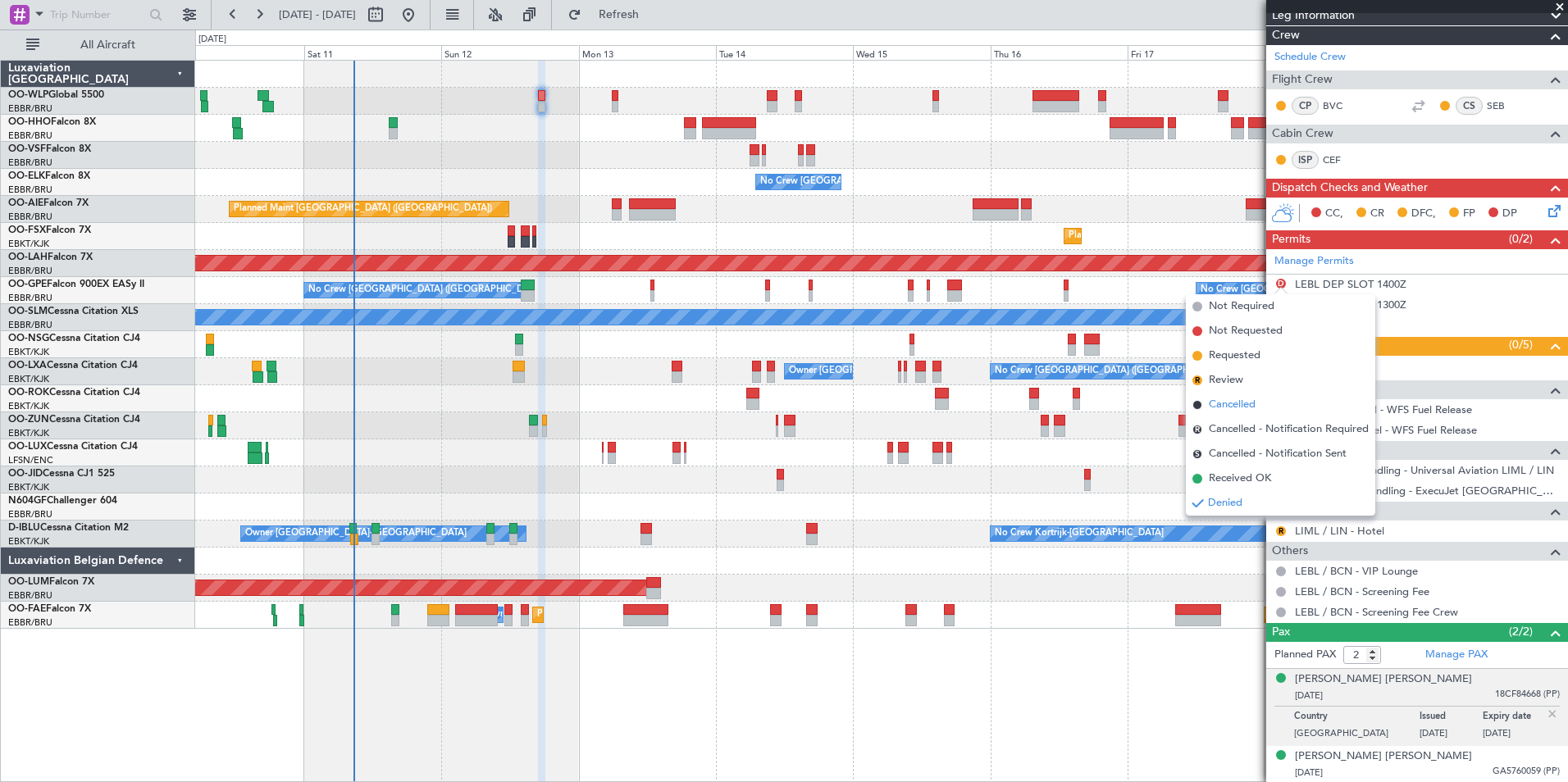
click at [1243, 397] on span "Cancelled" at bounding box center [1232, 405] width 47 height 17
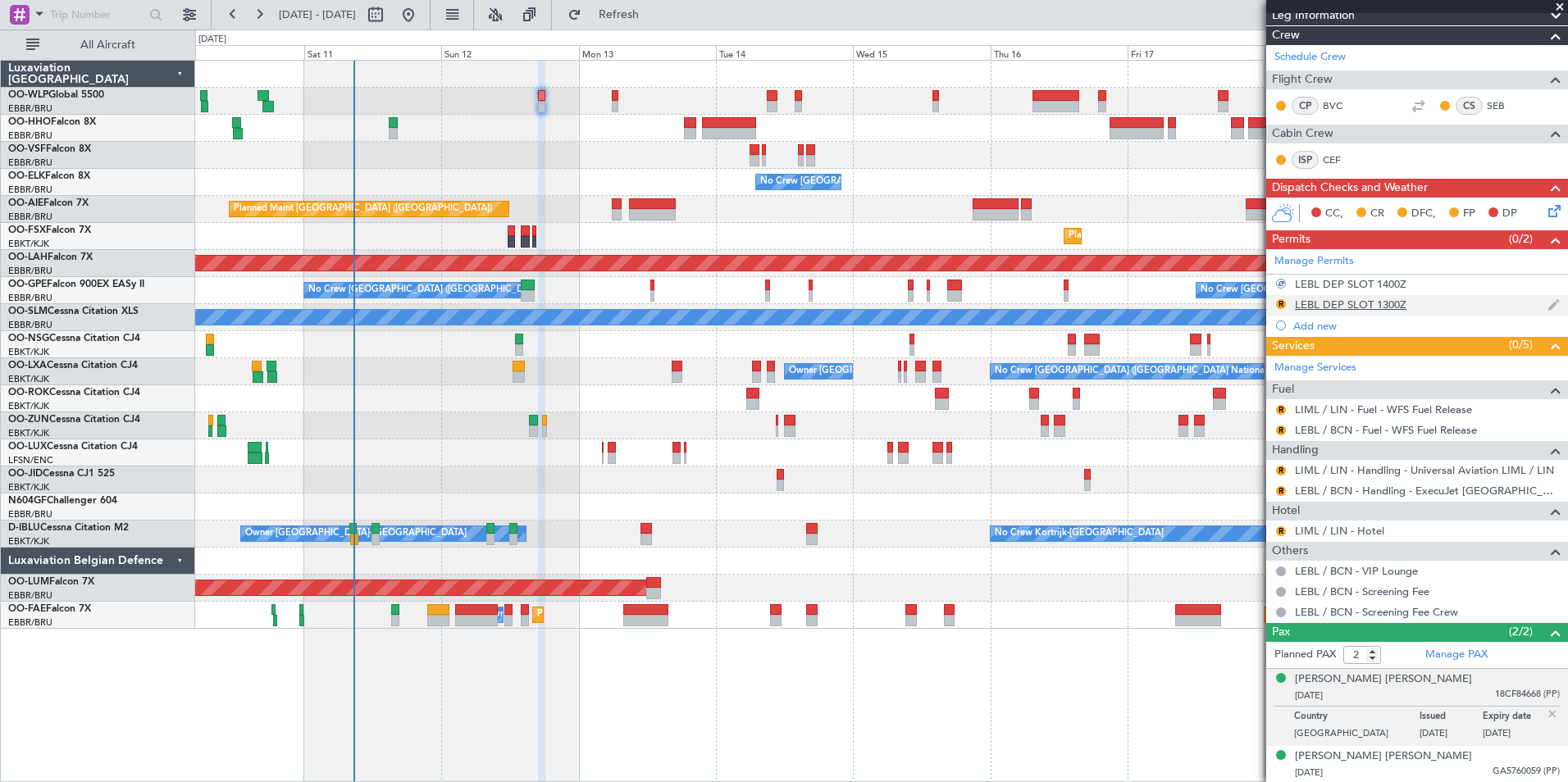
click at [1364, 305] on div "LEBL DEP SLOT 1300Z" at bounding box center [1350, 304] width 112 height 14
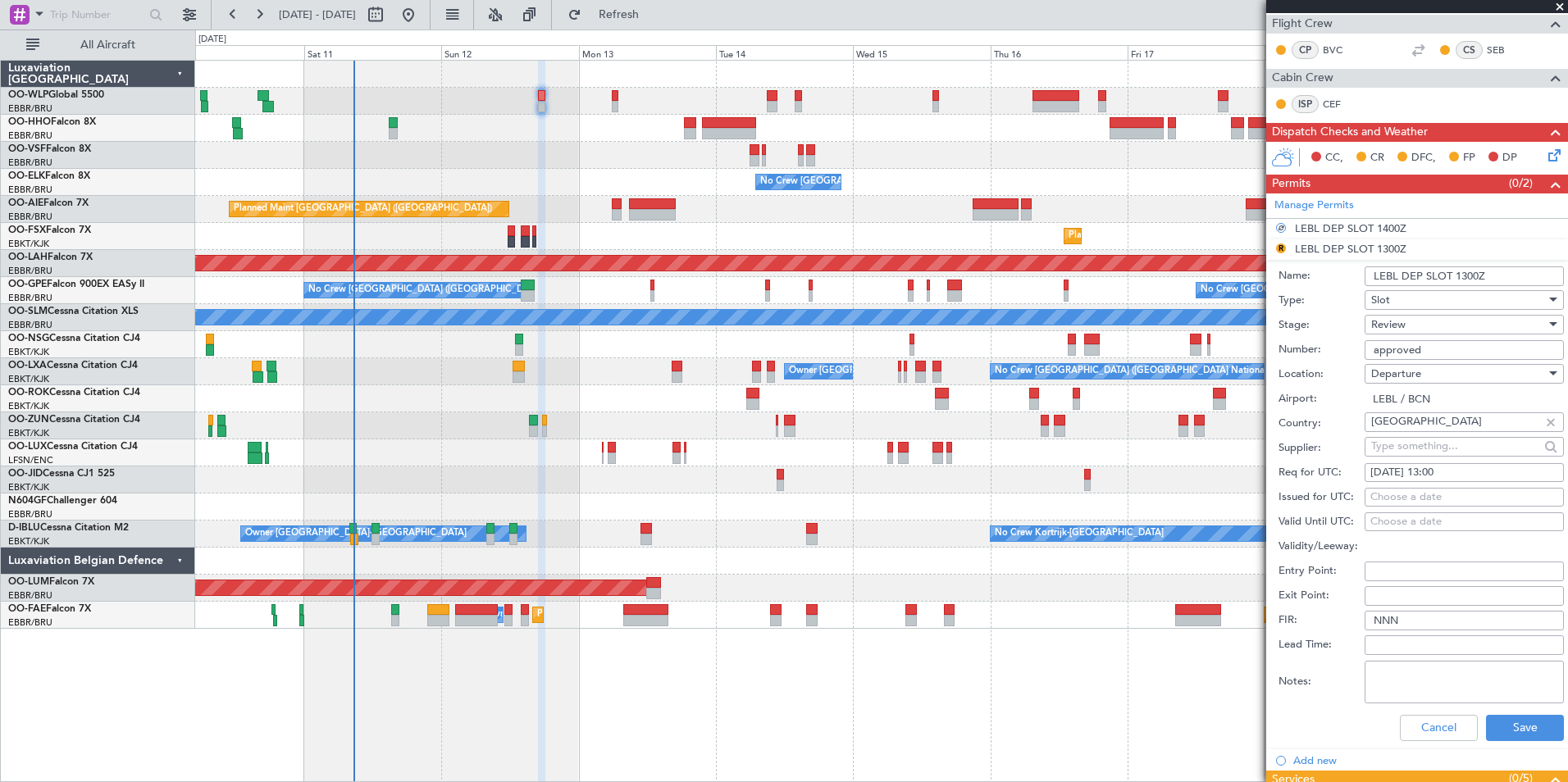
scroll to position [297, 0]
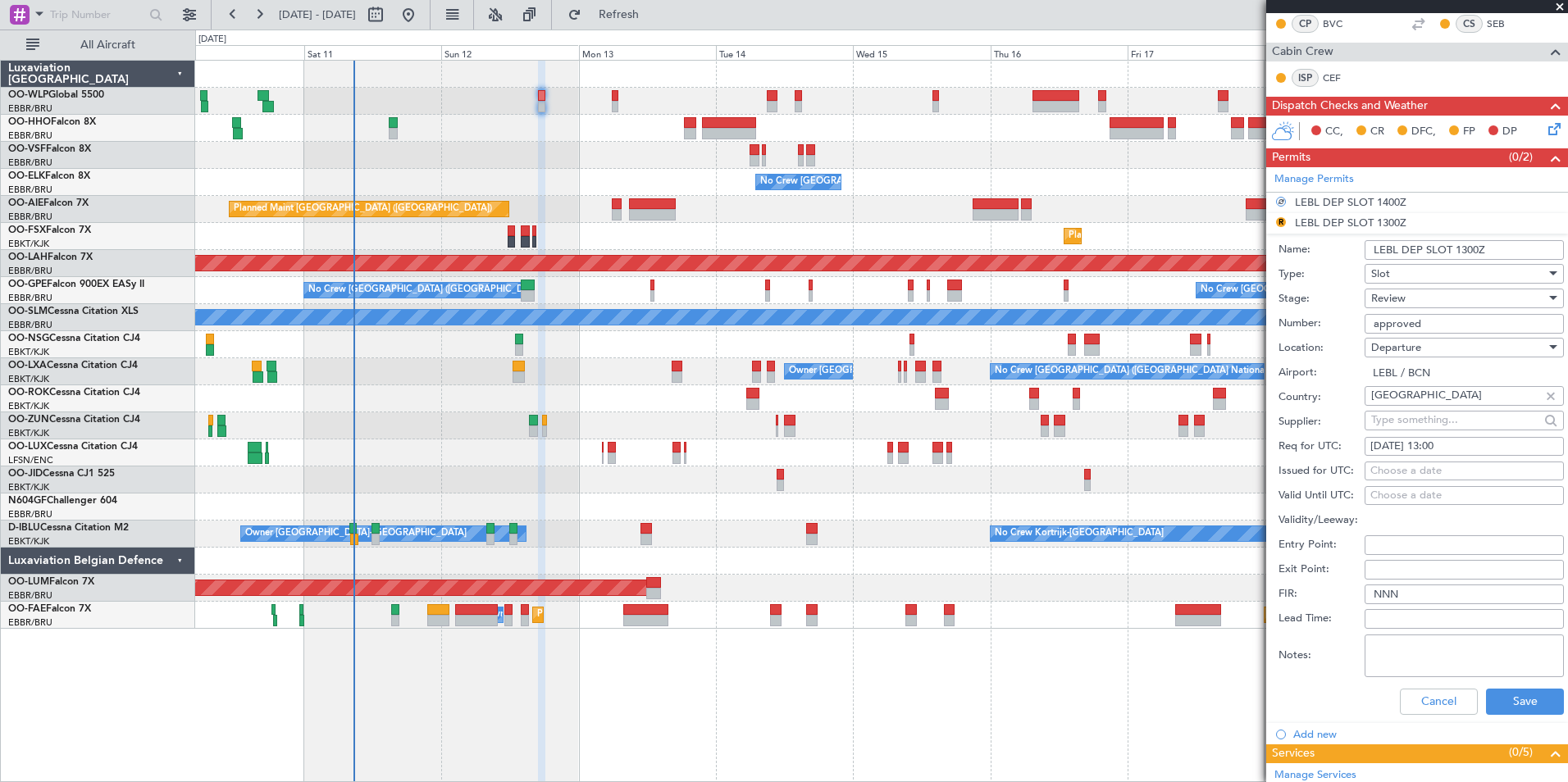
click at [1441, 444] on div "12/10/2025 13:00" at bounding box center [1464, 447] width 188 height 17
select select "10"
select select "2025"
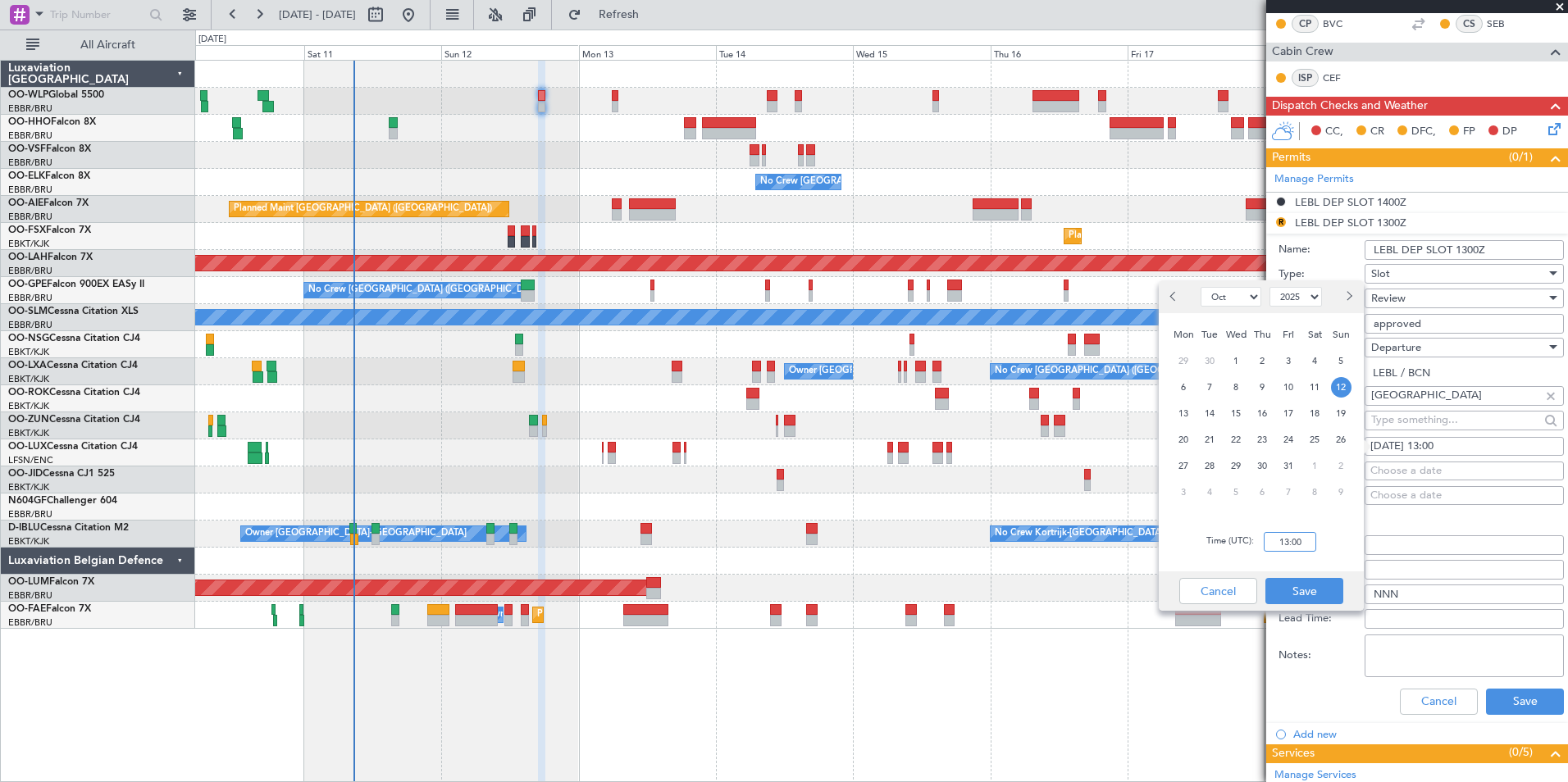
click at [1285, 537] on input "13:00" at bounding box center [1290, 541] width 52 height 20
type input "17:00"
click at [1311, 592] on button "Save" at bounding box center [1304, 591] width 78 height 26
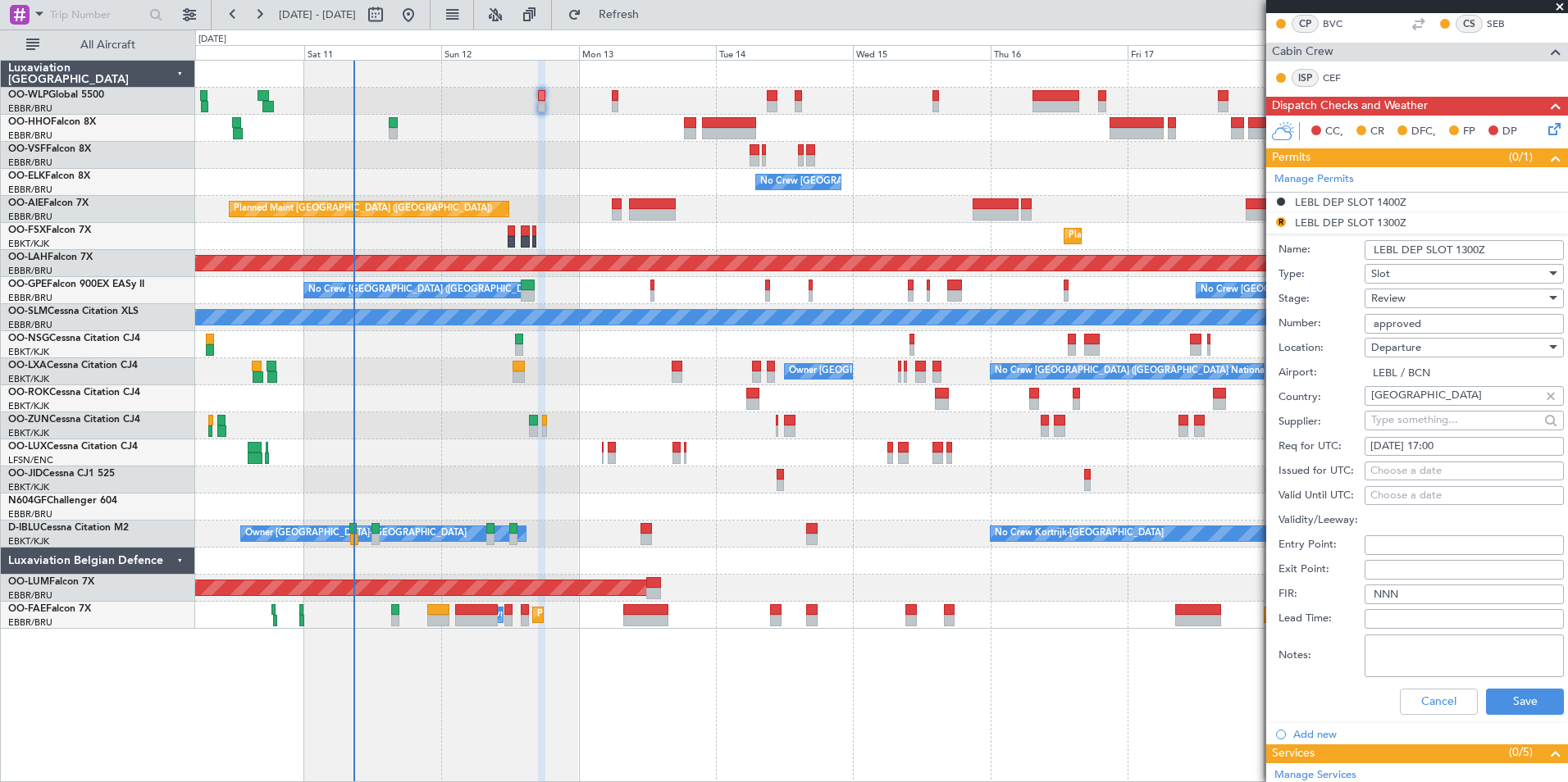
click at [1402, 303] on span "Review" at bounding box center [1388, 298] width 34 height 15
click at [1410, 405] on span "Requested" at bounding box center [1457, 404] width 172 height 24
click at [1516, 704] on button "Save" at bounding box center [1525, 702] width 78 height 26
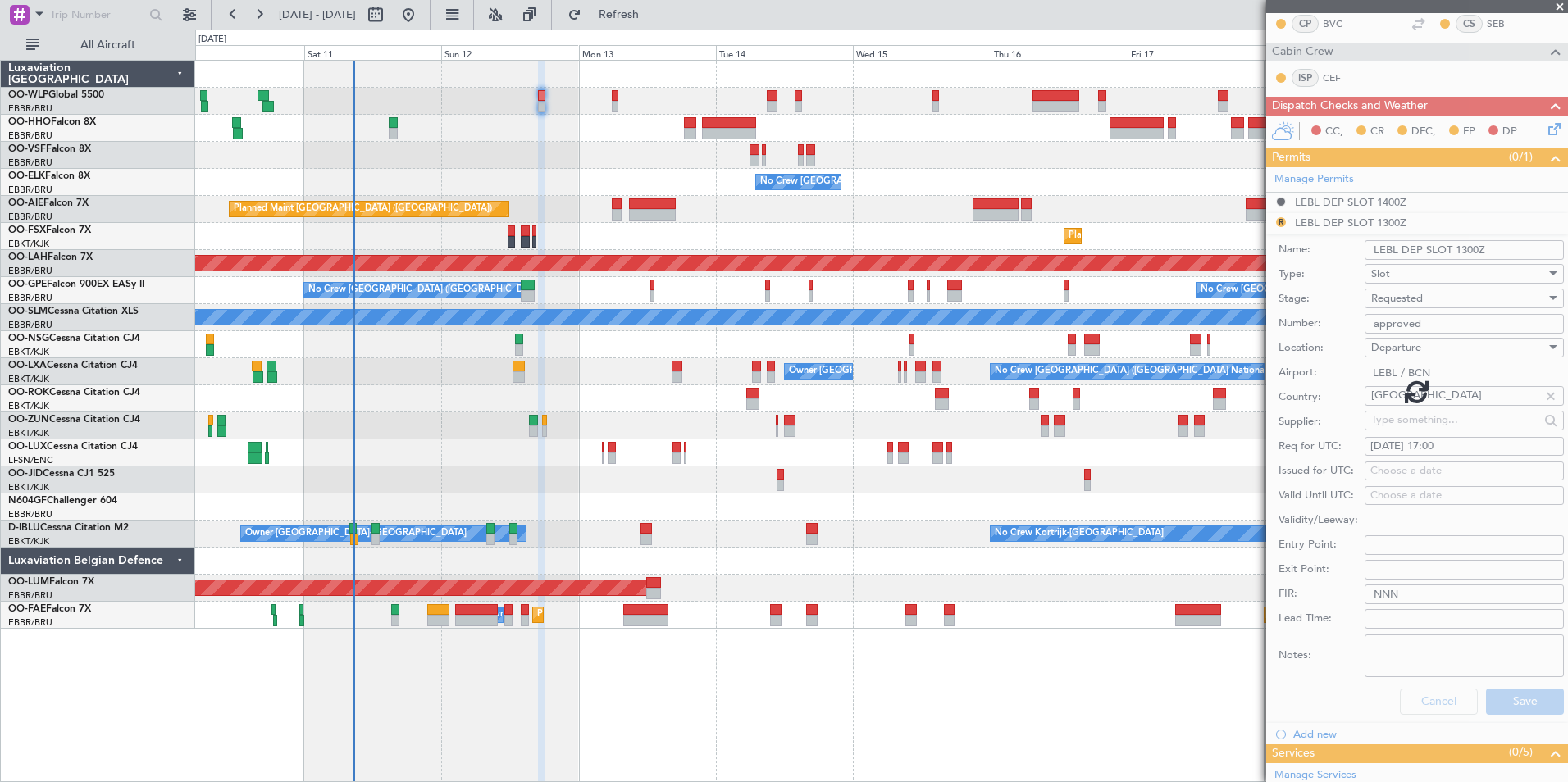
scroll to position [215, 0]
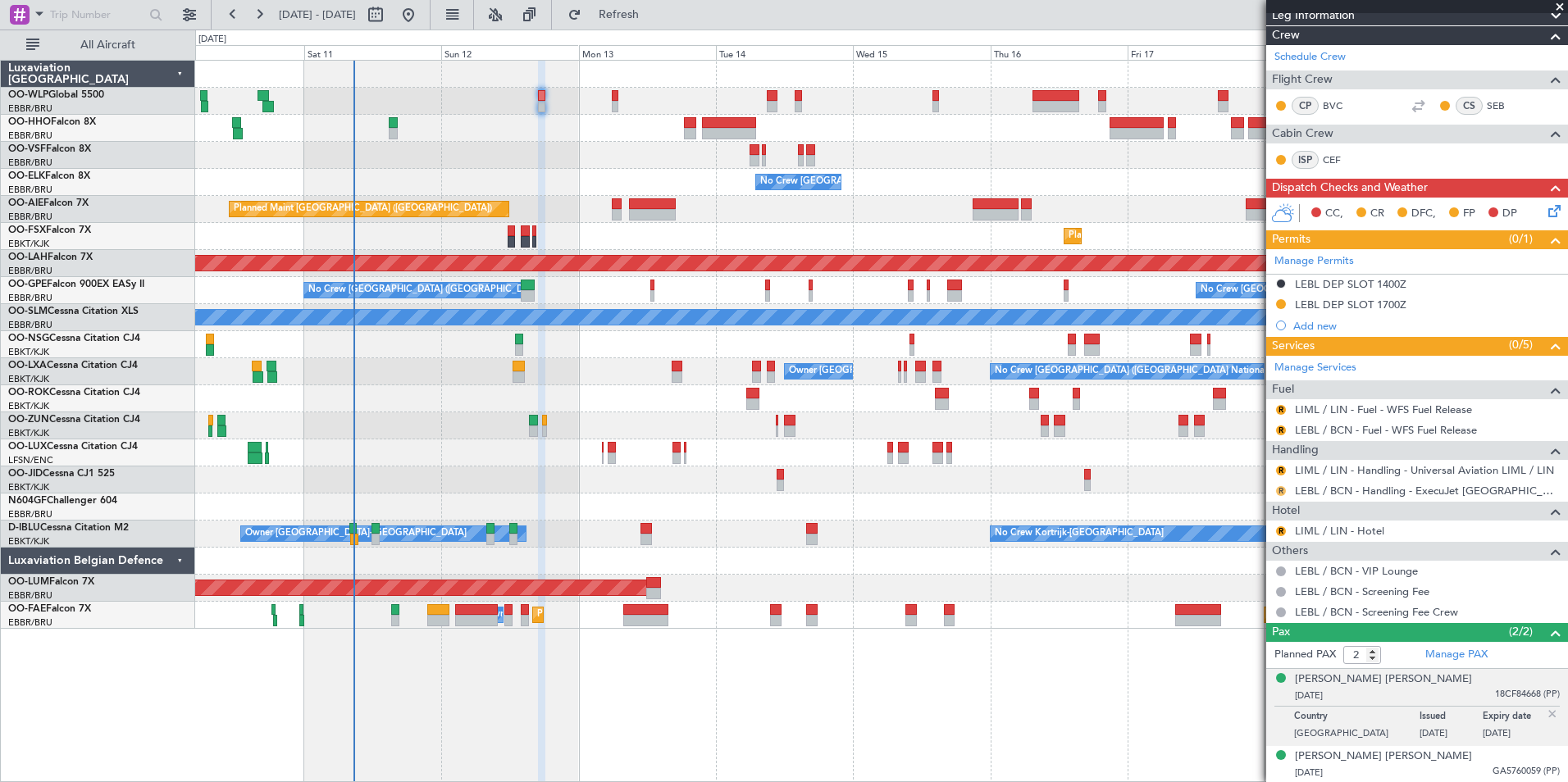
click at [1282, 492] on button "R" at bounding box center [1281, 491] width 10 height 10
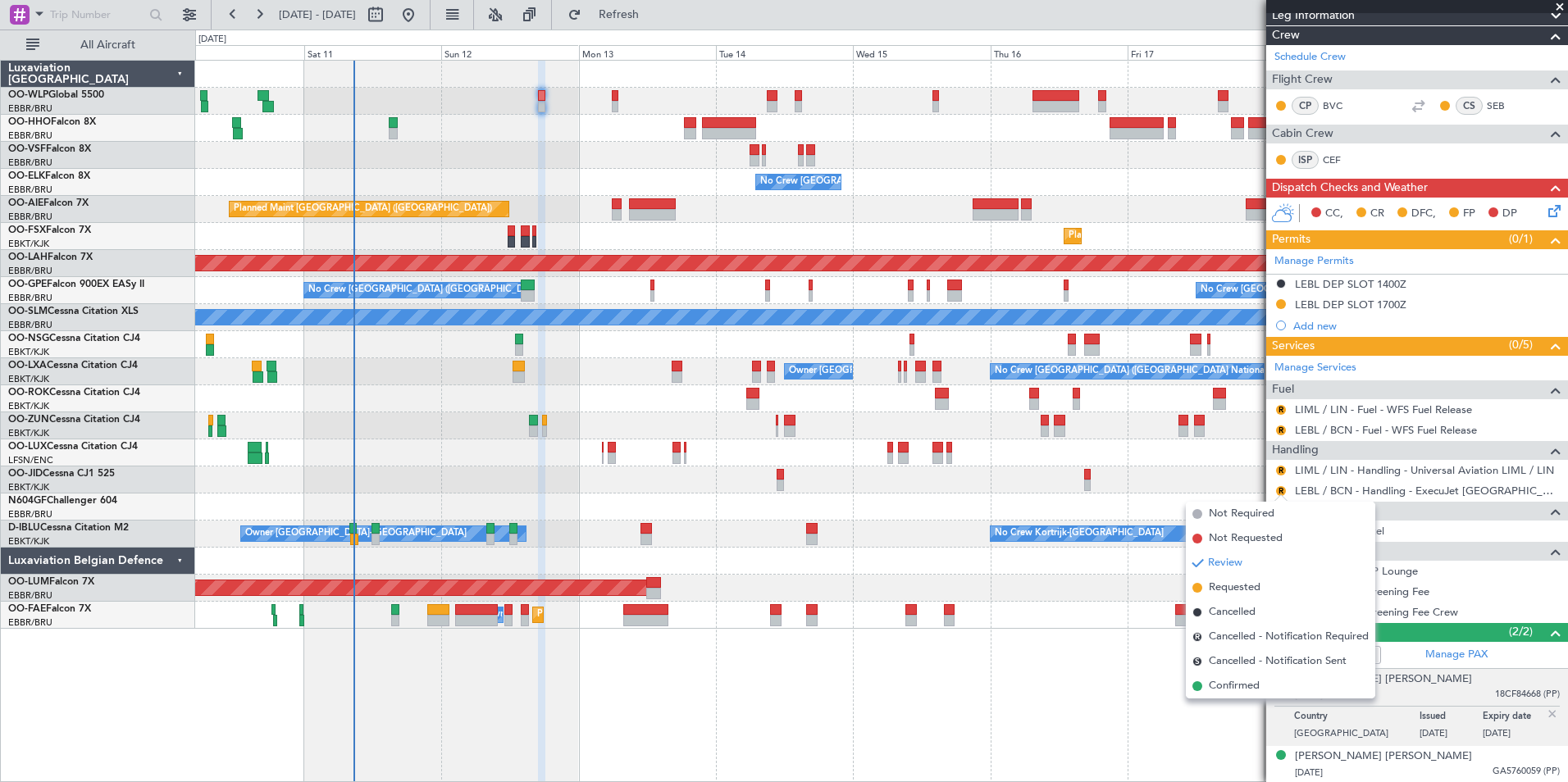
drag, startPoint x: 1237, startPoint y: 595, endPoint x: 1251, endPoint y: 537, distance: 59.7
click at [1237, 593] on span "Requested" at bounding box center [1235, 588] width 52 height 17
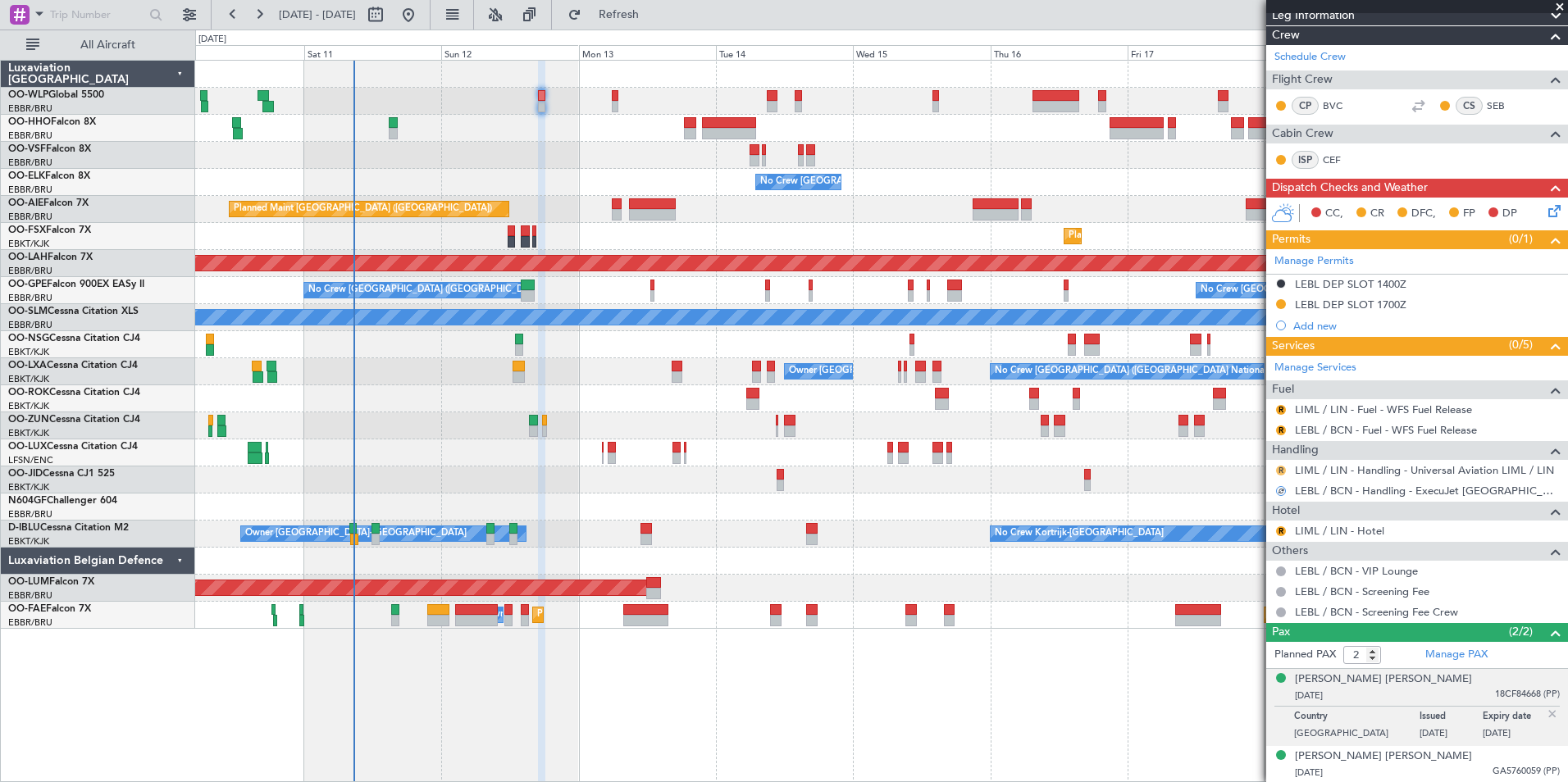
click at [1281, 471] on button "R" at bounding box center [1281, 471] width 10 height 10
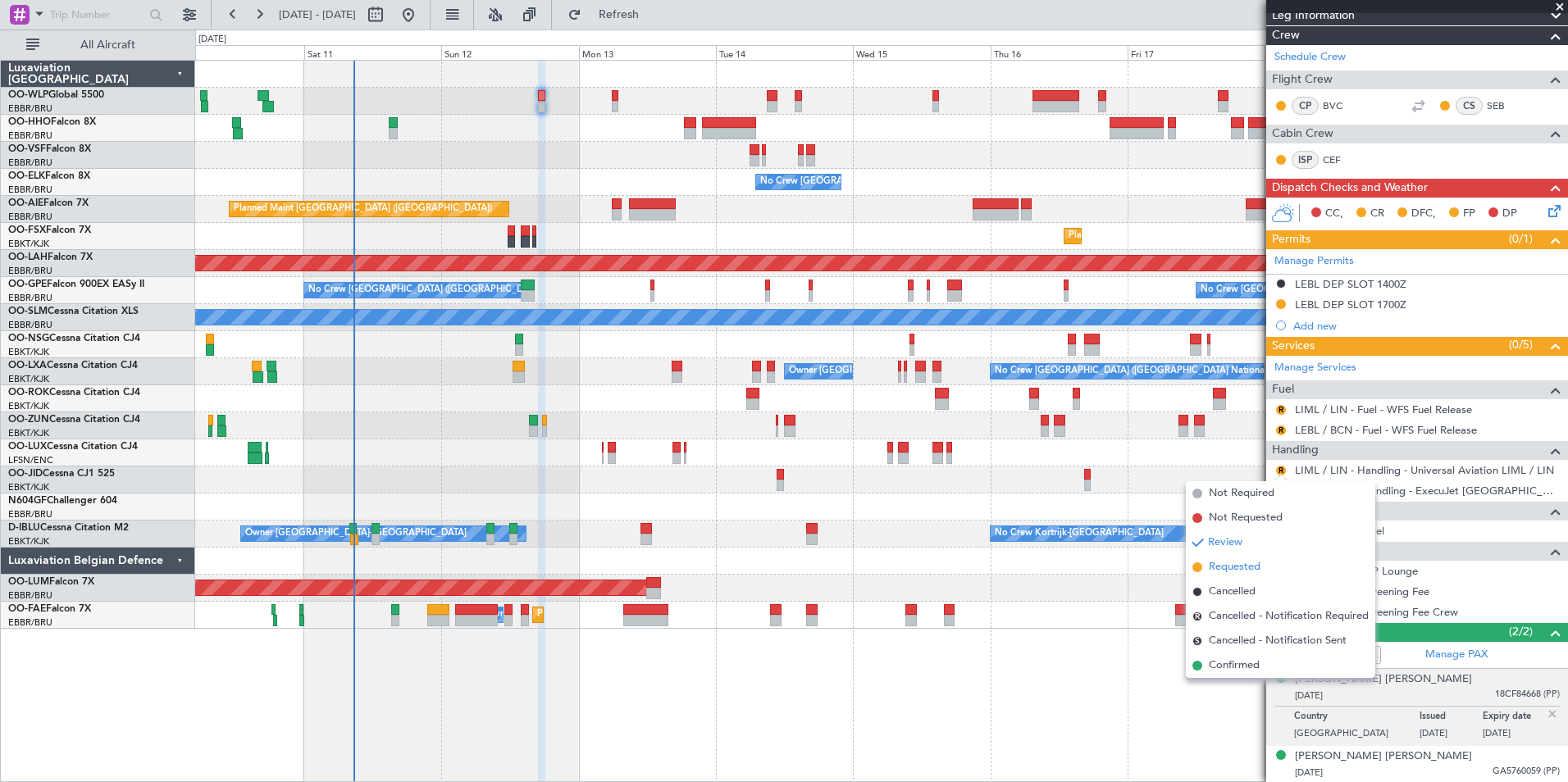
click at [1222, 570] on span "Requested" at bounding box center [1235, 567] width 52 height 17
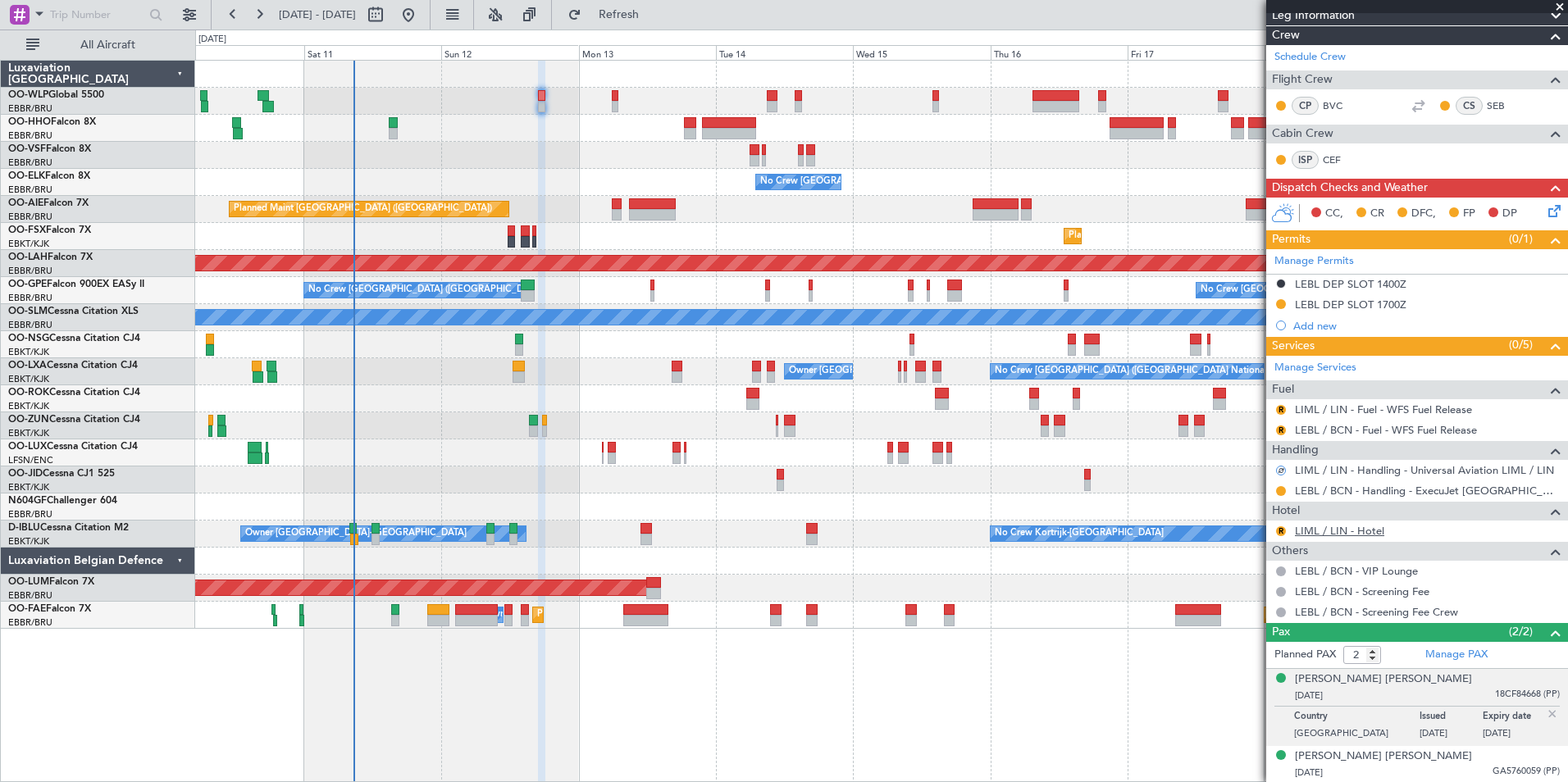
click at [1332, 535] on link "LIML / LIN - Hotel" at bounding box center [1339, 530] width 89 height 14
click at [1285, 530] on button "R" at bounding box center [1281, 531] width 10 height 10
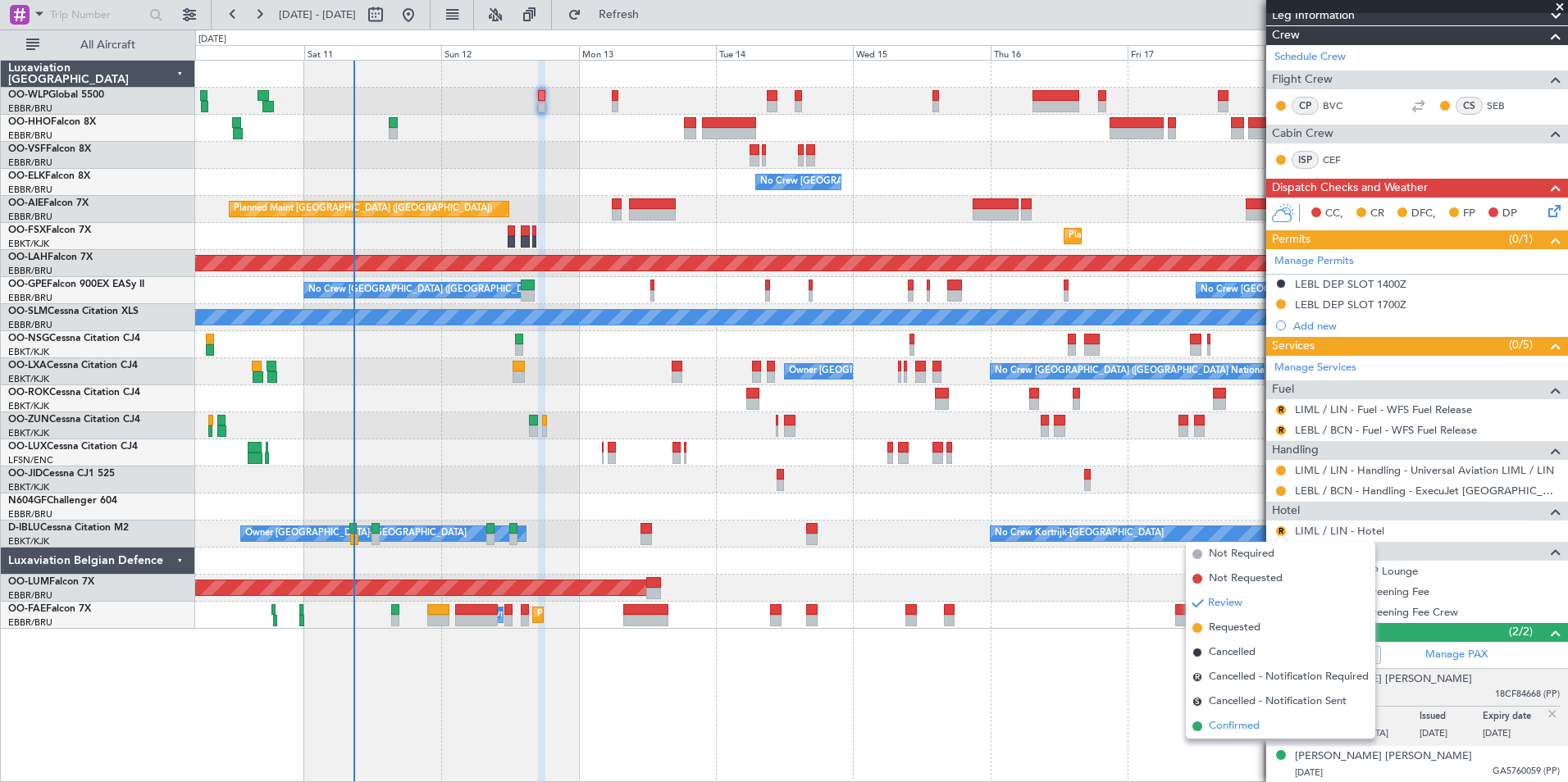
click at [1216, 731] on span "Confirmed" at bounding box center [1234, 726] width 51 height 17
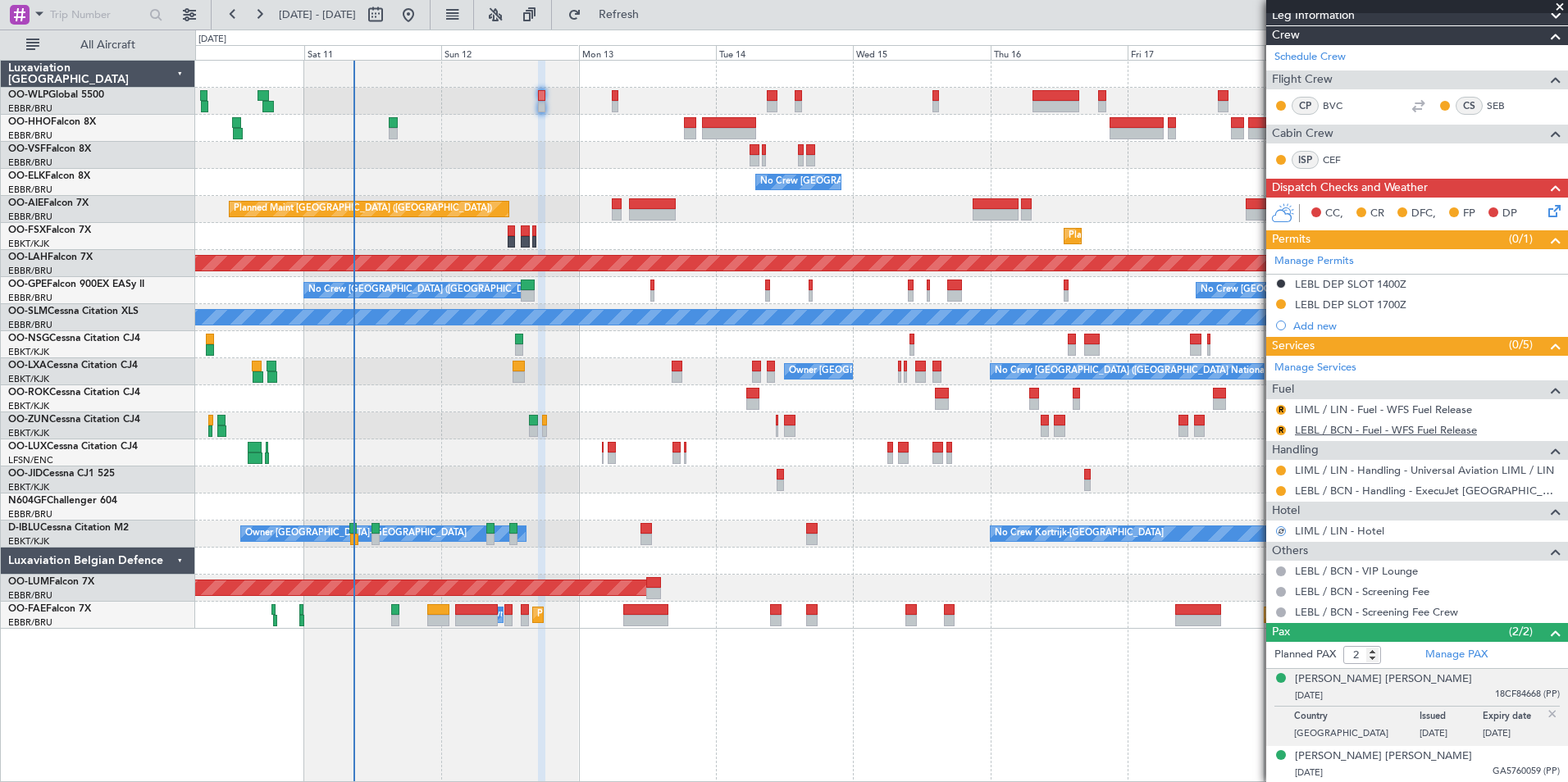
click at [1319, 426] on link "LEBL / BCN - Fuel - WFS Fuel Release" at bounding box center [1386, 430] width 182 height 14
click at [1319, 409] on link "LIML / LIN - Fuel - WFS Fuel Release" at bounding box center [1383, 409] width 177 height 14
click at [654, 17] on span "Refresh" at bounding box center [619, 15] width 69 height 11
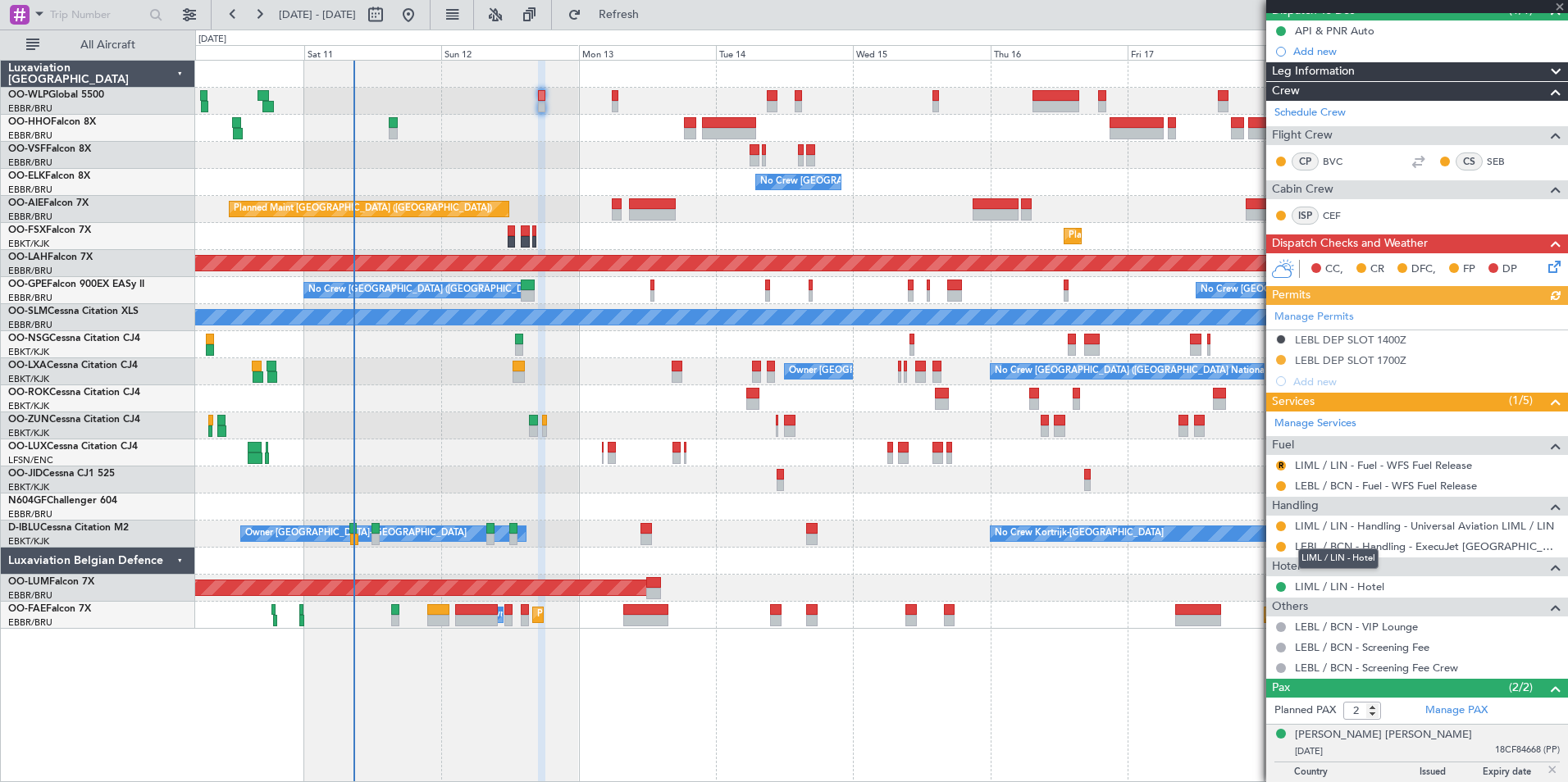
scroll to position [133, 0]
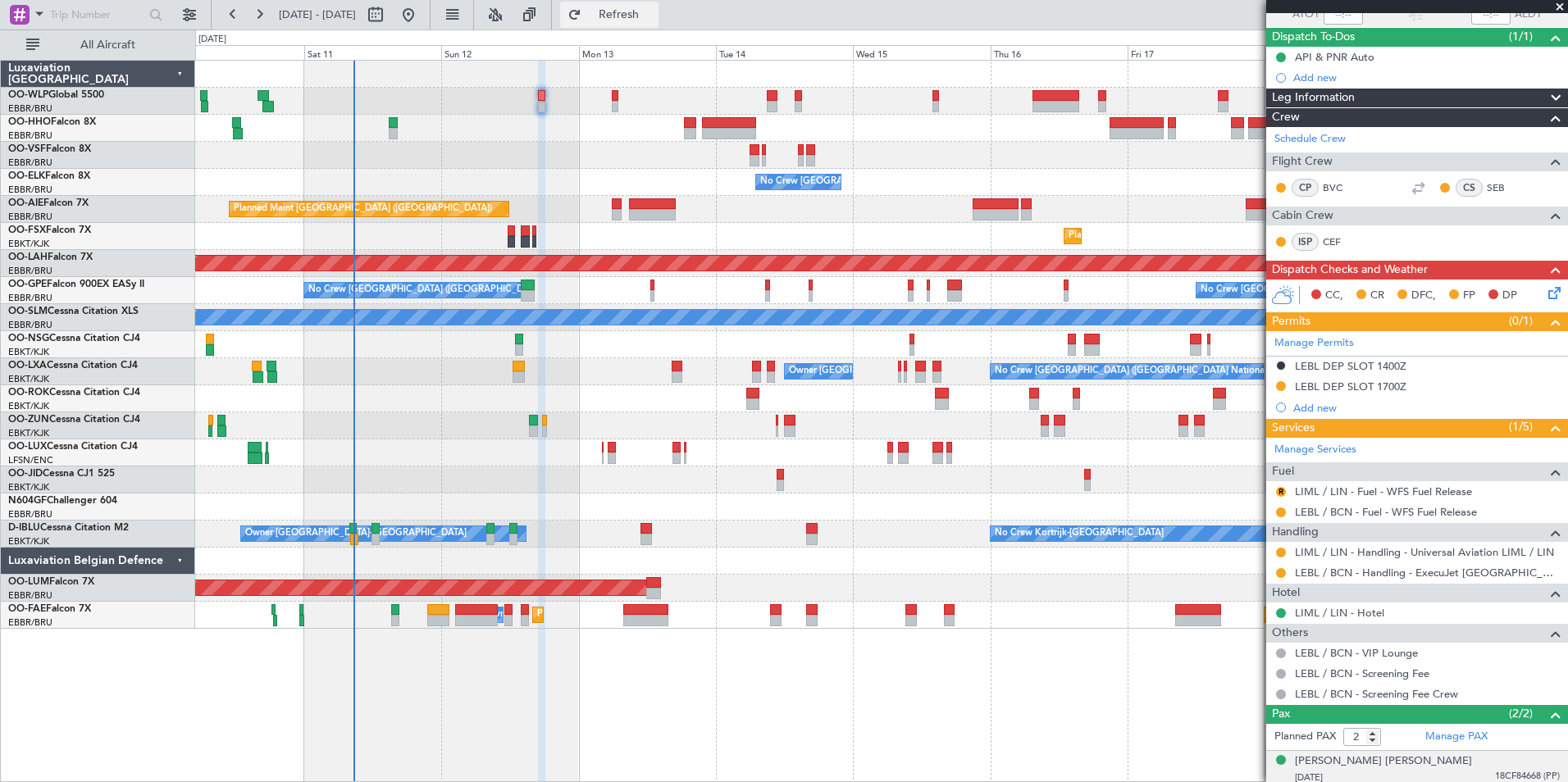
click at [654, 18] on span "Refresh" at bounding box center [619, 15] width 69 height 11
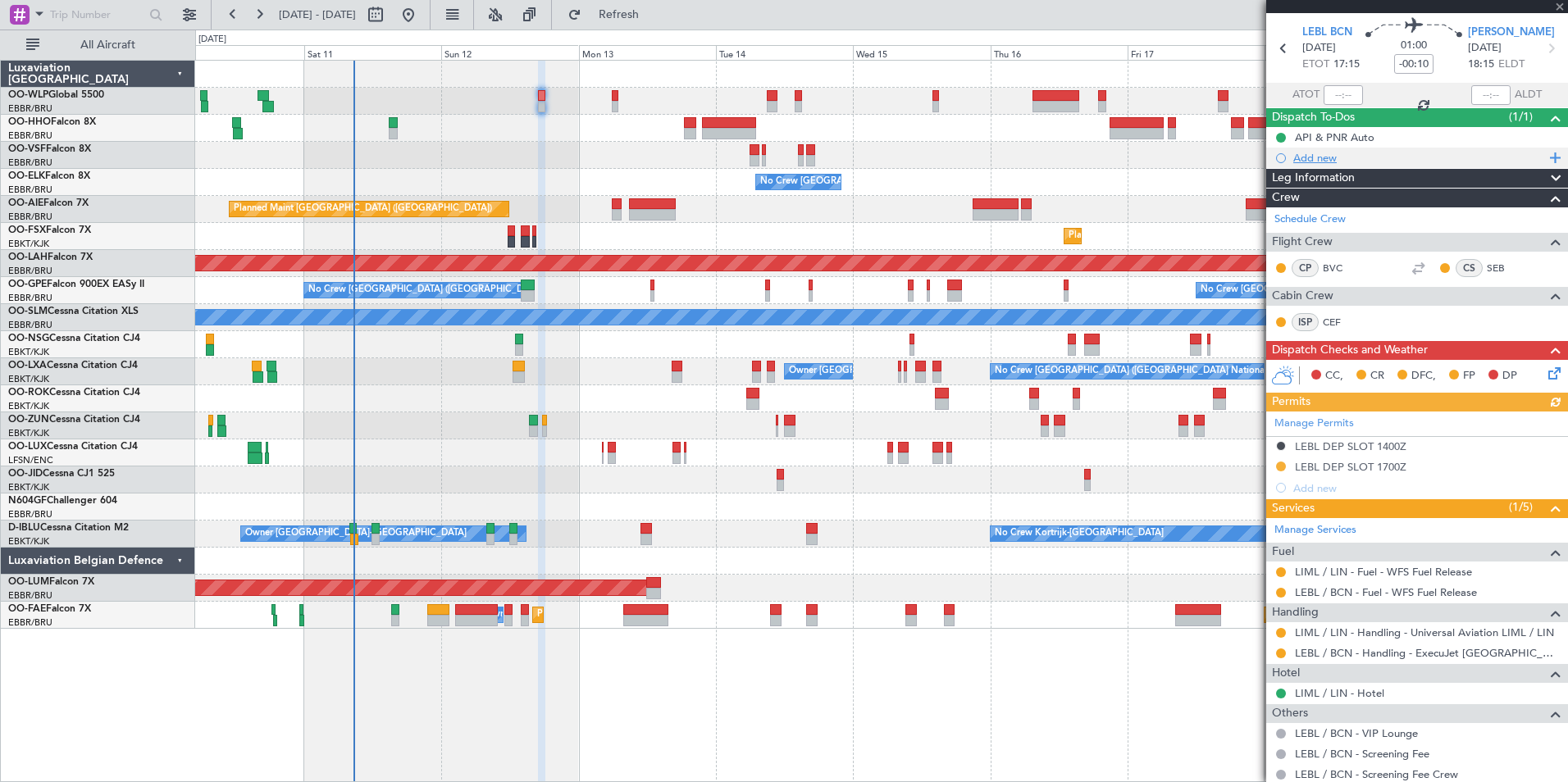
scroll to position [0, 0]
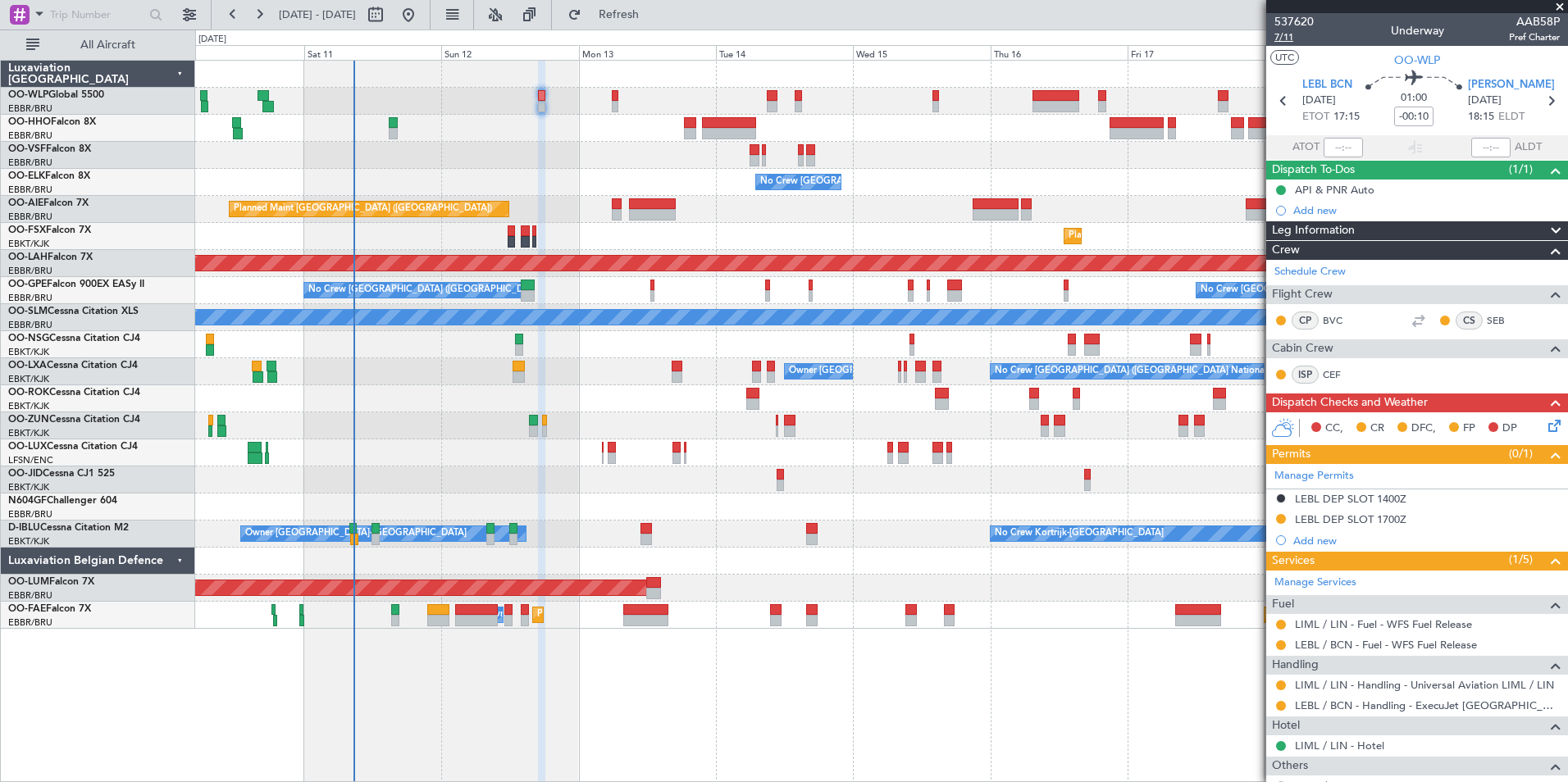
click at [1279, 38] on span "7/11" at bounding box center [1294, 37] width 39 height 14
click at [629, 154] on div "Planned Maint Geneva (Cointrin) No Crew Brussels (Brussels National) Planned Ma…" at bounding box center [881, 344] width 1372 height 568
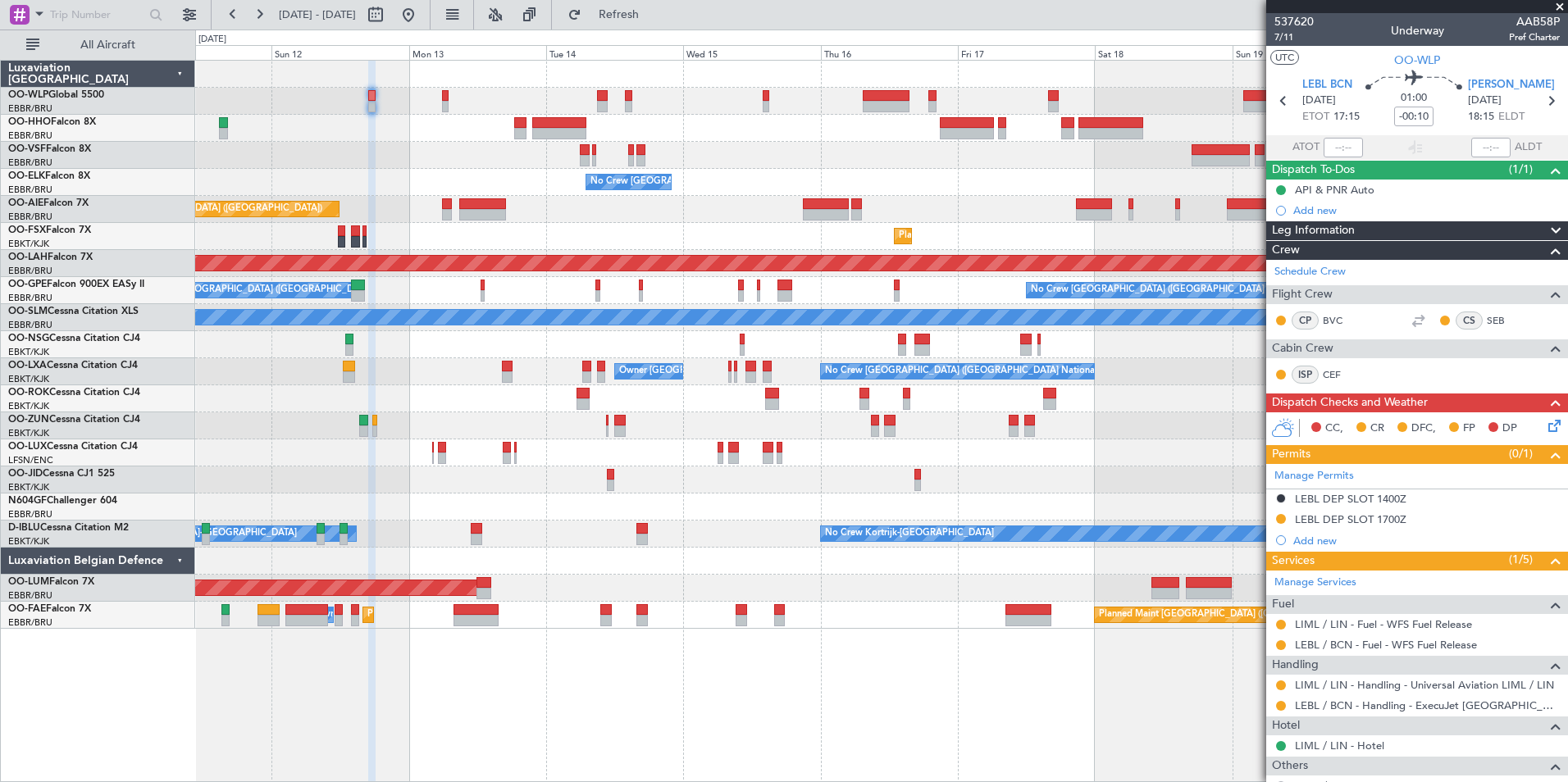
click at [496, 153] on div at bounding box center [881, 155] width 1372 height 27
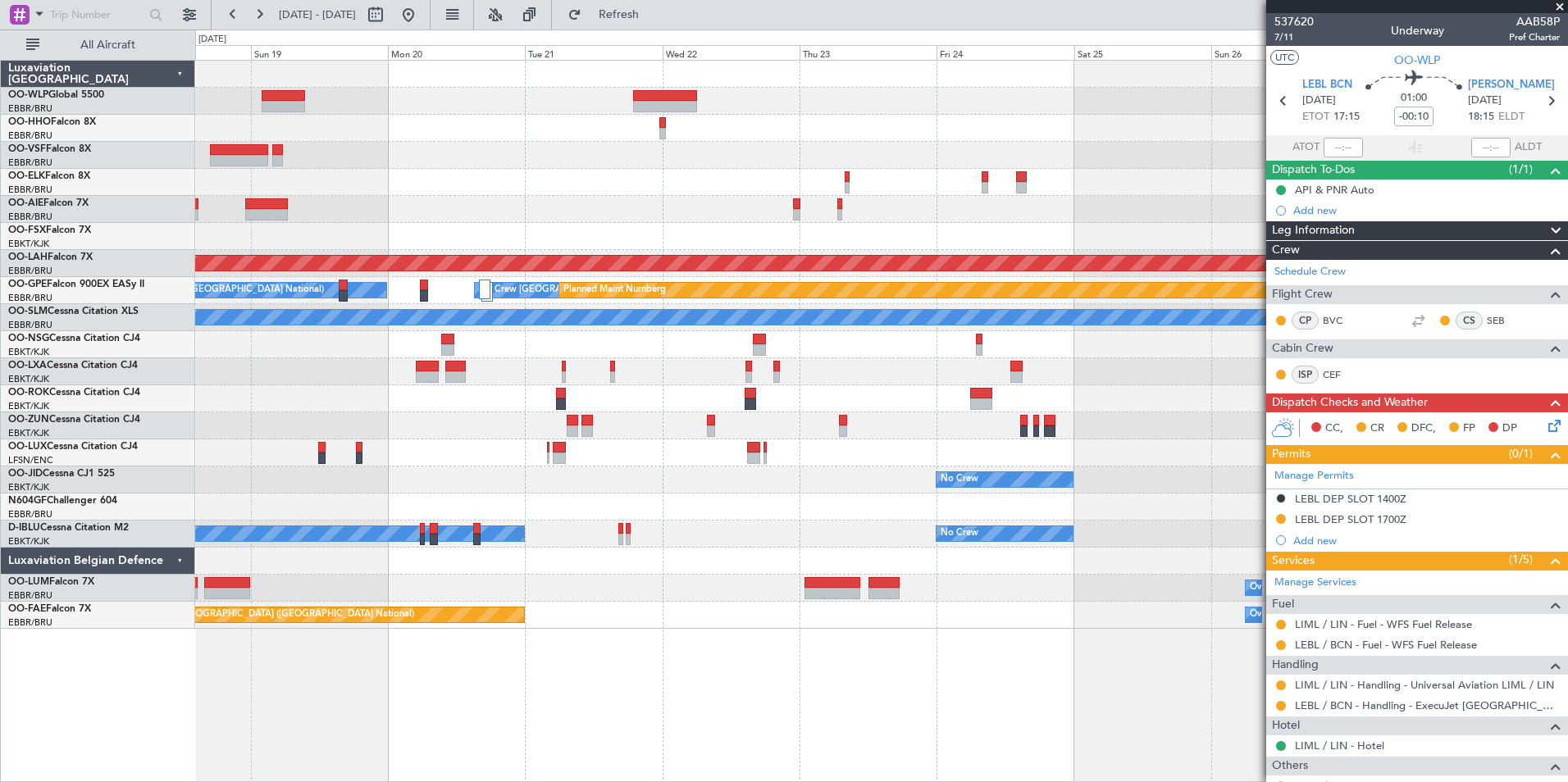
click at [302, 173] on div "Planned Maint Kortrijk-Wevelgem Planned Maint Alton-st Louis (St Louis Regl) No…" at bounding box center [881, 344] width 1372 height 568
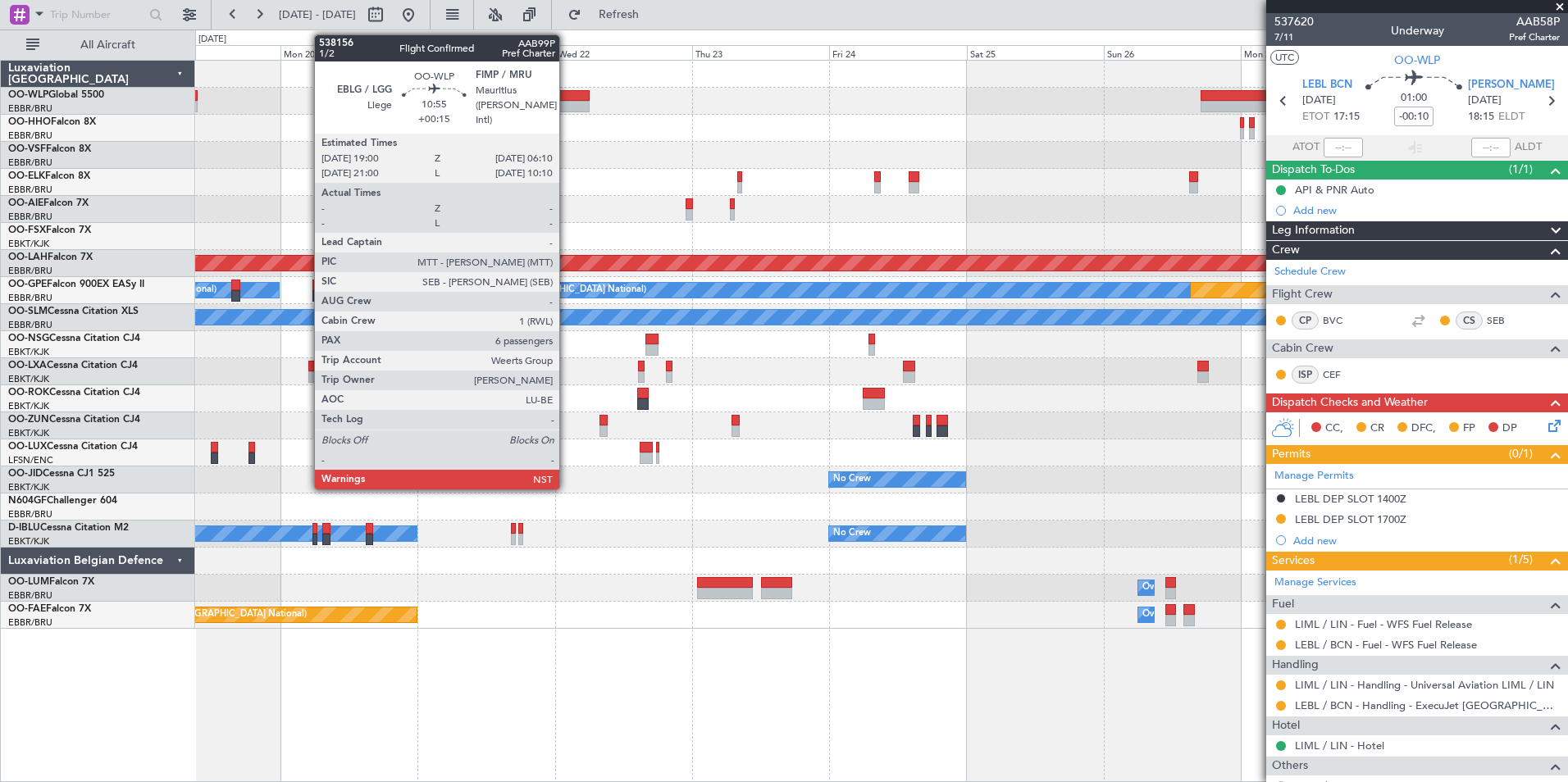
click at [566, 97] on div at bounding box center [557, 96] width 64 height 11
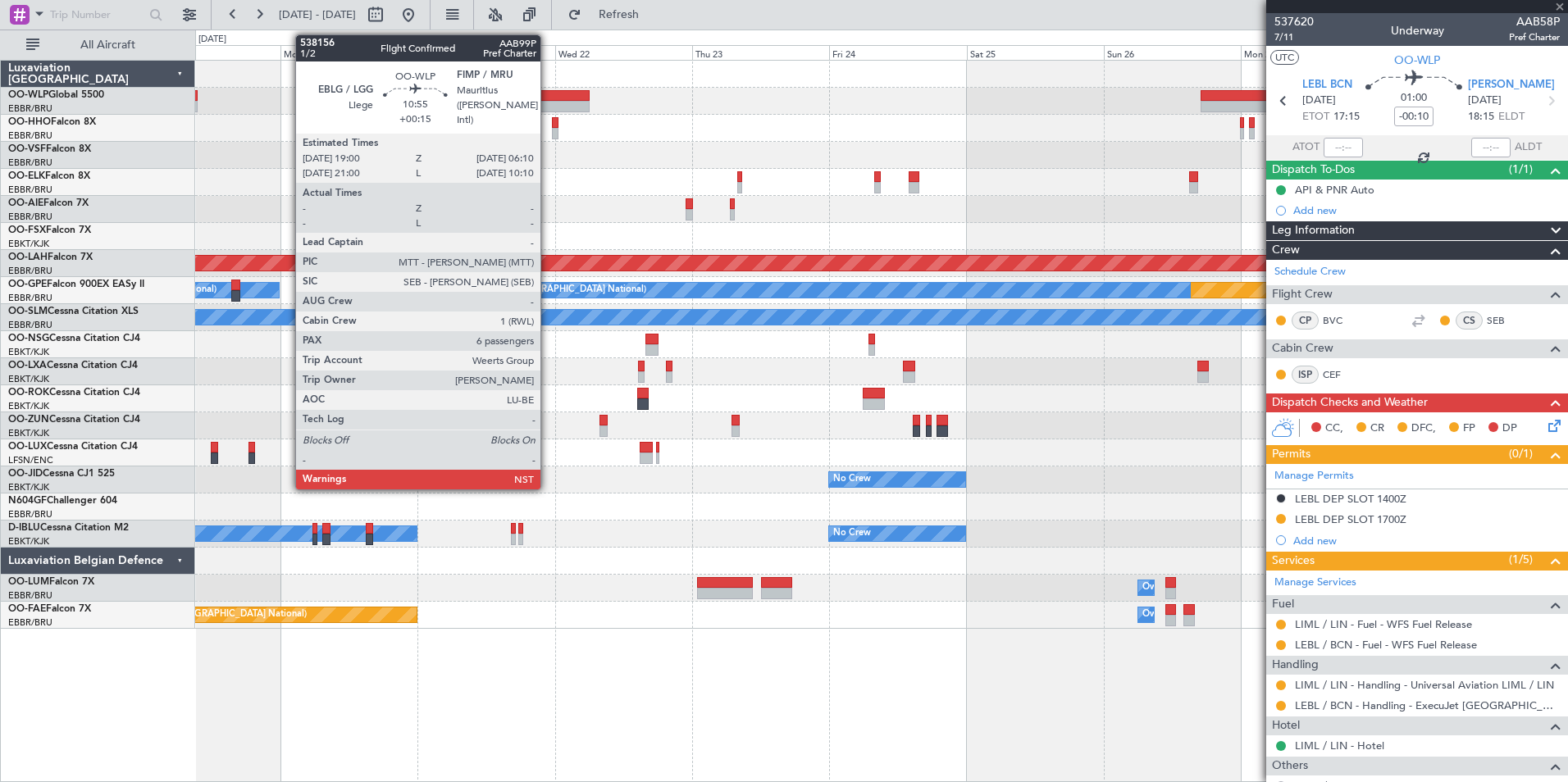
type input "+00:15"
type input "6"
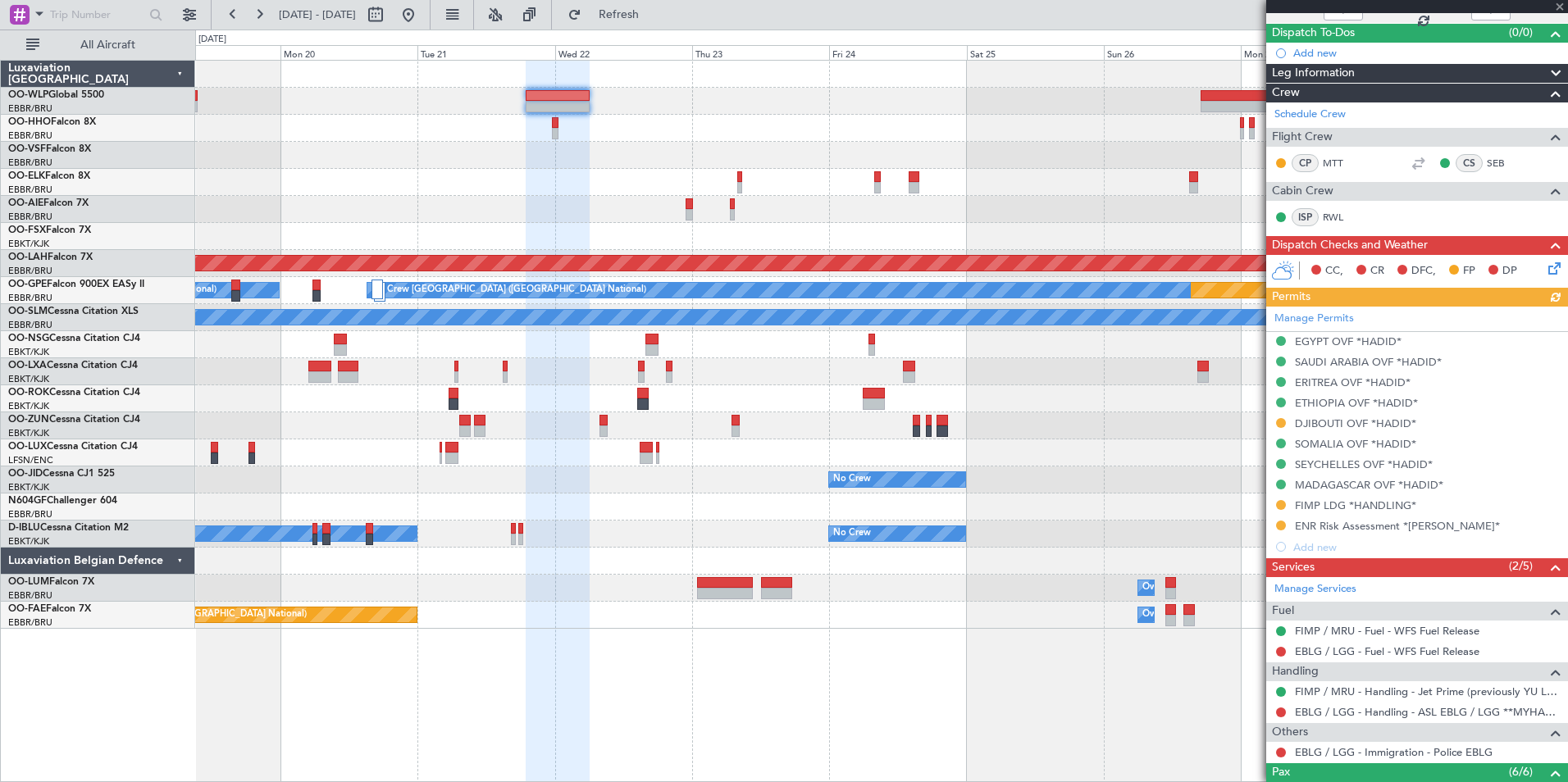
scroll to position [164, 0]
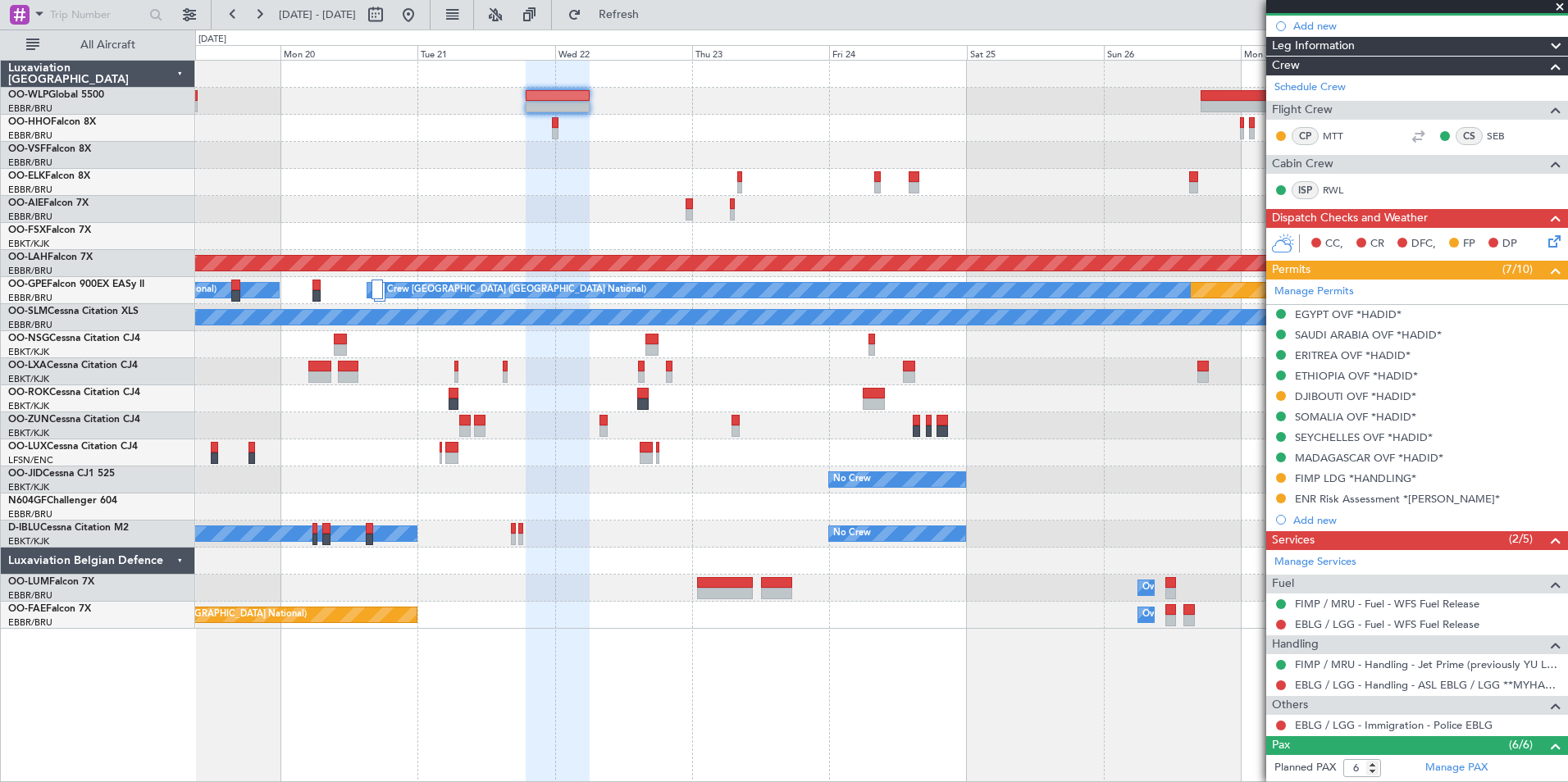
click at [1307, 474] on div "FIMP LDG *HANDLING*" at bounding box center [1355, 478] width 121 height 14
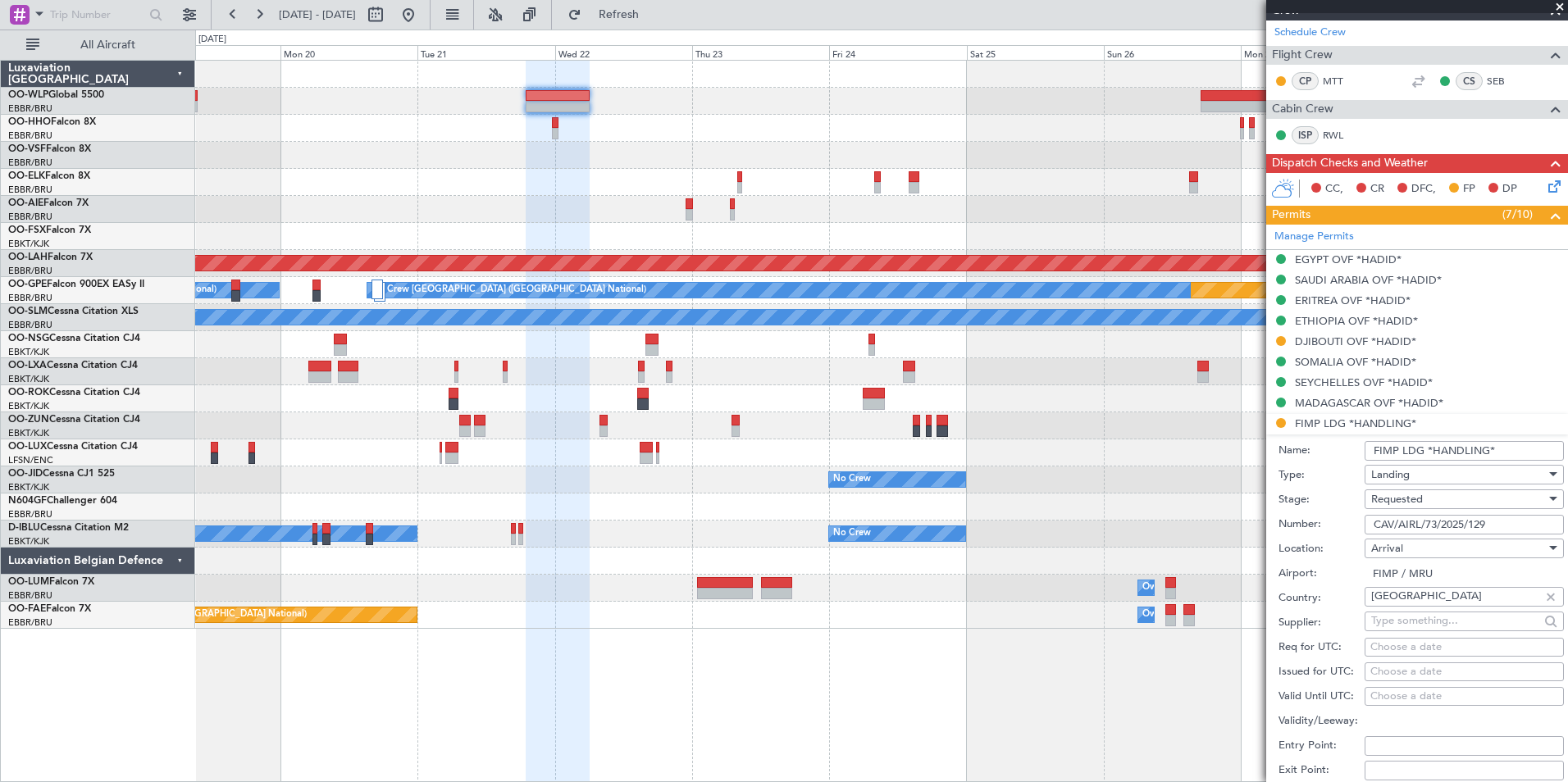
scroll to position [245, 0]
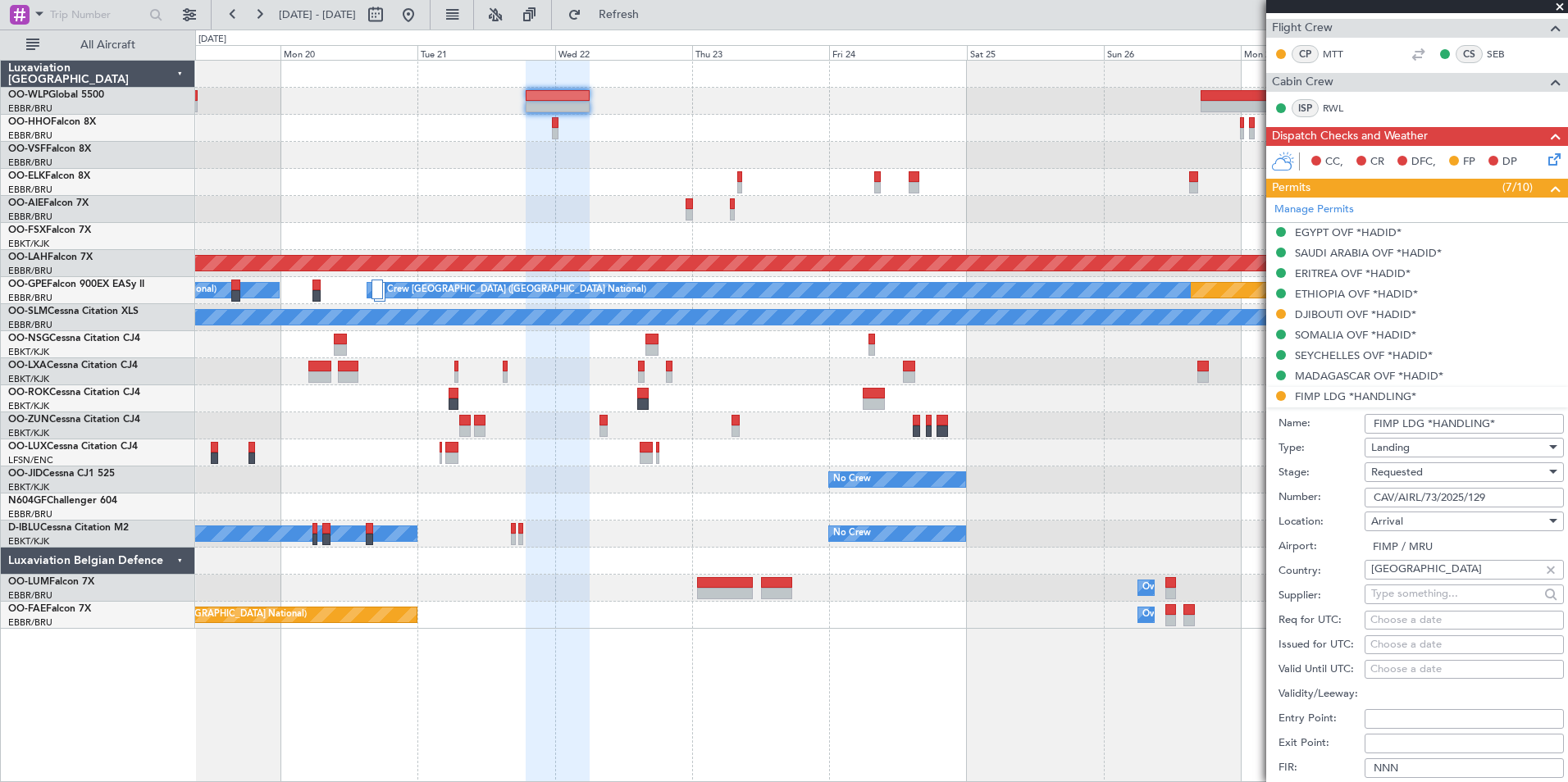
click at [1424, 498] on input "CAV/AIRL/73/2025/129" at bounding box center [1464, 497] width 199 height 20
paste input "DCA/694/2025"
type input "DCA/694/2025"
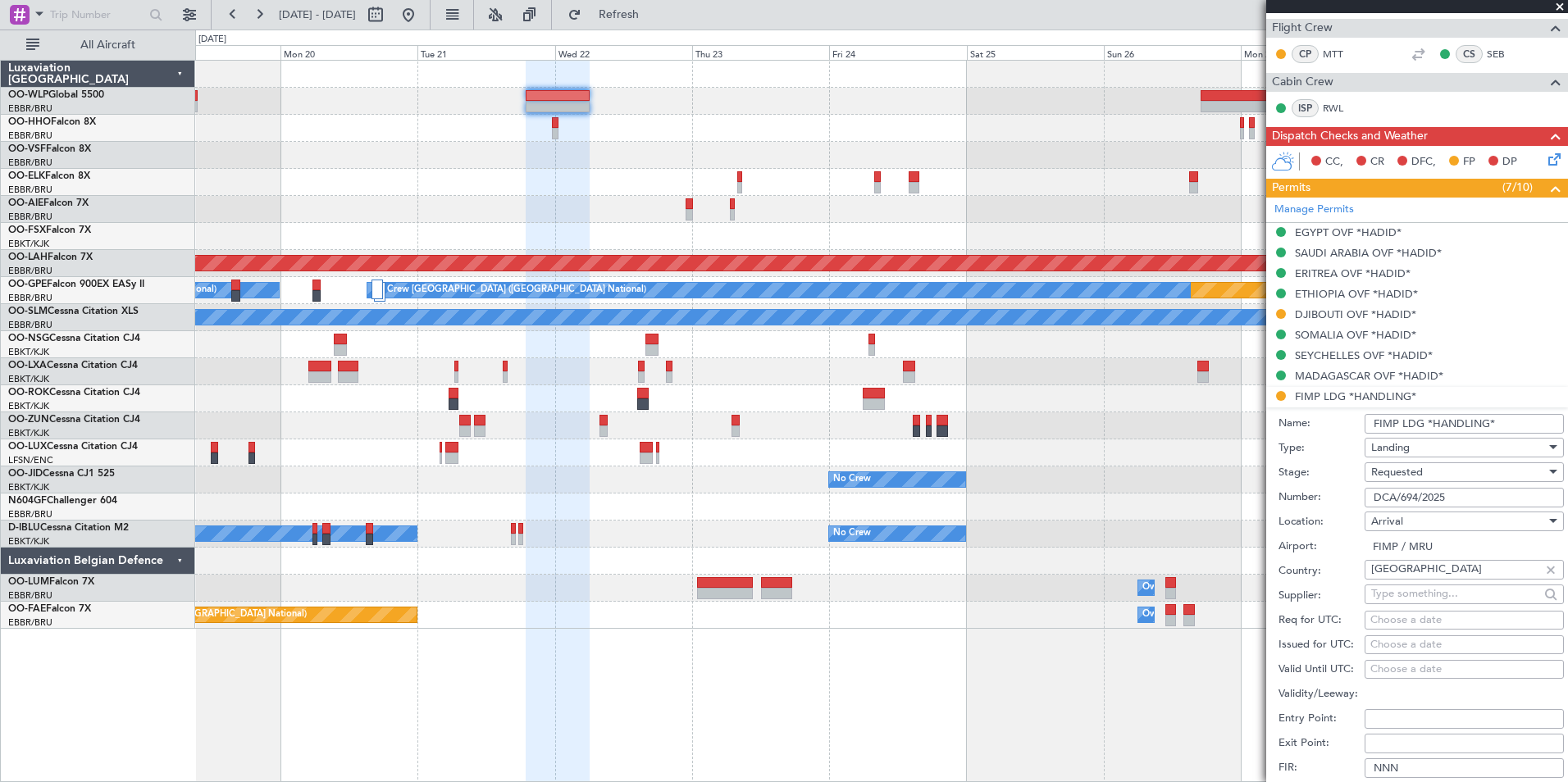
click at [1392, 469] on span "Requested" at bounding box center [1397, 472] width 52 height 15
click at [1394, 590] on span "Received OK" at bounding box center [1457, 596] width 172 height 24
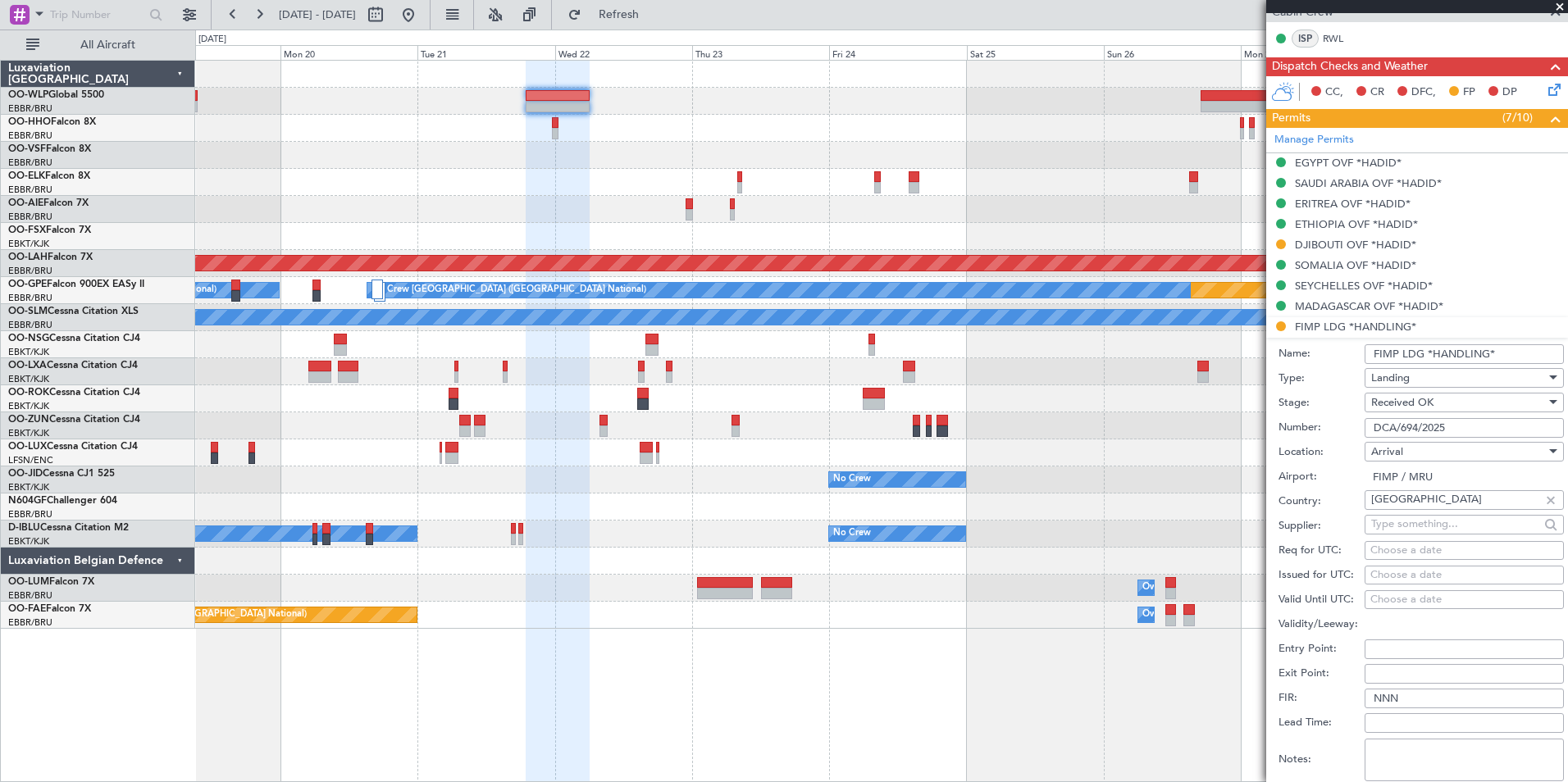
scroll to position [410, 0]
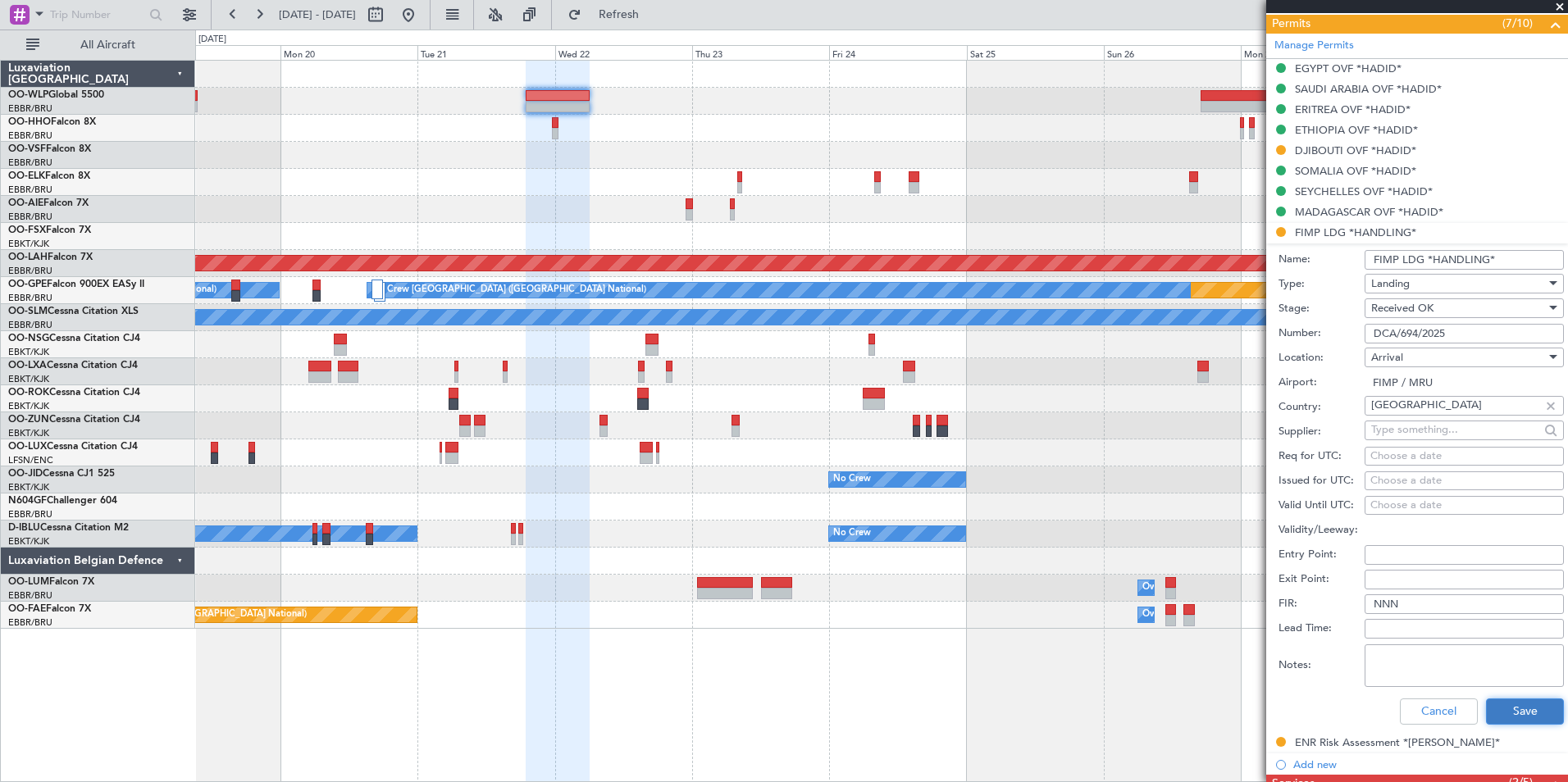
click at [1489, 709] on button "Save" at bounding box center [1525, 711] width 78 height 26
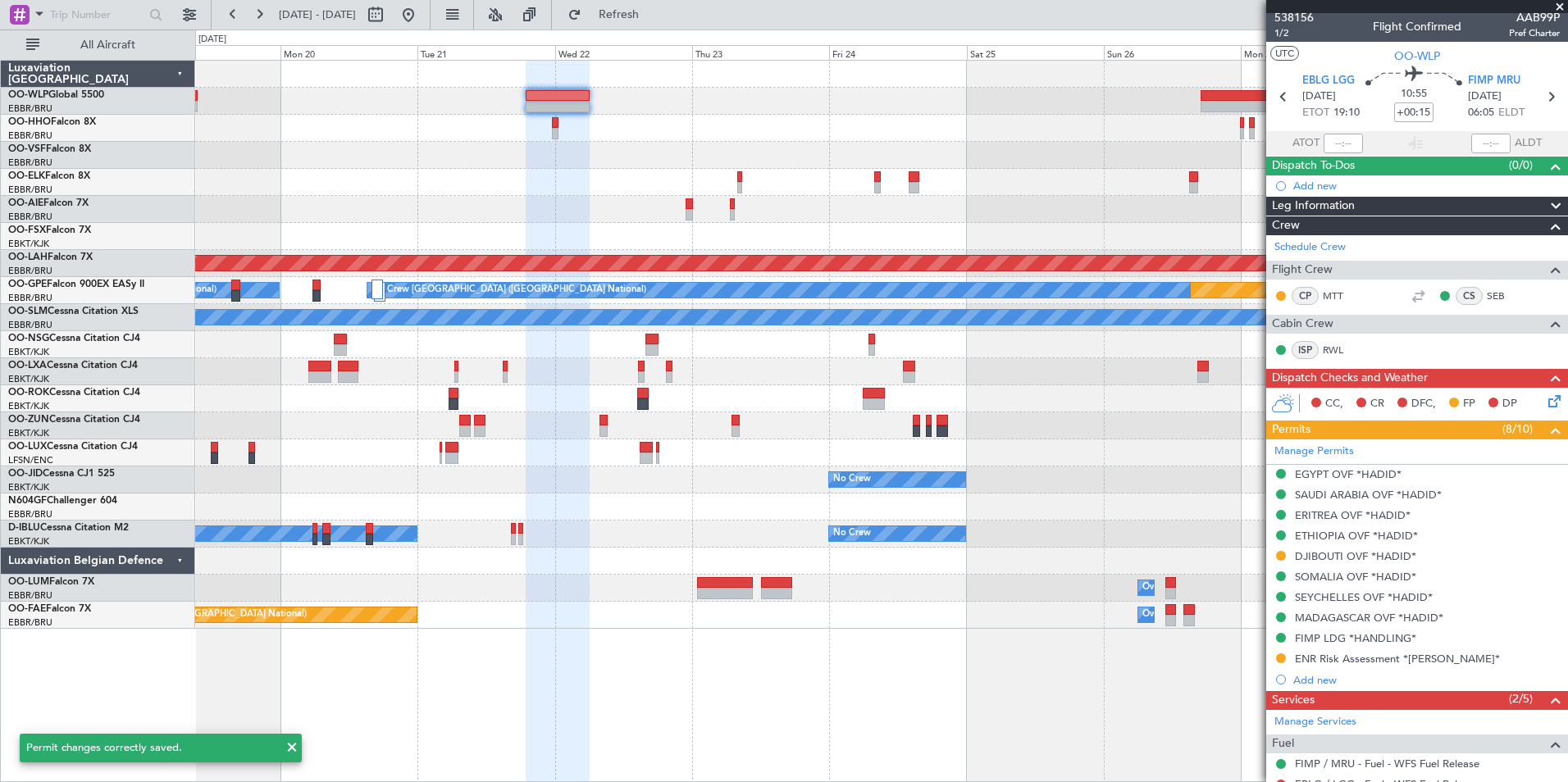
scroll to position [0, 0]
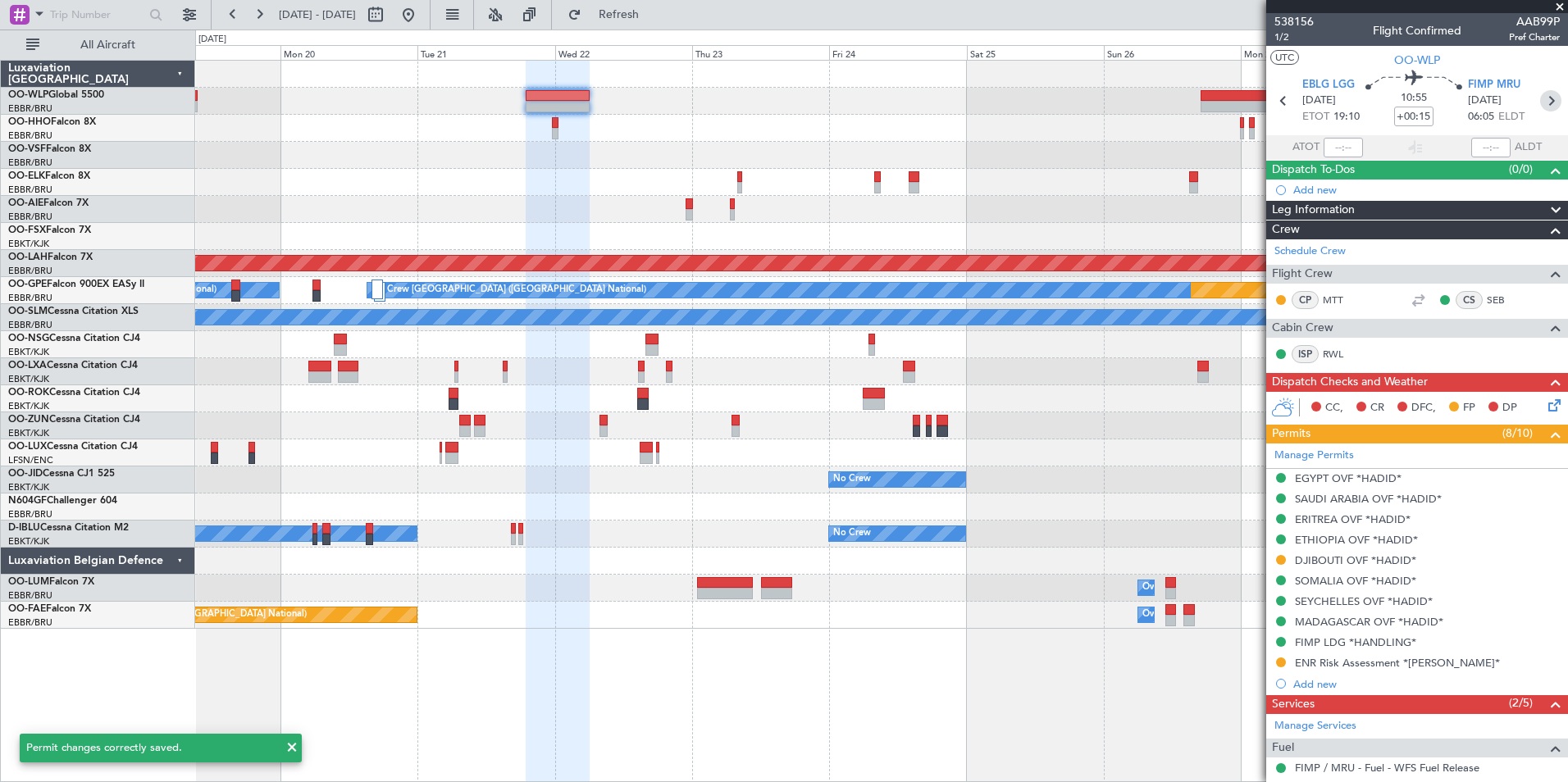
click at [1541, 103] on icon at bounding box center [1550, 100] width 21 height 21
type input "+00:50"
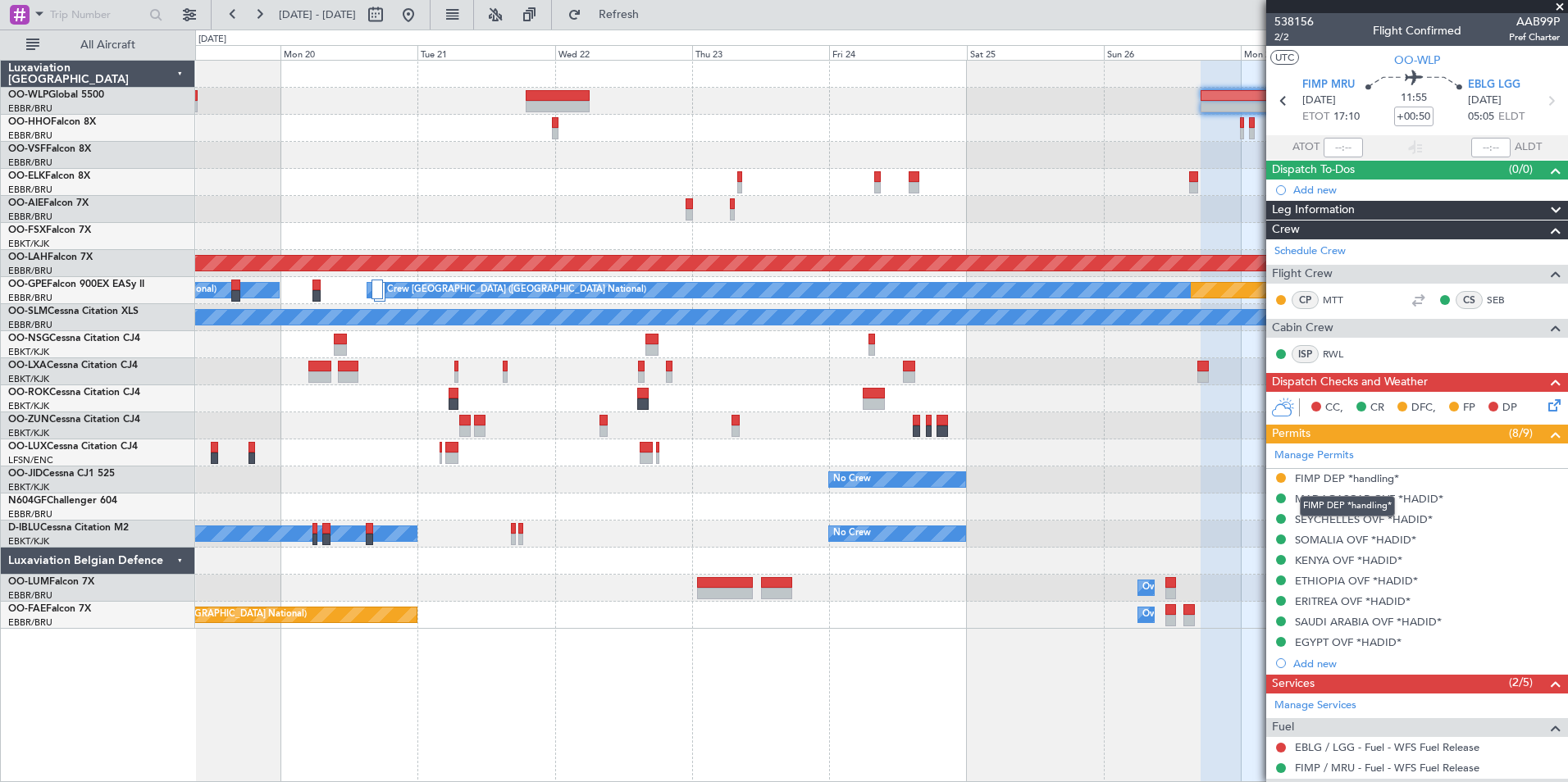
click at [1331, 478] on div "FIMP DEP *handling*" at bounding box center [1347, 478] width 104 height 14
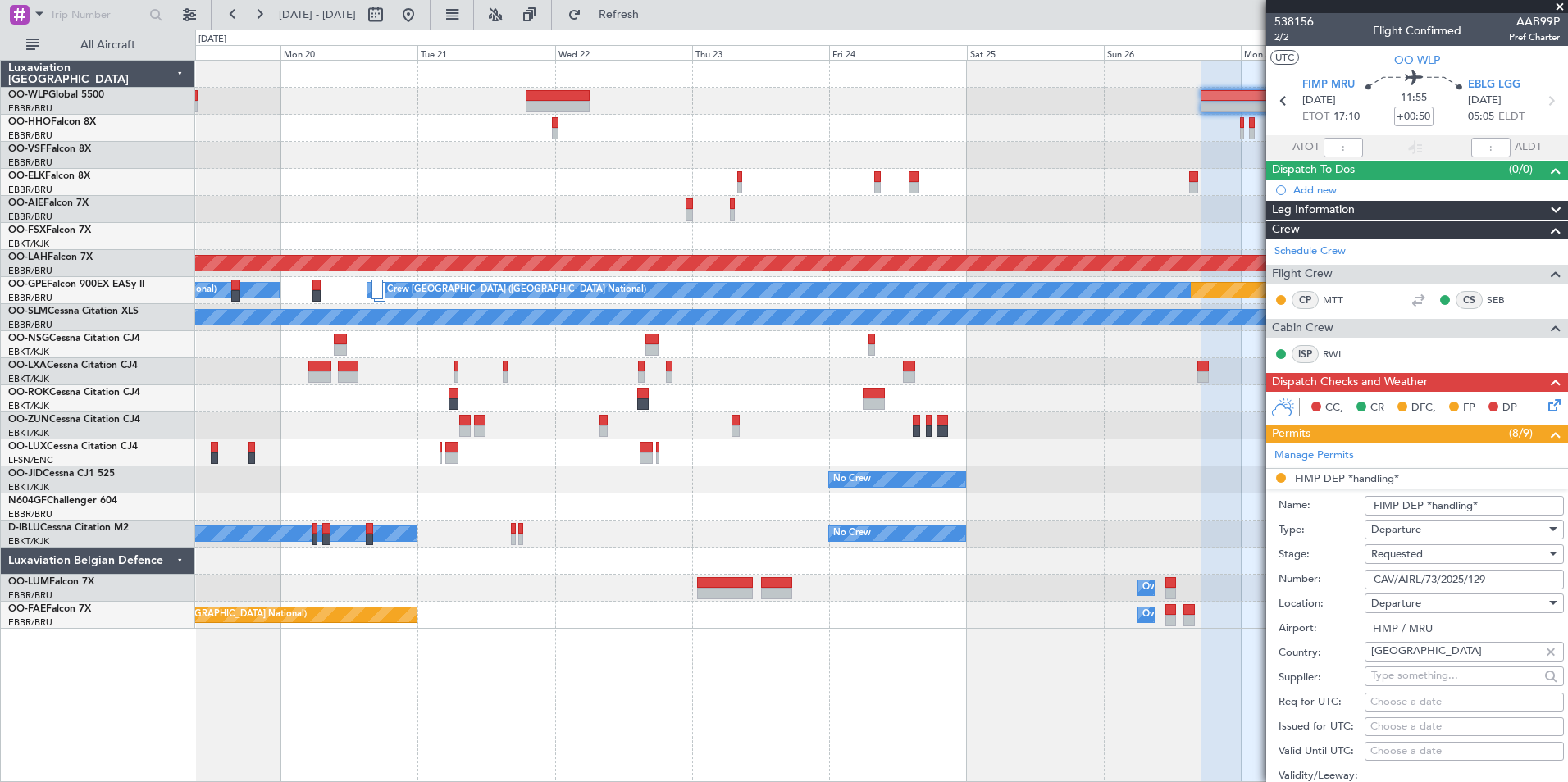
click at [1406, 579] on input "CAV/AIRL/73/2025/129" at bounding box center [1464, 579] width 199 height 20
paste input "DCA/694/2025"
type input "DCA/694/2025"
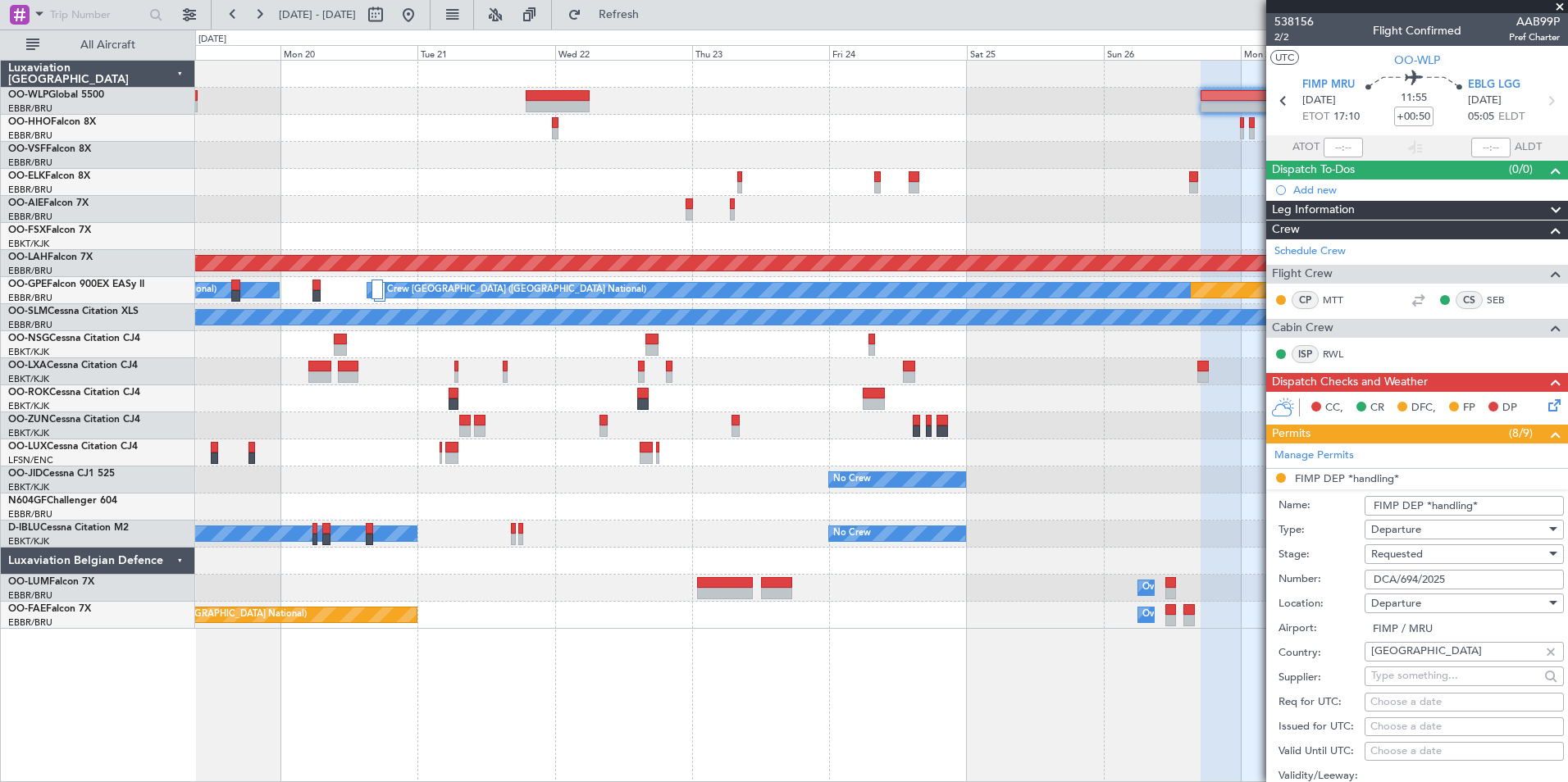
click at [1409, 553] on span "Requested" at bounding box center [1397, 554] width 52 height 15
click at [1403, 680] on span "Received OK" at bounding box center [1457, 678] width 172 height 24
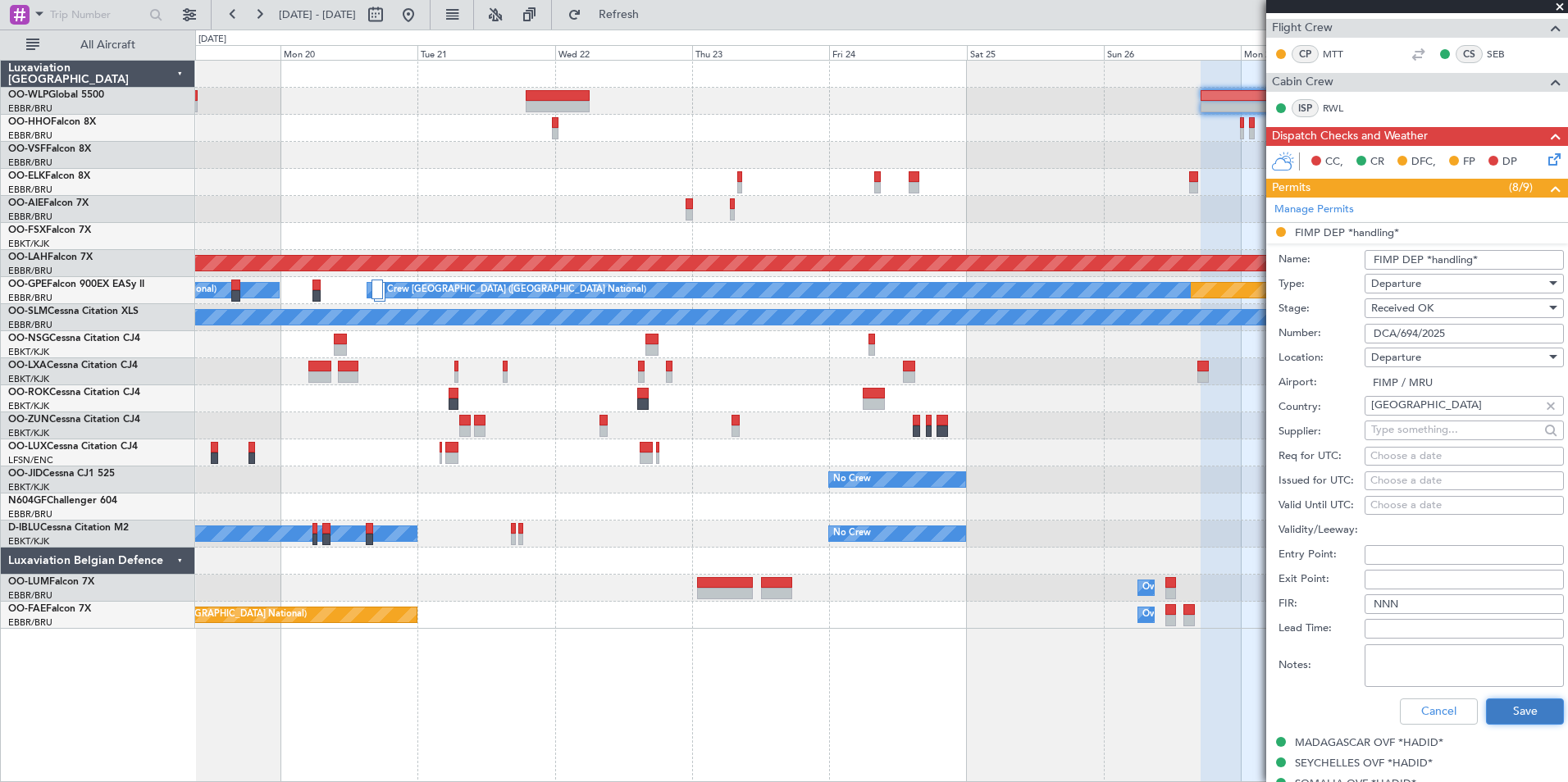
click at [1501, 716] on button "Save" at bounding box center [1525, 711] width 78 height 26
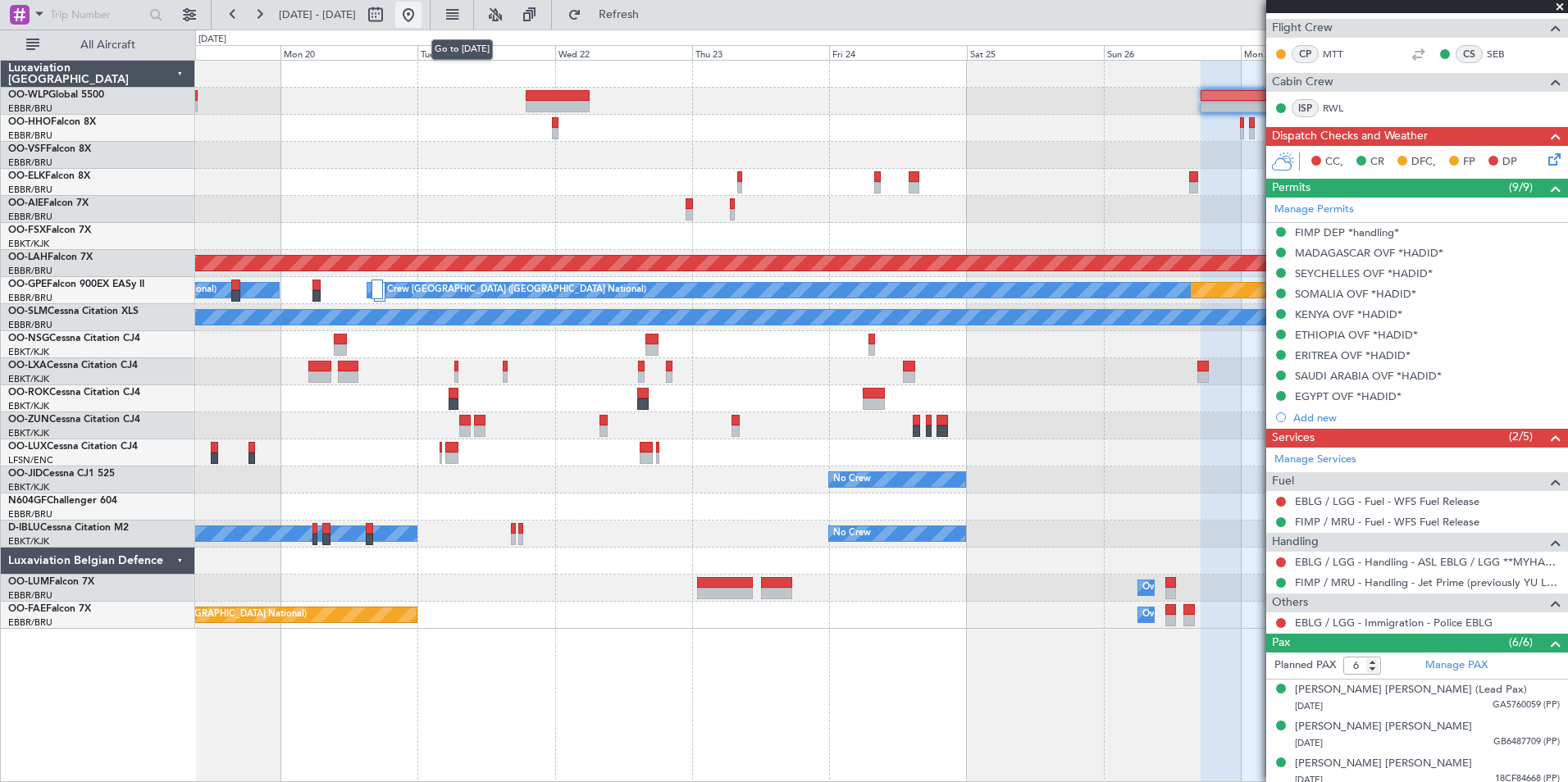
click at [421, 20] on button at bounding box center [408, 15] width 26 height 26
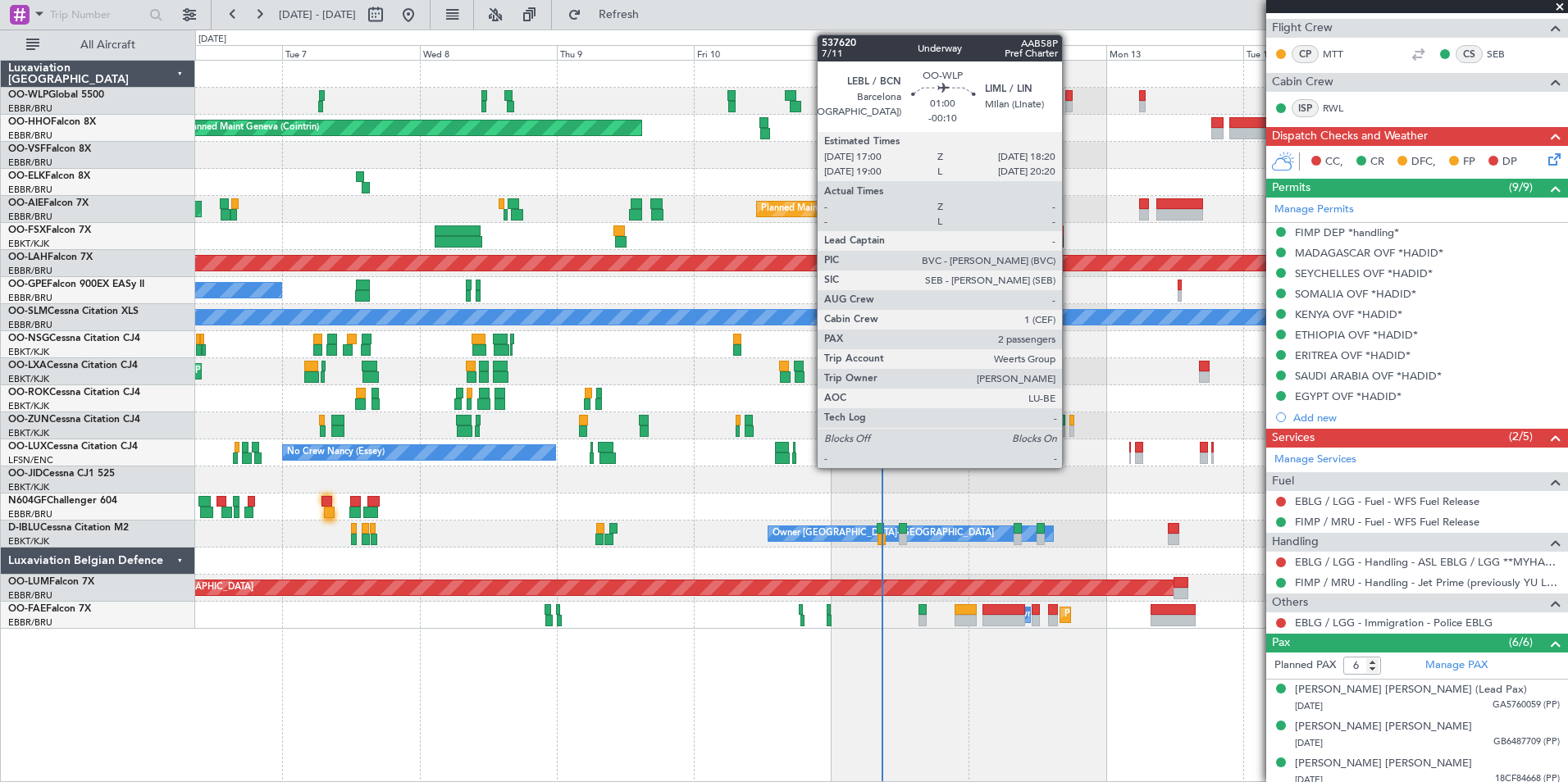
click at [1070, 99] on div at bounding box center [1069, 96] width 8 height 11
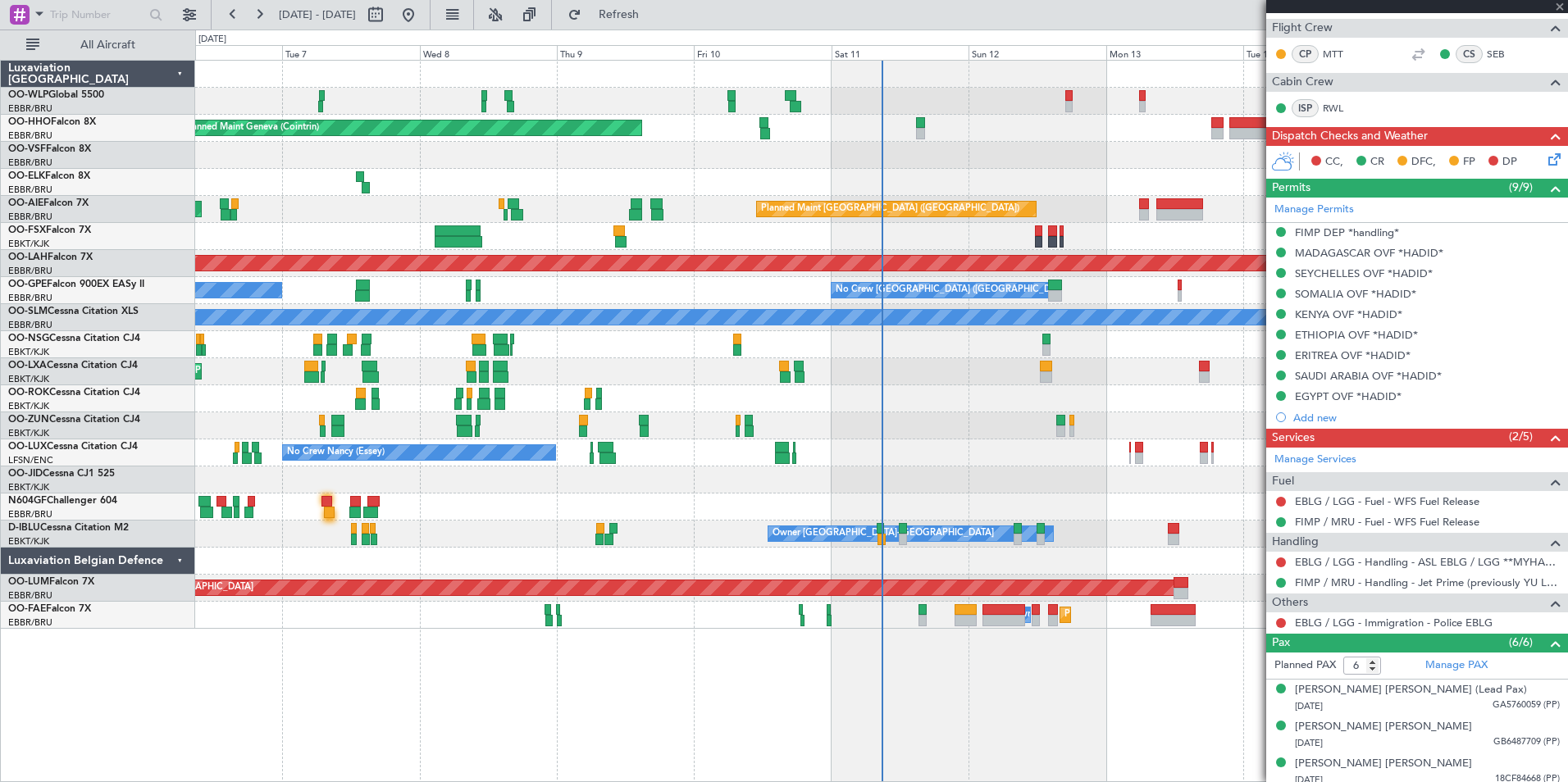
type input "-00:10"
type input "2"
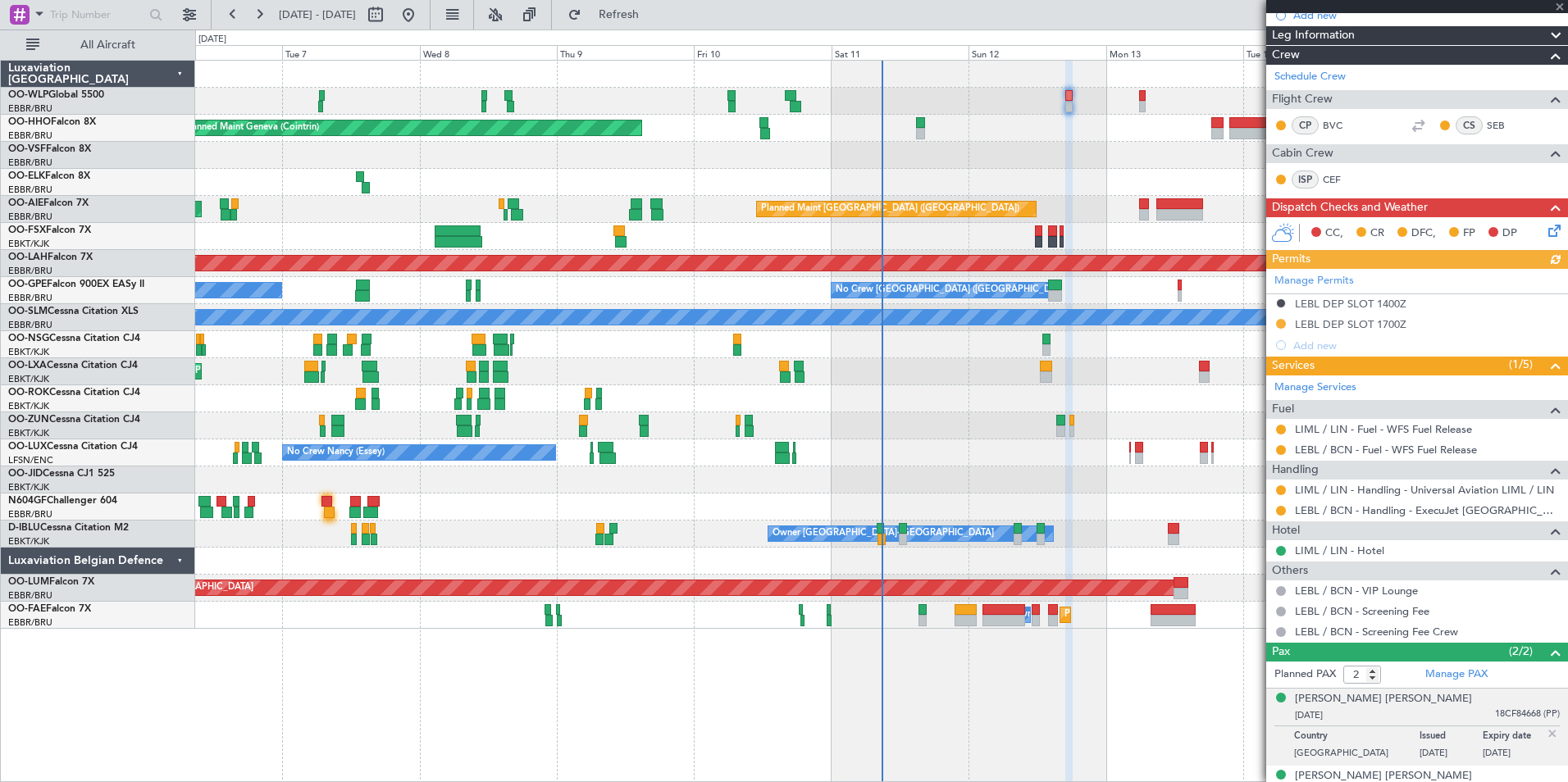
scroll to position [215, 0]
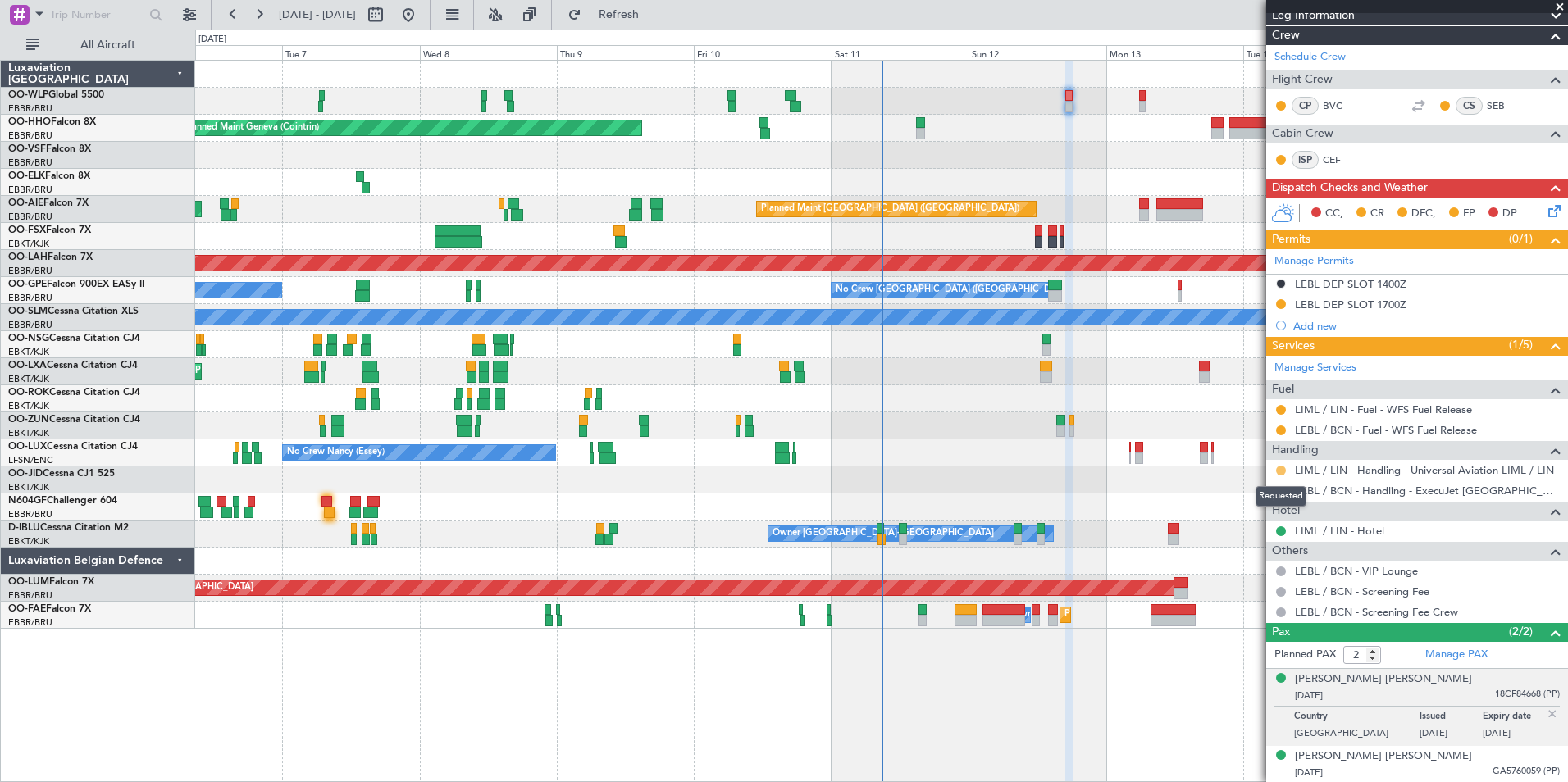
click at [1278, 468] on button at bounding box center [1281, 471] width 10 height 10
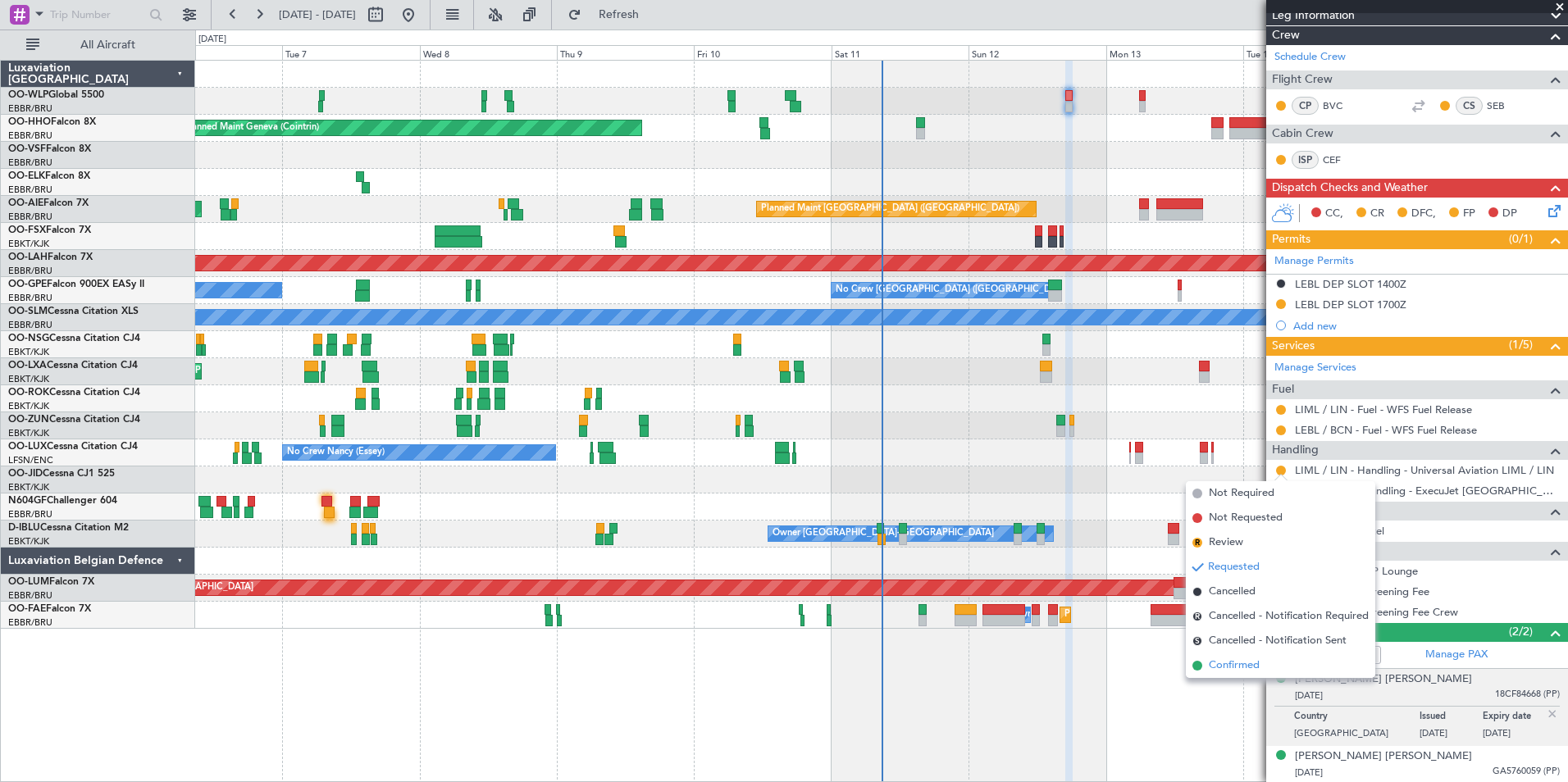
click at [1236, 669] on span "Confirmed" at bounding box center [1234, 666] width 51 height 17
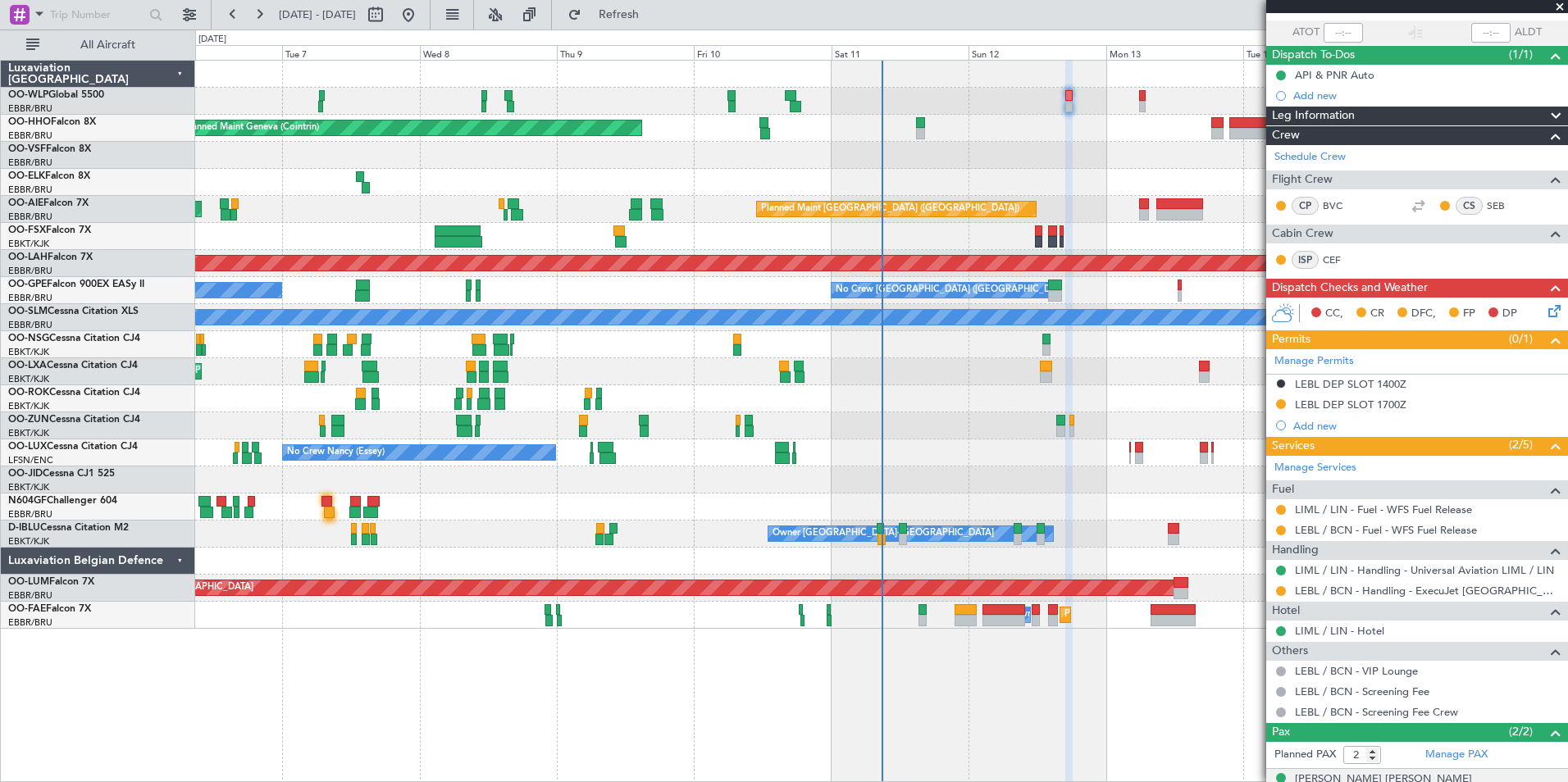
scroll to position [0, 0]
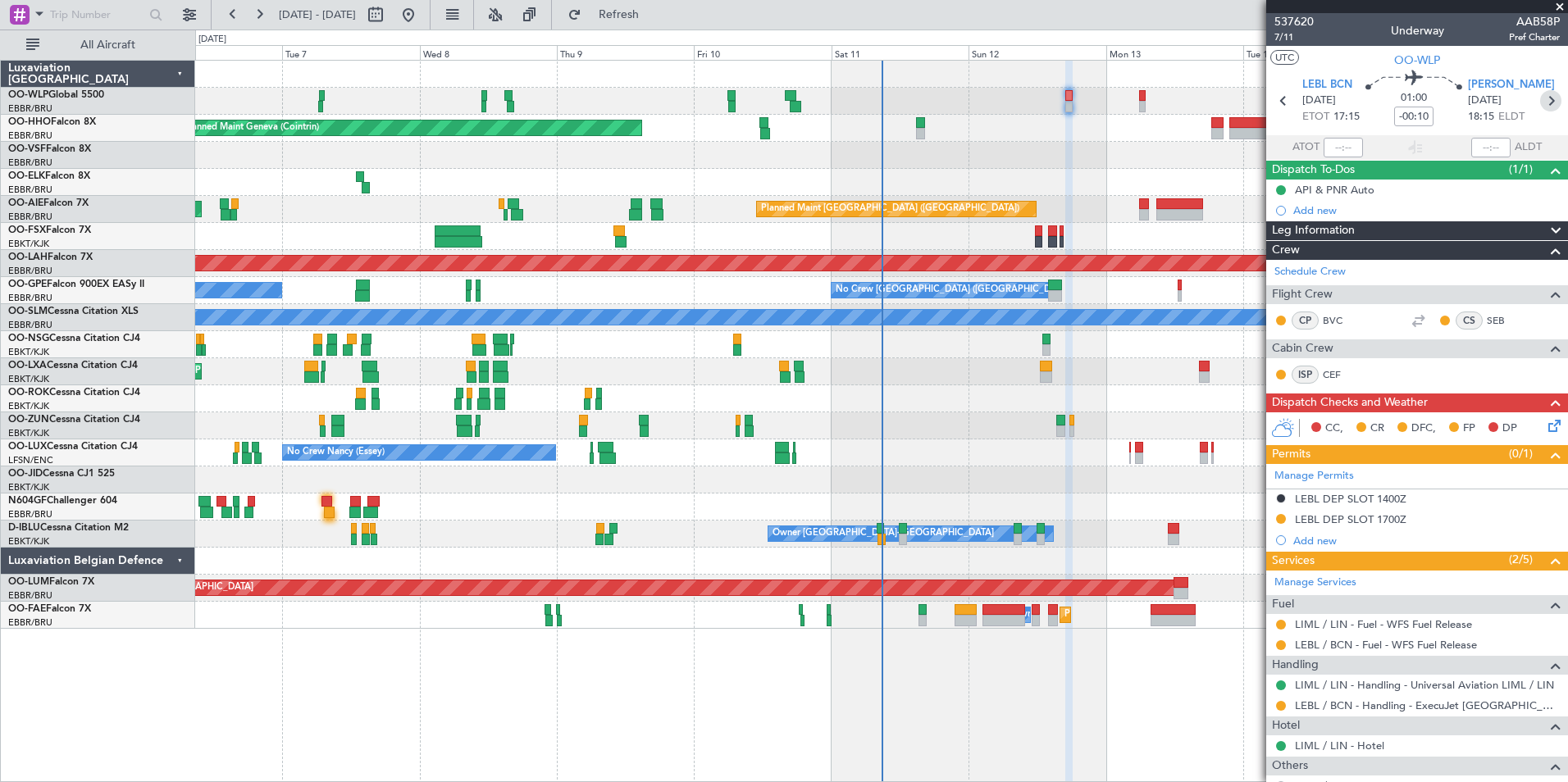
click at [1540, 105] on icon at bounding box center [1550, 100] width 21 height 21
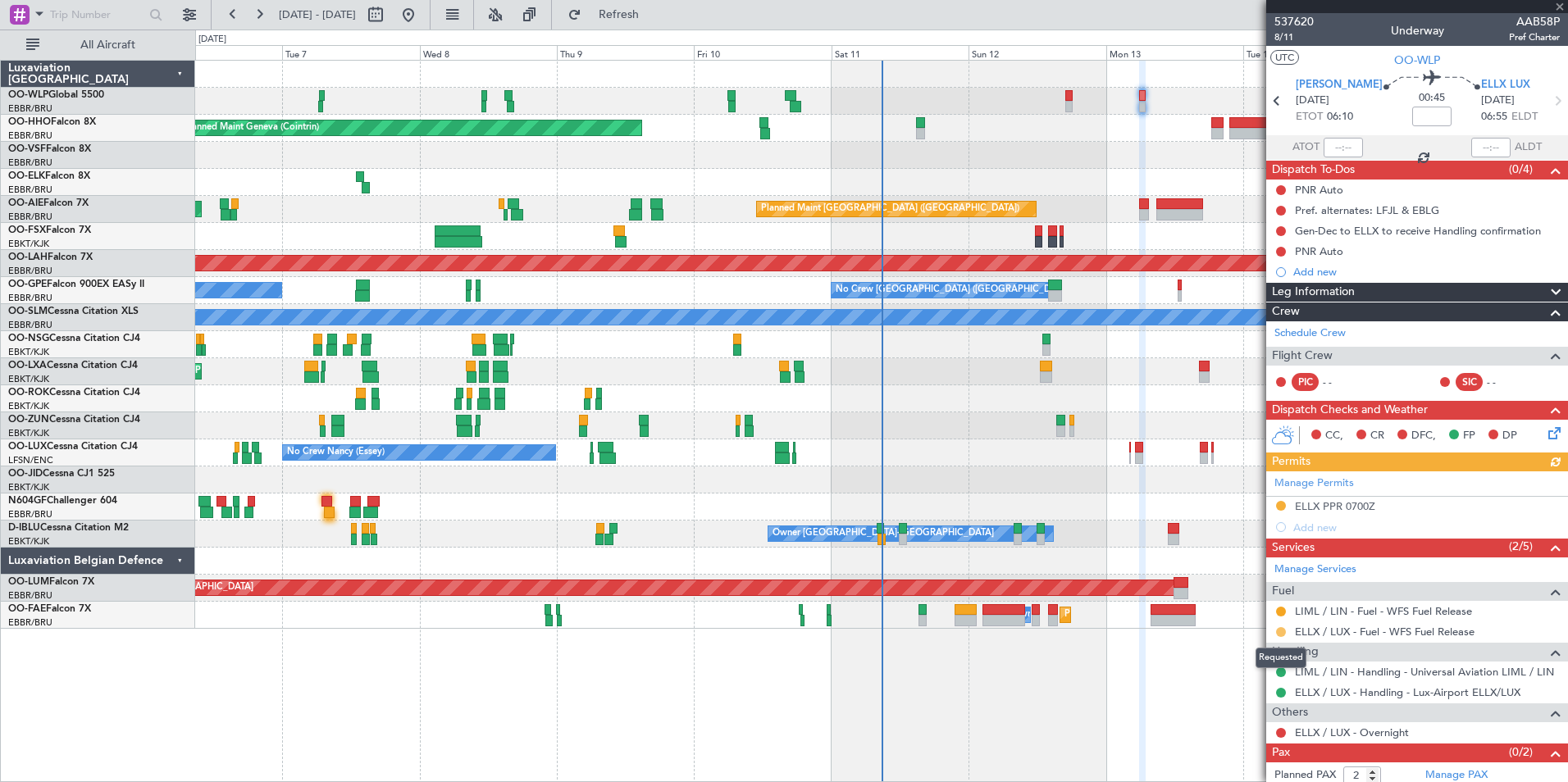
click at [1280, 634] on button at bounding box center [1281, 631] width 10 height 10
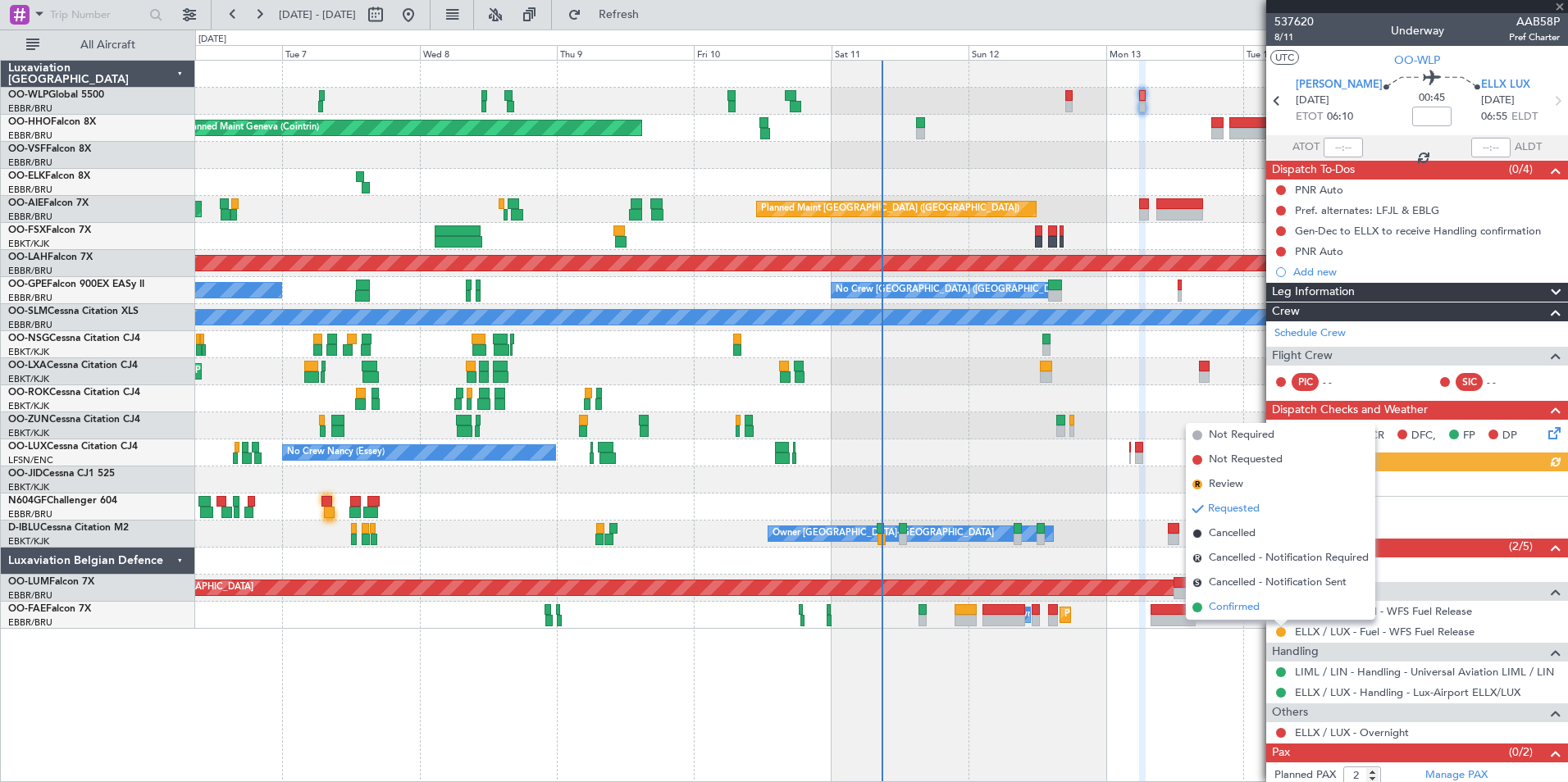
click at [1237, 603] on span "Confirmed" at bounding box center [1234, 607] width 51 height 17
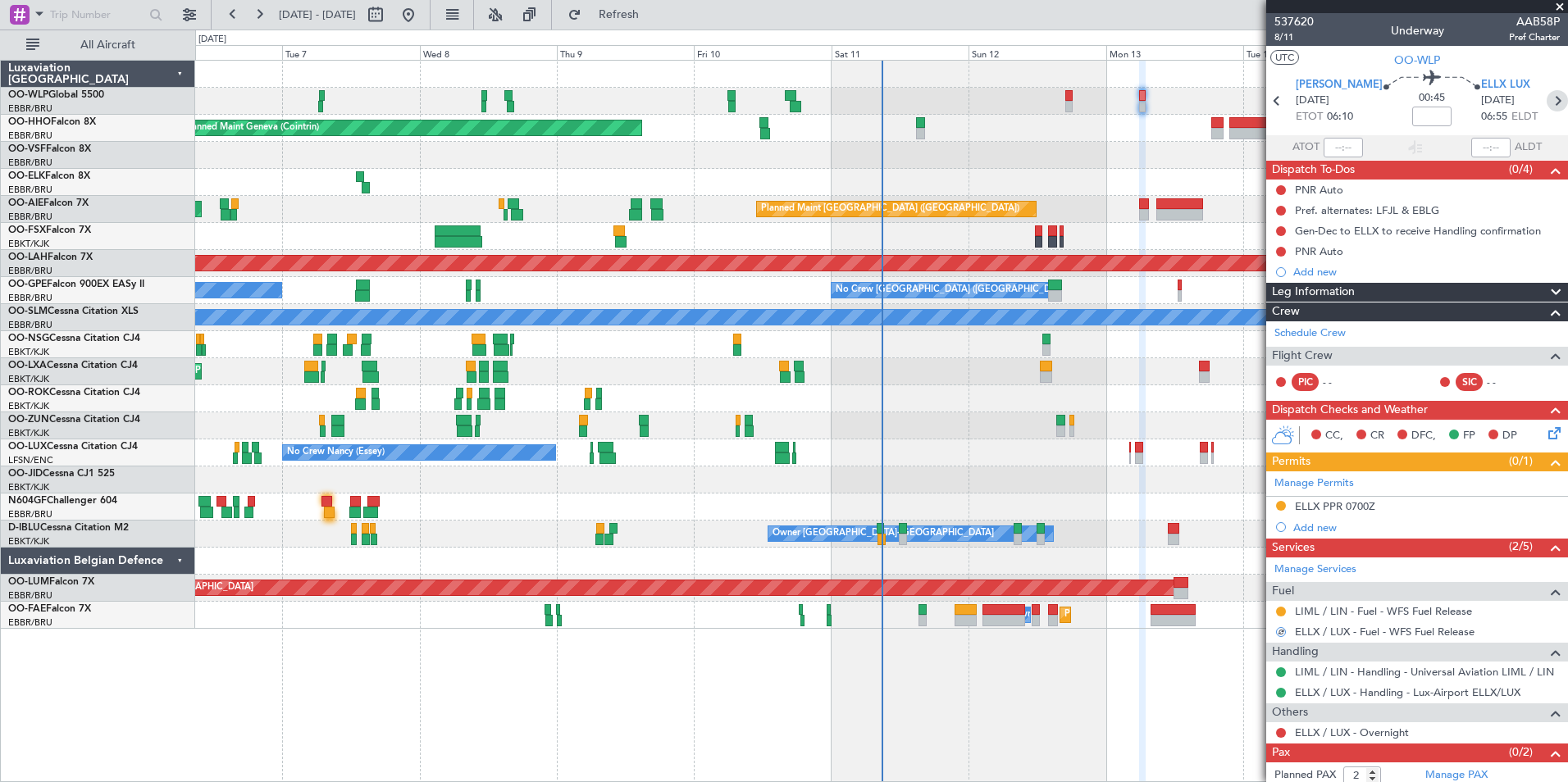
click at [1547, 98] on icon at bounding box center [1557, 100] width 21 height 21
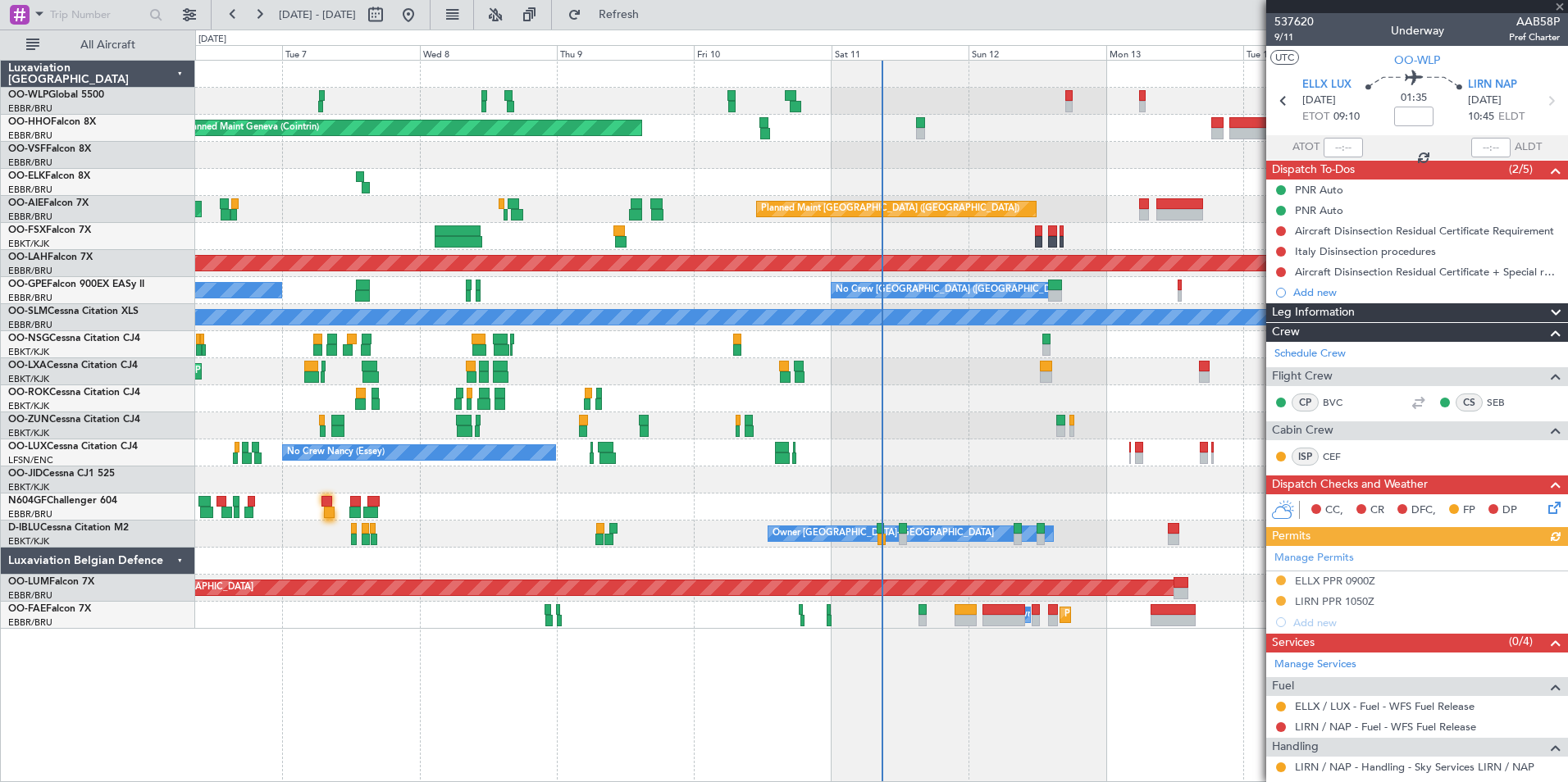
click at [1281, 710] on mat-tooltip-component "Requested" at bounding box center [1280, 732] width 73 height 44
click at [1282, 706] on button at bounding box center [1281, 707] width 10 height 10
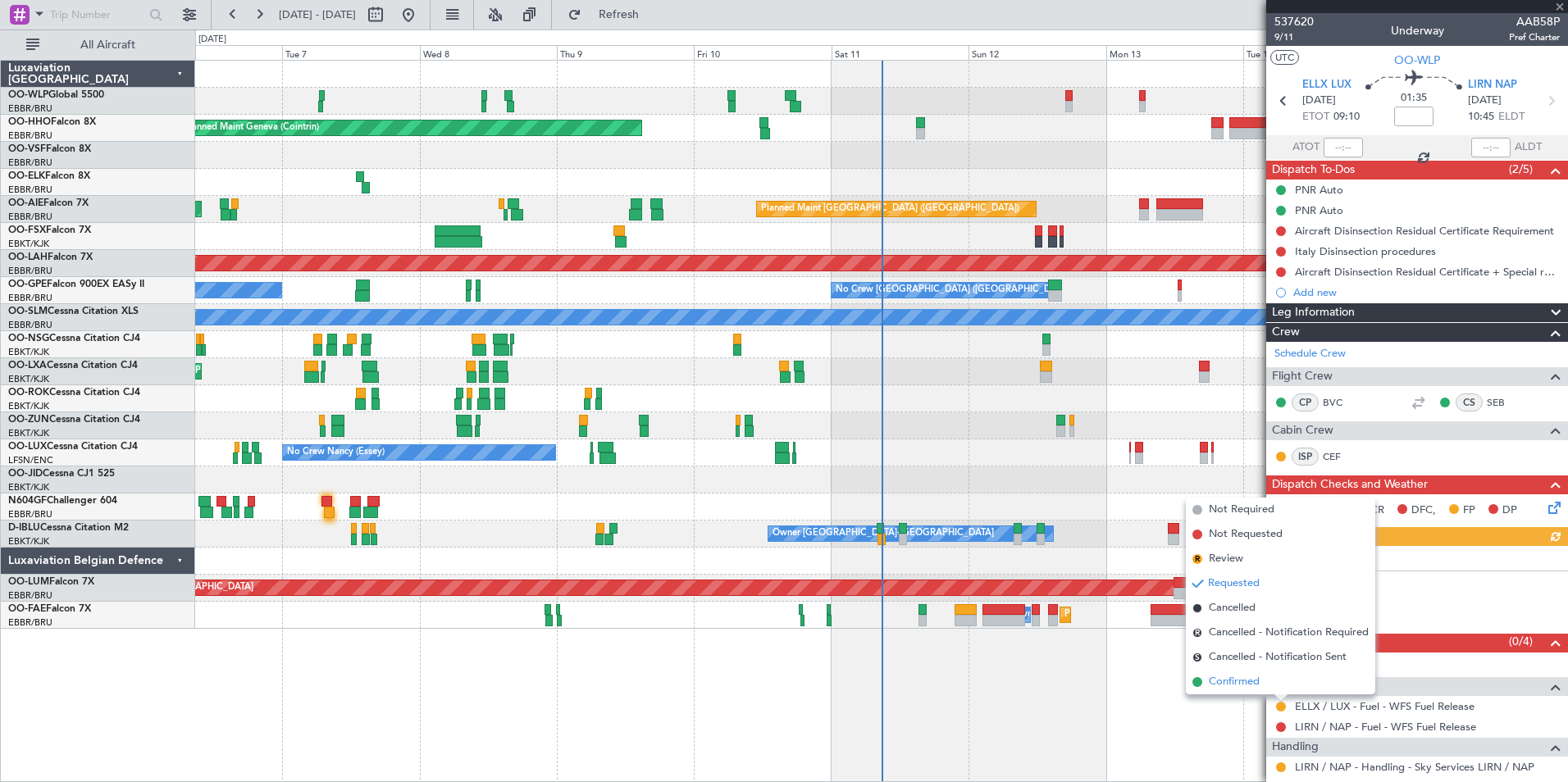
click at [1242, 676] on span "Confirmed" at bounding box center [1234, 683] width 51 height 17
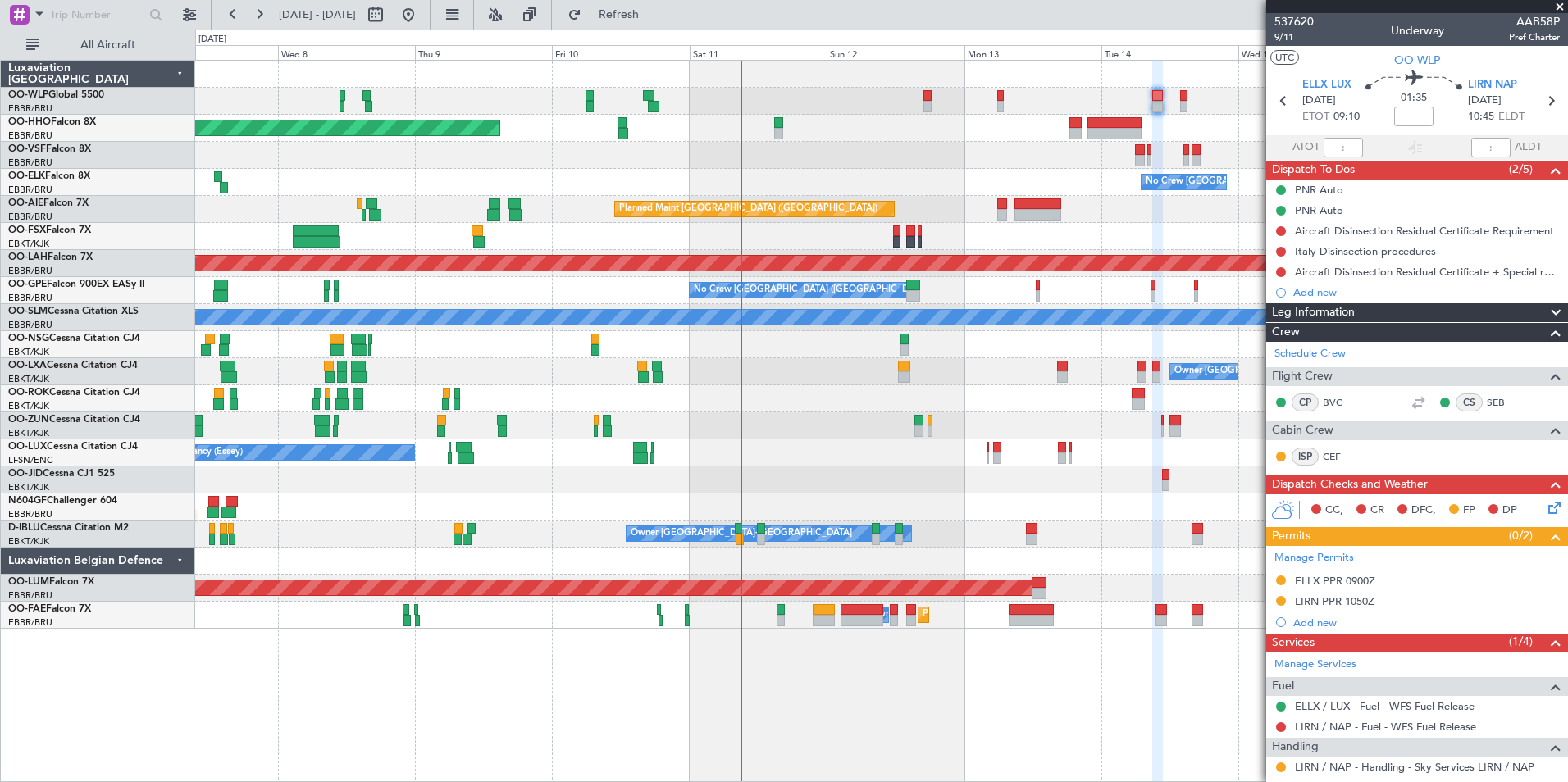
click at [551, 499] on div "Planned Maint Geneva (Cointrin) No Crew Brussels (Brussels National) Planned Ma…" at bounding box center [881, 344] width 1372 height 568
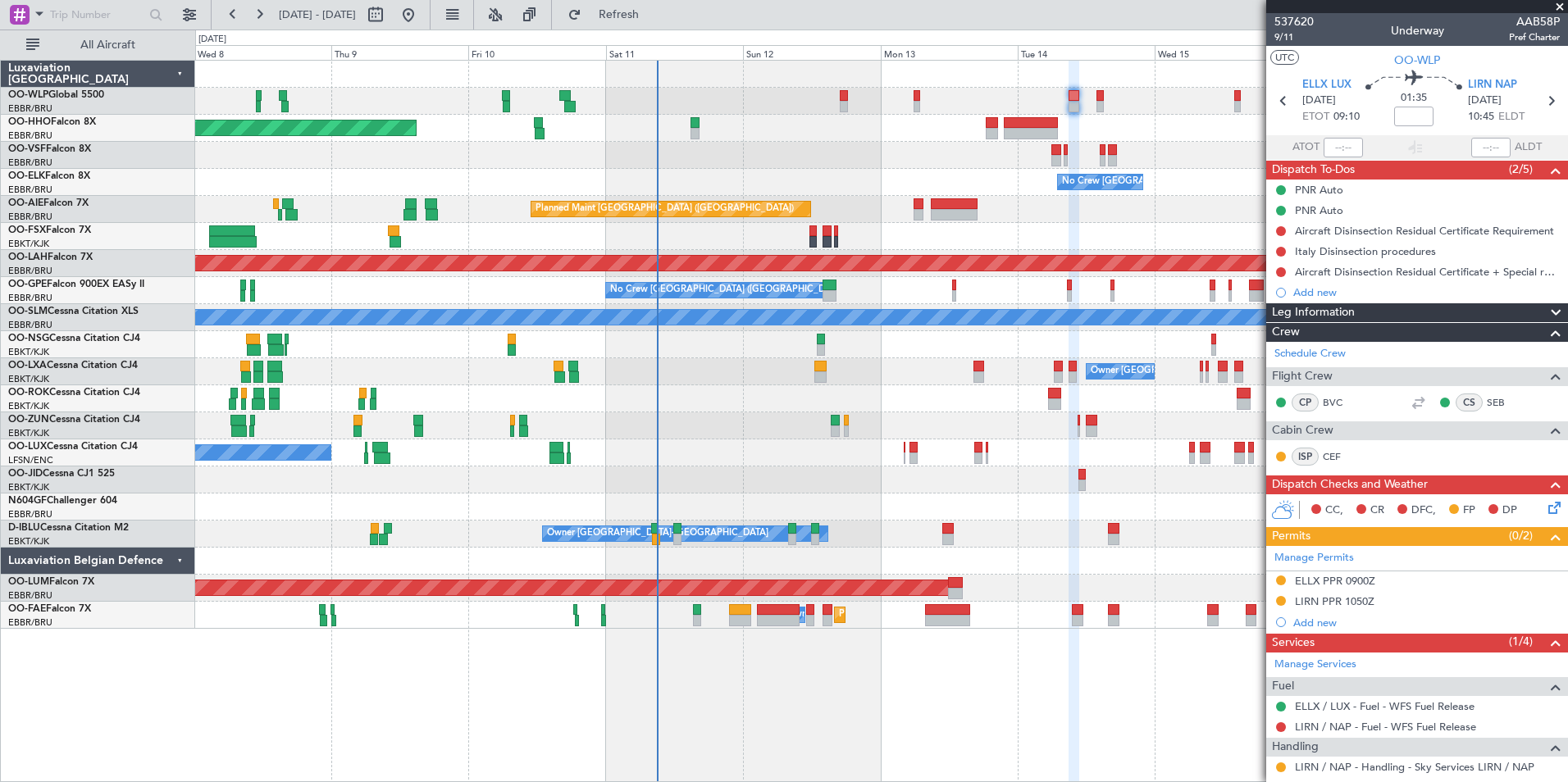
click at [710, 482] on div at bounding box center [881, 480] width 1372 height 27
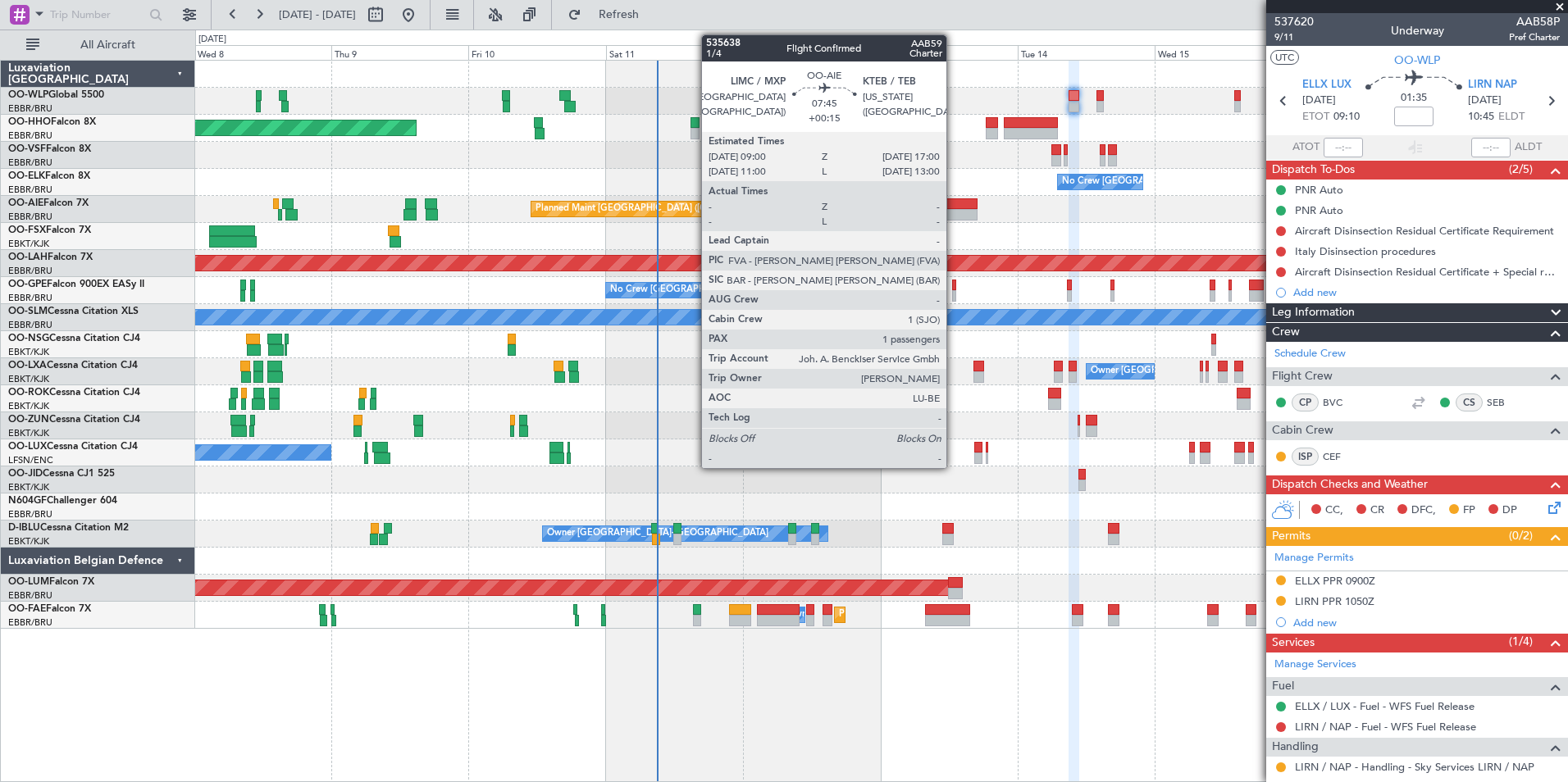
click at [953, 210] on div at bounding box center [953, 215] width 46 height 11
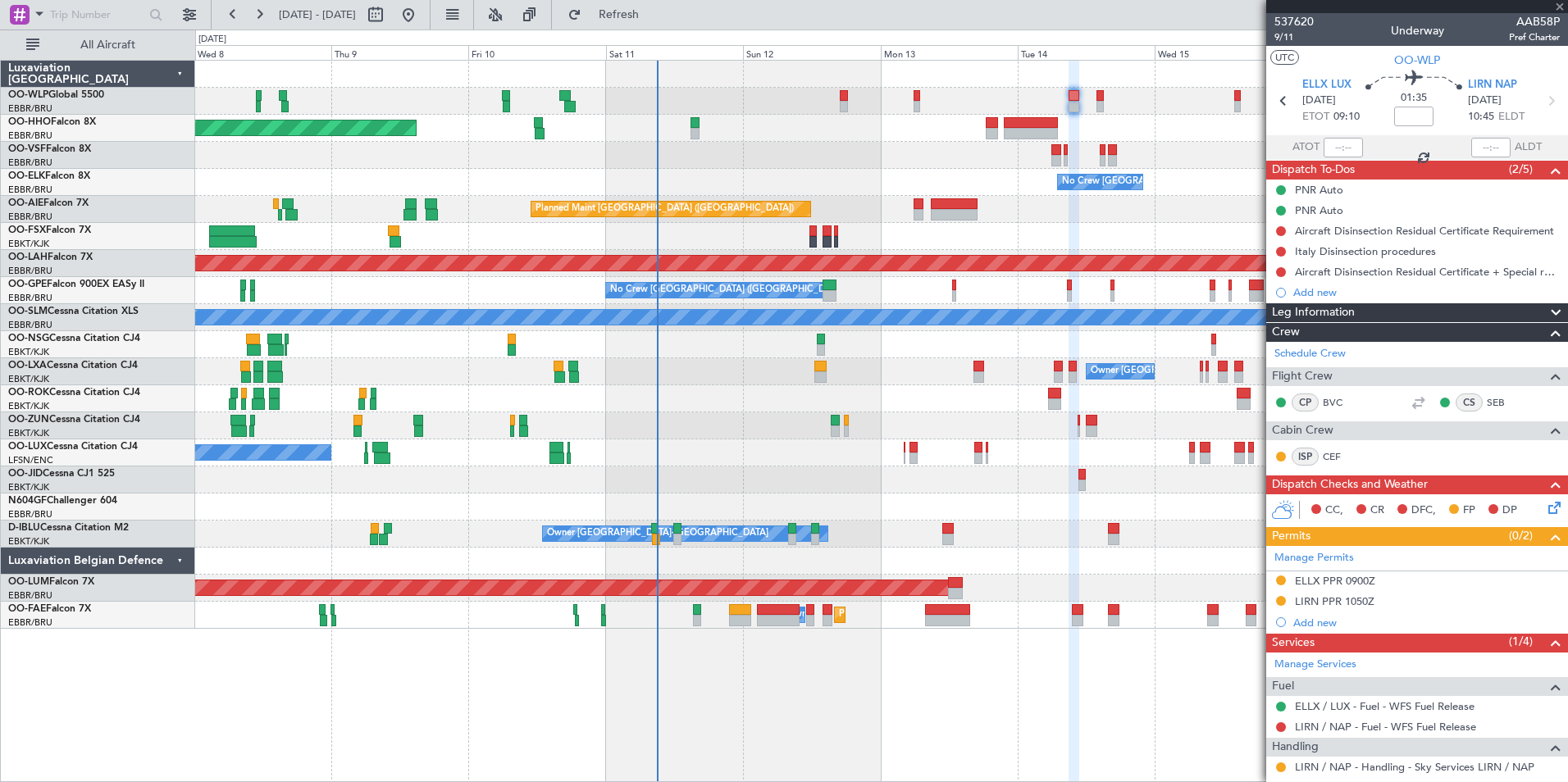
type input "+00:15"
type input "1"
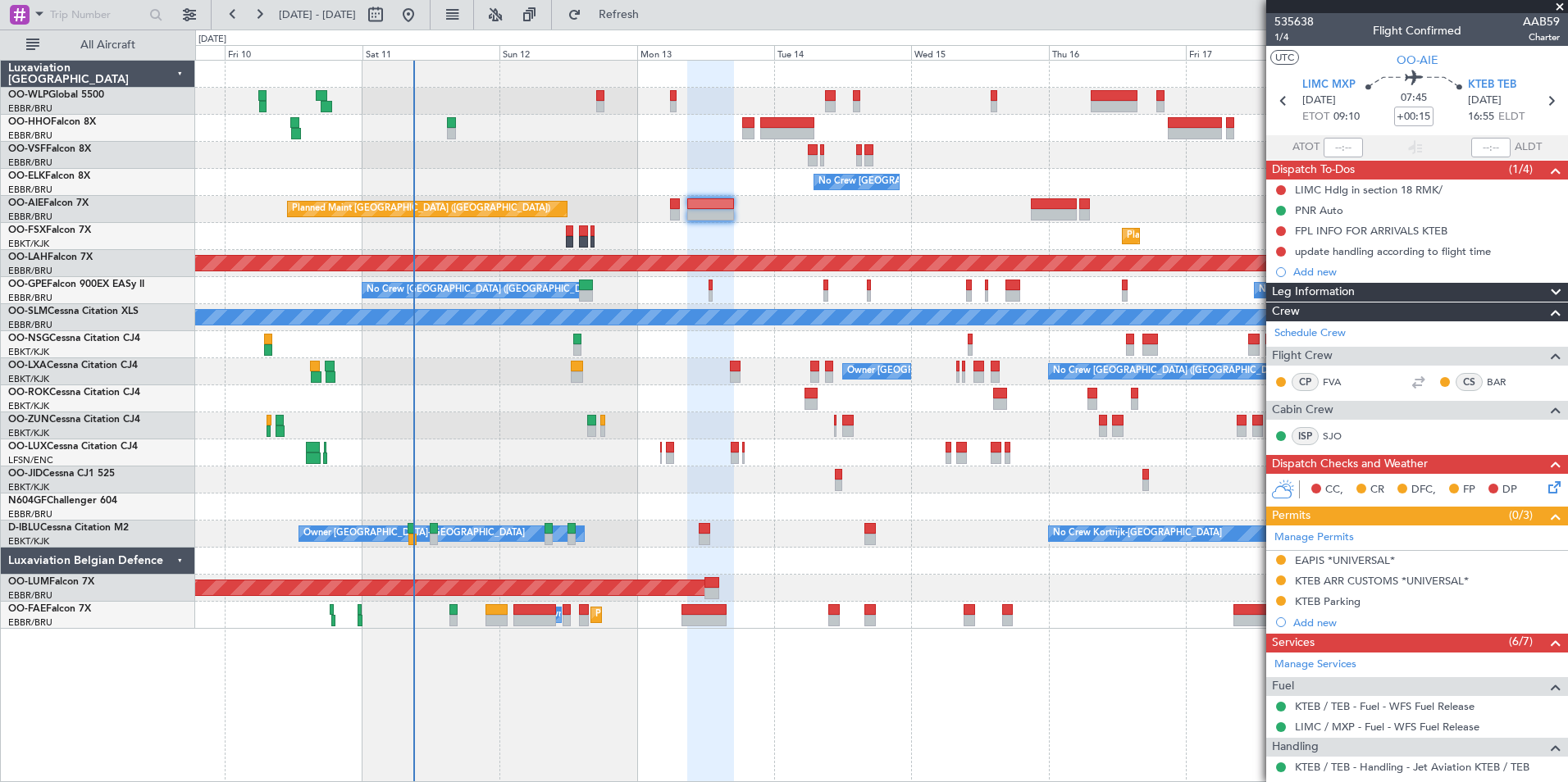
click at [809, 225] on div "Planned Maint Geneva (Cointrin) No Crew Brussels (Brussels National) Planned Ma…" at bounding box center [881, 344] width 1372 height 568
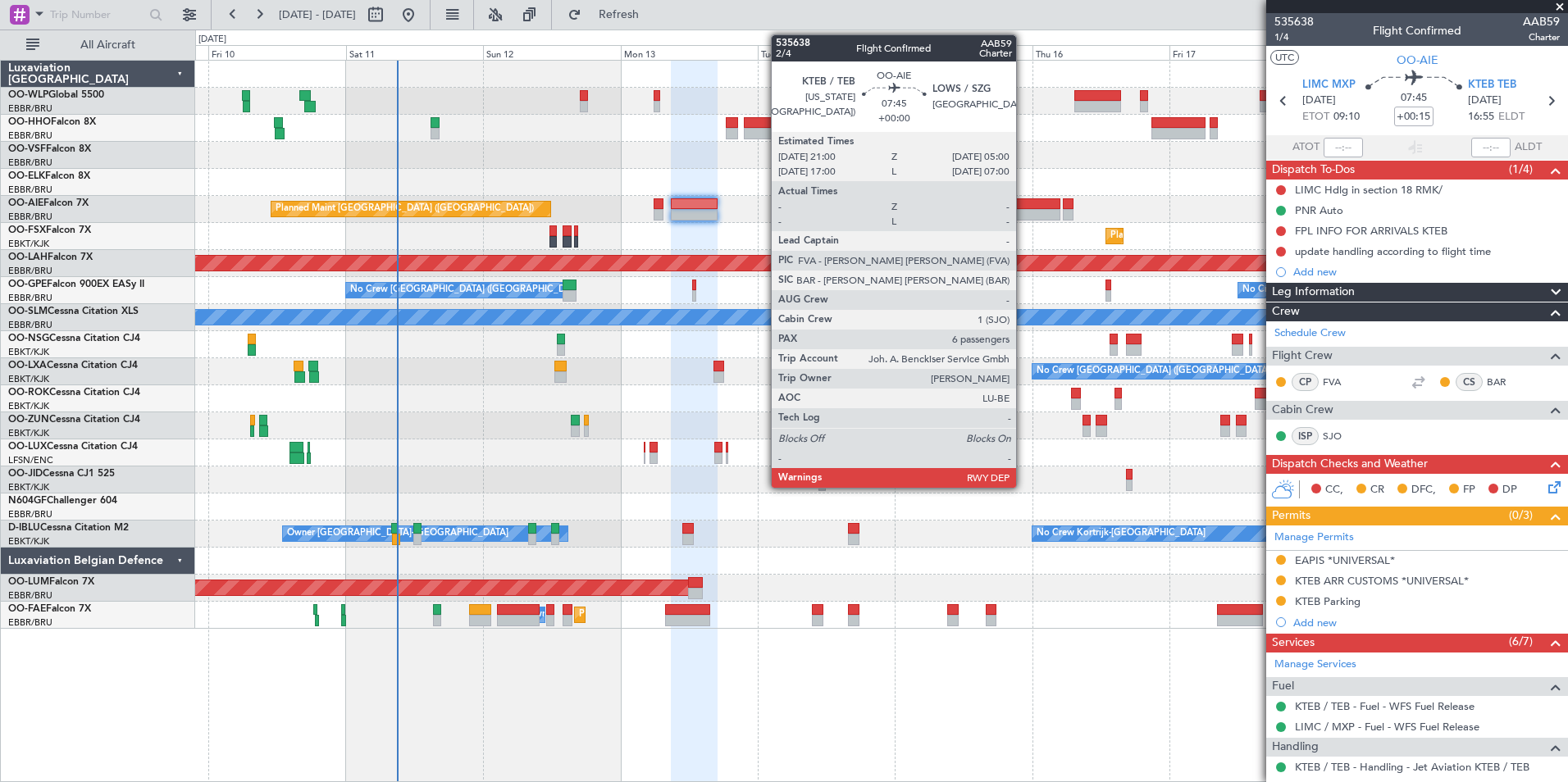
click at [1023, 212] on div at bounding box center [1037, 215] width 46 height 11
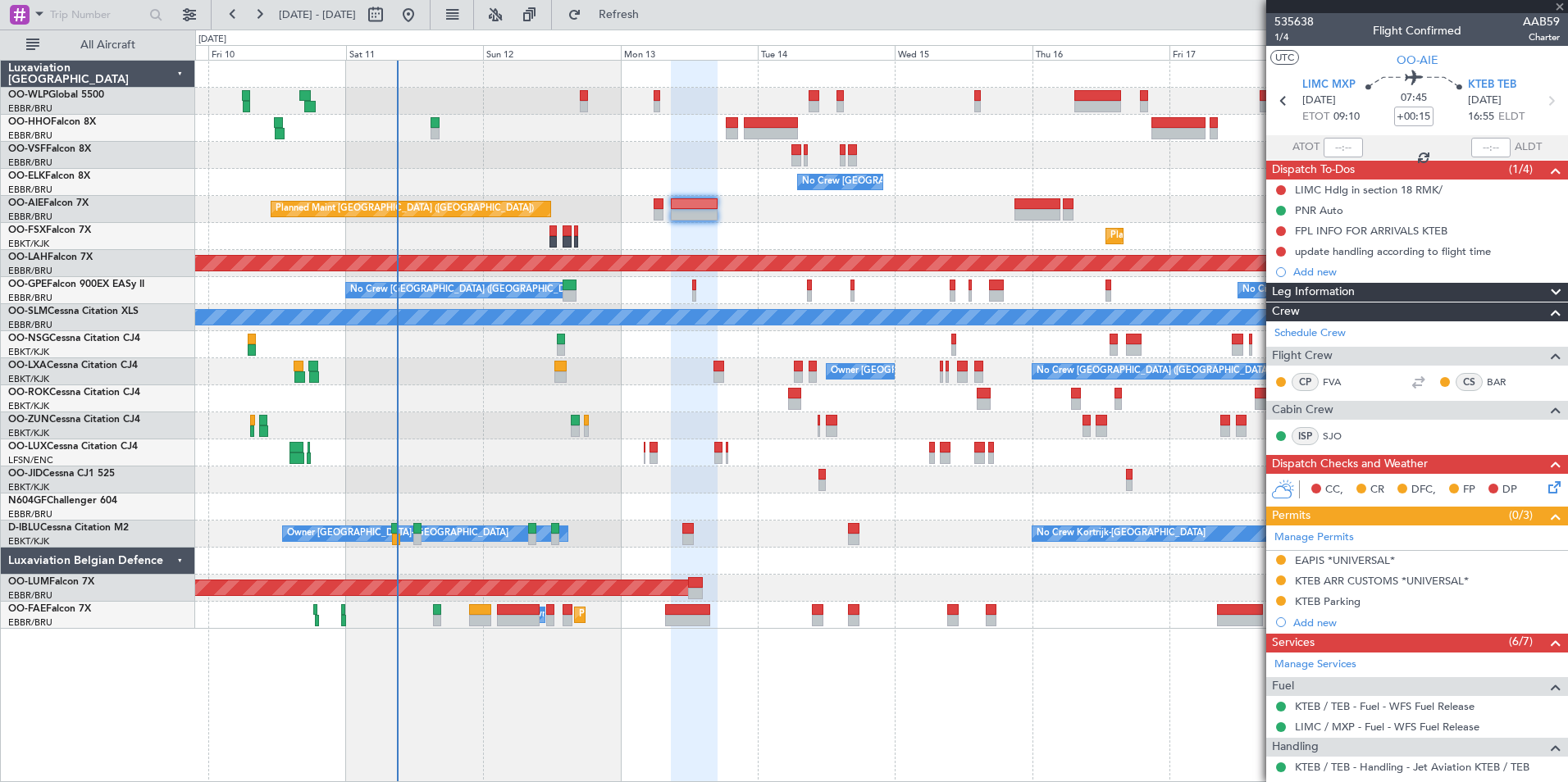
type input "6"
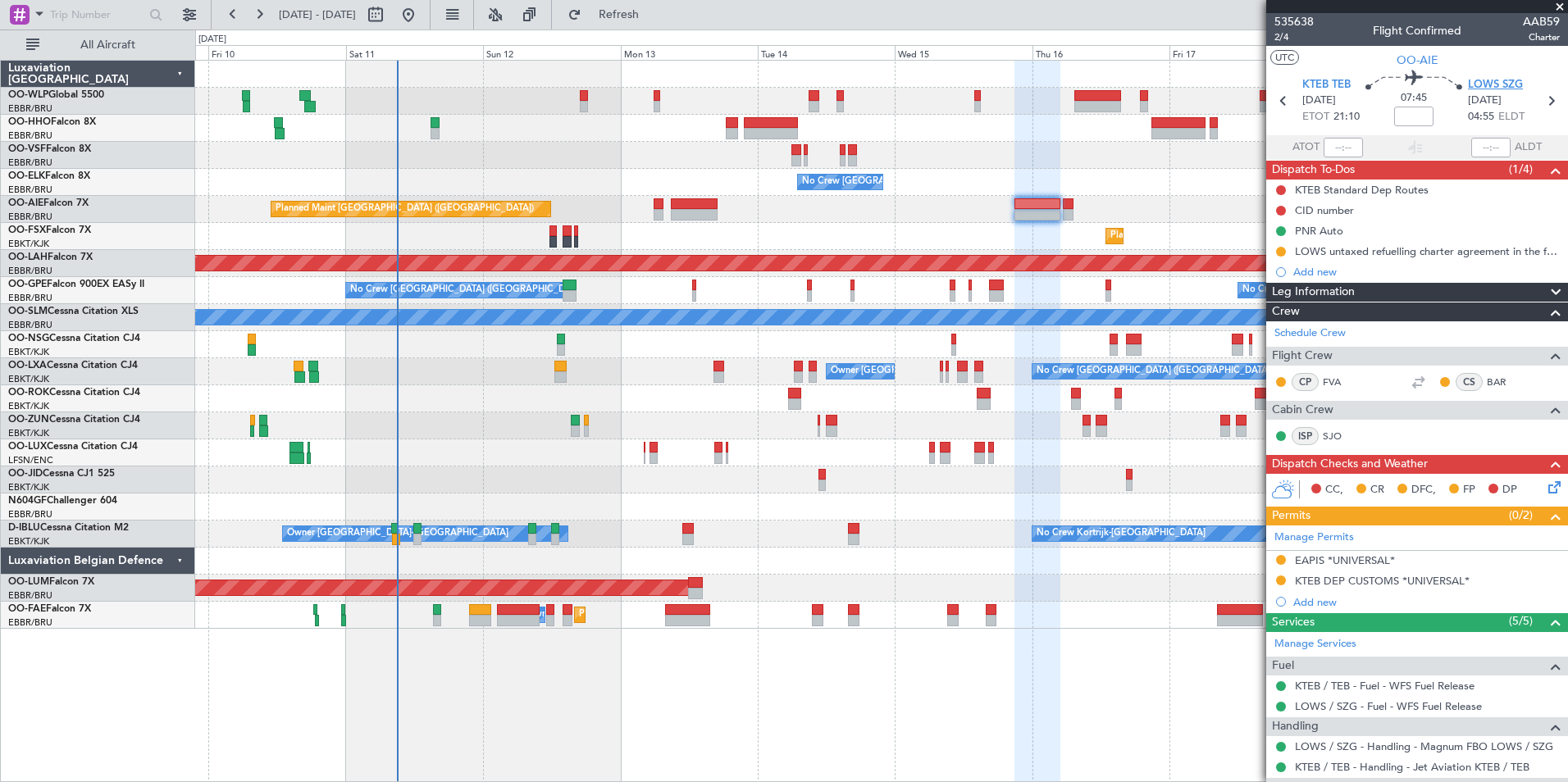
click at [1493, 85] on span "LOWS SZG" at bounding box center [1495, 86] width 55 height 17
click at [1391, 253] on div "LOWS untaxed refuelling charter agreement in the folder" at bounding box center [1421, 251] width 253 height 14
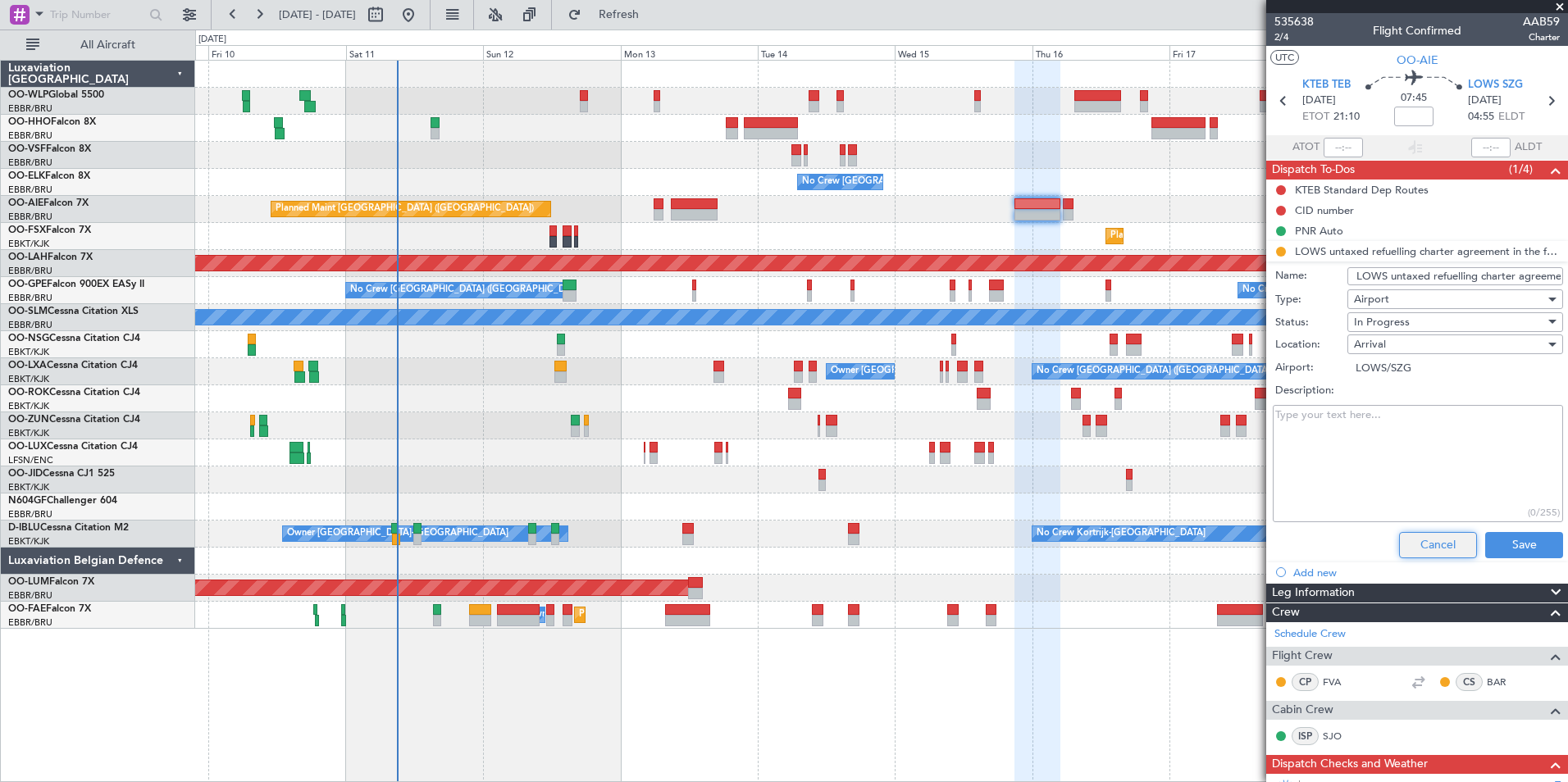
click at [1432, 550] on button "Cancel" at bounding box center [1438, 545] width 78 height 26
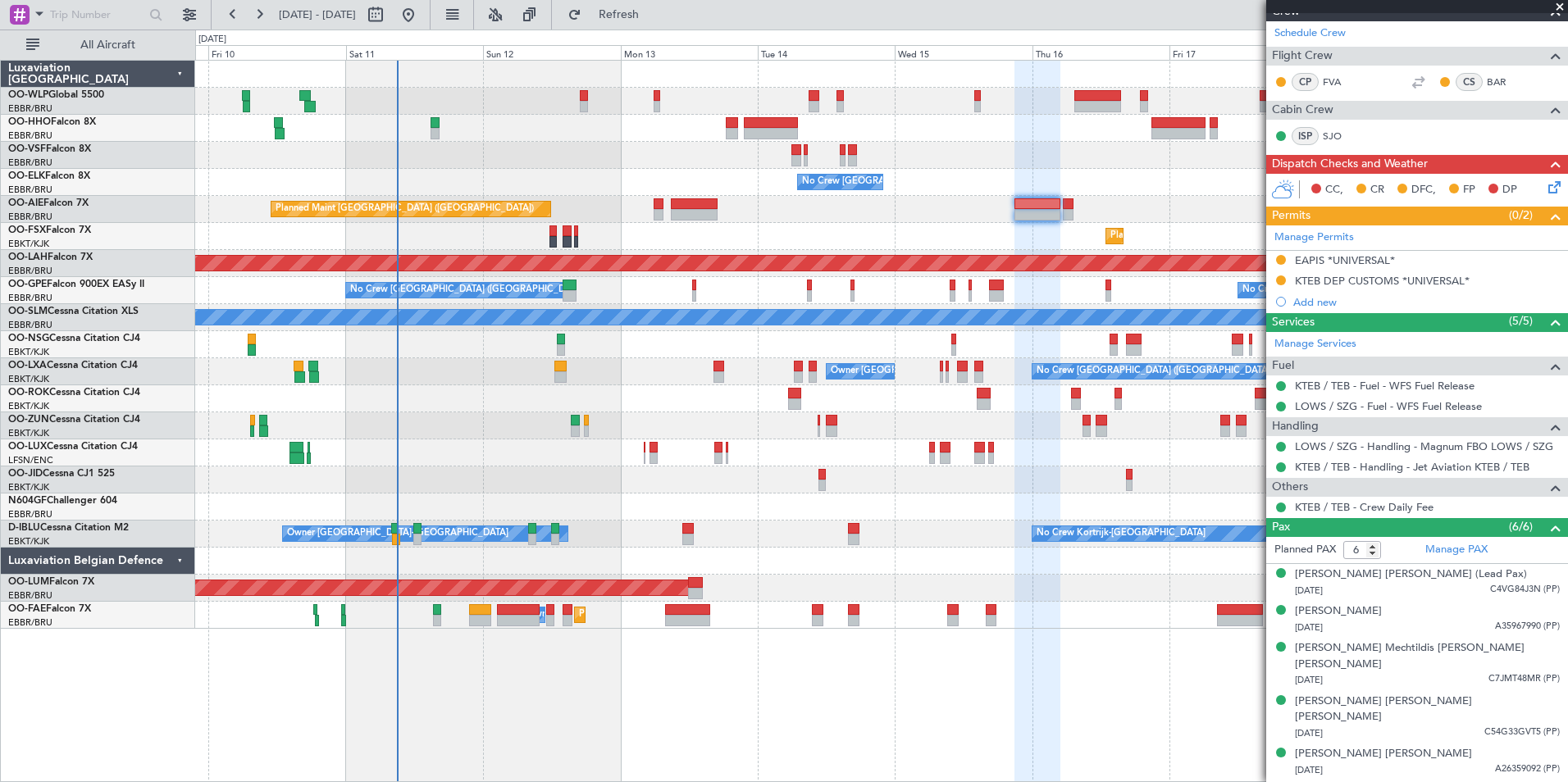
scroll to position [302, 0]
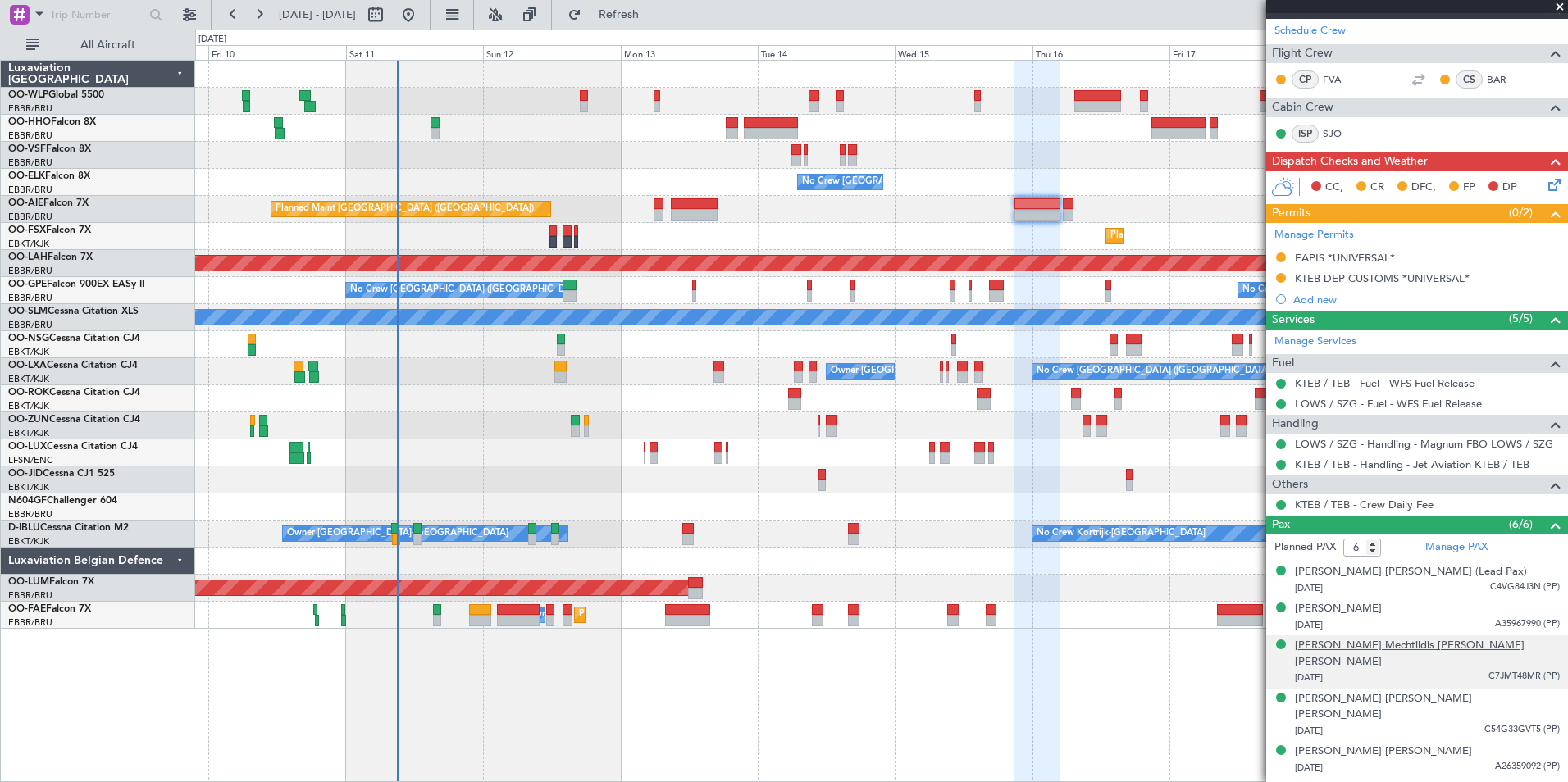
click at [1381, 641] on div "Elisabeth Mechtildis Ulrike Maria VON WULFFEN" at bounding box center [1427, 654] width 265 height 32
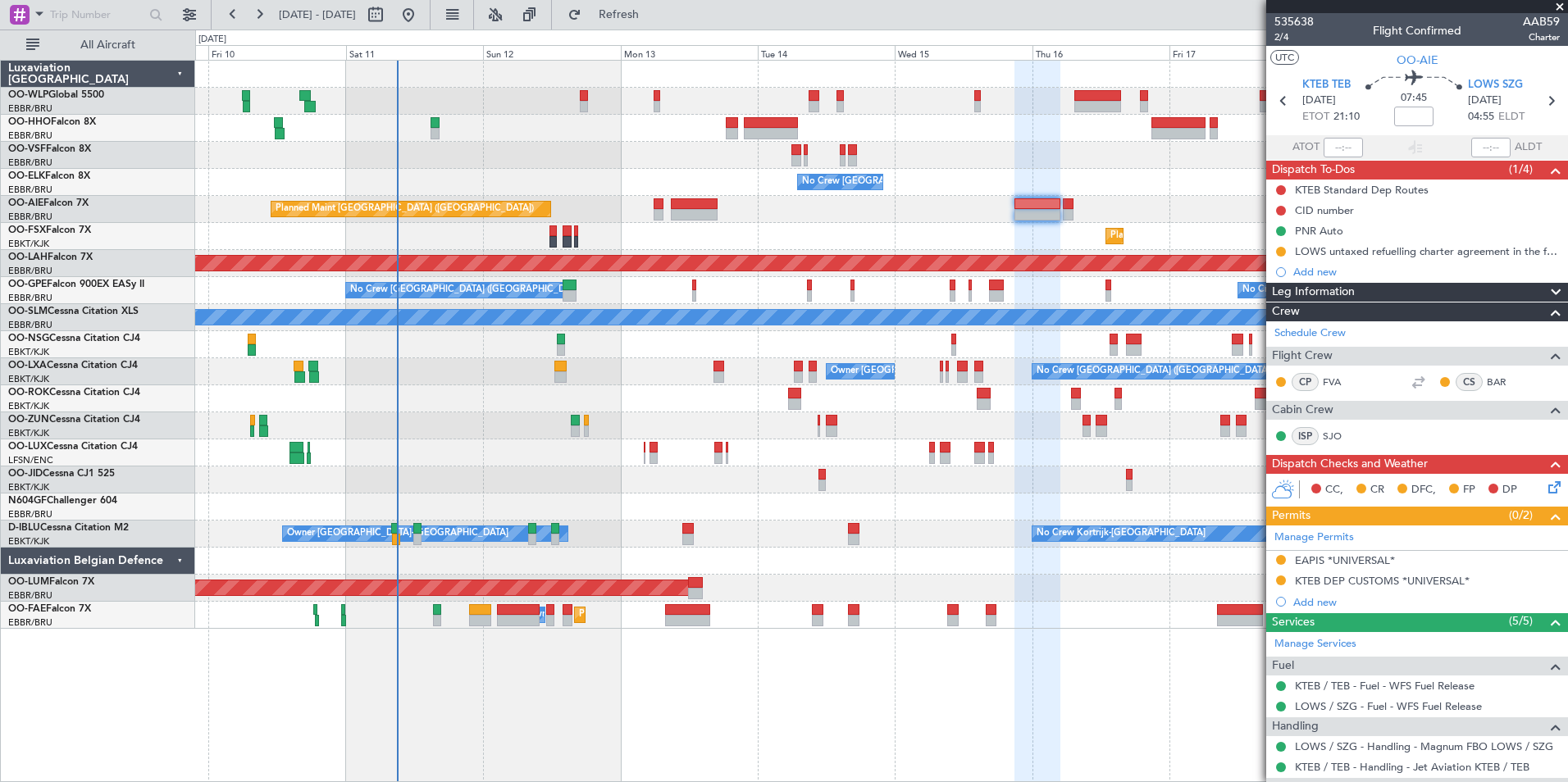
scroll to position [302, 0]
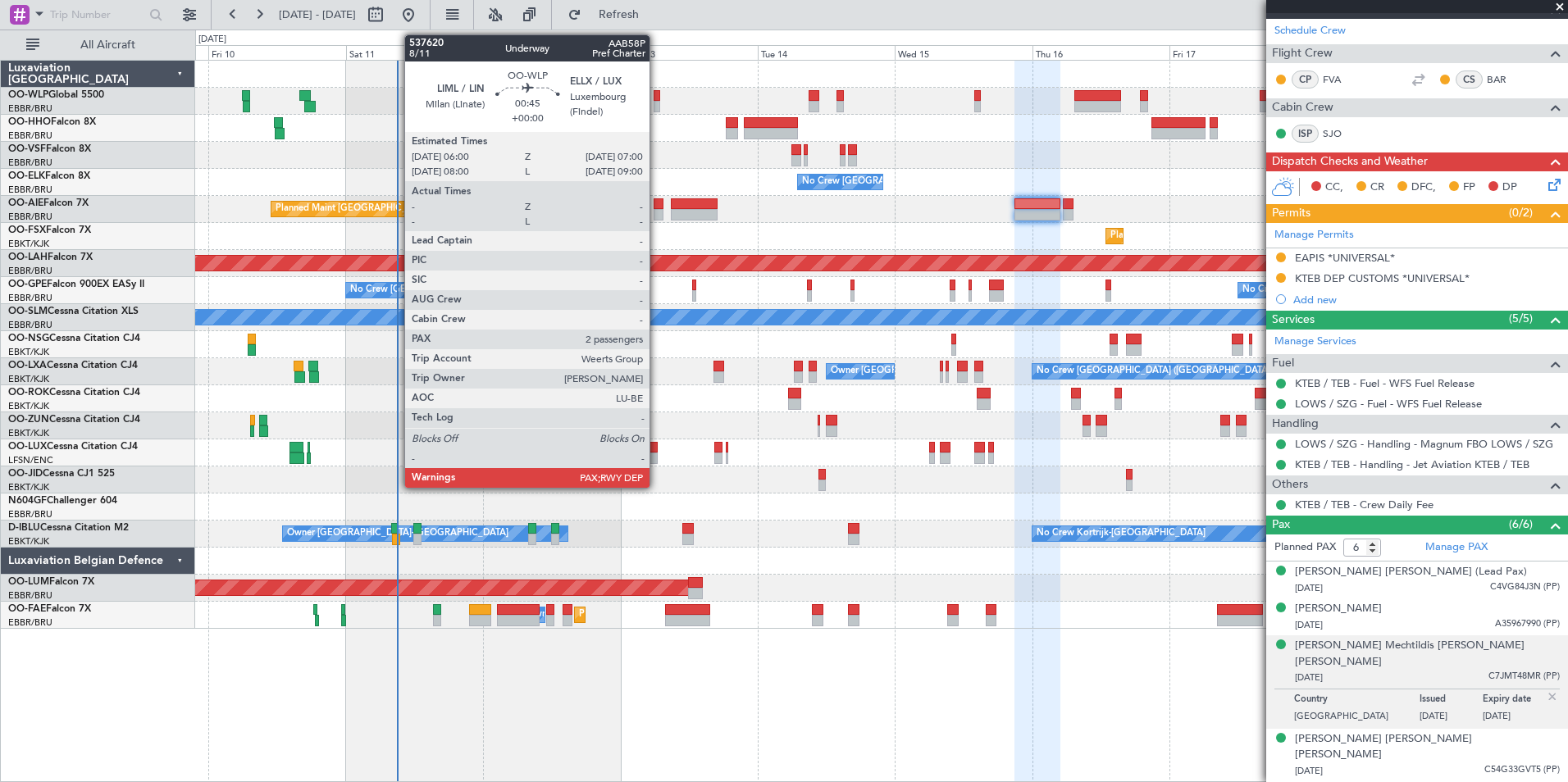
click at [657, 103] on div at bounding box center [657, 106] width 6 height 11
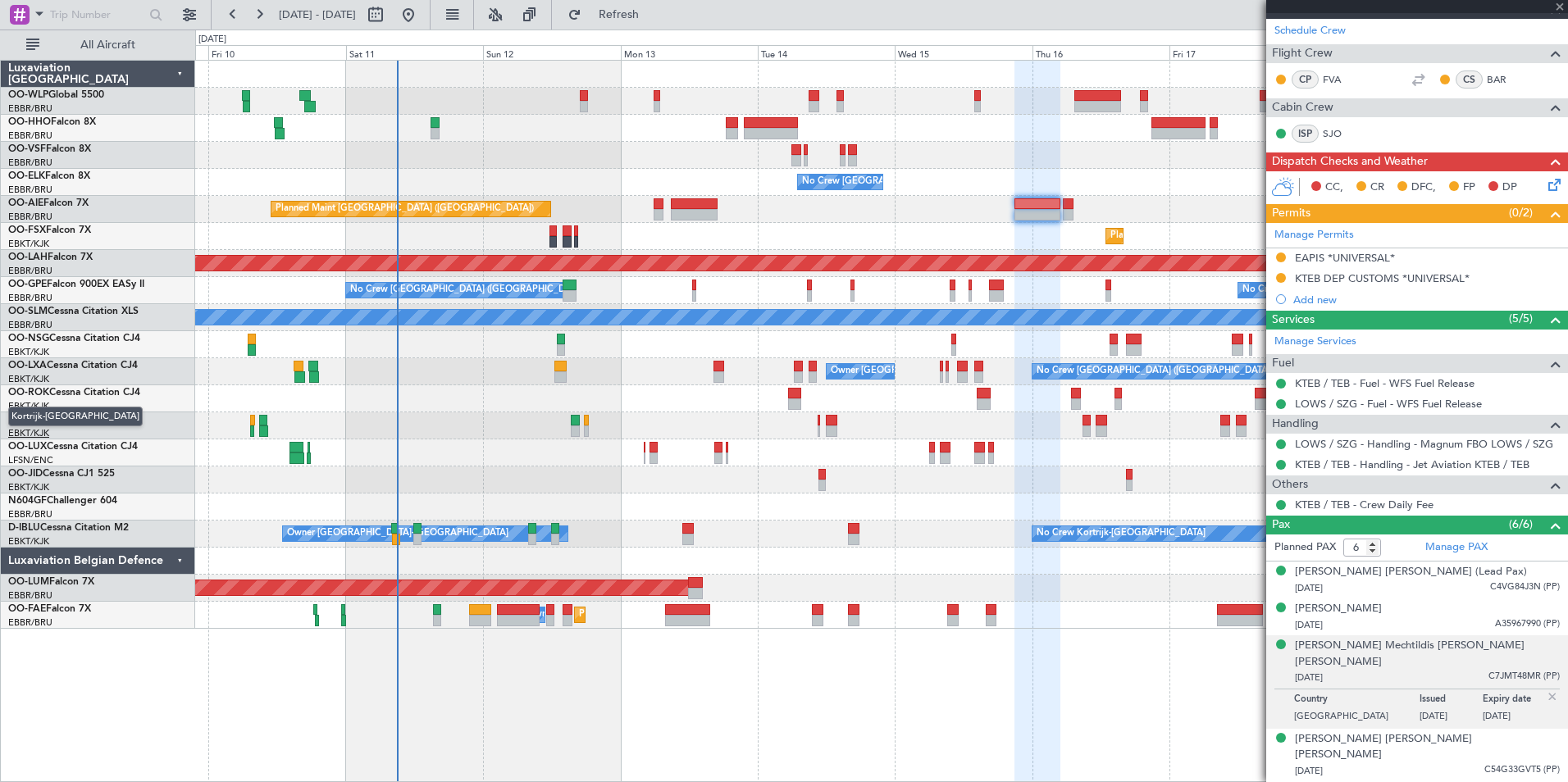
type input "2"
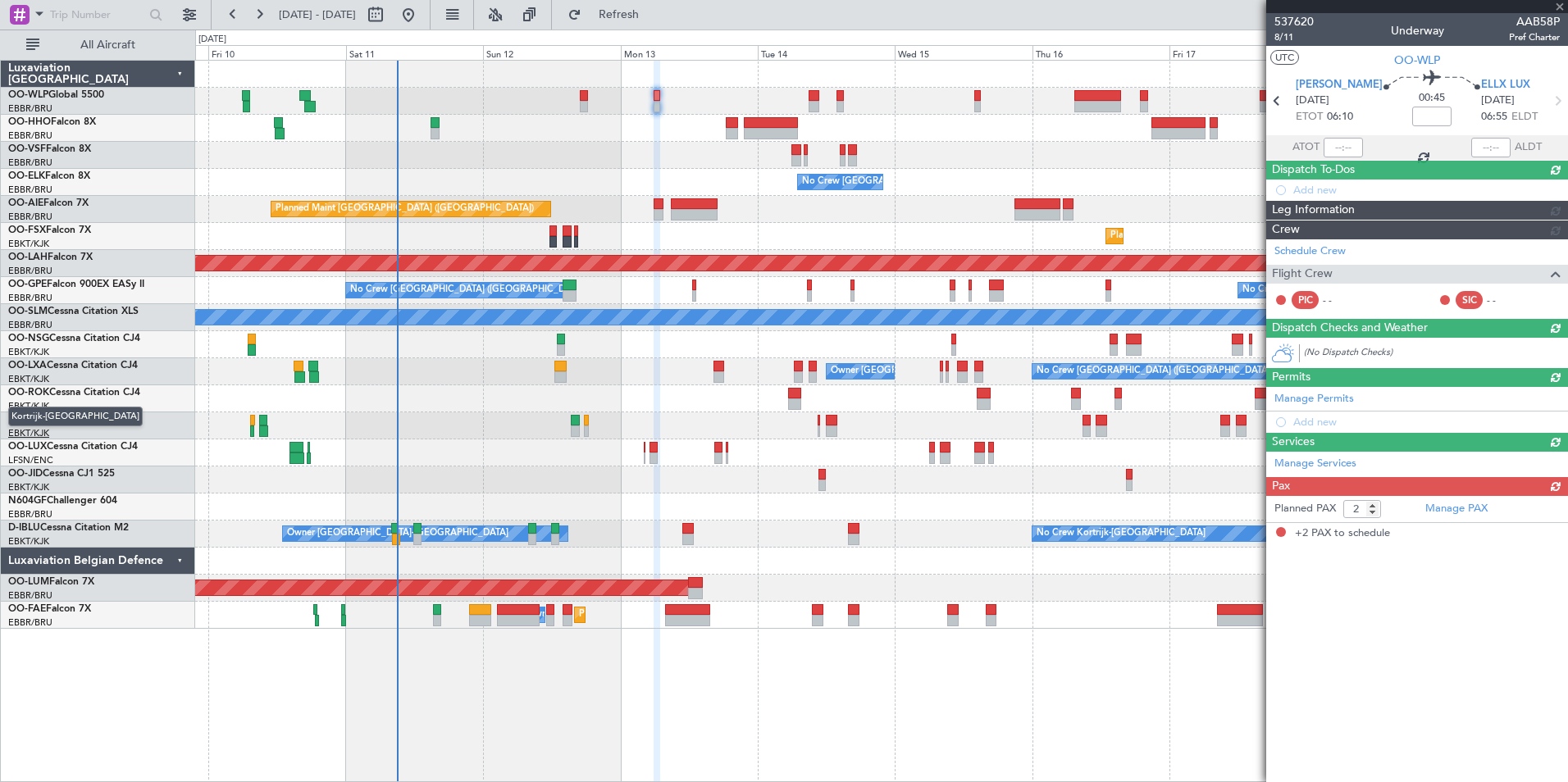
scroll to position [0, 0]
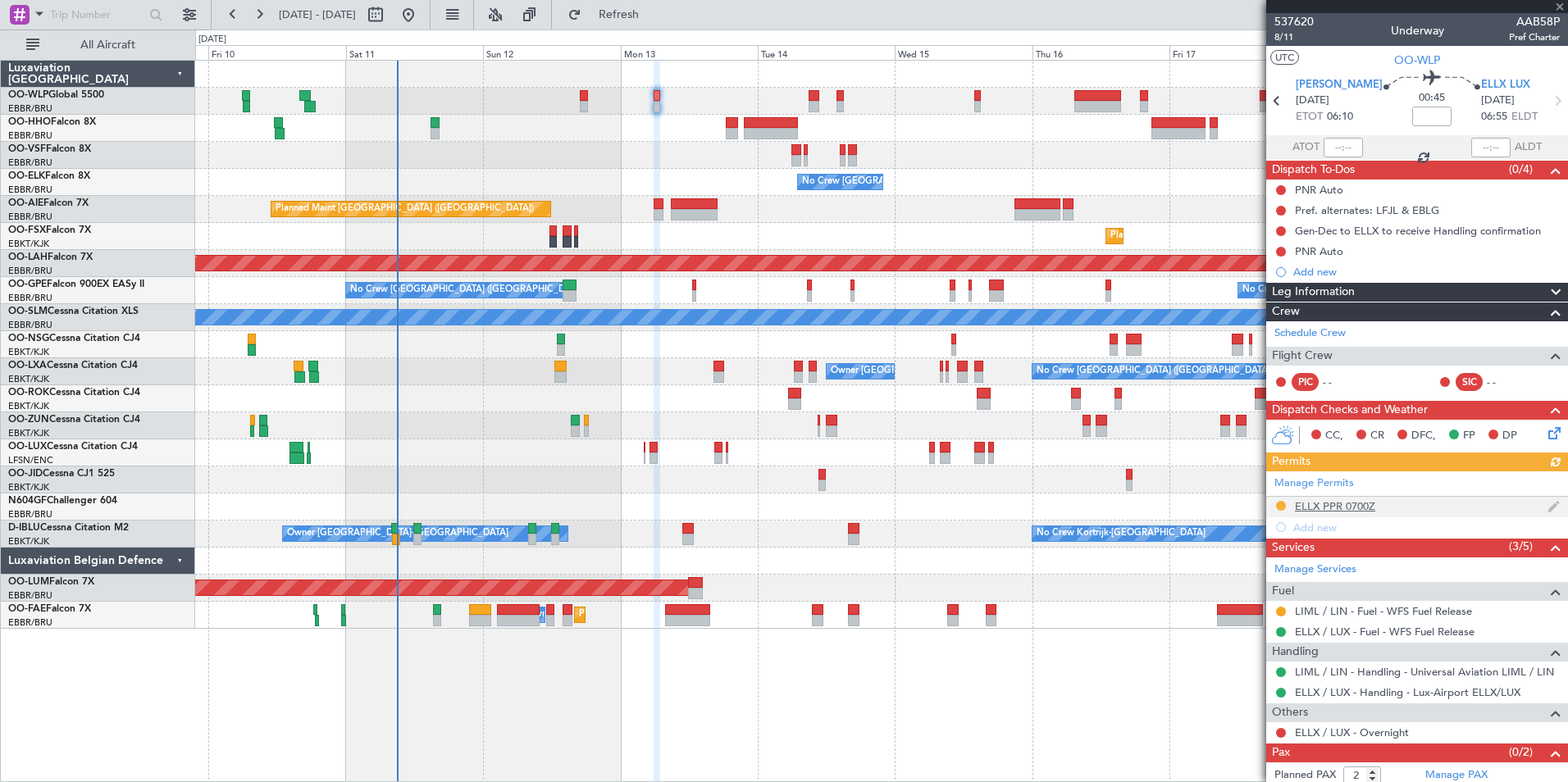
click at [1320, 500] on div "ELLX PPR 0700Z" at bounding box center [1335, 506] width 80 height 14
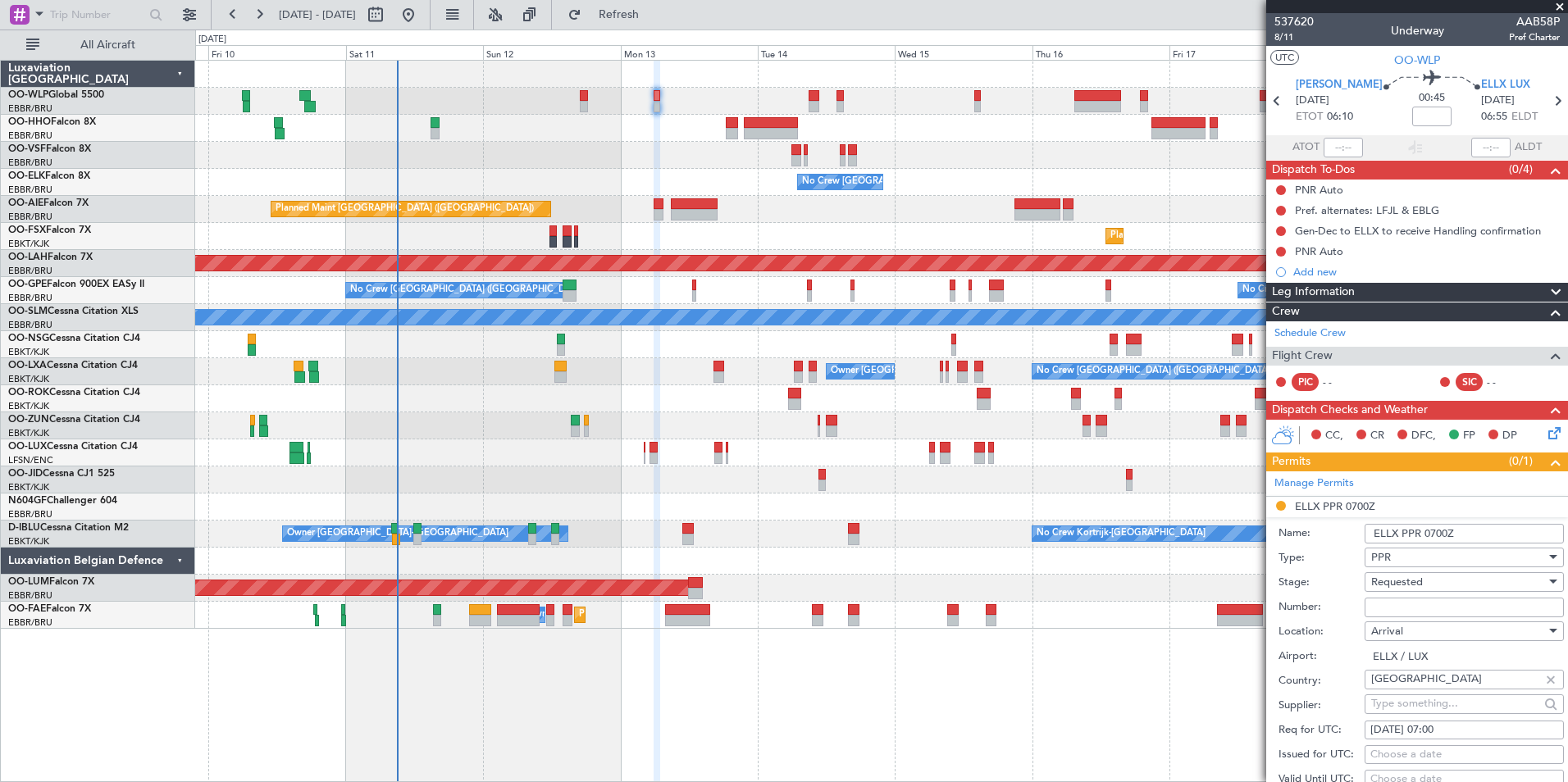
click at [1391, 607] on input "Number:" at bounding box center [1464, 607] width 199 height 20
paste input "67709"
type input "67709"
click at [1403, 577] on span "Requested" at bounding box center [1397, 582] width 52 height 15
click at [1408, 713] on span "Received OK" at bounding box center [1457, 713] width 172 height 24
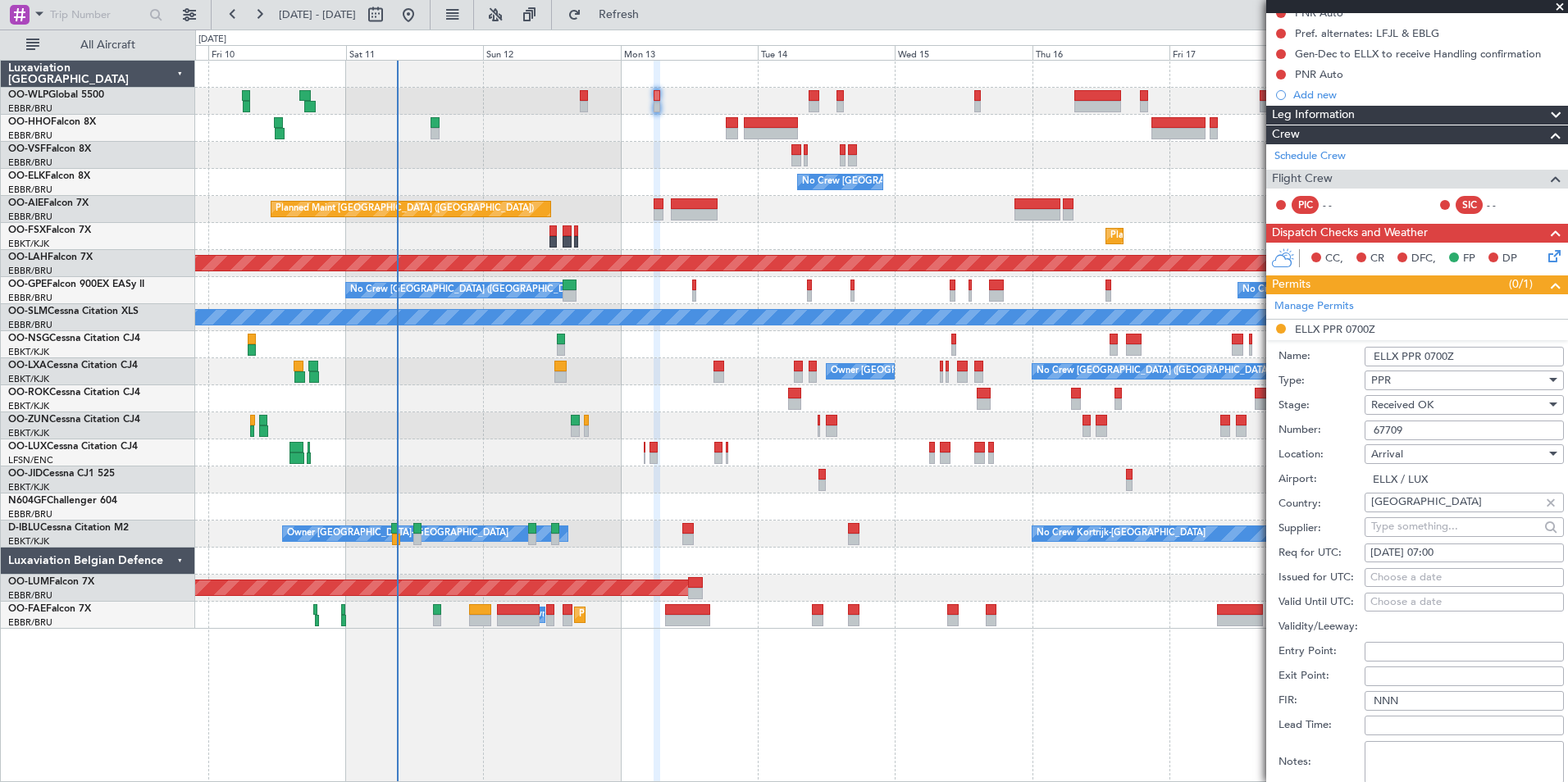
scroll to position [328, 0]
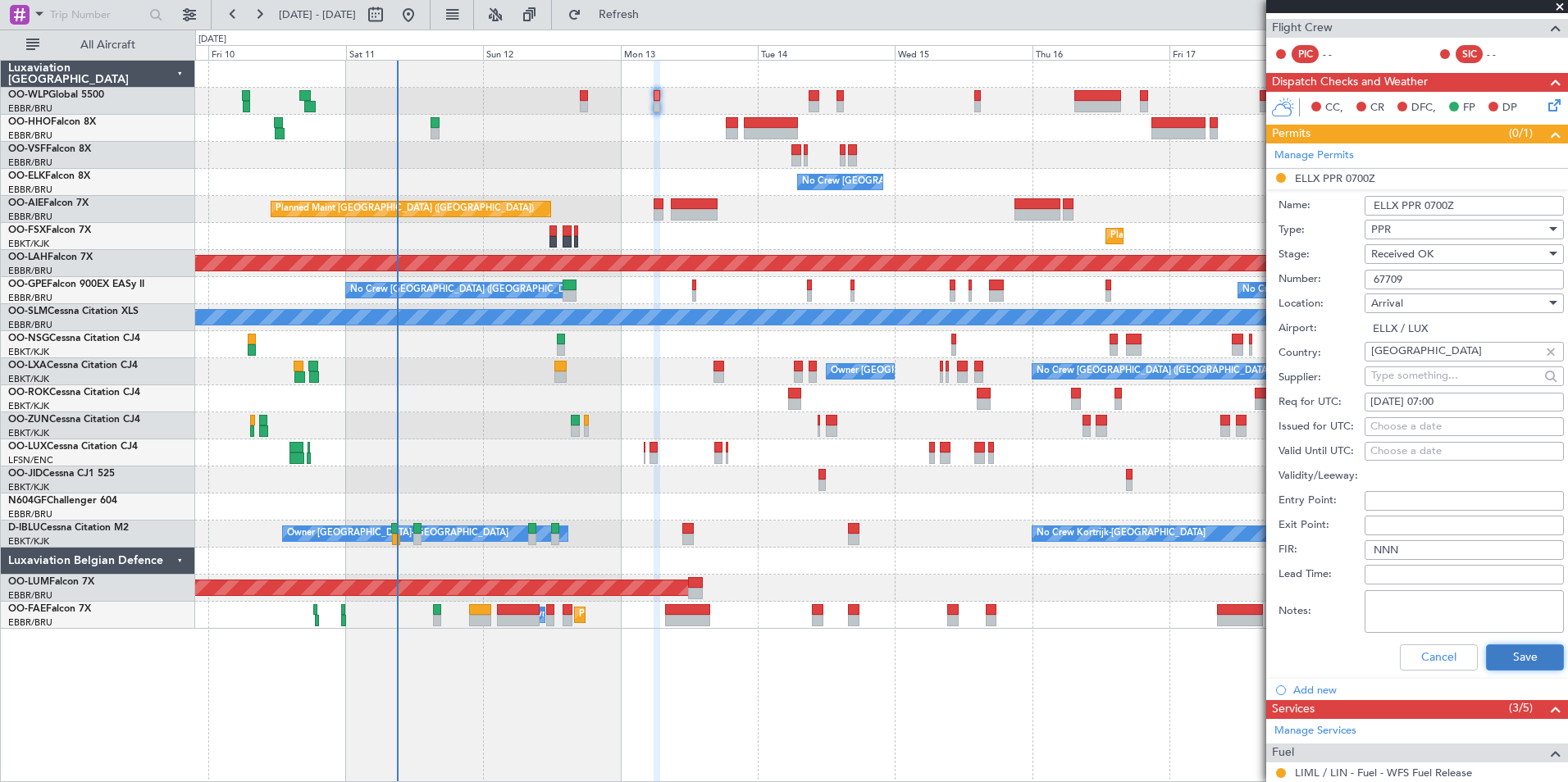
click at [1496, 664] on button "Save" at bounding box center [1525, 657] width 78 height 26
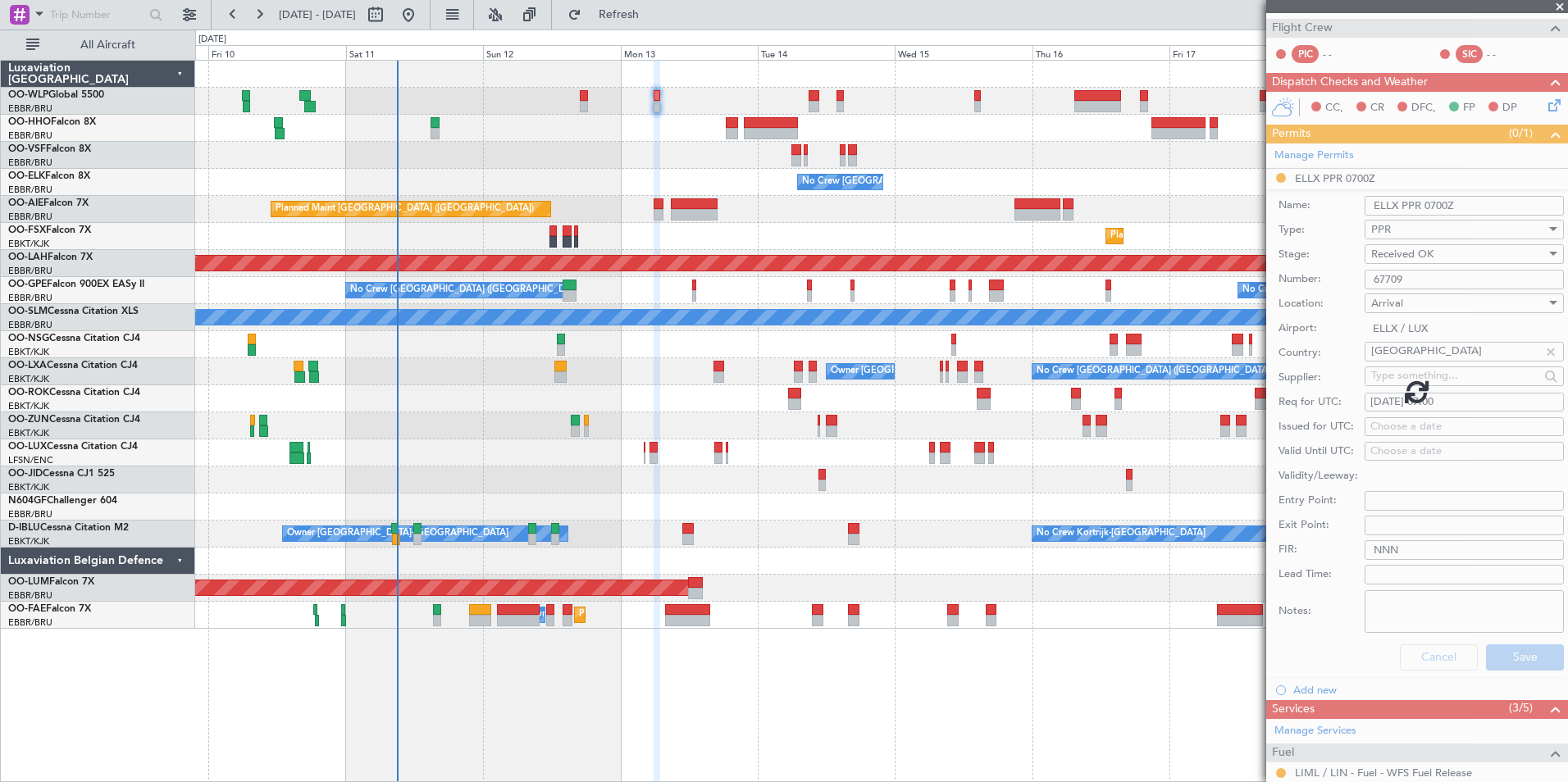
scroll to position [28, 0]
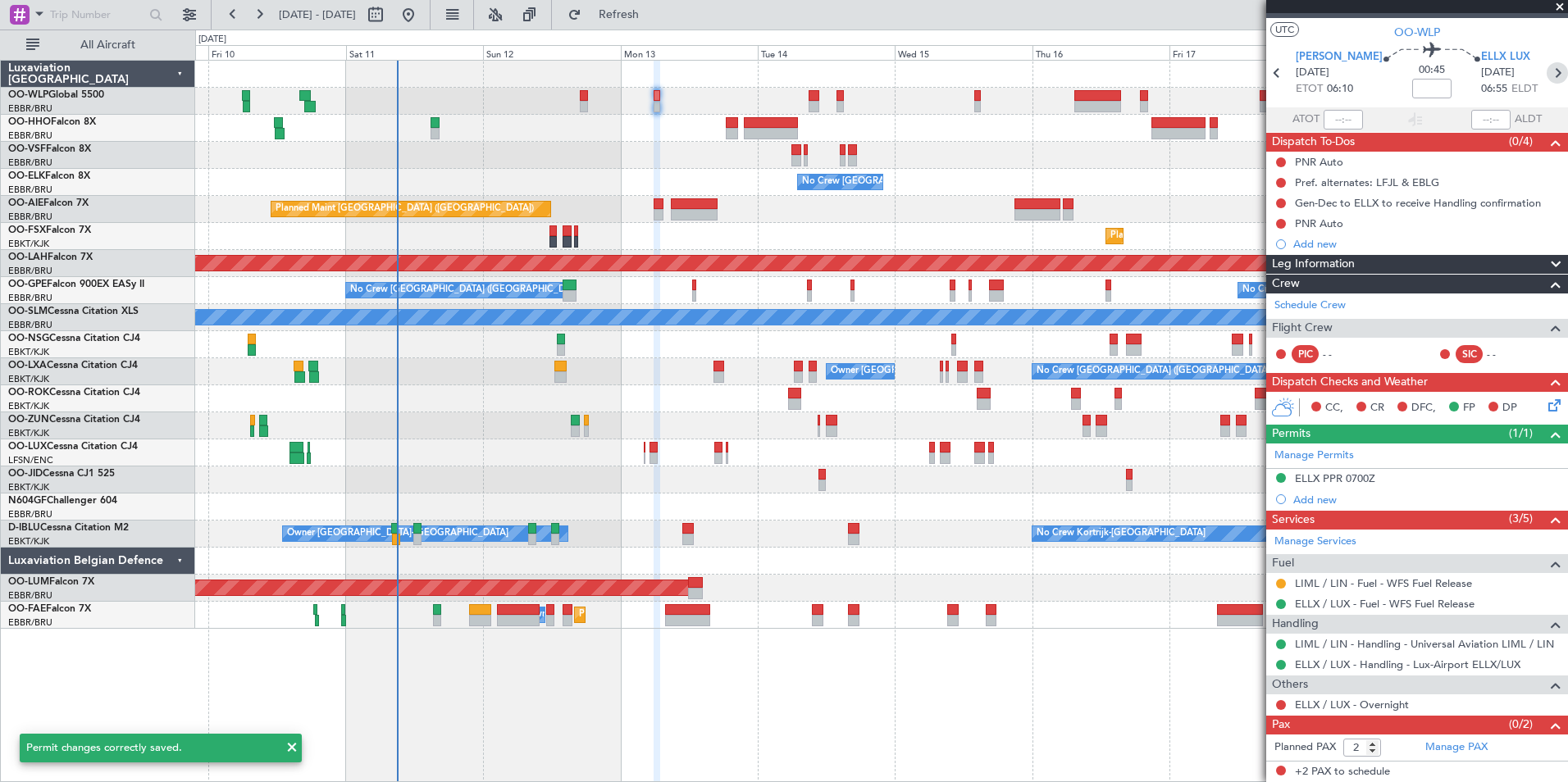
click at [1547, 72] on icon at bounding box center [1557, 73] width 21 height 21
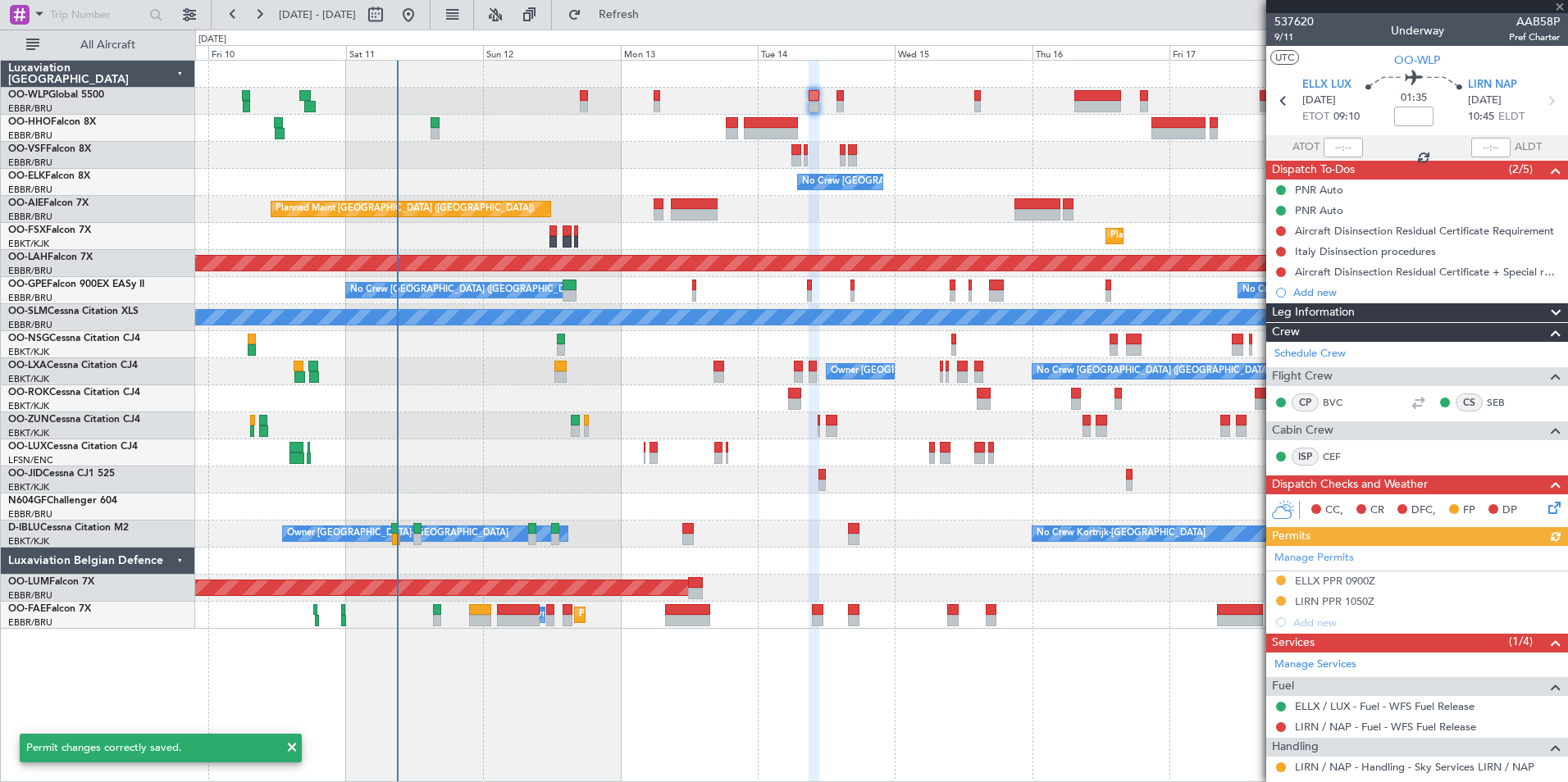
scroll to position [120, 0]
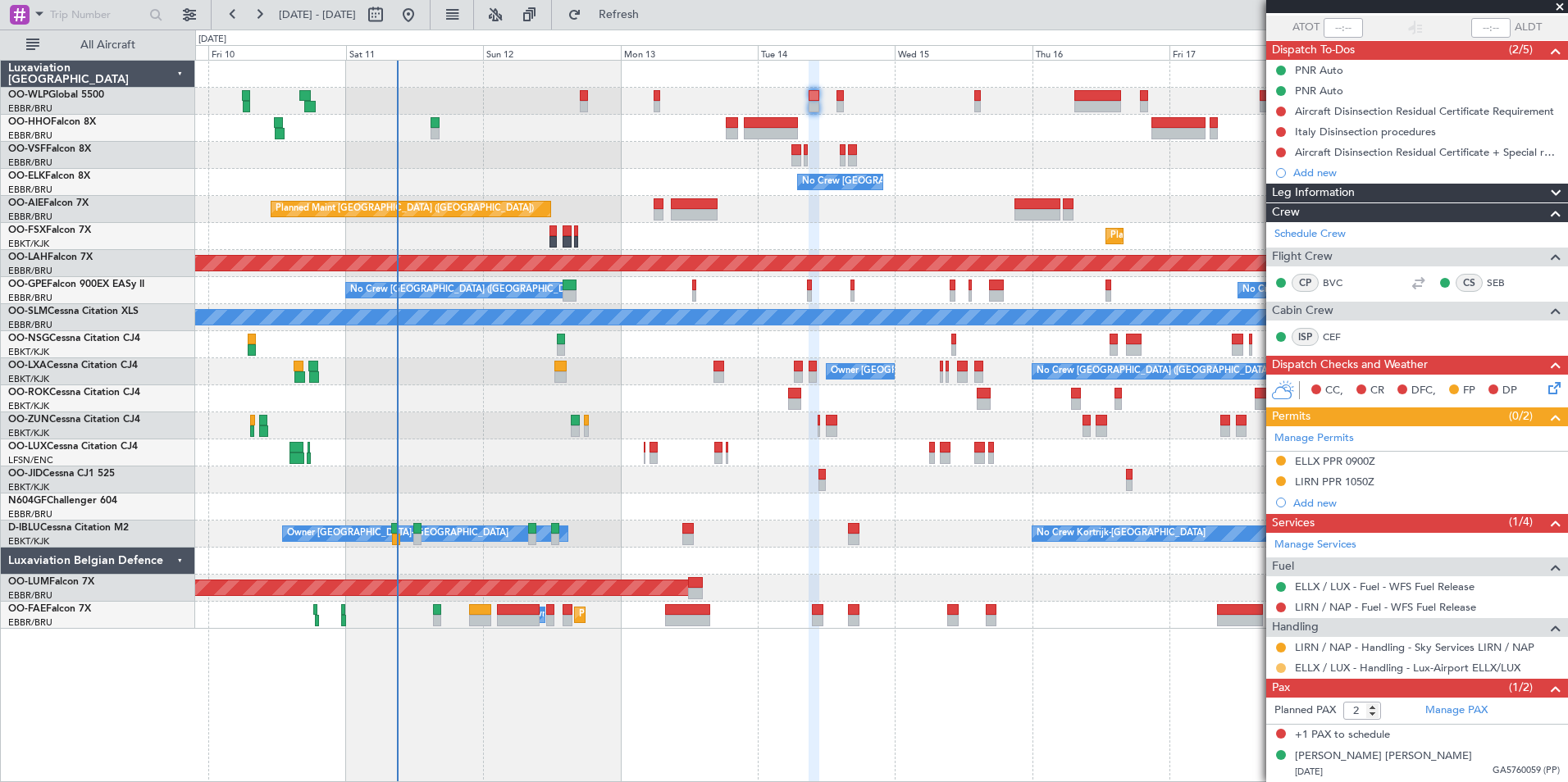
click at [1278, 668] on button at bounding box center [1281, 668] width 10 height 10
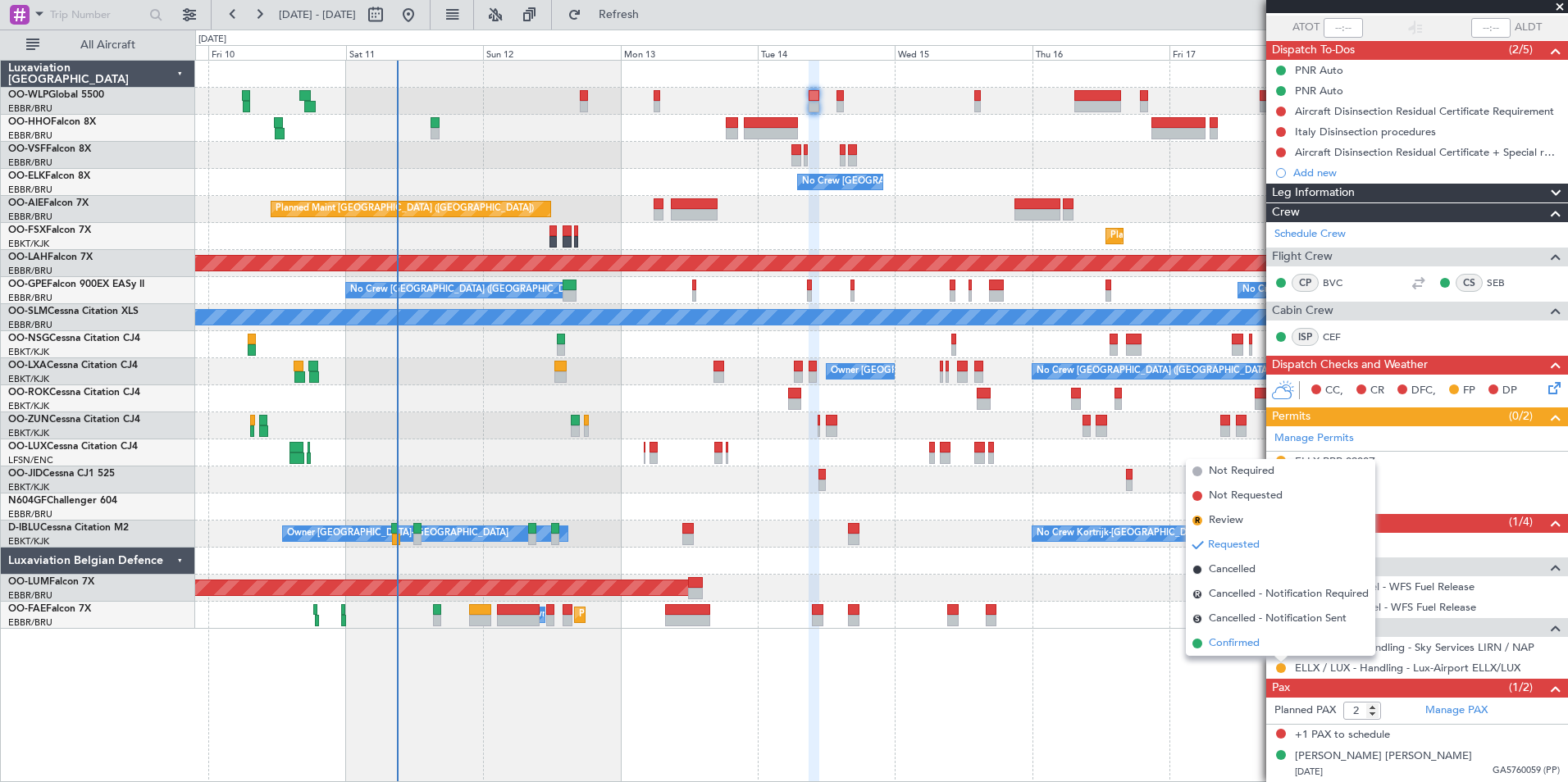
click at [1250, 645] on span "Confirmed" at bounding box center [1234, 643] width 51 height 17
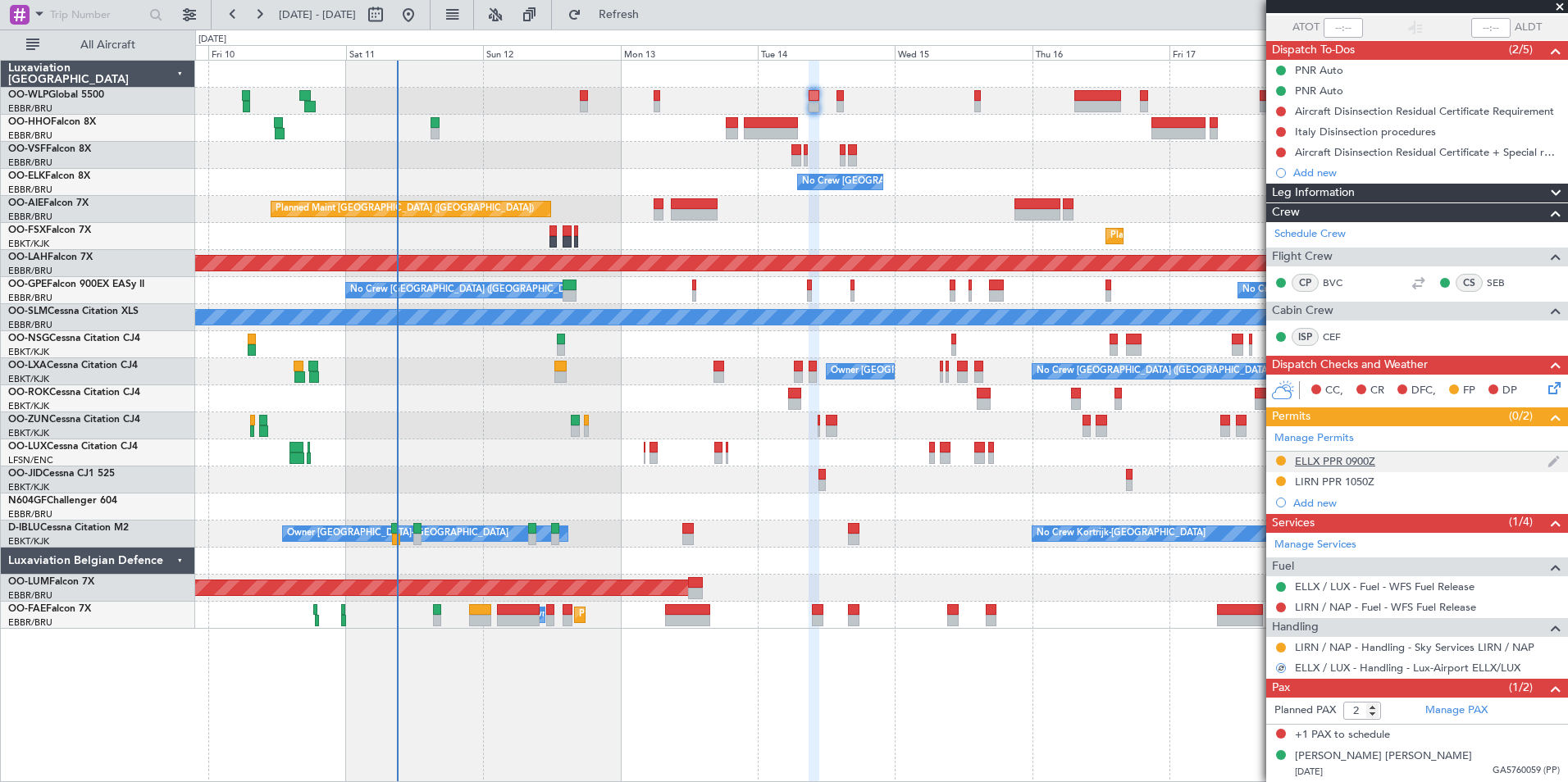
click at [1310, 463] on div "ELLX PPR 0900Z" at bounding box center [1335, 460] width 80 height 14
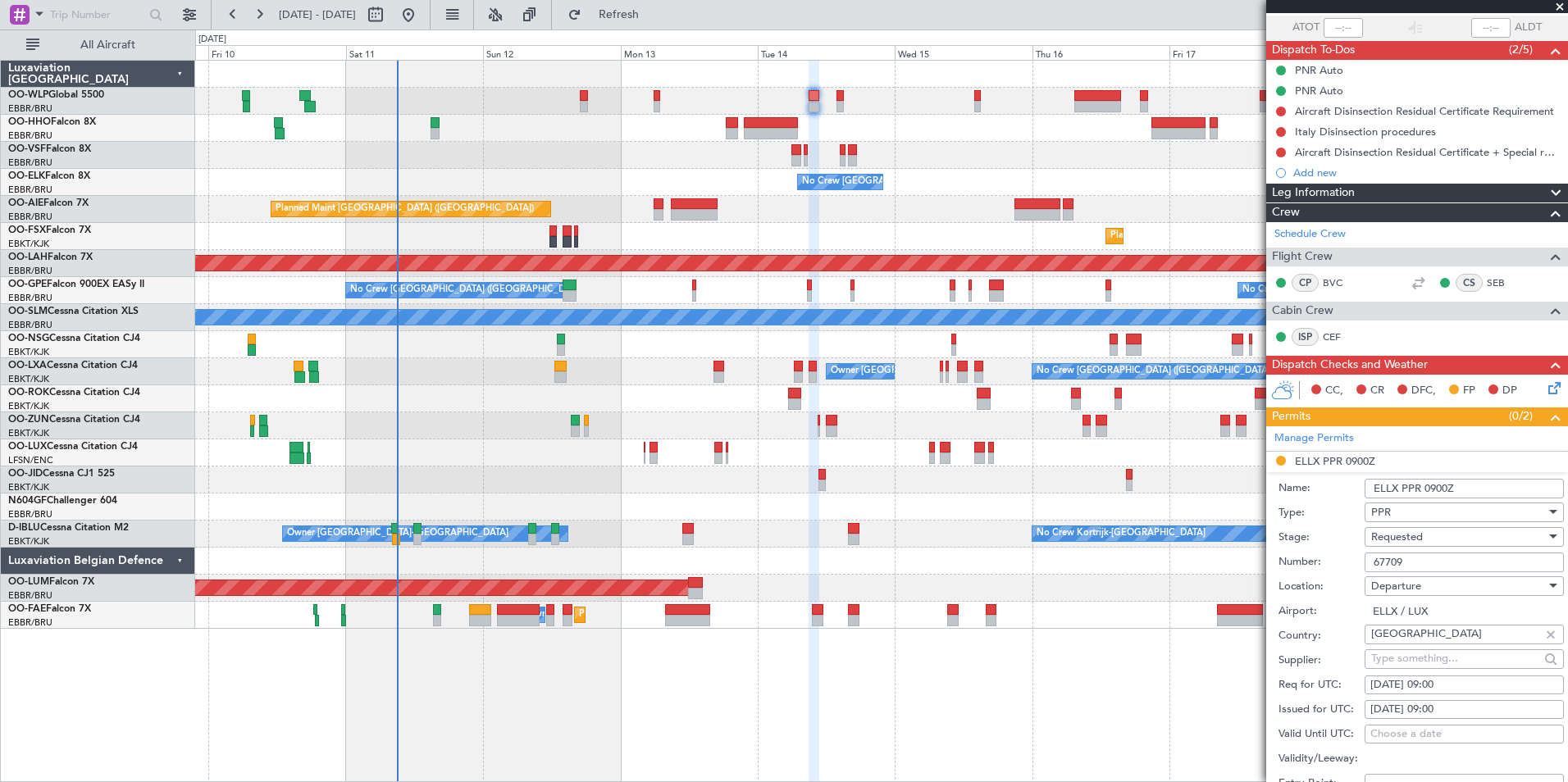
click at [1395, 539] on span "Requested" at bounding box center [1397, 537] width 52 height 15
click at [1429, 655] on span "Received OK" at bounding box center [1457, 660] width 172 height 24
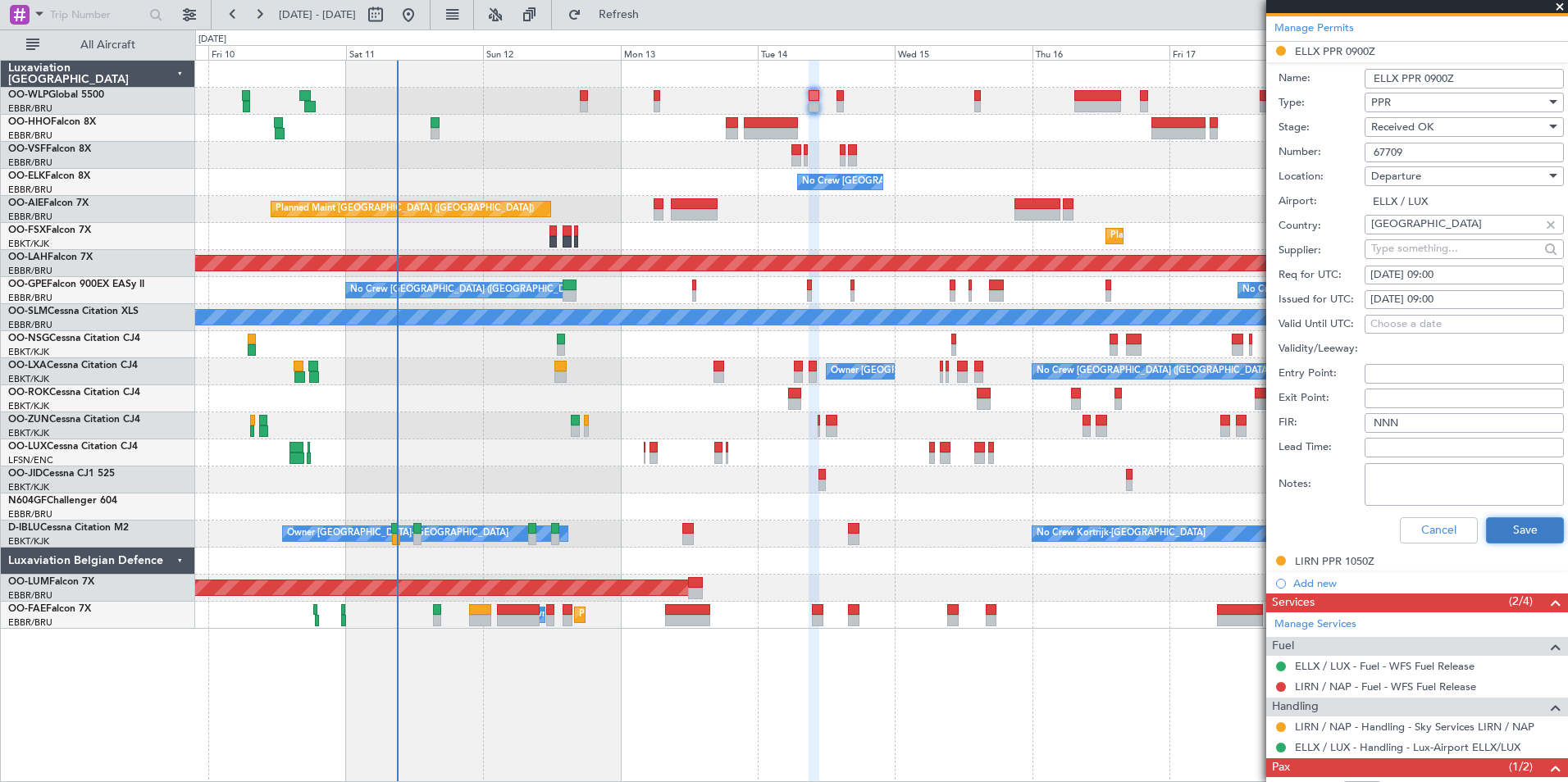
click at [1493, 539] on button "Save" at bounding box center [1525, 530] width 78 height 26
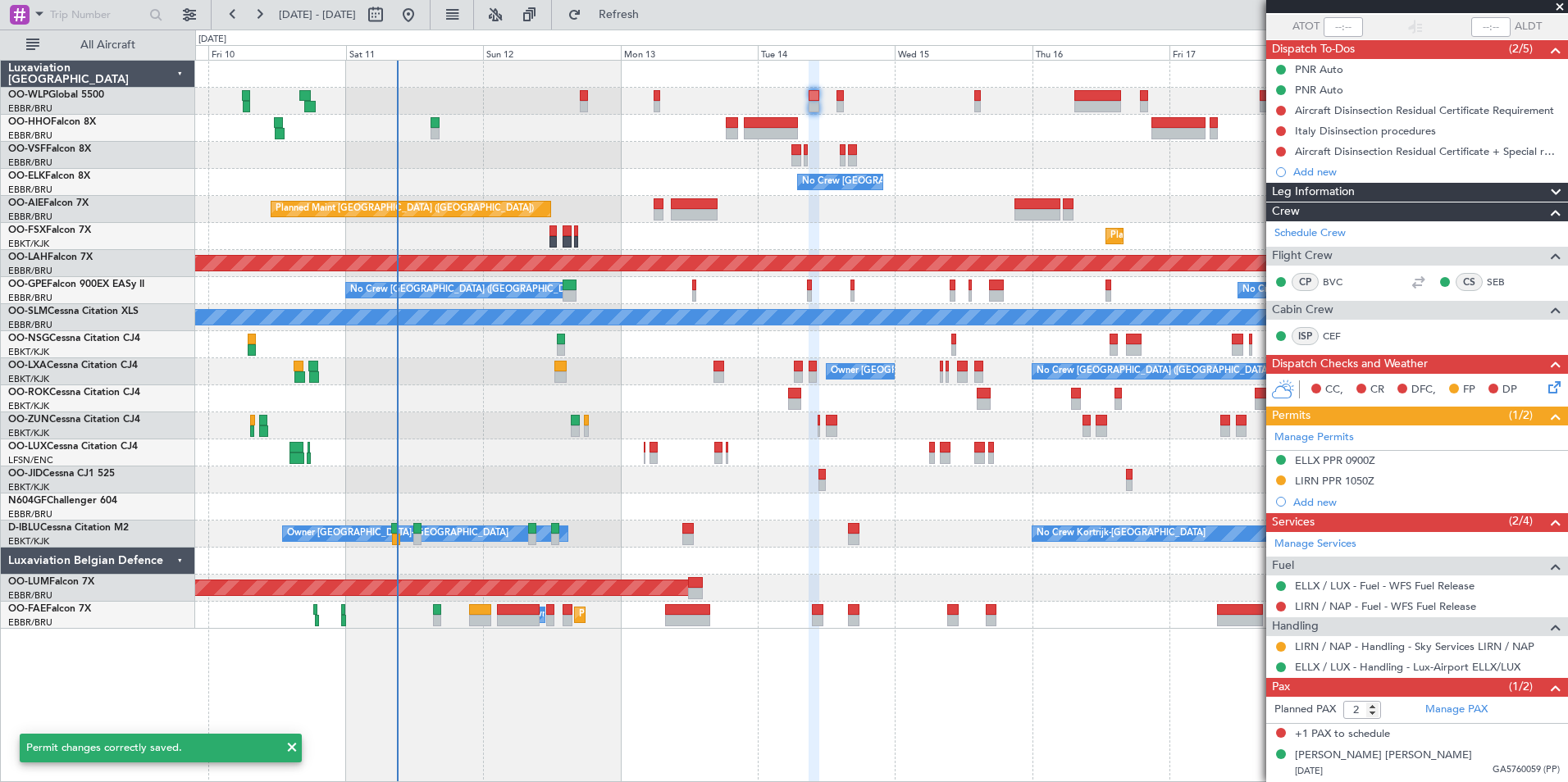
scroll to position [120, 0]
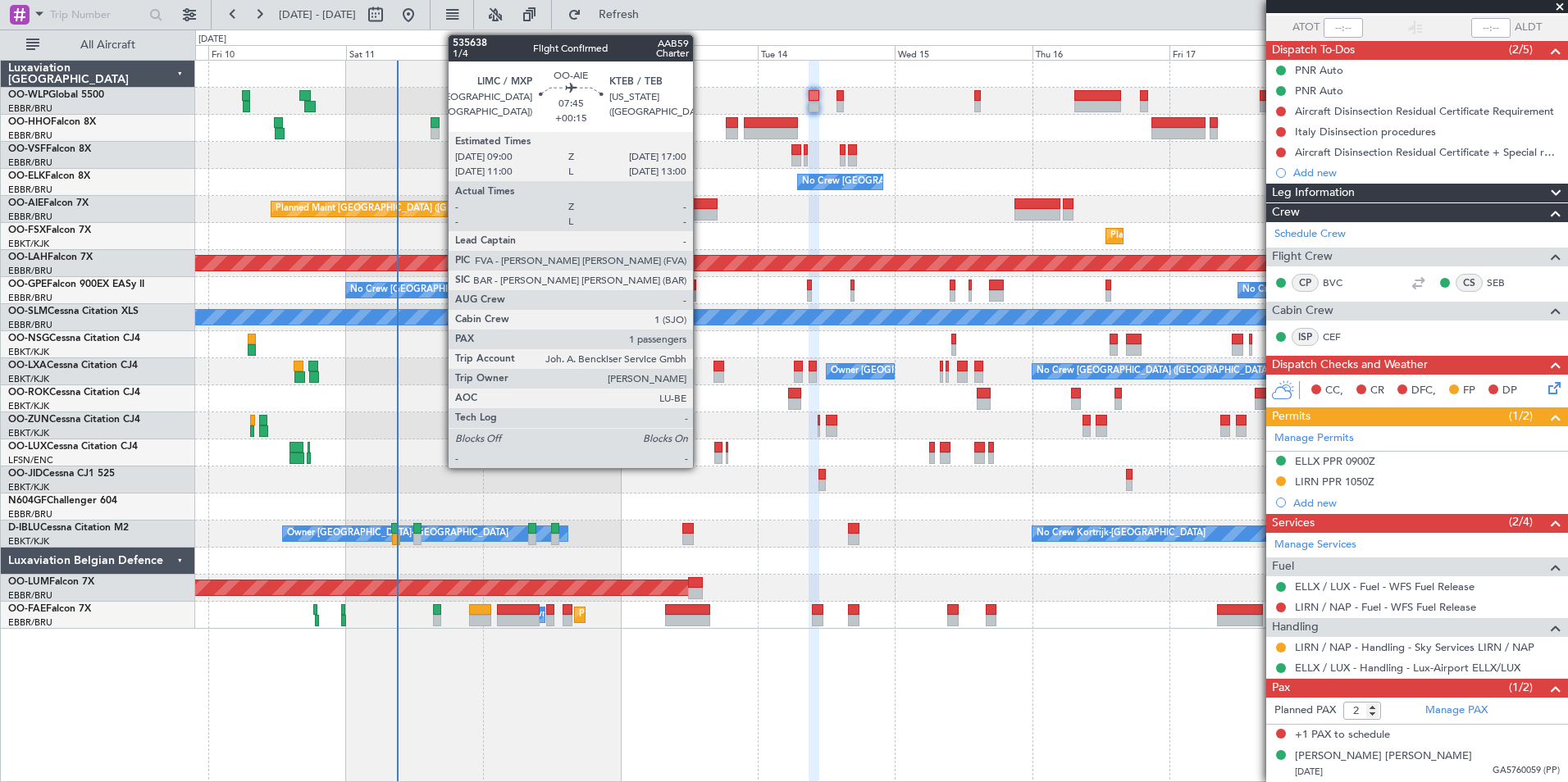
click at [700, 210] on div at bounding box center [693, 215] width 46 height 11
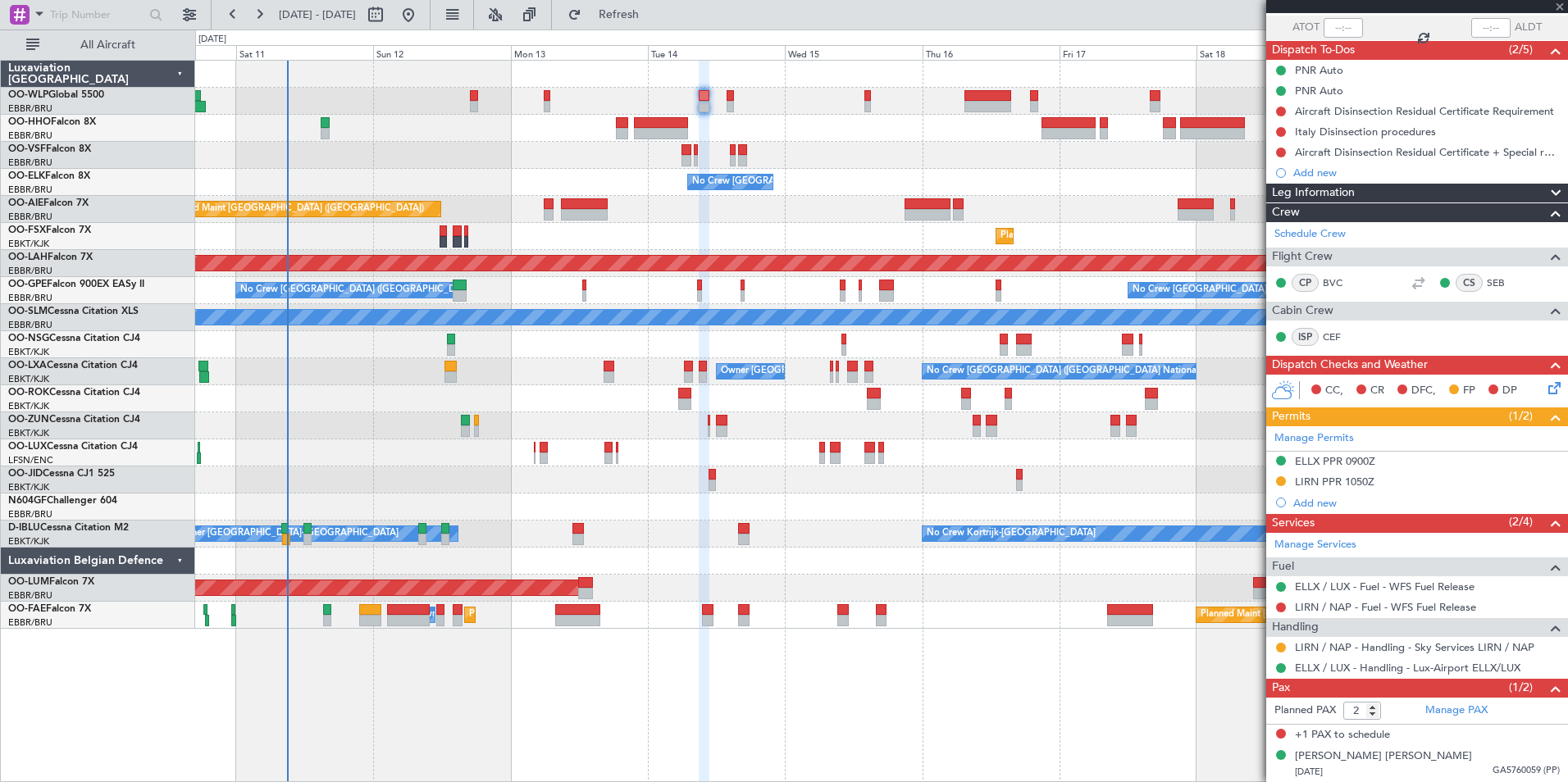
click at [745, 245] on div "Planned Maint Kortrijk-[GEOGRAPHIC_DATA]" at bounding box center [881, 236] width 1372 height 27
type input "+00:15"
type input "1"
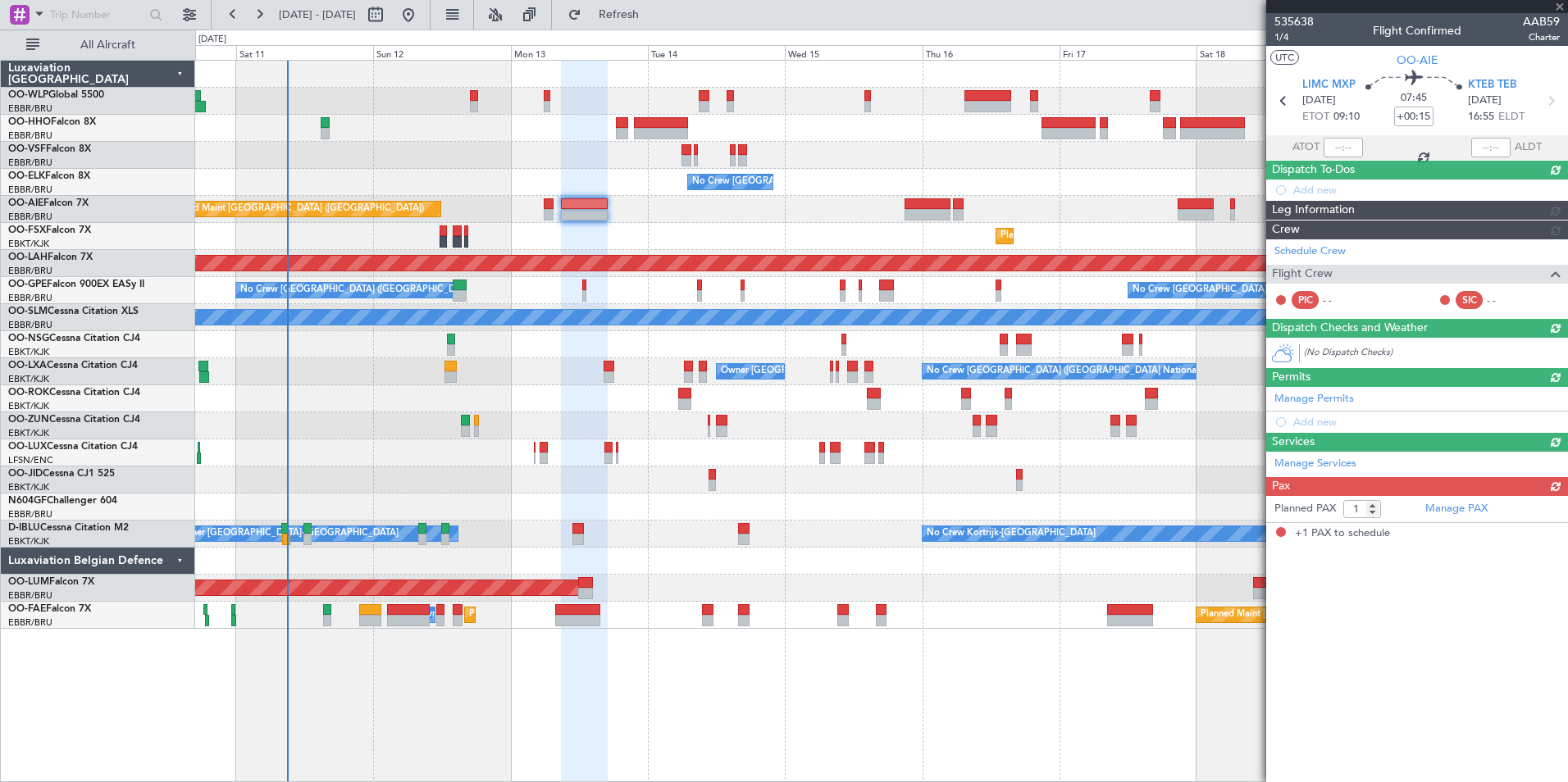
scroll to position [0, 0]
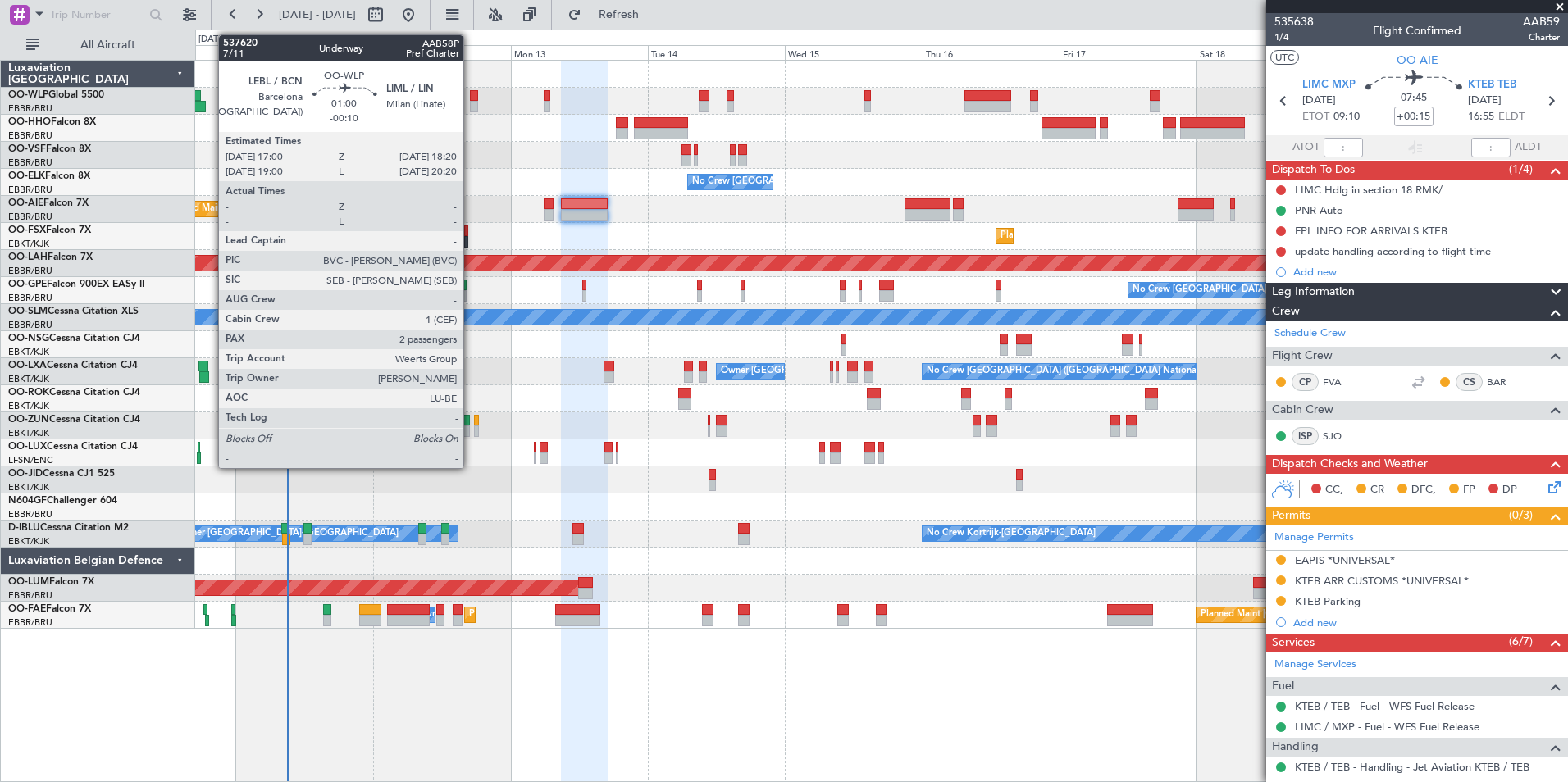
click at [471, 102] on div at bounding box center [473, 106] width 8 height 11
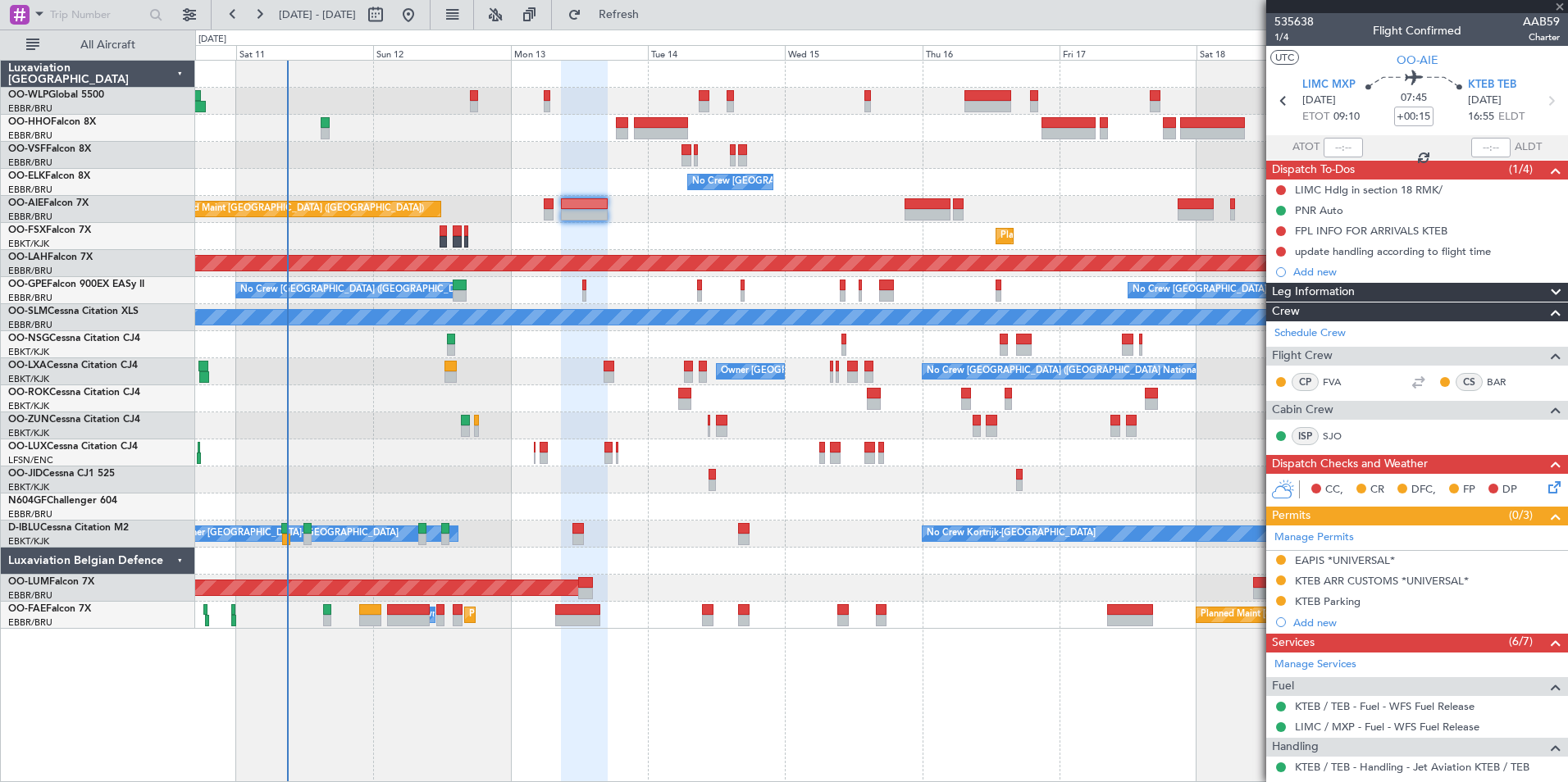
type input "-00:10"
type input "2"
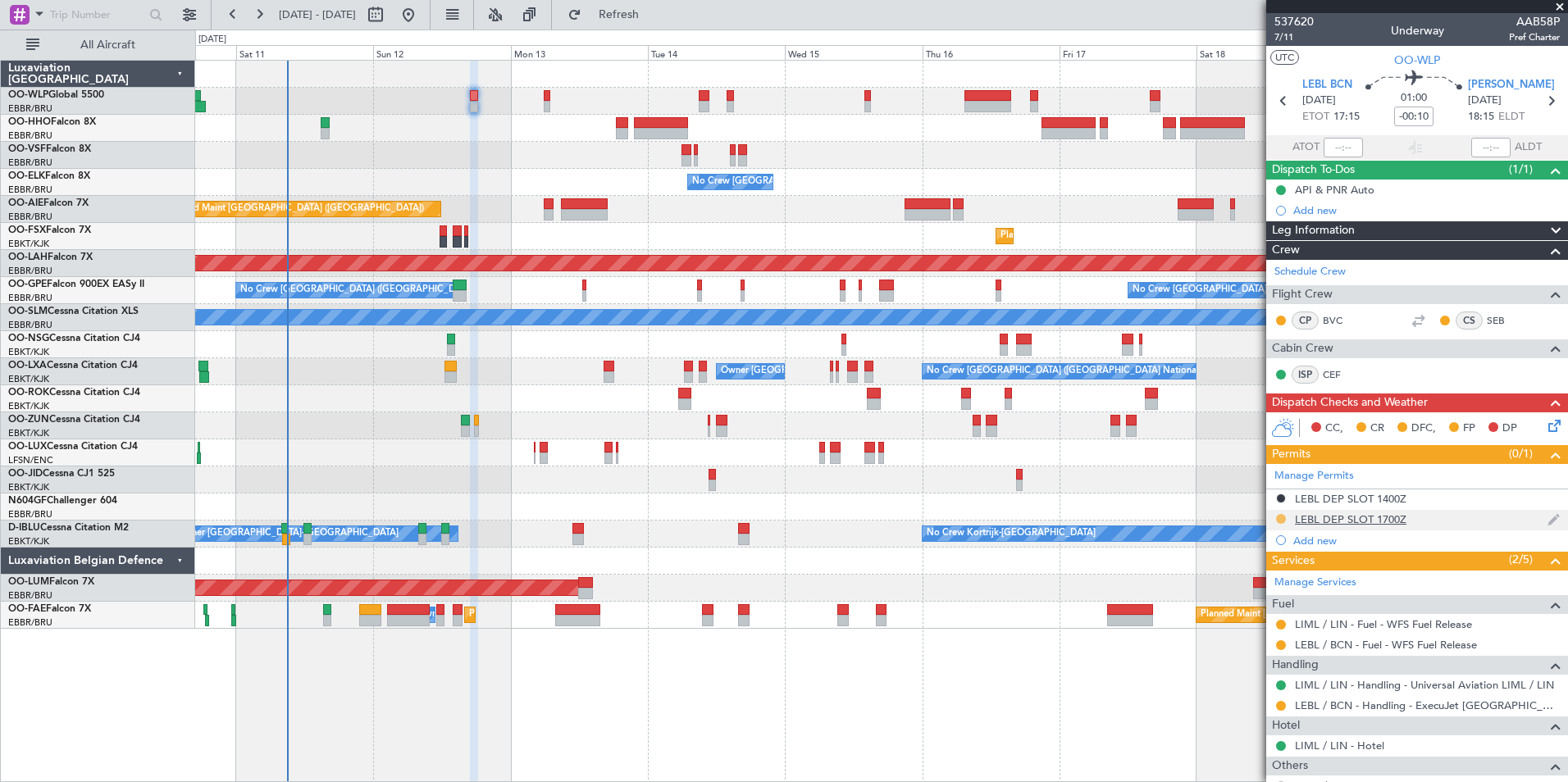
click at [1280, 521] on button at bounding box center [1281, 519] width 10 height 10
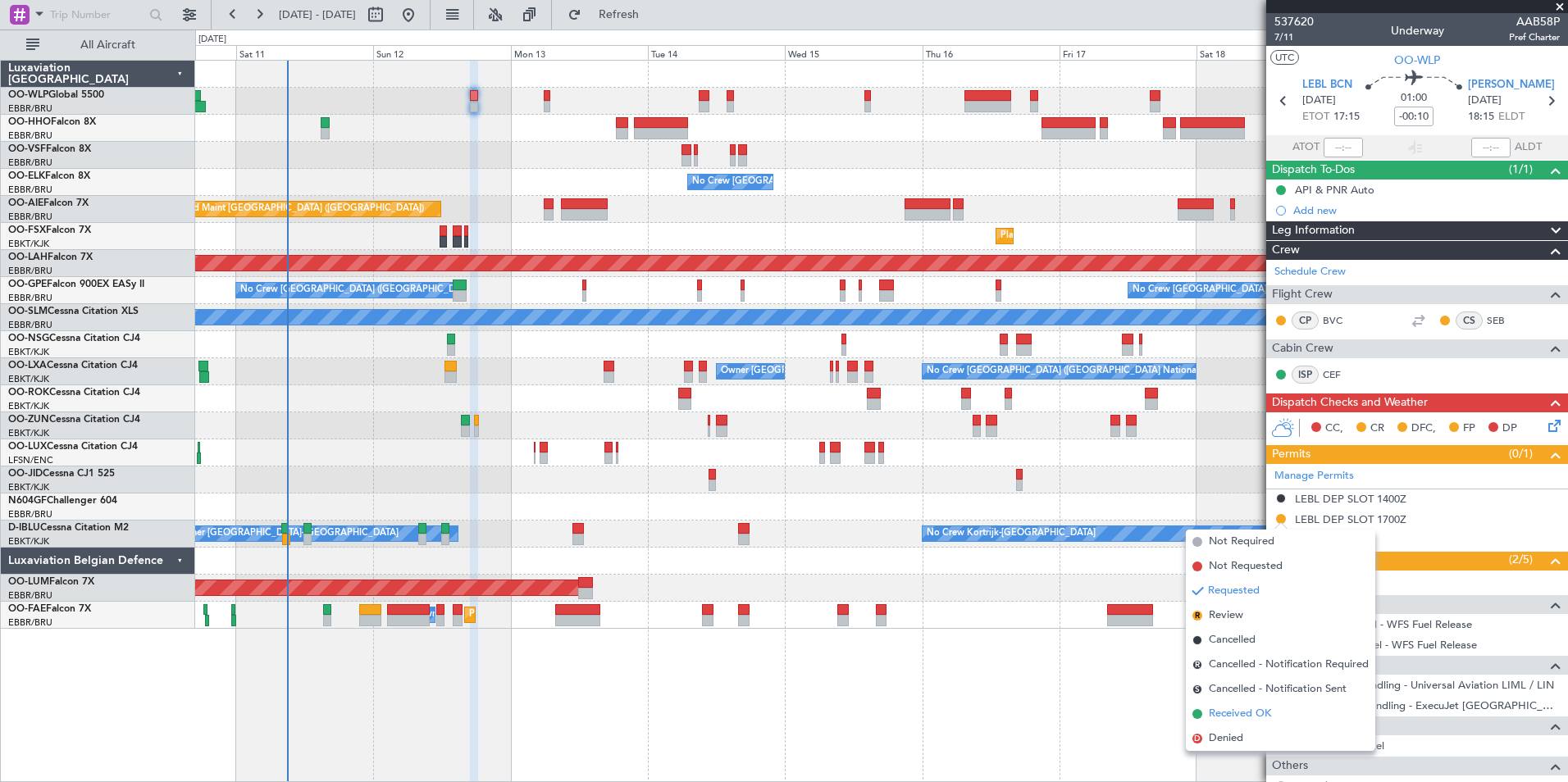
click at [1246, 712] on span "Received OK" at bounding box center [1240, 714] width 62 height 17
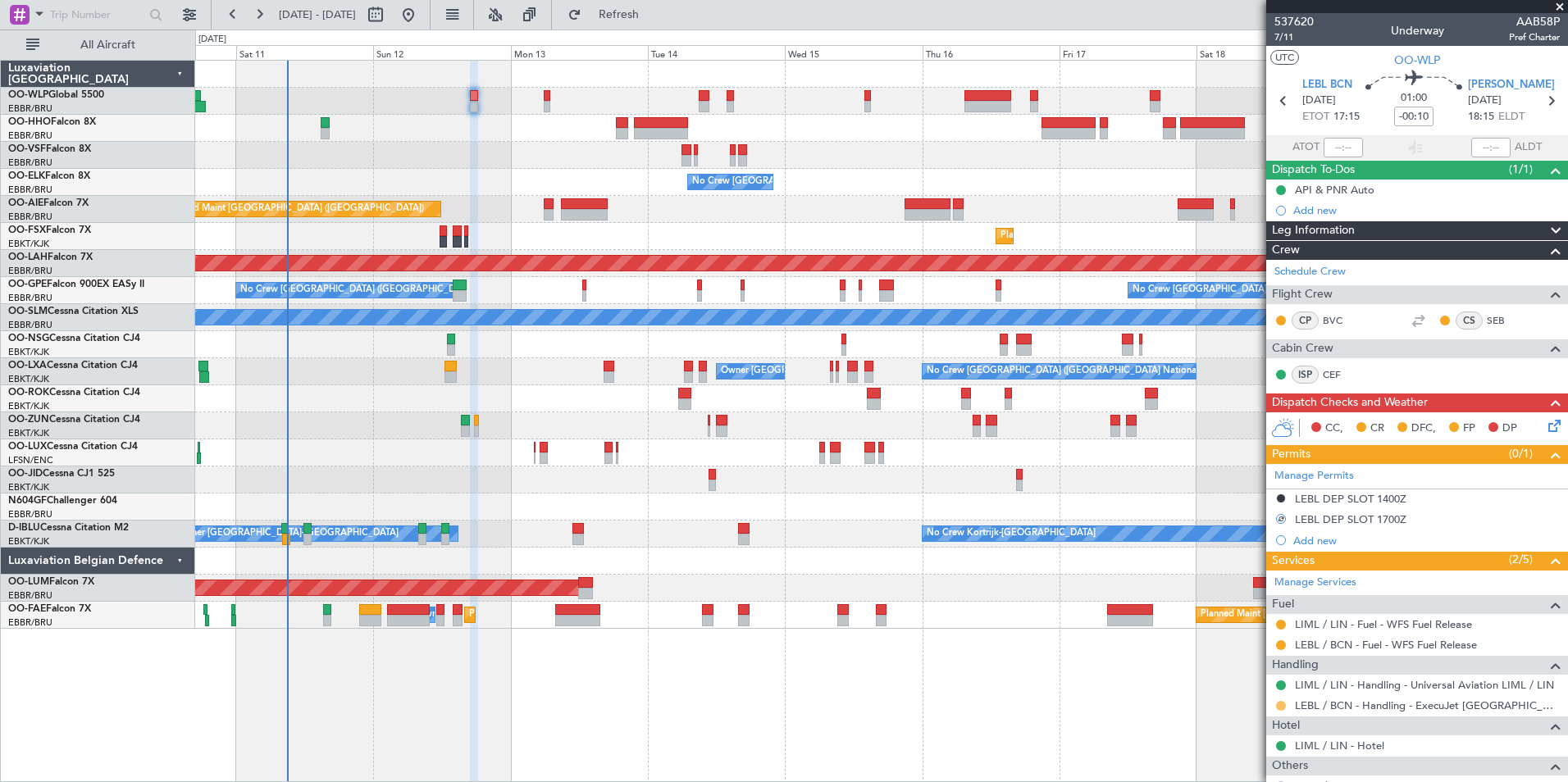
click at [1282, 706] on button at bounding box center [1281, 706] width 10 height 10
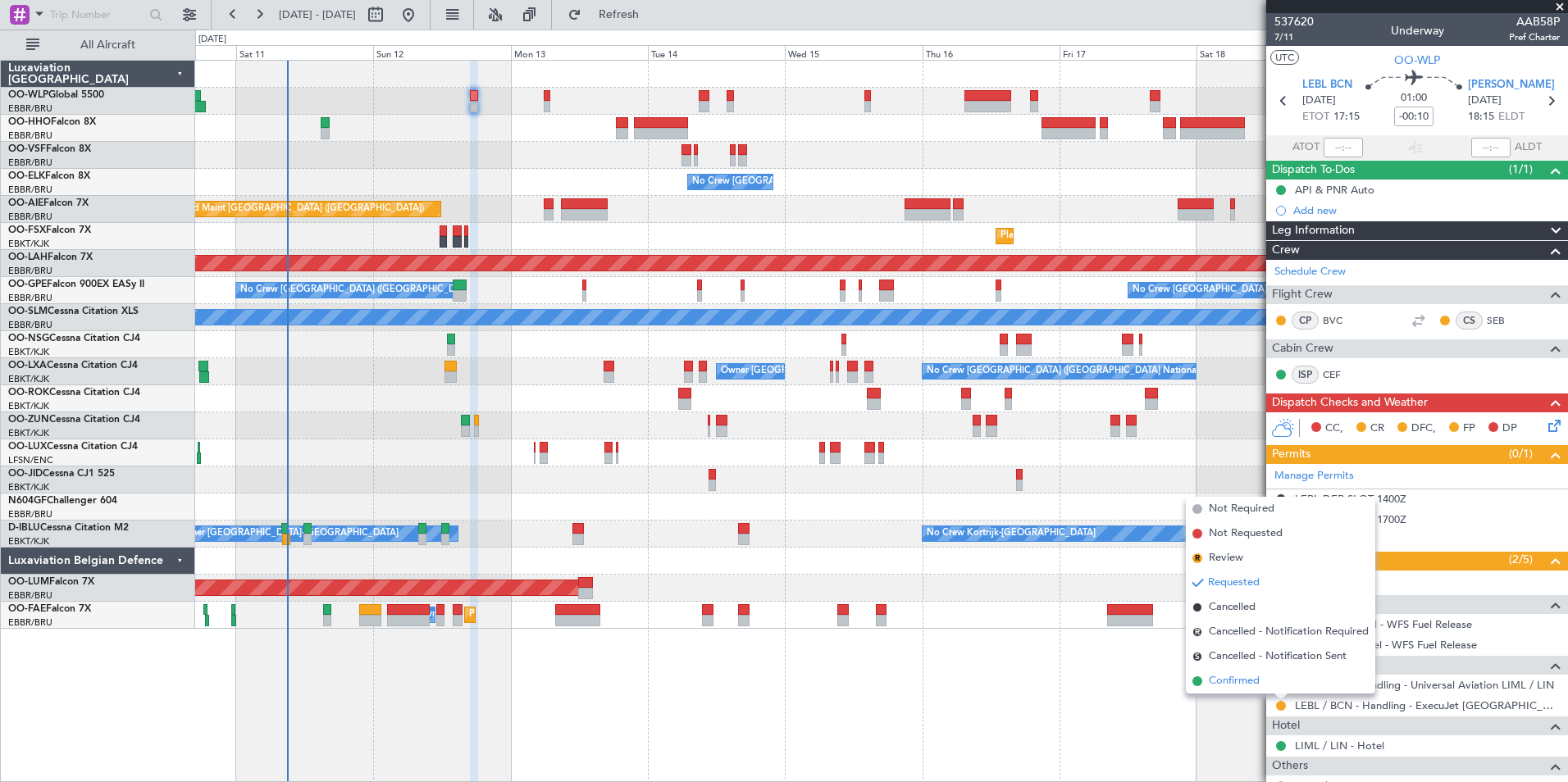
click at [1252, 683] on span "Confirmed" at bounding box center [1234, 682] width 51 height 17
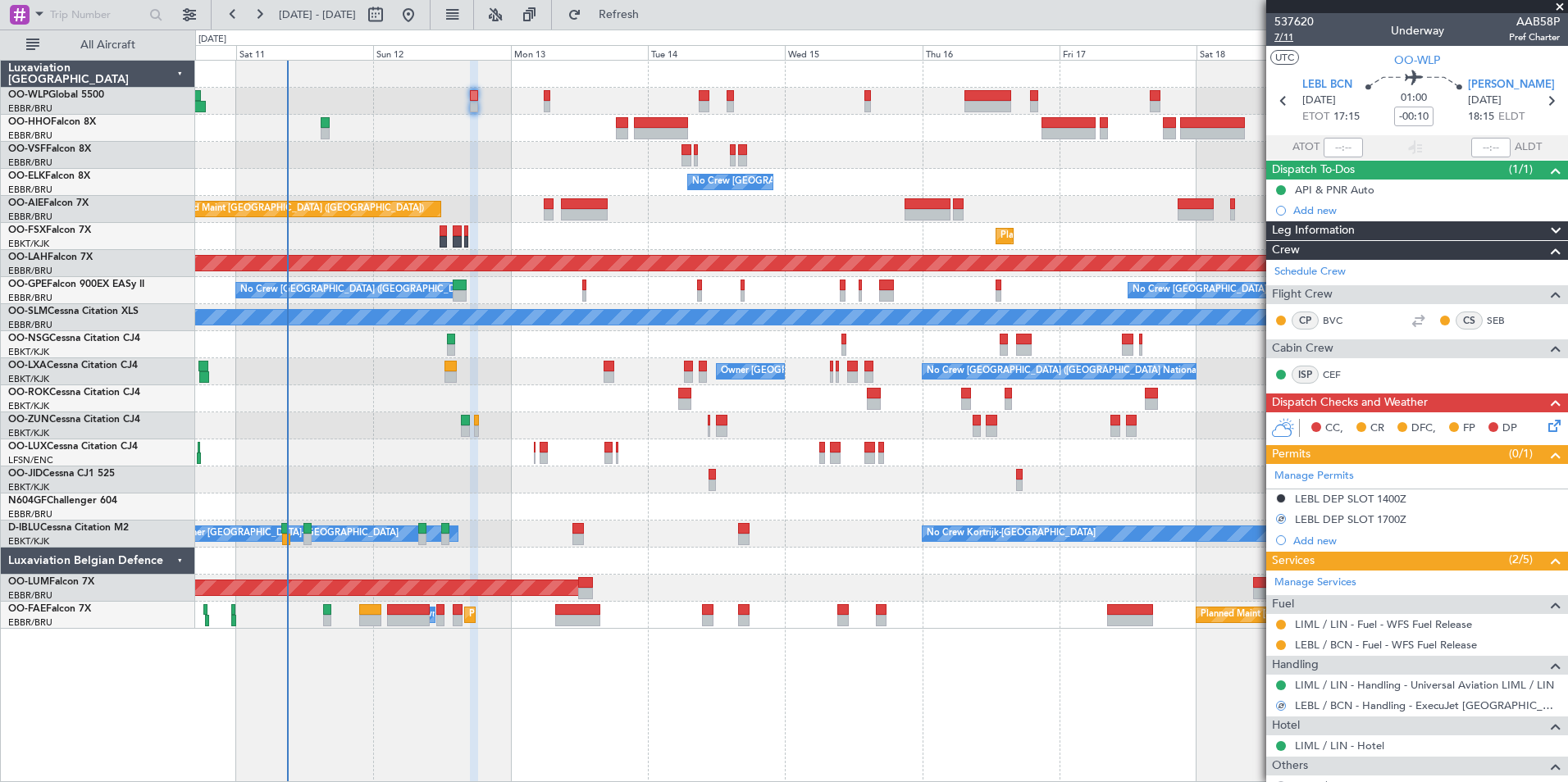
click at [1286, 44] on span "7/11" at bounding box center [1294, 37] width 39 height 14
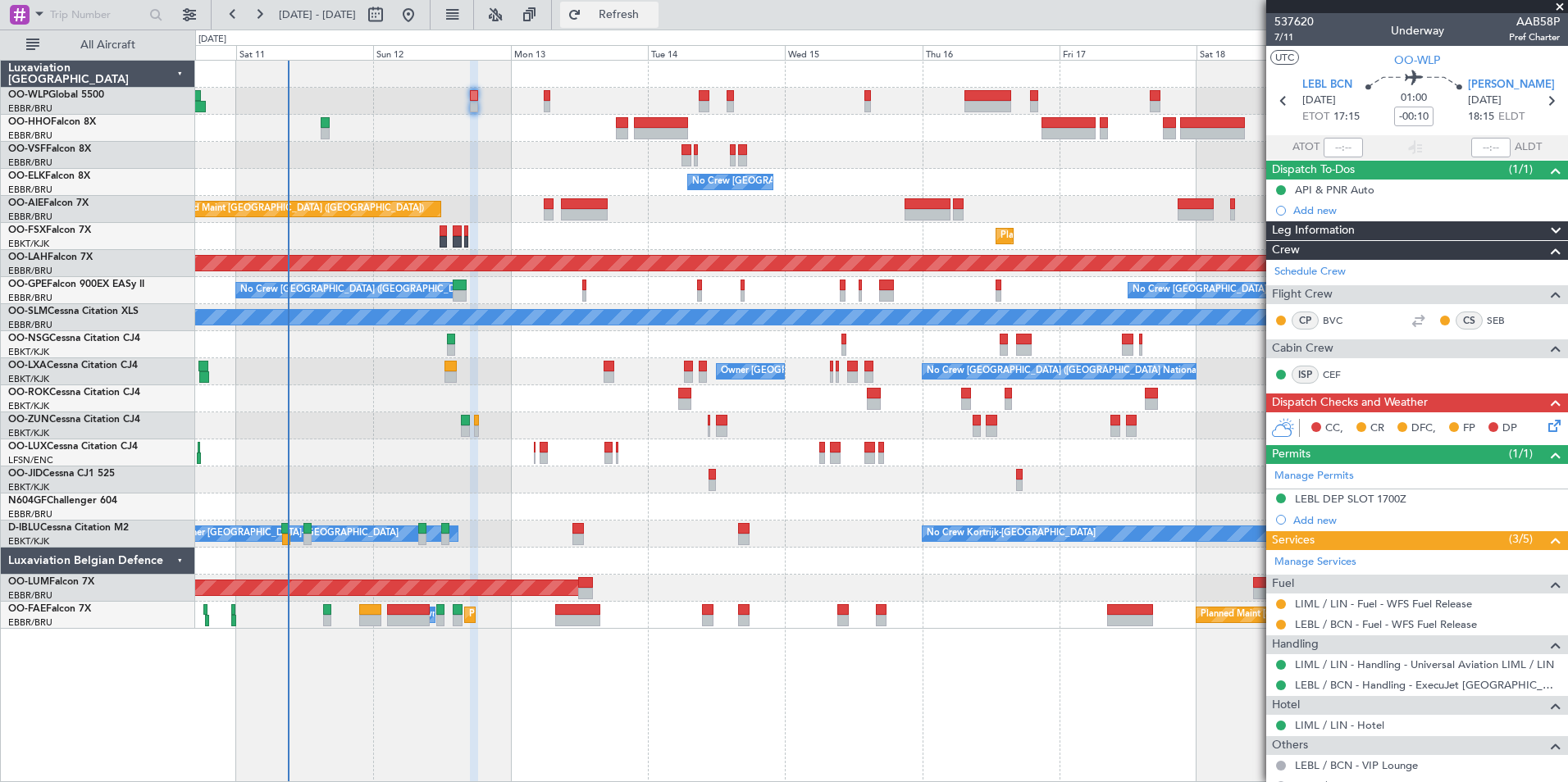
click at [634, 15] on button "Refresh" at bounding box center [609, 15] width 99 height 26
click at [1285, 627] on div at bounding box center [1281, 625] width 13 height 13
click at [1279, 623] on button at bounding box center [1281, 625] width 10 height 10
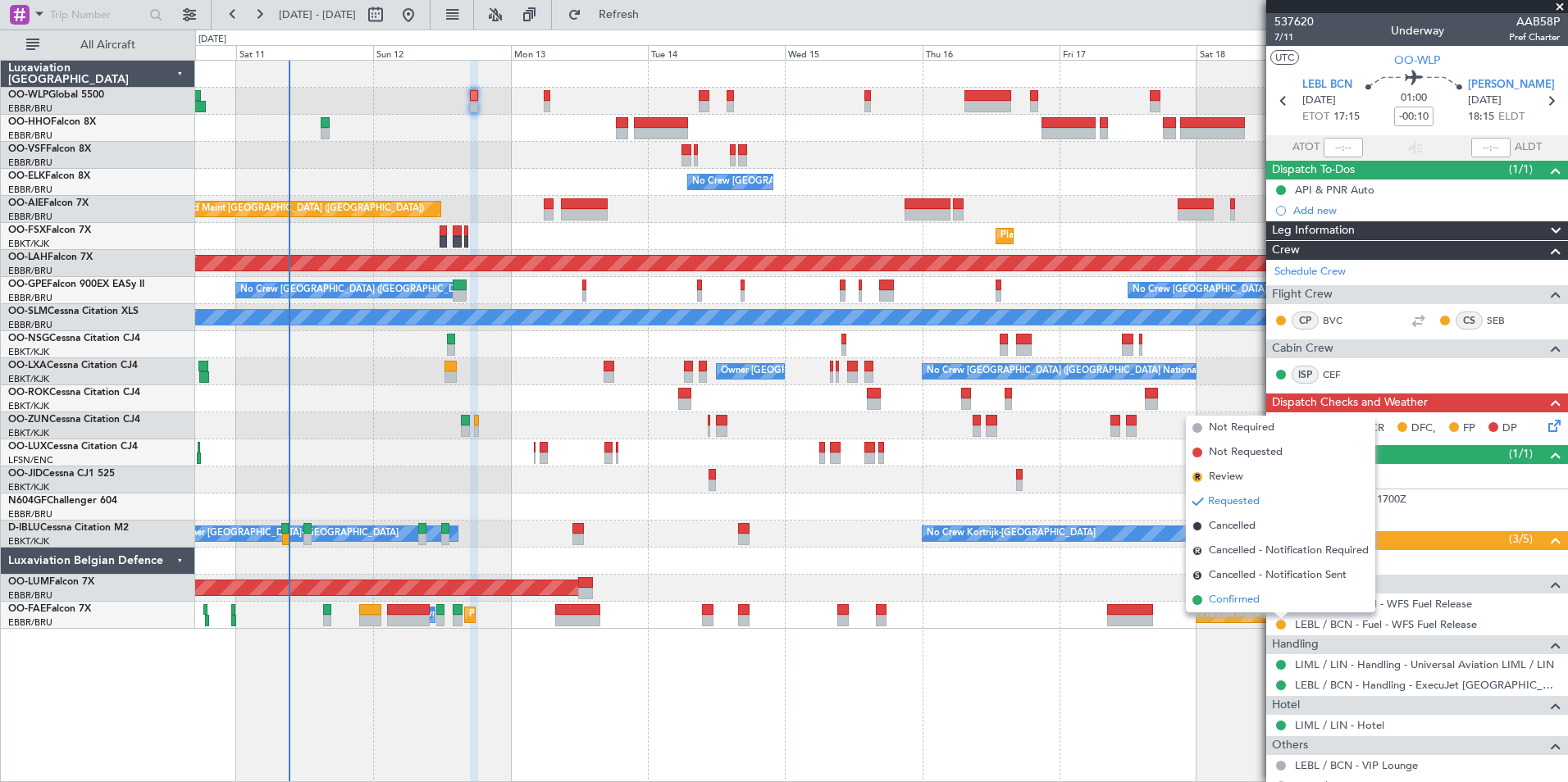
click at [1237, 597] on span "Confirmed" at bounding box center [1234, 601] width 51 height 17
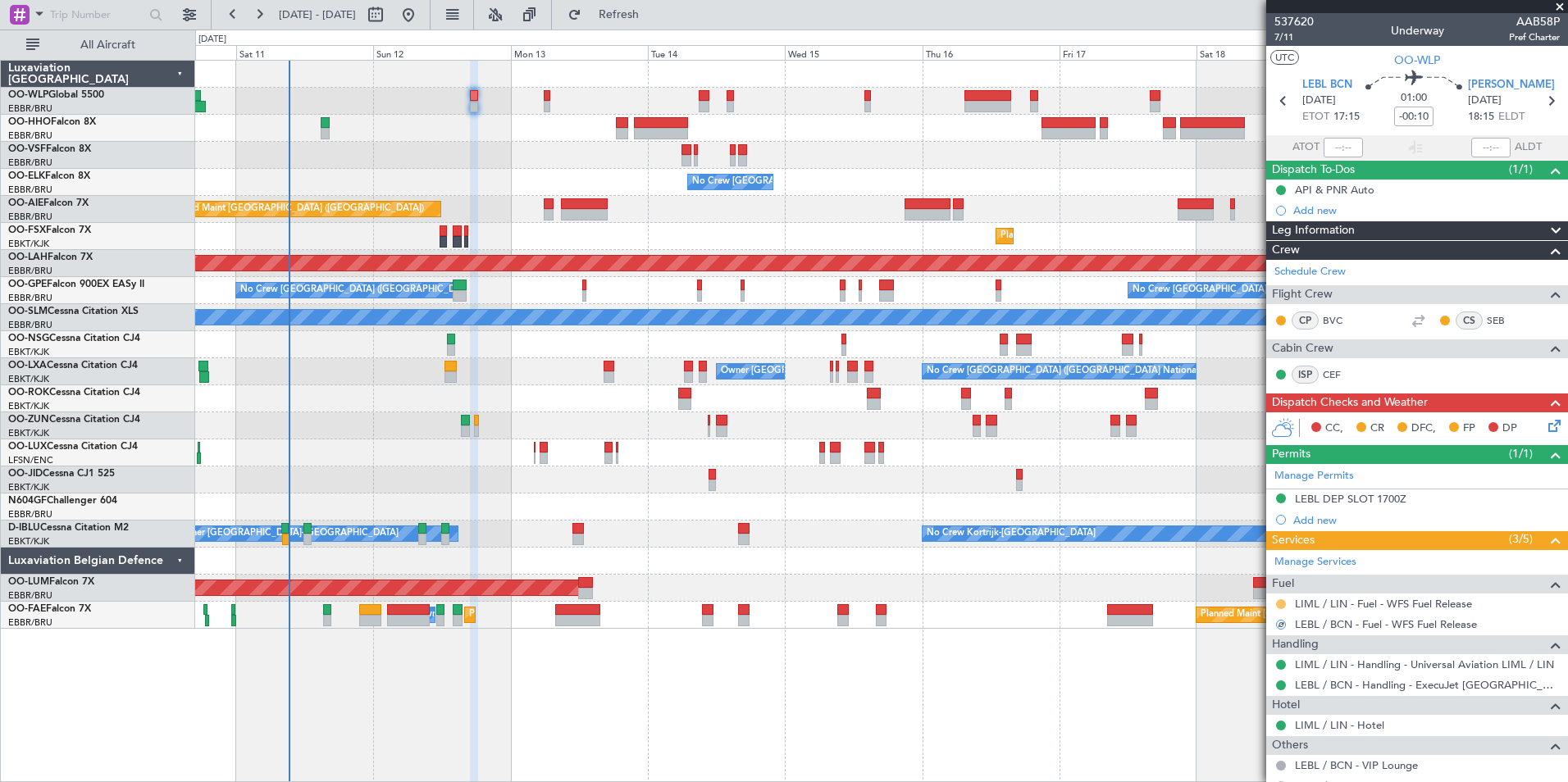
click at [1281, 603] on button at bounding box center [1281, 603] width 10 height 10
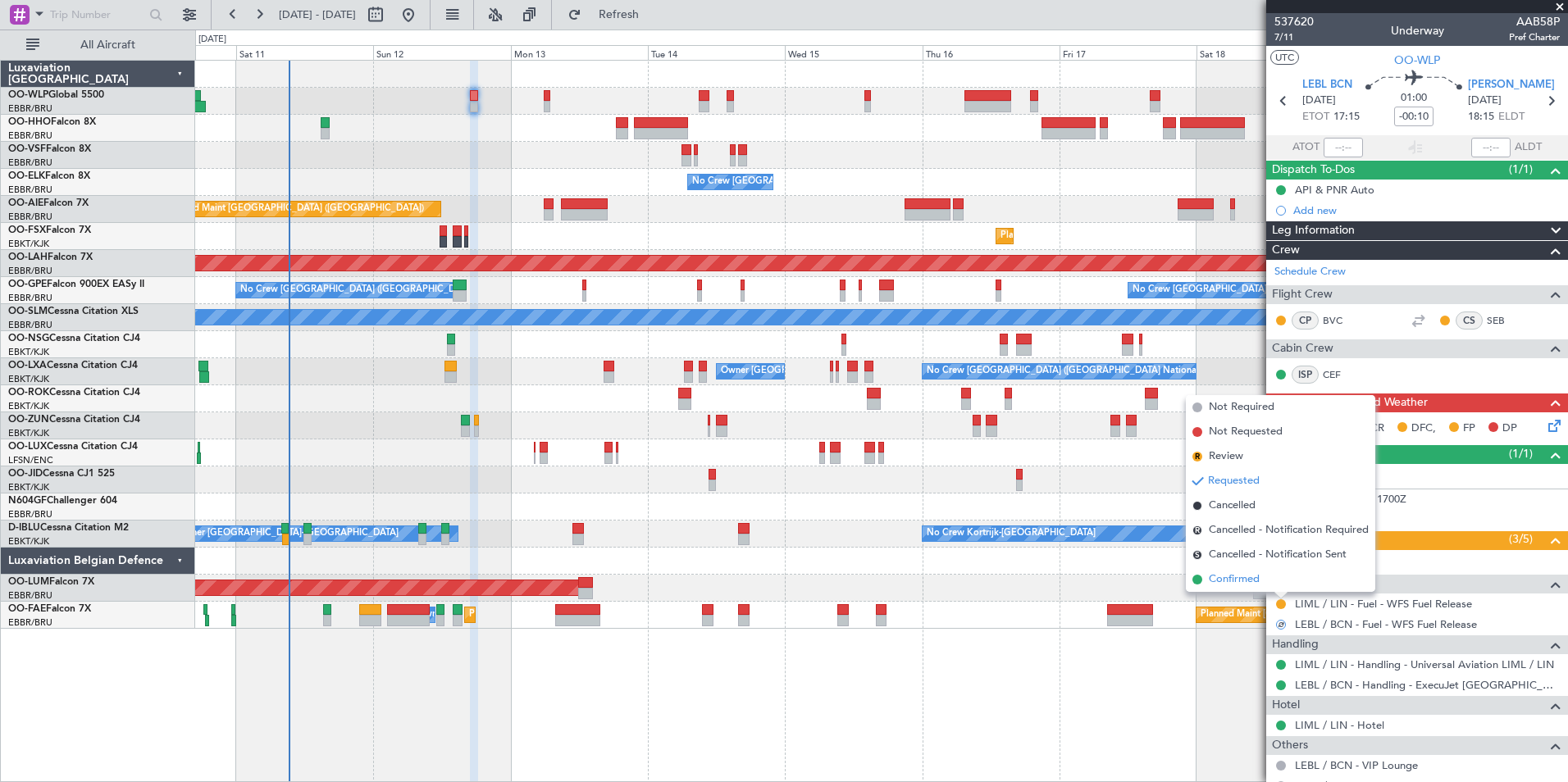
click at [1227, 582] on span "Confirmed" at bounding box center [1234, 580] width 51 height 17
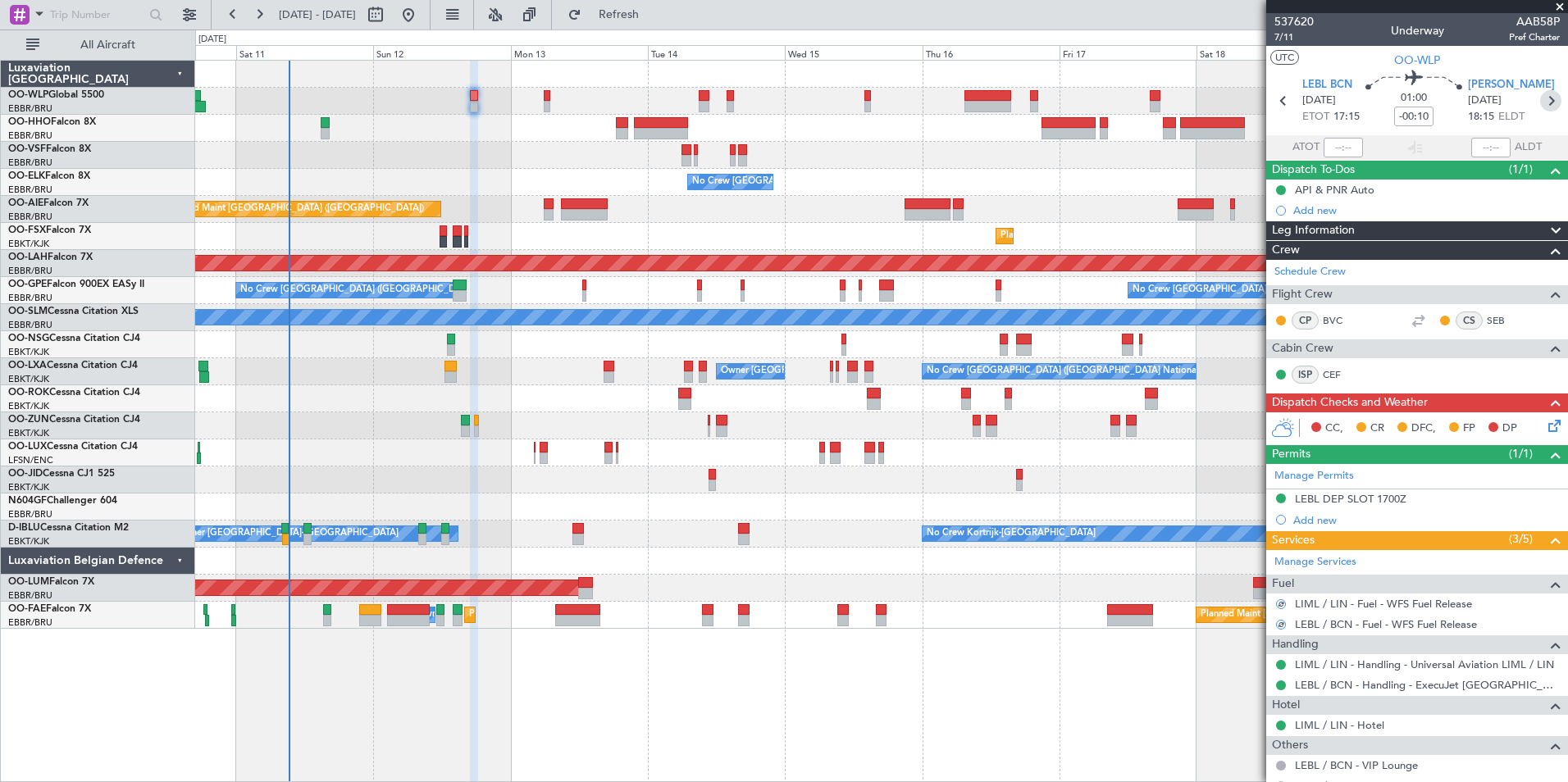
click at [1540, 99] on icon at bounding box center [1550, 100] width 21 height 21
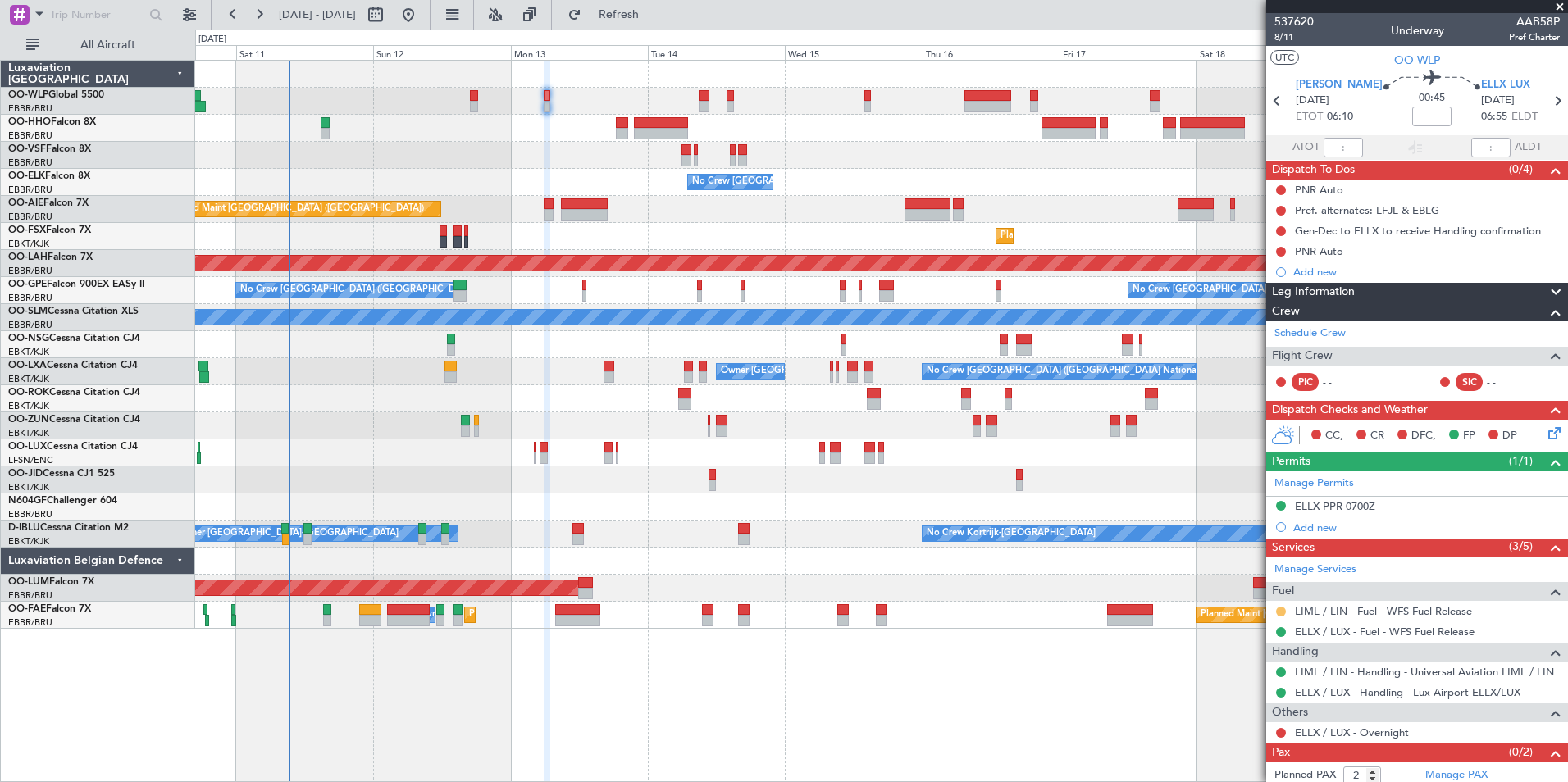
click at [1282, 610] on button at bounding box center [1281, 611] width 10 height 10
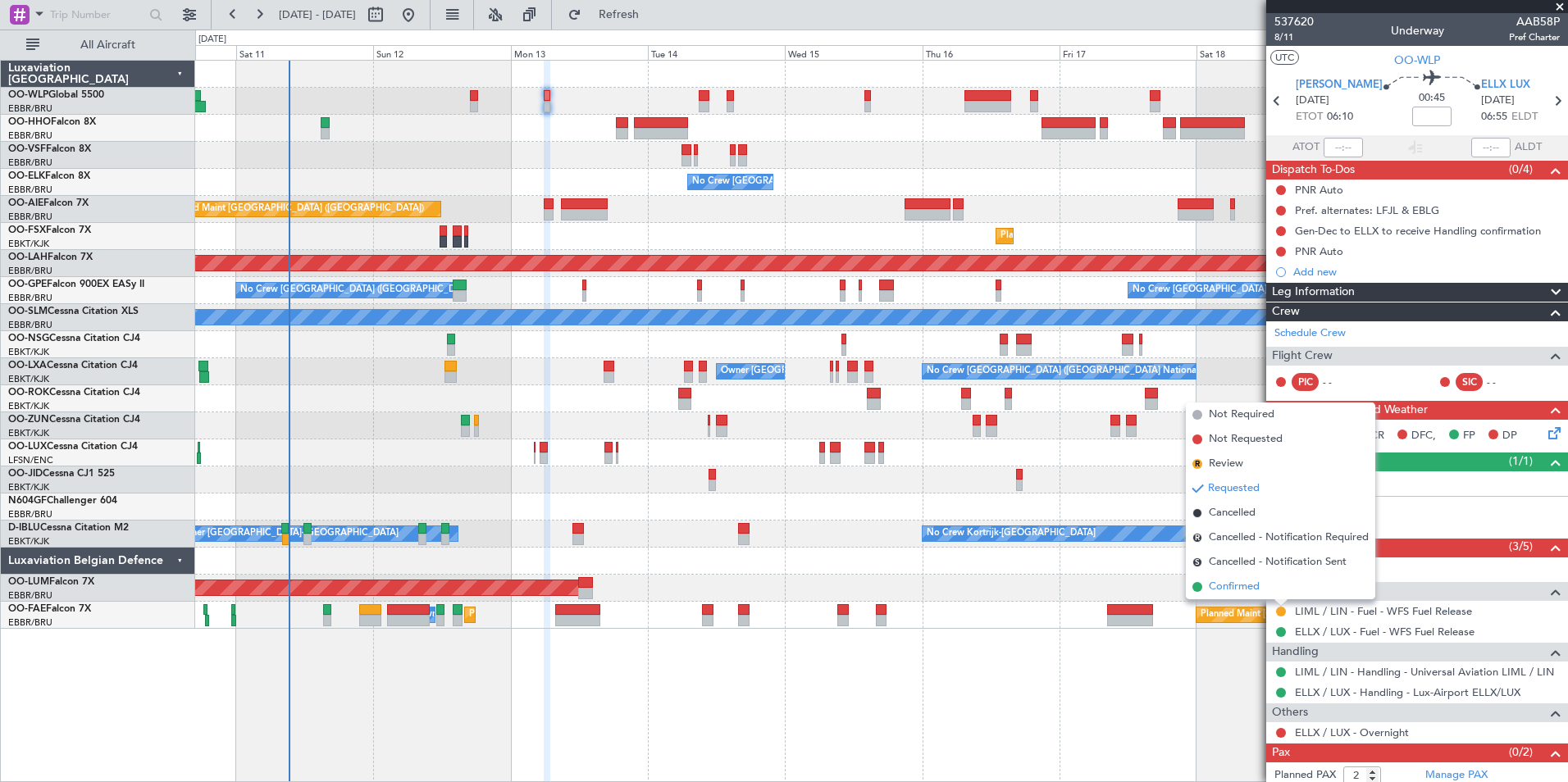
click at [1232, 589] on span "Confirmed" at bounding box center [1234, 587] width 51 height 17
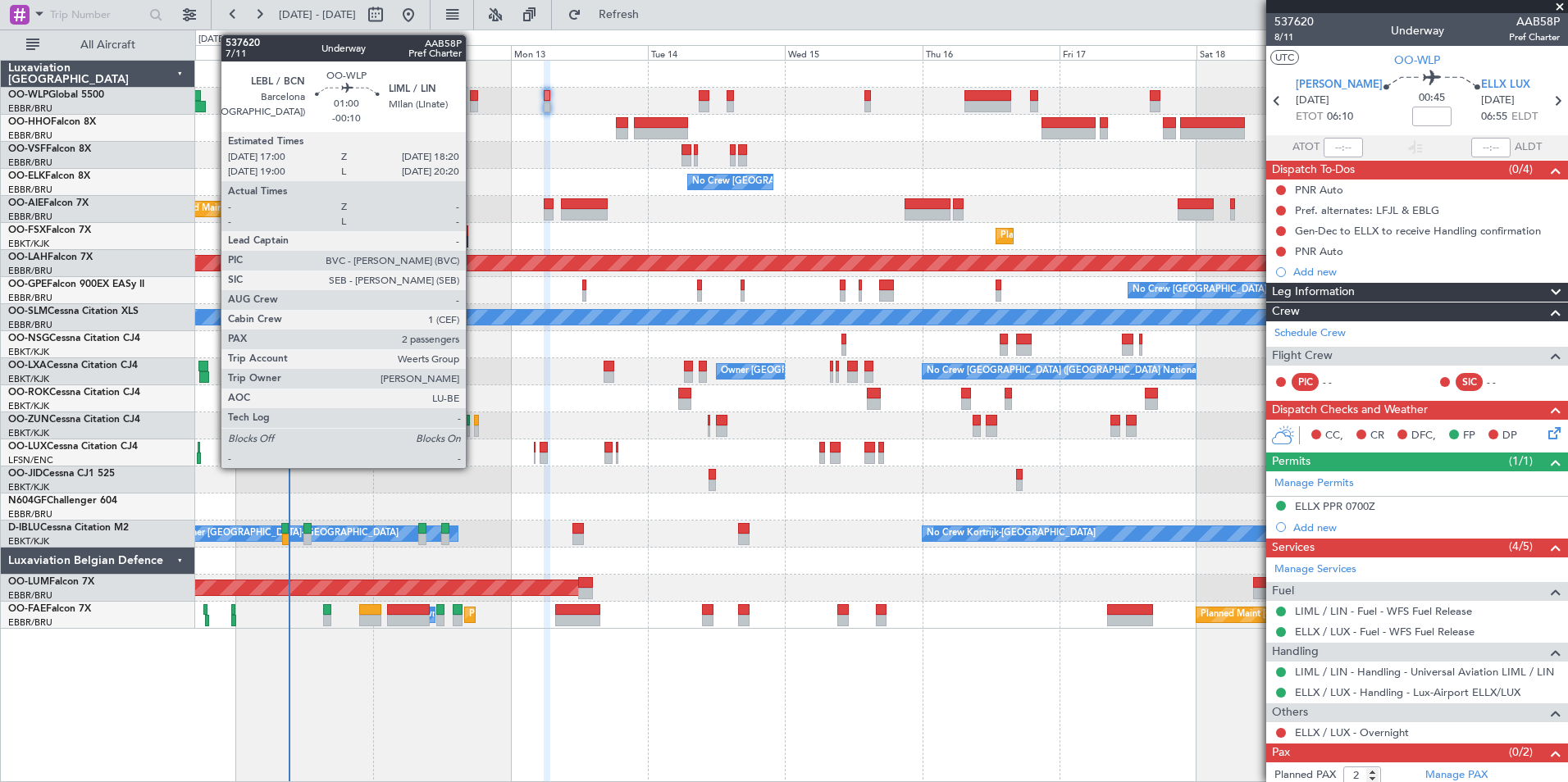
click at [473, 92] on div at bounding box center [473, 96] width 8 height 11
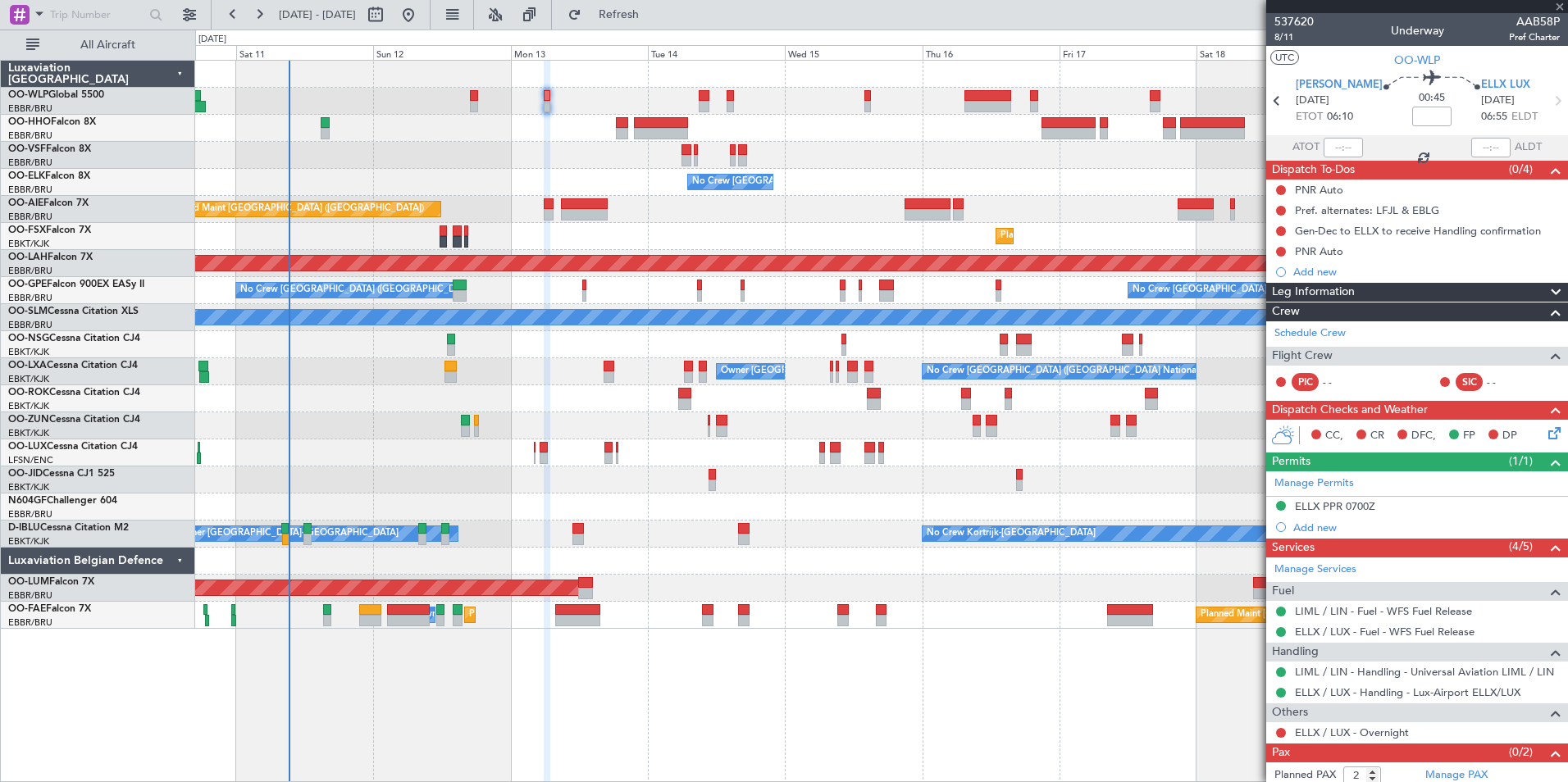
type input "-00:10"
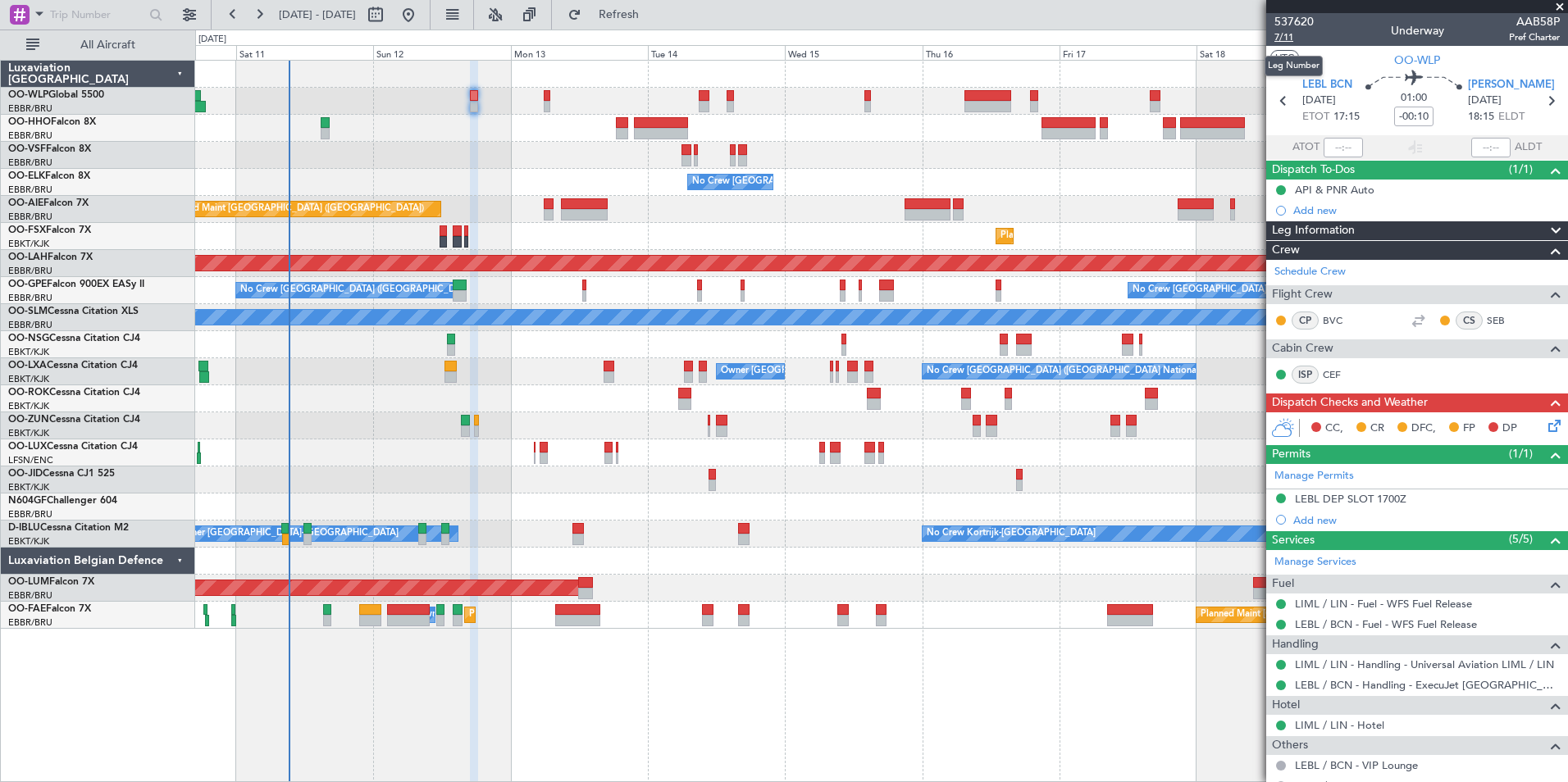
click at [1287, 38] on span "7/11" at bounding box center [1294, 37] width 39 height 14
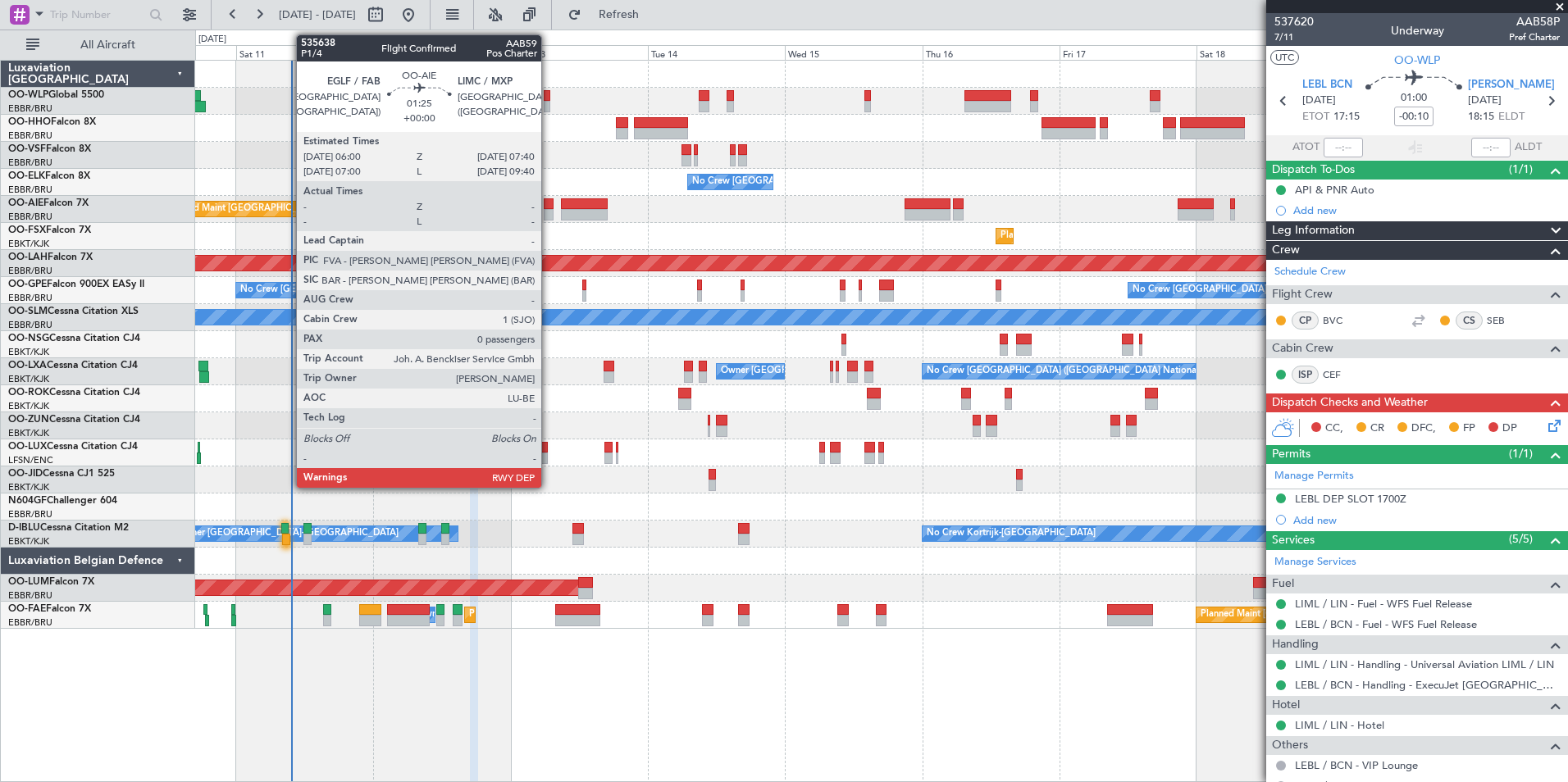
click at [549, 214] on div at bounding box center [549, 215] width 10 height 11
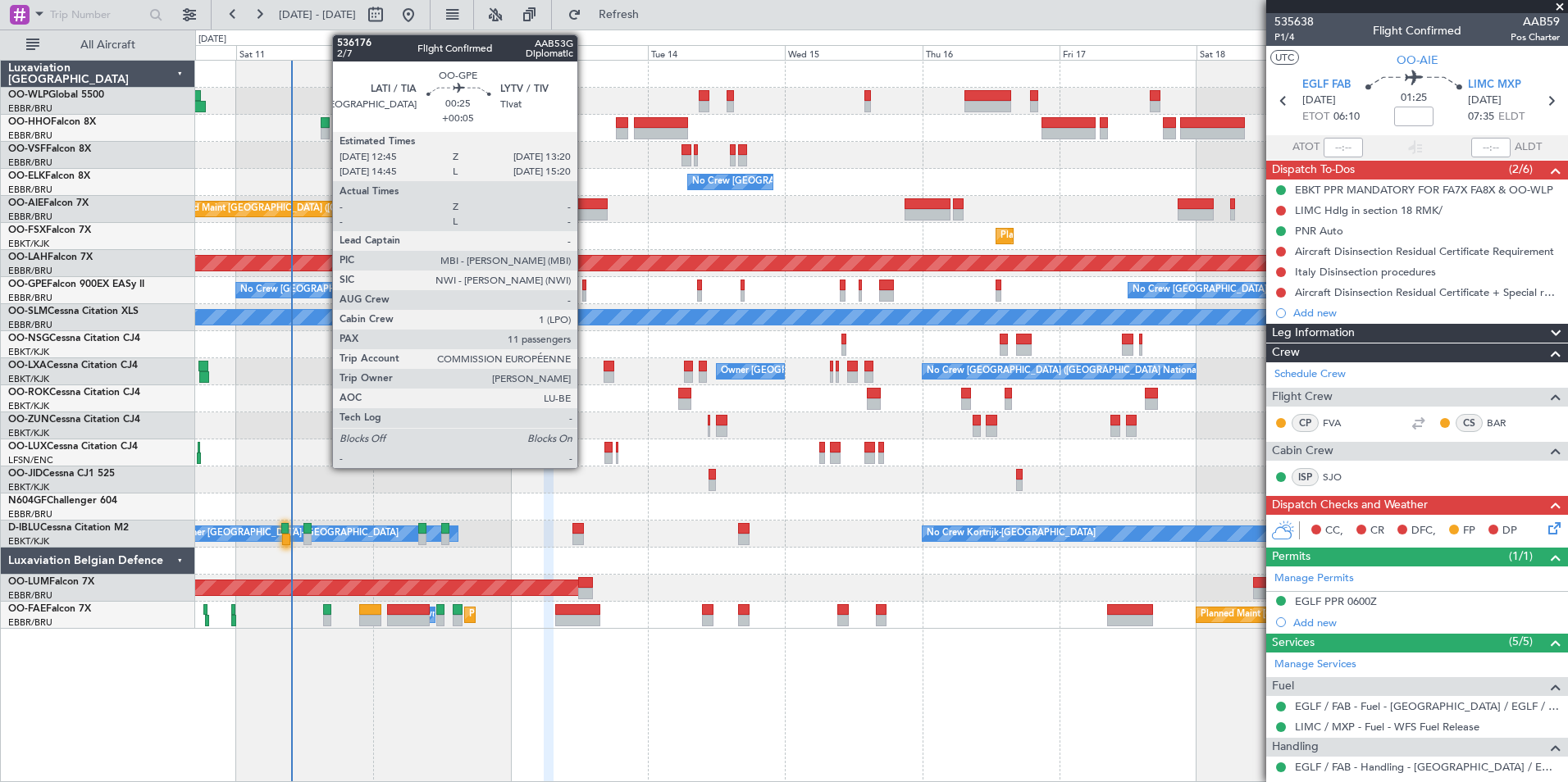
click at [585, 295] on div at bounding box center [584, 296] width 4 height 11
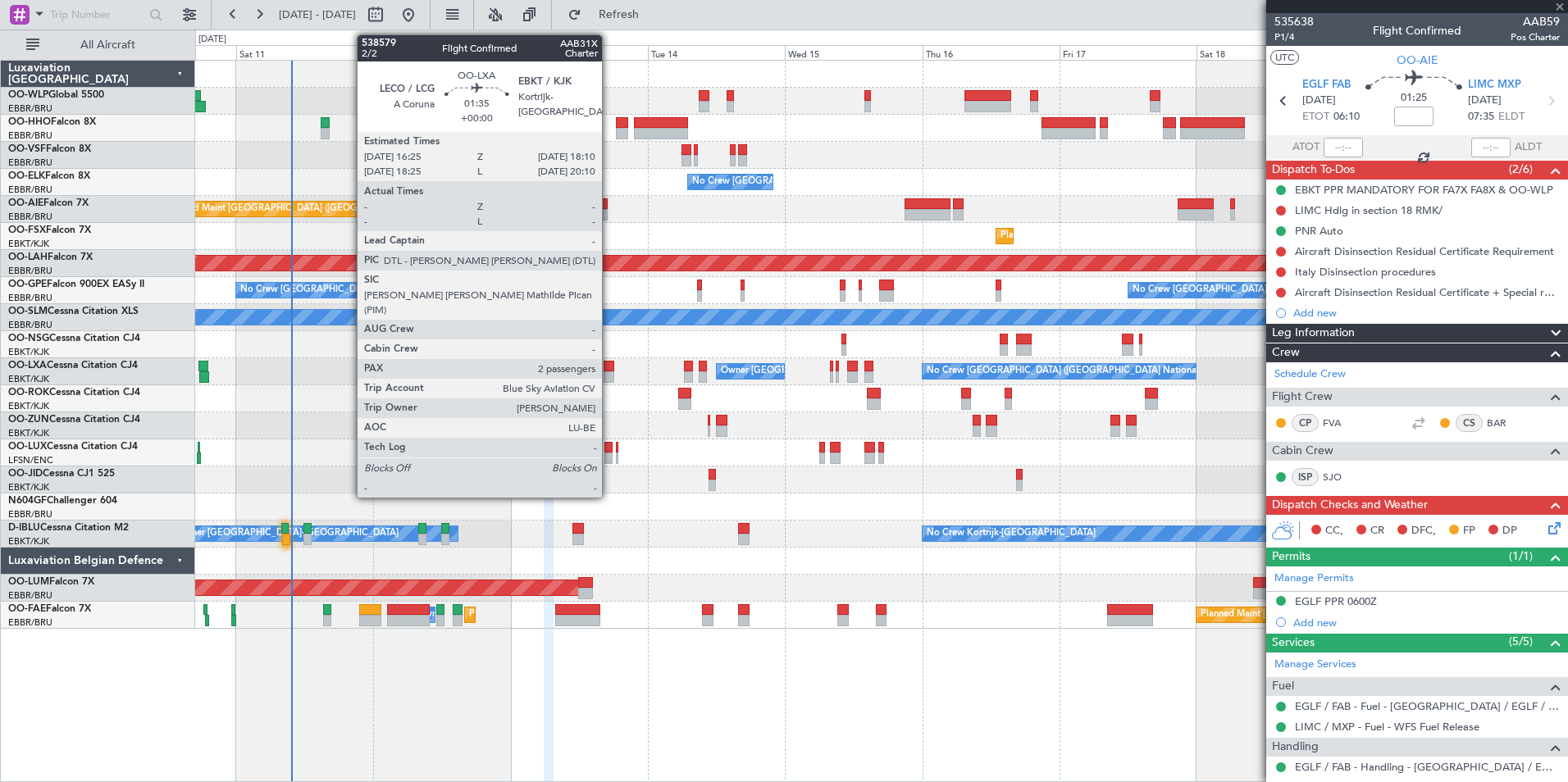
click at [609, 364] on div at bounding box center [608, 366] width 10 height 11
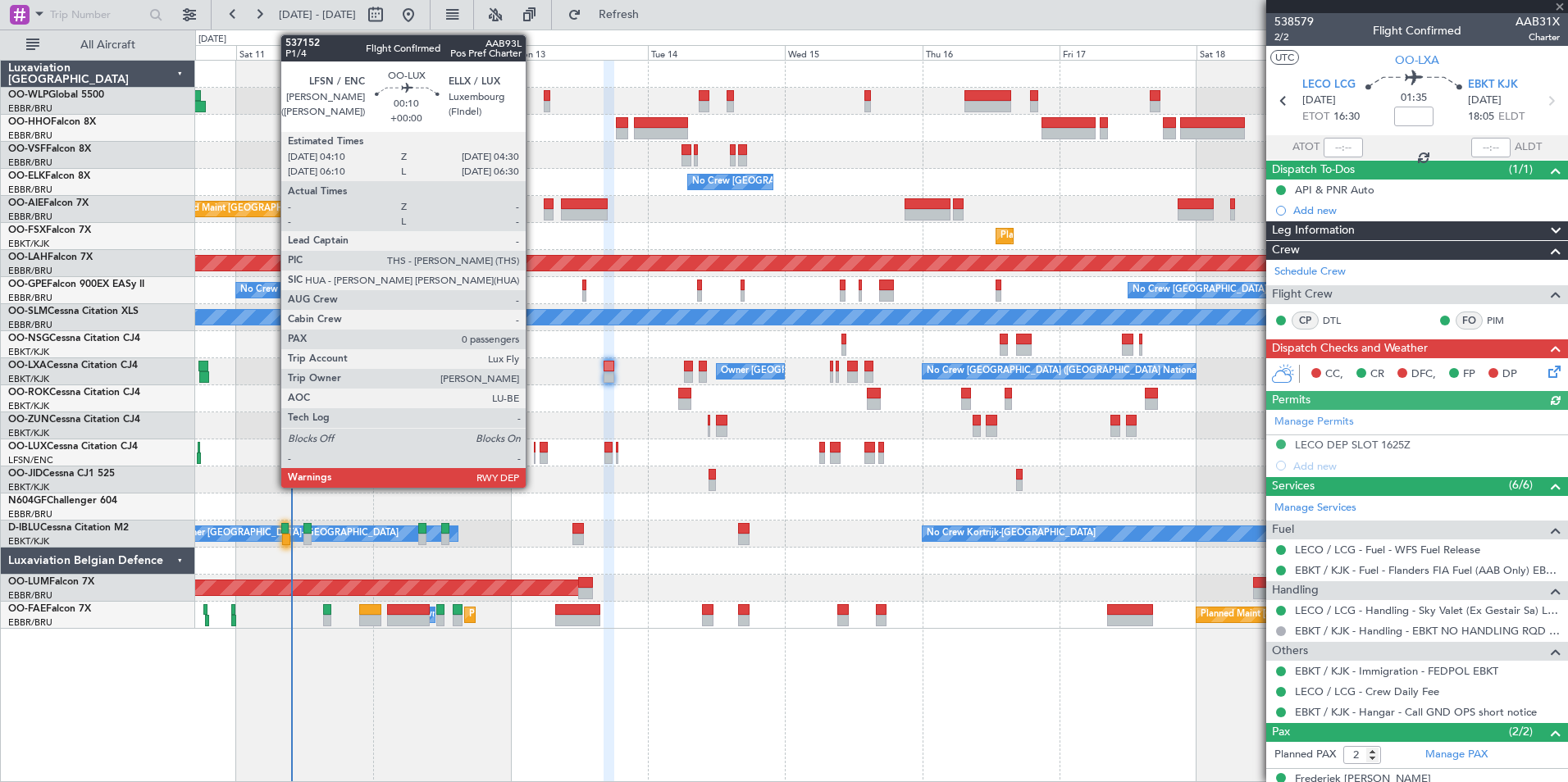
click at [534, 456] on div at bounding box center [535, 458] width 3 height 11
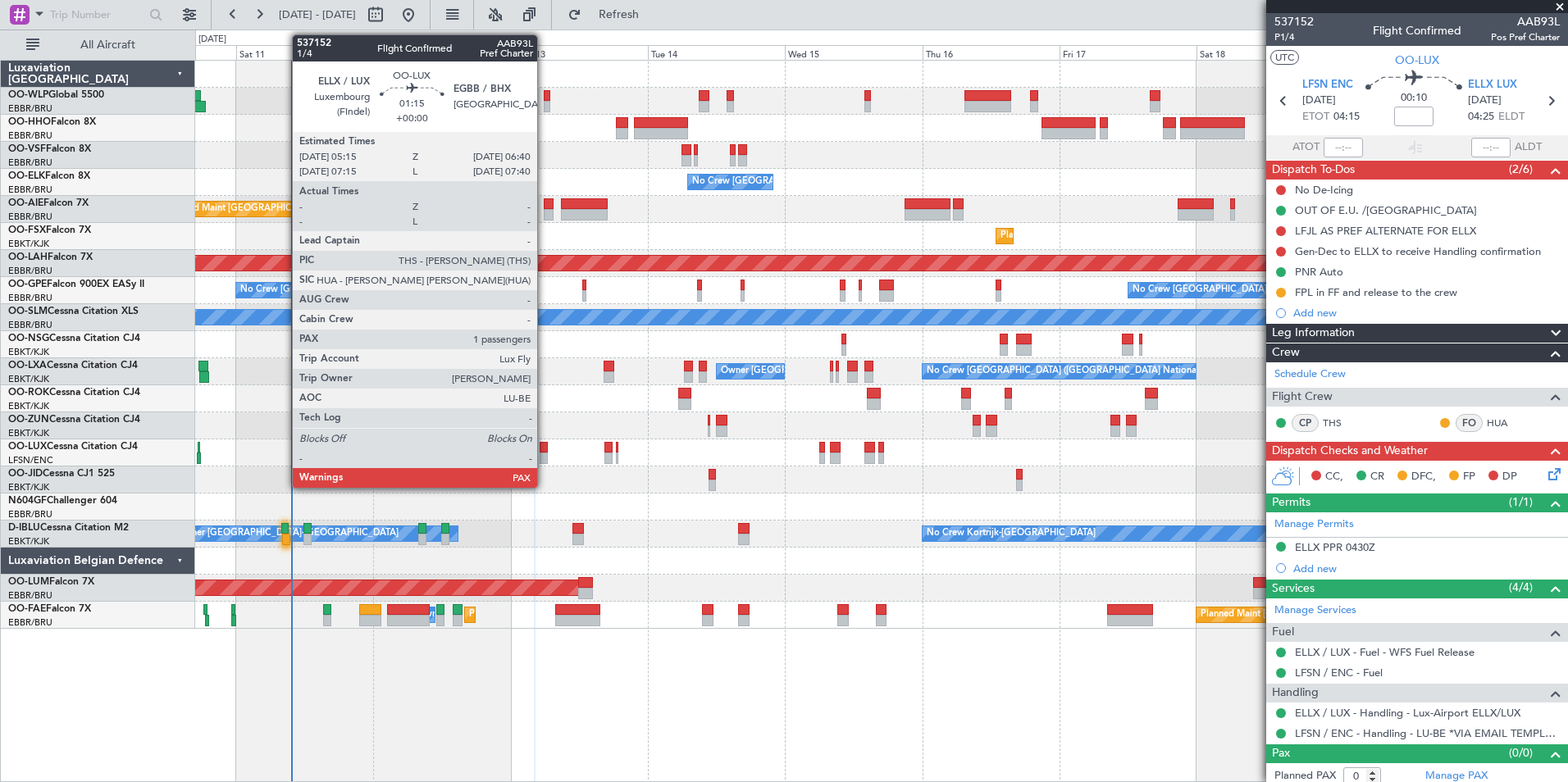
click at [544, 455] on div at bounding box center [543, 458] width 8 height 11
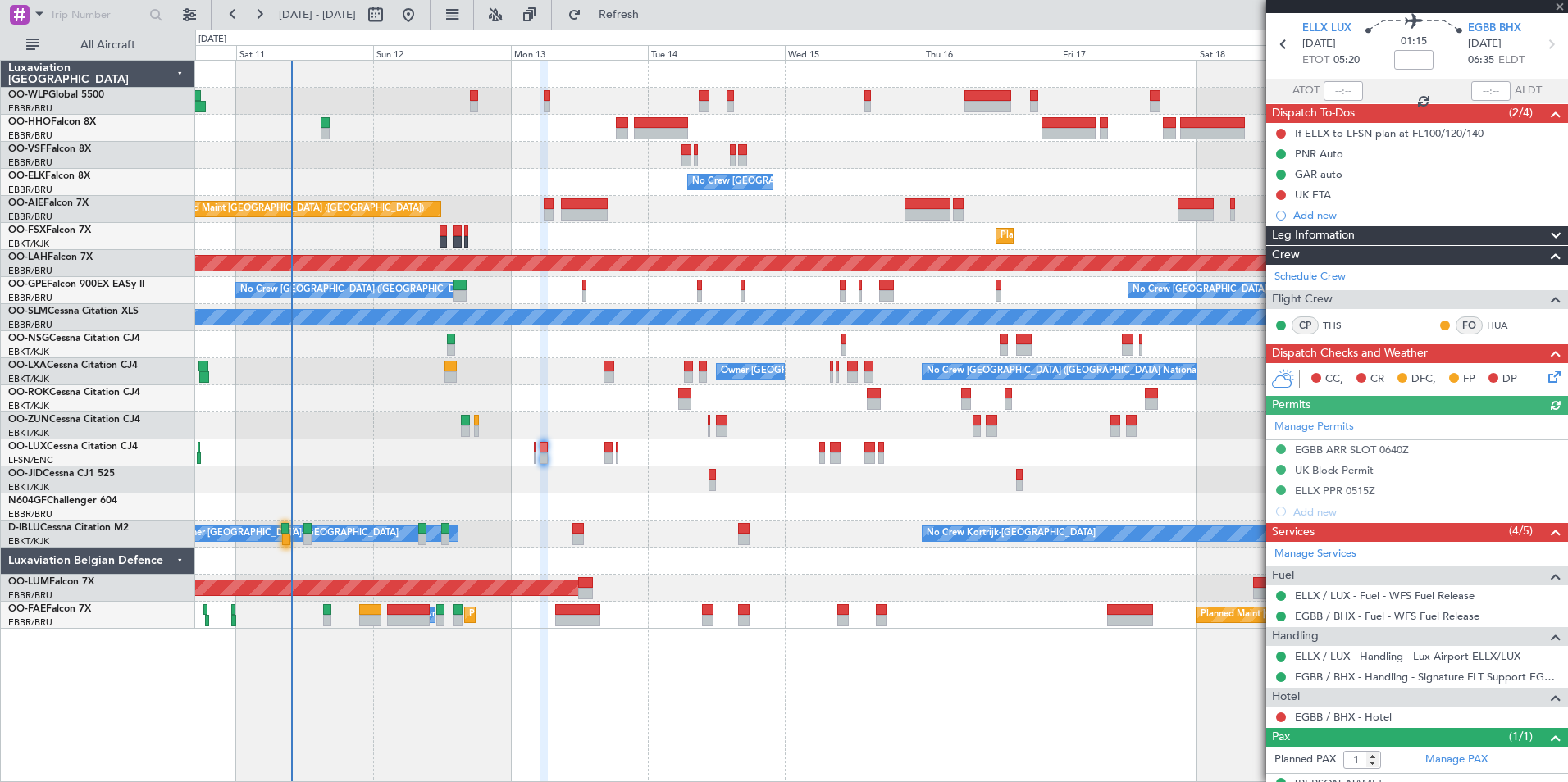
scroll to position [85, 0]
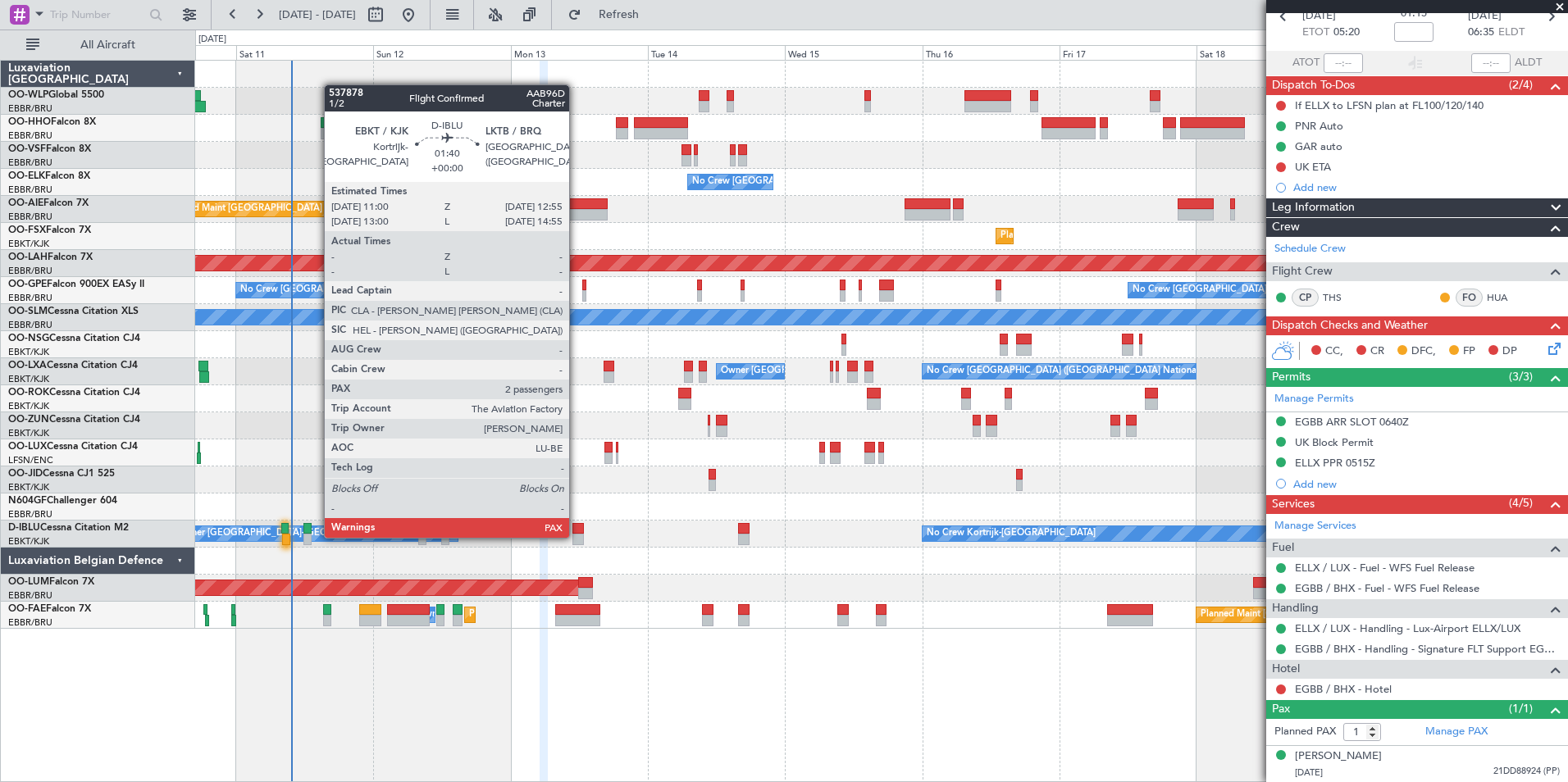
click at [577, 537] on div at bounding box center [578, 539] width 11 height 11
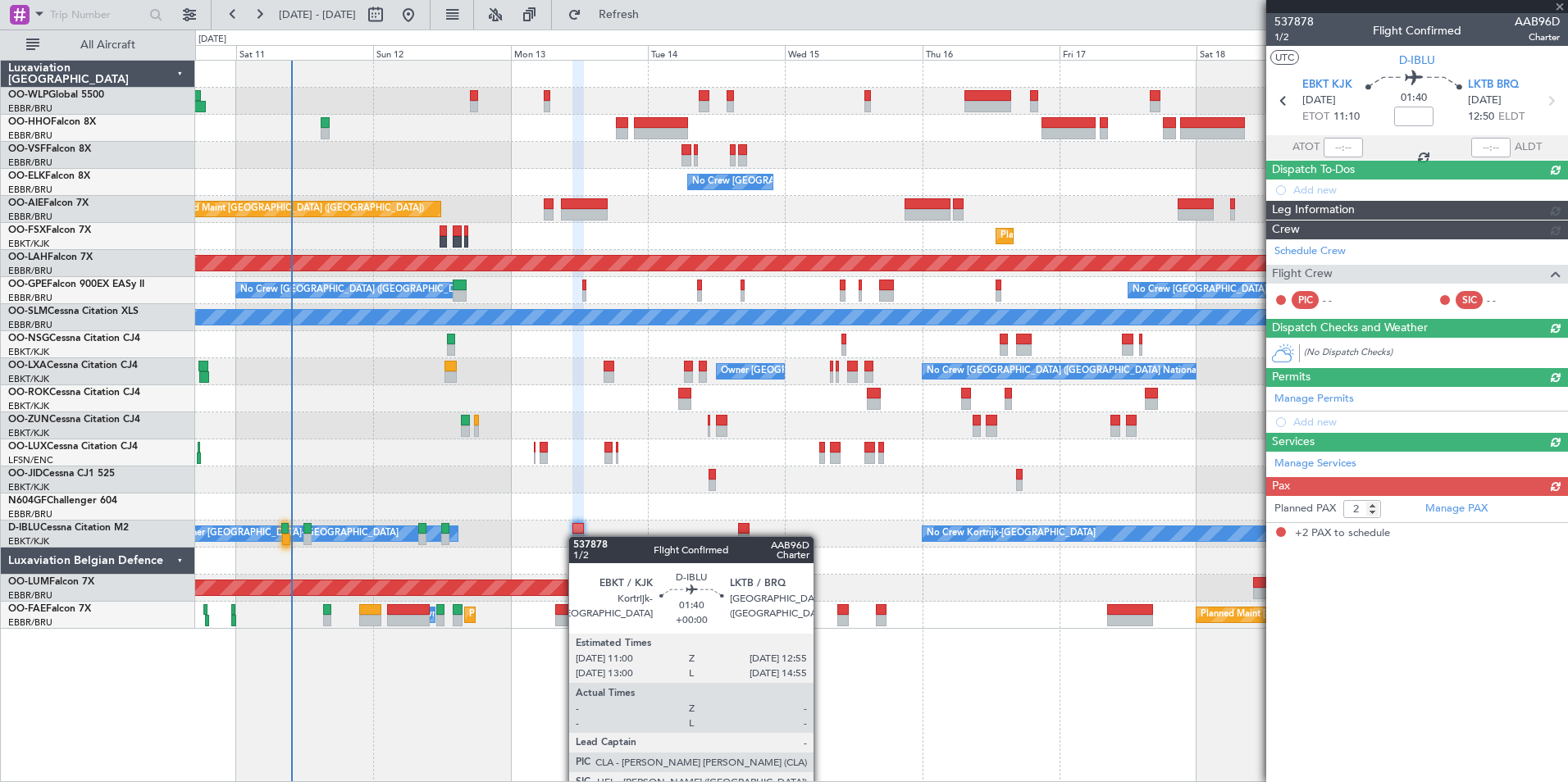
scroll to position [0, 0]
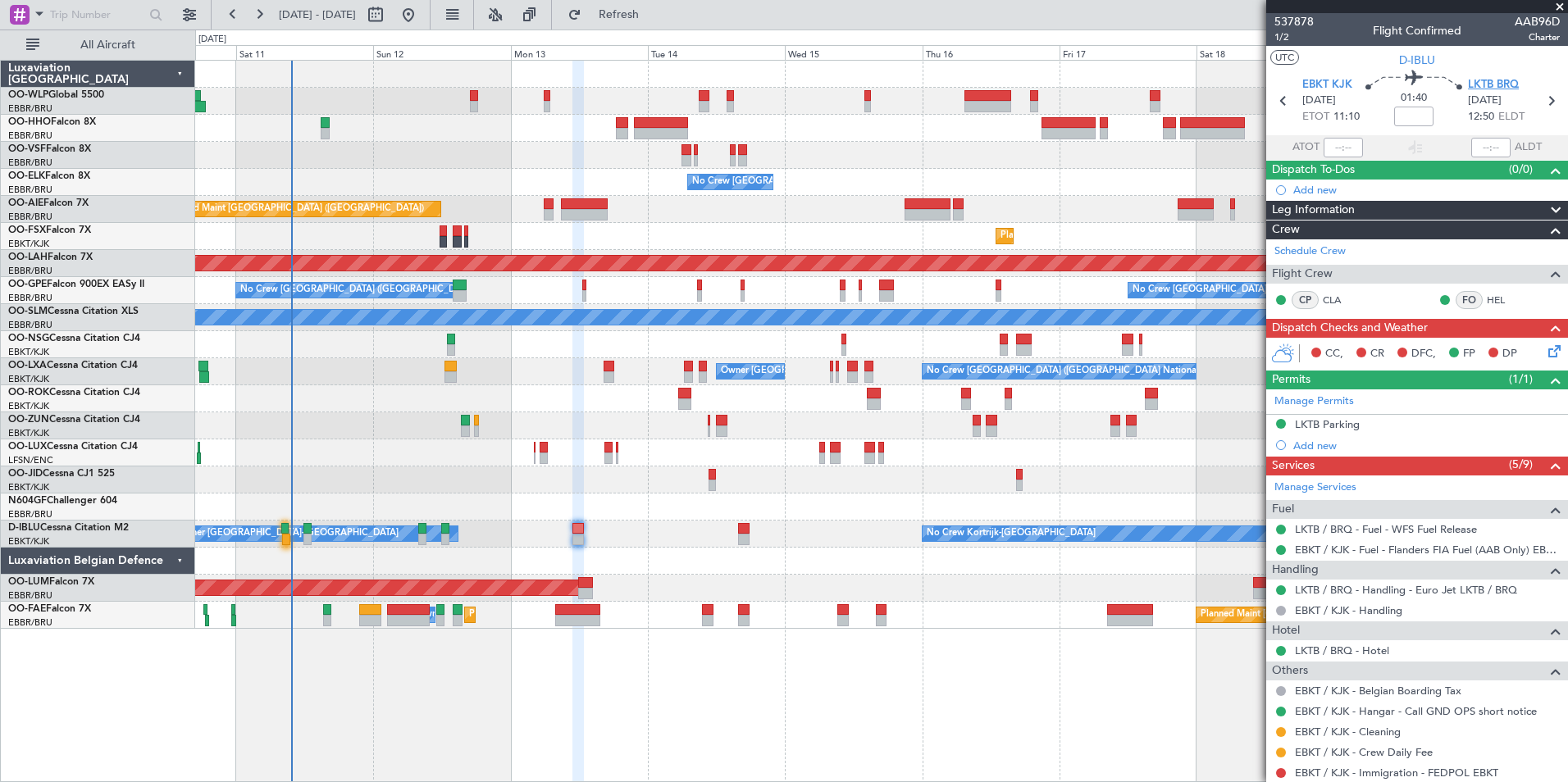
click at [1483, 86] on span "LKTB BRQ" at bounding box center [1493, 86] width 51 height 17
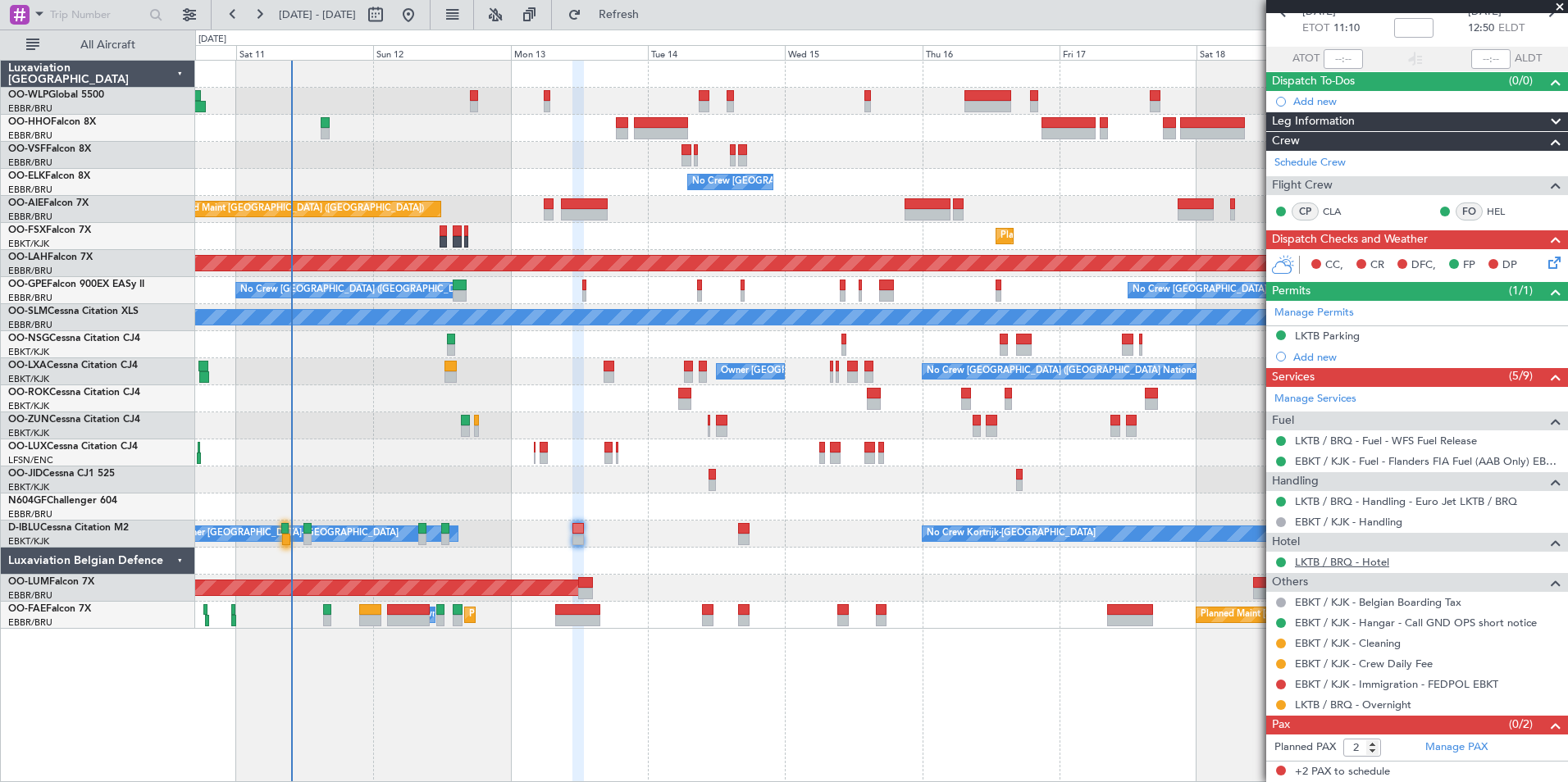
click at [1323, 562] on link "LKTB / BRQ - Hotel" at bounding box center [1341, 562] width 94 height 14
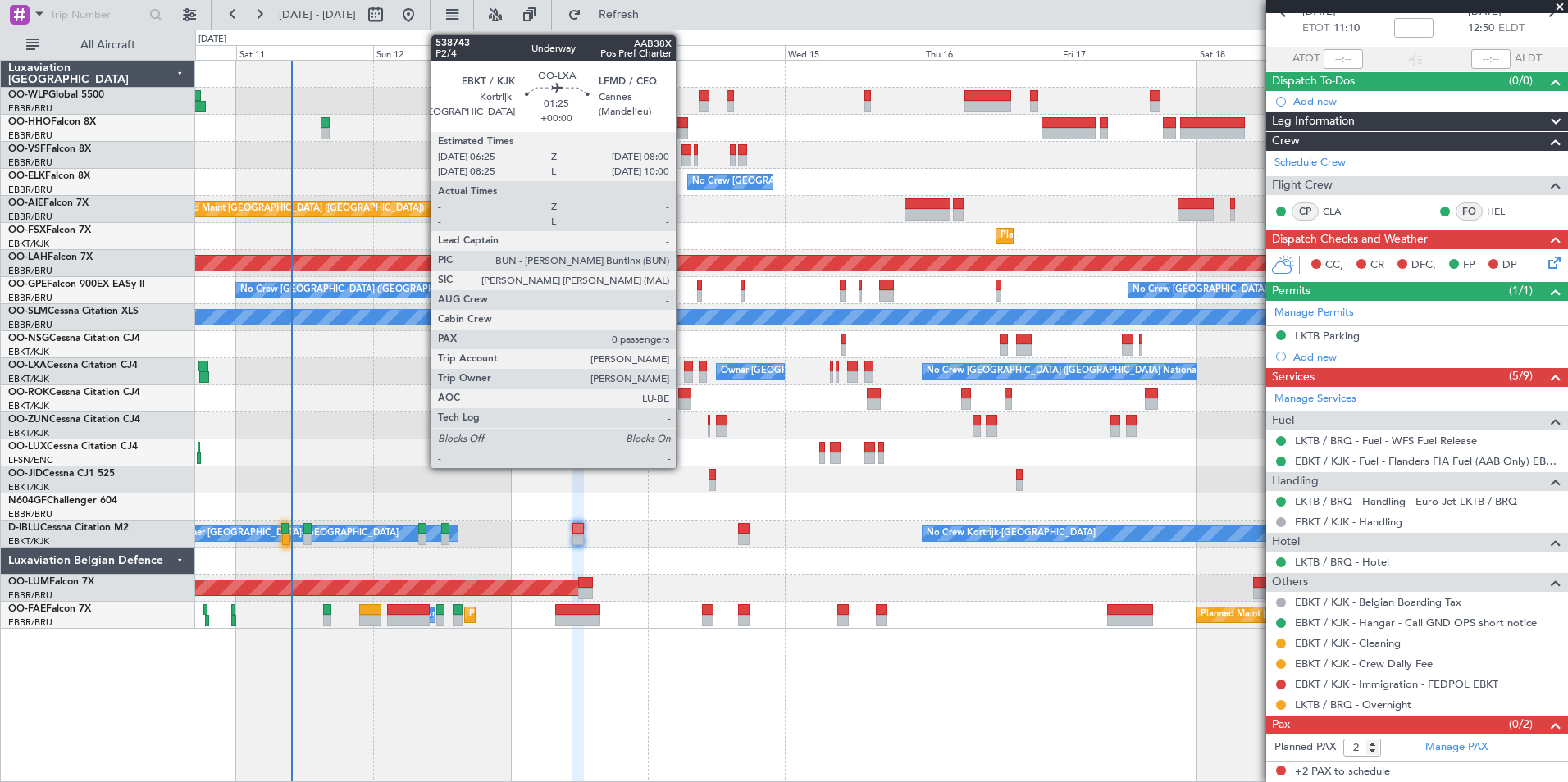
click at [684, 376] on div at bounding box center [688, 377] width 10 height 11
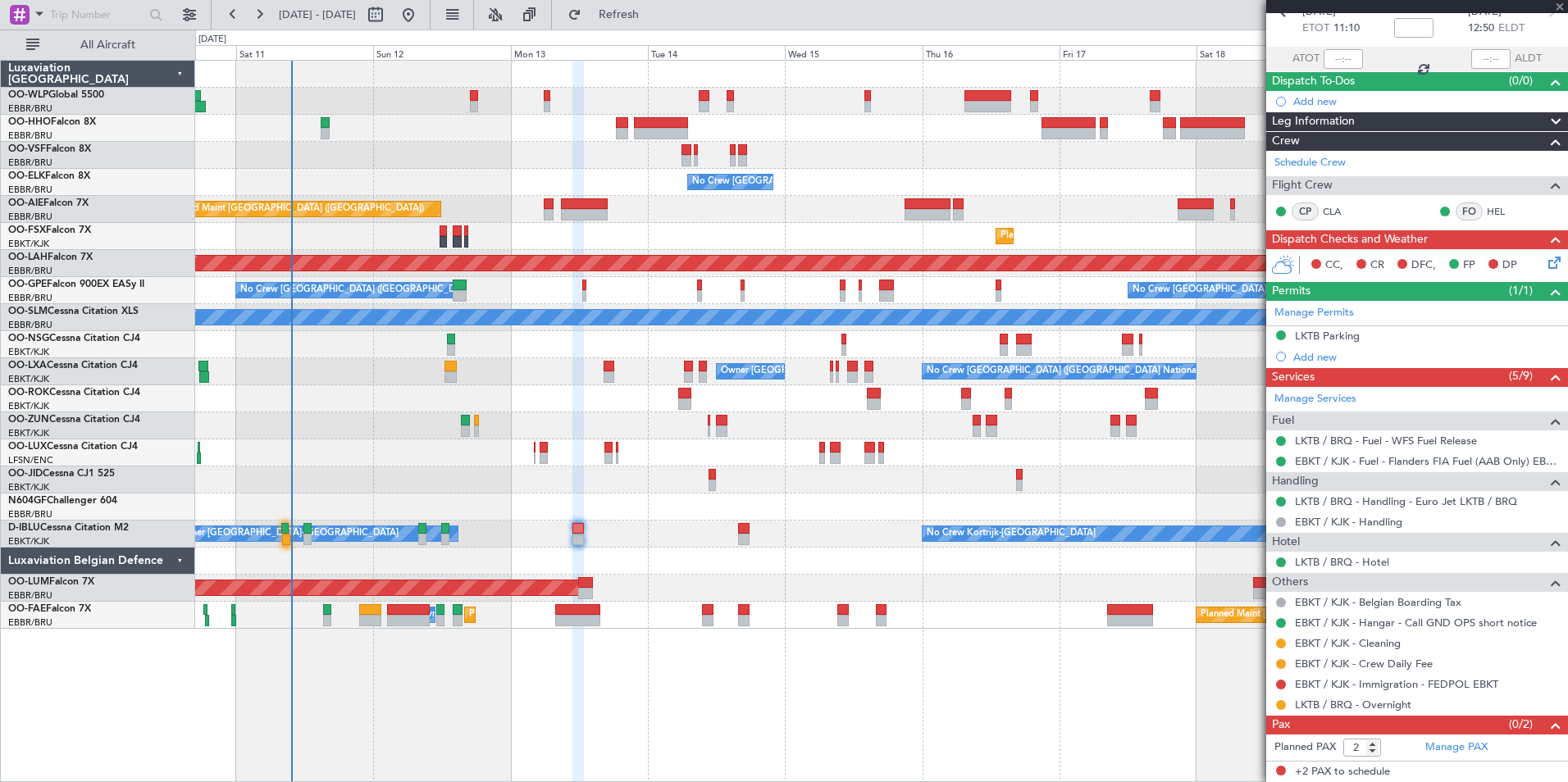
type input "0"
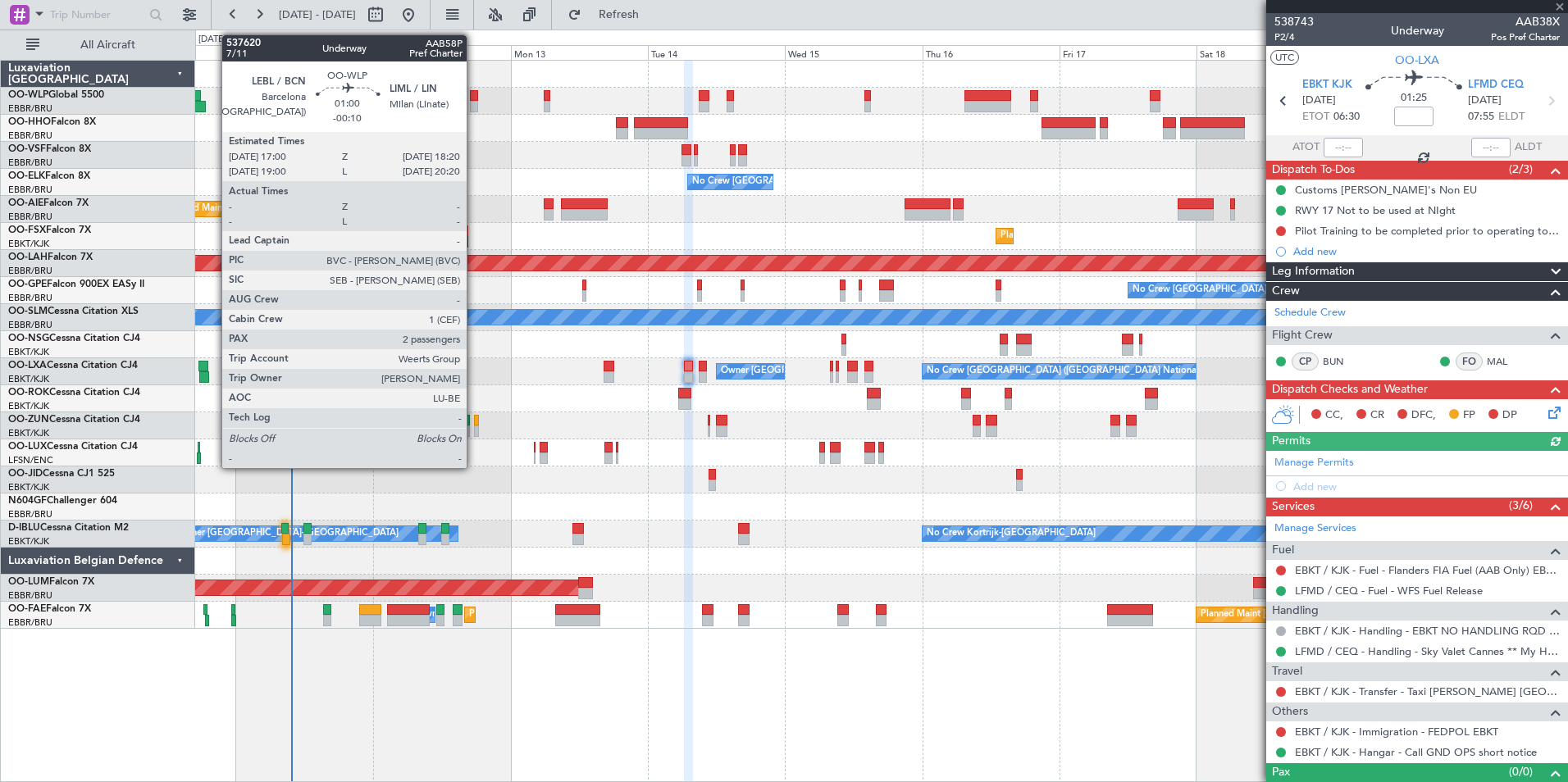
click at [474, 106] on div at bounding box center [473, 106] width 8 height 11
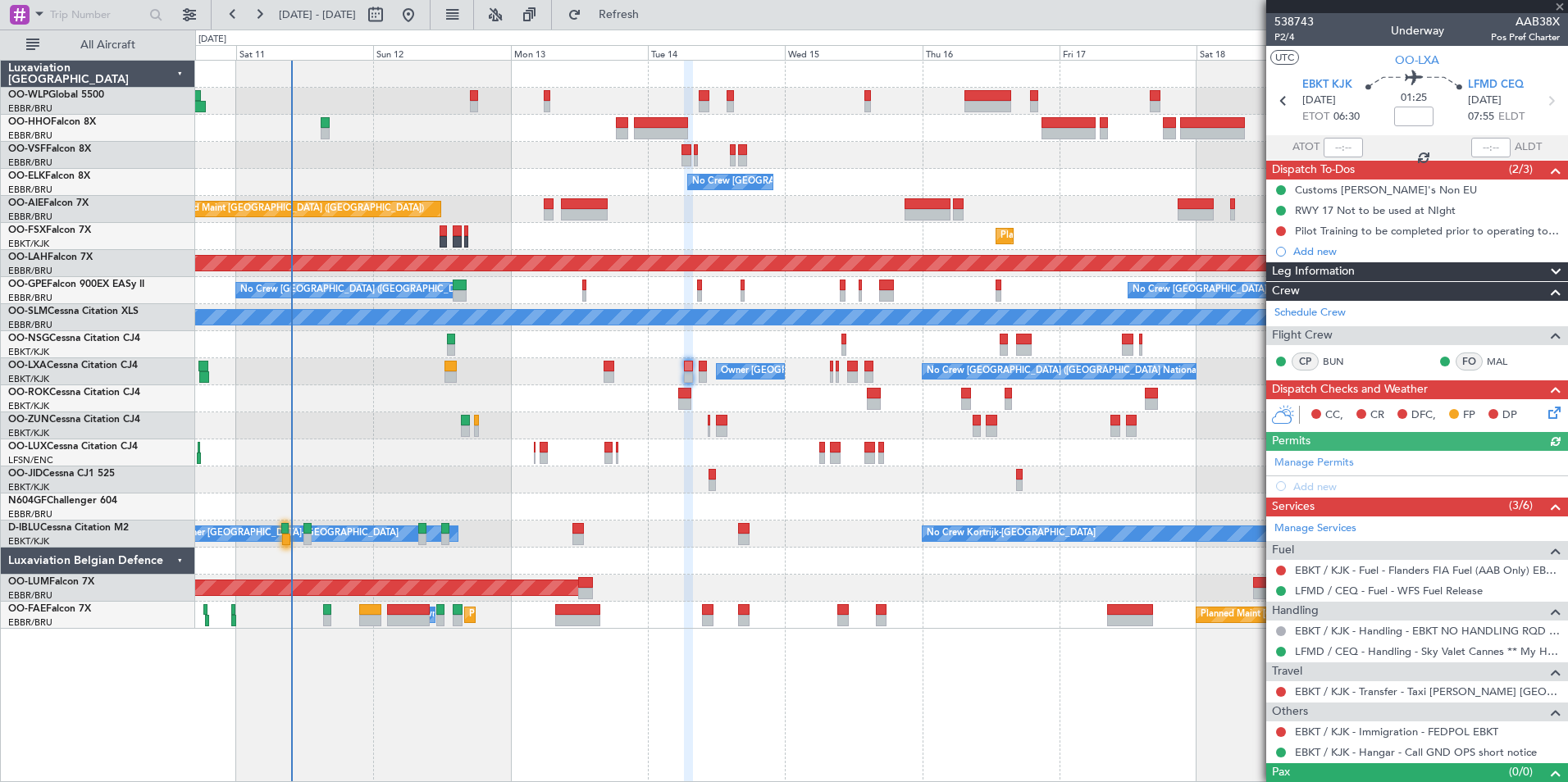
type input "-00:10"
type input "2"
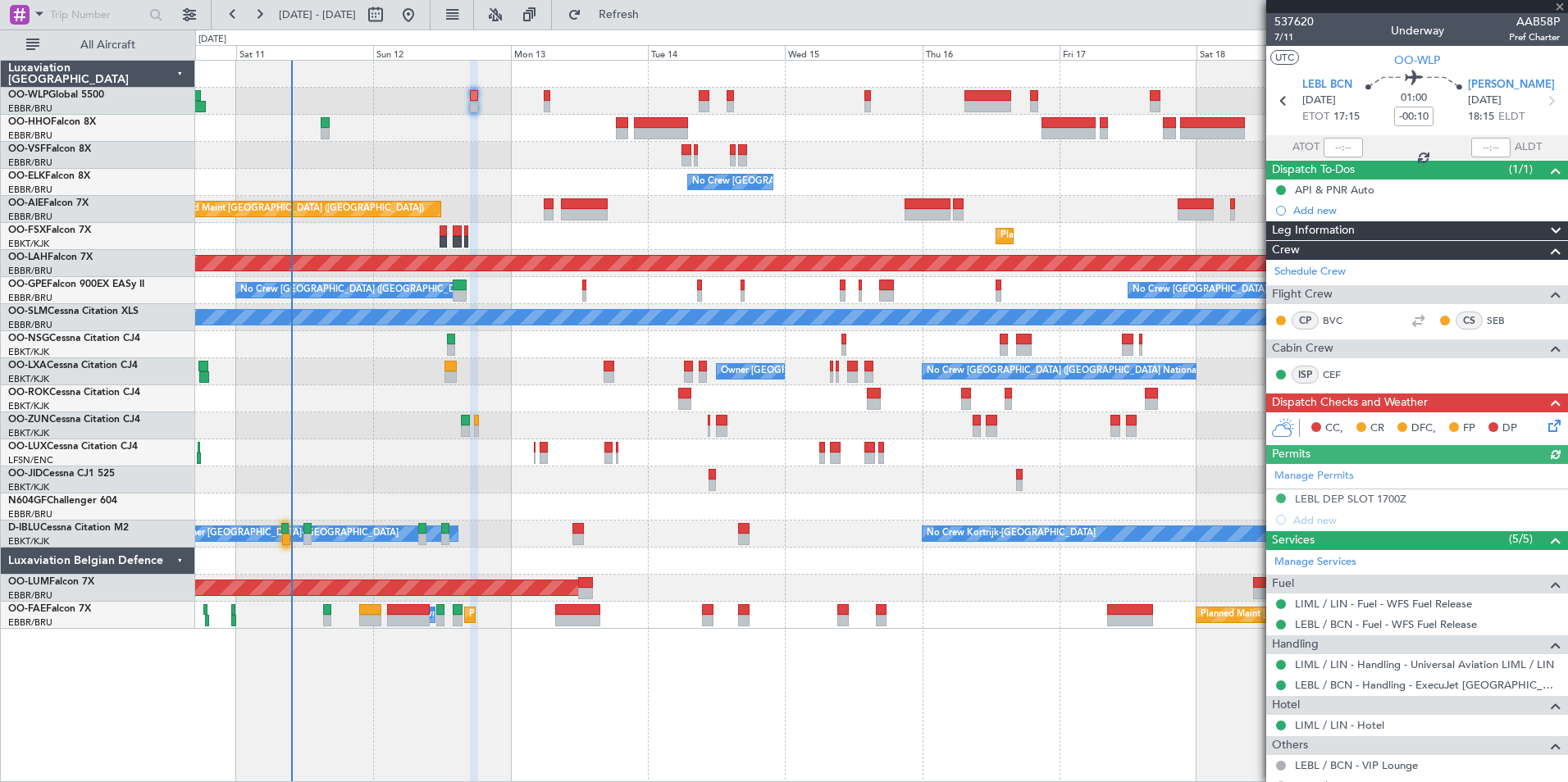
click at [1545, 424] on icon at bounding box center [1551, 423] width 13 height 13
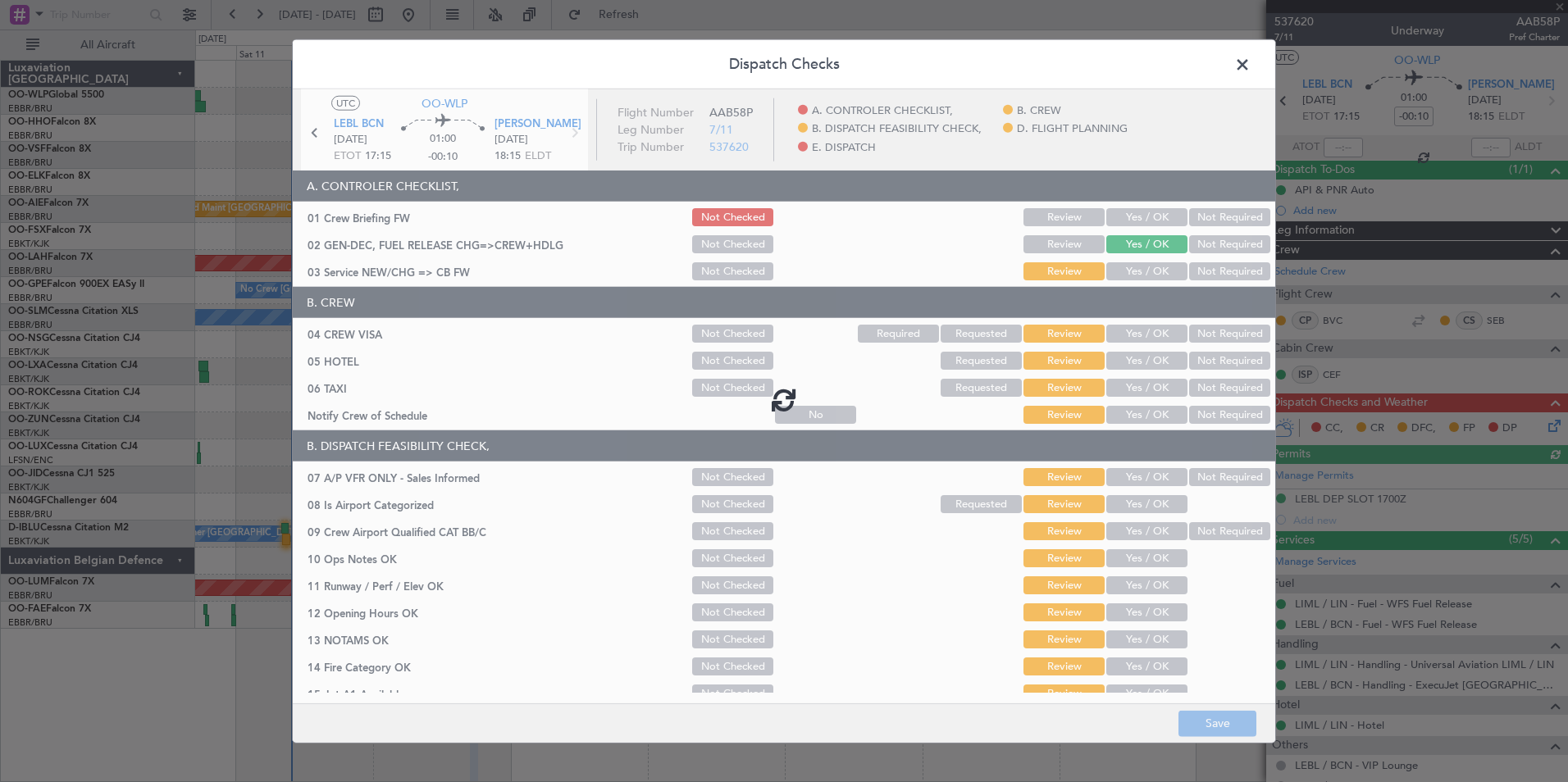
click at [1154, 213] on div at bounding box center [784, 399] width 982 height 620
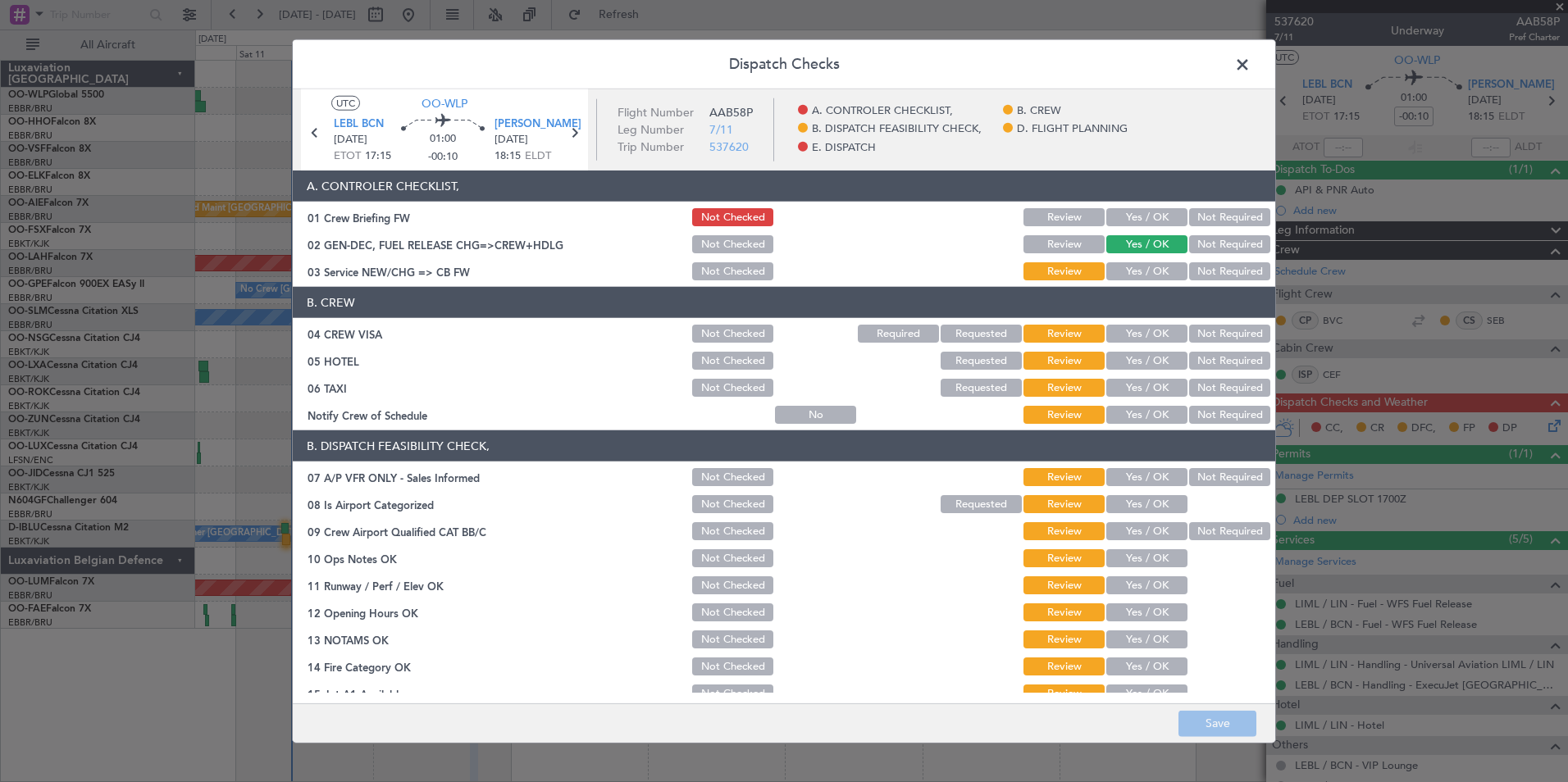
click at [1145, 216] on button "Yes / OK" at bounding box center [1146, 217] width 81 height 18
click at [1132, 274] on button "Yes / OK" at bounding box center [1146, 271] width 81 height 18
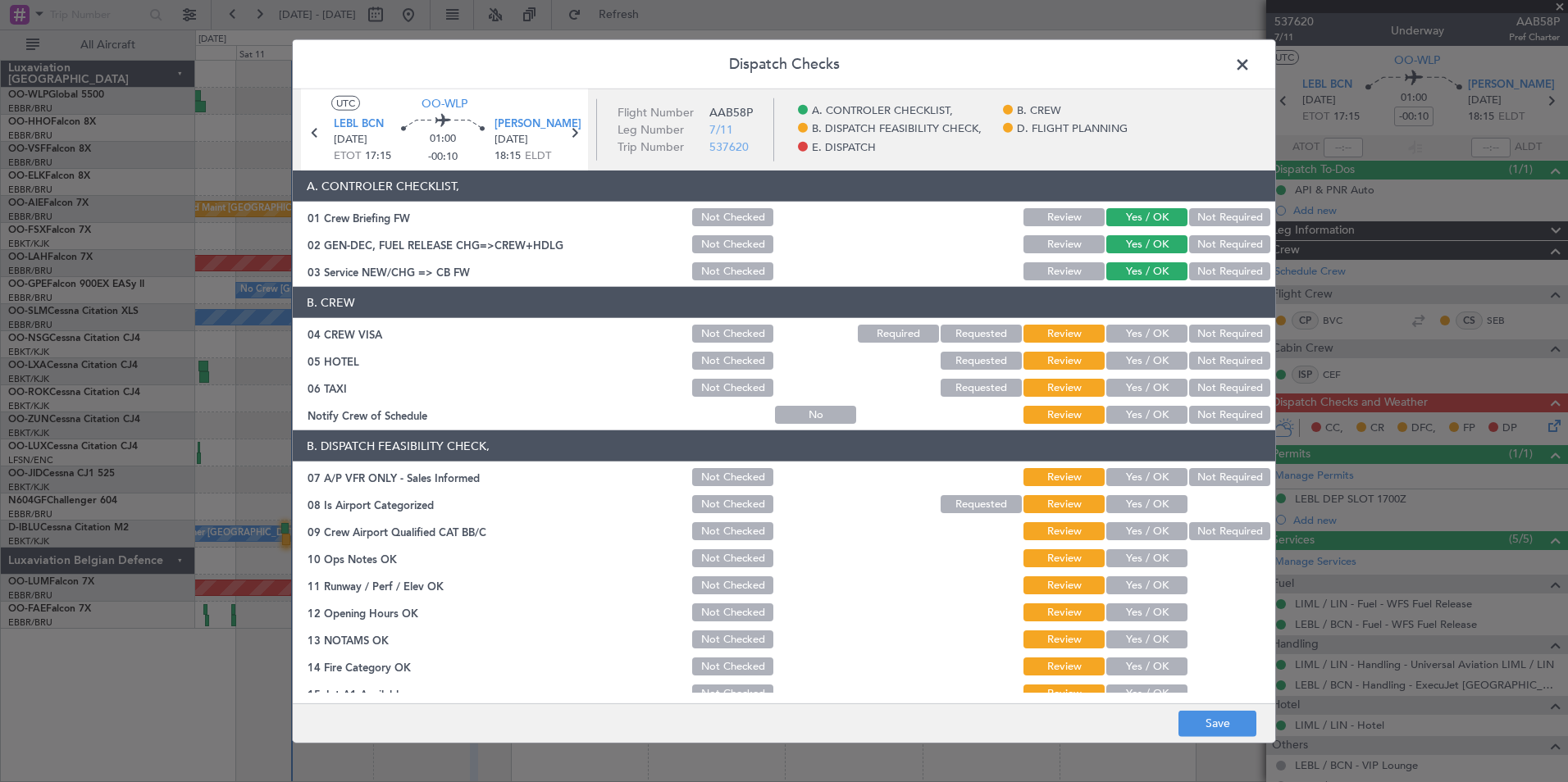
click at [1195, 327] on button "Not Required" at bounding box center [1229, 333] width 81 height 18
click at [1129, 366] on button "Yes / OK" at bounding box center [1146, 360] width 81 height 18
click at [1203, 391] on button "Not Required" at bounding box center [1229, 387] width 81 height 18
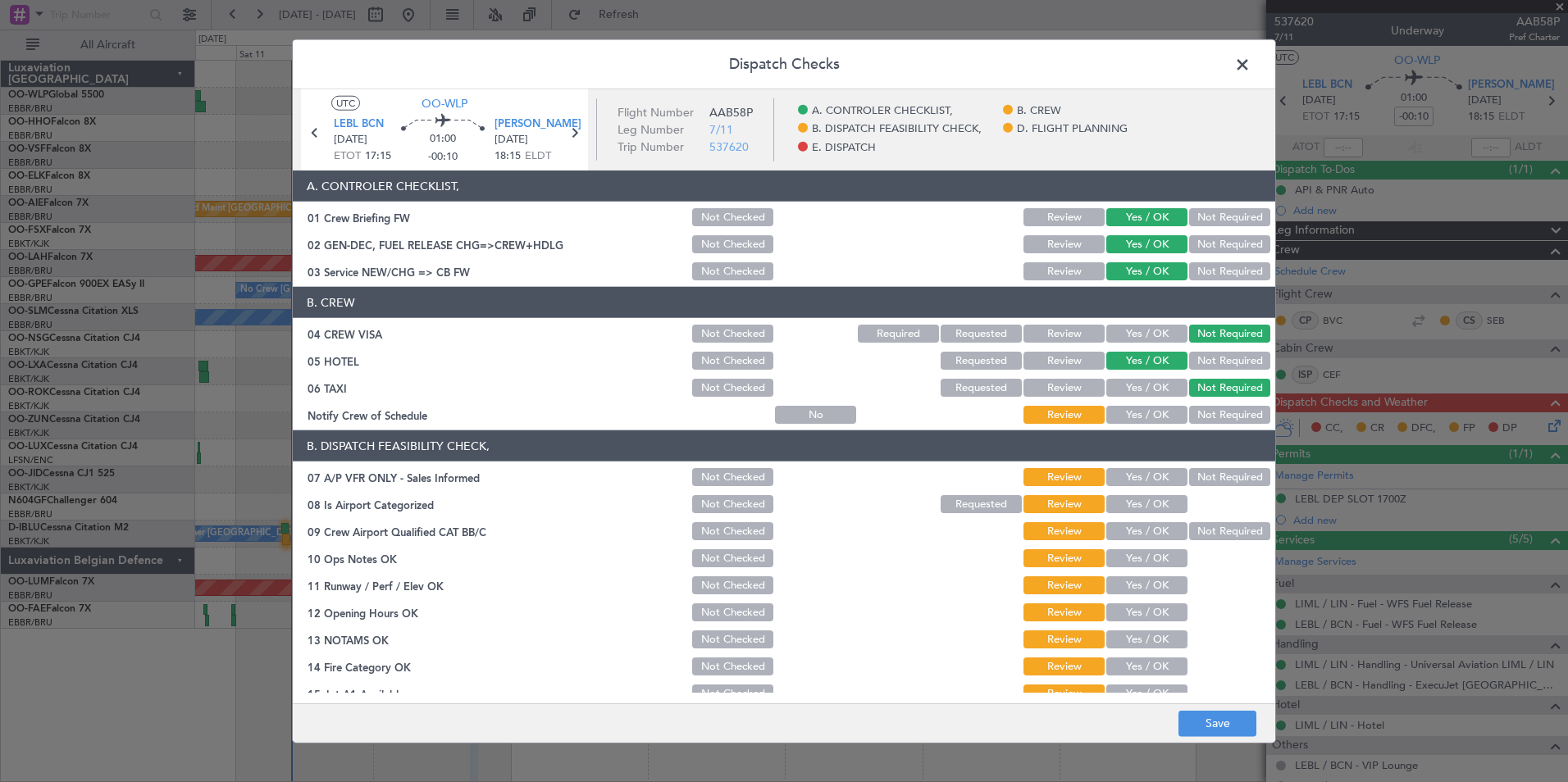
click at [1126, 421] on button "Yes / OK" at bounding box center [1146, 414] width 81 height 18
click at [1190, 479] on button "Not Required" at bounding box center [1229, 476] width 81 height 18
click at [1136, 510] on button "Yes / OK" at bounding box center [1146, 504] width 81 height 18
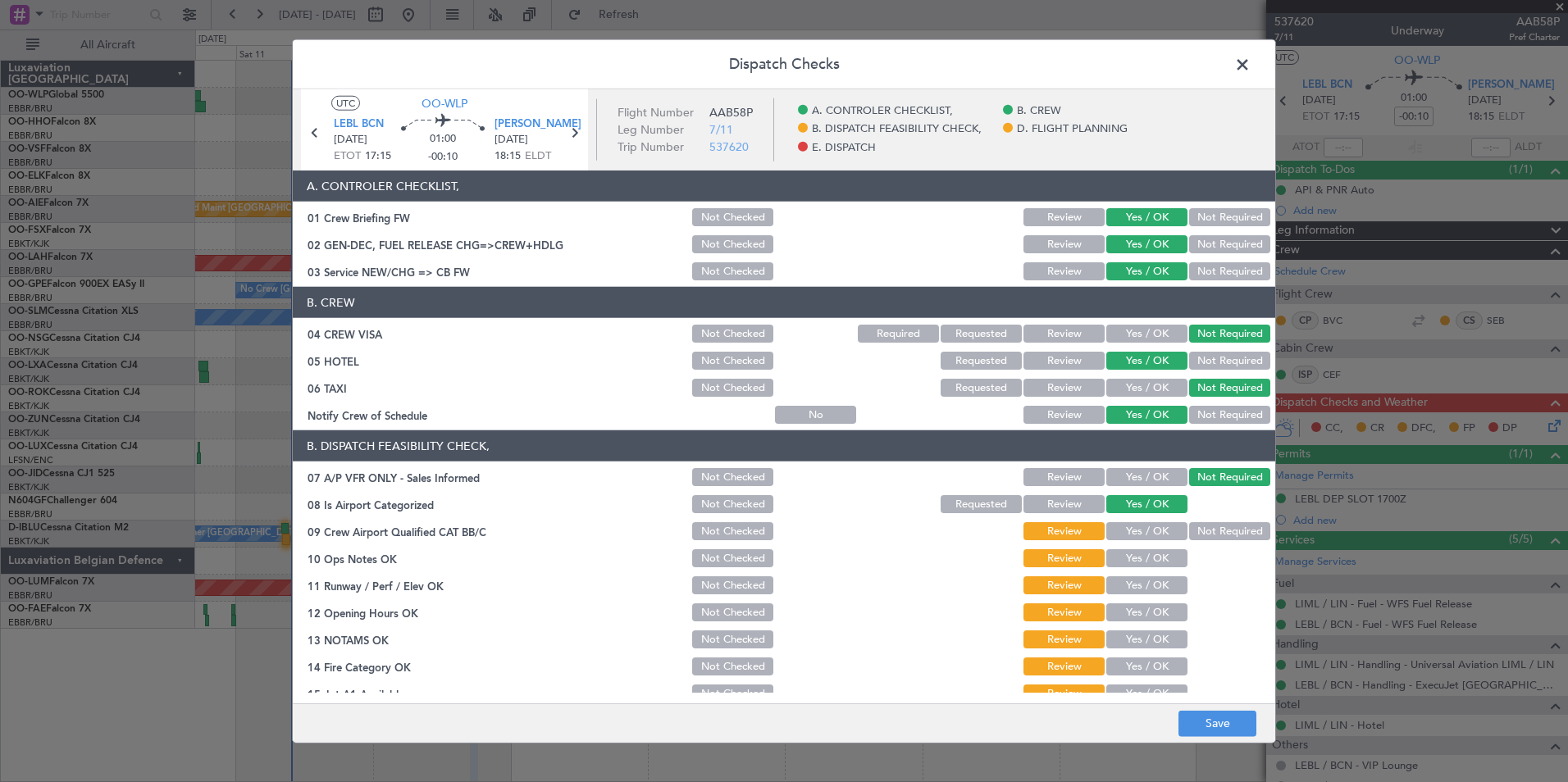
click at [1134, 526] on div "Yes / OK" at bounding box center [1145, 531] width 83 height 23
click at [1134, 530] on button "Yes / OK" at bounding box center [1146, 531] width 81 height 18
click at [1134, 564] on button "Yes / OK" at bounding box center [1146, 558] width 81 height 18
click at [1133, 586] on button "Yes / OK" at bounding box center [1146, 585] width 81 height 18
click at [1133, 606] on div "Yes / OK" at bounding box center [1145, 612] width 83 height 23
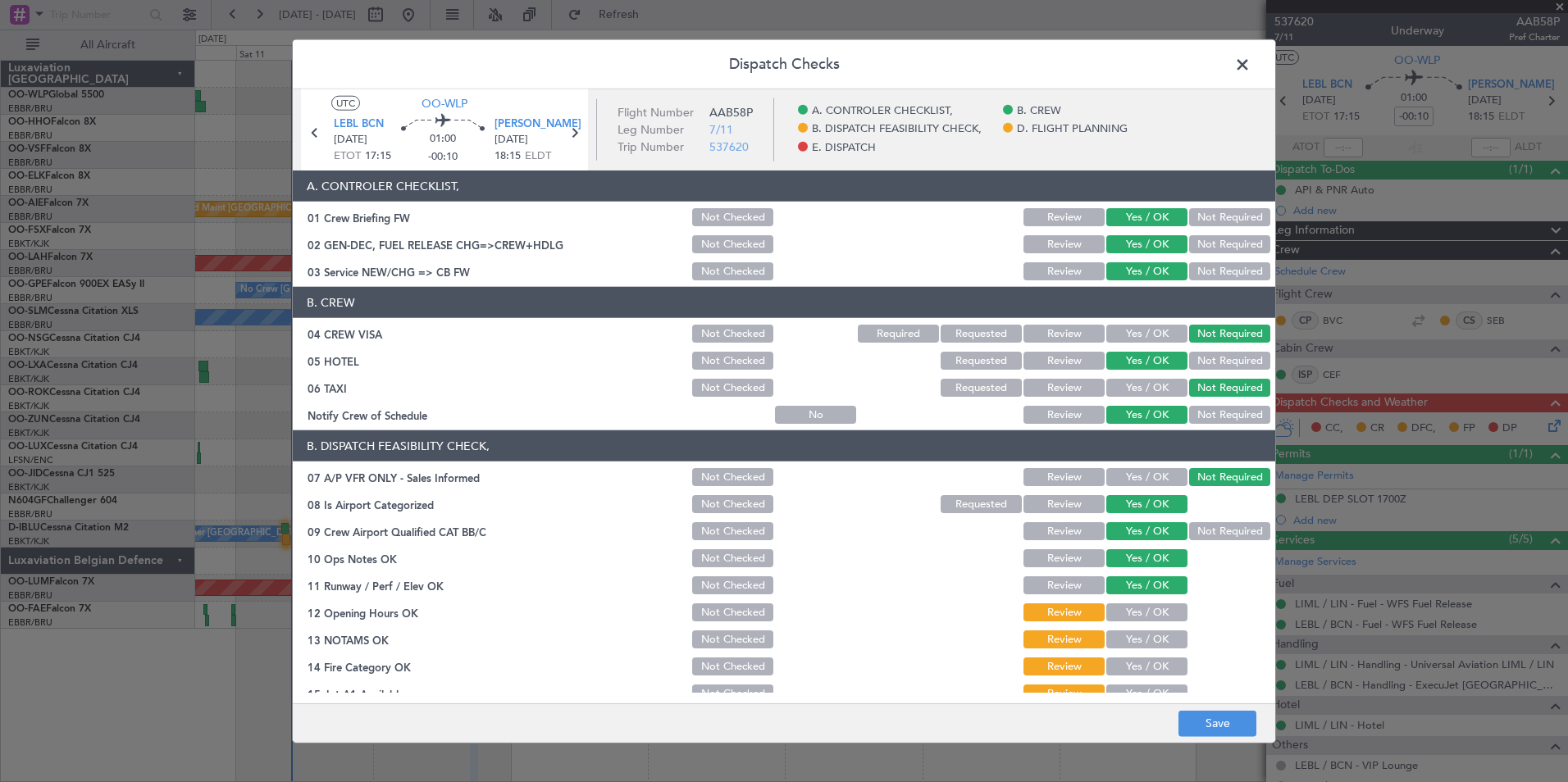
click at [1133, 622] on div "Yes / OK" at bounding box center [1145, 612] width 83 height 23
click at [1132, 621] on div "Yes / OK" at bounding box center [1145, 612] width 83 height 23
drag, startPoint x: 1130, startPoint y: 631, endPoint x: 1131, endPoint y: 615, distance: 16.0
click at [1130, 630] on button "Yes / OK" at bounding box center [1146, 639] width 81 height 18
click at [1131, 615] on button "Yes / OK" at bounding box center [1146, 612] width 81 height 18
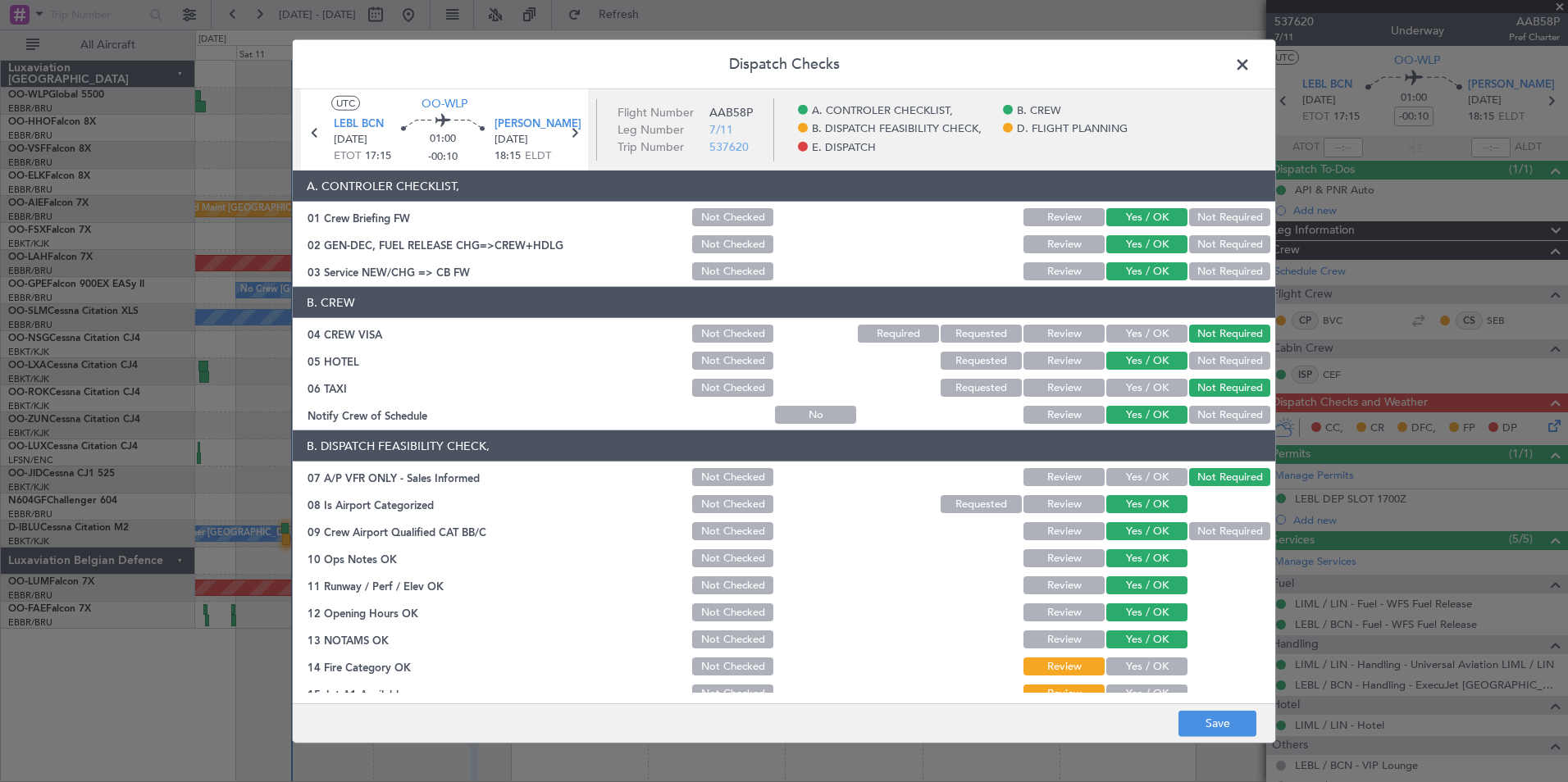
click at [1121, 671] on button "Yes / OK" at bounding box center [1146, 666] width 81 height 18
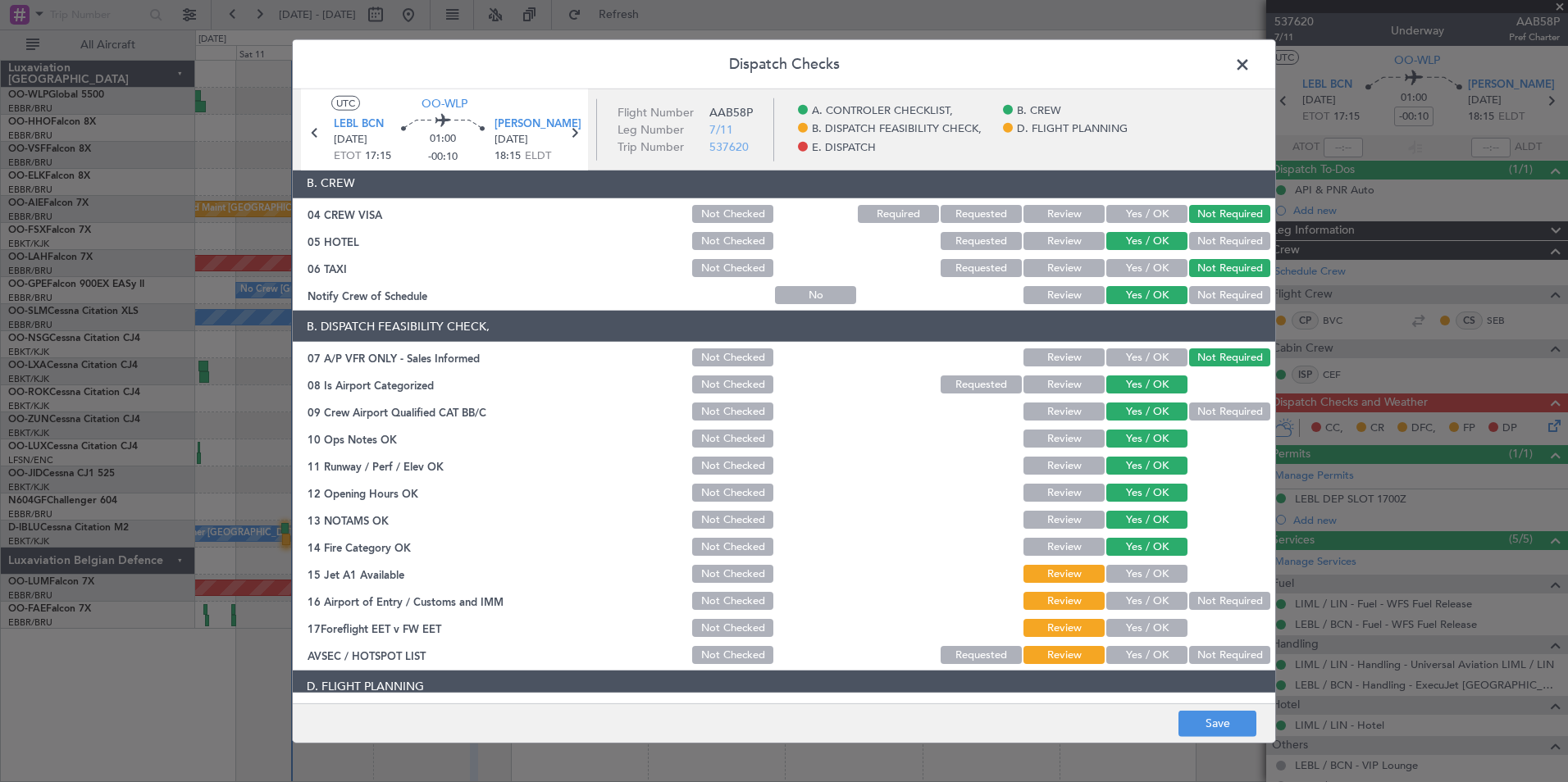
scroll to position [303, 0]
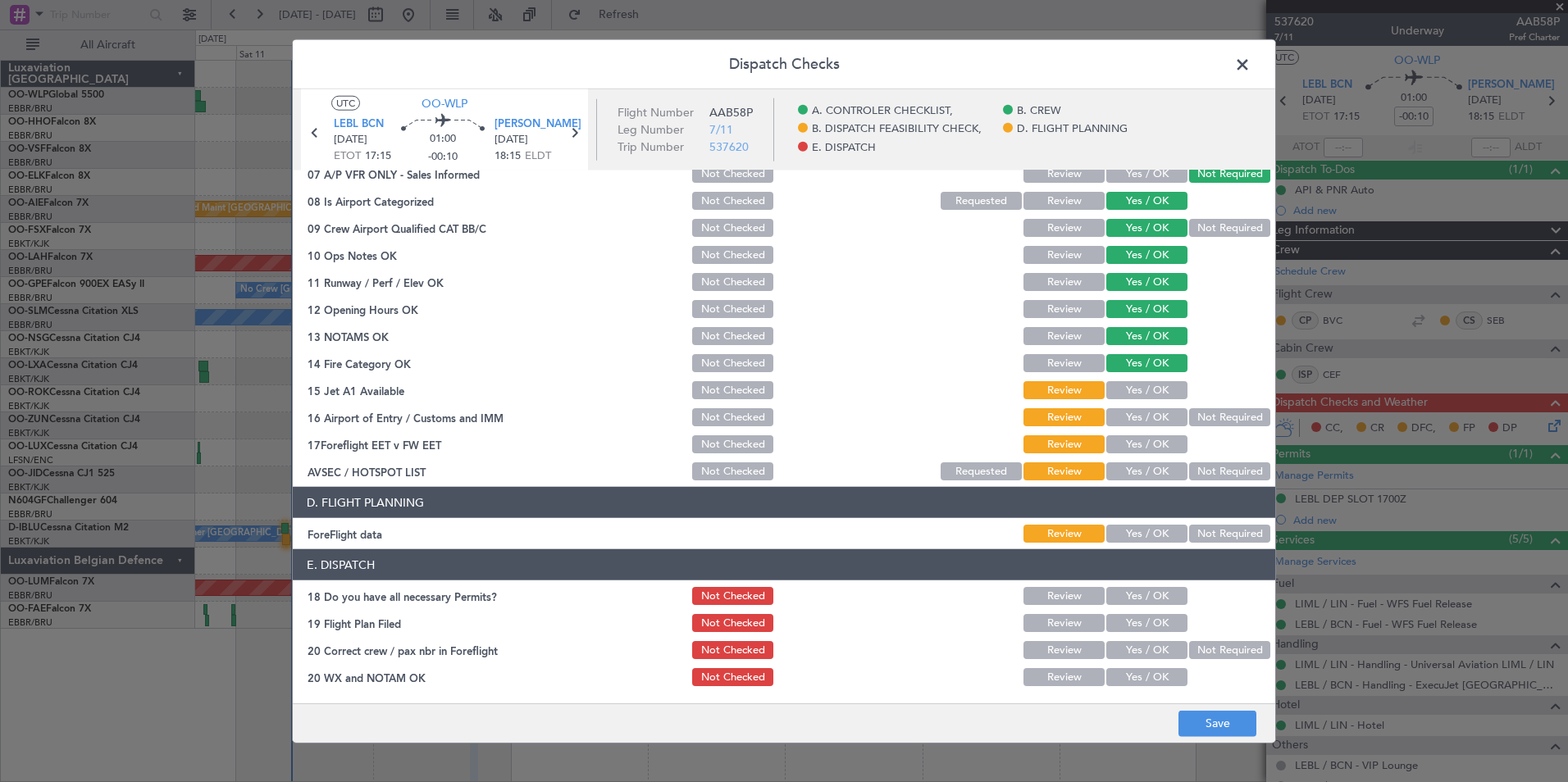
click at [1141, 372] on div "Yes / OK" at bounding box center [1145, 363] width 83 height 23
click at [1146, 383] on button "Yes / OK" at bounding box center [1146, 390] width 81 height 18
click at [1191, 403] on section "B. DISPATCH FEASIBILITY CHECK, 07 A/P VFR ONLY - Sales Informed Not Checked Rev…" at bounding box center [784, 305] width 982 height 356
click at [1192, 423] on button "Not Required" at bounding box center [1229, 417] width 81 height 18
drag, startPoint x: 1124, startPoint y: 455, endPoint x: 1181, endPoint y: 449, distance: 57.3
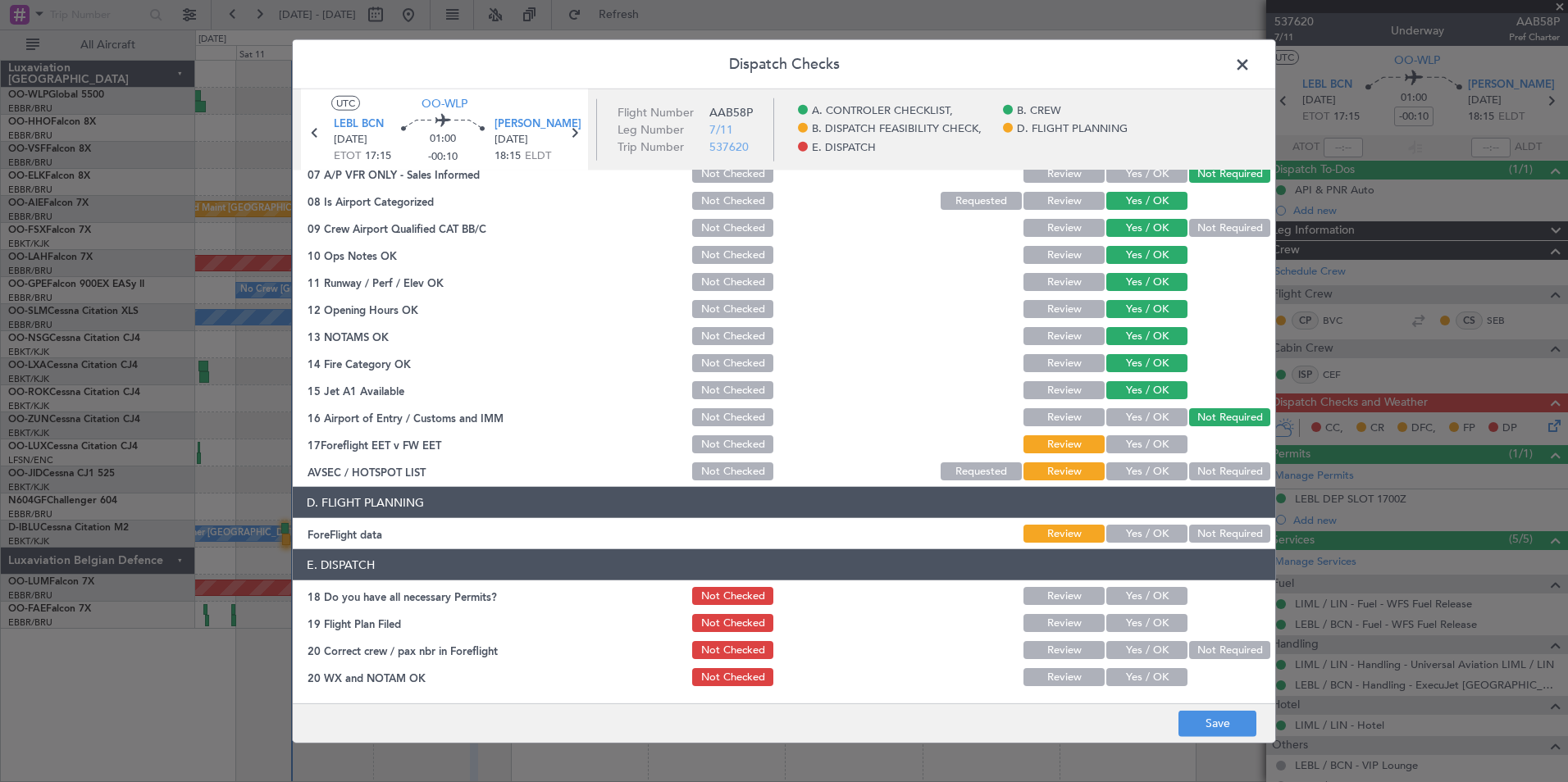
click at [1131, 455] on div "Yes / OK" at bounding box center [1145, 444] width 83 height 23
click at [1187, 448] on div at bounding box center [1228, 444] width 83 height 23
click at [1152, 442] on button "Yes / OK" at bounding box center [1146, 444] width 81 height 18
click at [1207, 465] on button "Not Required" at bounding box center [1229, 471] width 81 height 18
drag, startPoint x: 1114, startPoint y: 561, endPoint x: 1139, endPoint y: 514, distance: 53.2
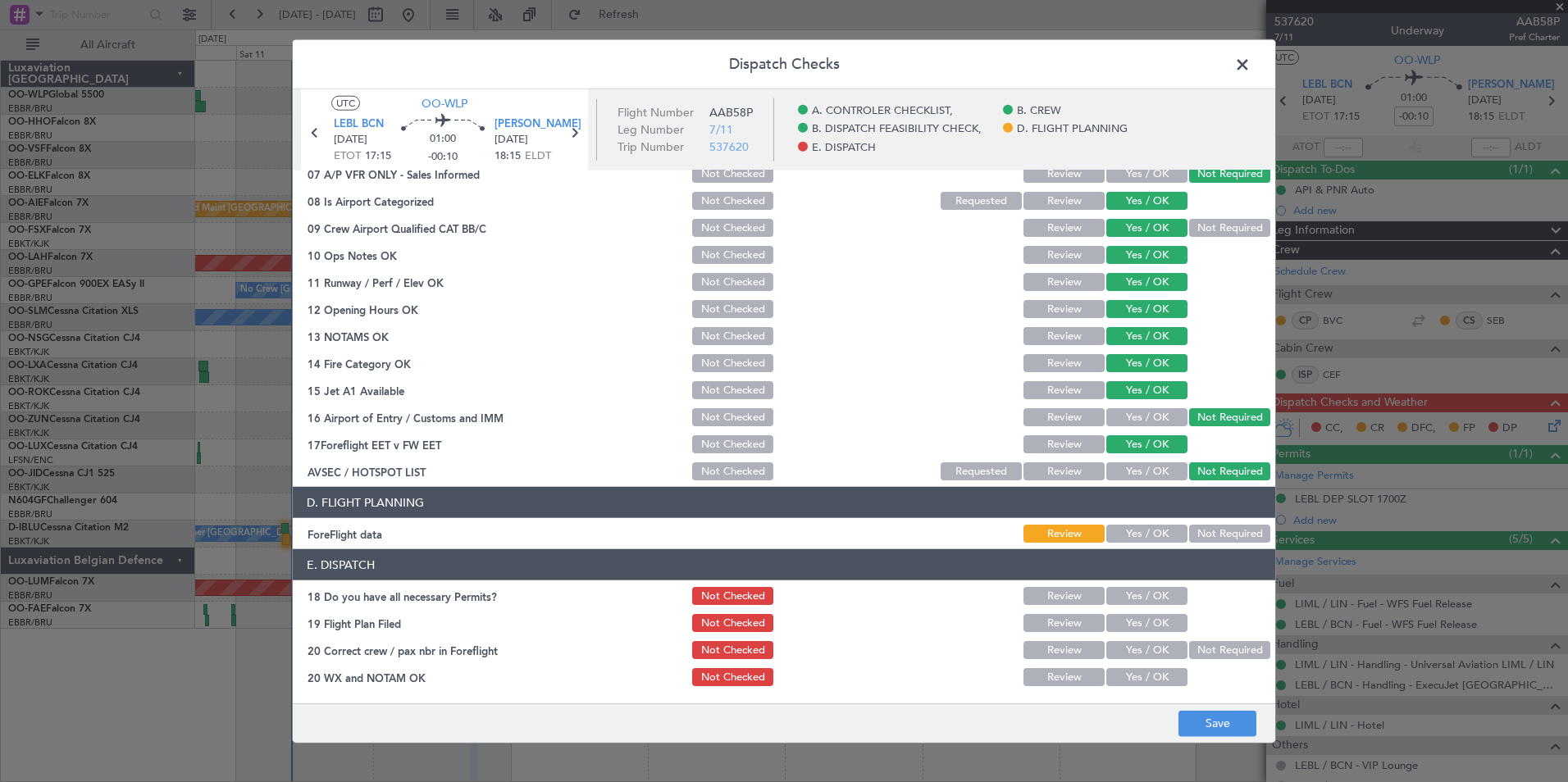
click at [1117, 547] on article "A. CONTROLER CHECKLIST, 01 Crew Briefing FW Not Checked Review Yes / OK Not Req…" at bounding box center [784, 431] width 982 height 523
click at [1139, 514] on header "D. FLIGHT PLANNING" at bounding box center [784, 503] width 982 height 32
click at [1136, 535] on button "Yes / OK" at bounding box center [1146, 533] width 81 height 18
click at [1128, 589] on button "Yes / OK" at bounding box center [1146, 595] width 81 height 18
click at [1123, 618] on button "Yes / OK" at bounding box center [1146, 622] width 81 height 18
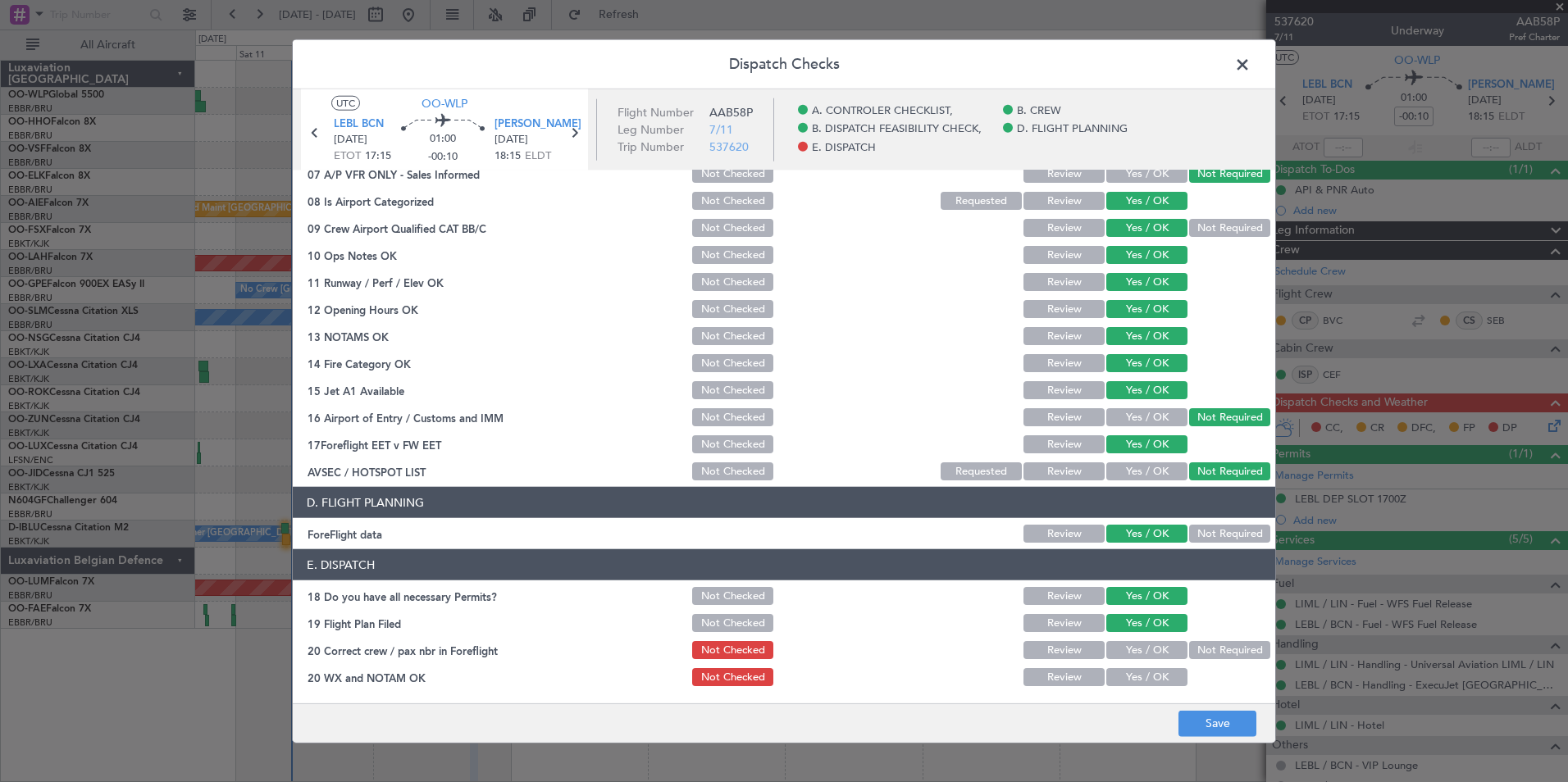
click at [1123, 656] on button "Yes / OK" at bounding box center [1146, 649] width 81 height 18
click at [1121, 682] on button "Yes / OK" at bounding box center [1146, 677] width 81 height 18
click at [1202, 709] on footer "Save" at bounding box center [784, 722] width 982 height 39
click at [1202, 722] on button "Save" at bounding box center [1217, 723] width 78 height 26
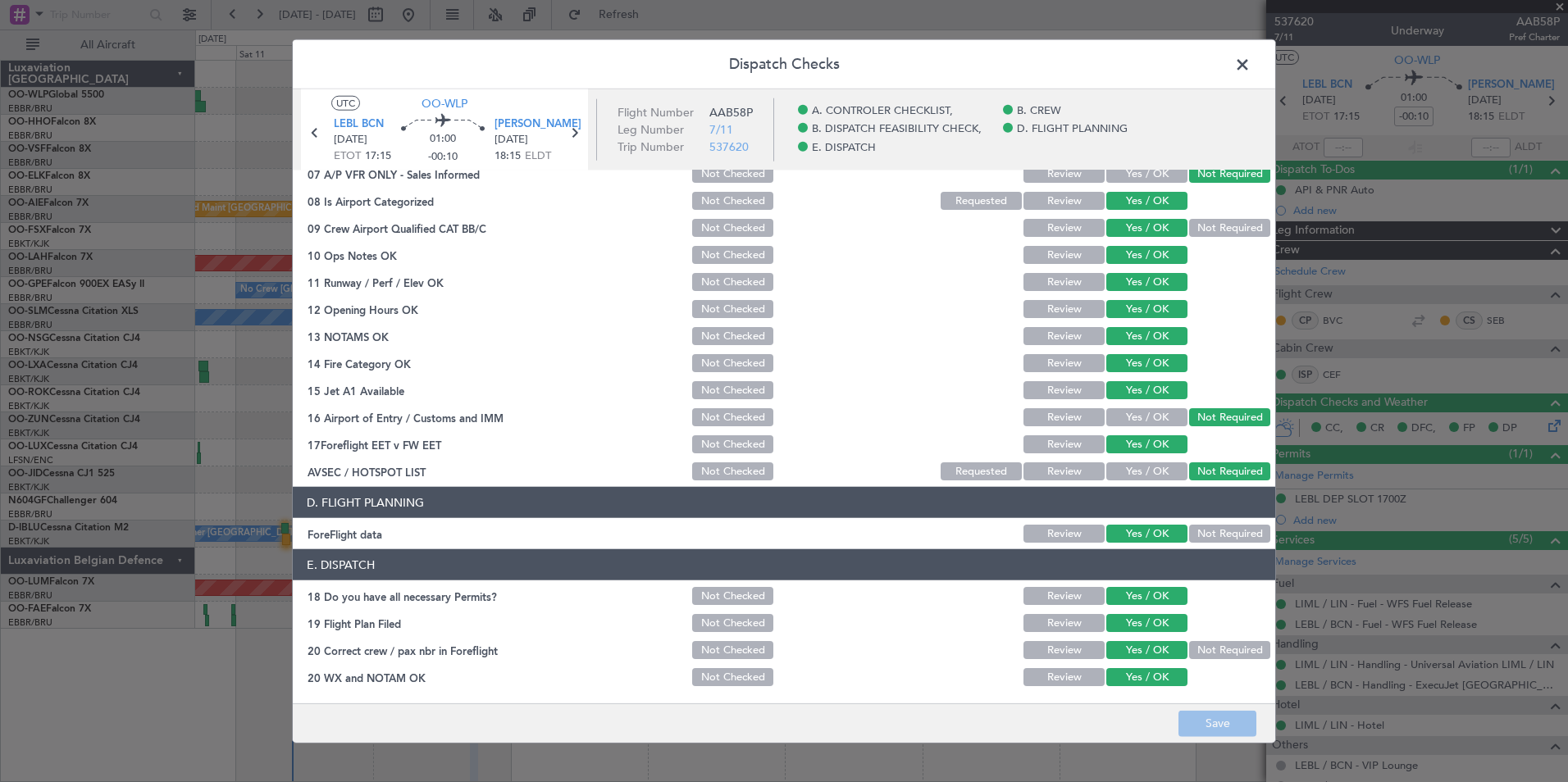
click at [1251, 67] on span at bounding box center [1251, 68] width 0 height 33
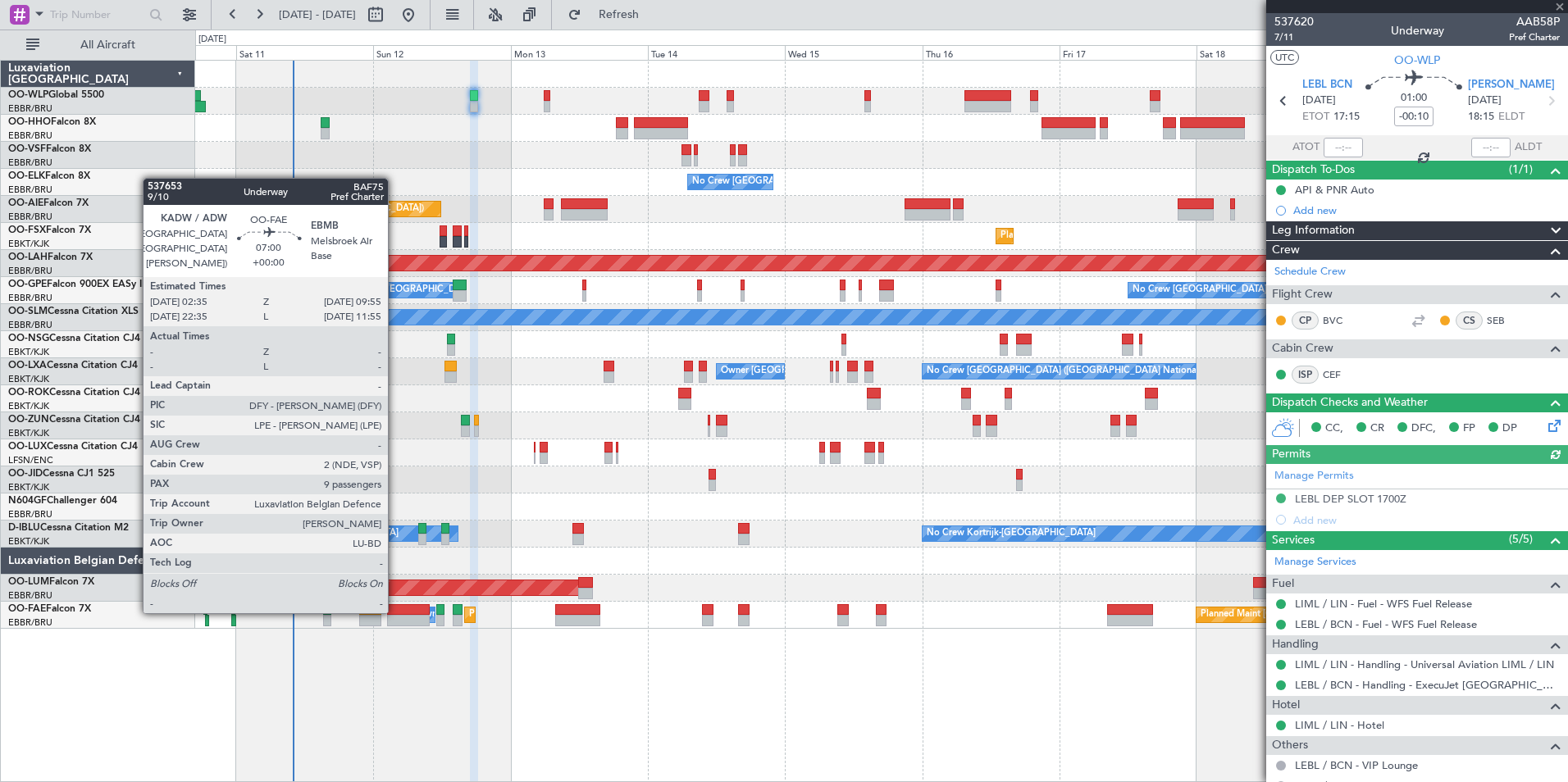
click at [397, 612] on div at bounding box center [408, 610] width 43 height 11
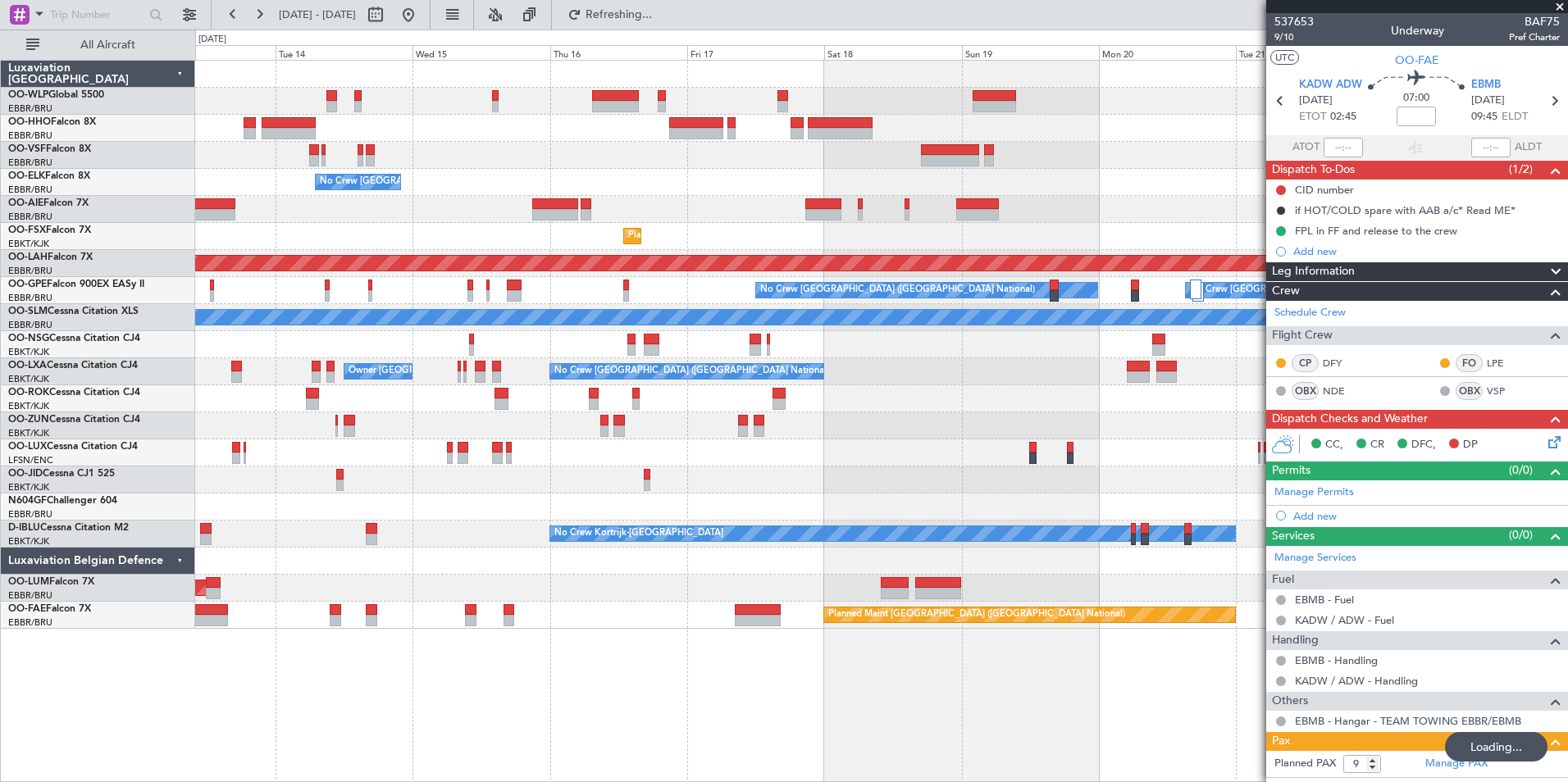
click at [389, 194] on div "No Crew Brussels (Brussels National) Planned Maint London (Farnborough) Planned…" at bounding box center [881, 344] width 1372 height 568
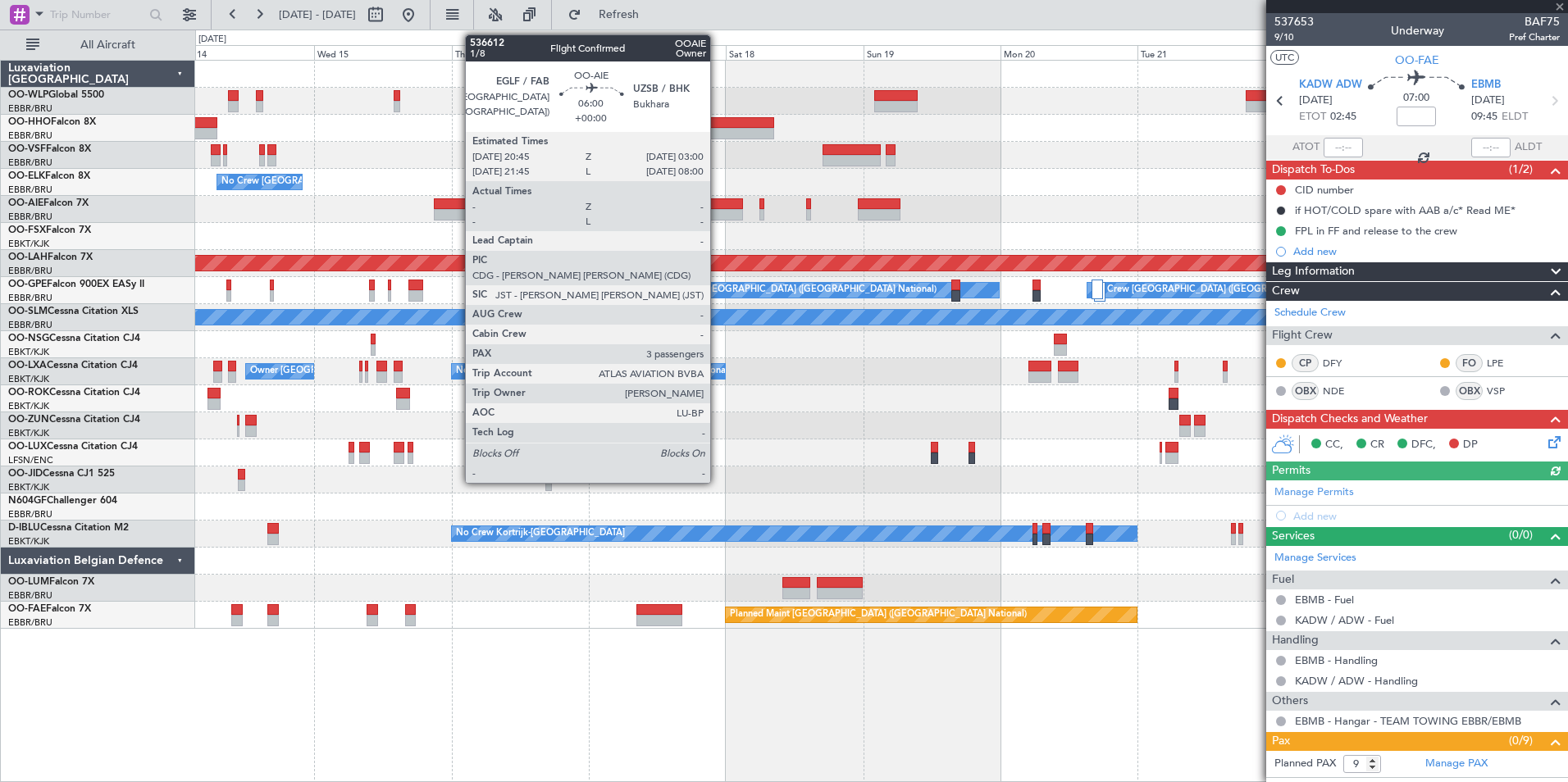
click at [717, 212] on div at bounding box center [724, 215] width 36 height 11
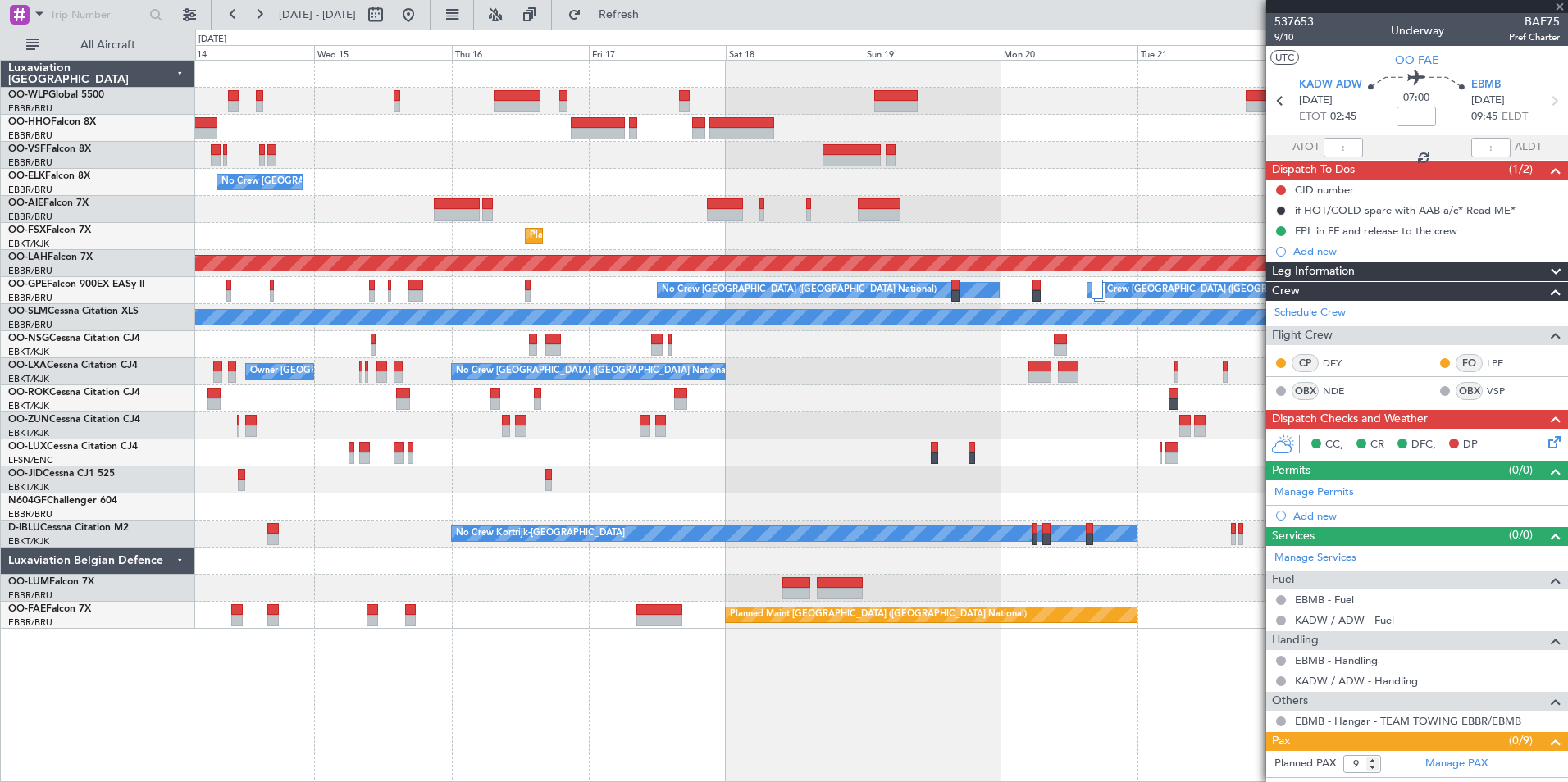
type input "3"
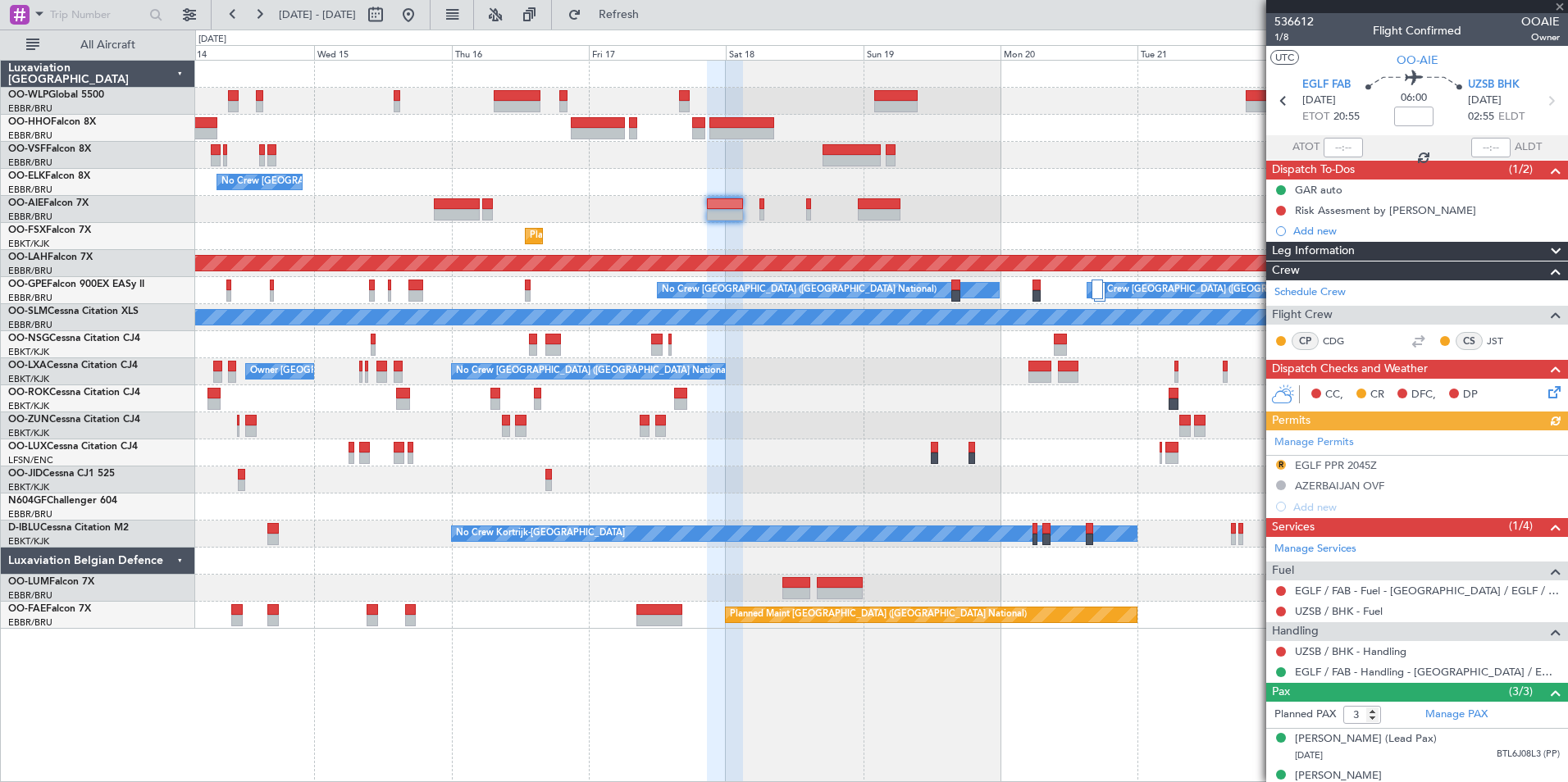
scroll to position [73, 0]
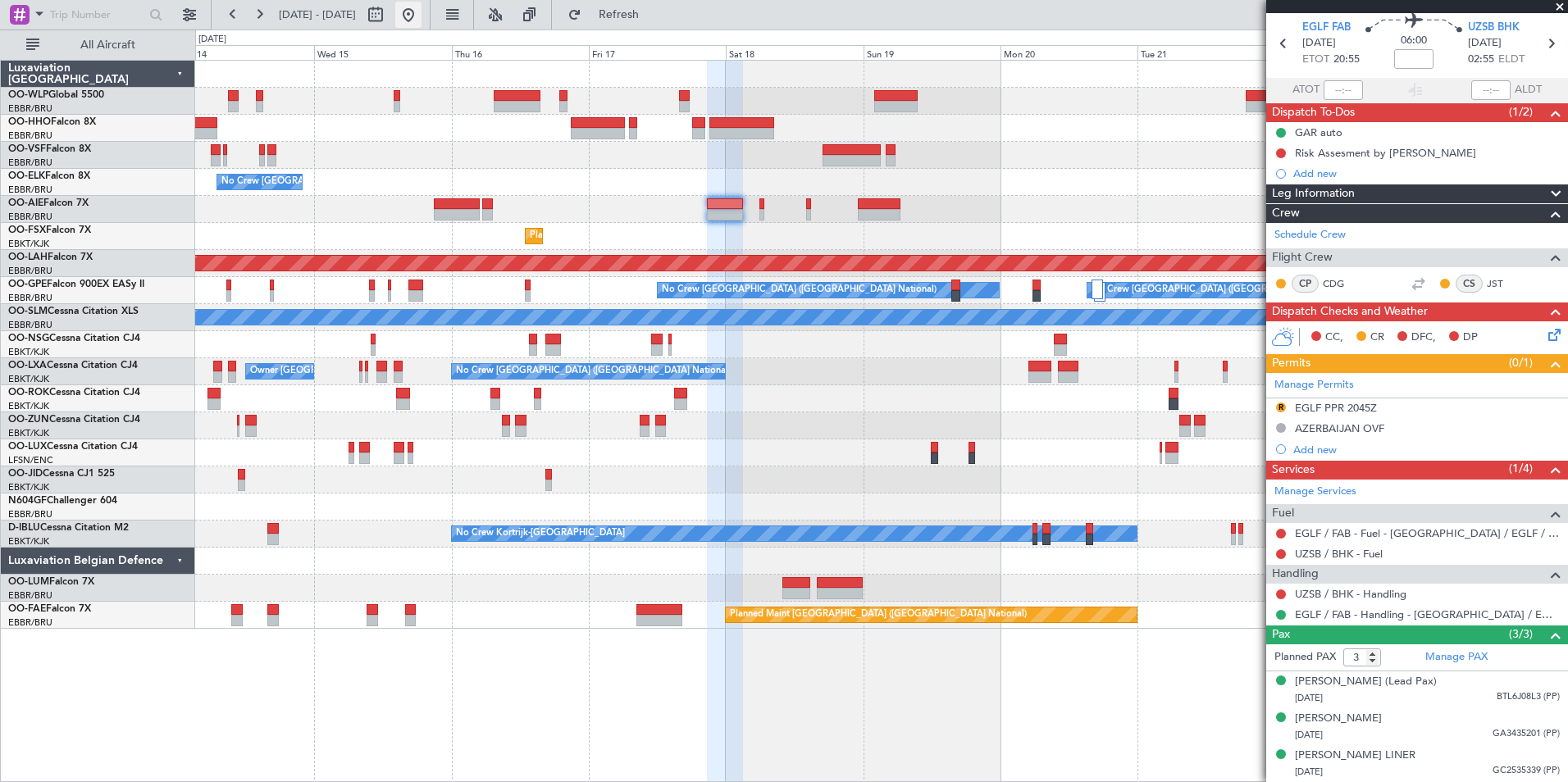
click at [421, 2] on button at bounding box center [408, 15] width 26 height 26
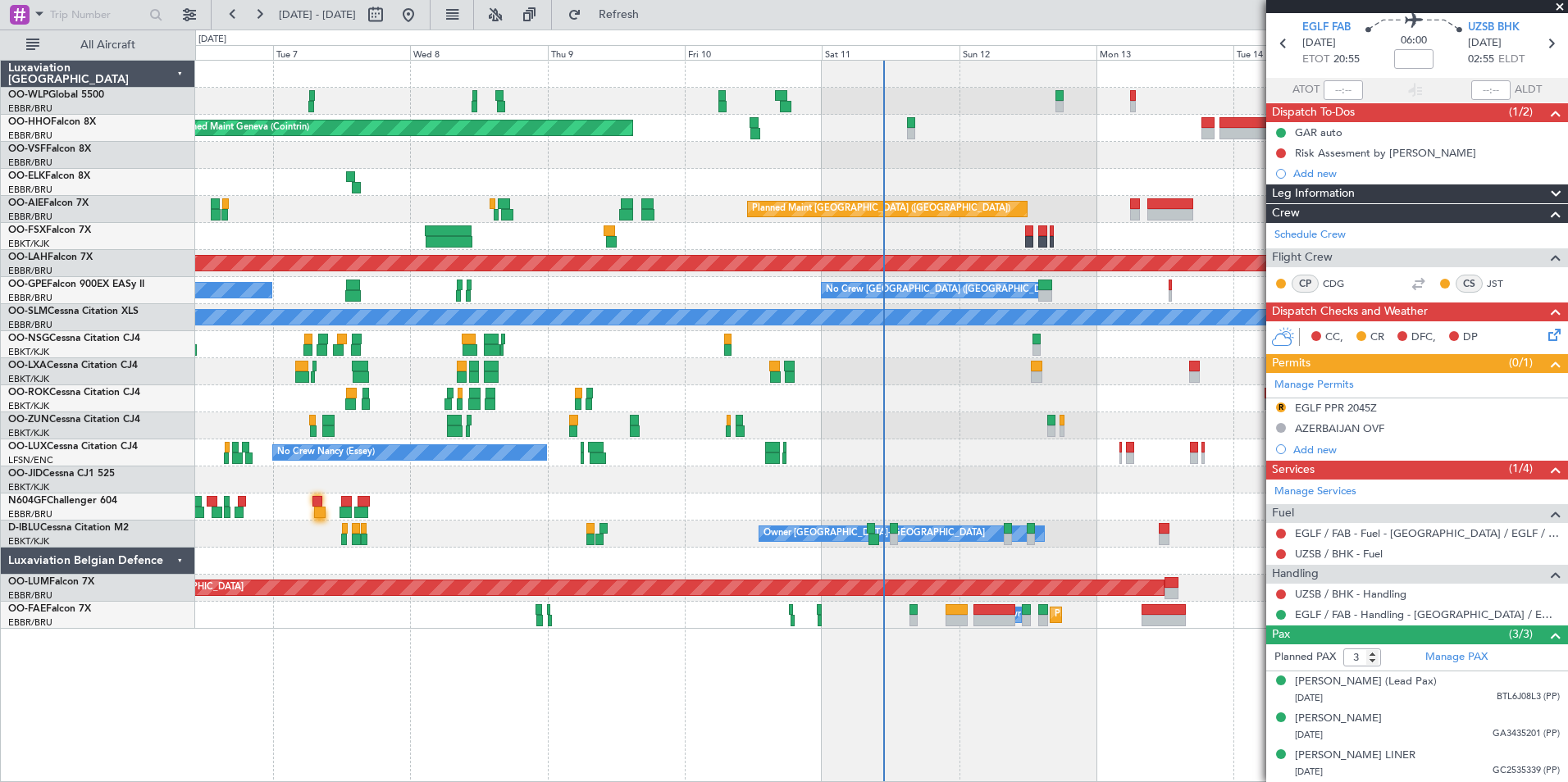
click at [919, 179] on div "Planned Maint Geneva (Cointrin) No Crew Brussels (Brussels National) Planned Ma…" at bounding box center [881, 344] width 1372 height 568
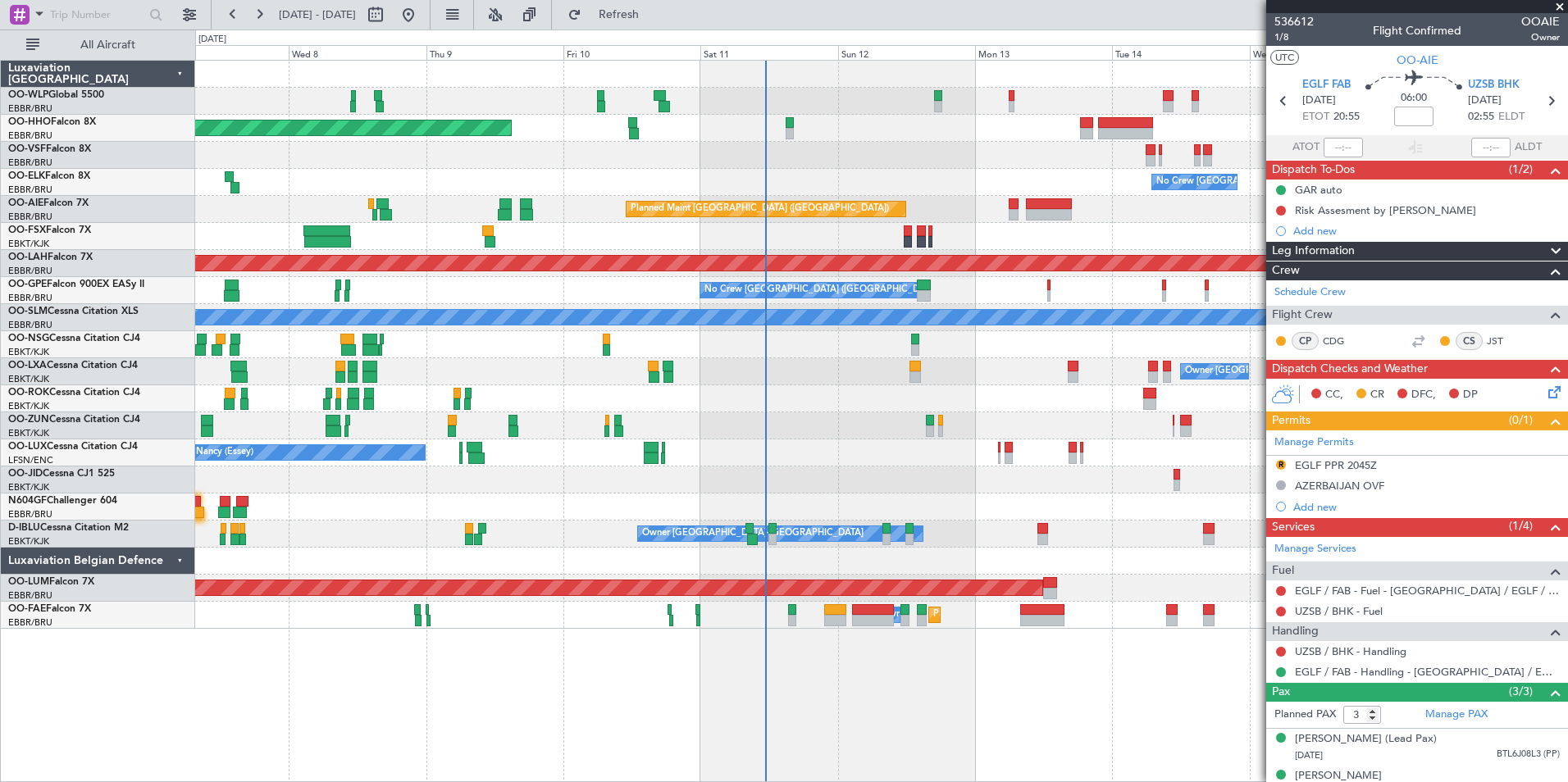
scroll to position [73, 0]
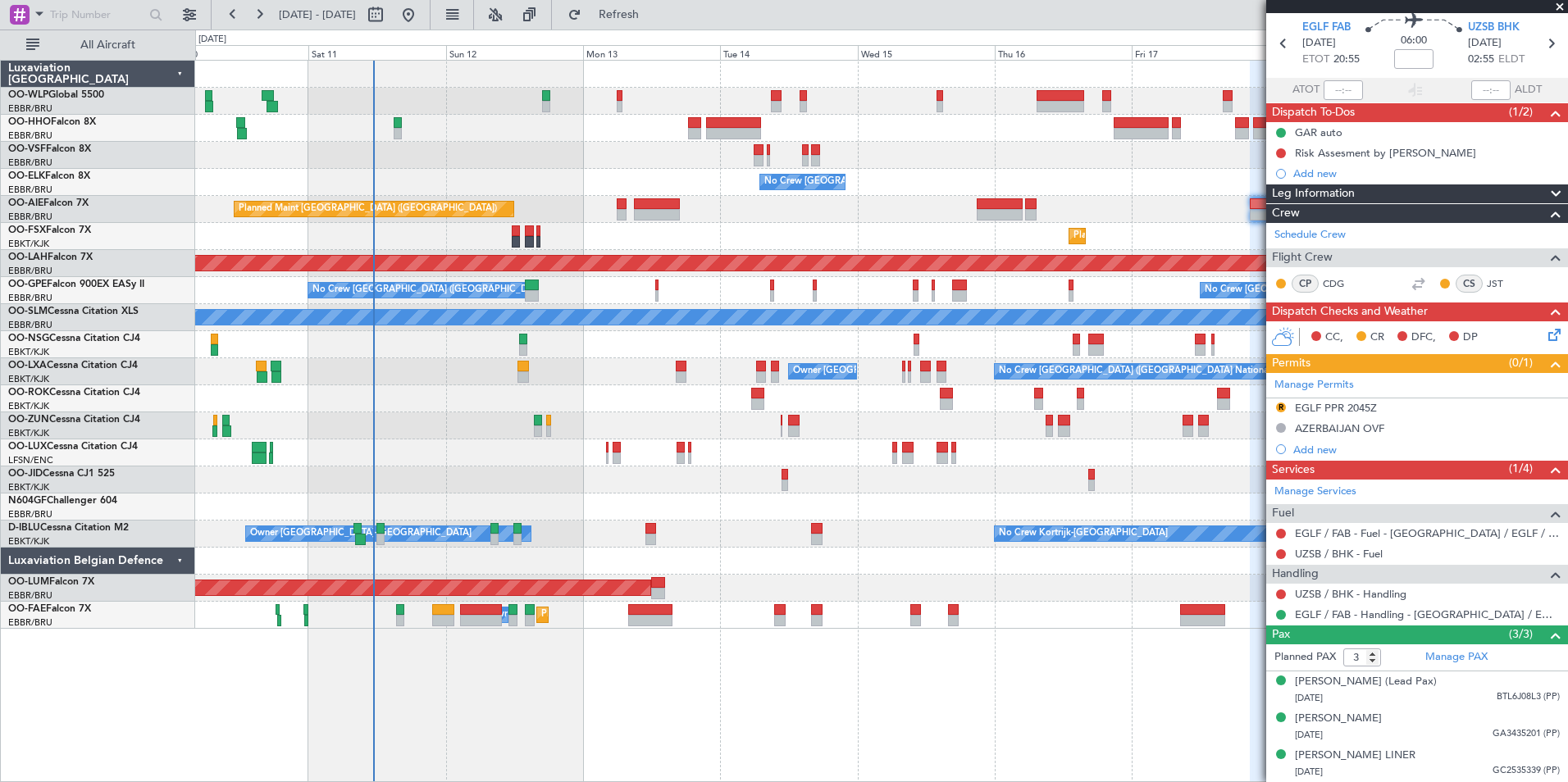
click at [608, 188] on div "Planned Maint Geneva (Cointrin) No Crew [GEOGRAPHIC_DATA] (Brussels National) P…" at bounding box center [881, 344] width 1372 height 568
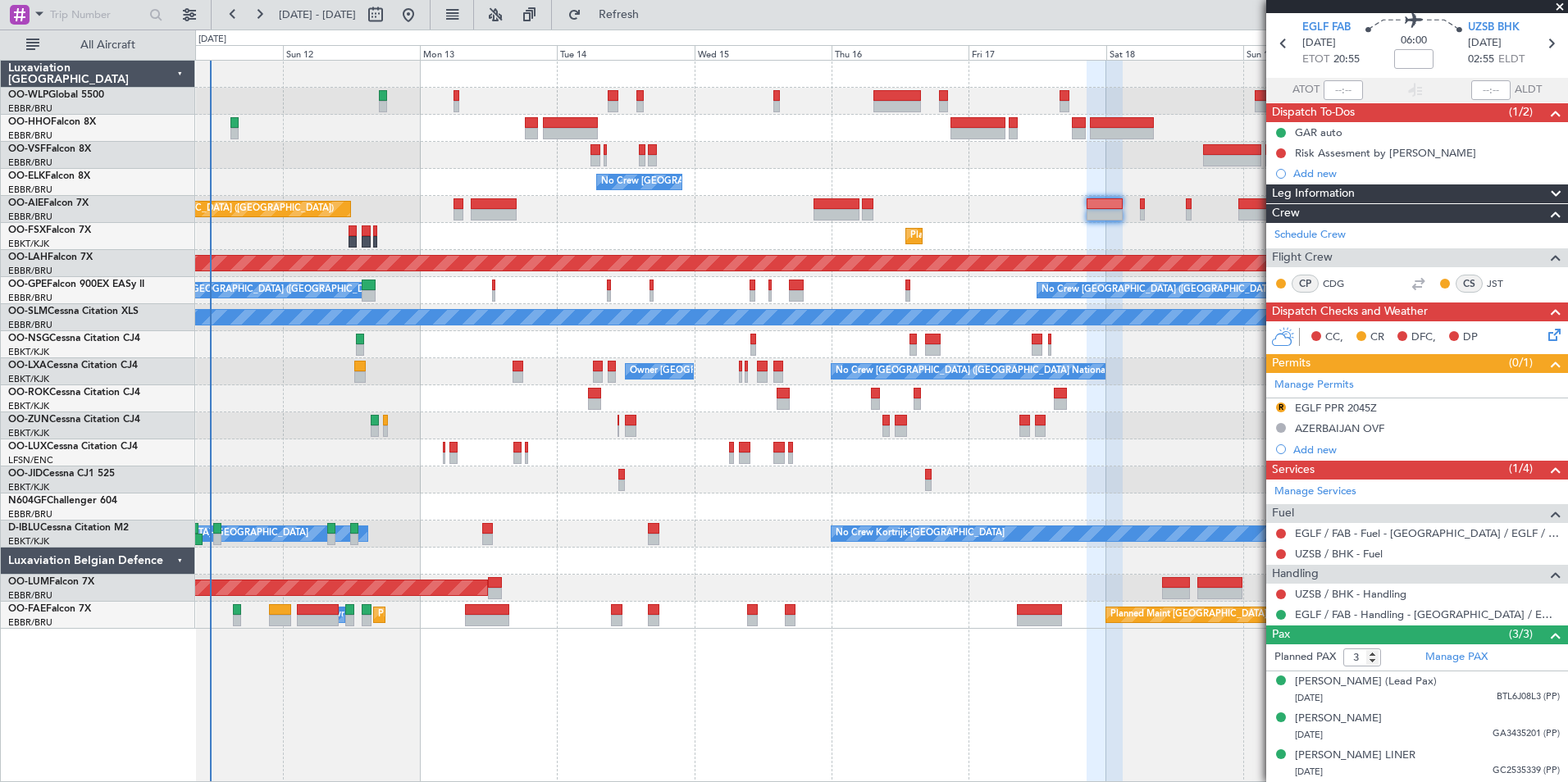
click at [811, 177] on div "No Crew [GEOGRAPHIC_DATA] ([GEOGRAPHIC_DATA] National)" at bounding box center [881, 182] width 1372 height 27
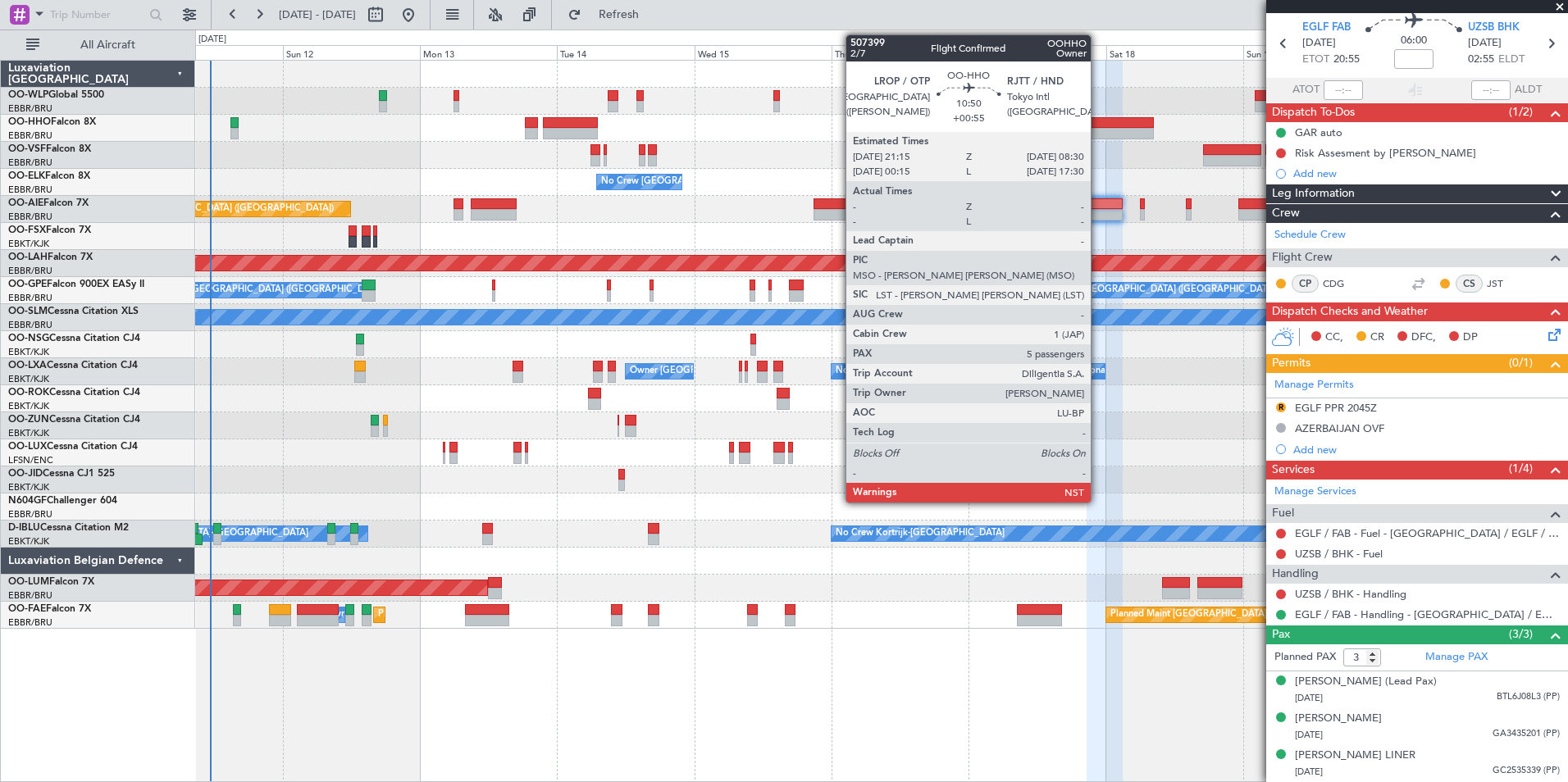
click at [1098, 126] on div at bounding box center [1123, 123] width 65 height 11
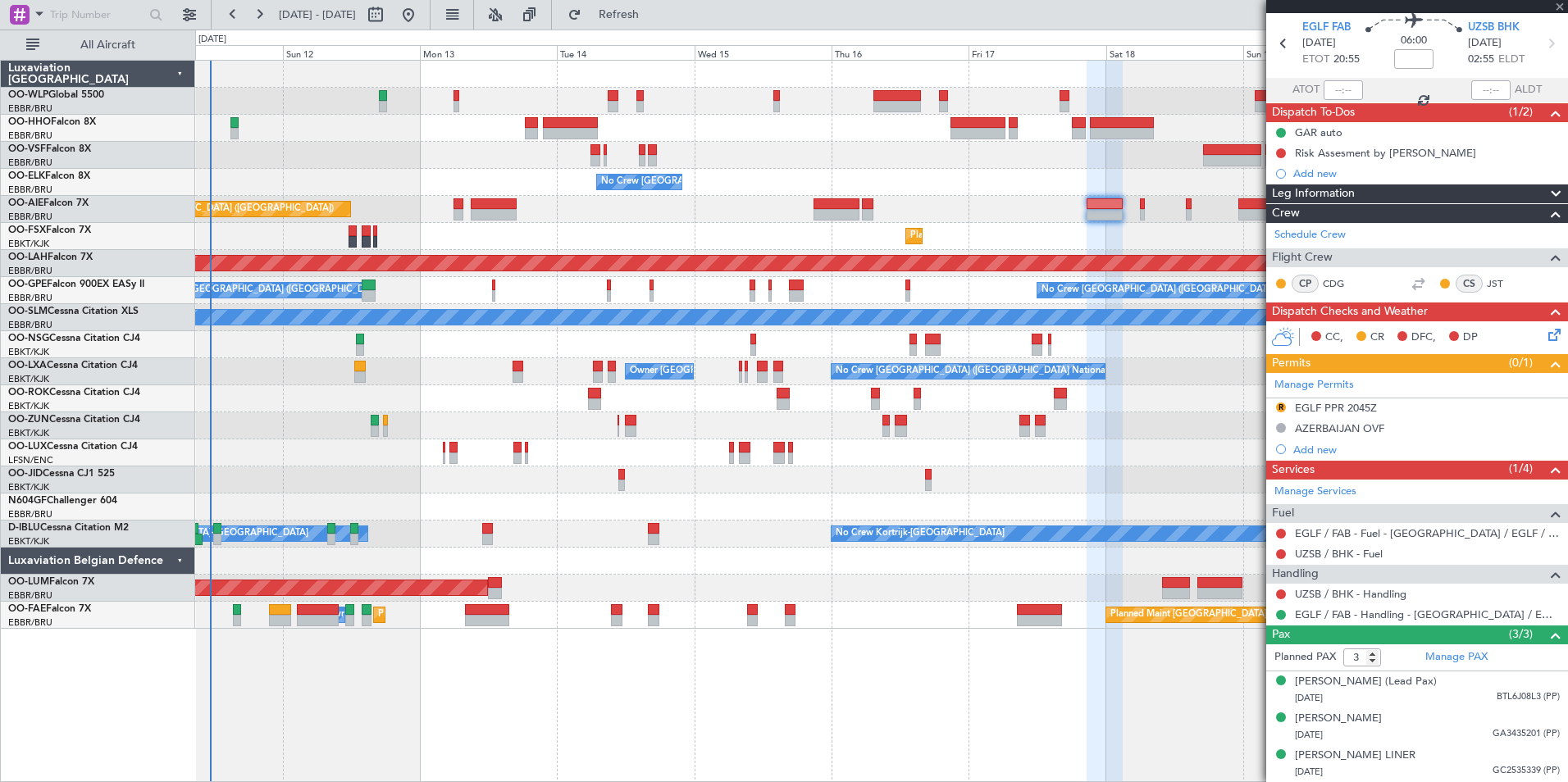
type input "+00:55"
type input "5"
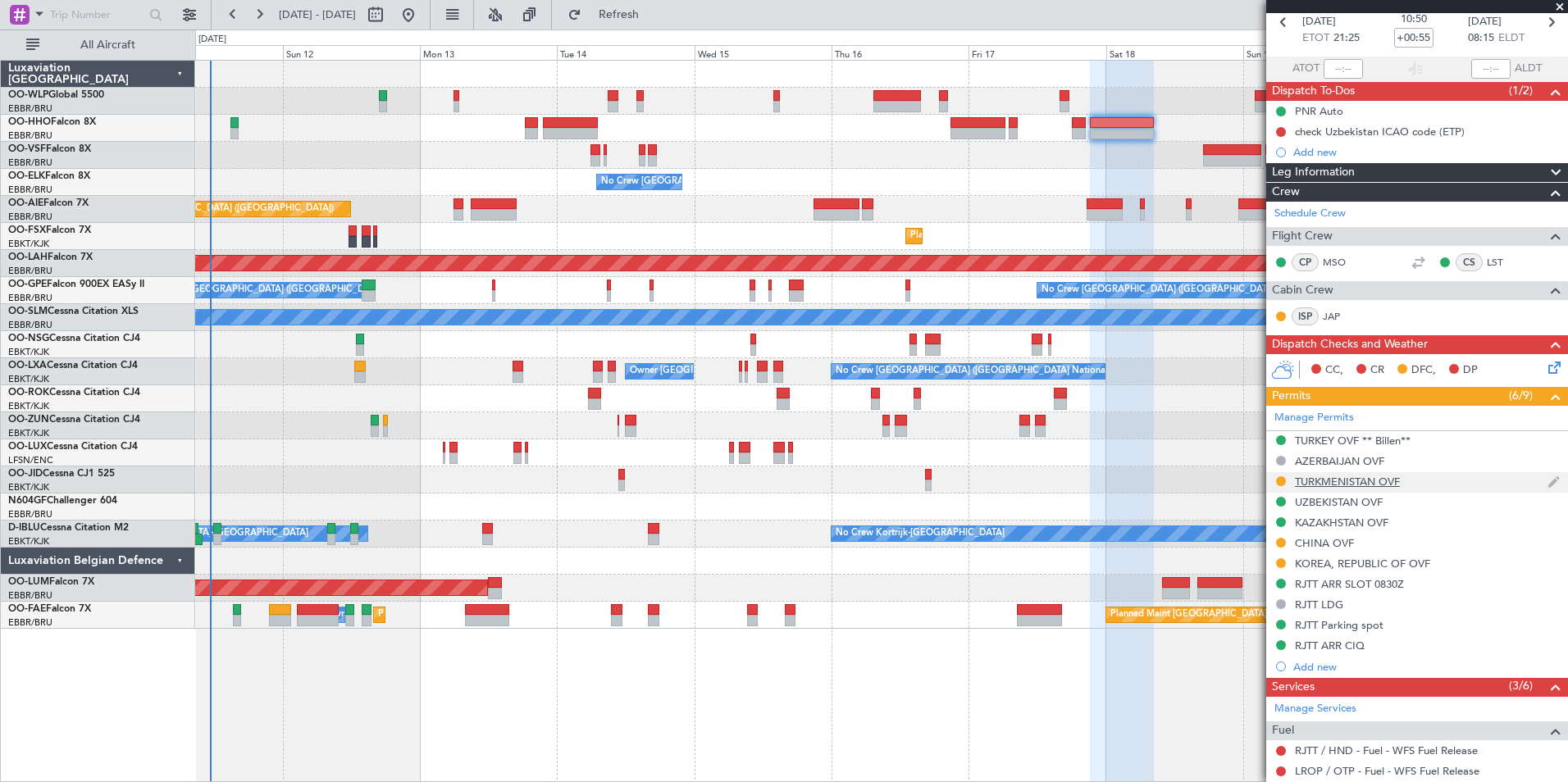
scroll to position [164, 0]
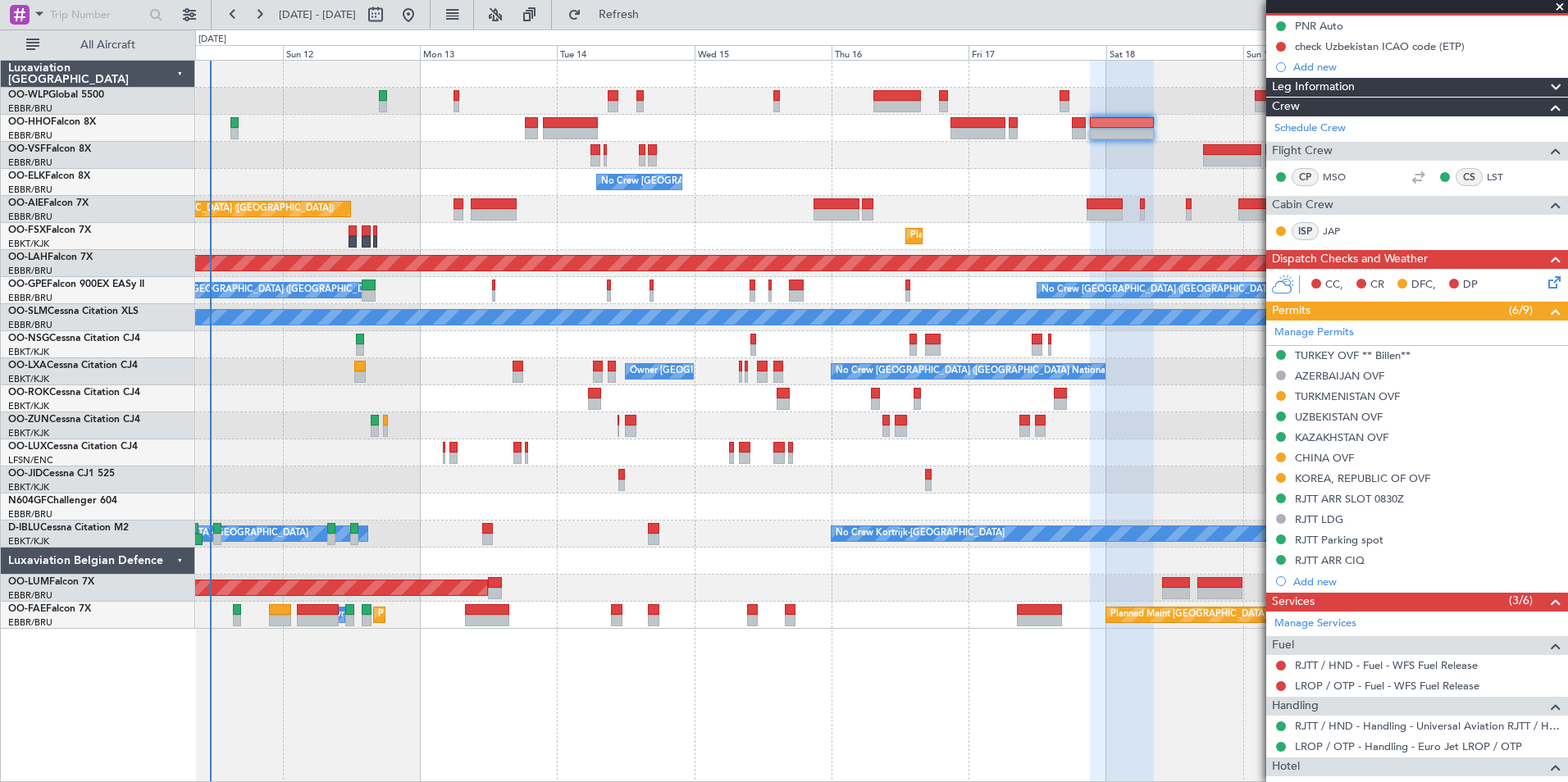
drag, startPoint x: 1308, startPoint y: 478, endPoint x: 1315, endPoint y: 483, distance: 8.6
click at [1308, 478] on div "KOREA, REPUBLIC OF OVF" at bounding box center [1362, 478] width 135 height 14
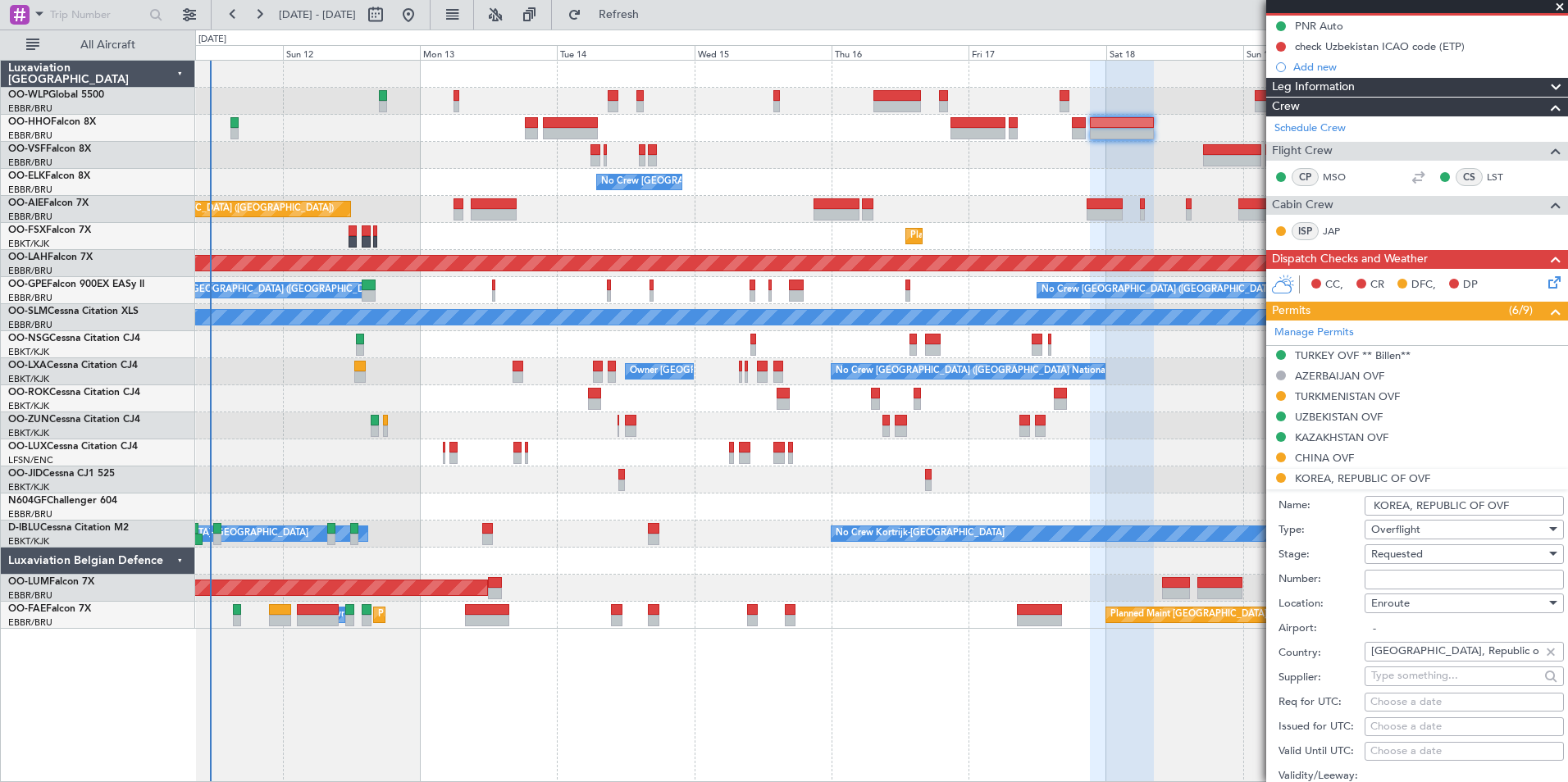
click at [1389, 580] on input "Number:" at bounding box center [1464, 579] width 199 height 20
paste input "ATFMC-6537"
type input "ATFMC-6537"
click at [1380, 550] on span "Requested" at bounding box center [1397, 554] width 52 height 15
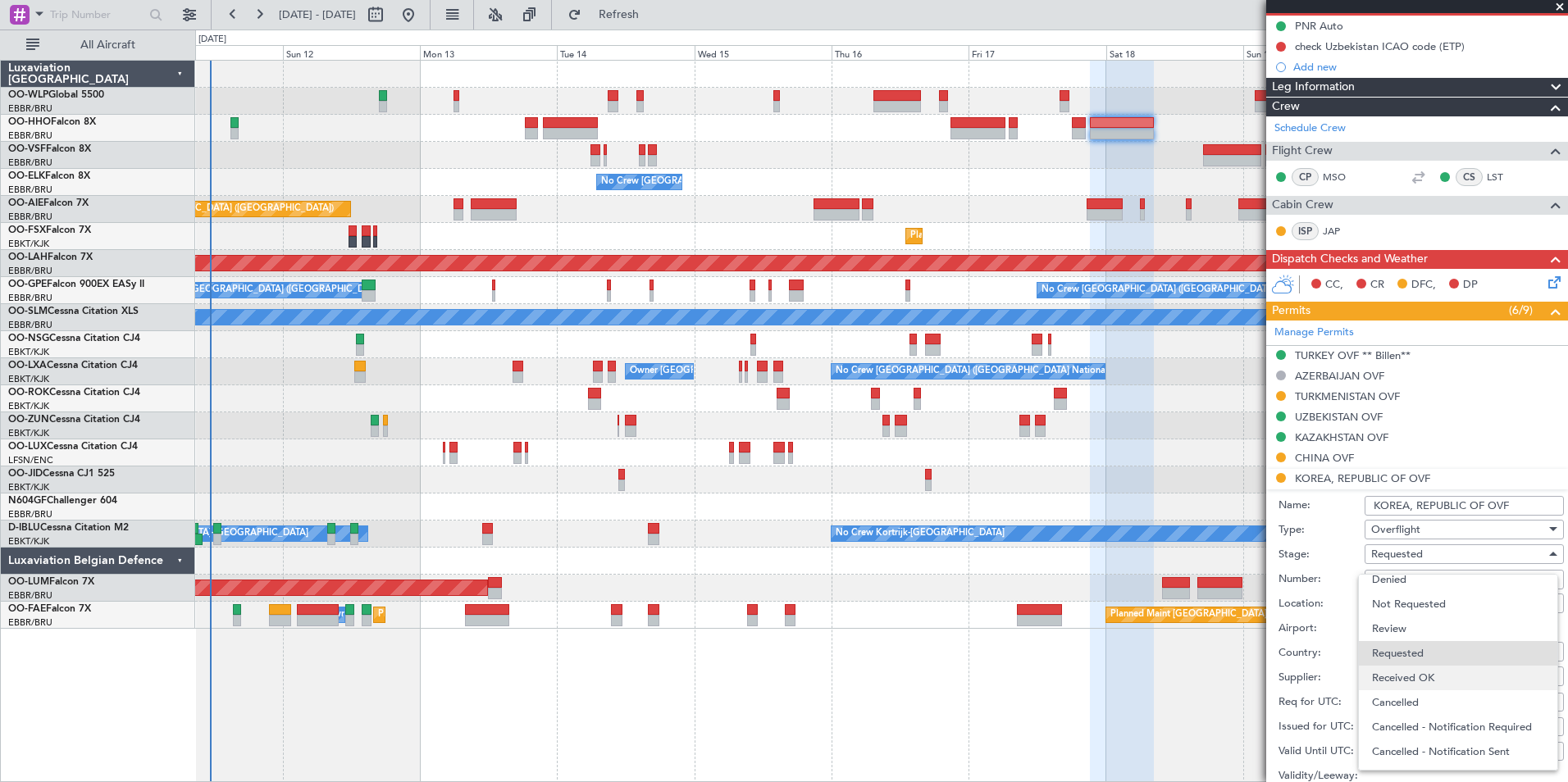
click at [1424, 667] on span "Received OK" at bounding box center [1457, 678] width 172 height 24
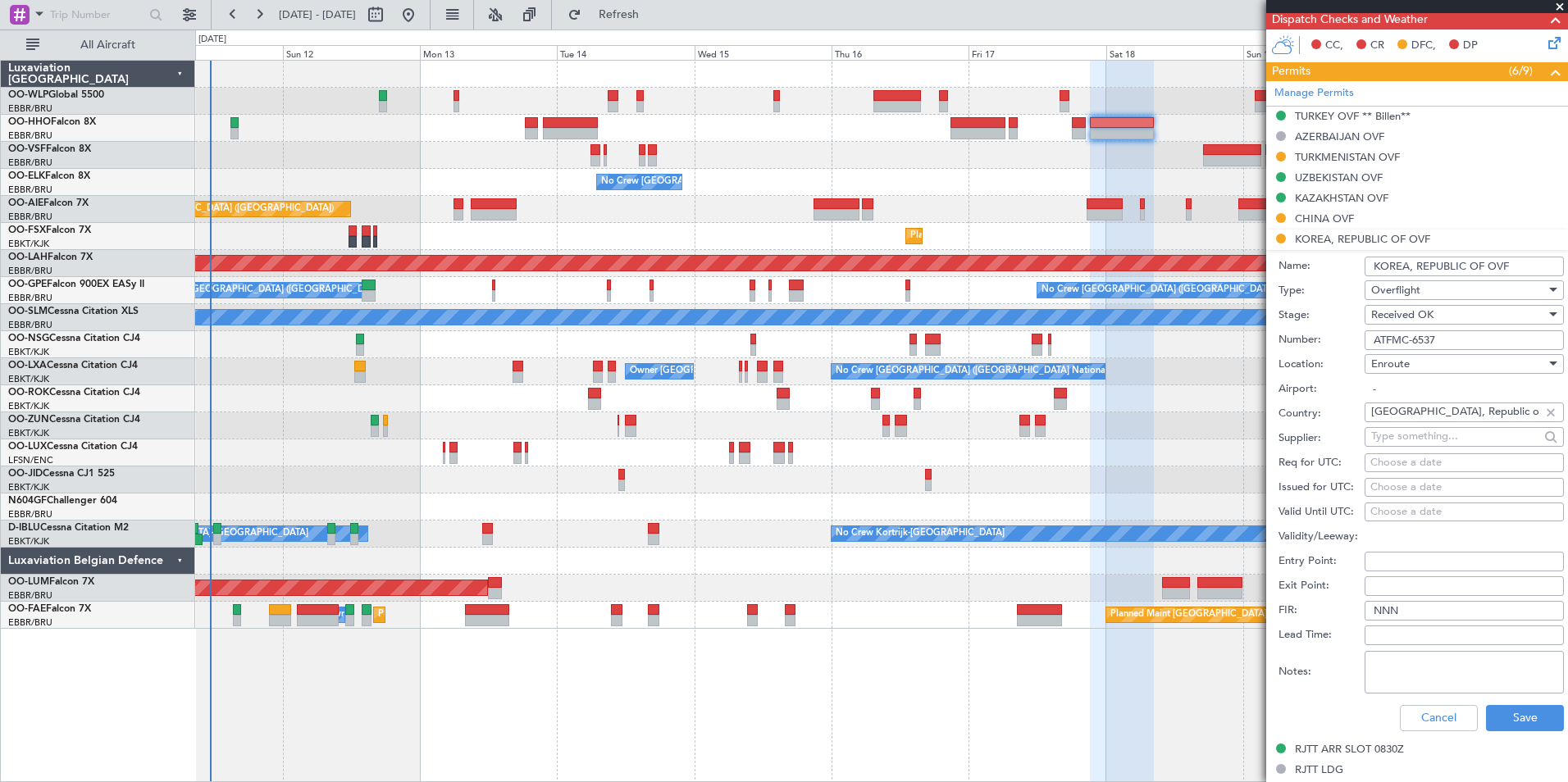
scroll to position [410, 0]
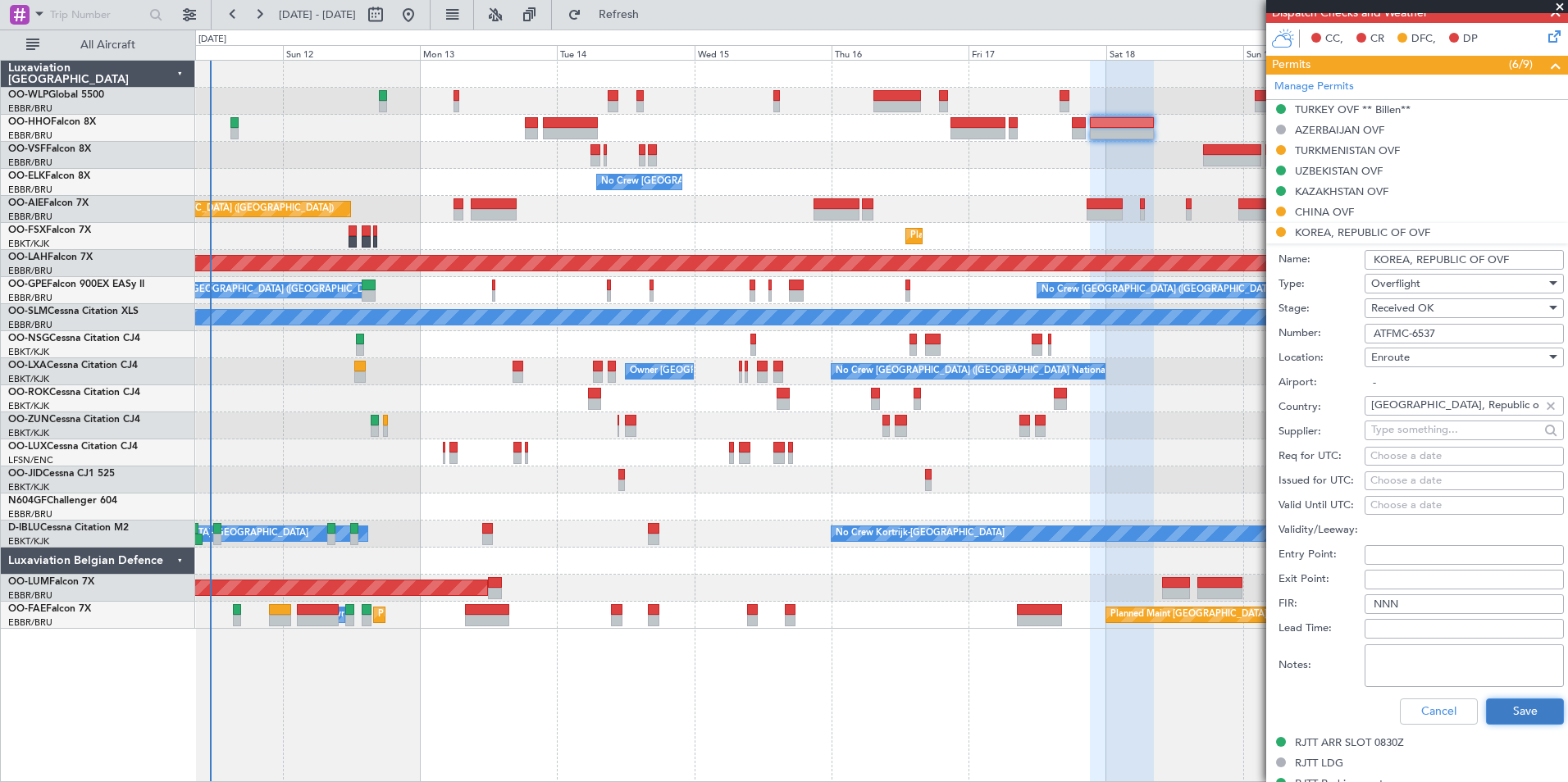
click at [1505, 705] on button "Save" at bounding box center [1525, 711] width 78 height 26
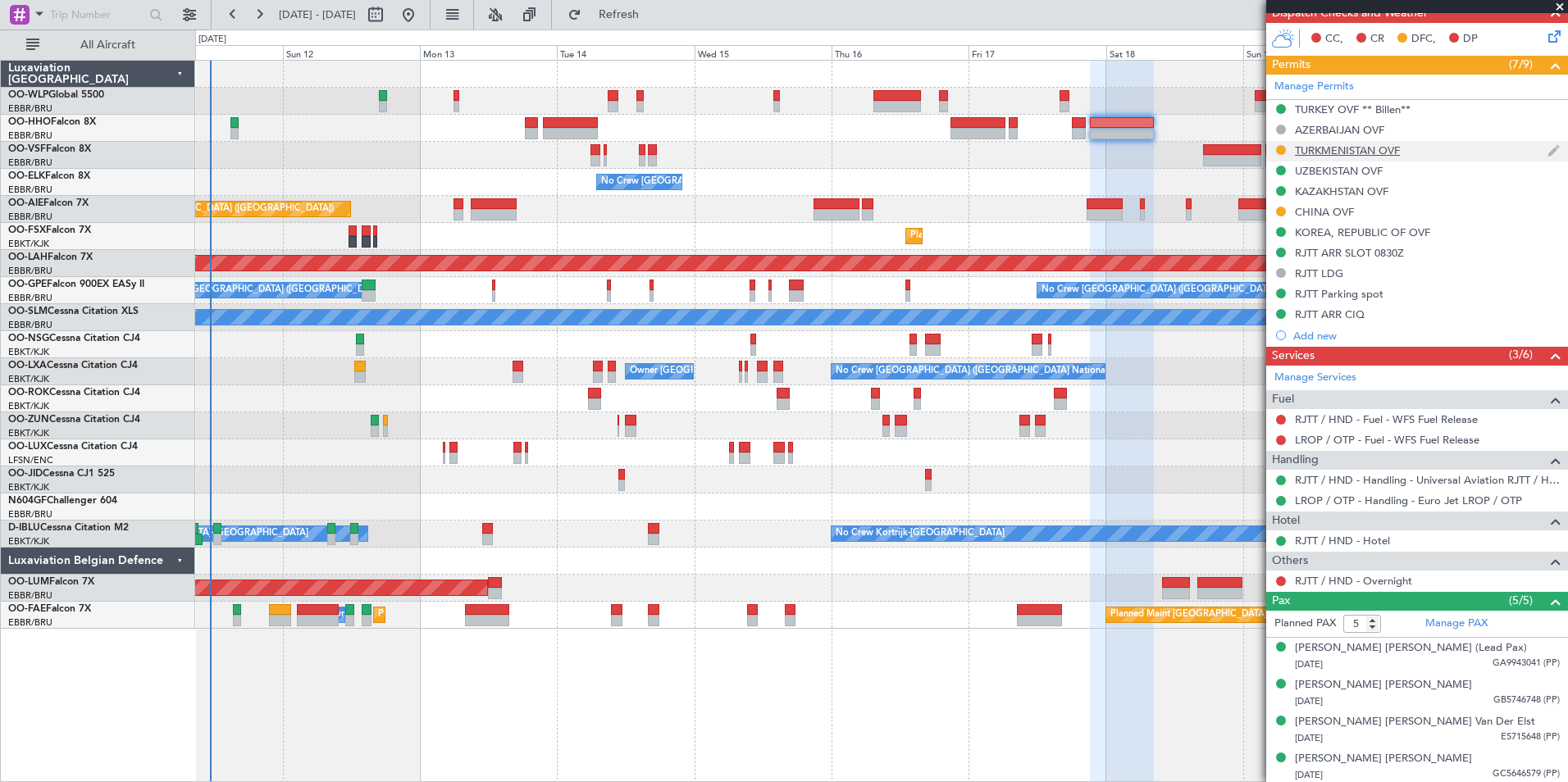
click at [1319, 154] on div "TURKMENISTAN OVF" at bounding box center [1347, 150] width 105 height 14
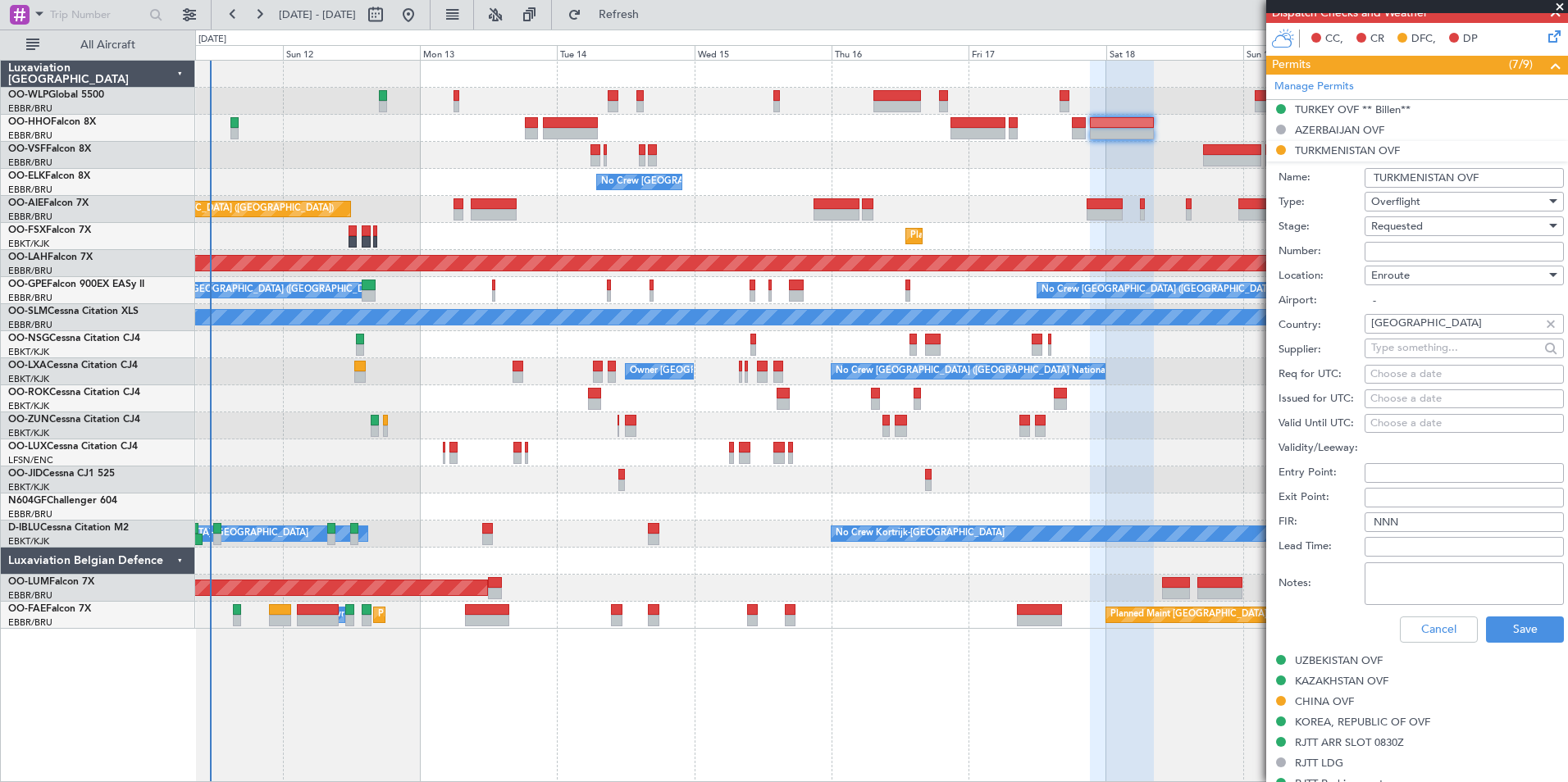
click at [1391, 248] on input "Number:" at bounding box center [1464, 251] width 199 height 20
paste input "GC/9/12302/111025"
type input "GC/9/12302/111025"
click at [1382, 228] on span "Requested" at bounding box center [1397, 226] width 52 height 15
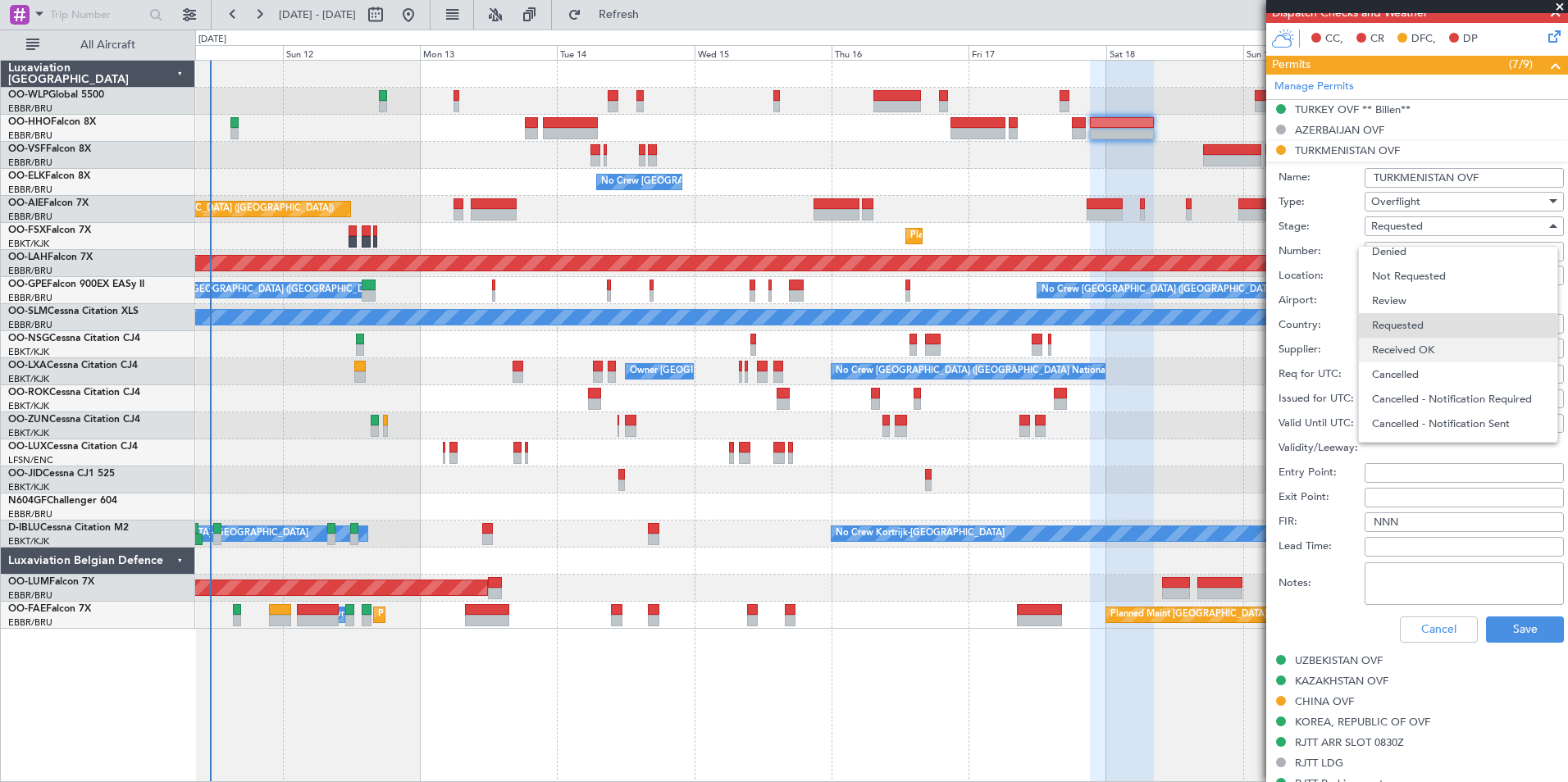
click at [1402, 350] on span "Received OK" at bounding box center [1457, 350] width 172 height 24
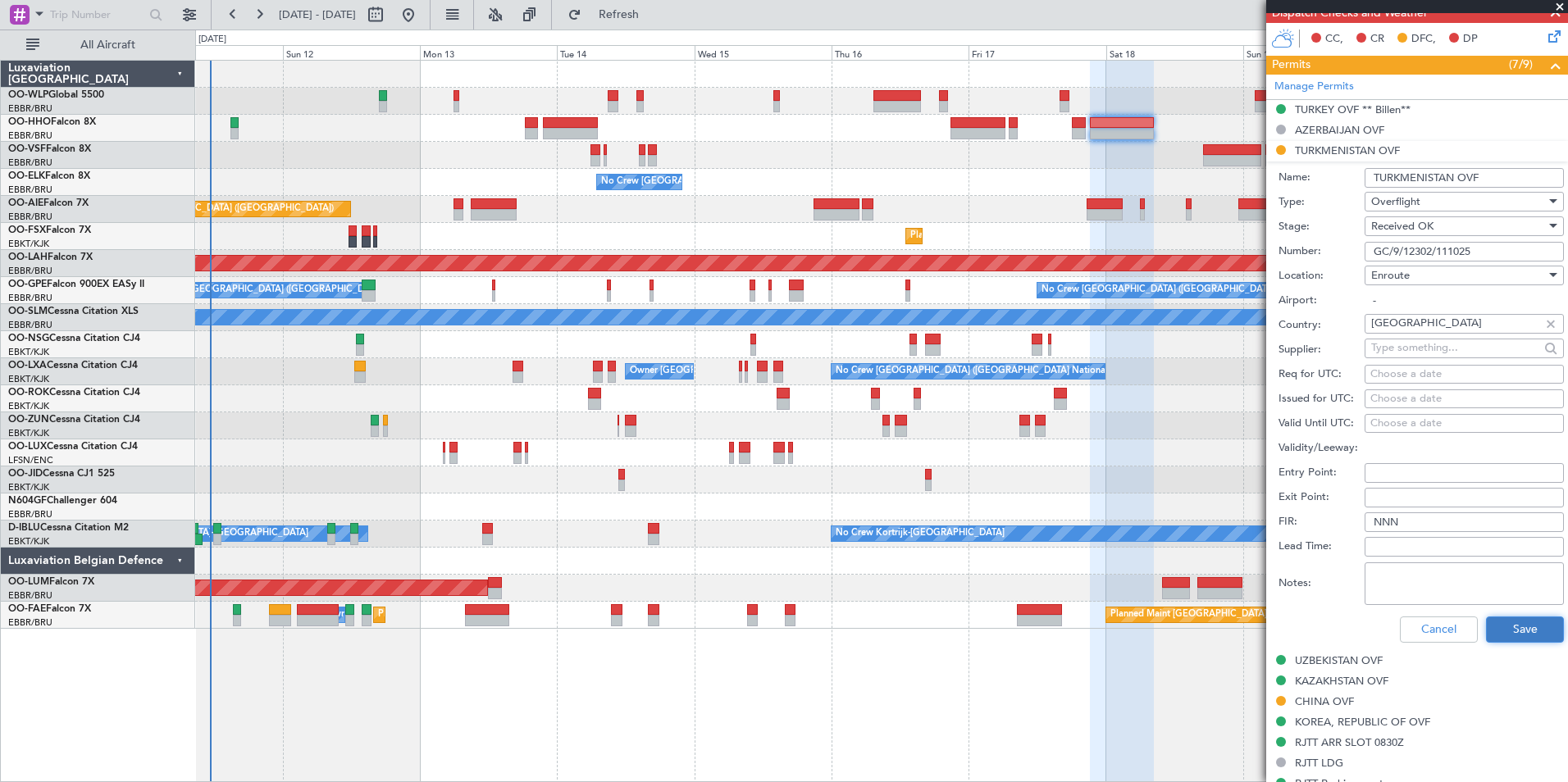
click at [1530, 626] on button "Save" at bounding box center [1525, 630] width 78 height 26
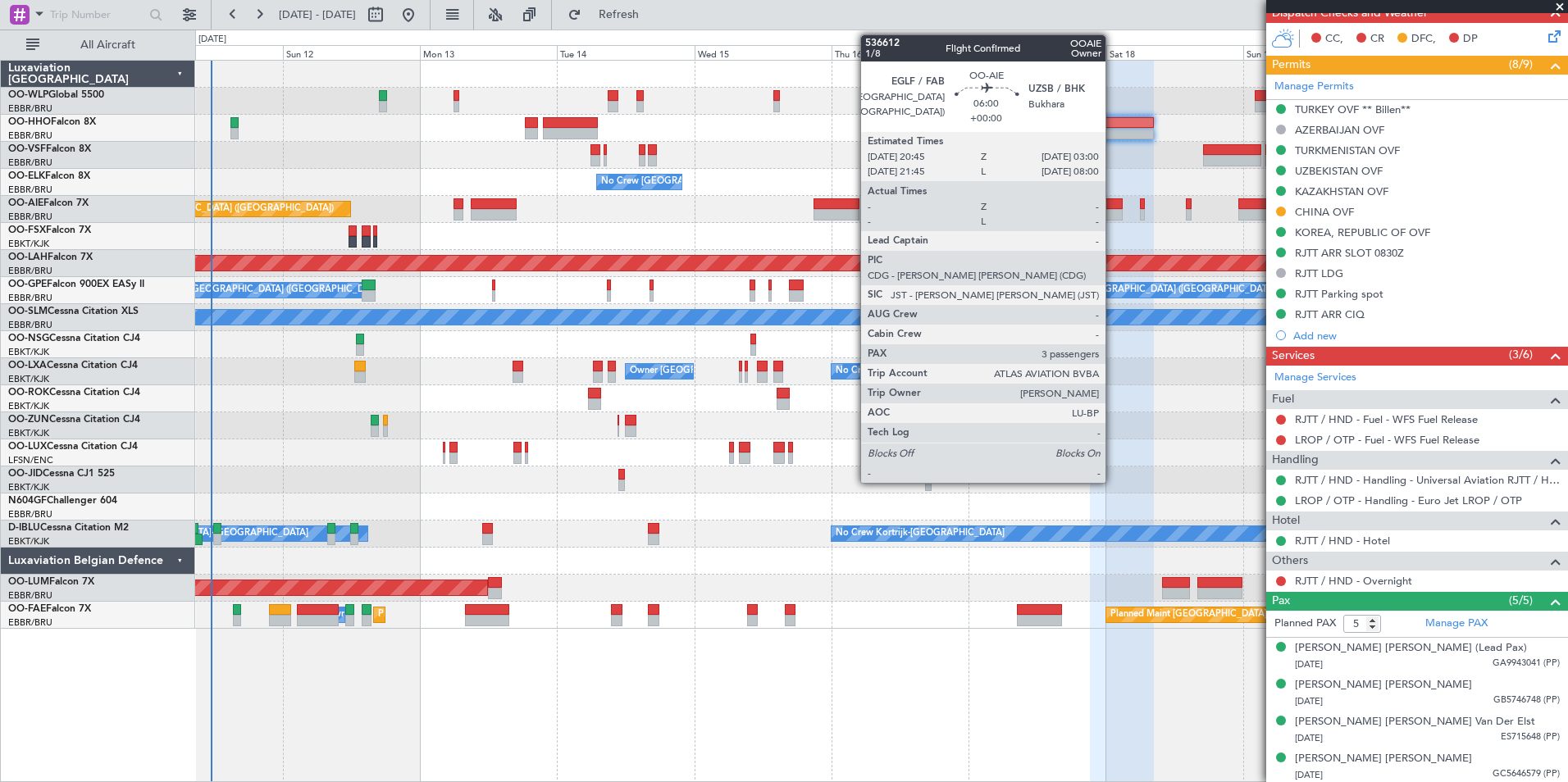
click at [1112, 210] on div at bounding box center [1104, 215] width 36 height 11
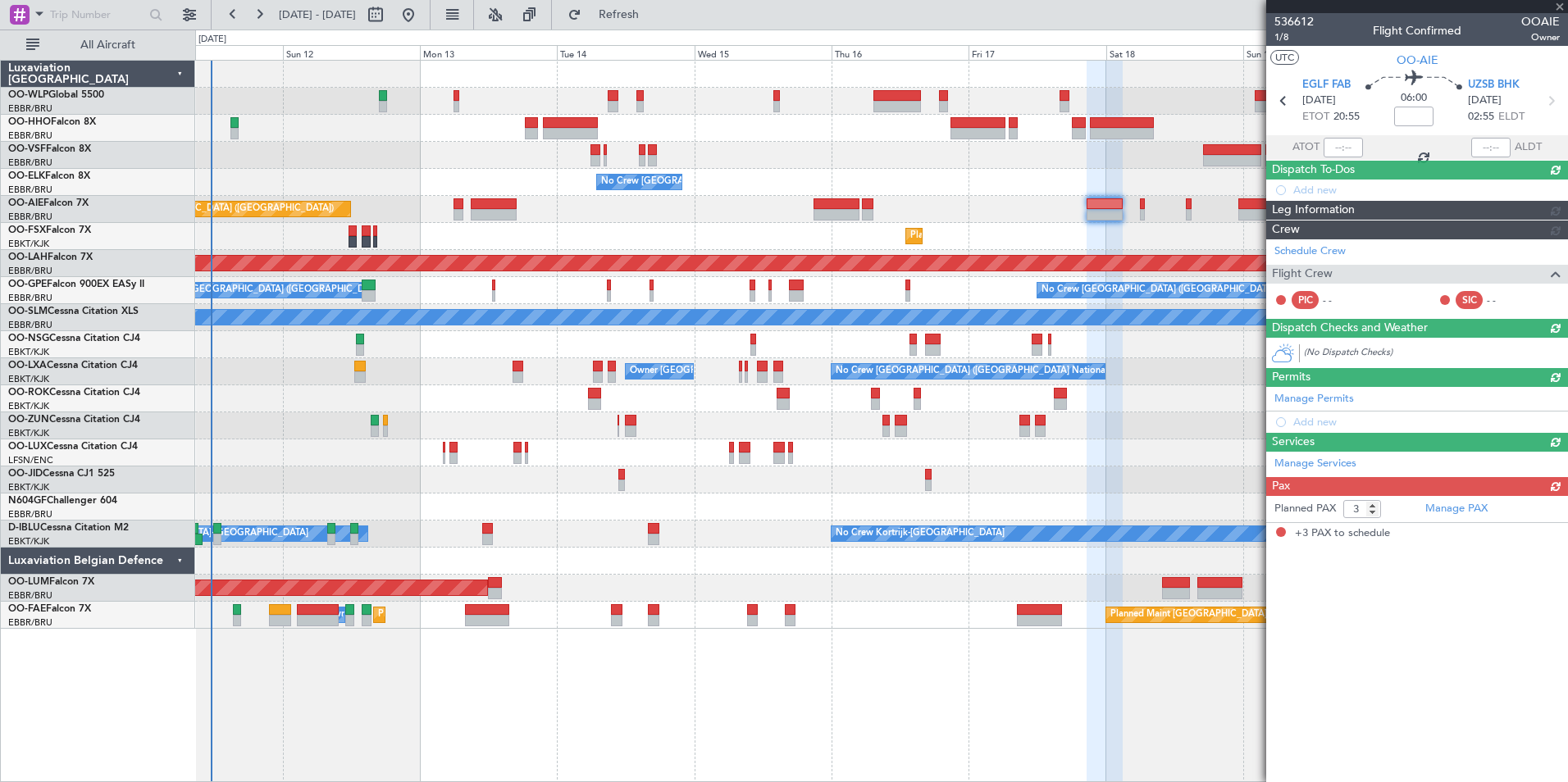
scroll to position [0, 0]
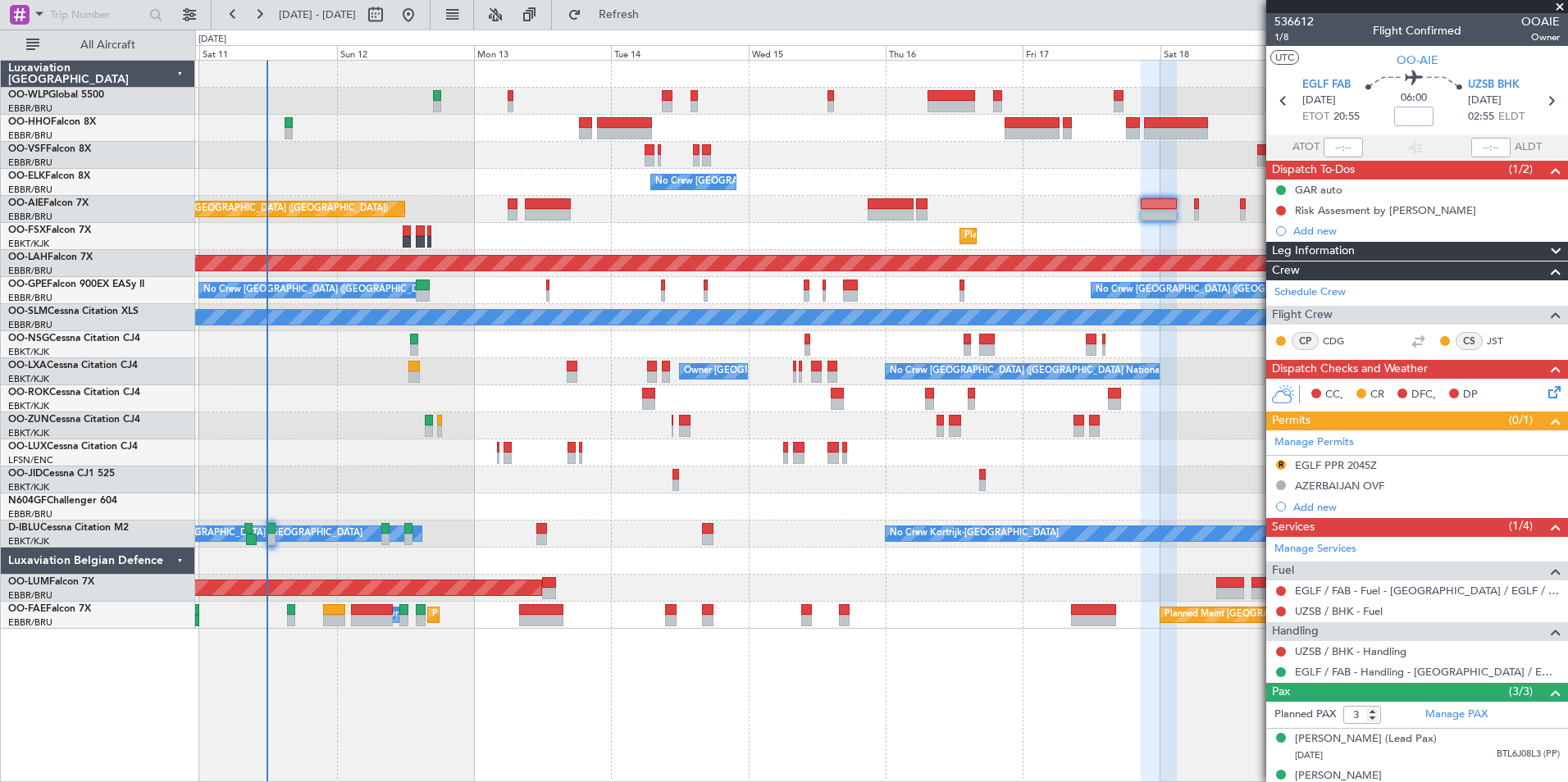
click at [371, 148] on div at bounding box center [881, 155] width 1372 height 27
drag, startPoint x: 313, startPoint y: 20, endPoint x: 315, endPoint y: 6, distance: 14.1
click at [314, 14] on span "[DATE] - [DATE]" at bounding box center [317, 15] width 77 height 15
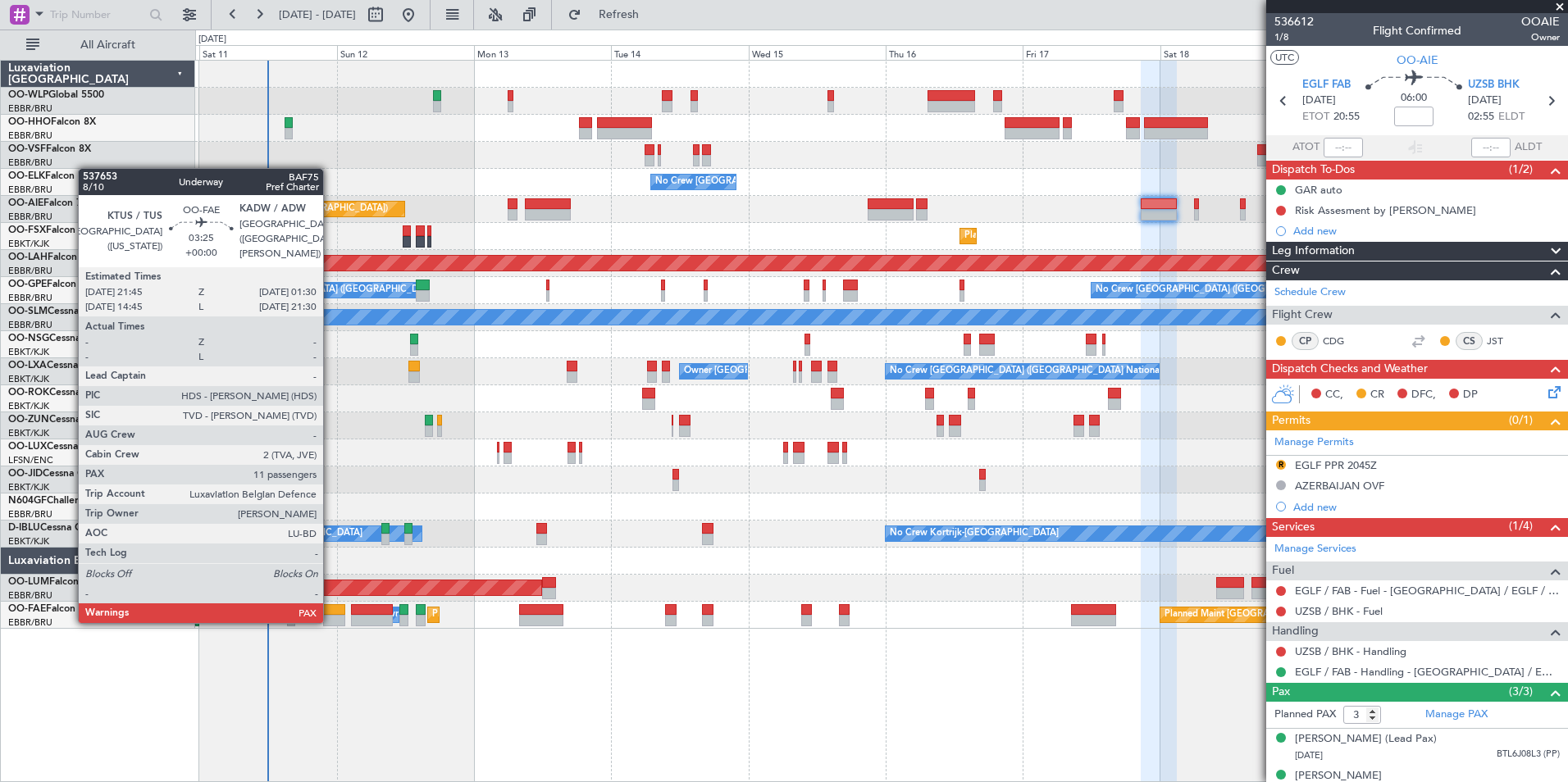
click at [330, 621] on div at bounding box center [334, 620] width 22 height 11
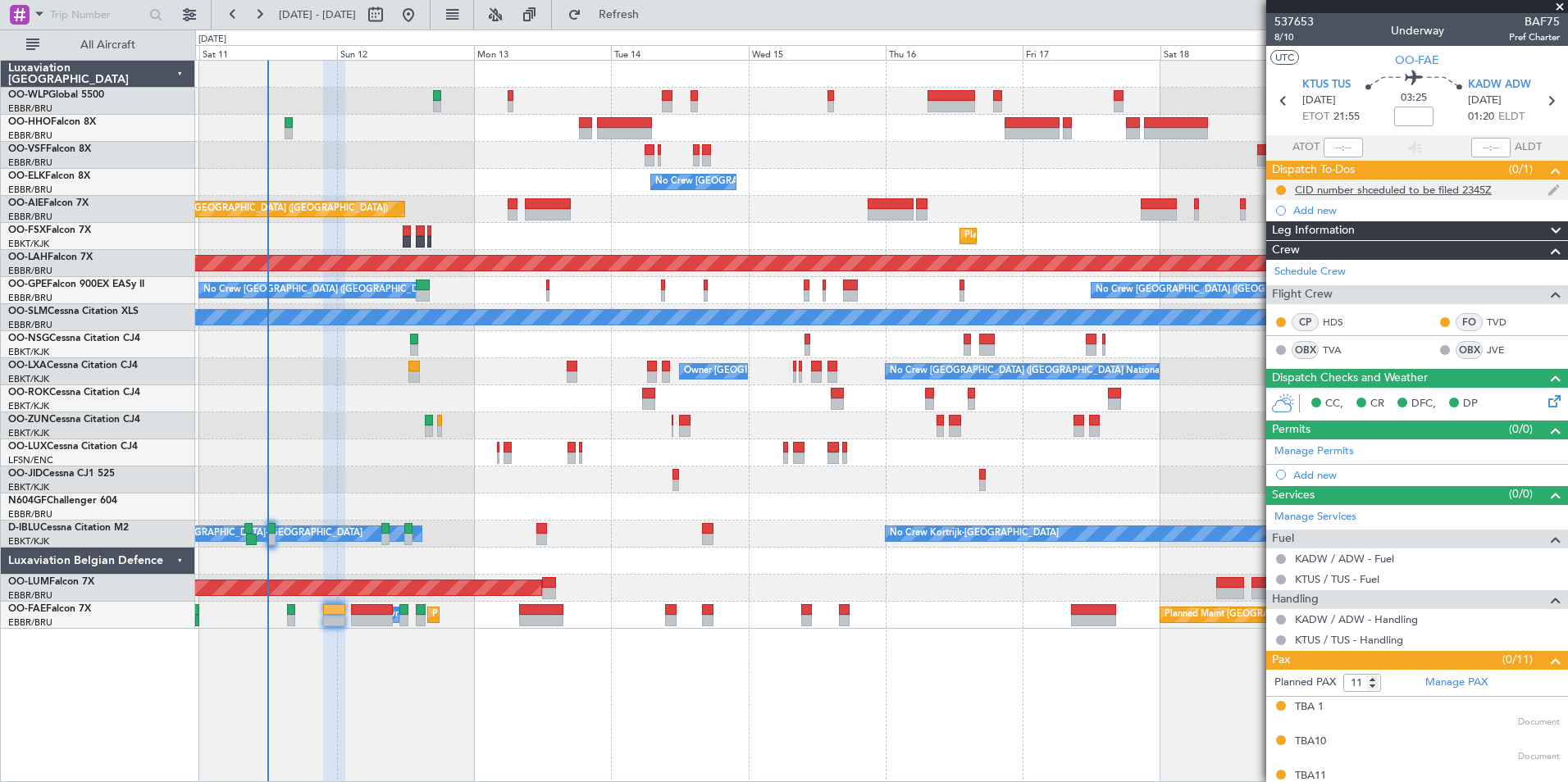
click at [1276, 183] on div at bounding box center [1281, 190] width 13 height 13
click at [1279, 186] on button at bounding box center [1281, 190] width 10 height 10
click at [1273, 258] on span "Completed" at bounding box center [1287, 262] width 54 height 17
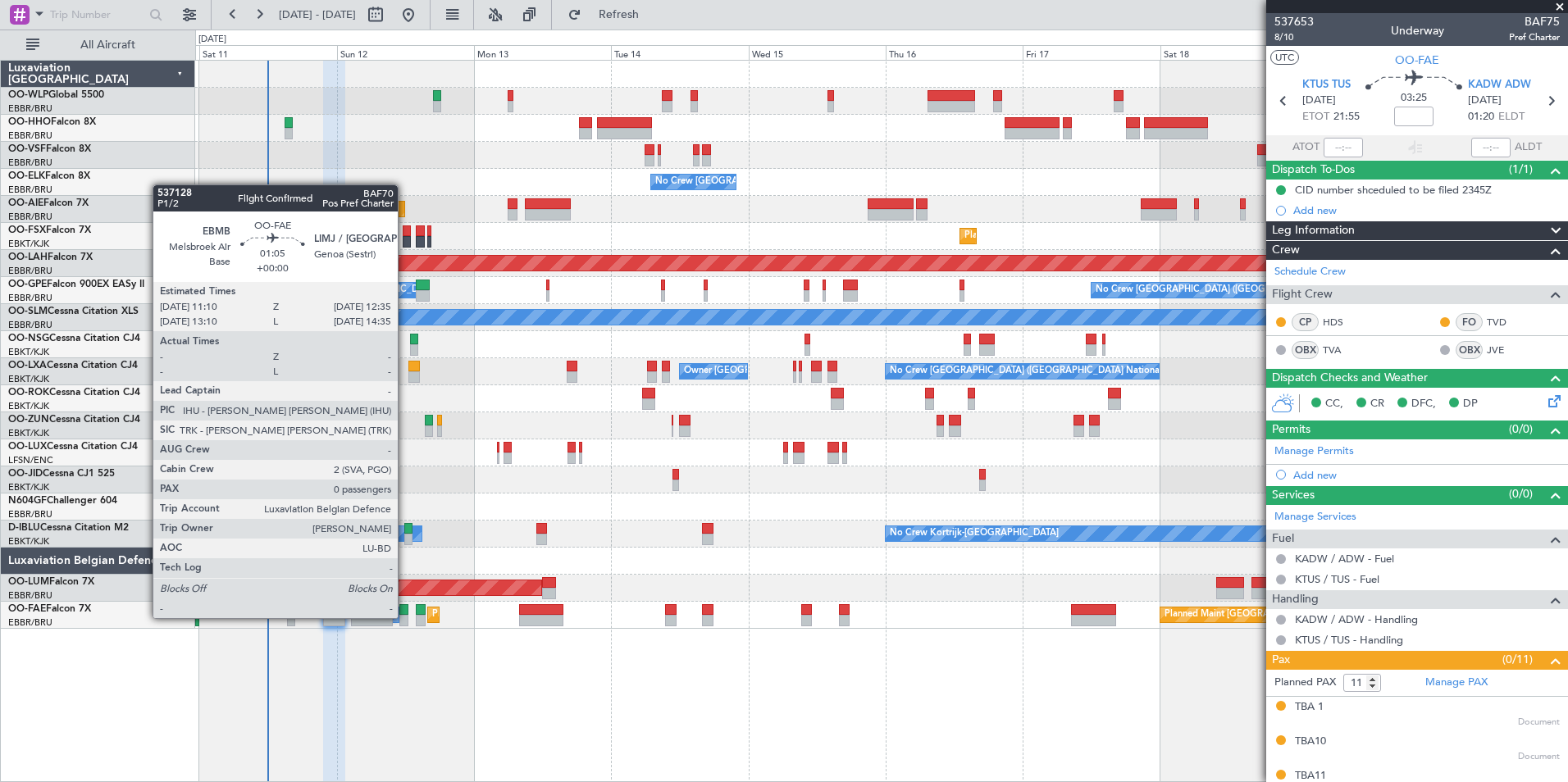
click at [405, 616] on div at bounding box center [403, 620] width 8 height 11
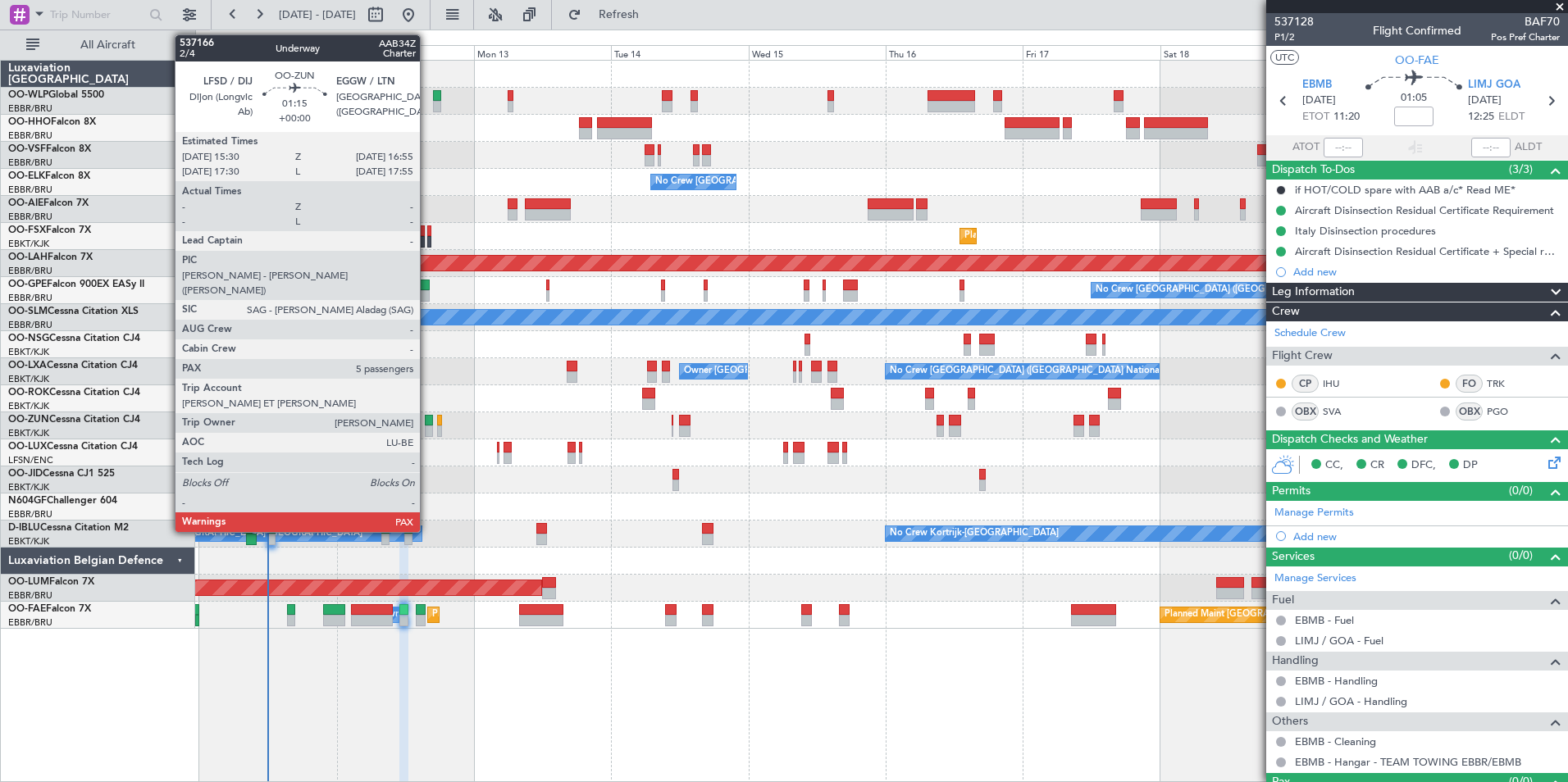
click at [427, 423] on div at bounding box center [429, 420] width 8 height 11
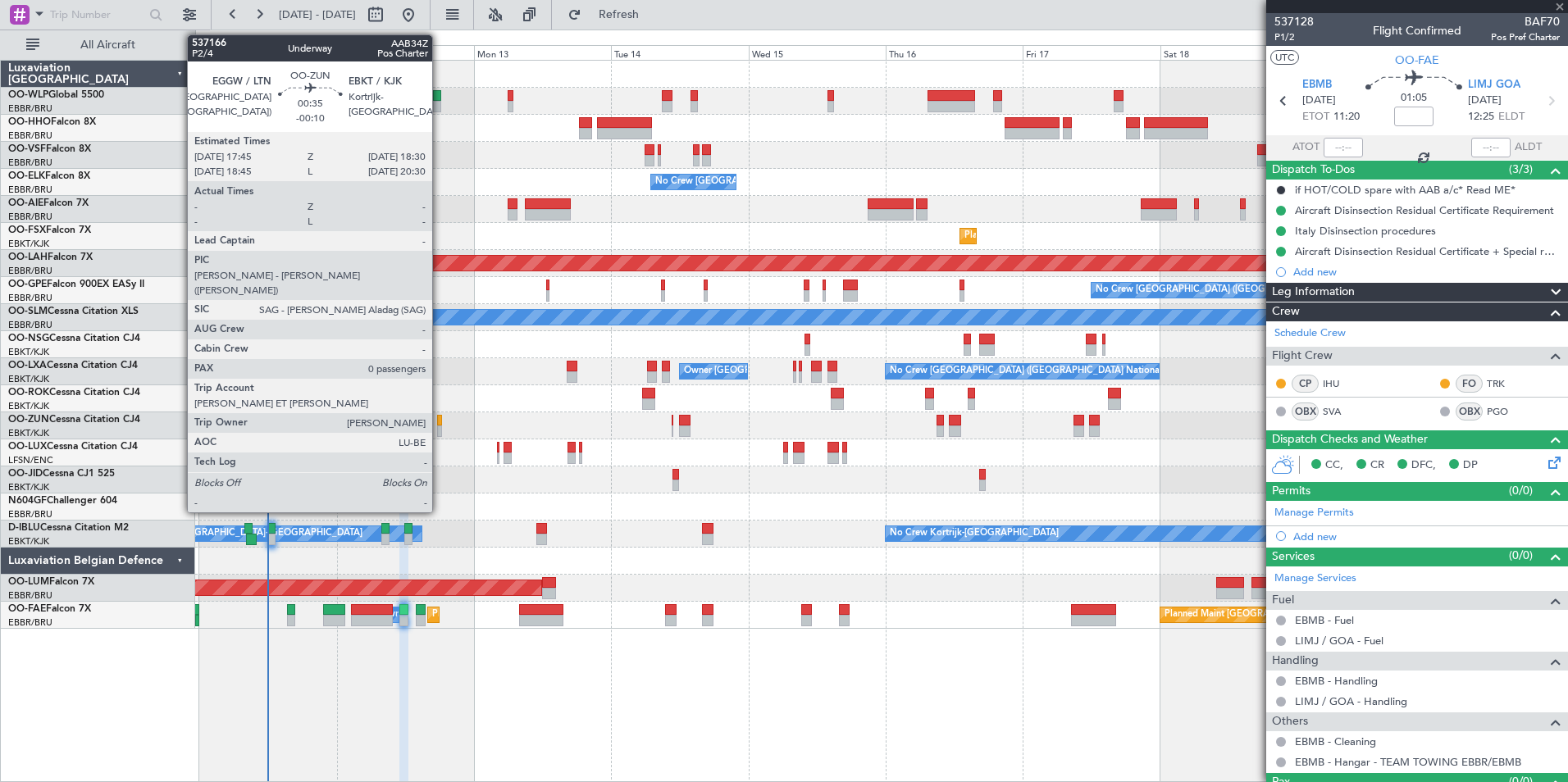
type input "5"
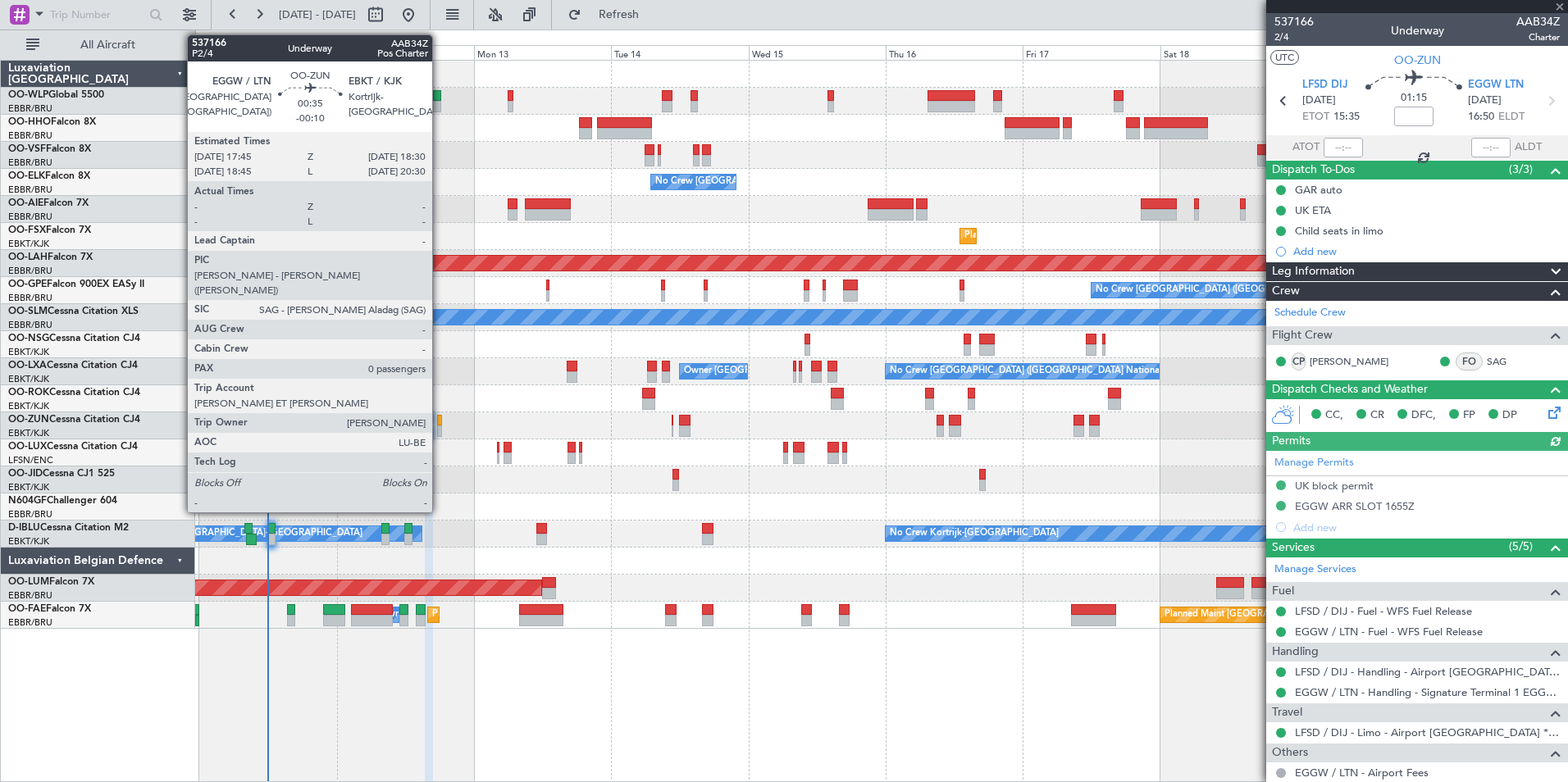
click at [440, 426] on div at bounding box center [439, 431] width 5 height 11
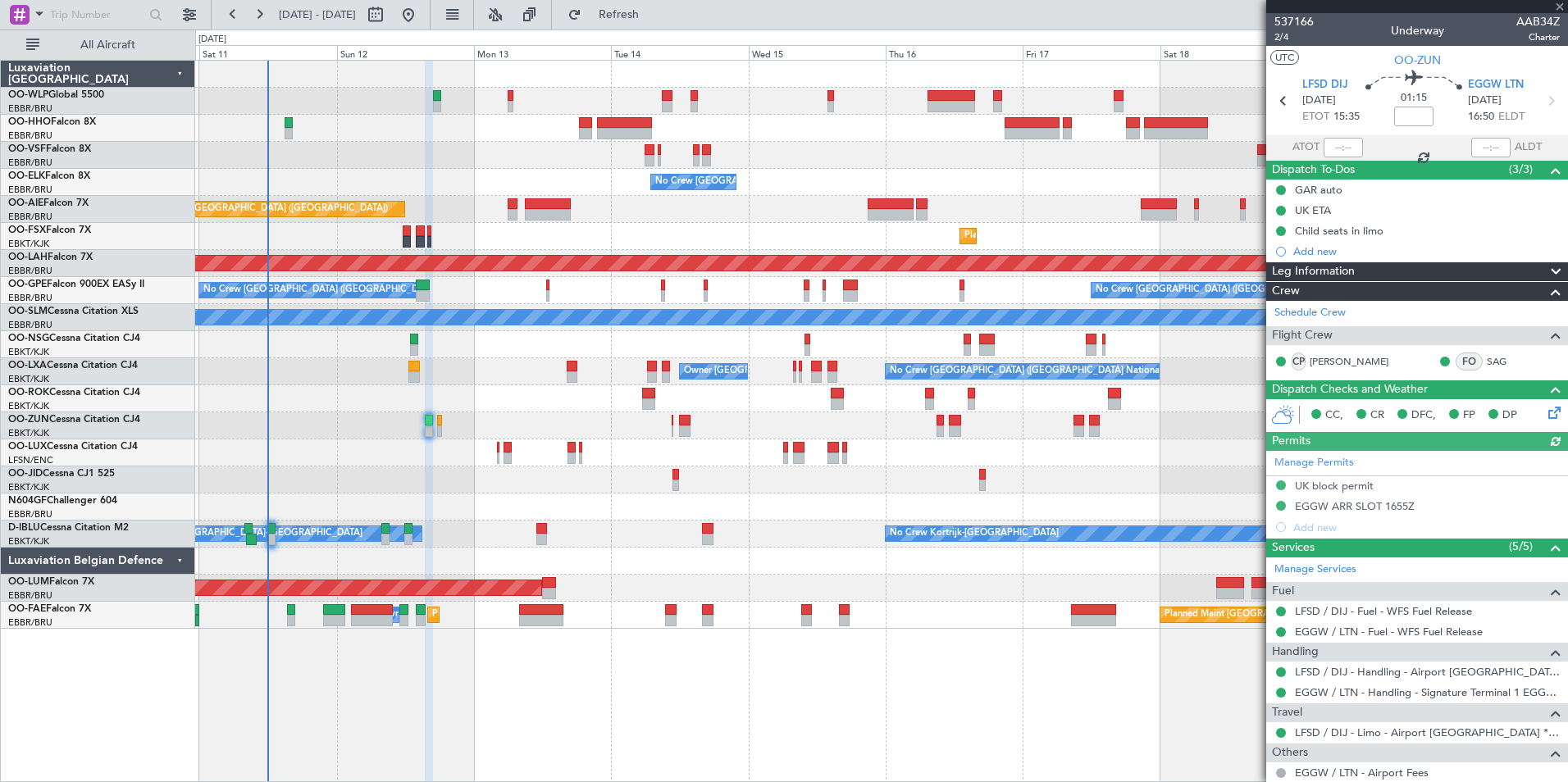
type input "-00:10"
type input "0"
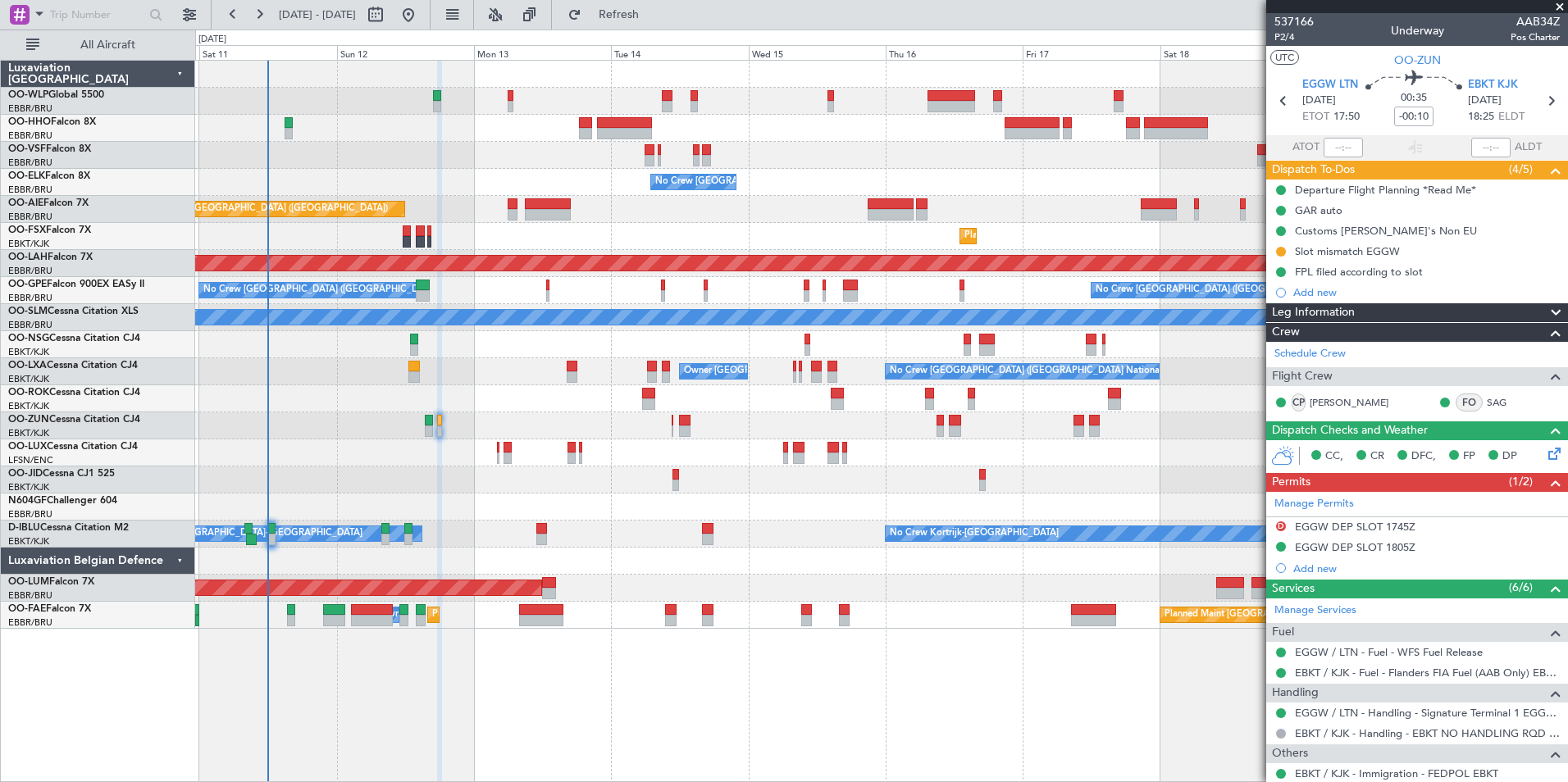
scroll to position [88, 0]
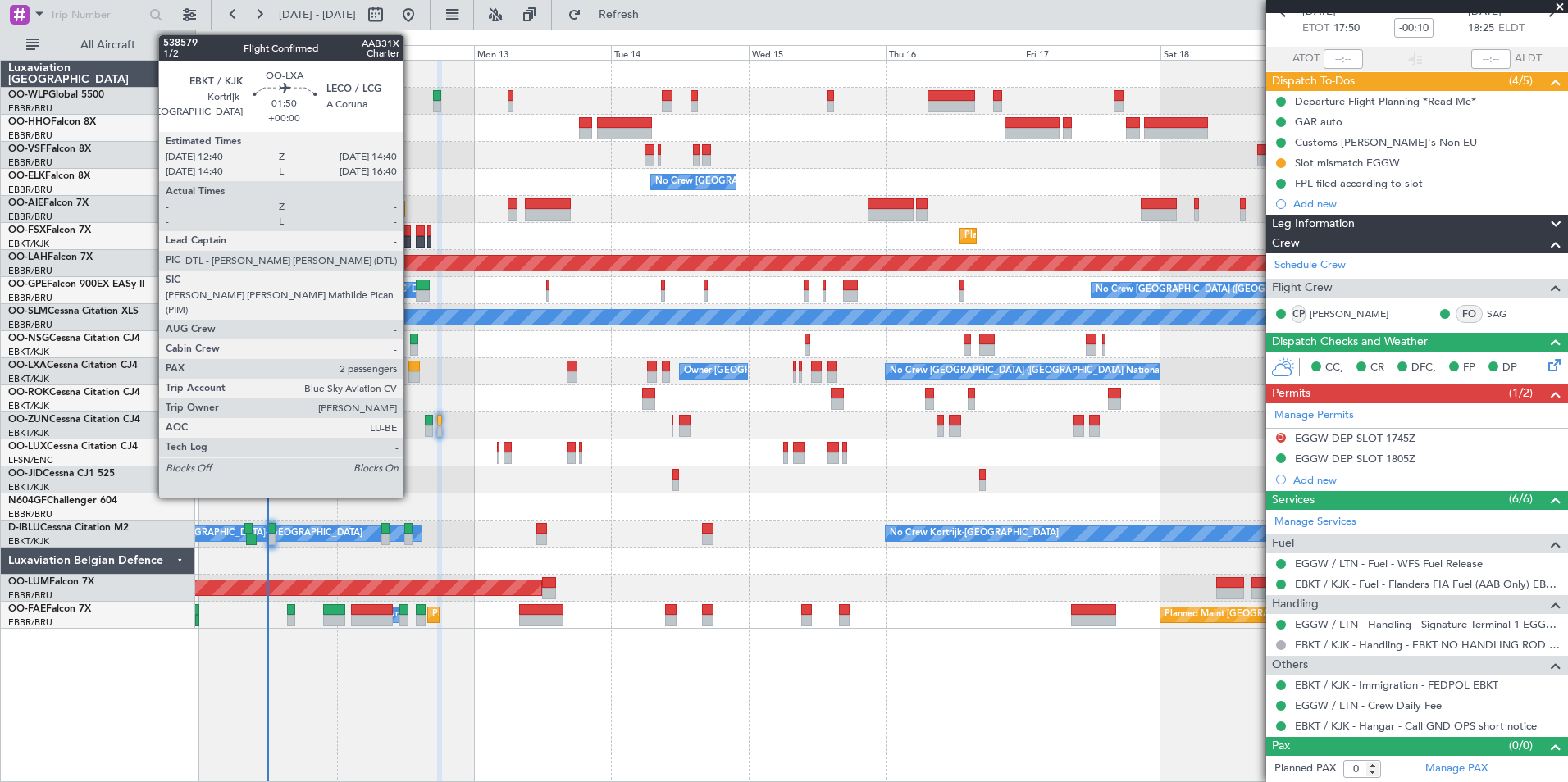
click at [411, 369] on div at bounding box center [414, 366] width 11 height 11
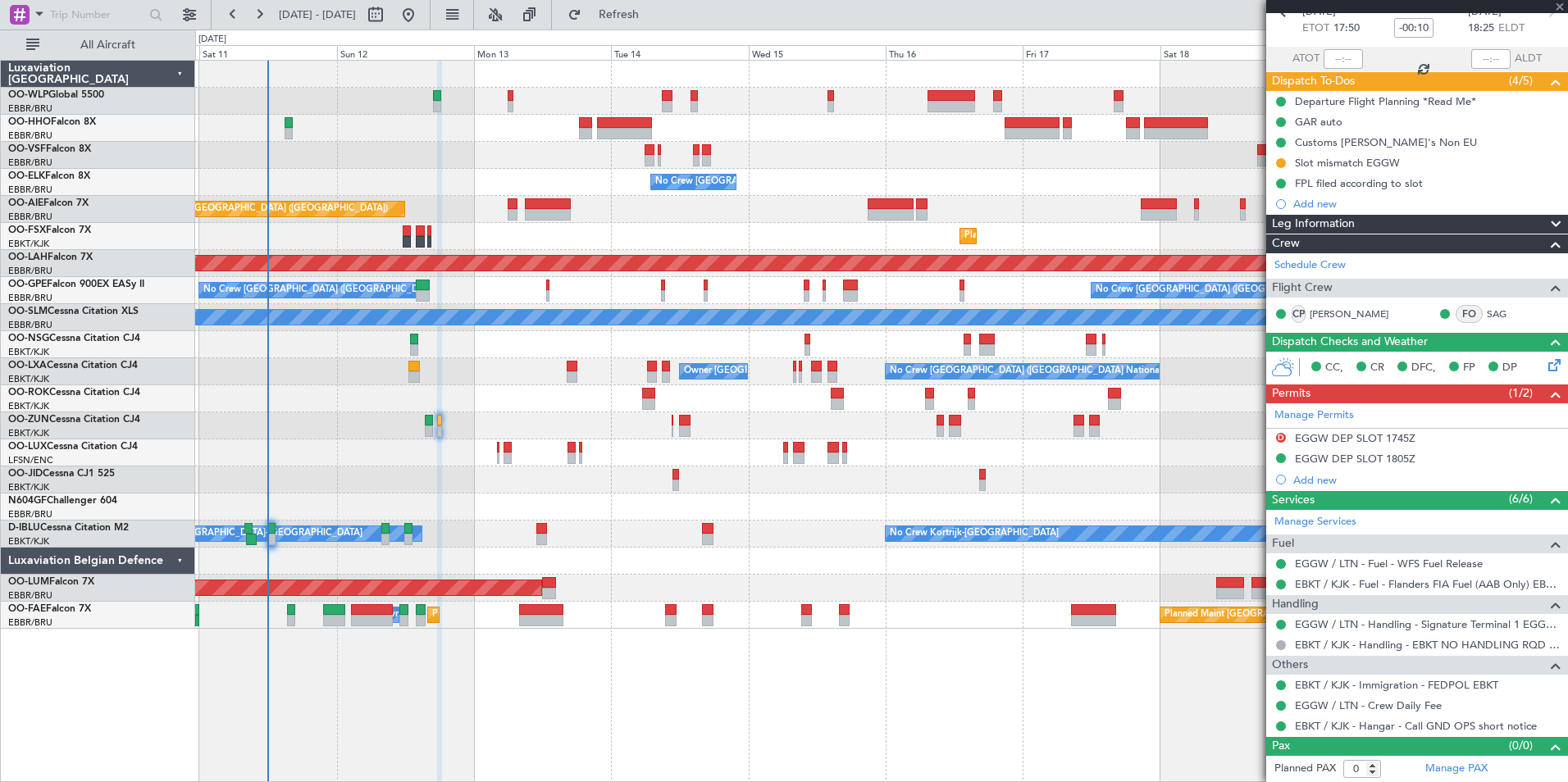
type input "2"
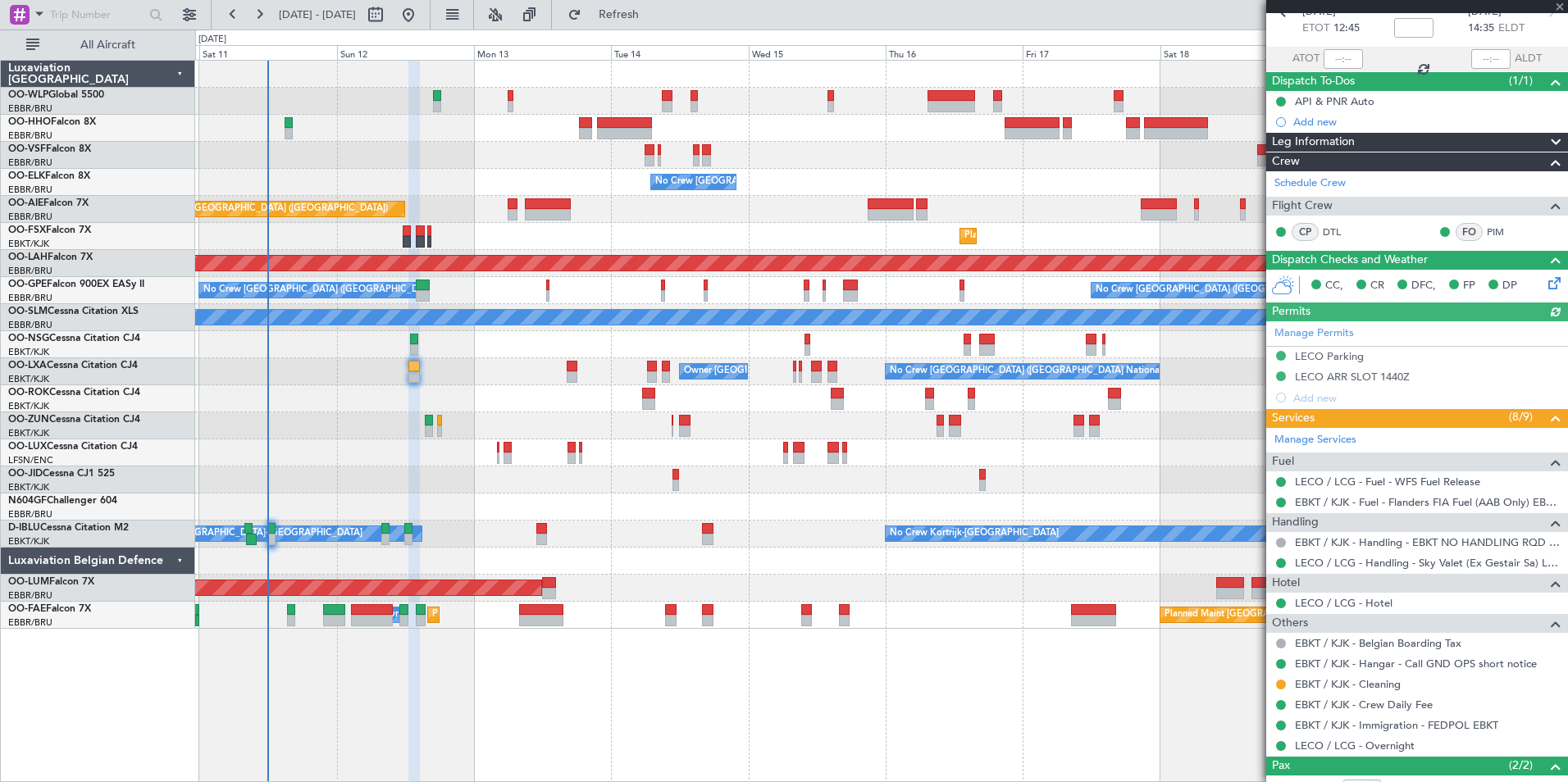
scroll to position [182, 0]
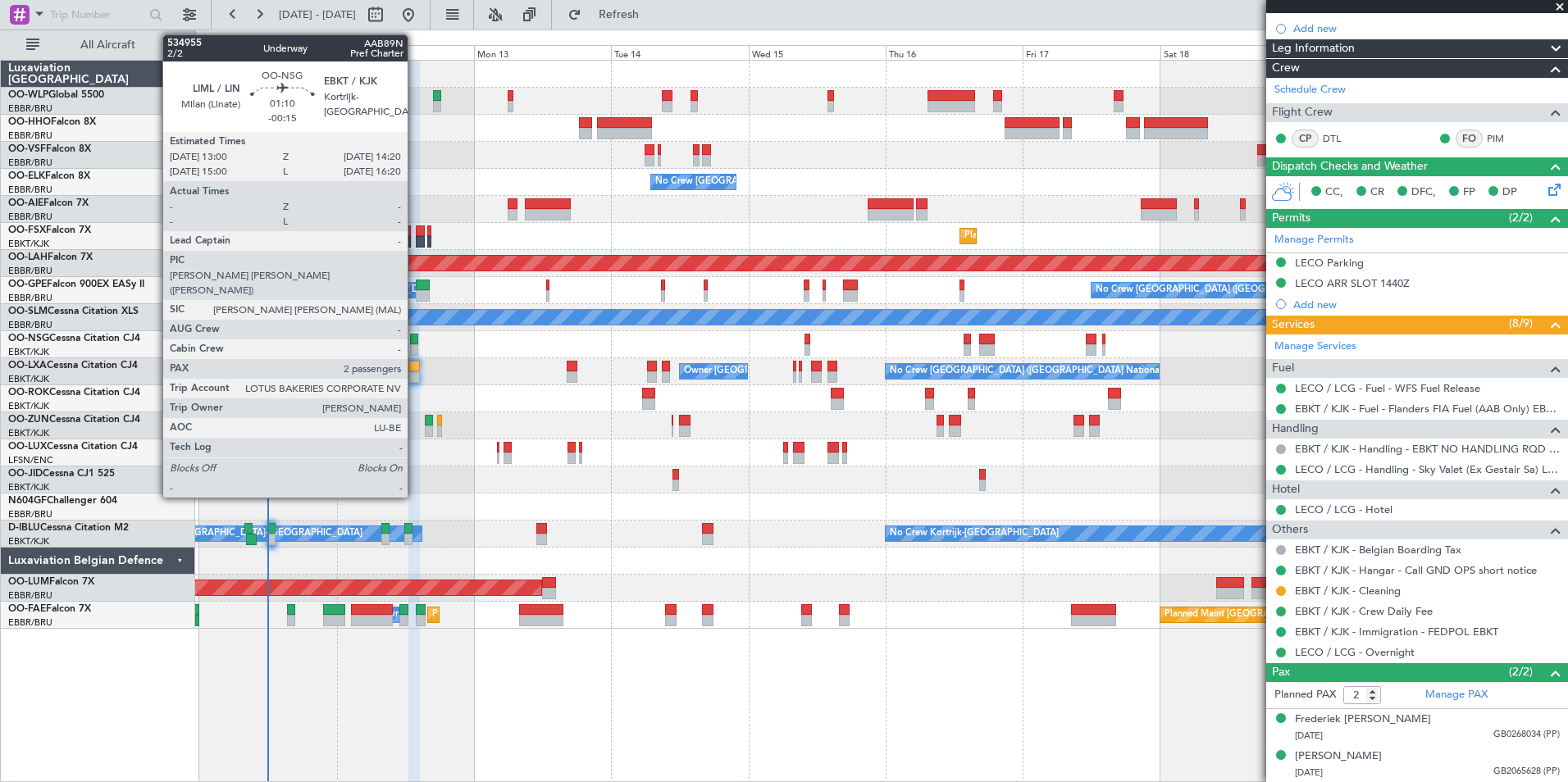
click at [415, 341] on div at bounding box center [414, 339] width 8 height 11
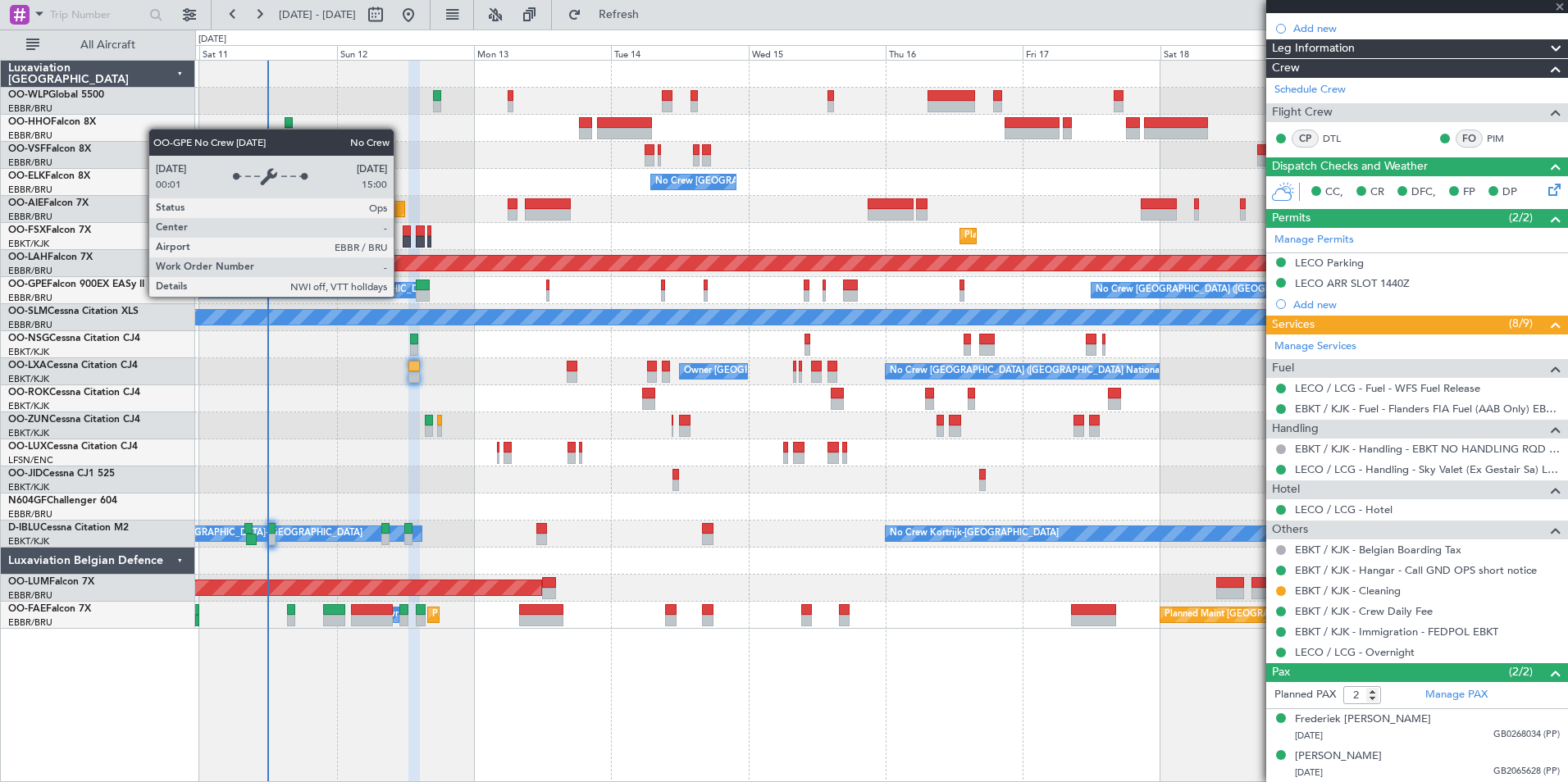
type input "-00:15"
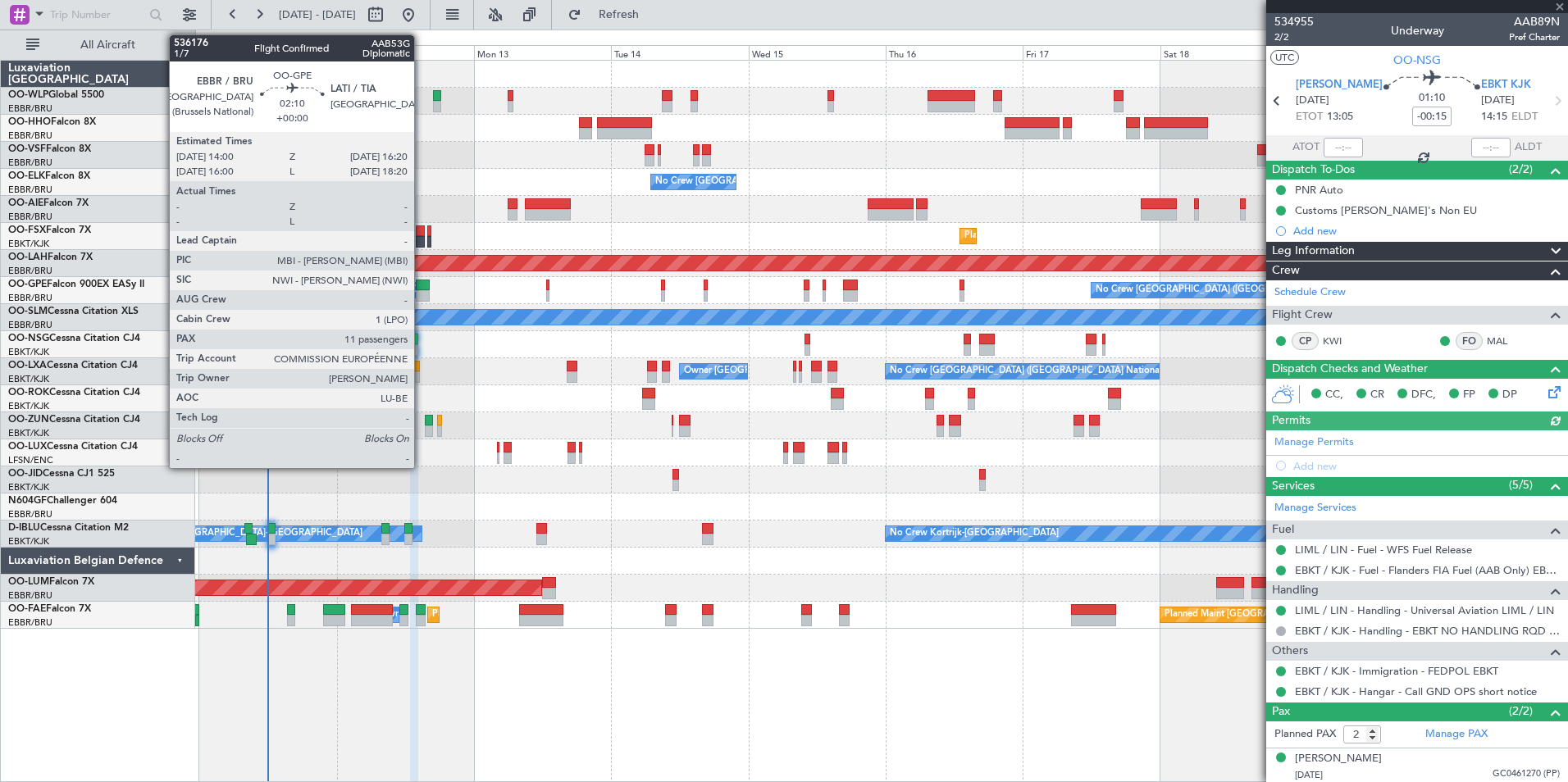
click at [421, 287] on div at bounding box center [422, 285] width 14 height 11
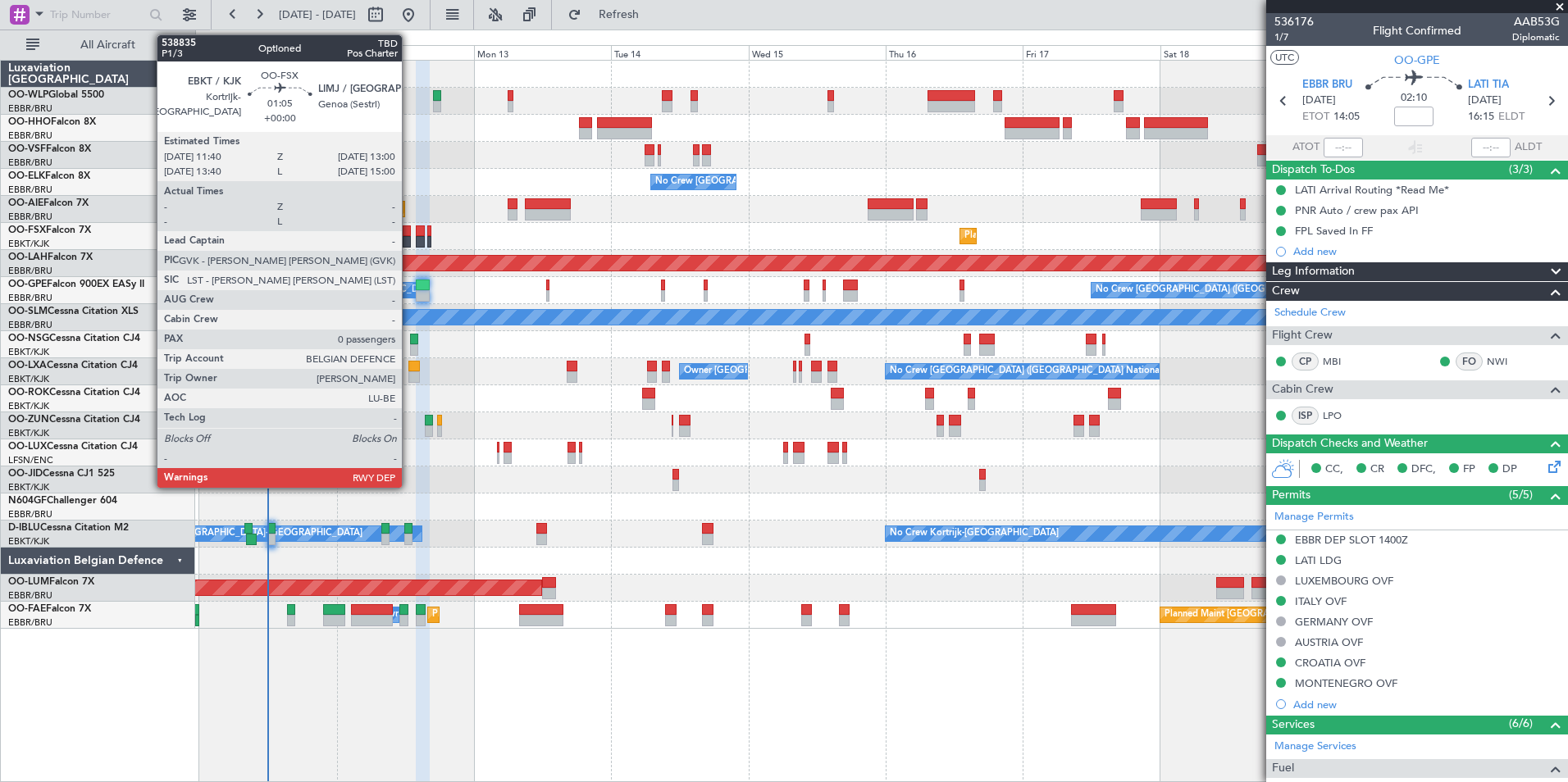
click at [409, 245] on div at bounding box center [406, 242] width 8 height 11
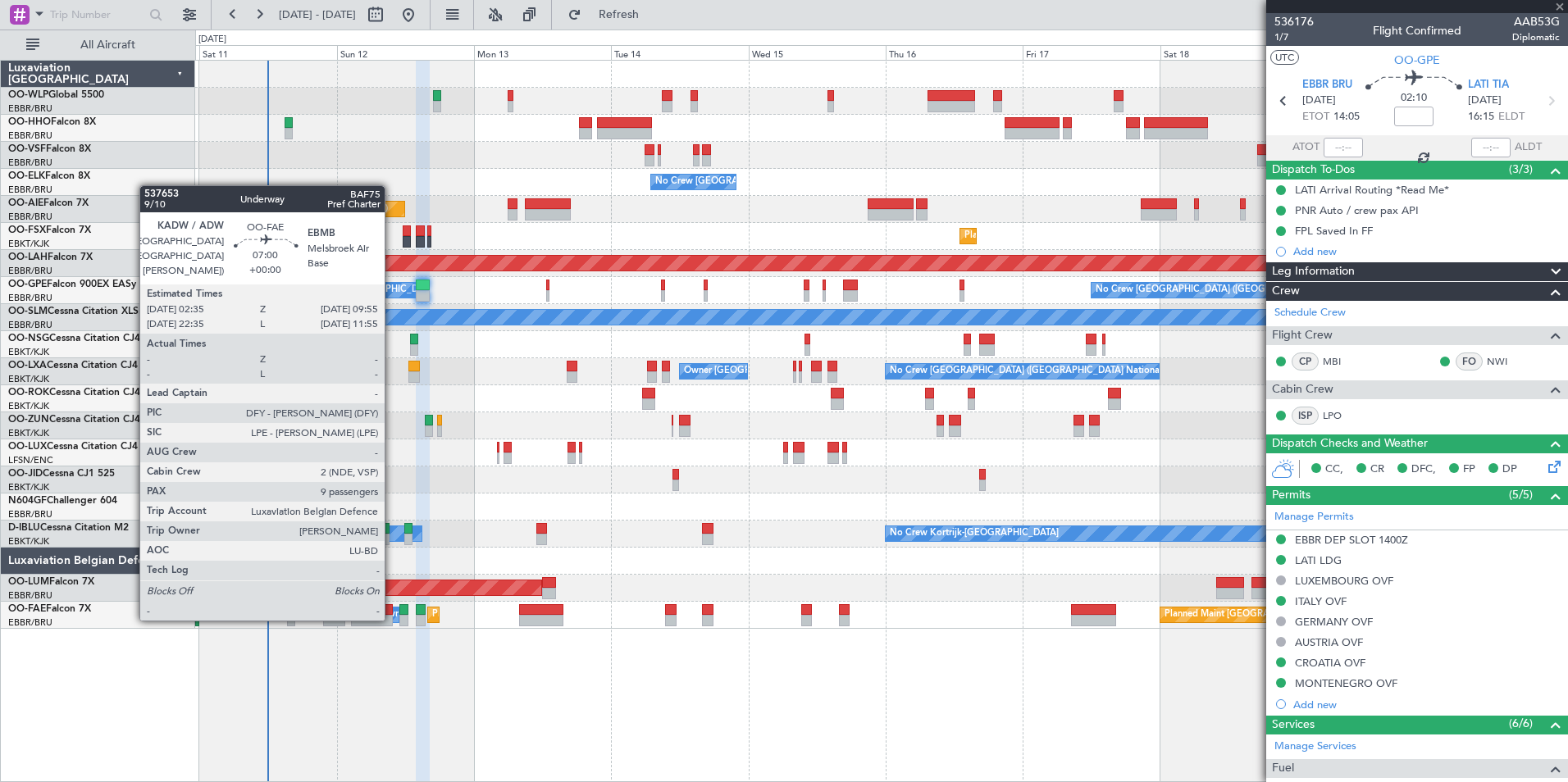
type input "0"
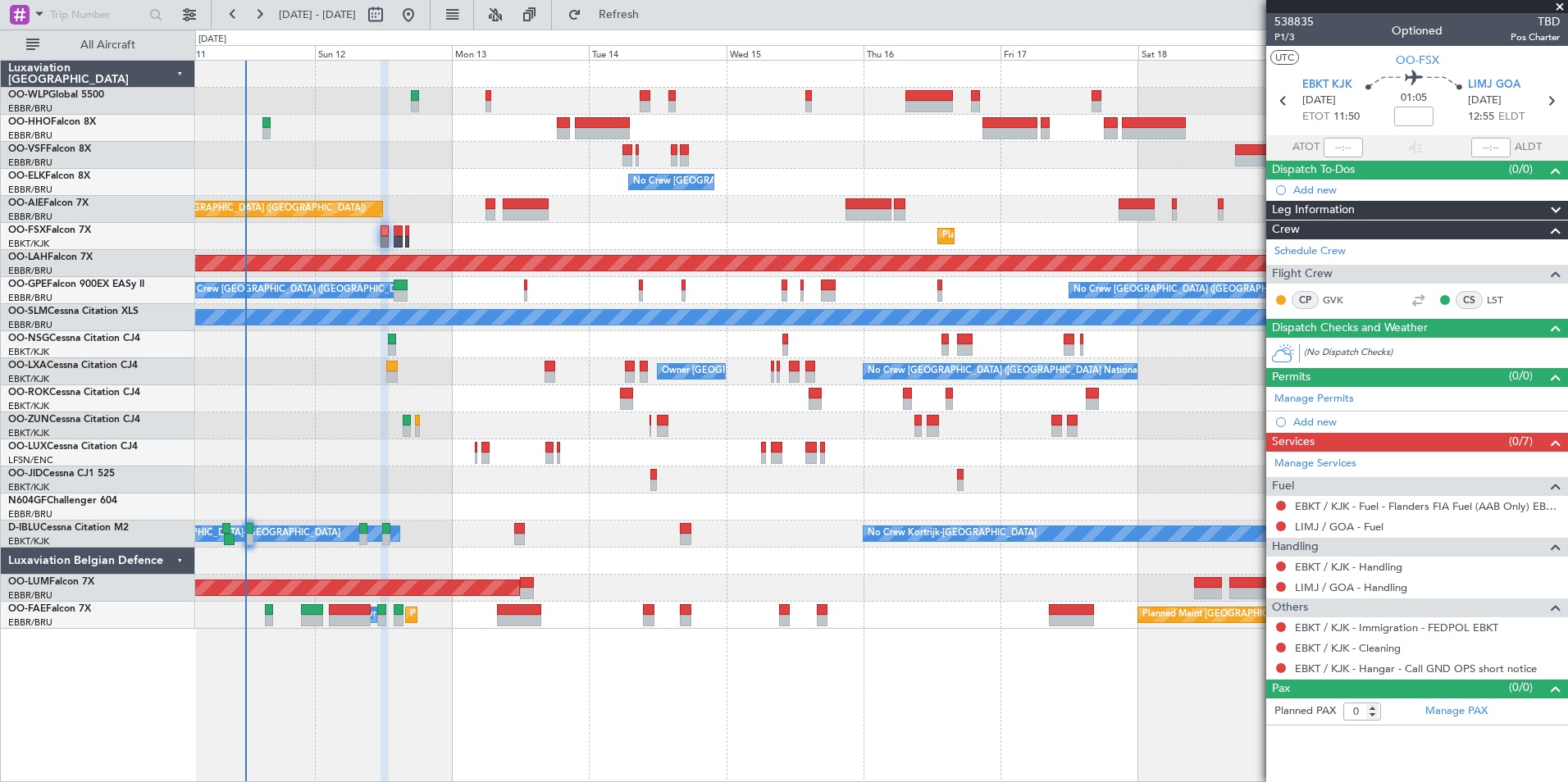
click at [419, 139] on div "Planned Maint Geneva (Cointrin)" at bounding box center [881, 127] width 1372 height 27
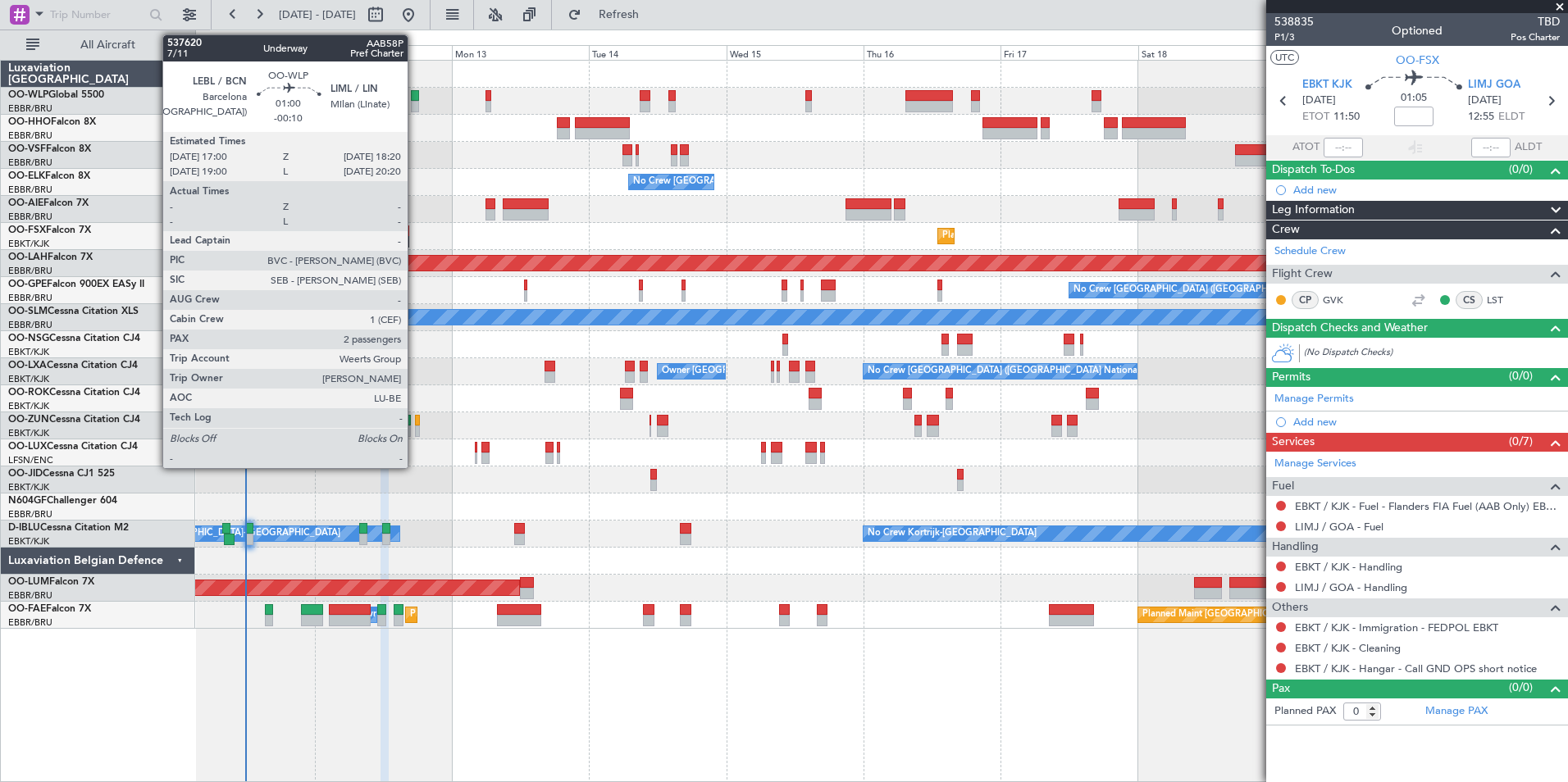
click at [415, 105] on div at bounding box center [415, 106] width 8 height 11
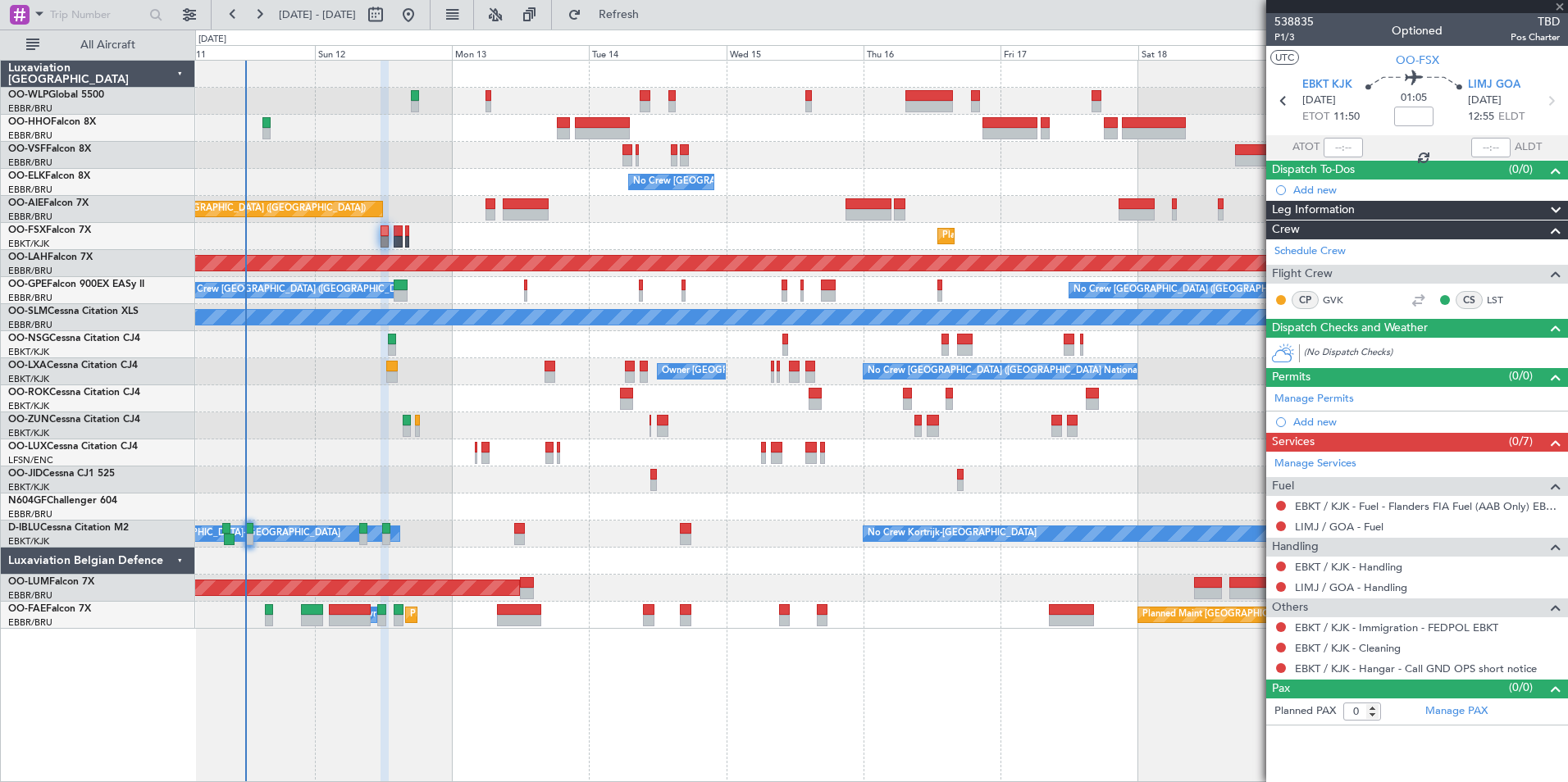
type input "-00:10"
type input "2"
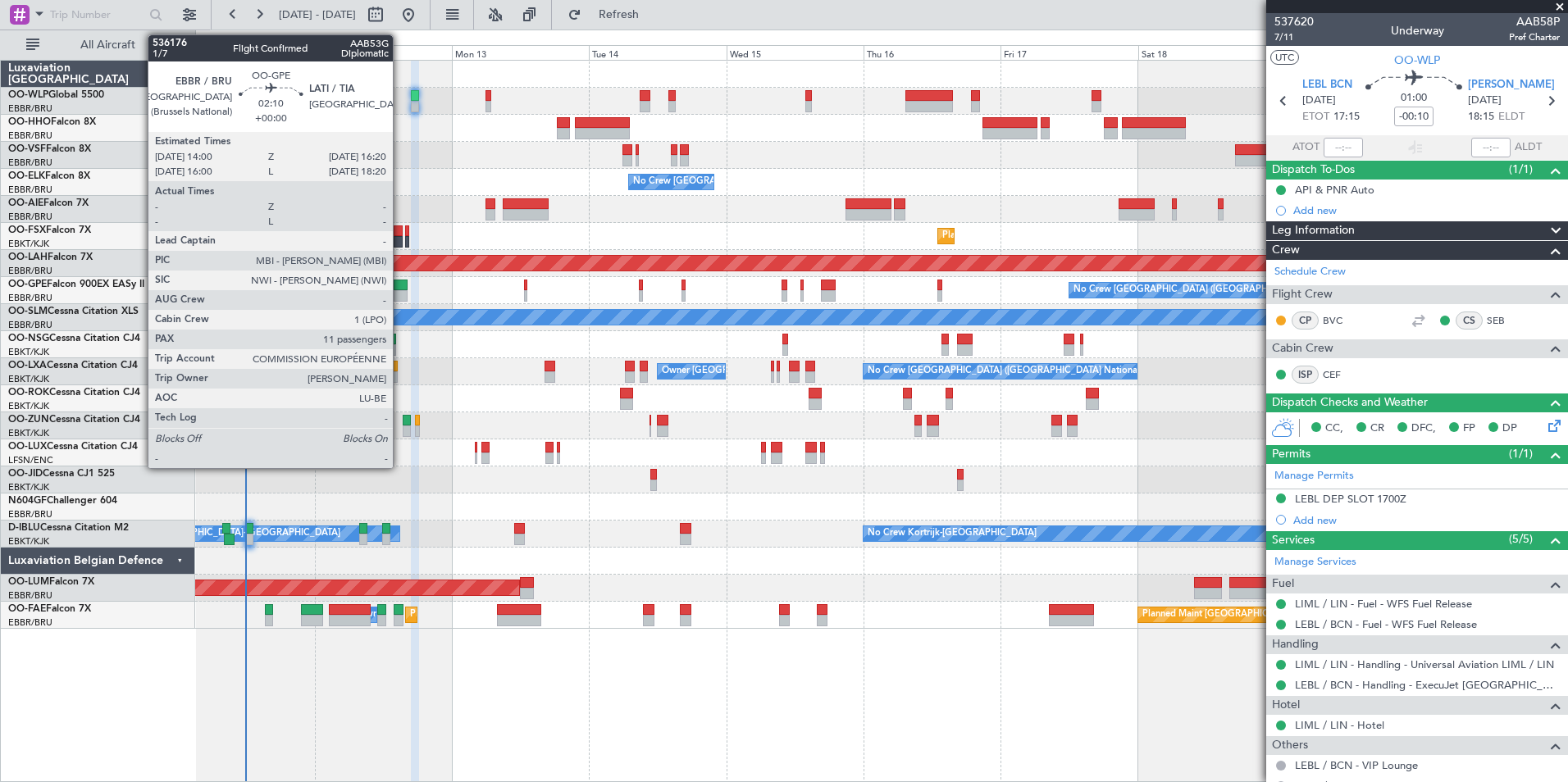
click at [400, 298] on div at bounding box center [400, 296] width 14 height 11
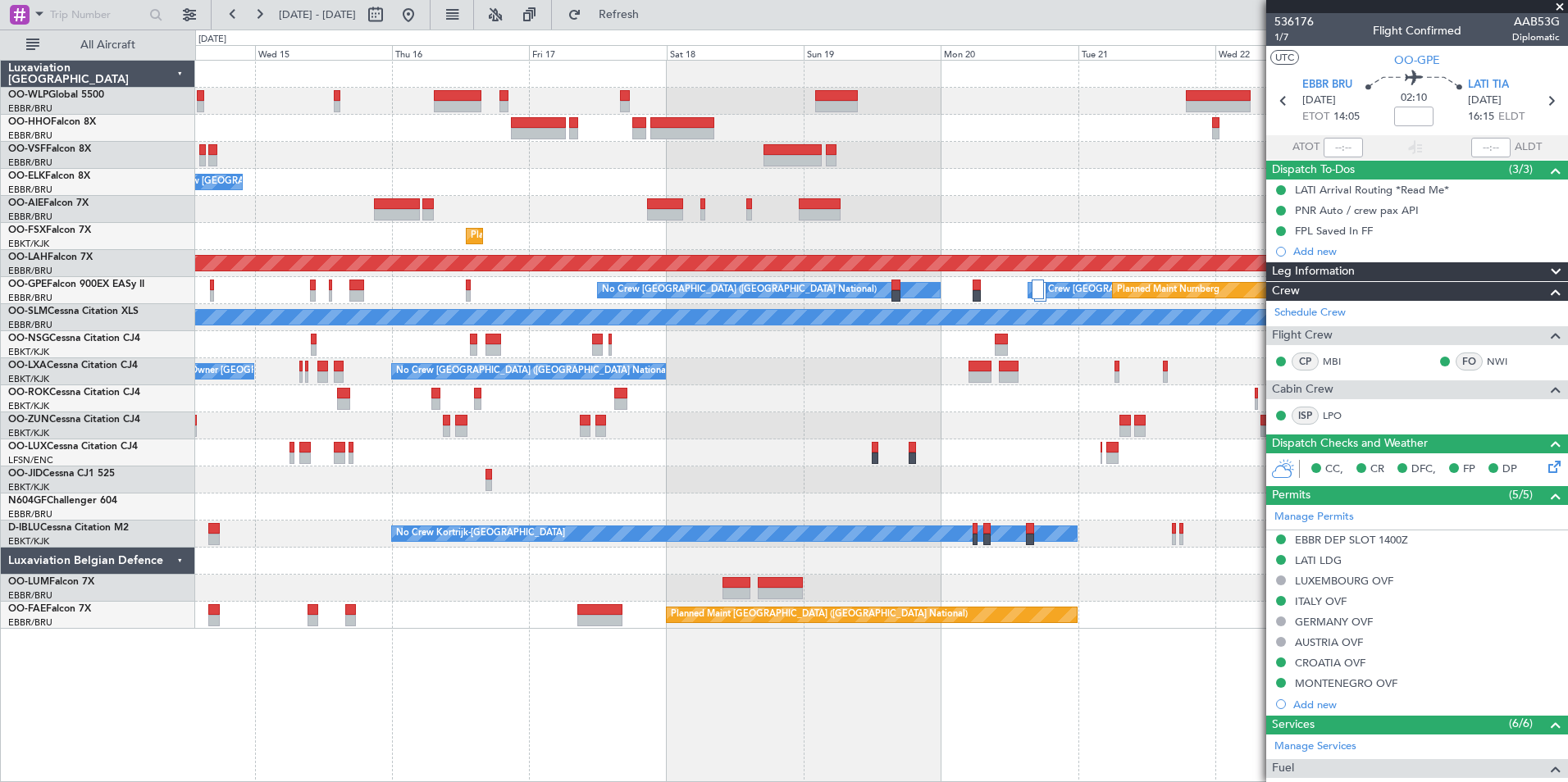
click at [561, 192] on div "No Crew [GEOGRAPHIC_DATA] ([GEOGRAPHIC_DATA] National) Planned Maint [GEOGRAPHI…" at bounding box center [881, 344] width 1372 height 568
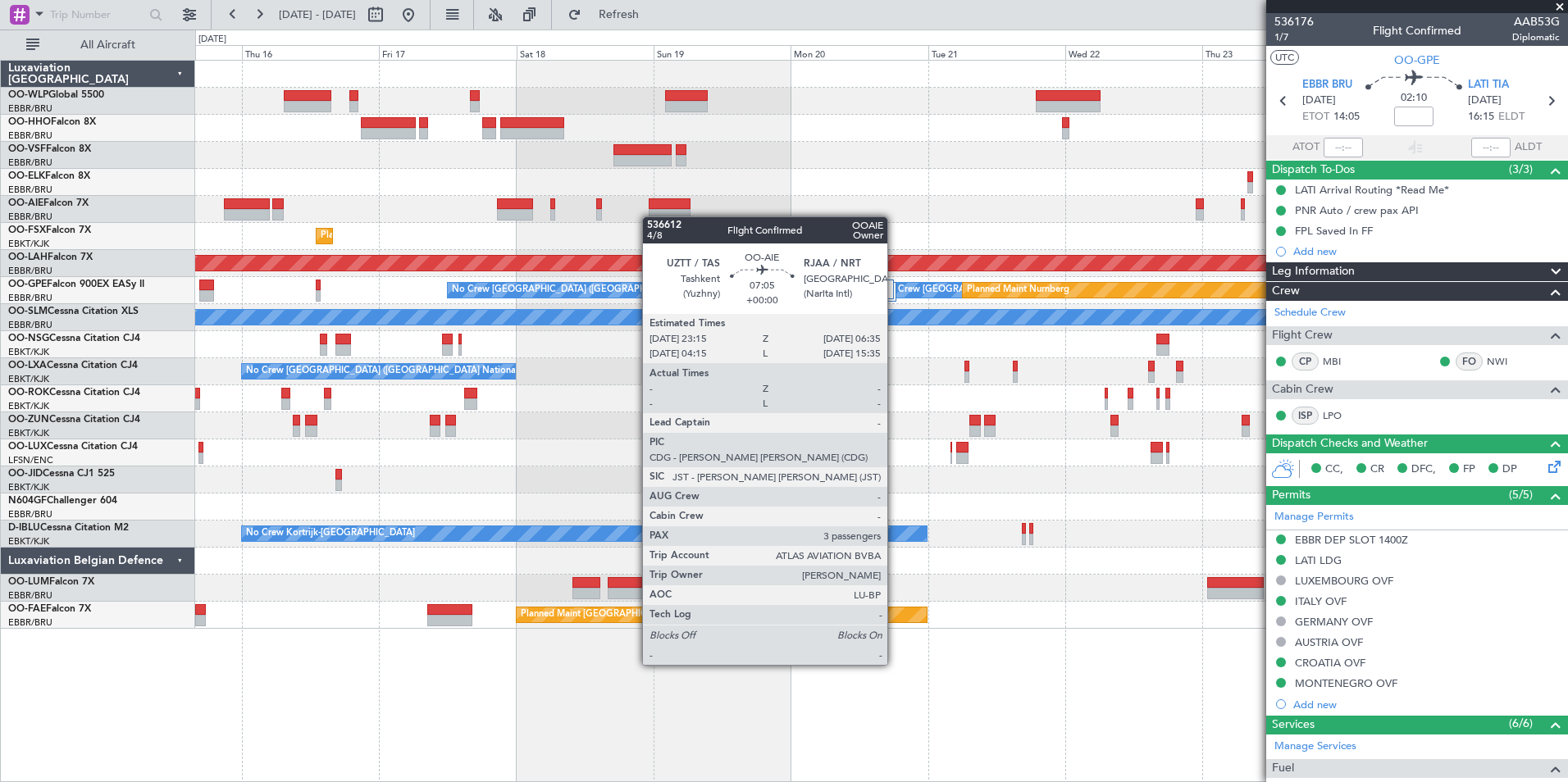
click at [650, 217] on div "No Crew [GEOGRAPHIC_DATA] ([GEOGRAPHIC_DATA] National) Planned Maint [GEOGRAPHI…" at bounding box center [881, 344] width 1372 height 568
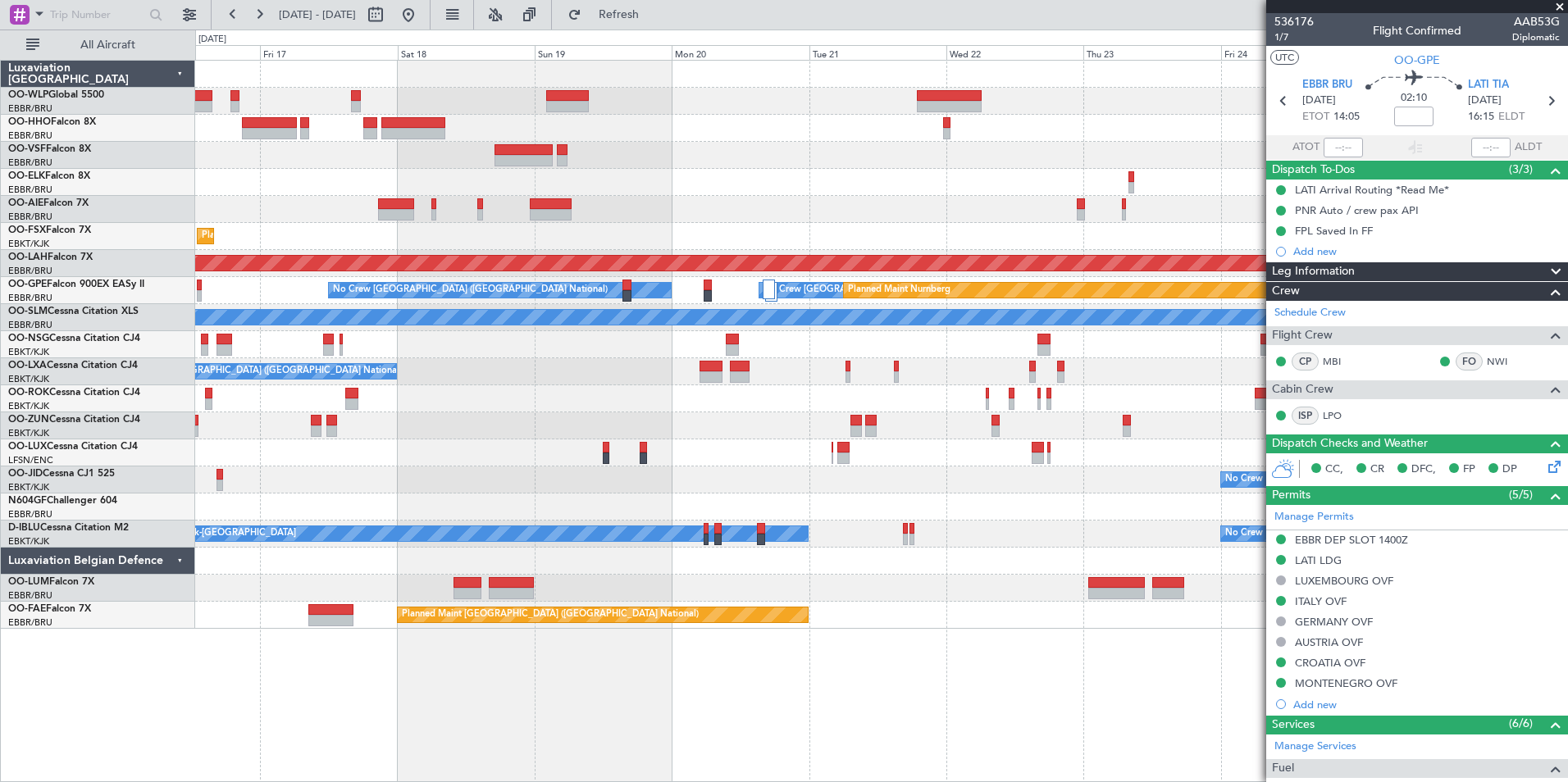
click at [759, 212] on div "No Crew [GEOGRAPHIC_DATA] ([GEOGRAPHIC_DATA] National) Planned Maint [GEOGRAPHI…" at bounding box center [881, 344] width 1372 height 568
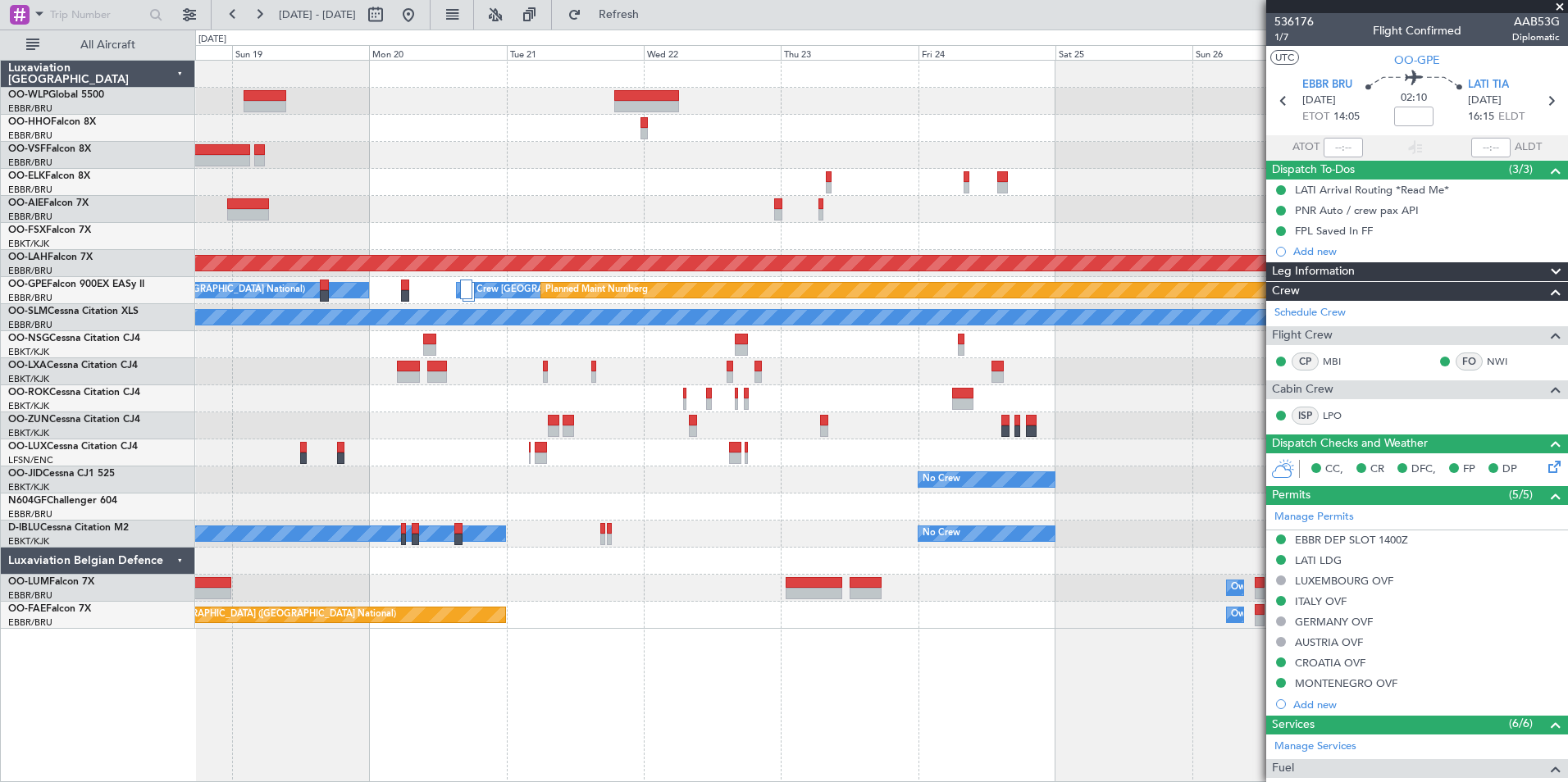
click at [575, 209] on div "Planned Maint Kortrijk-[GEOGRAPHIC_DATA] Planned [GEOGRAPHIC_DATA][PERSON_NAME]…" at bounding box center [881, 344] width 1372 height 568
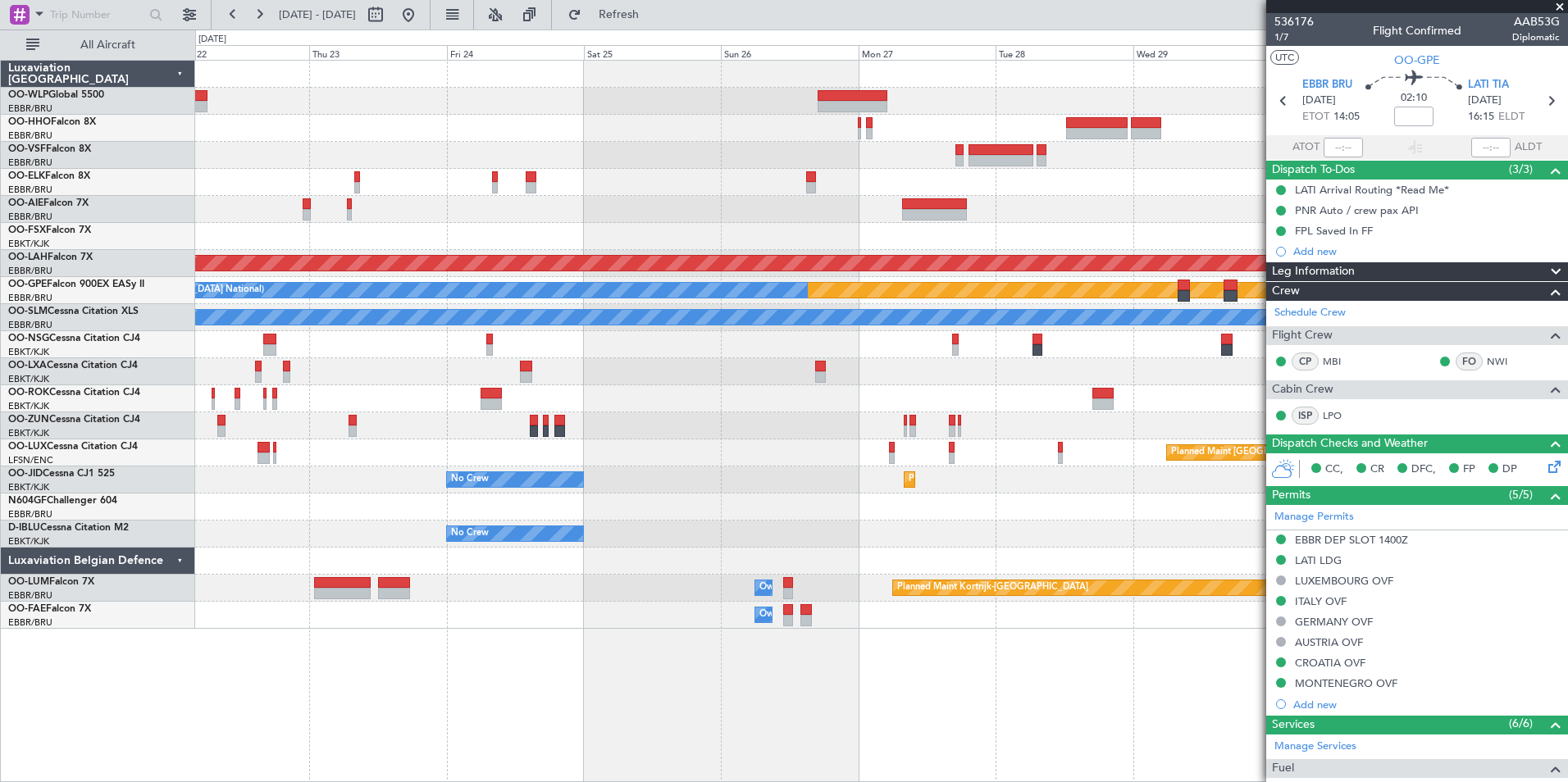
click at [699, 219] on div at bounding box center [881, 209] width 1372 height 27
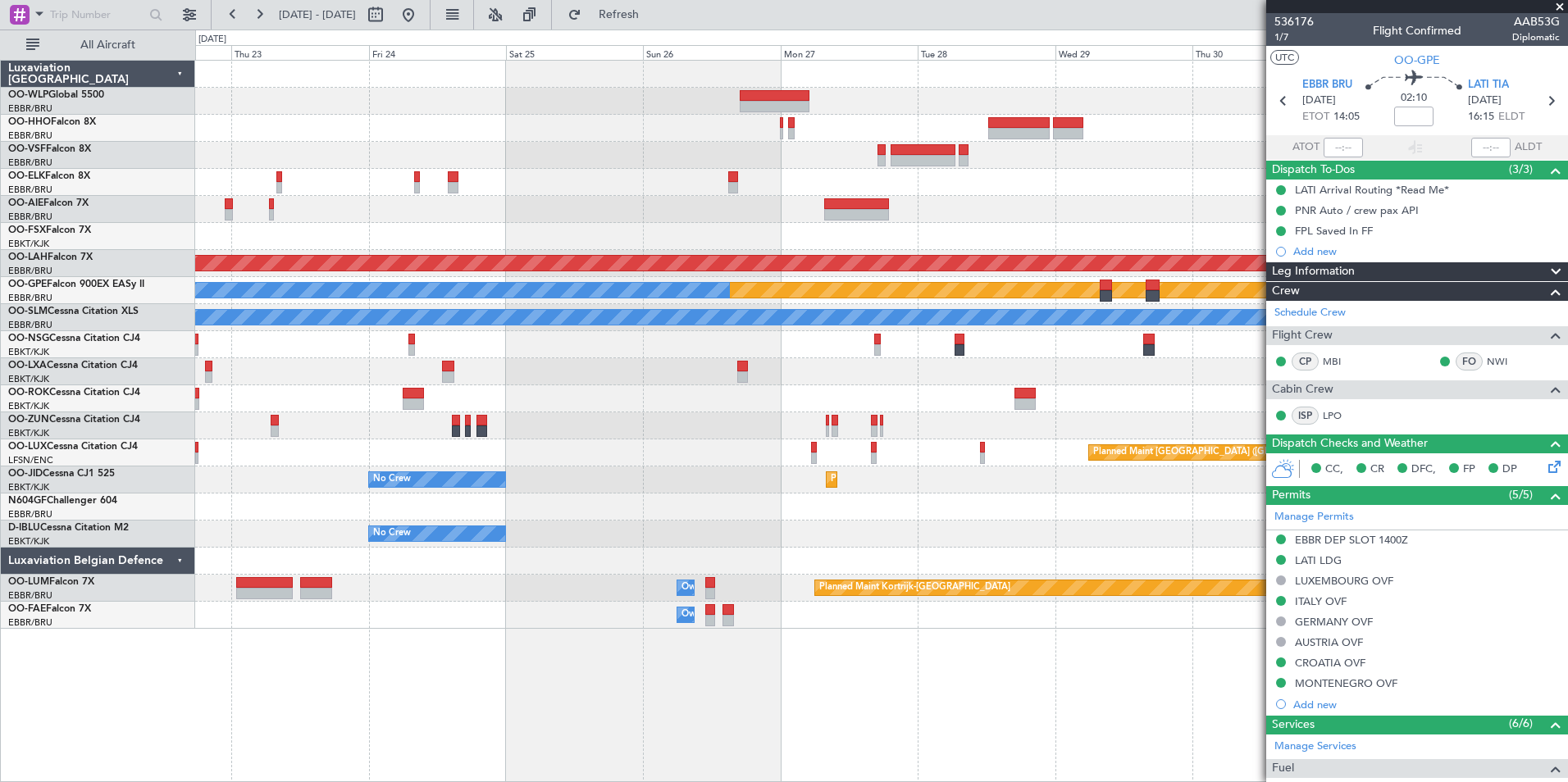
click at [767, 213] on div at bounding box center [881, 209] width 1372 height 27
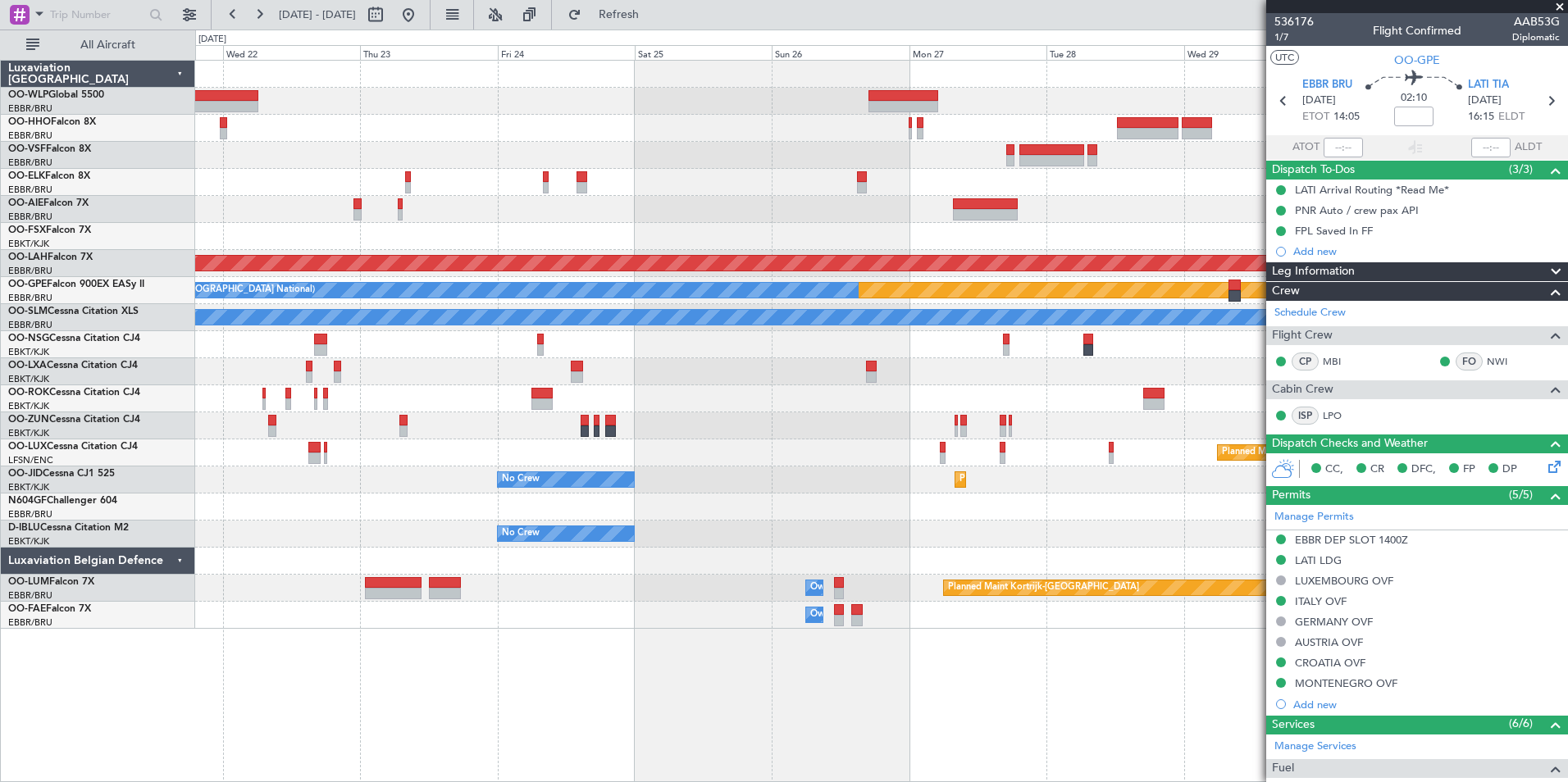
click at [860, 186] on div "Planned Maint [PERSON_NAME]-[GEOGRAPHIC_DATA][PERSON_NAME] ([GEOGRAPHIC_DATA][P…" at bounding box center [881, 344] width 1372 height 568
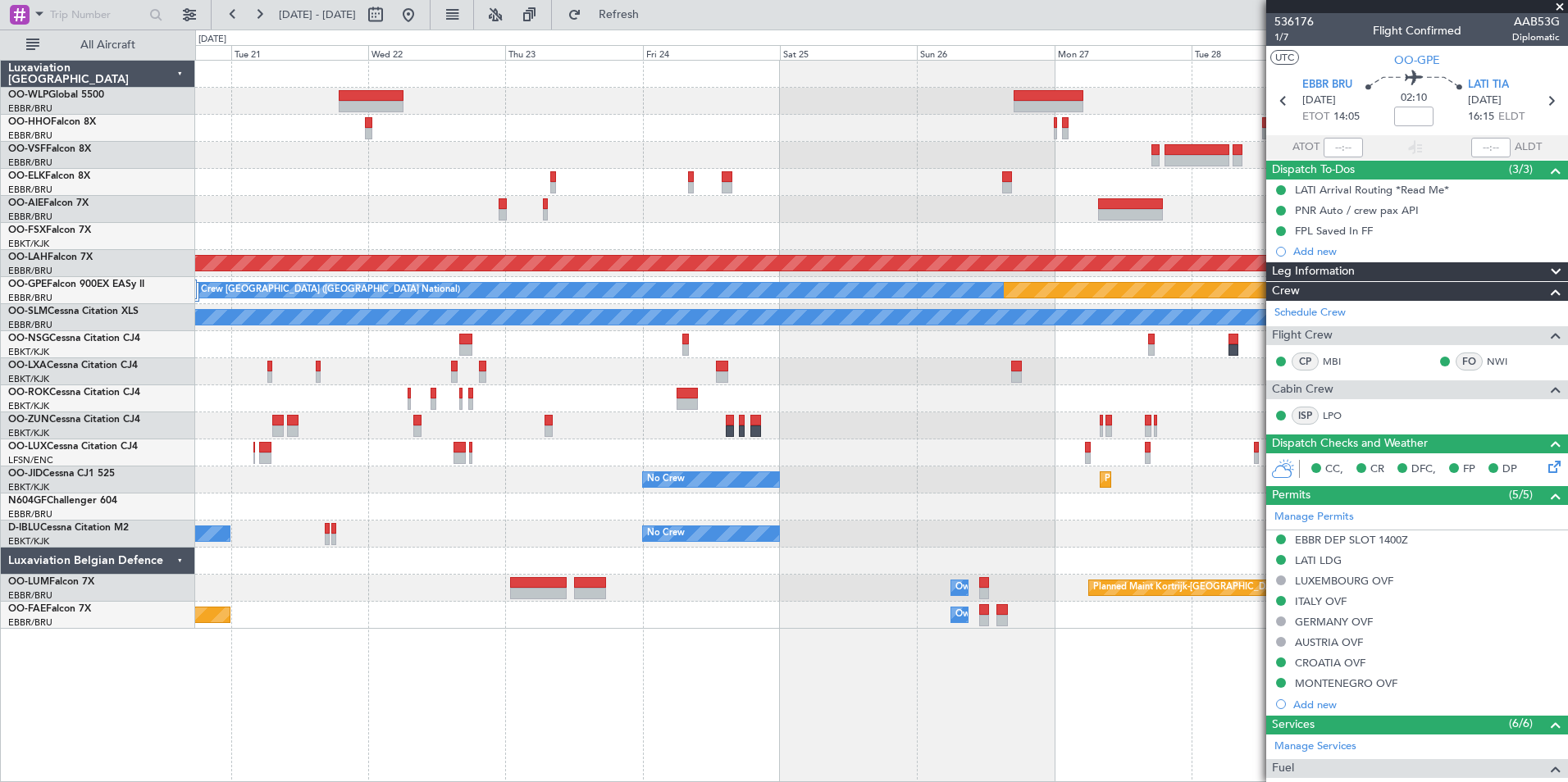
click at [757, 203] on div at bounding box center [881, 209] width 1372 height 27
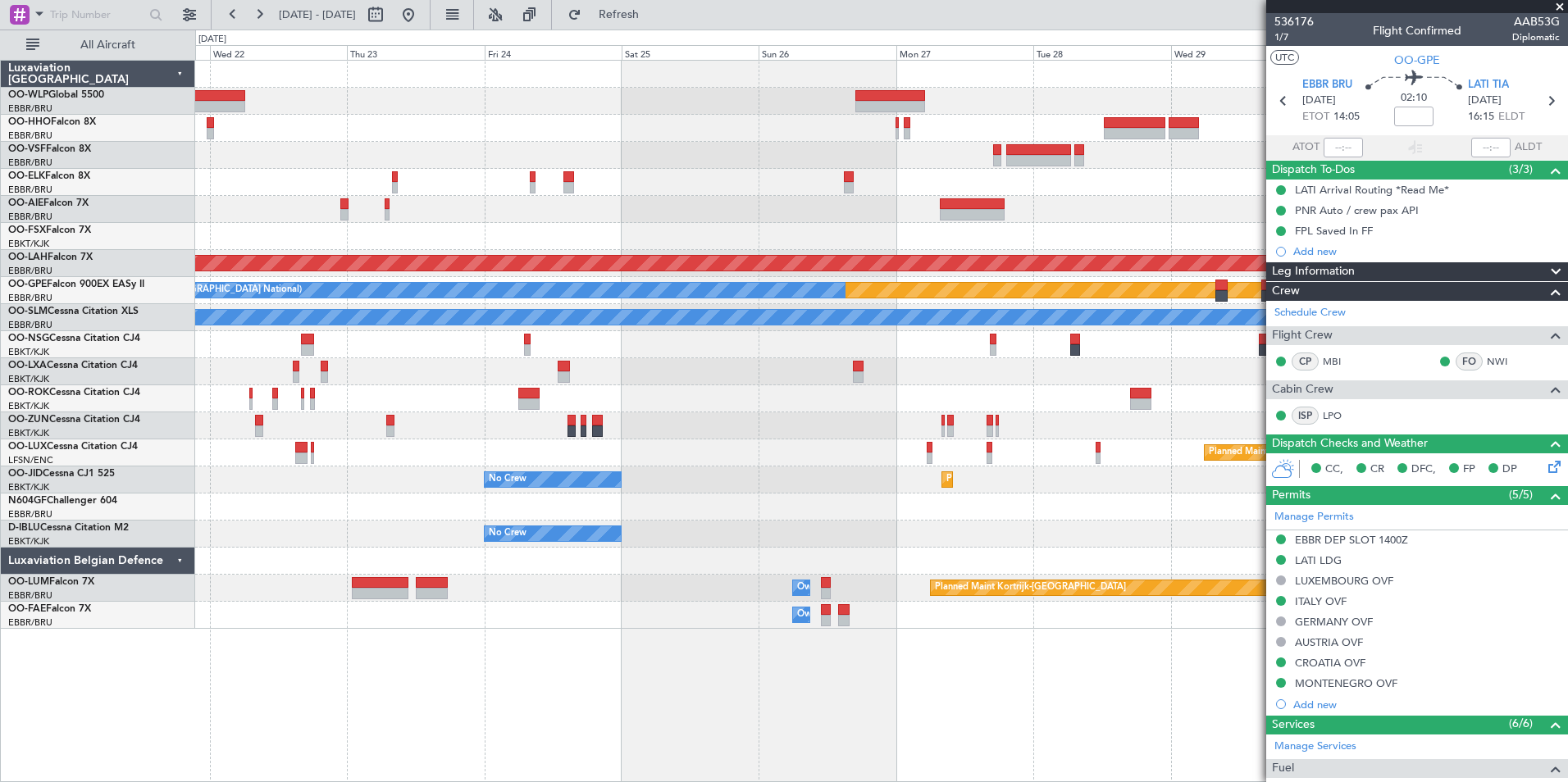
click at [658, 378] on div at bounding box center [881, 371] width 1372 height 27
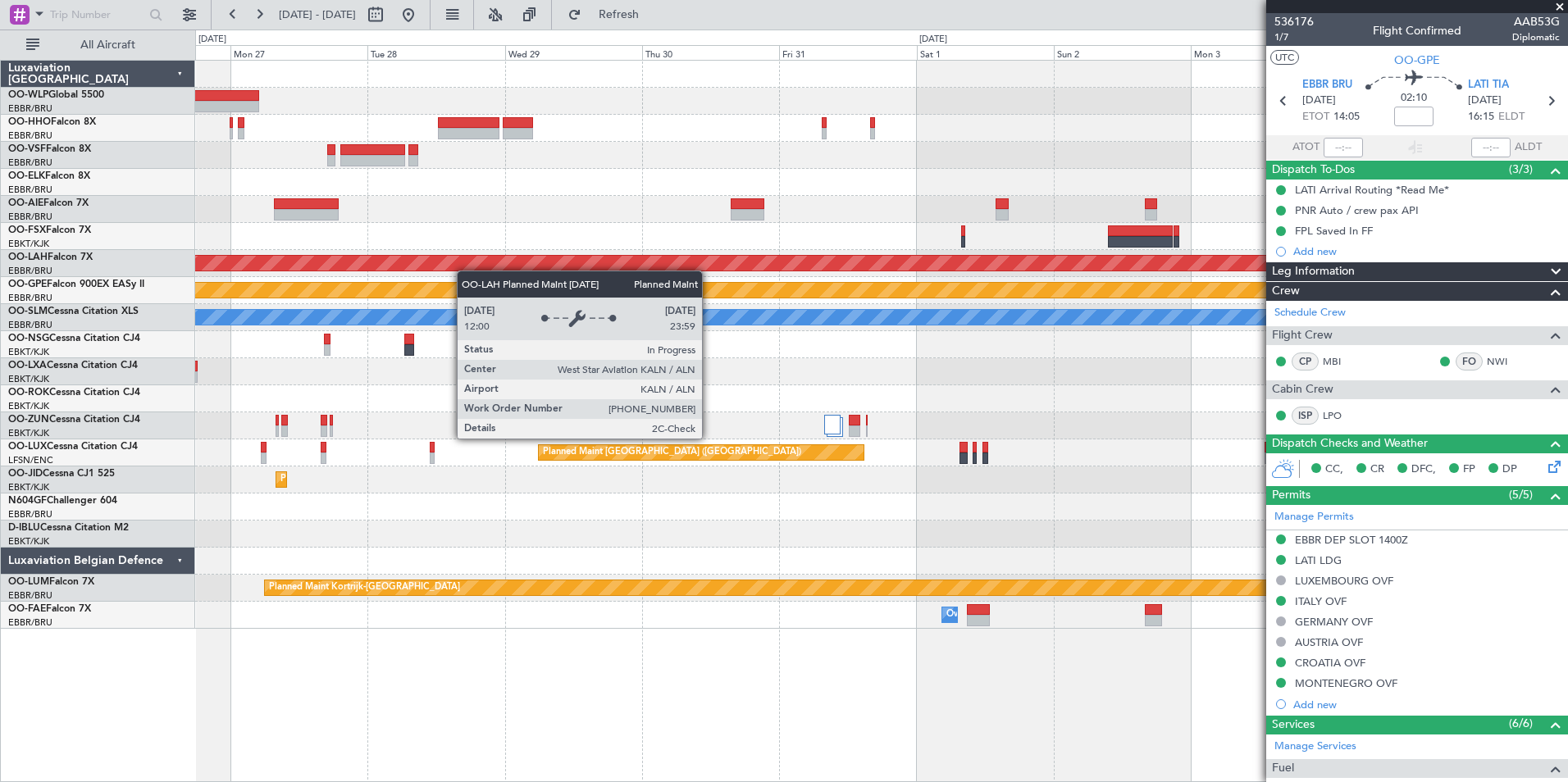
click at [382, 255] on div "Planned Maint [PERSON_NAME]-[GEOGRAPHIC_DATA][PERSON_NAME] ([GEOGRAPHIC_DATA][P…" at bounding box center [881, 344] width 1372 height 568
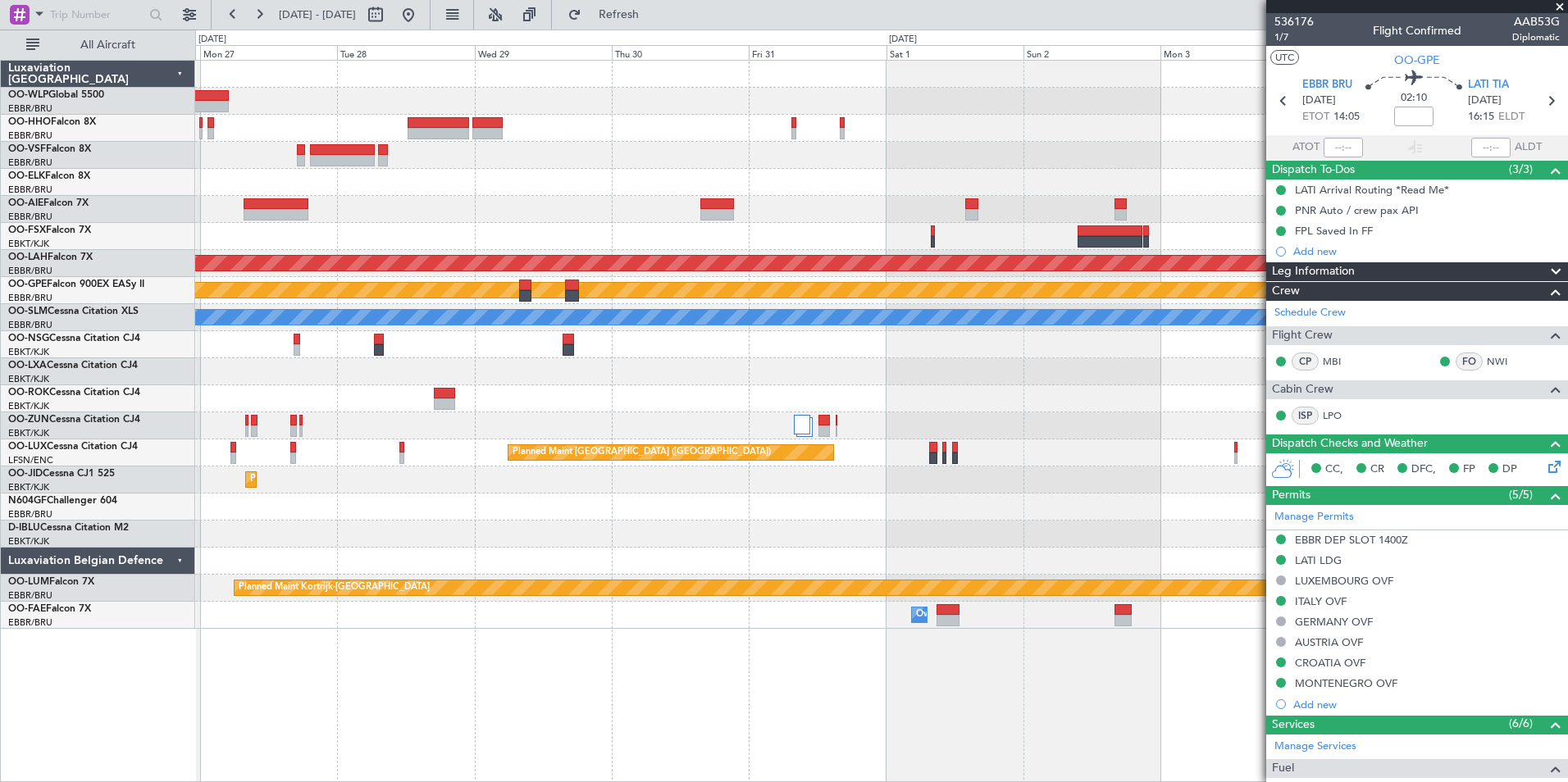
click at [911, 326] on div "Planned Maint [PERSON_NAME]-[GEOGRAPHIC_DATA][PERSON_NAME] ([GEOGRAPHIC_DATA][P…" at bounding box center [881, 344] width 1372 height 568
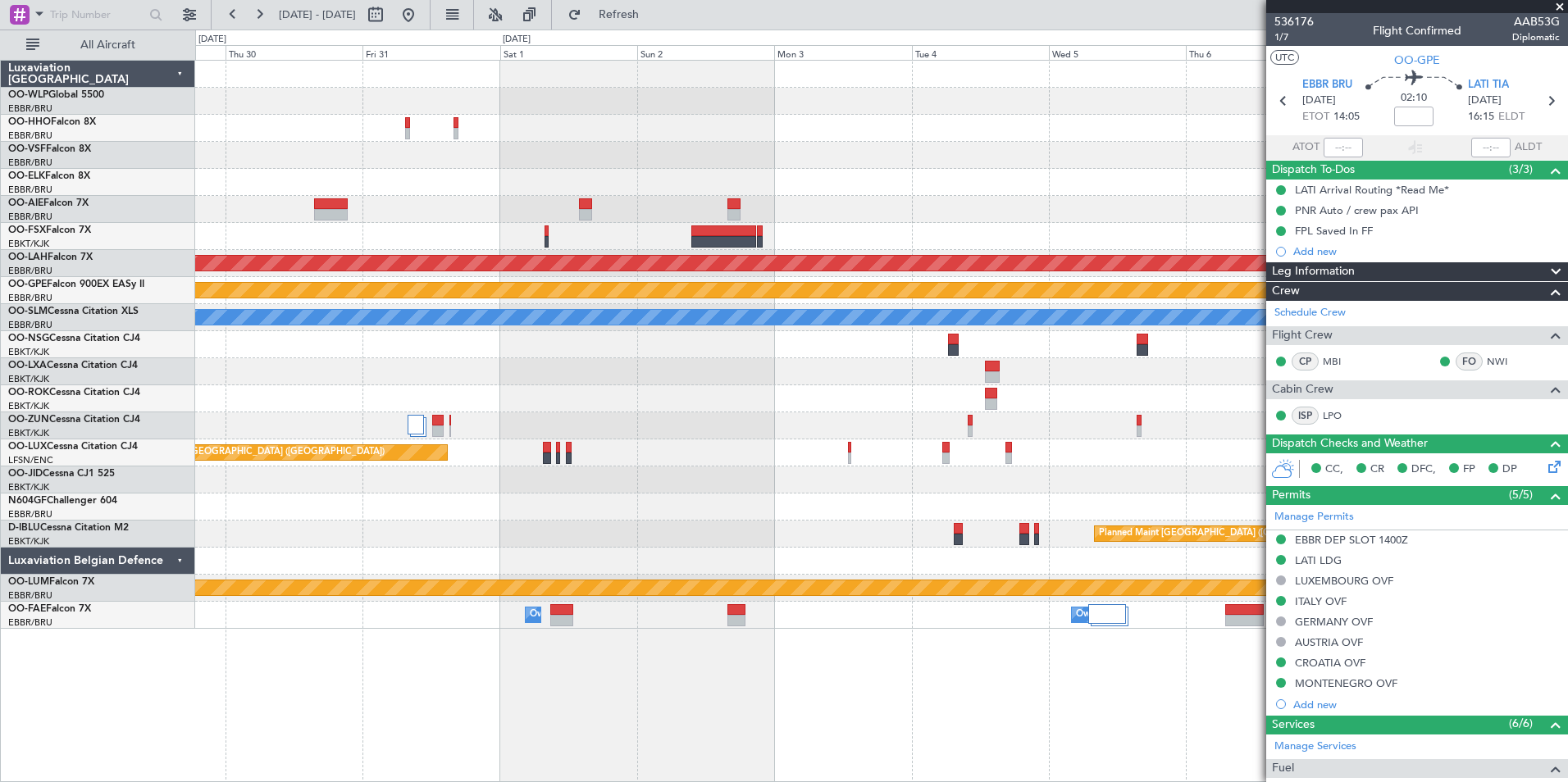
click at [728, 367] on div "Planned Maint [PERSON_NAME]-[GEOGRAPHIC_DATA][PERSON_NAME] ([GEOGRAPHIC_DATA][P…" at bounding box center [881, 344] width 1372 height 568
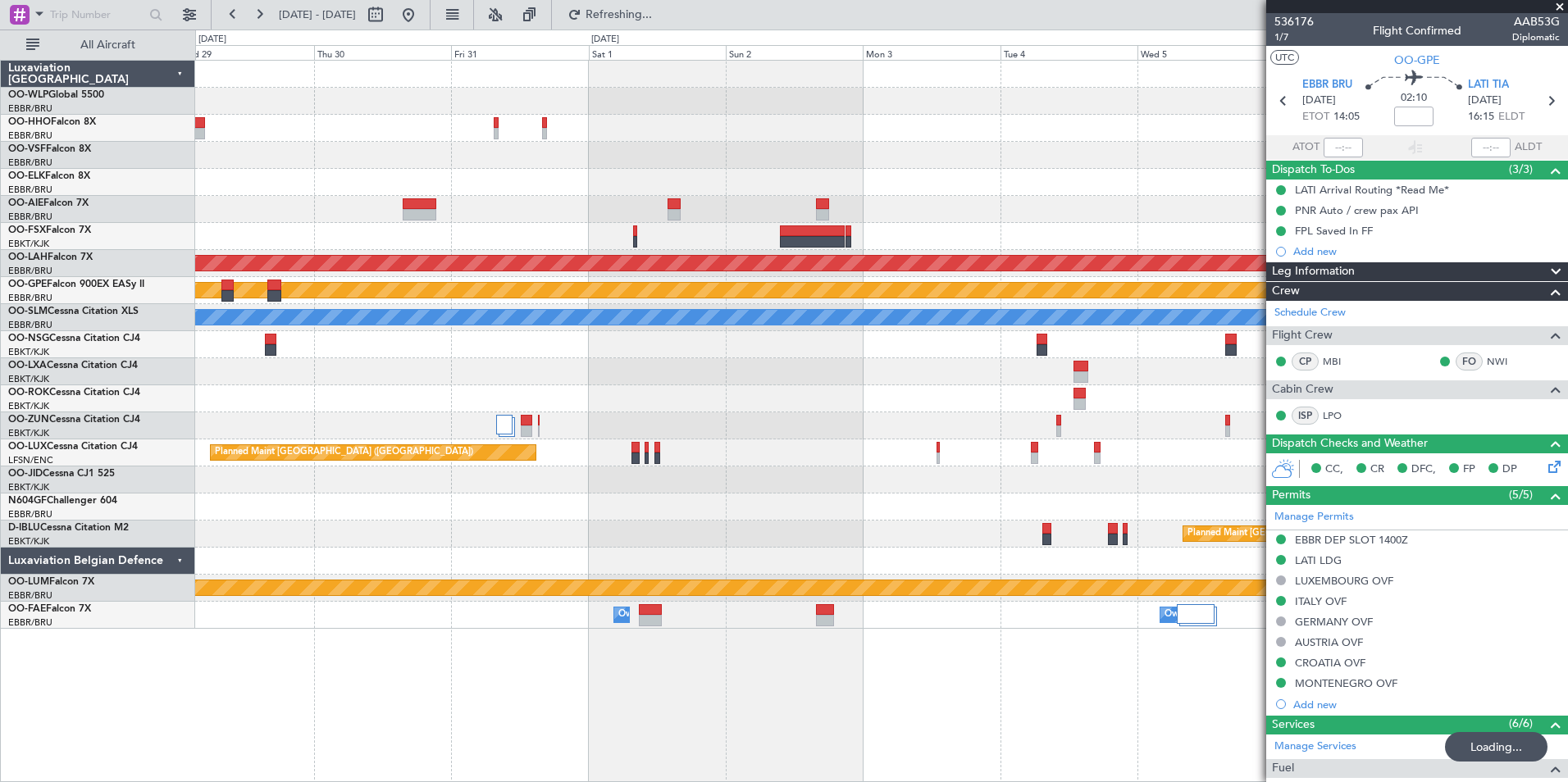
click at [718, 208] on div "Planned Maint [PERSON_NAME]-[GEOGRAPHIC_DATA][PERSON_NAME] ([GEOGRAPHIC_DATA][P…" at bounding box center [881, 344] width 1372 height 568
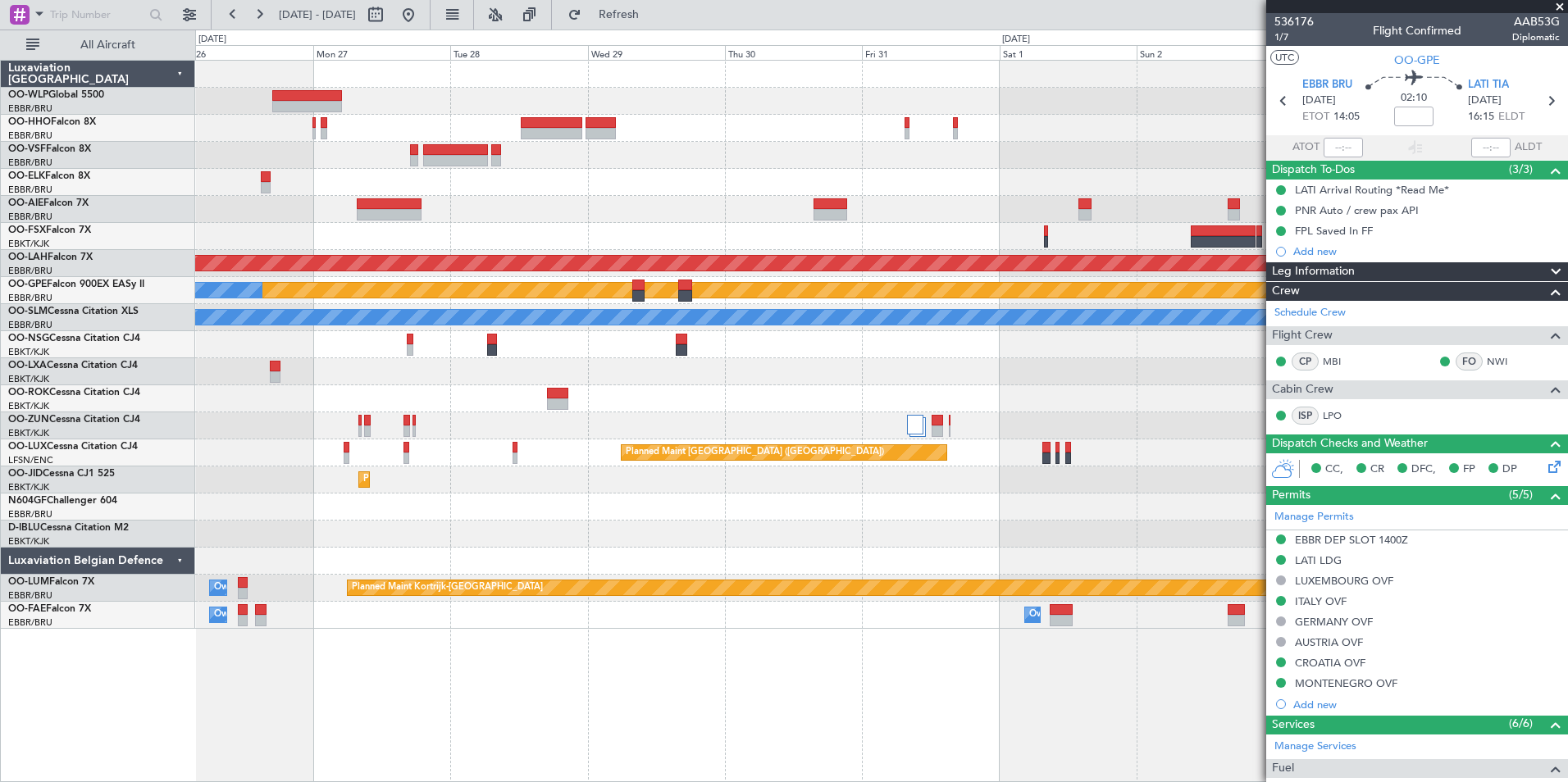
click at [711, 133] on div "Planned Maint [PERSON_NAME]-[GEOGRAPHIC_DATA][PERSON_NAME] ([GEOGRAPHIC_DATA][P…" at bounding box center [881, 344] width 1372 height 568
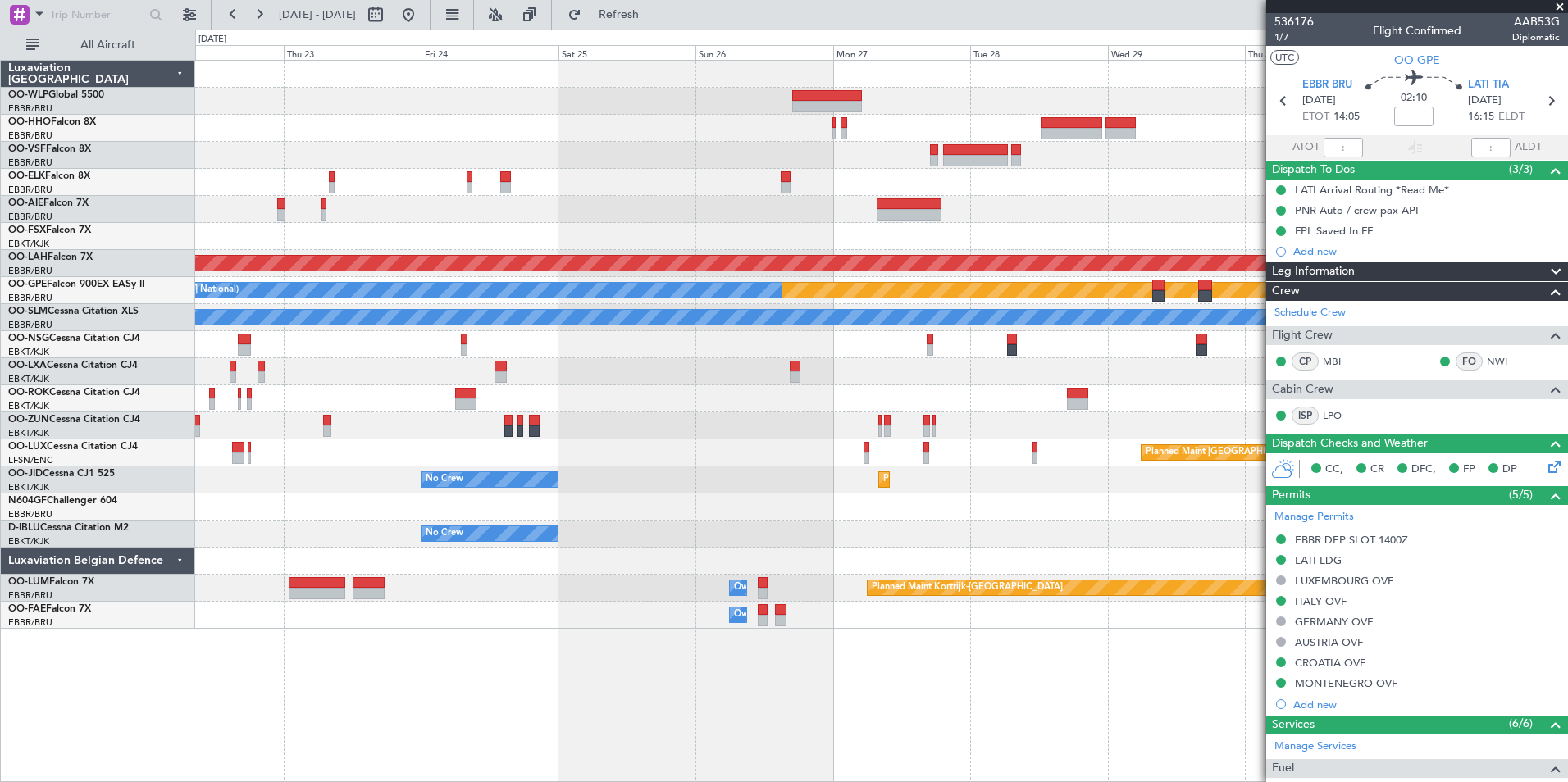
click at [876, 187] on div at bounding box center [881, 182] width 1372 height 27
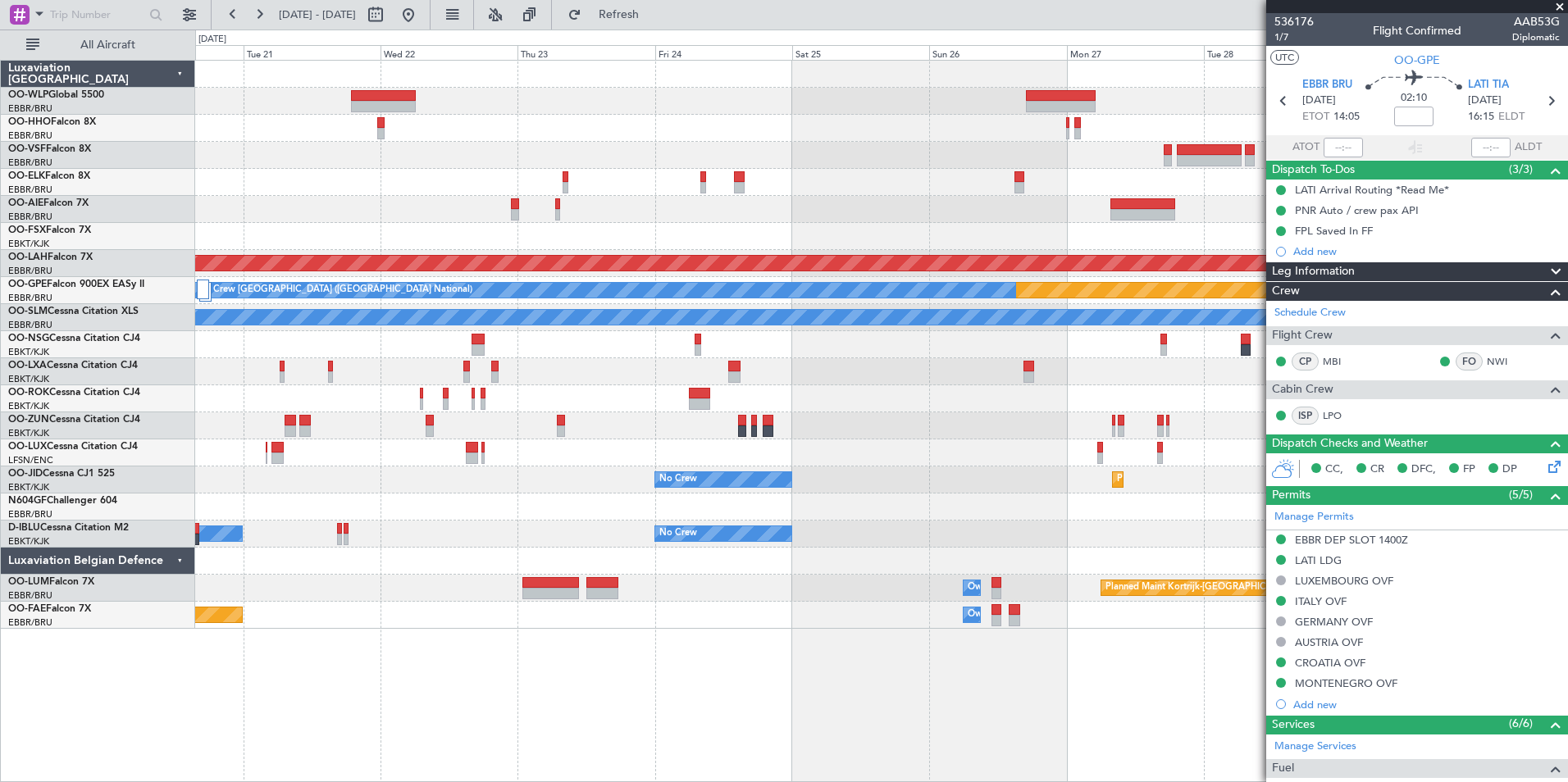
click at [679, 146] on div "Planned Maint [PERSON_NAME]-[GEOGRAPHIC_DATA][PERSON_NAME] ([GEOGRAPHIC_DATA][P…" at bounding box center [881, 344] width 1372 height 568
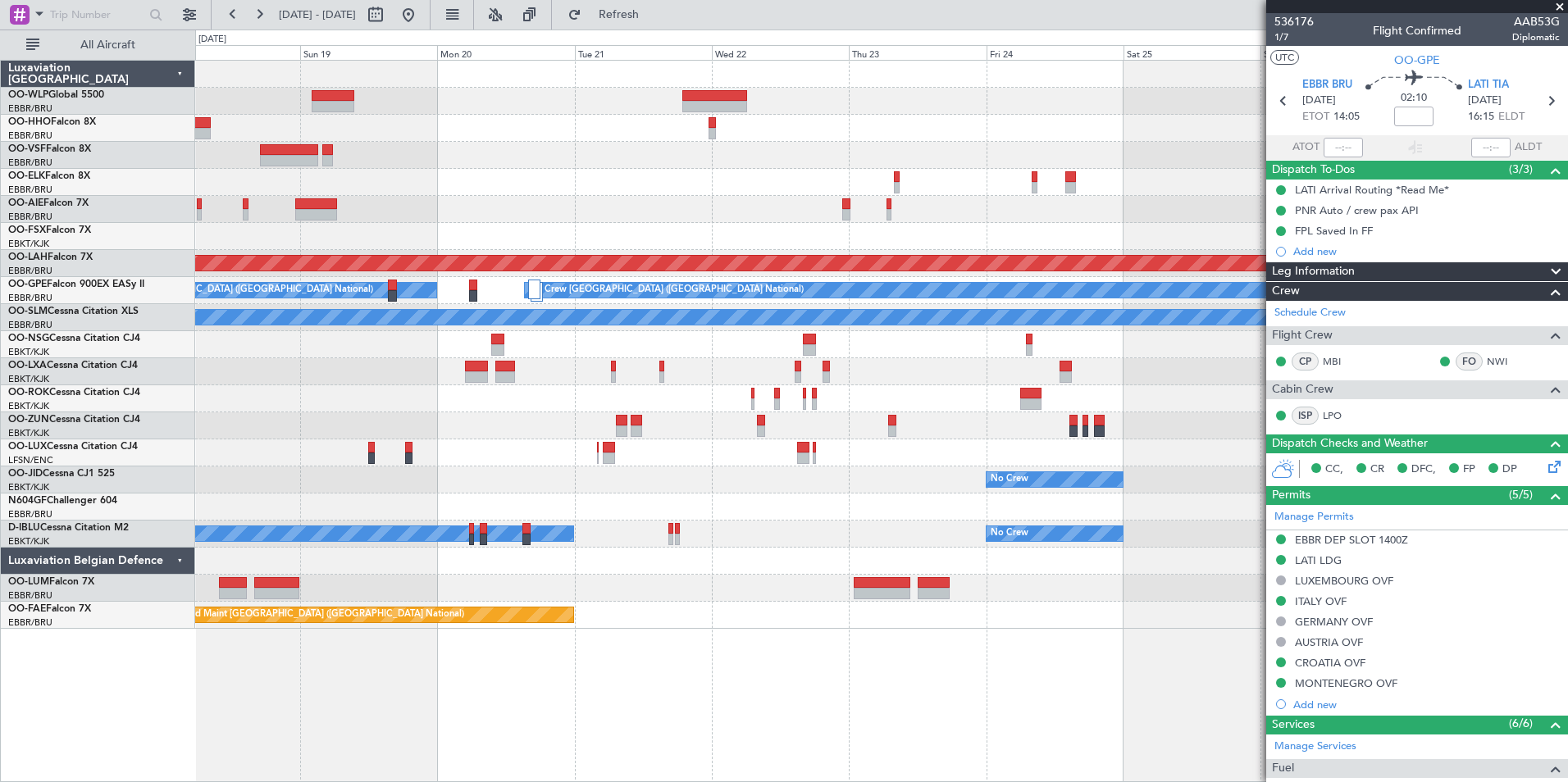
click at [800, 194] on div "Planned Maint Kortrijk-[GEOGRAPHIC_DATA] Planned [GEOGRAPHIC_DATA][PERSON_NAME]…" at bounding box center [881, 344] width 1372 height 568
click at [744, 209] on div at bounding box center [881, 209] width 1372 height 27
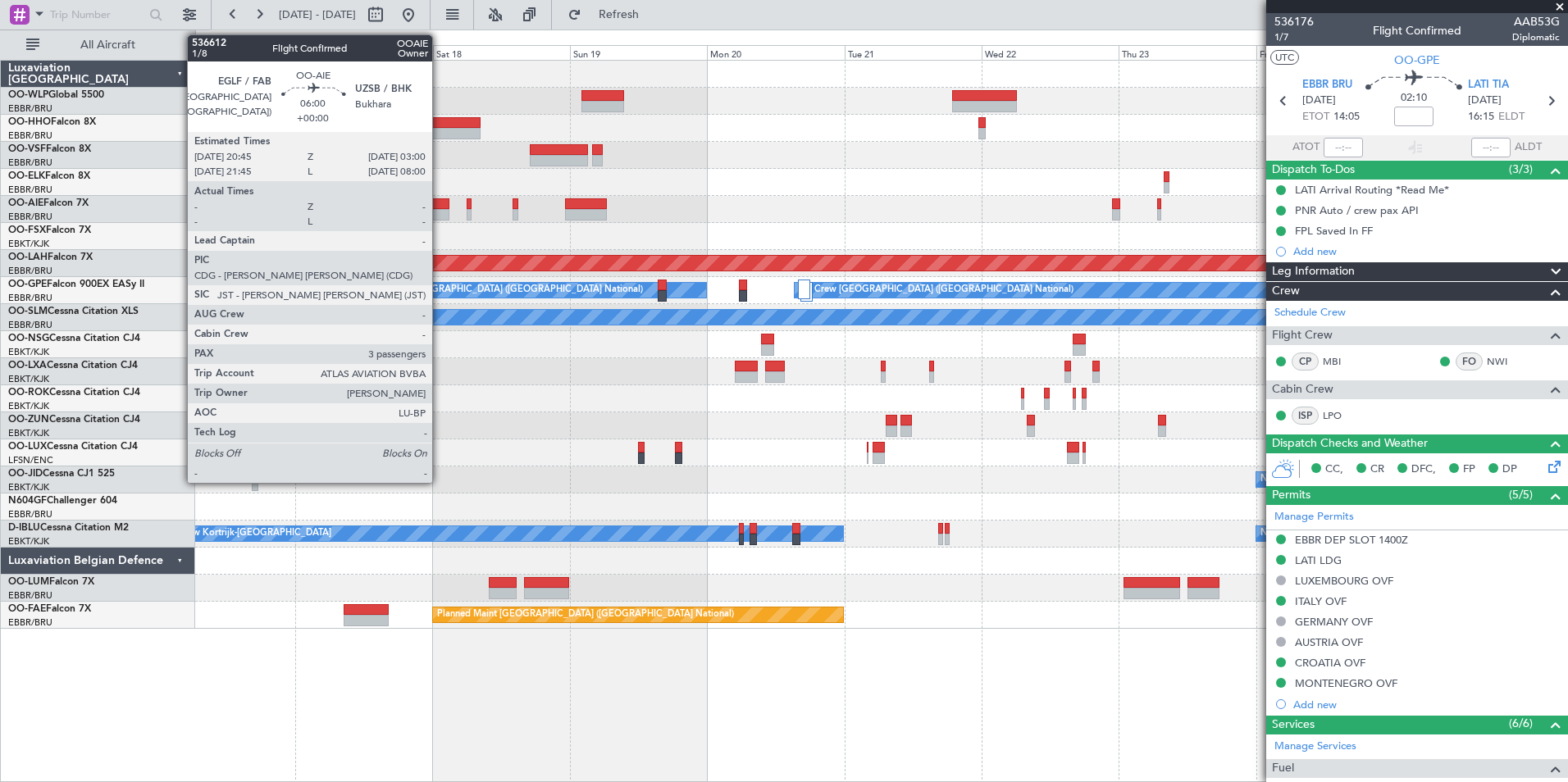
click at [440, 211] on div at bounding box center [431, 215] width 36 height 11
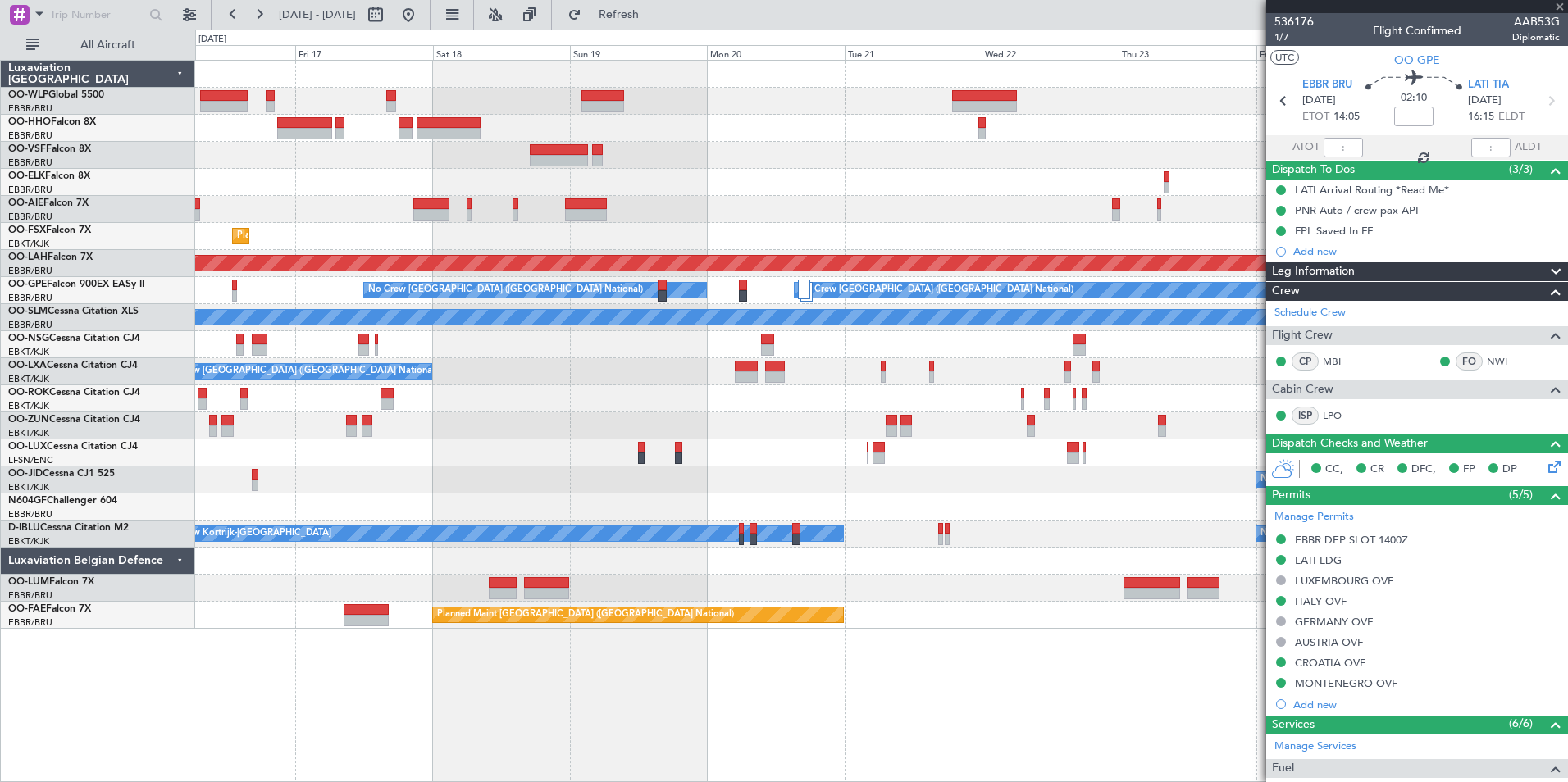
type input "3"
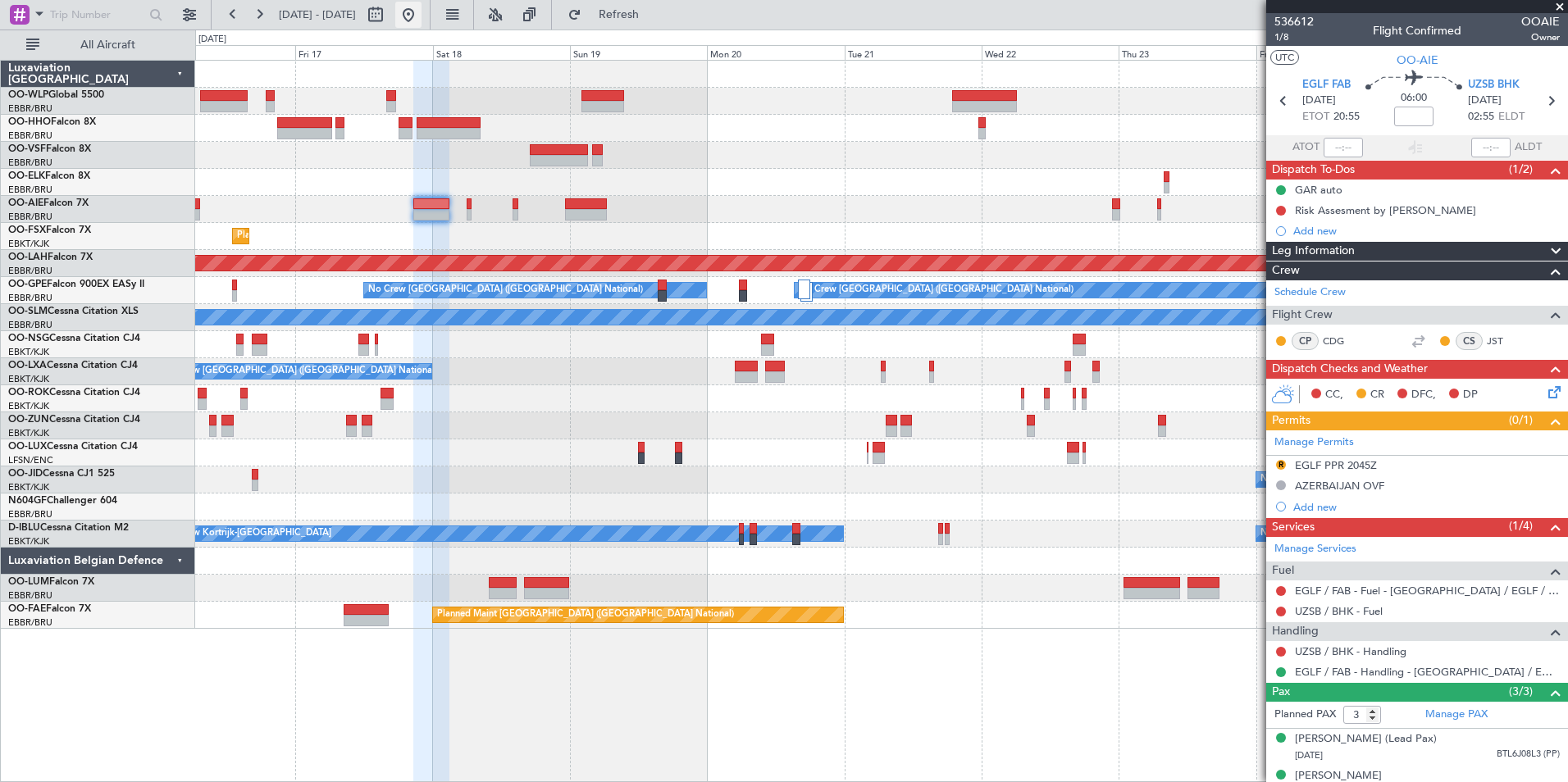
click at [421, 13] on button at bounding box center [408, 15] width 26 height 26
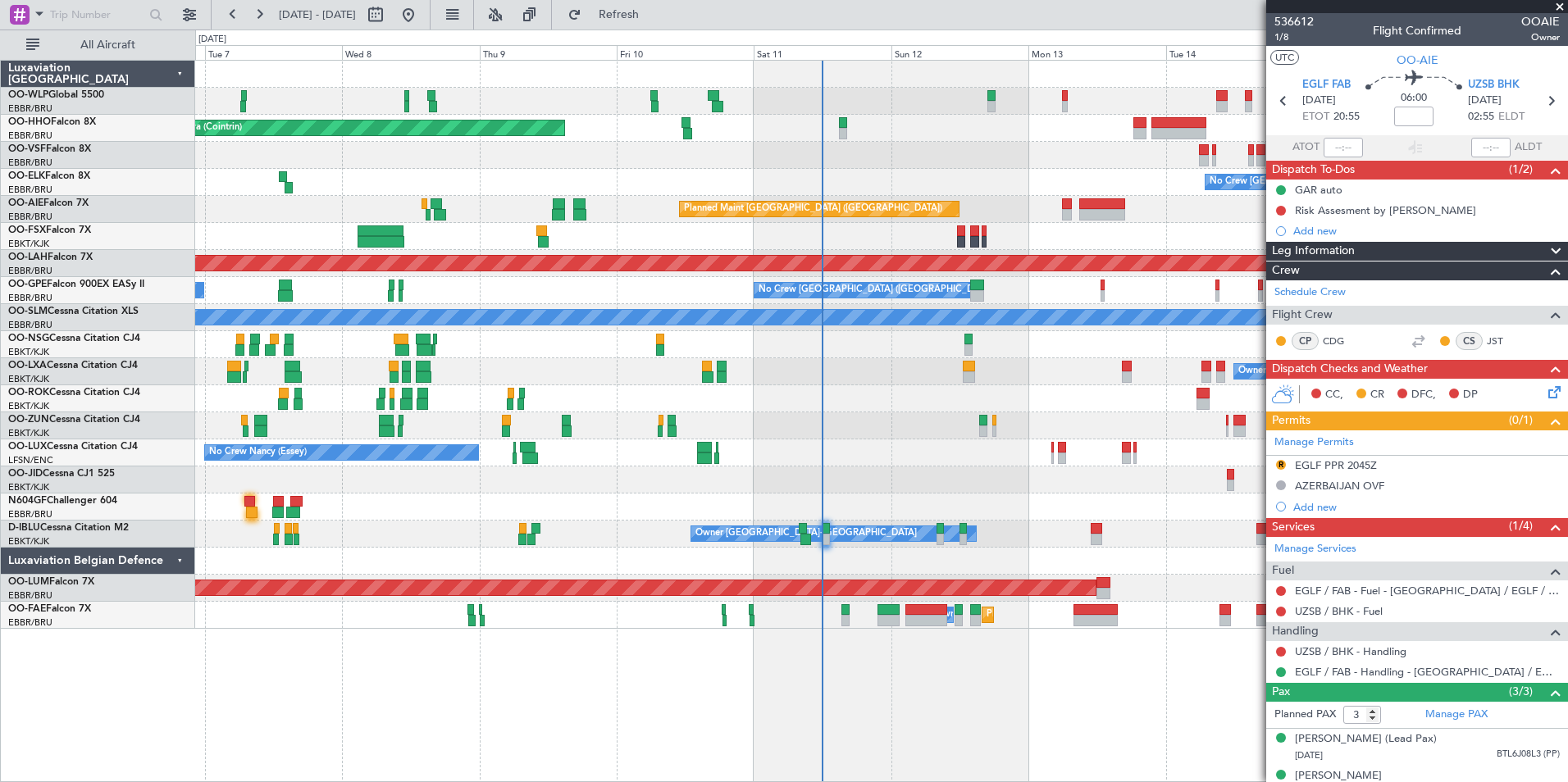
click at [912, 173] on div "No Crew [GEOGRAPHIC_DATA] ([GEOGRAPHIC_DATA] National)" at bounding box center [881, 182] width 1372 height 27
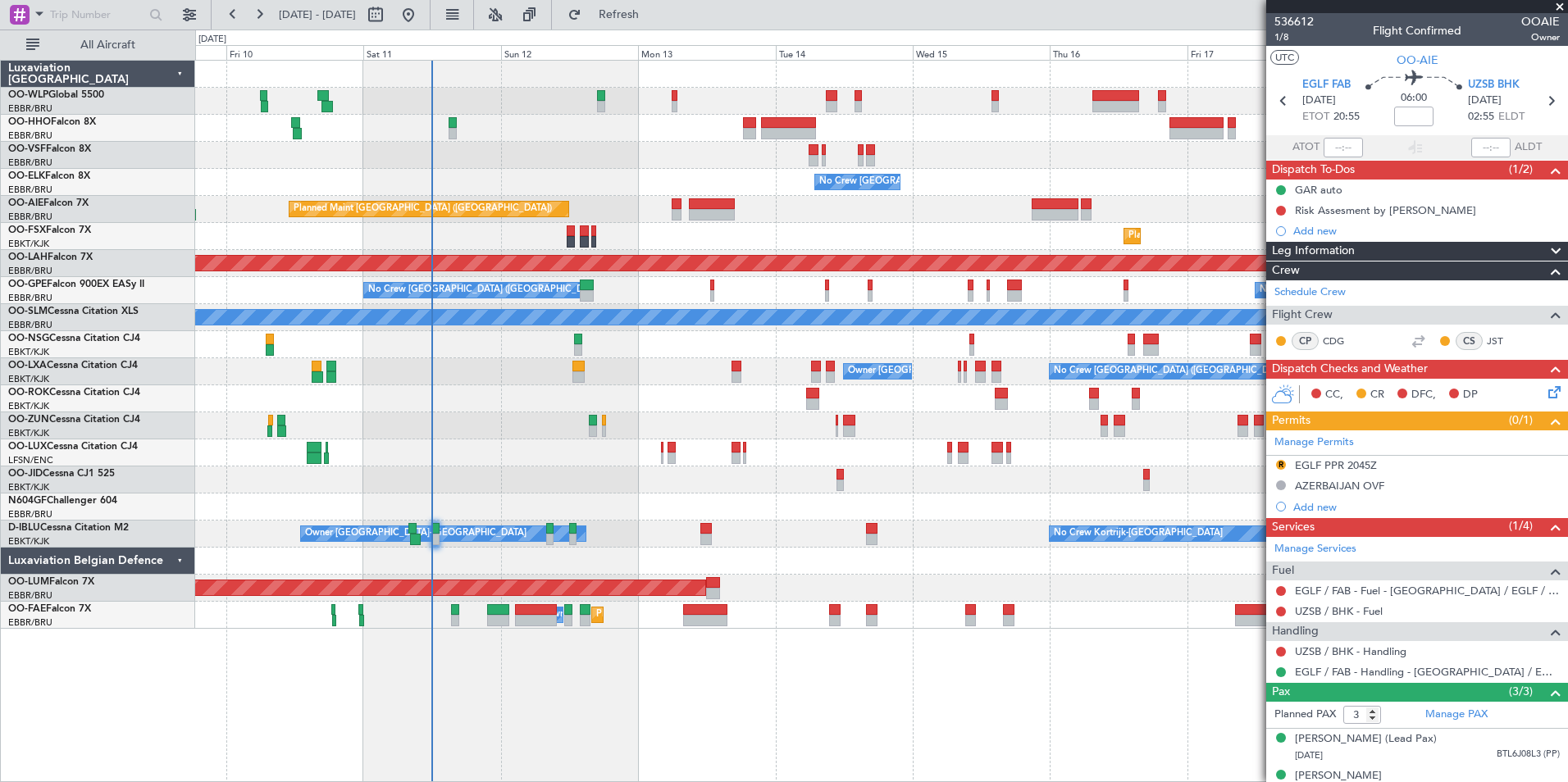
click at [474, 178] on div "Planned Maint Geneva (Cointrin) No Crew [GEOGRAPHIC_DATA] (Brussels National) P…" at bounding box center [881, 344] width 1372 height 568
